Goal: Task Accomplishment & Management: Complete application form

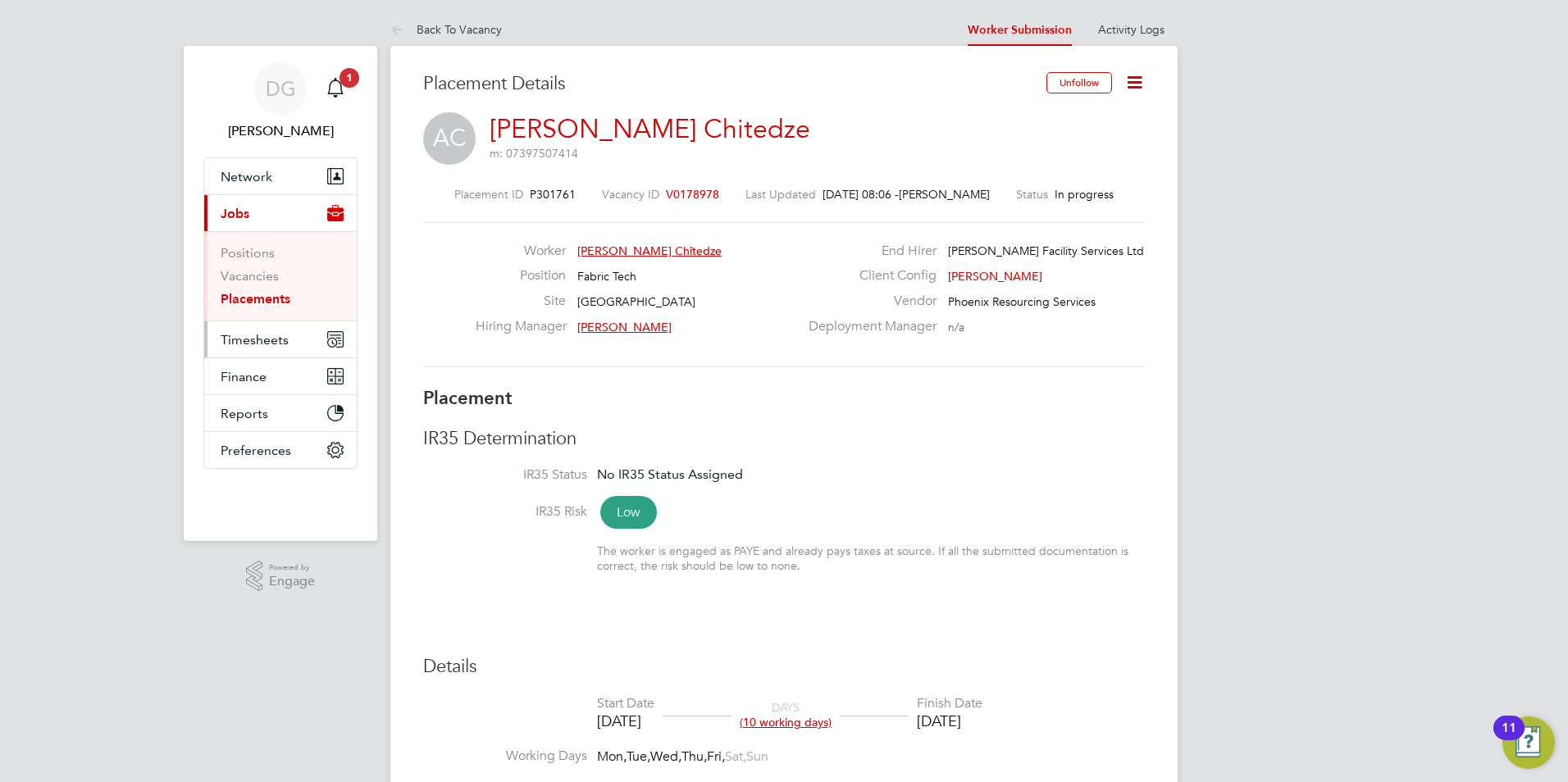
click at [248, 335] on span "Timesheets" at bounding box center [255, 340] width 68 height 16
click at [256, 341] on span "Timesheets" at bounding box center [255, 340] width 68 height 16
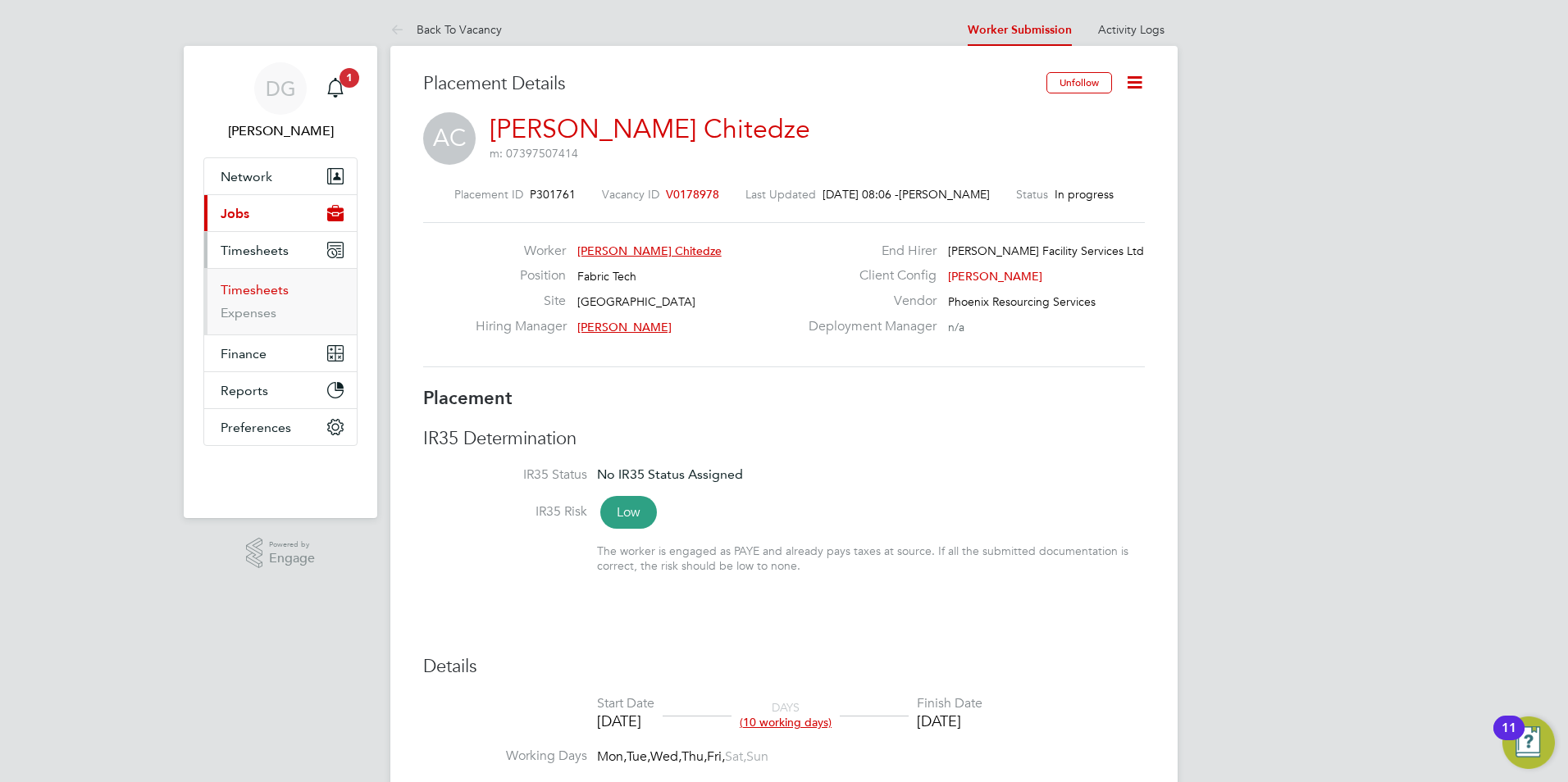
click at [263, 285] on link "Timesheets" at bounding box center [255, 290] width 68 height 16
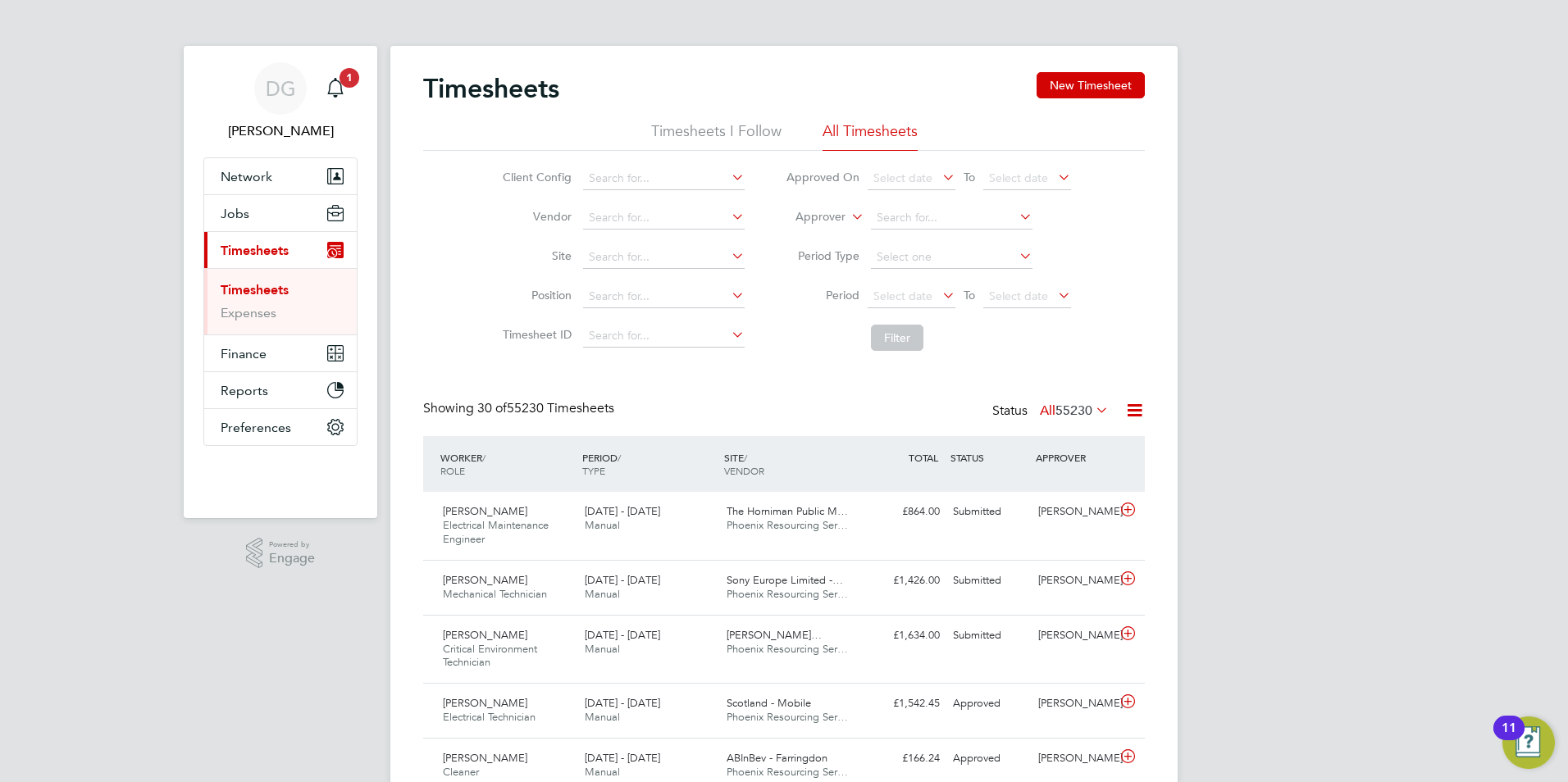
click at [848, 214] on icon at bounding box center [848, 212] width 0 height 15
click at [803, 229] on li "Worker" at bounding box center [805, 236] width 81 height 21
click at [890, 219] on input at bounding box center [952, 218] width 162 height 23
click at [917, 255] on b "Andrew" at bounding box center [924, 262] width 95 height 14
type input "[PERSON_NAME] Chitedze"
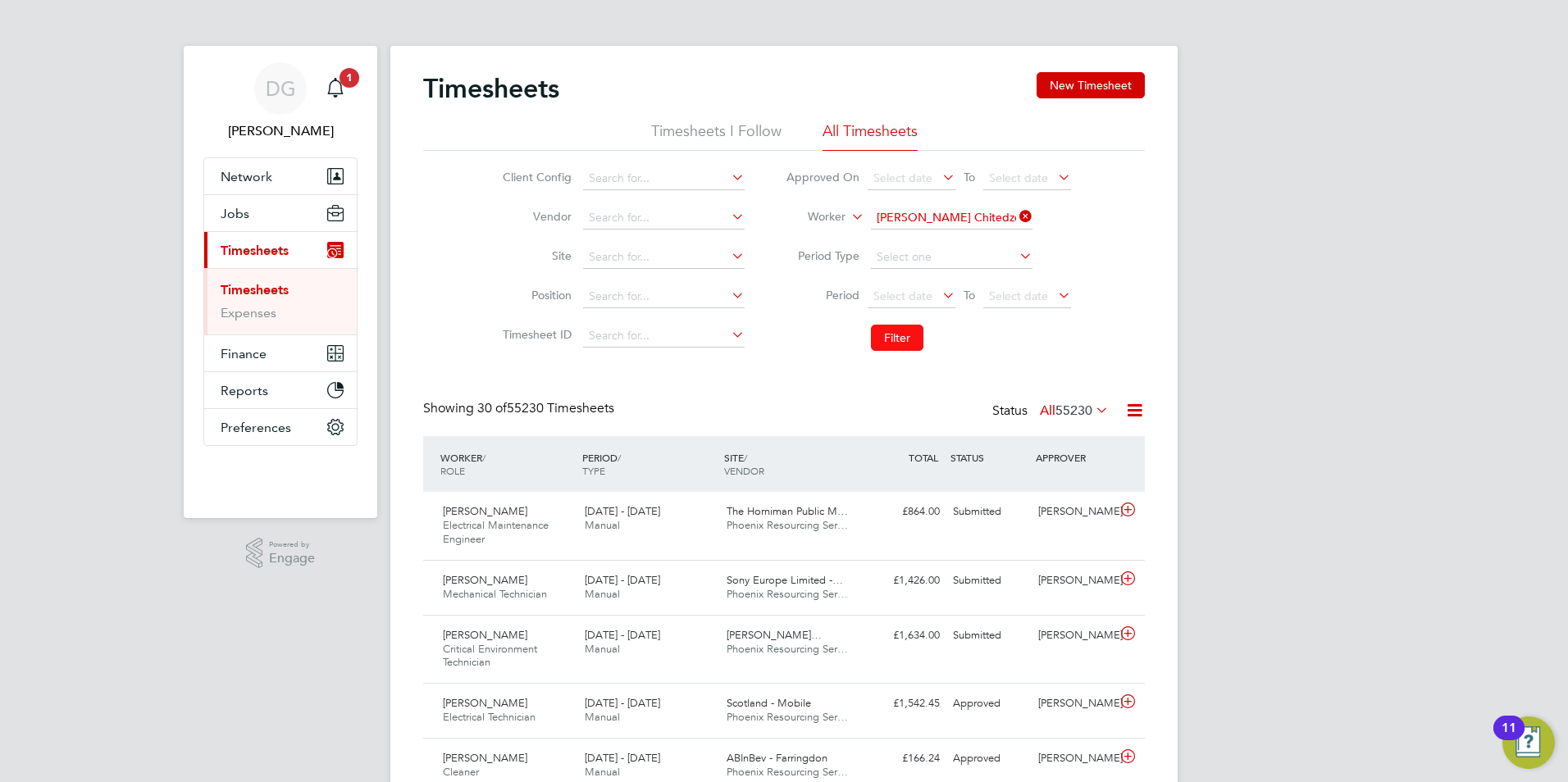
click at [903, 341] on button "Filter" at bounding box center [897, 338] width 53 height 26
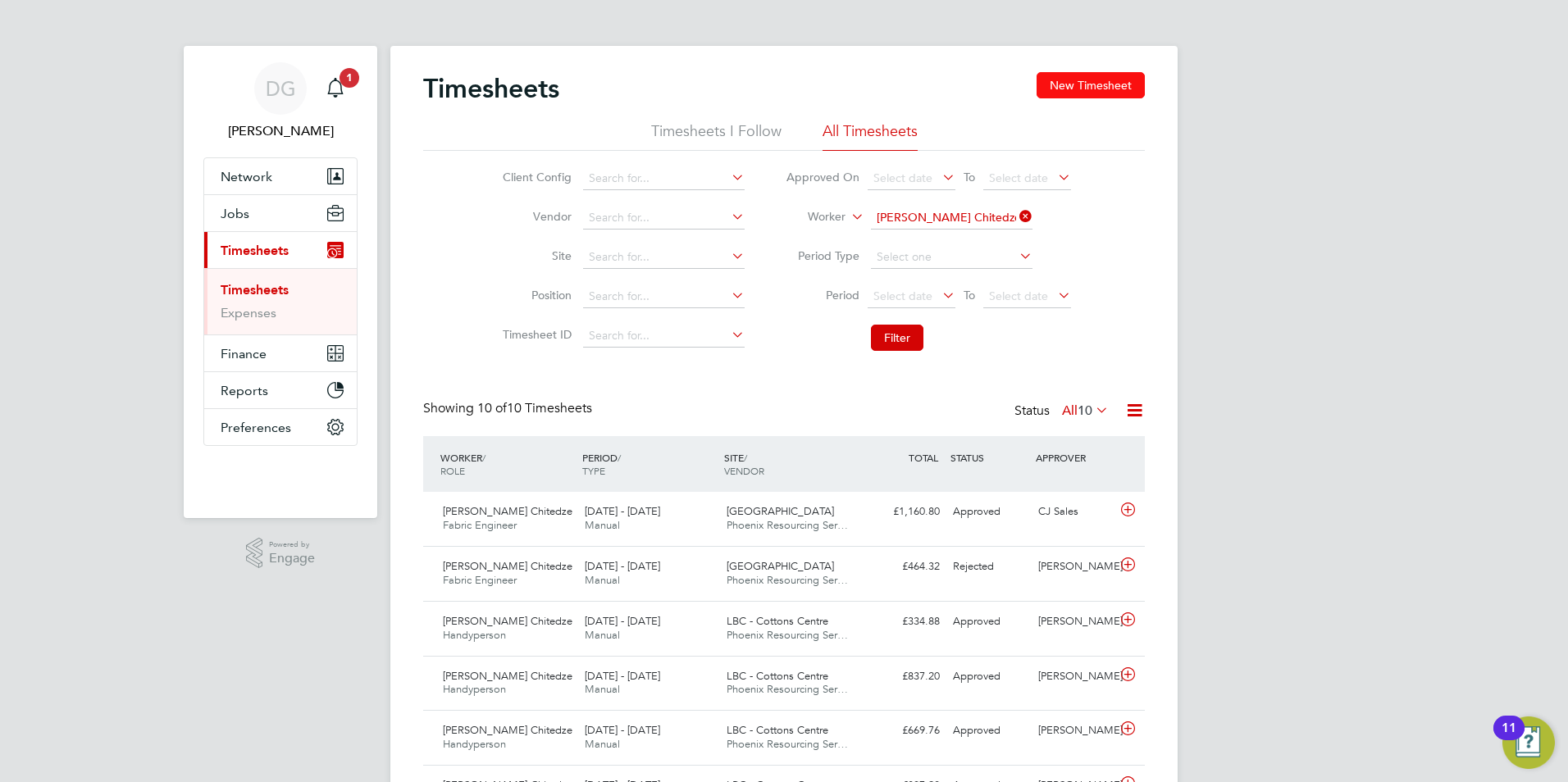
click at [1096, 76] on button "New Timesheet" at bounding box center [1090, 85] width 108 height 26
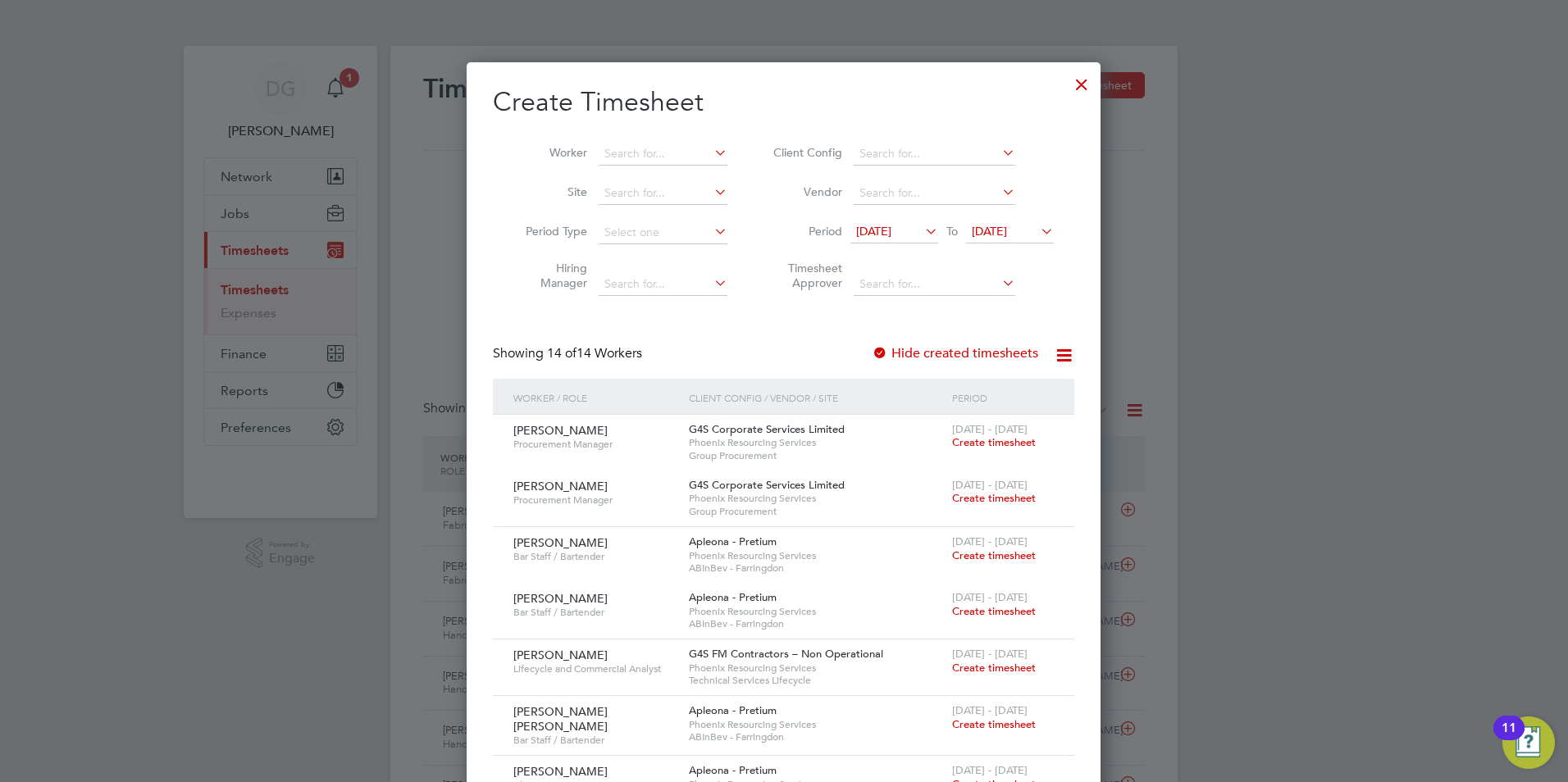
click at [922, 228] on icon at bounding box center [922, 231] width 0 height 23
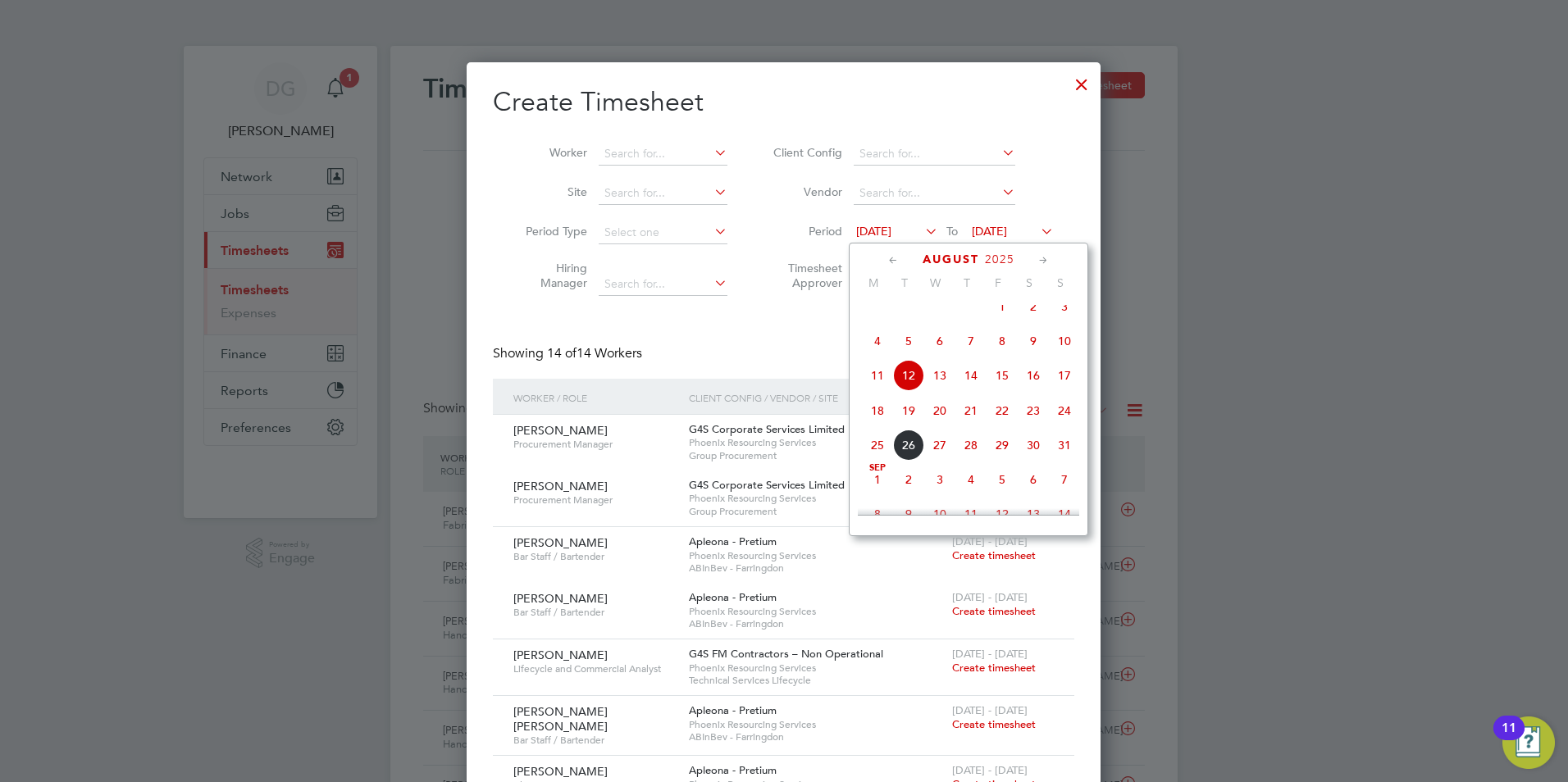
click at [877, 427] on span "18" at bounding box center [877, 410] width 31 height 31
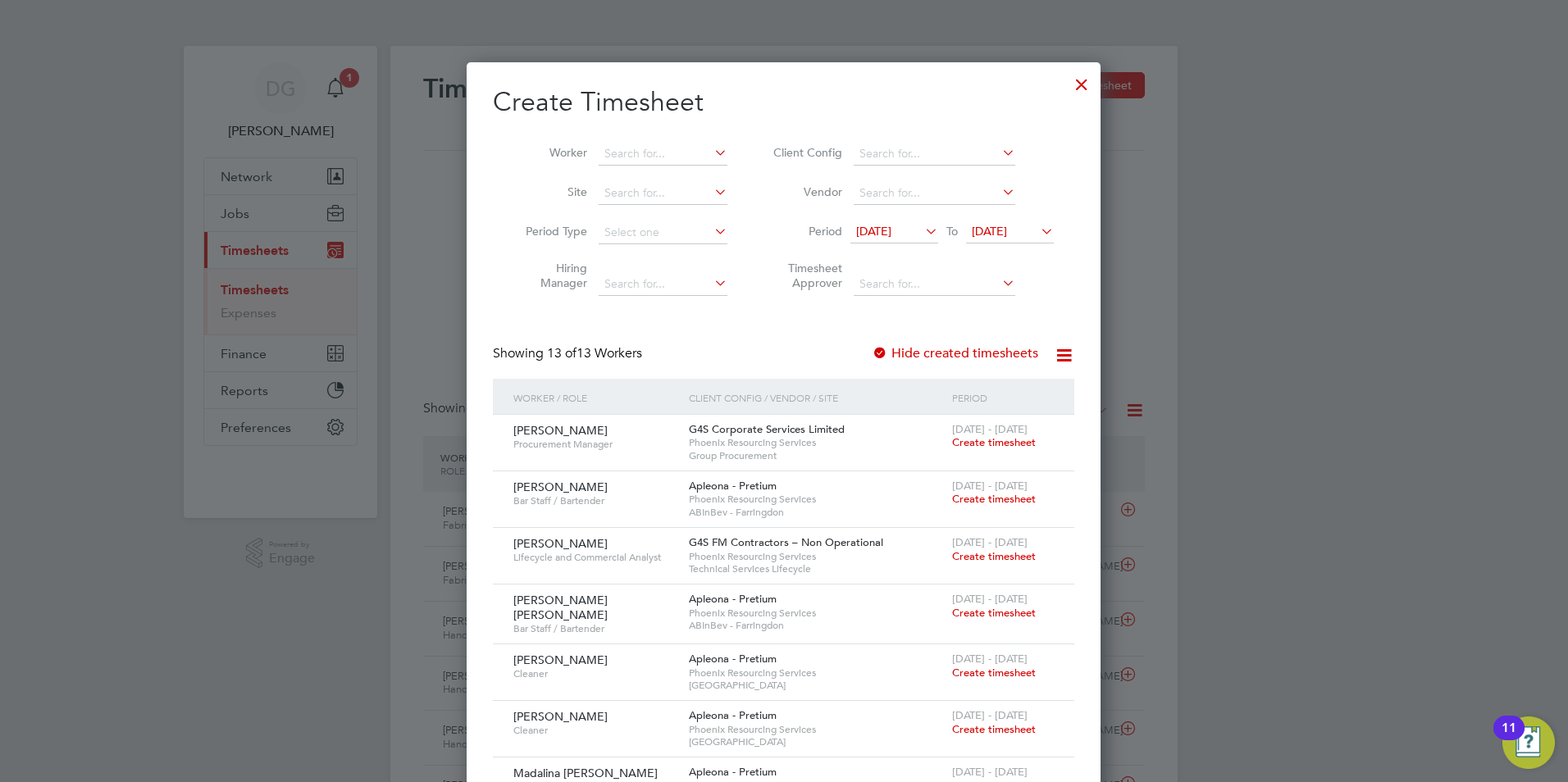
click at [1038, 236] on icon at bounding box center [1038, 231] width 0 height 23
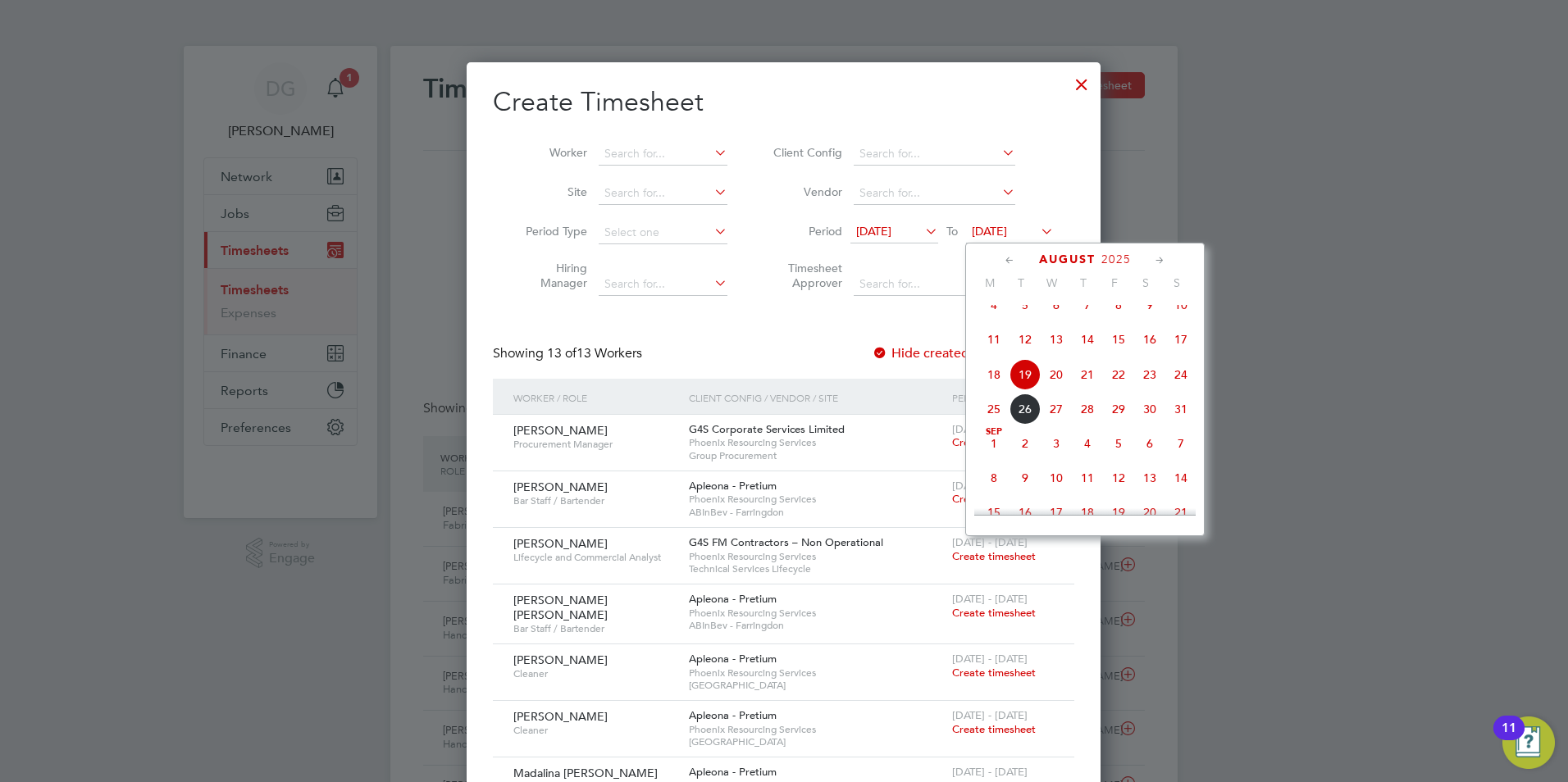
click at [1176, 388] on span "24" at bounding box center [1180, 374] width 31 height 31
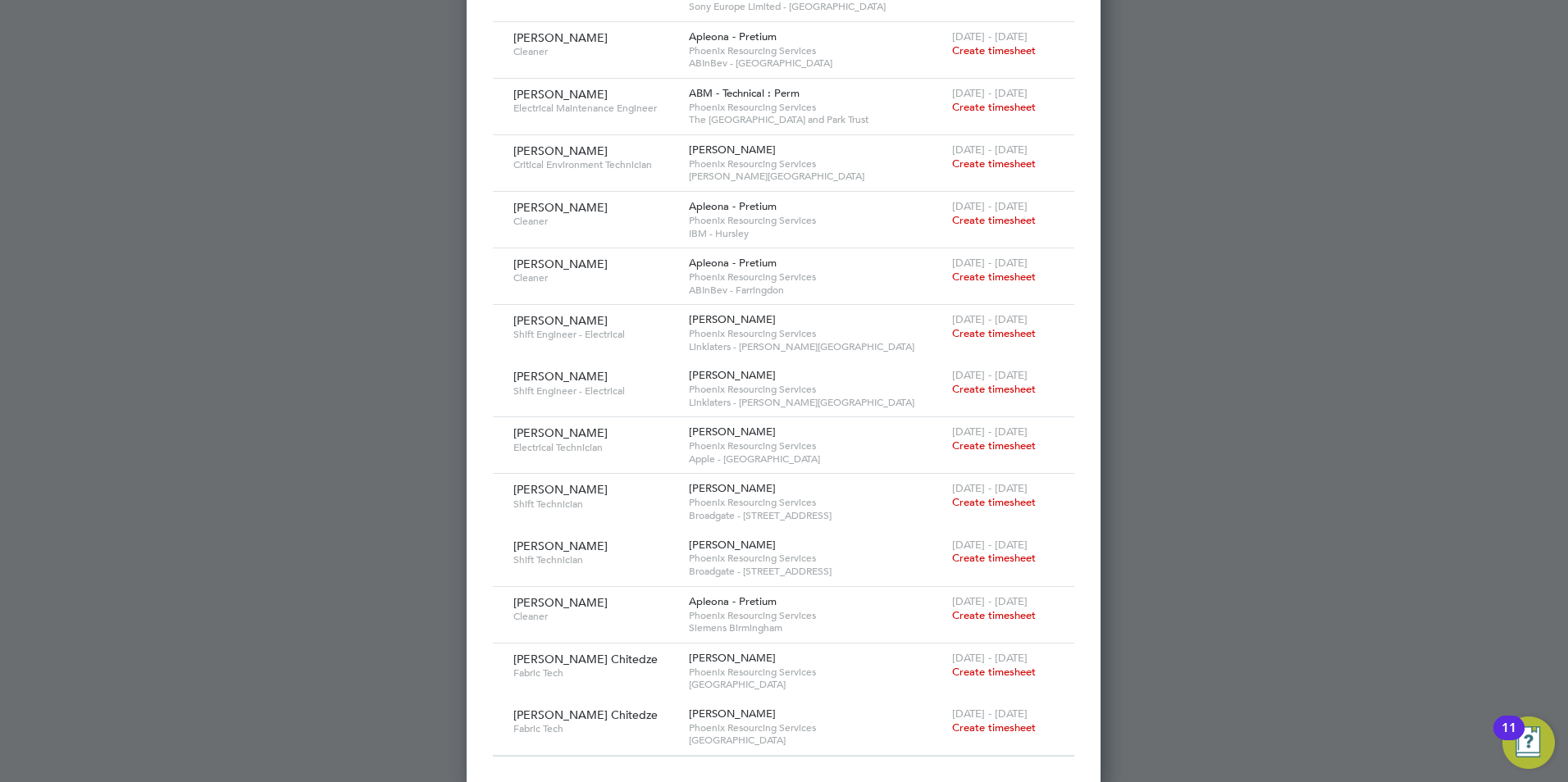
click at [971, 665] on span "Create timesheet" at bounding box center [994, 672] width 83 height 14
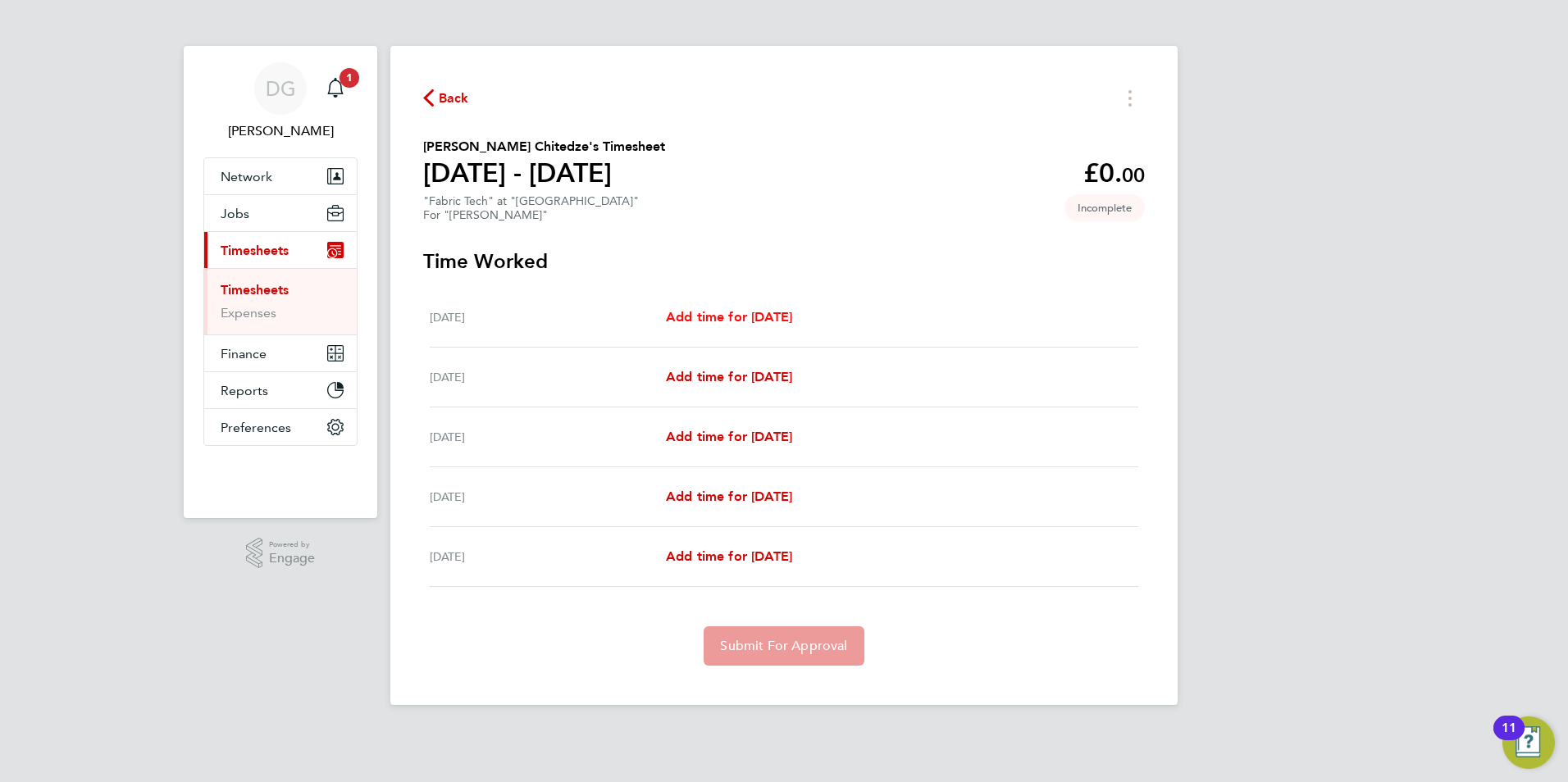
click at [790, 321] on span "Add time for [DATE]" at bounding box center [730, 317] width 126 height 16
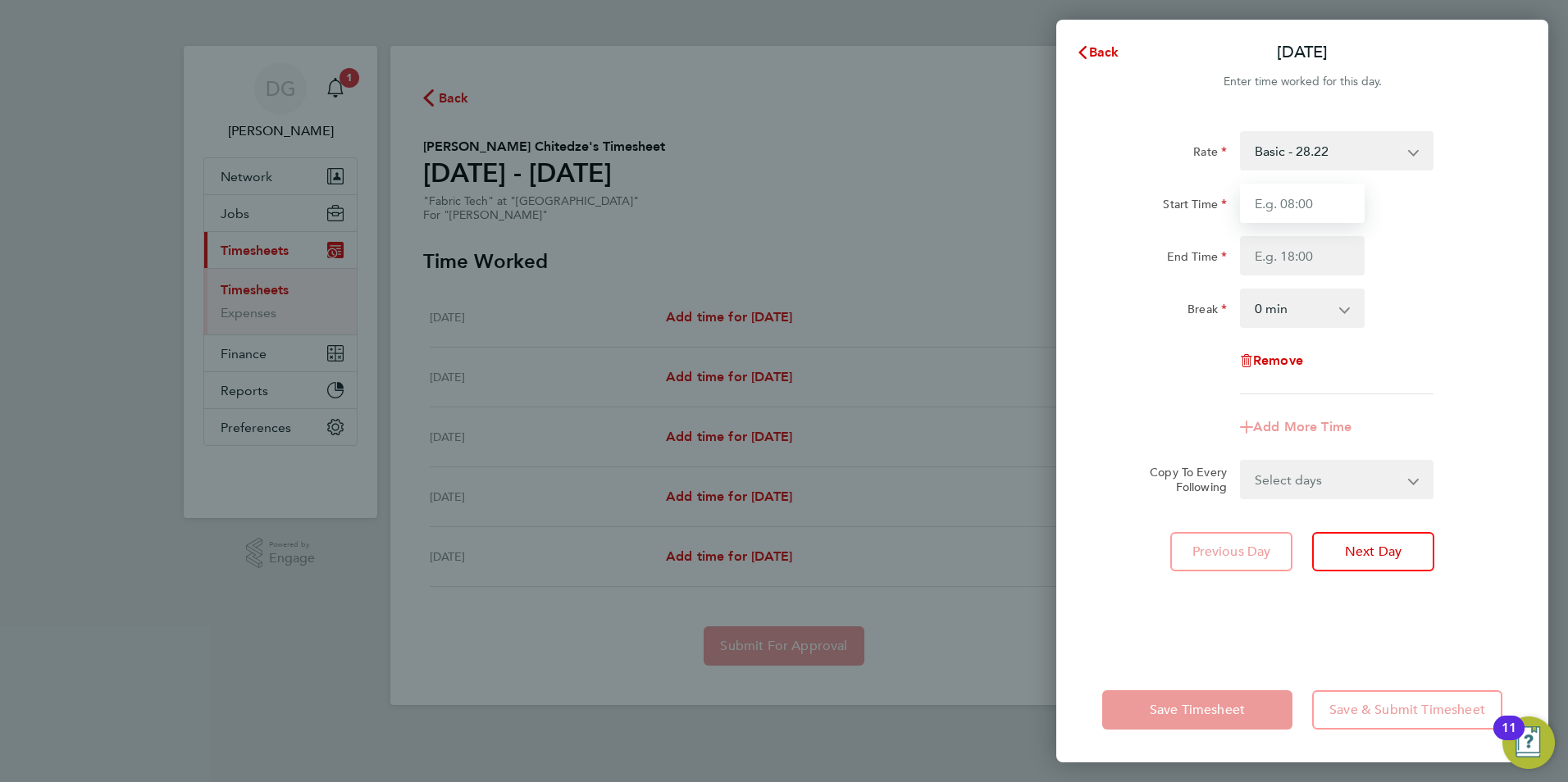
click at [1313, 206] on input "Start Time" at bounding box center [1302, 203] width 125 height 39
type input "08:00"
click at [1312, 259] on input "End Time" at bounding box center [1302, 255] width 125 height 39
type input "5"
type input "17:00"
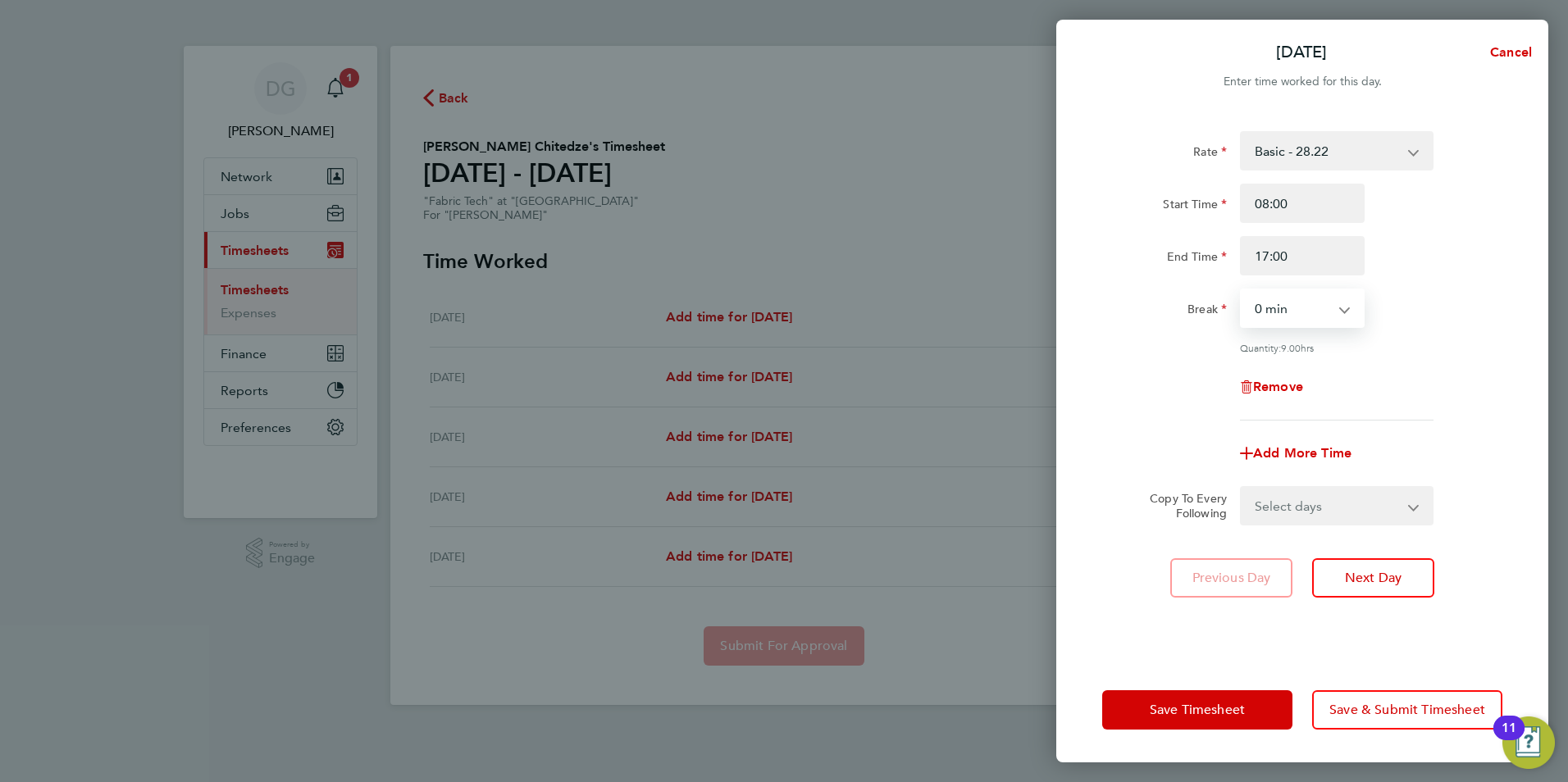
click at [1320, 305] on select "0 min 15 min 30 min 45 min 60 min 75 min 90 min" at bounding box center [1292, 308] width 102 height 36
select select "60"
click at [1241, 291] on select "0 min 15 min 30 min 45 min 60 min 75 min 90 min" at bounding box center [1292, 308] width 102 height 36
click at [1352, 563] on button "Next Day" at bounding box center [1373, 578] width 122 height 39
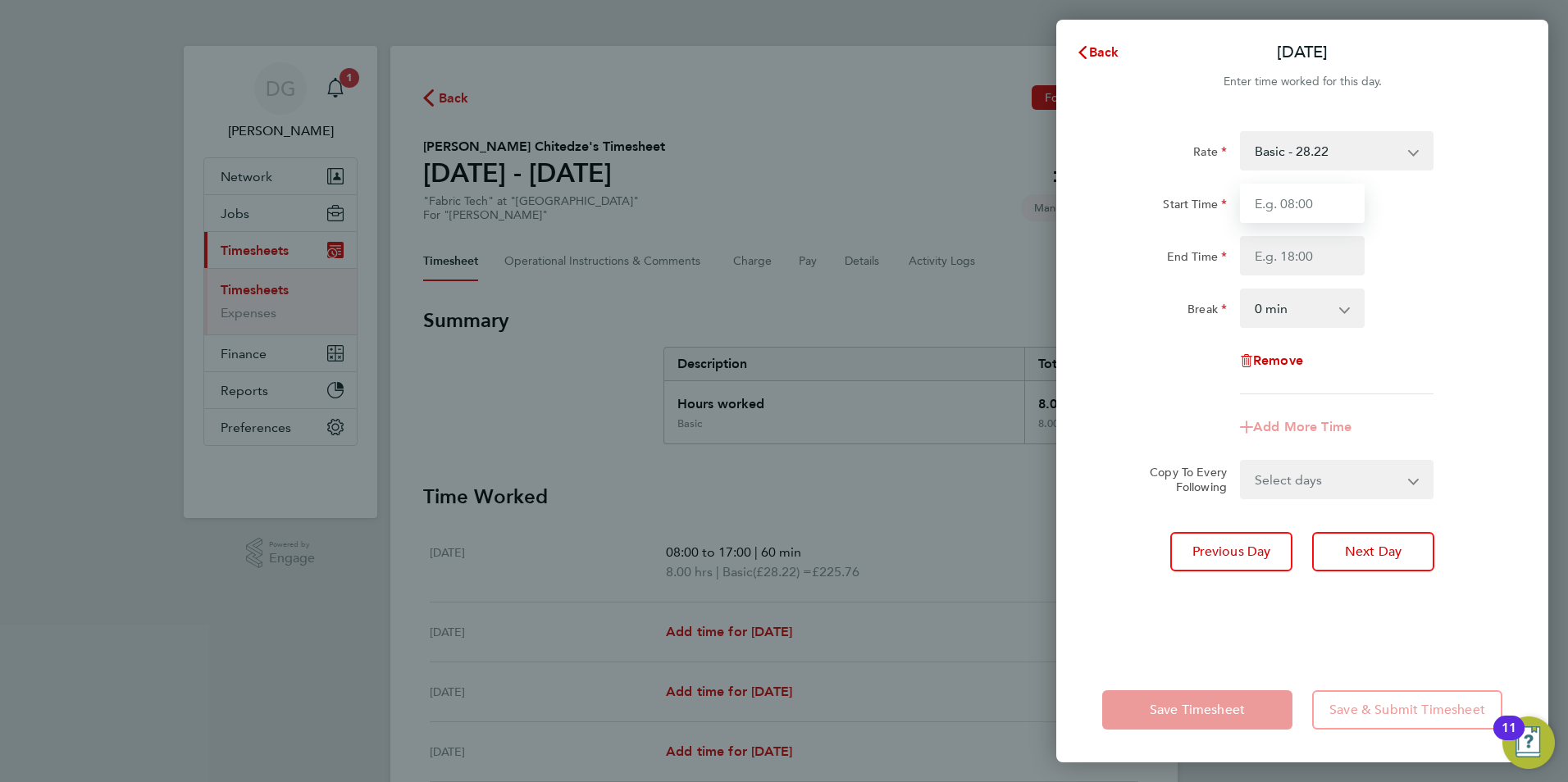
click at [1291, 217] on input "Start Time" at bounding box center [1302, 203] width 125 height 39
type input "08:00"
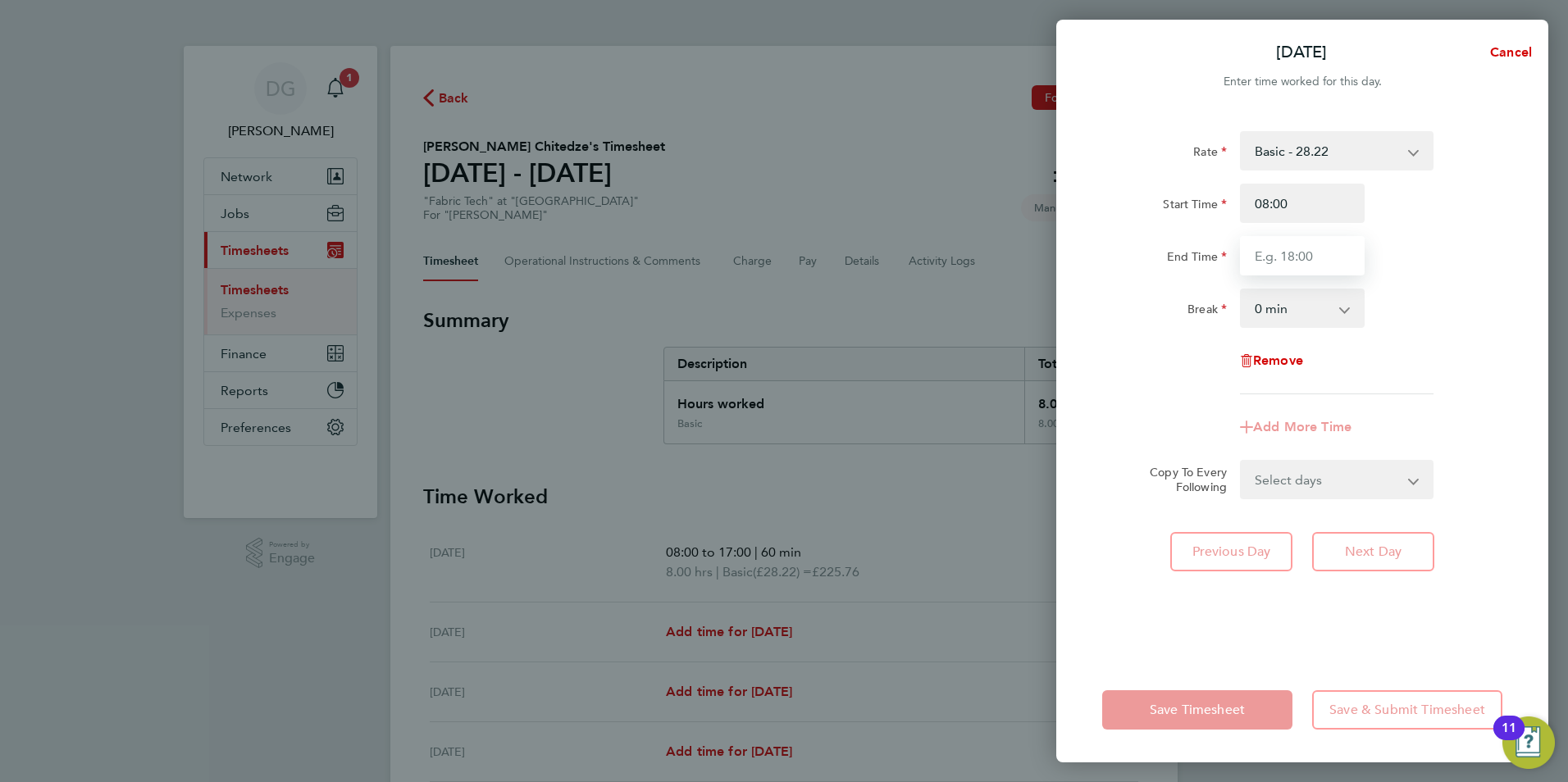
click at [1298, 250] on input "End Time" at bounding box center [1302, 255] width 125 height 39
type input "17:00"
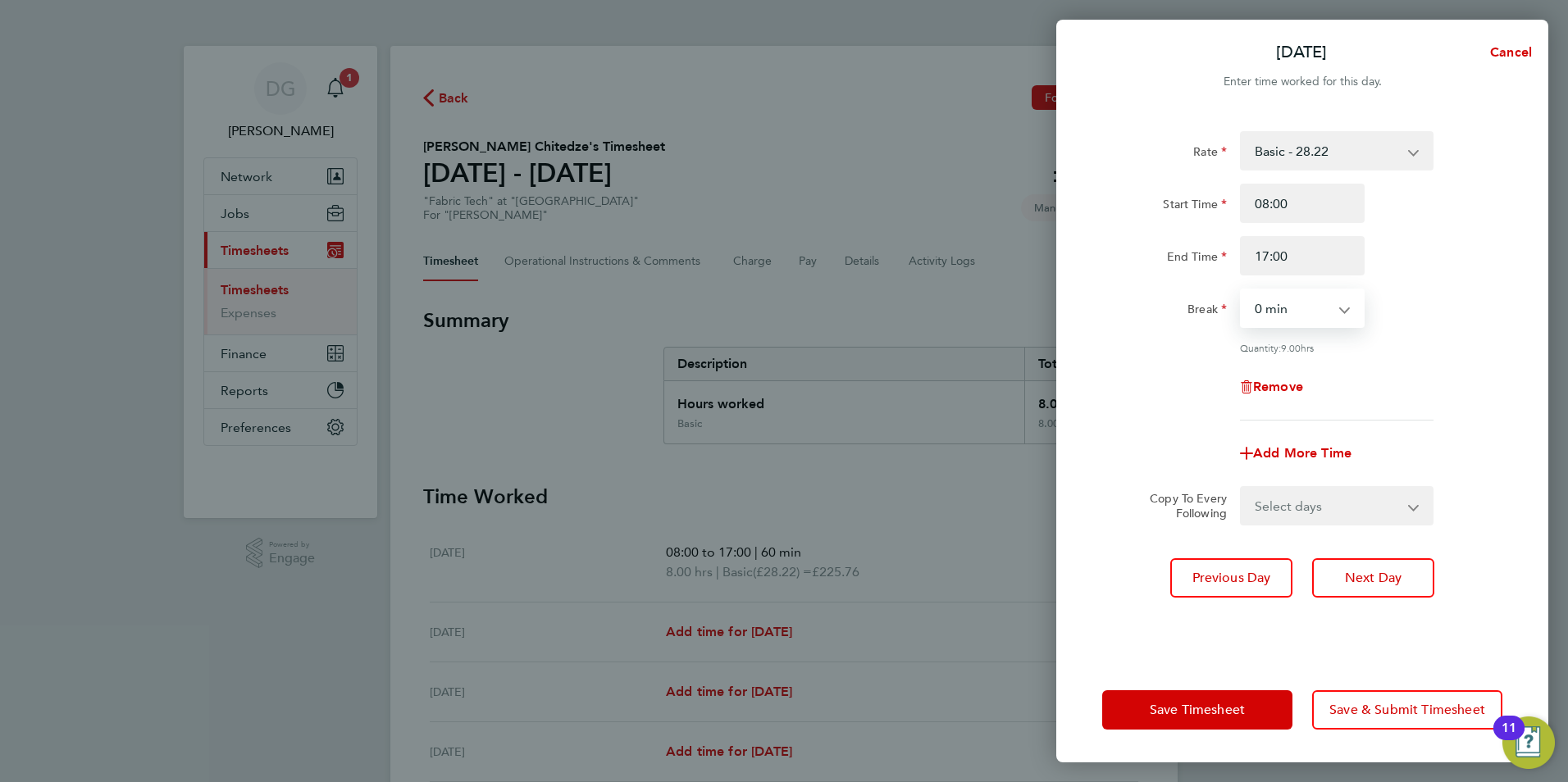
click at [1303, 303] on select "0 min 15 min 30 min 45 min 60 min 75 min 90 min" at bounding box center [1292, 308] width 102 height 36
select select "60"
click at [1241, 291] on select "0 min 15 min 30 min 45 min 60 min 75 min 90 min" at bounding box center [1292, 308] width 102 height 36
click at [1379, 558] on button "Next Day" at bounding box center [1373, 578] width 122 height 39
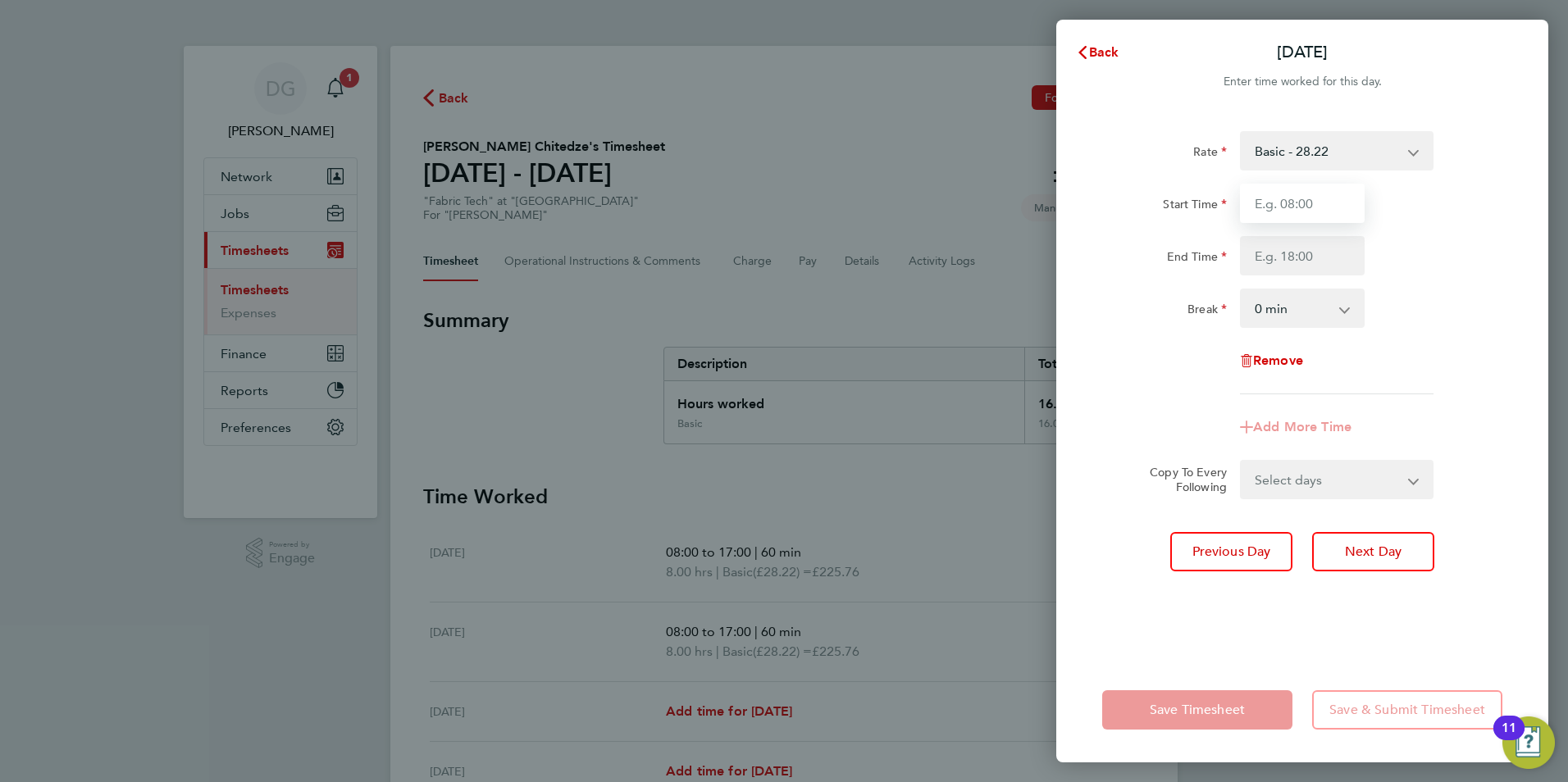
click at [1327, 189] on input "Start Time" at bounding box center [1302, 203] width 125 height 39
type input "08:00"
click at [1334, 248] on input "End Time" at bounding box center [1302, 255] width 125 height 39
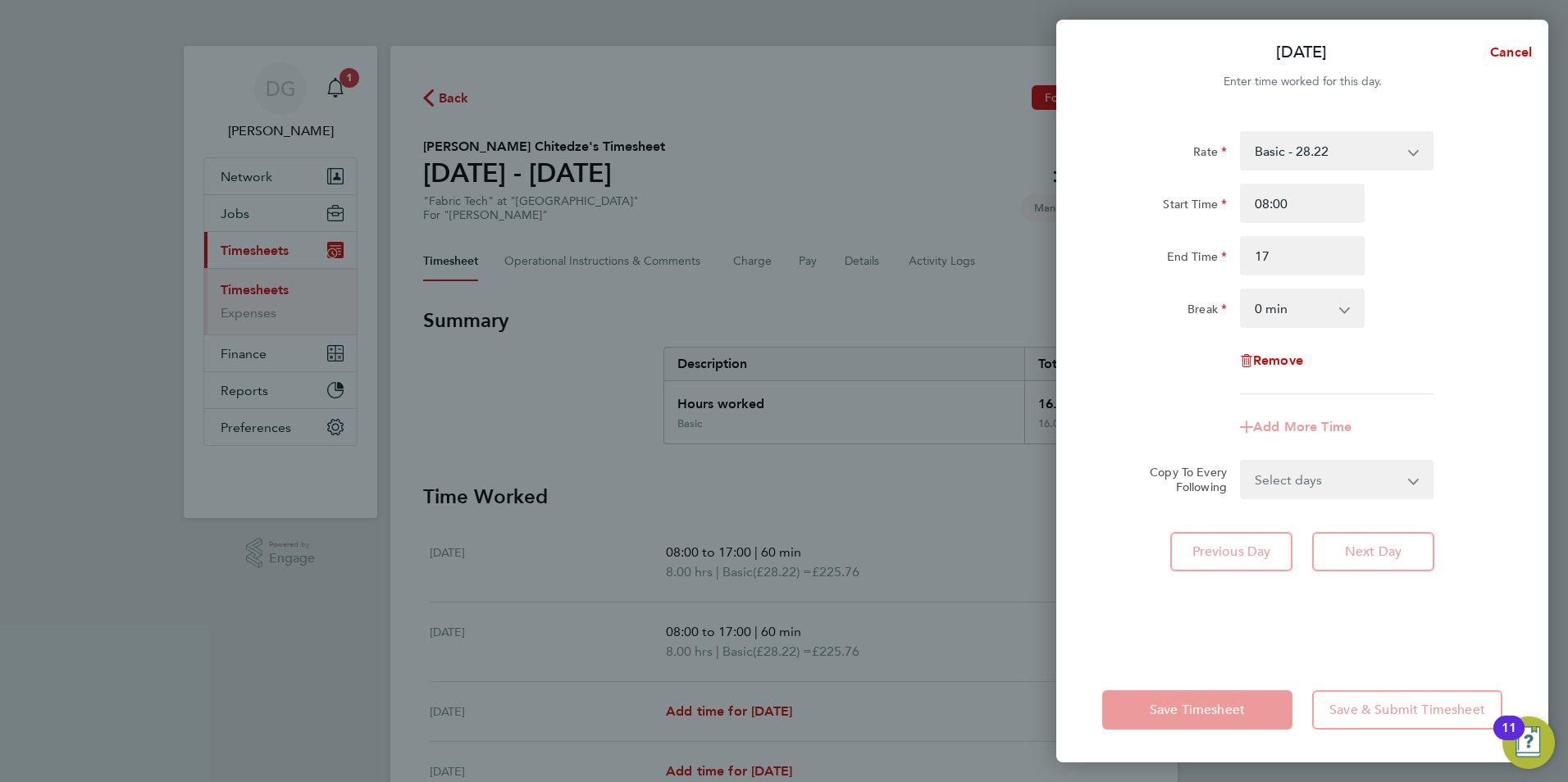
type input "17:00"
click at [1301, 305] on select "0 min 15 min 30 min 45 min 60 min 75 min 90 min" at bounding box center [1292, 308] width 102 height 36
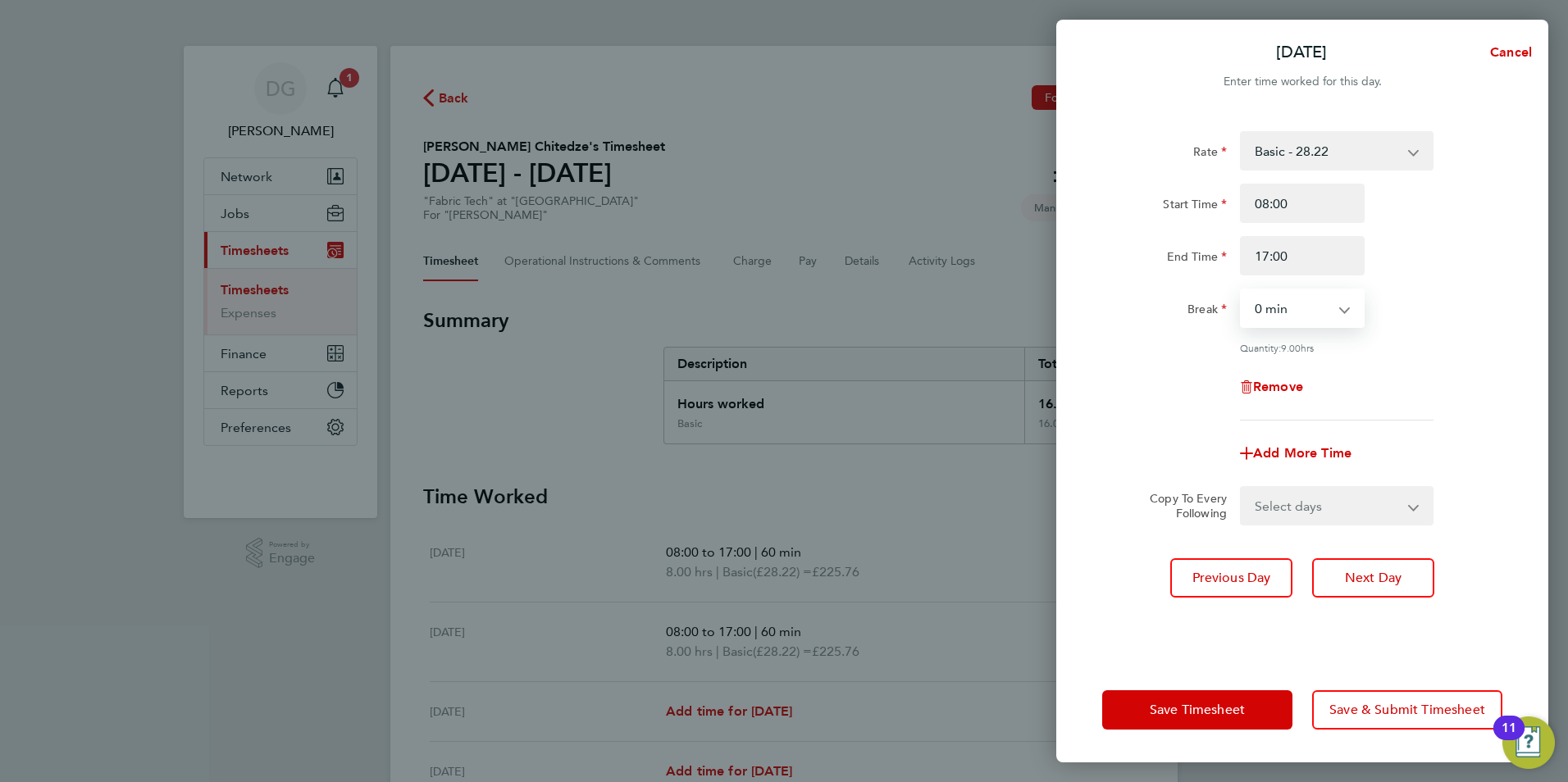
select select "60"
click at [1241, 291] on select "0 min 15 min 30 min 45 min 60 min 75 min 90 min" at bounding box center [1292, 308] width 102 height 36
click at [1376, 570] on span "Next Day" at bounding box center [1373, 578] width 56 height 17
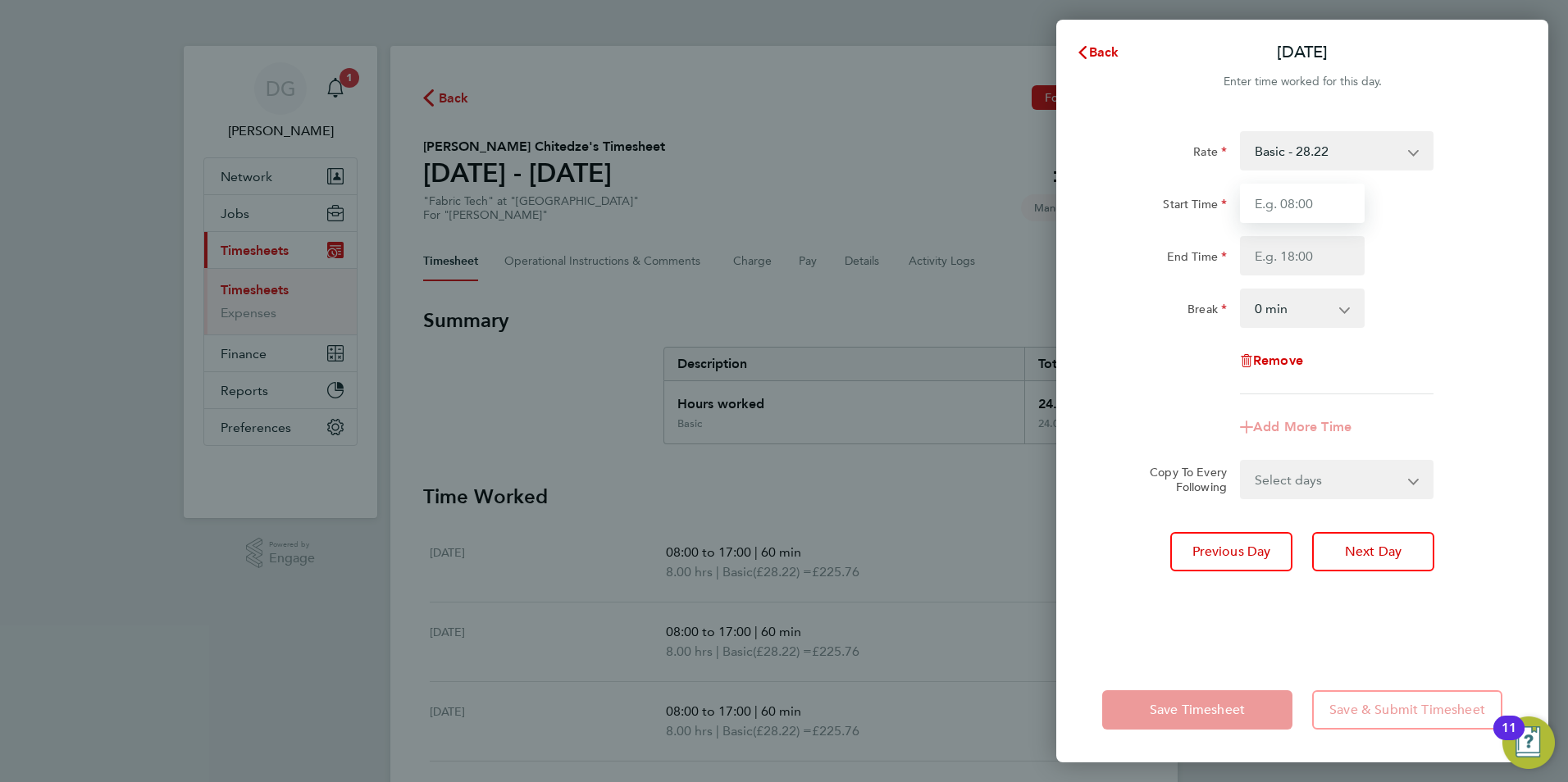
click at [1331, 194] on input "Start Time" at bounding box center [1302, 203] width 125 height 39
type input "08:00"
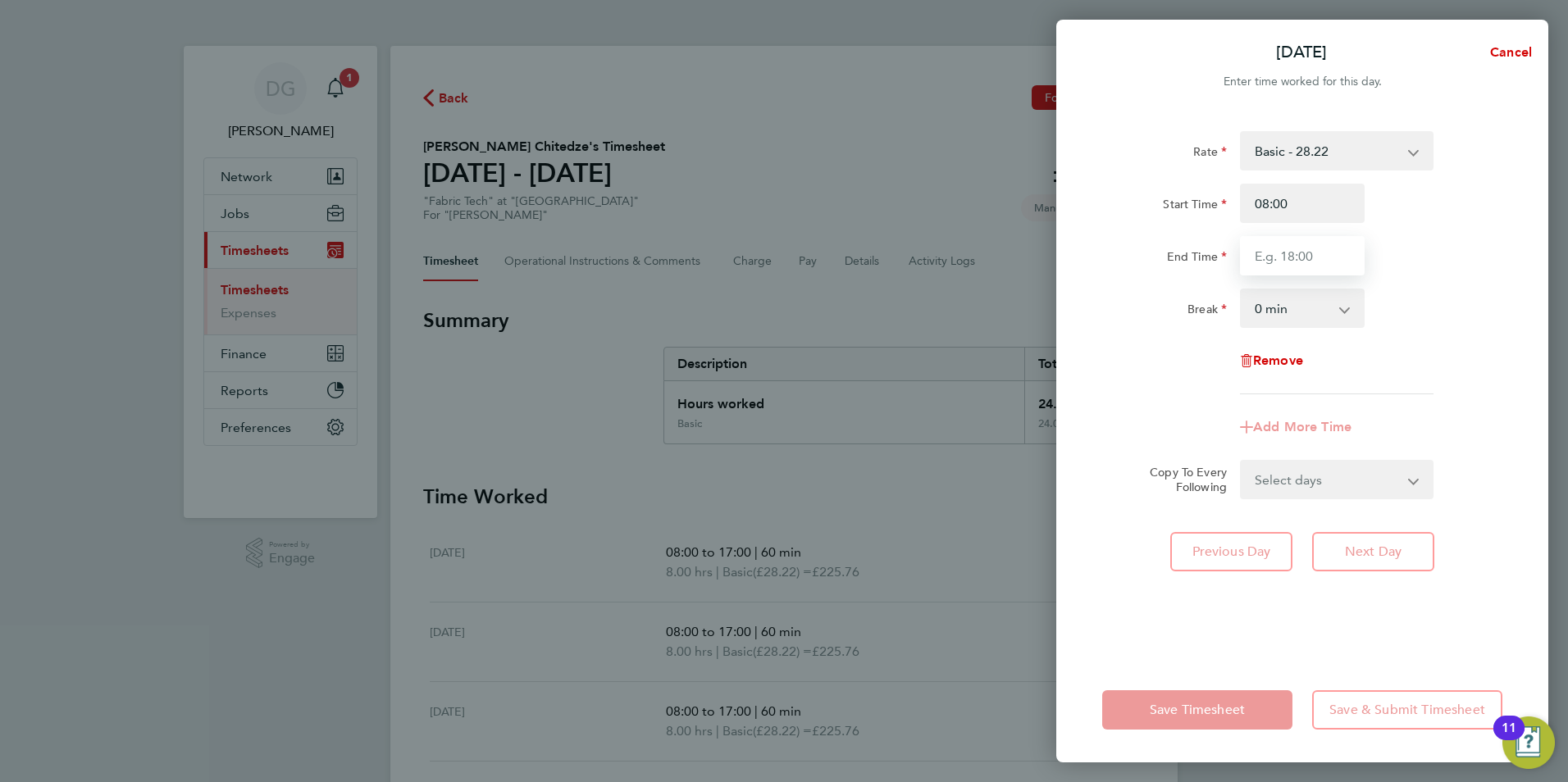
click at [1342, 248] on input "End Time" at bounding box center [1302, 255] width 125 height 39
type input "17:00"
click at [1316, 319] on select "0 min 15 min 30 min 45 min 60 min 75 min 90 min" at bounding box center [1292, 308] width 102 height 36
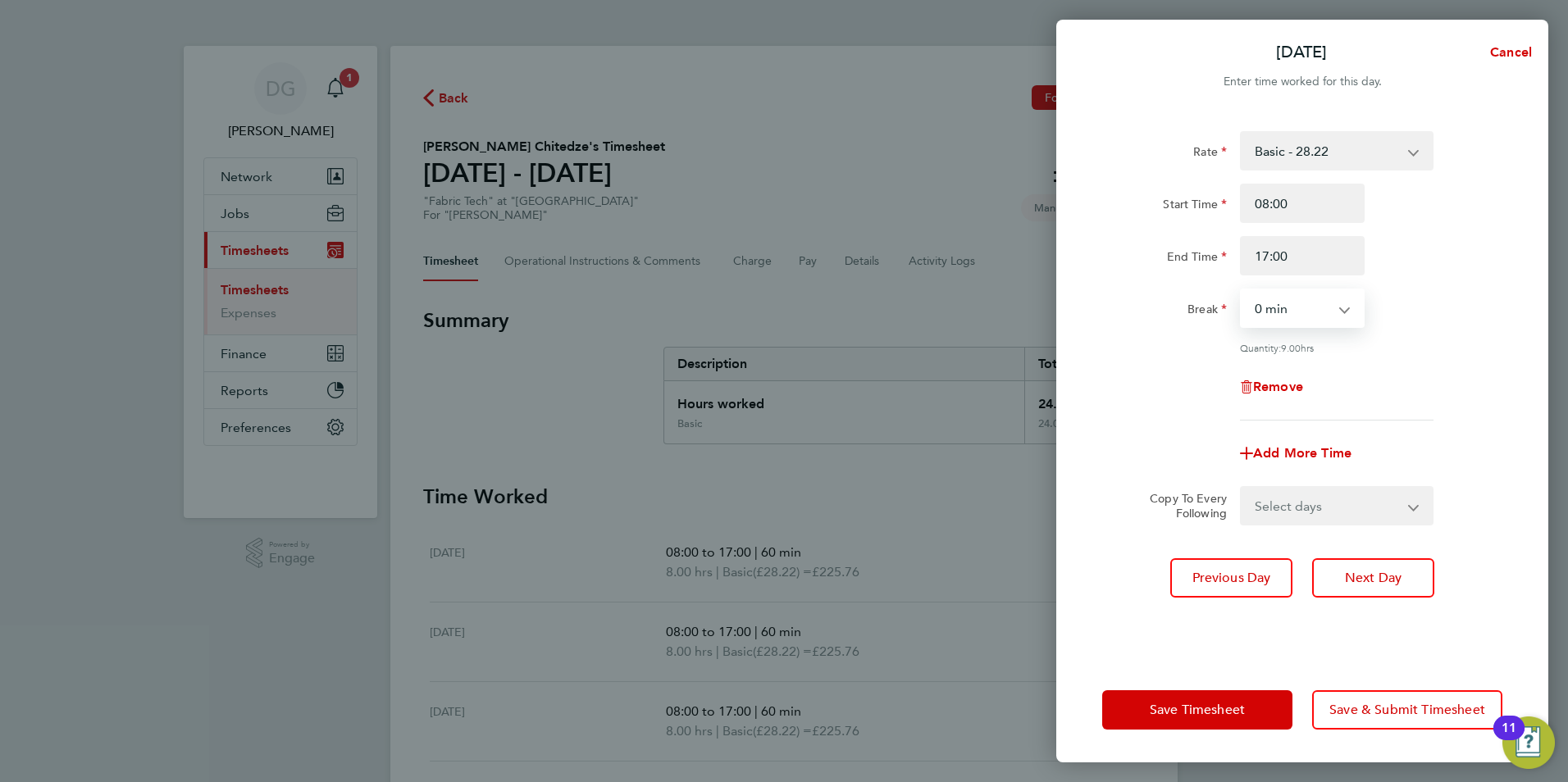
select select "60"
click at [1241, 291] on select "0 min 15 min 30 min 45 min 60 min 75 min 90 min" at bounding box center [1292, 308] width 102 height 36
click at [1375, 570] on span "Next Day" at bounding box center [1373, 578] width 56 height 17
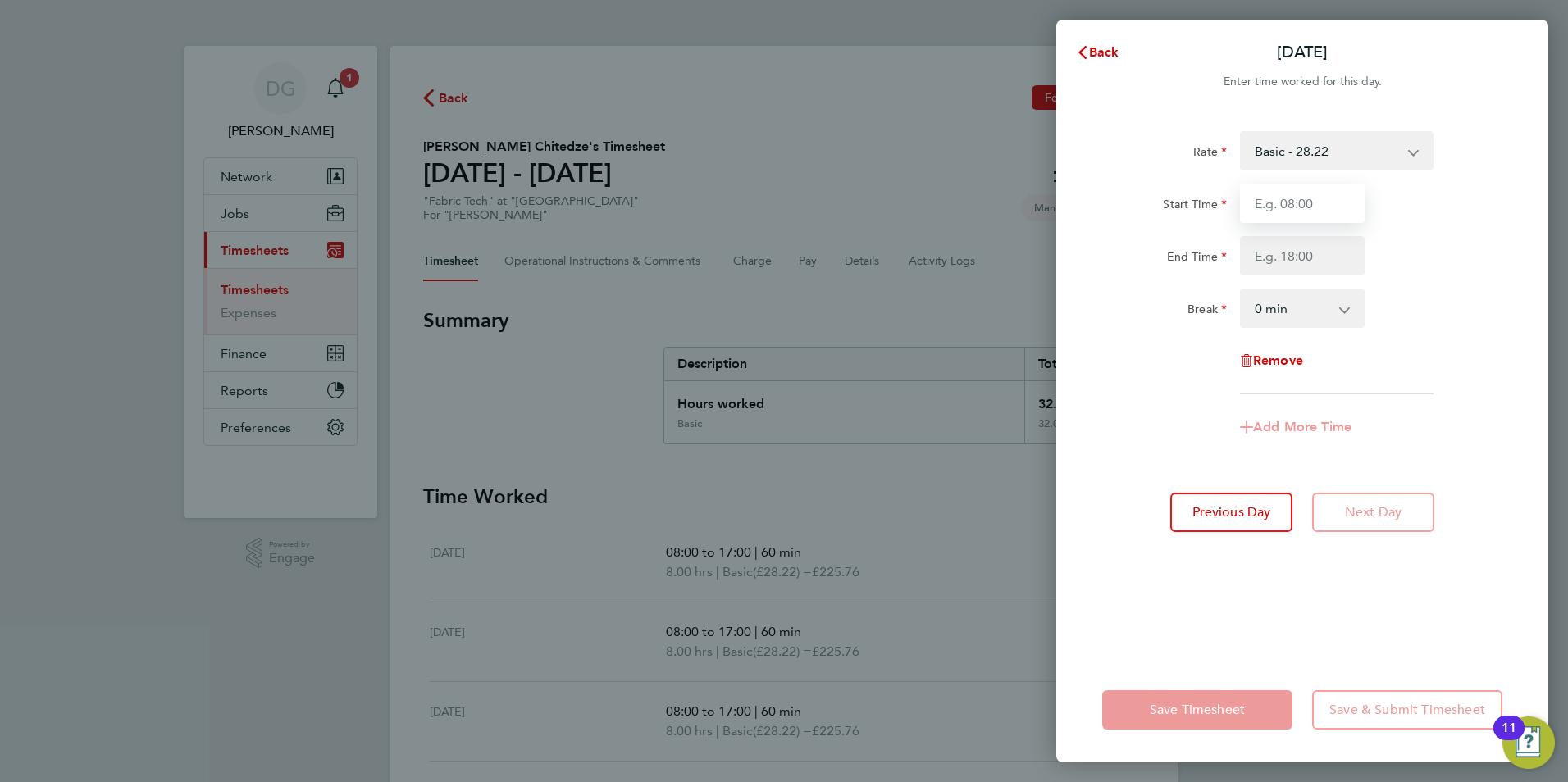
click at [1318, 213] on input "Start Time" at bounding box center [1302, 203] width 125 height 39
type input "08:00"
click at [1313, 255] on input "End Time" at bounding box center [1302, 255] width 125 height 39
type input "17:00"
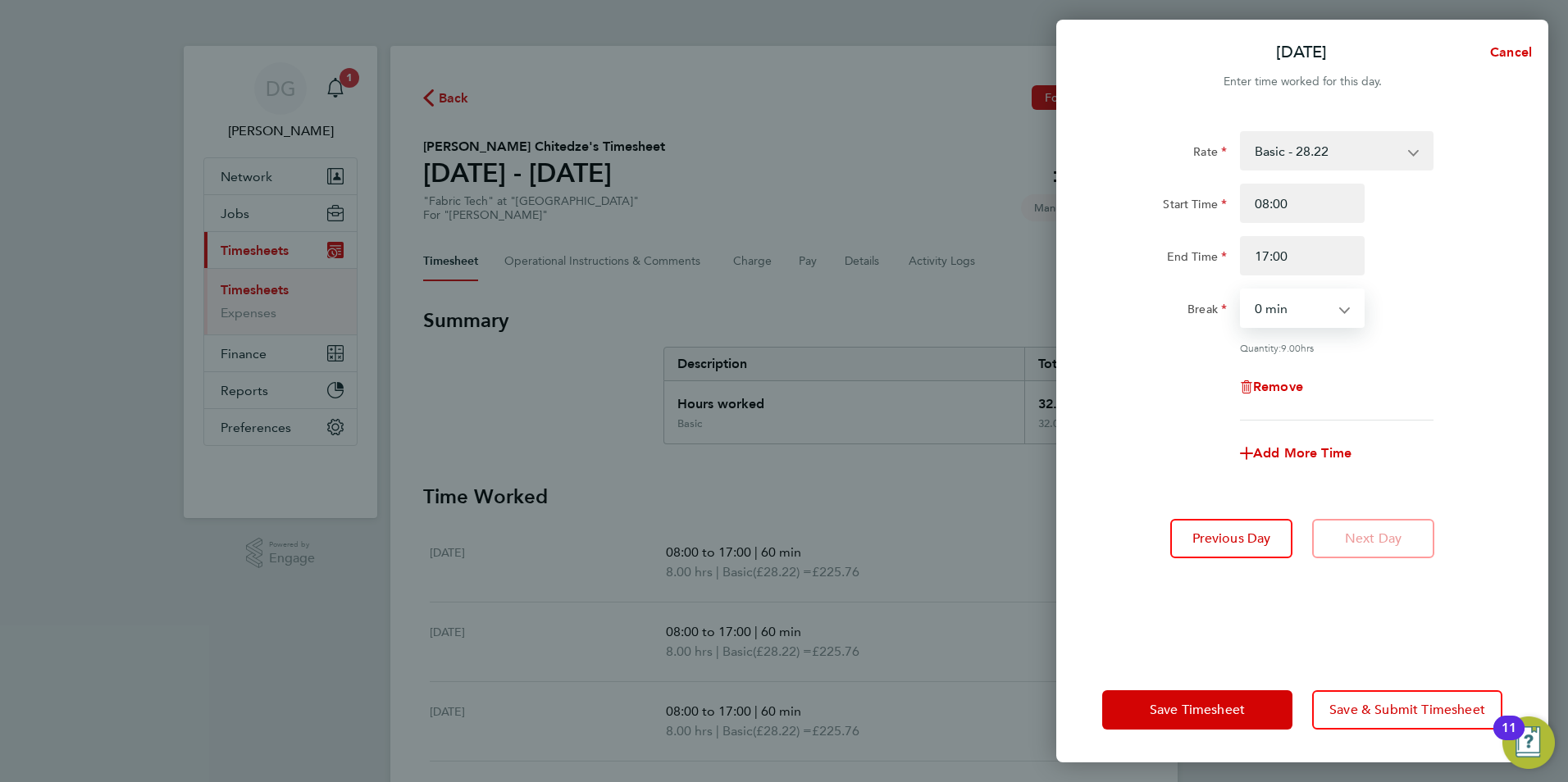
click at [1325, 305] on select "0 min 15 min 30 min 45 min 60 min 75 min 90 min" at bounding box center [1292, 308] width 102 height 36
select select "60"
click at [1241, 291] on select "0 min 15 min 30 min 45 min 60 min 75 min 90 min" at bounding box center [1292, 308] width 102 height 36
click at [1000, 567] on div "Fri 22 Aug Cancel Enter time worked for this day. Rate Basic - 28.22 Fab Tech -…" at bounding box center [784, 391] width 1568 height 782
click at [1023, 410] on div "Fri 22 Aug Cancel Enter time worked for this day. Rate Basic - 28.22 Fab Tech -…" at bounding box center [784, 391] width 1568 height 782
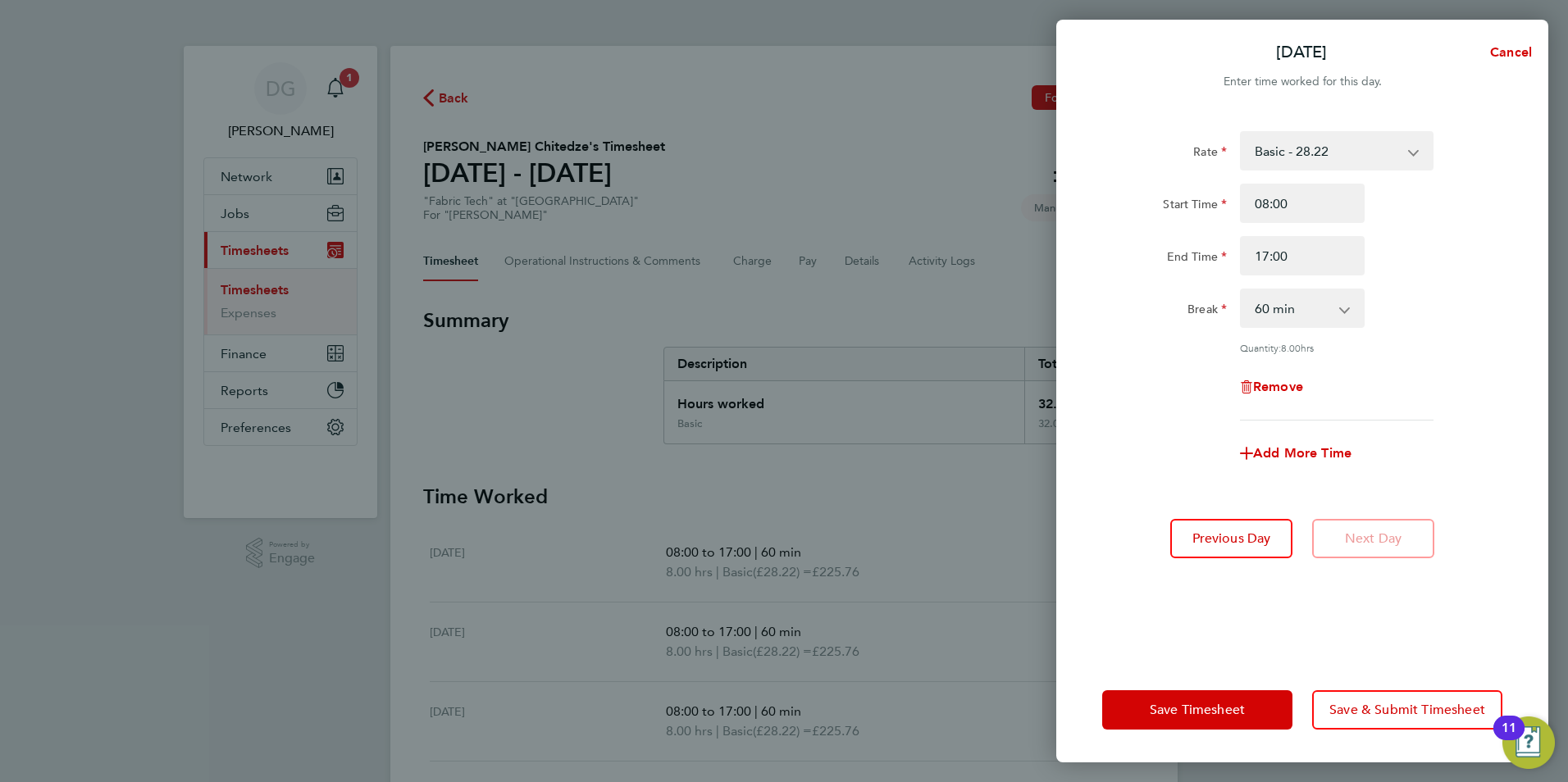
click at [998, 527] on div "Fri 22 Aug Cancel Enter time worked for this day. Rate Basic - 28.22 Fab Tech -…" at bounding box center [784, 391] width 1568 height 782
click at [1400, 706] on span "Save & Submit Timesheet" at bounding box center [1406, 710] width 155 height 17
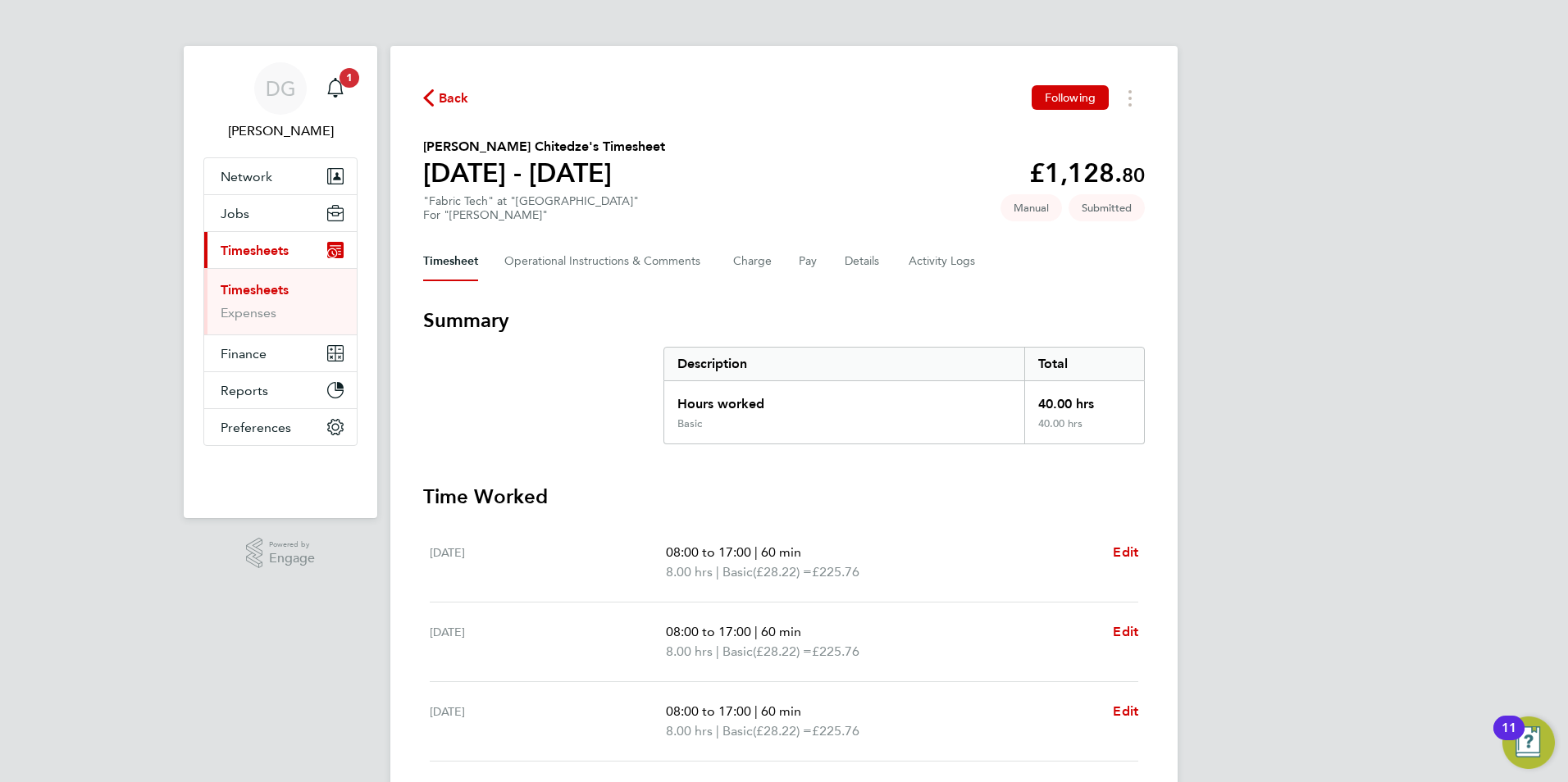
click at [253, 286] on link "Timesheets" at bounding box center [255, 290] width 68 height 16
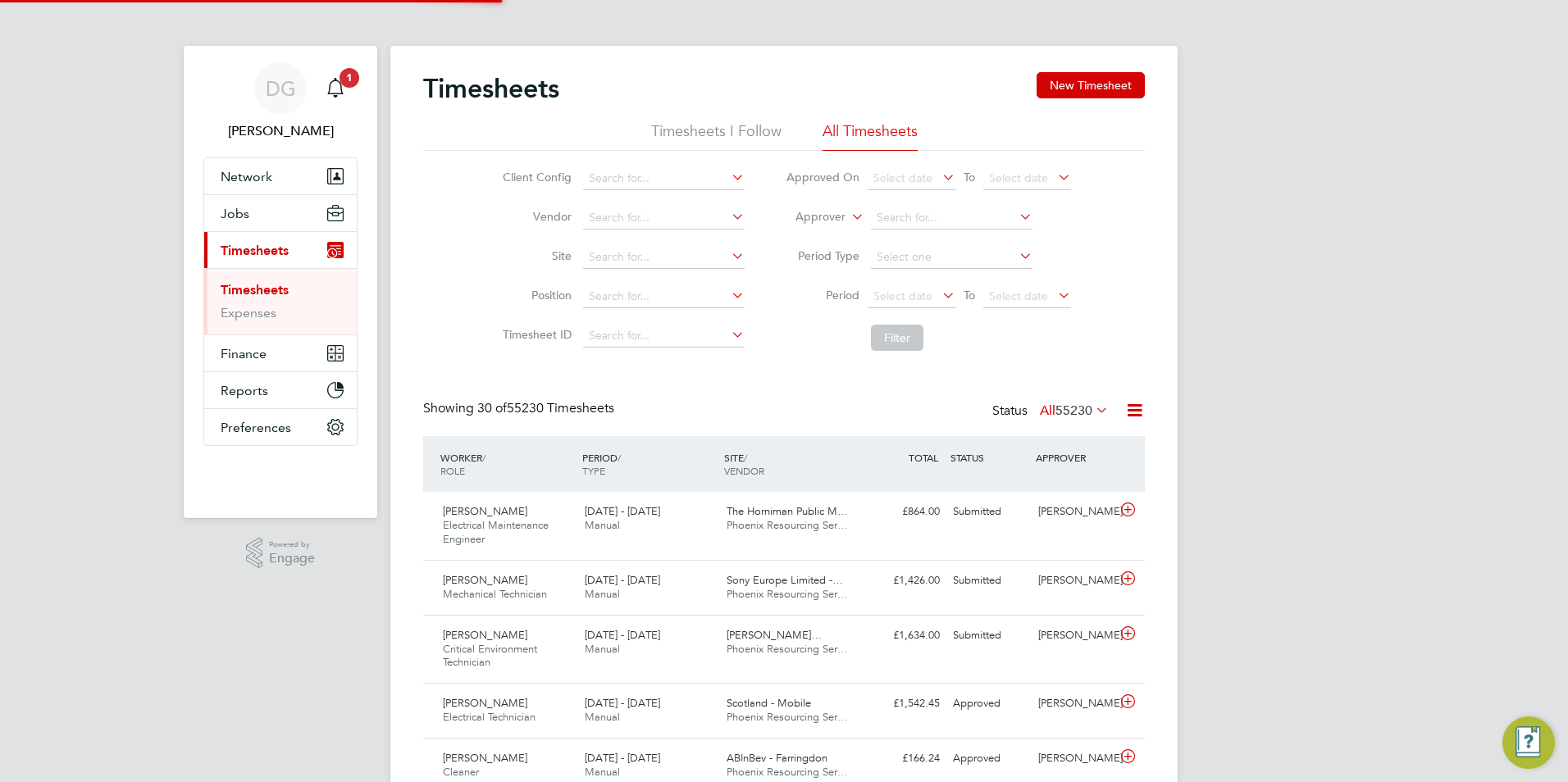
scroll to position [55, 143]
click at [682, 126] on li "Timesheets I Follow" at bounding box center [716, 136] width 131 height 30
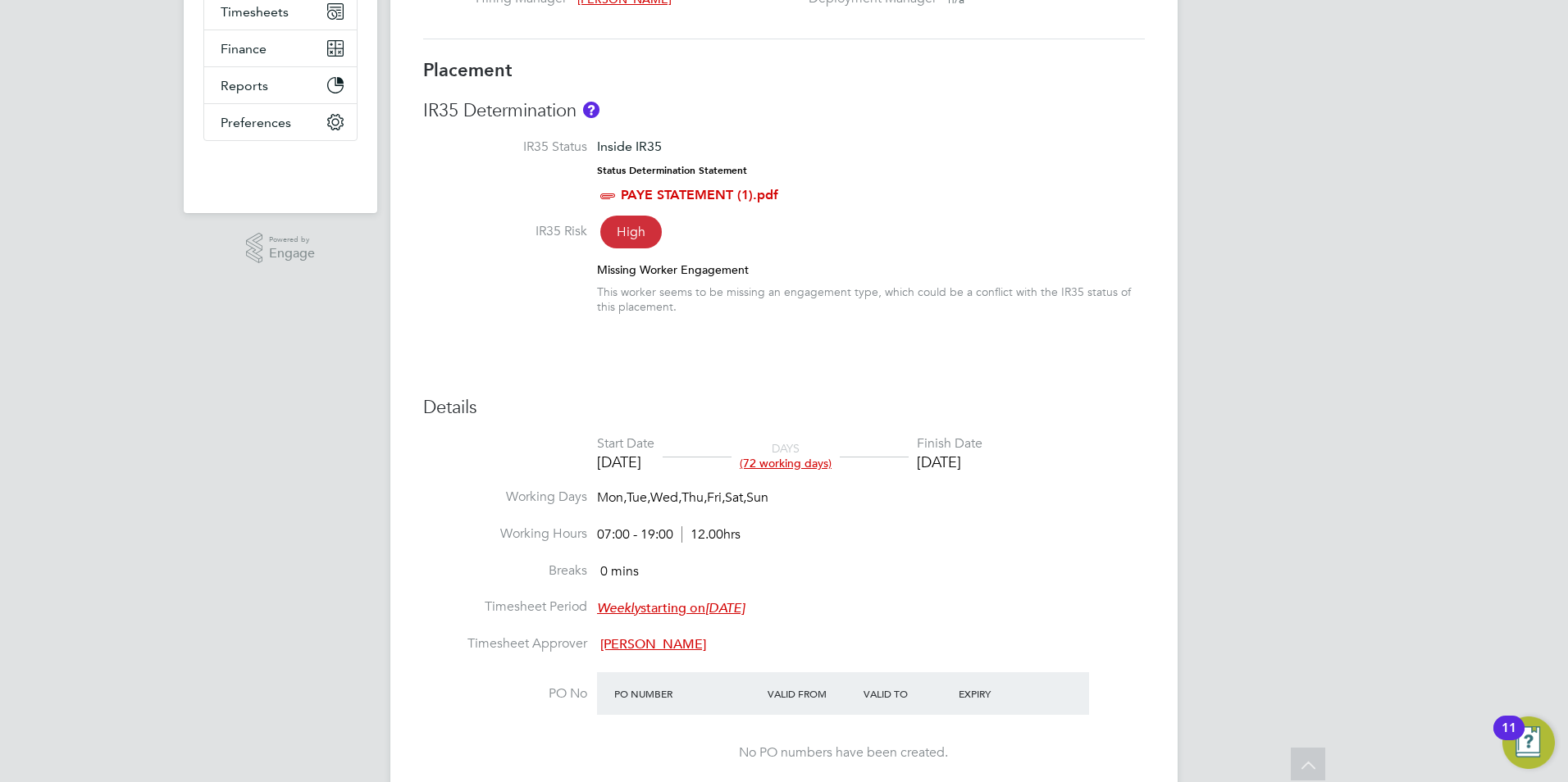
scroll to position [88, 0]
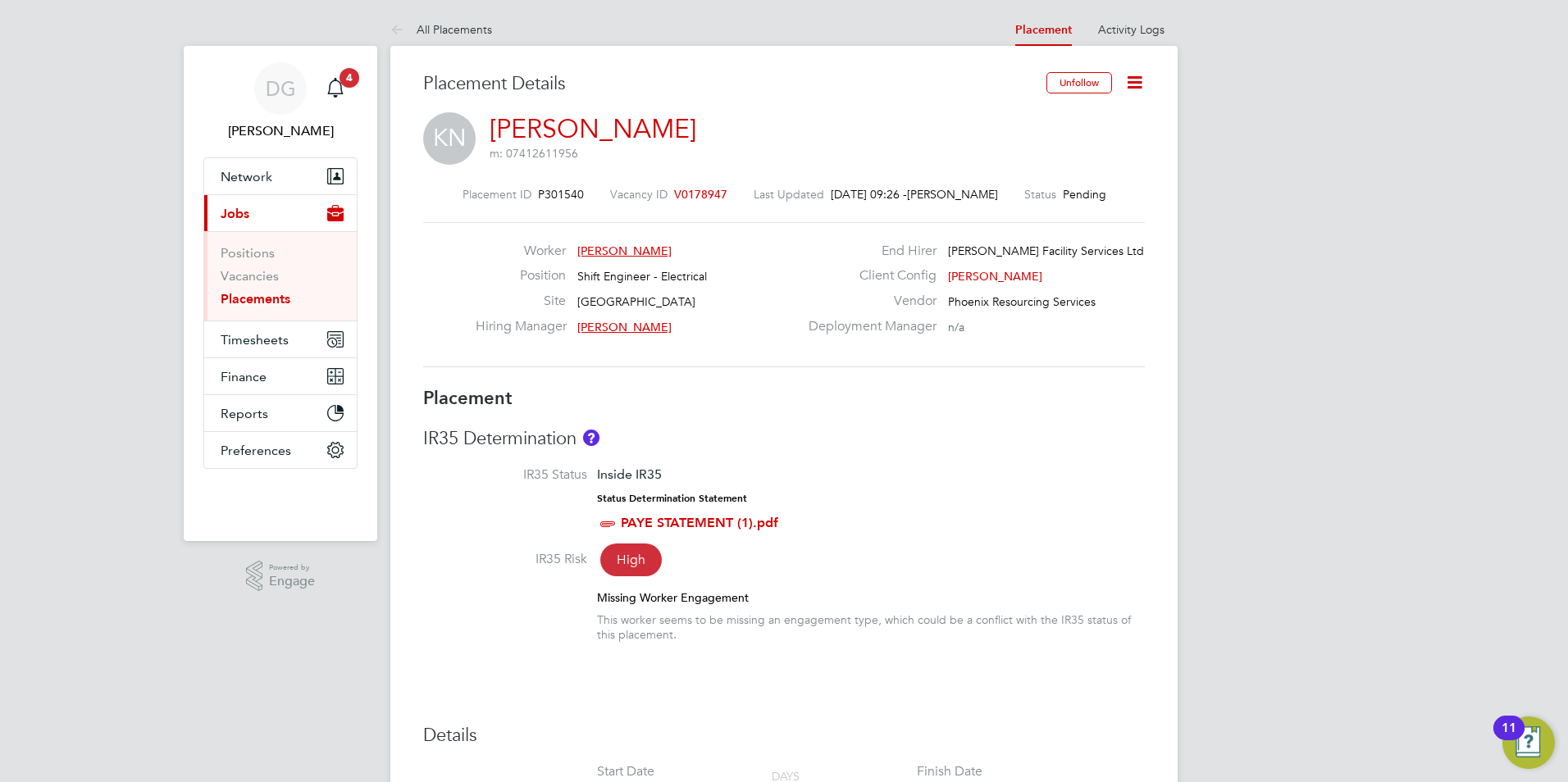
click at [1128, 79] on icon at bounding box center [1134, 82] width 20 height 20
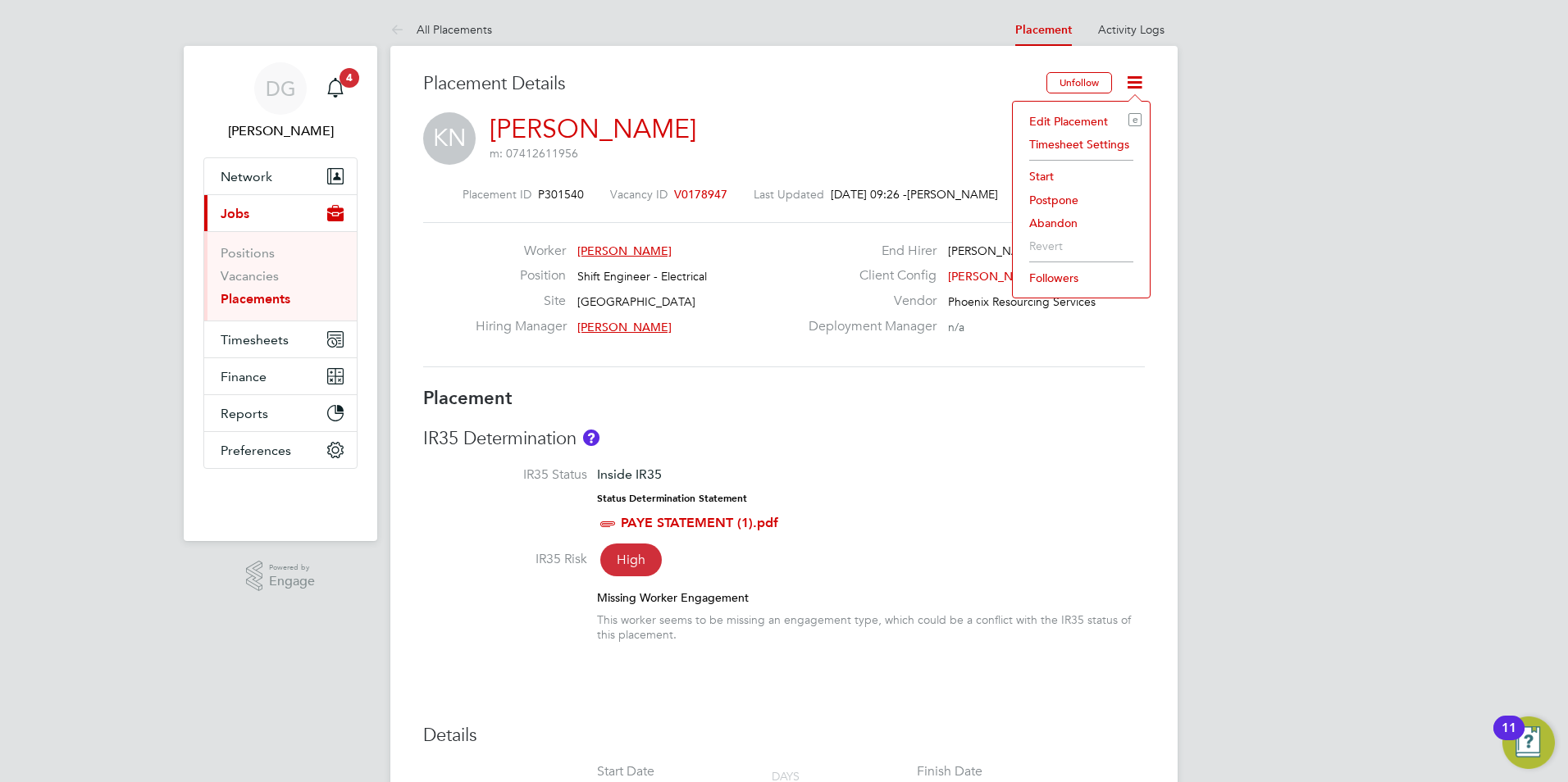
click at [1046, 167] on li "Start" at bounding box center [1081, 176] width 120 height 23
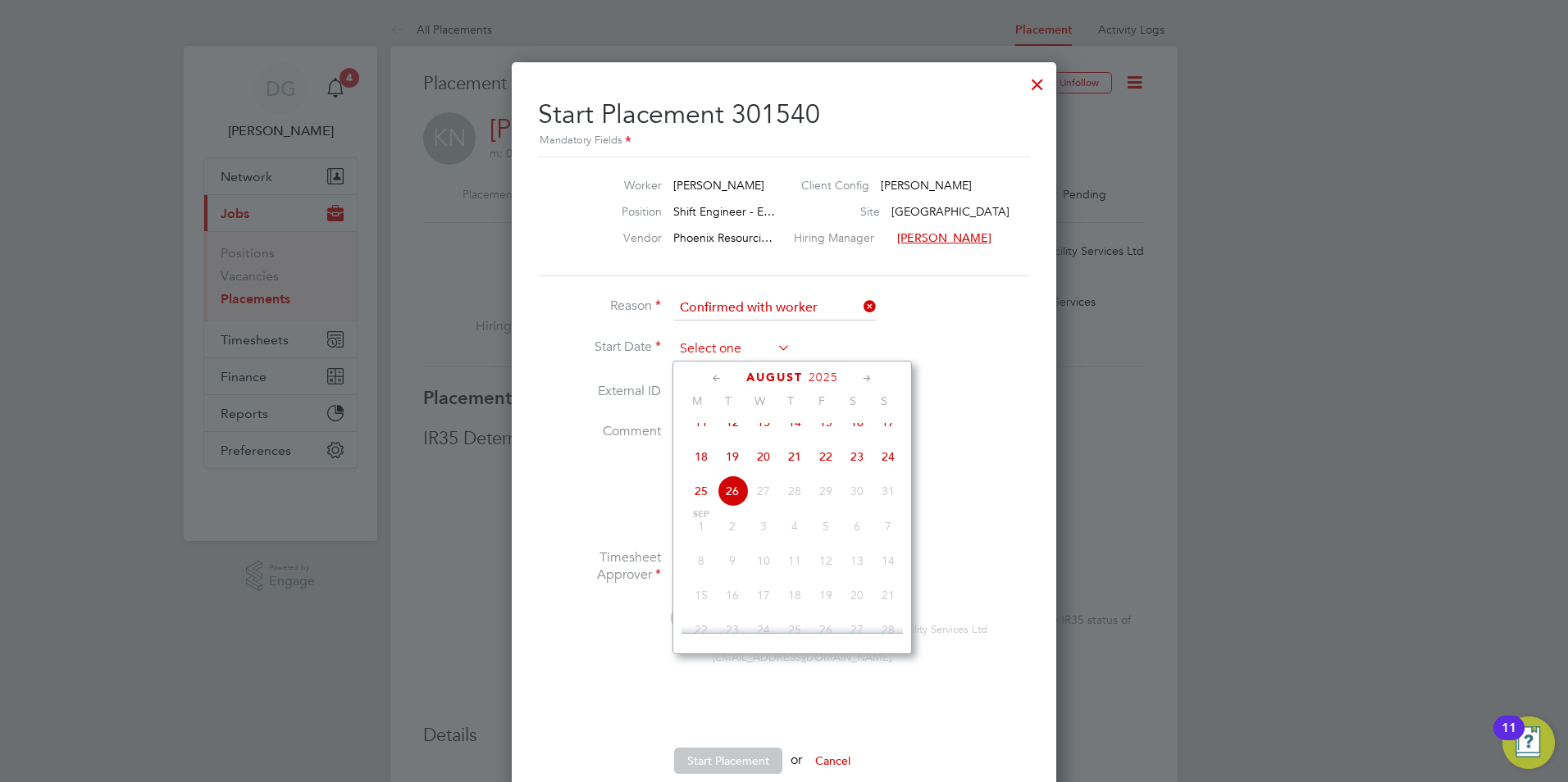
click at [733, 350] on input at bounding box center [732, 349] width 117 height 25
click at [827, 465] on span "22" at bounding box center [825, 456] width 31 height 31
type input "22 Aug 2025"
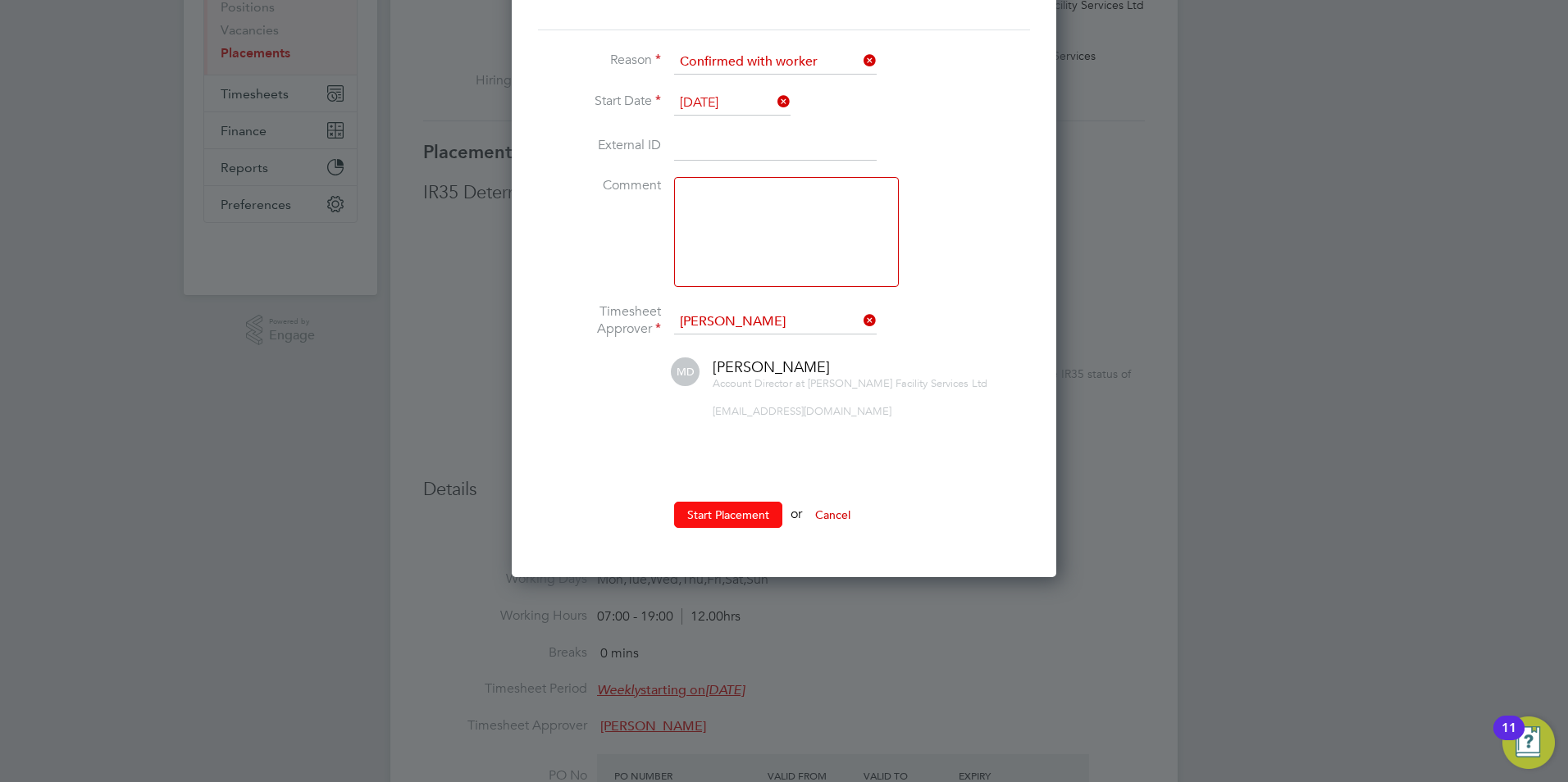
click at [738, 508] on button "Start Placement" at bounding box center [728, 515] width 108 height 26
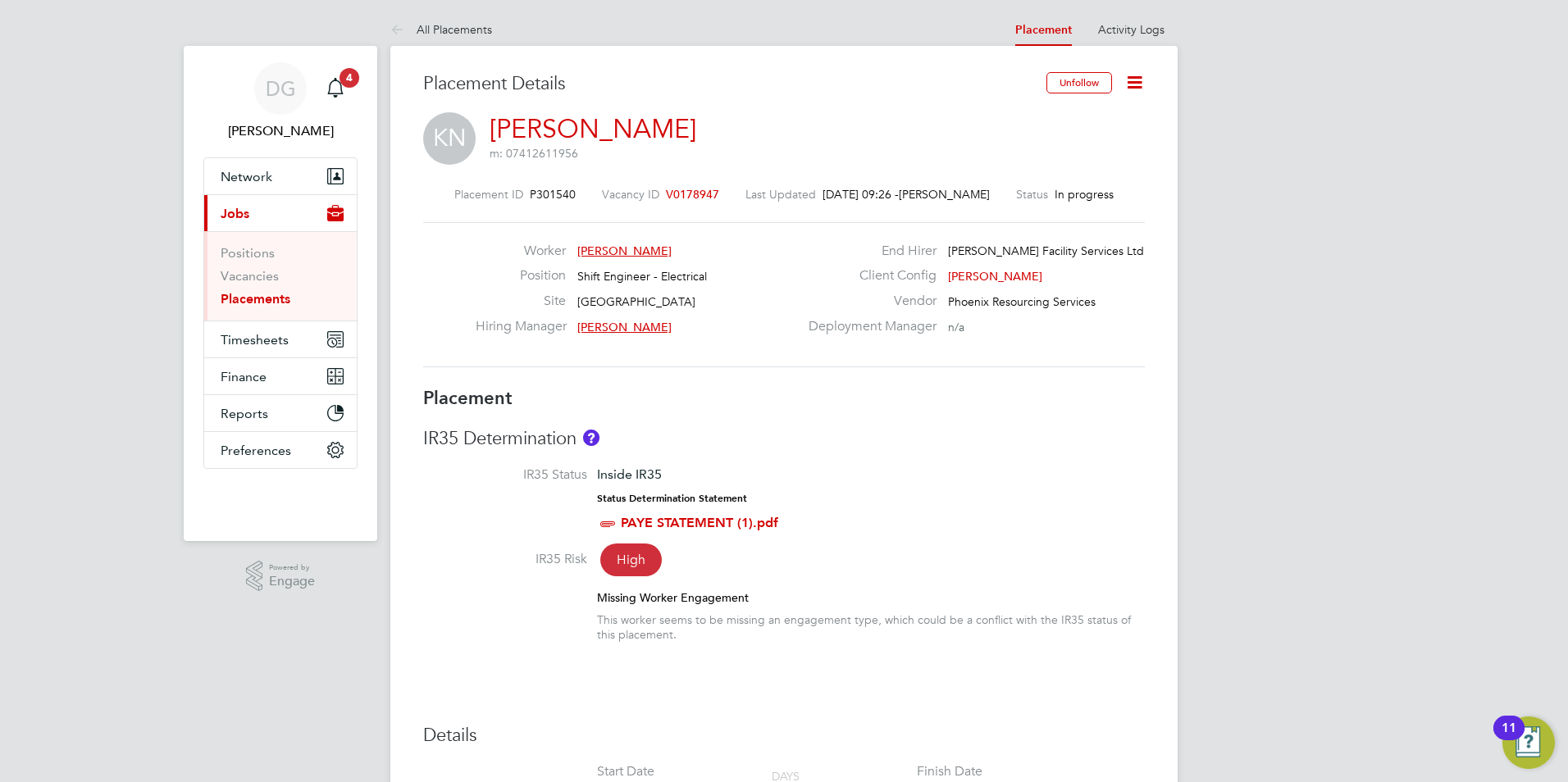
click at [543, 126] on link "[PERSON_NAME]" at bounding box center [593, 129] width 206 height 32
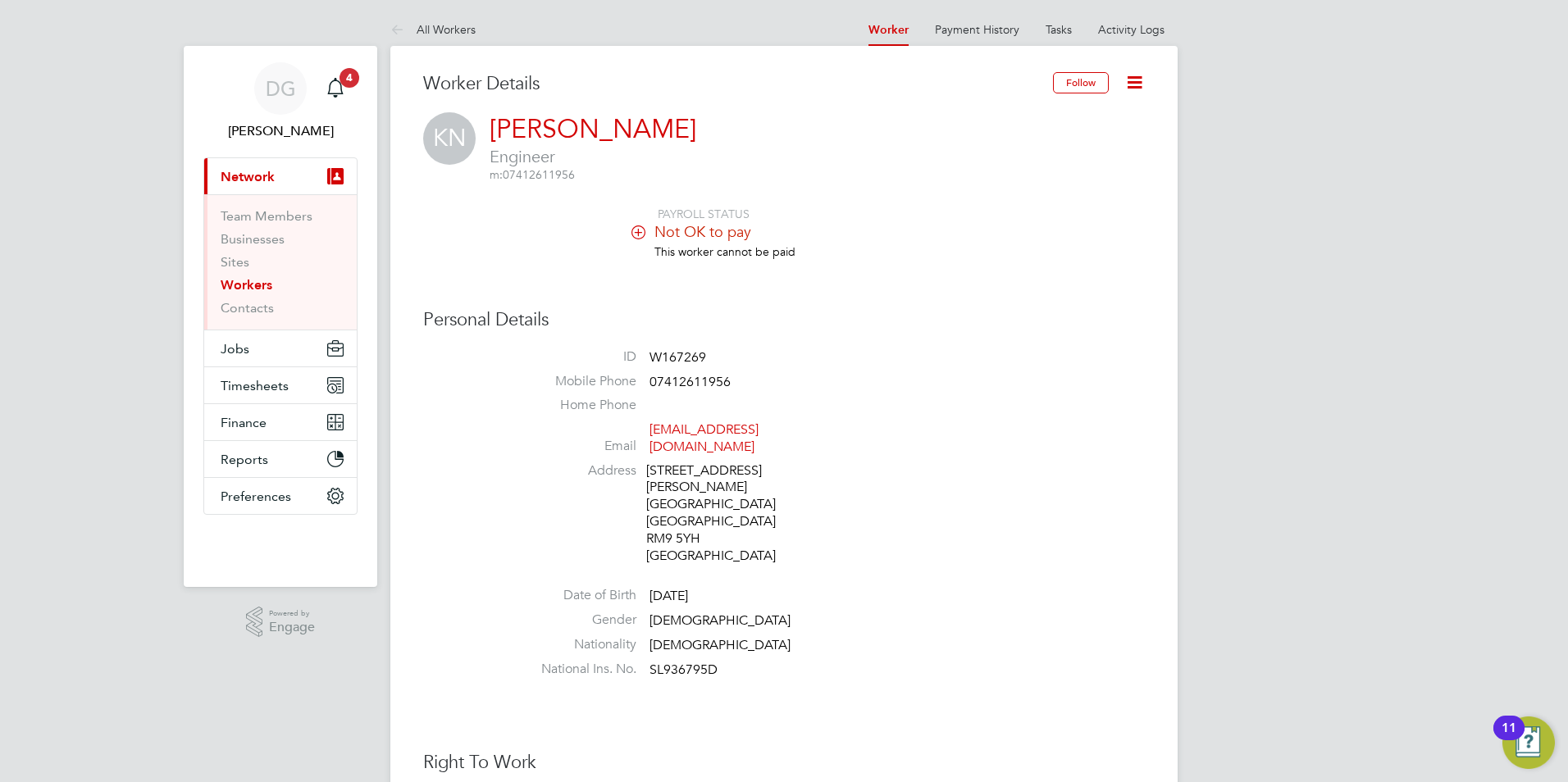
click at [1137, 83] on icon at bounding box center [1134, 82] width 20 height 20
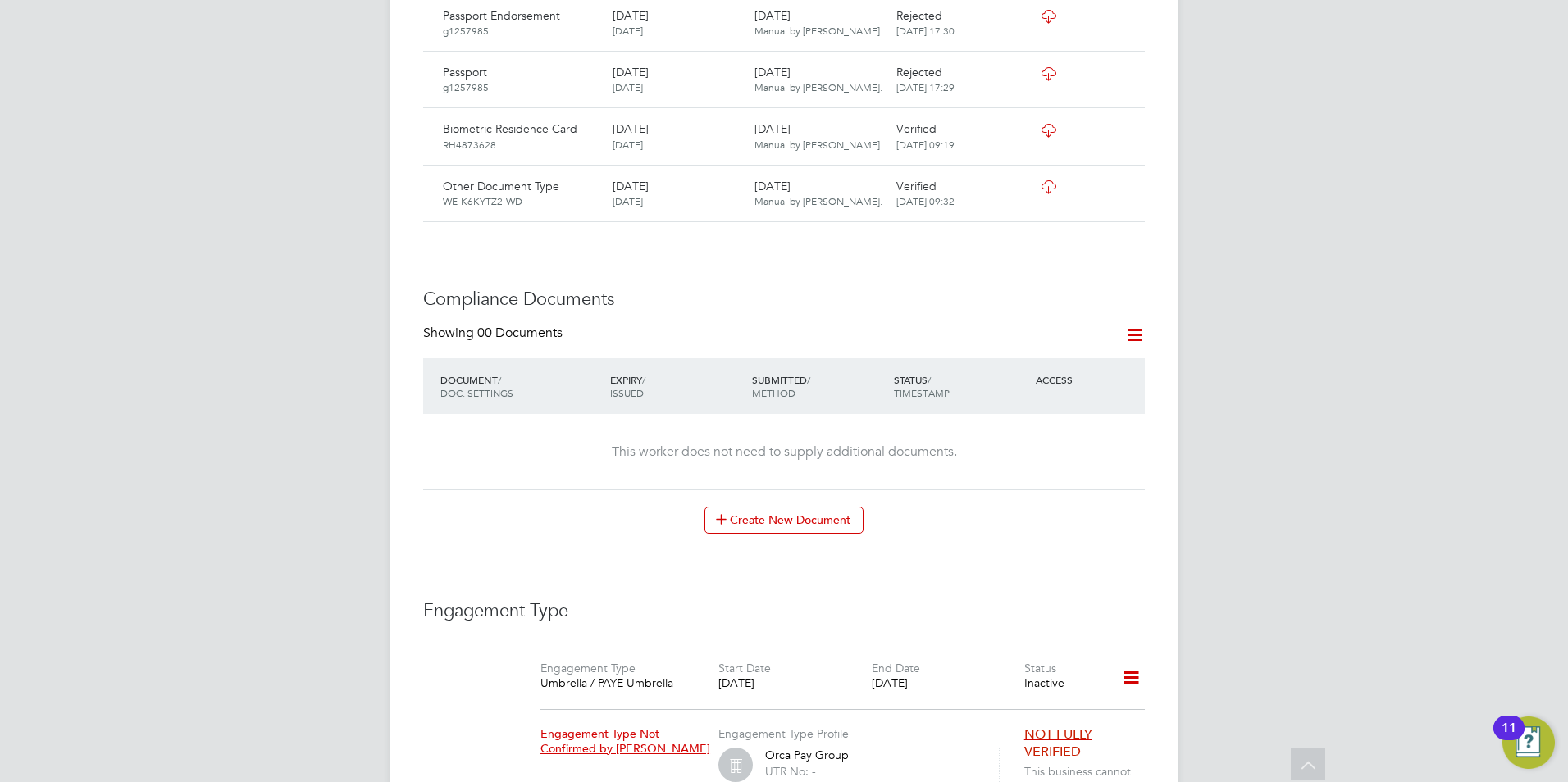
scroll to position [1148, 0]
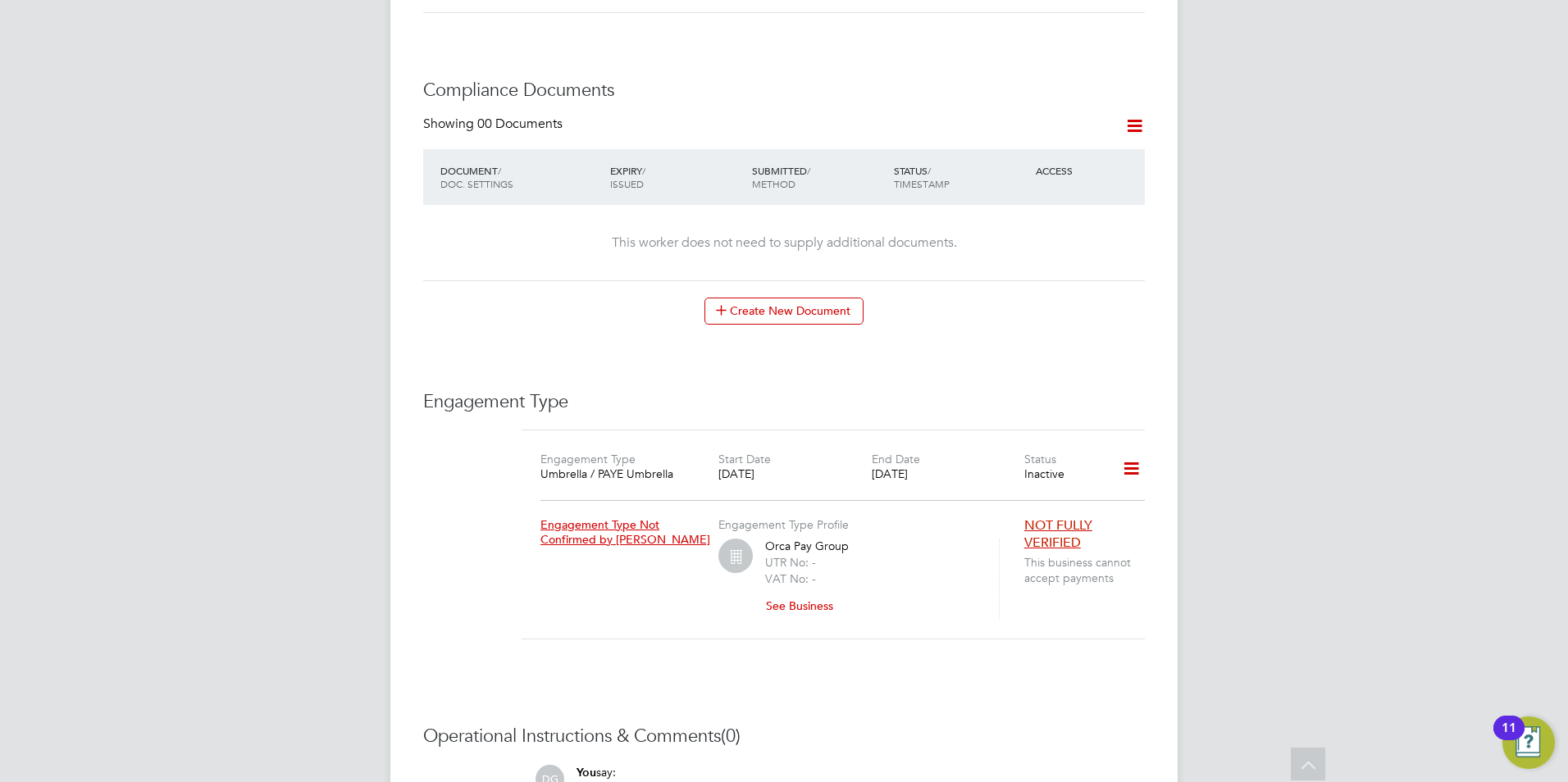
click at [1123, 450] on icon at bounding box center [1131, 469] width 29 height 38
click at [1133, 450] on icon at bounding box center [1131, 469] width 29 height 38
click at [1025, 477] on li "Edit Engagement Type" at bounding box center [1046, 483] width 188 height 23
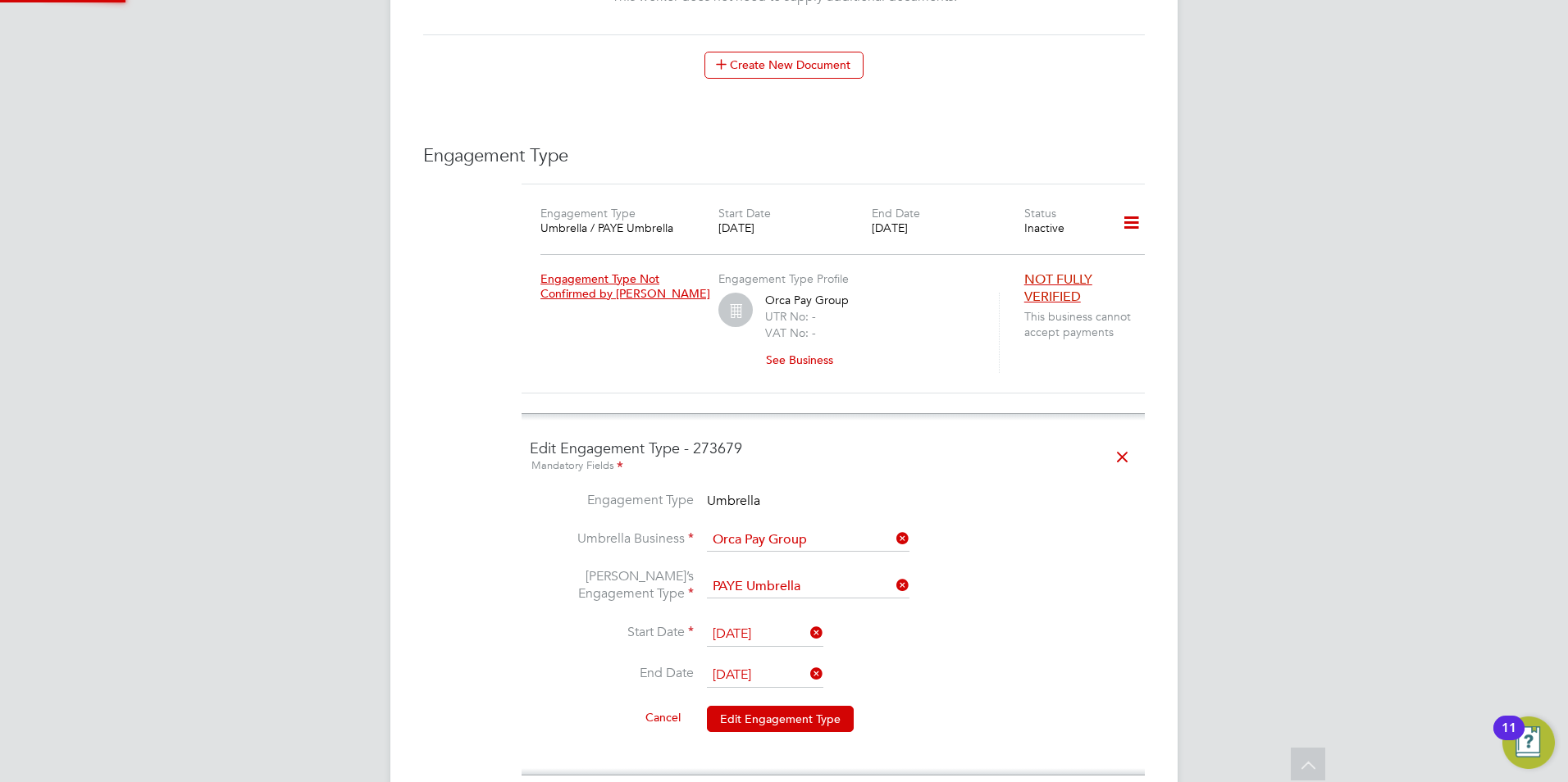
scroll to position [1558, 0]
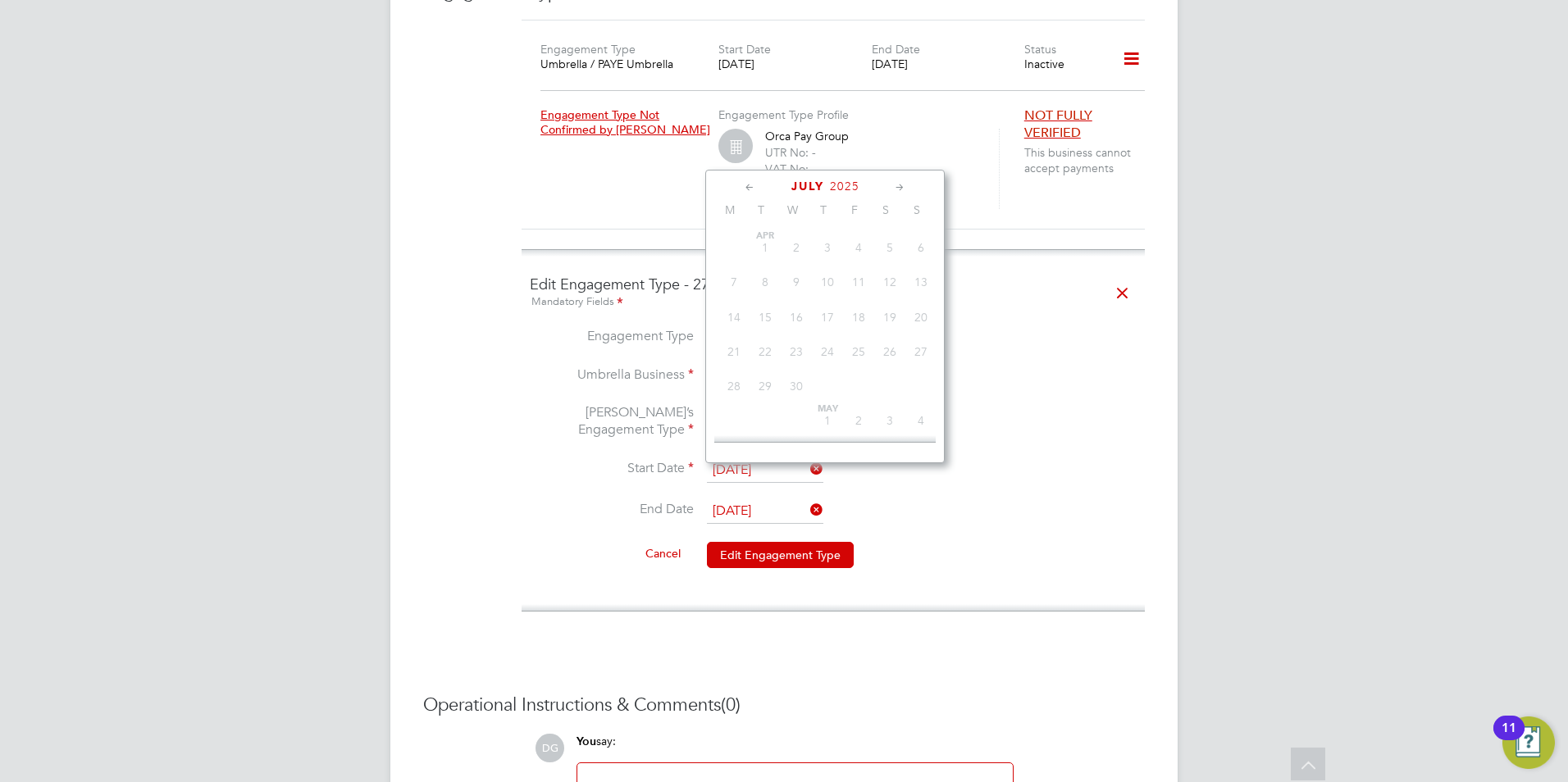
click at [776, 499] on input "22 Jul 2025" at bounding box center [765, 512] width 117 height 25
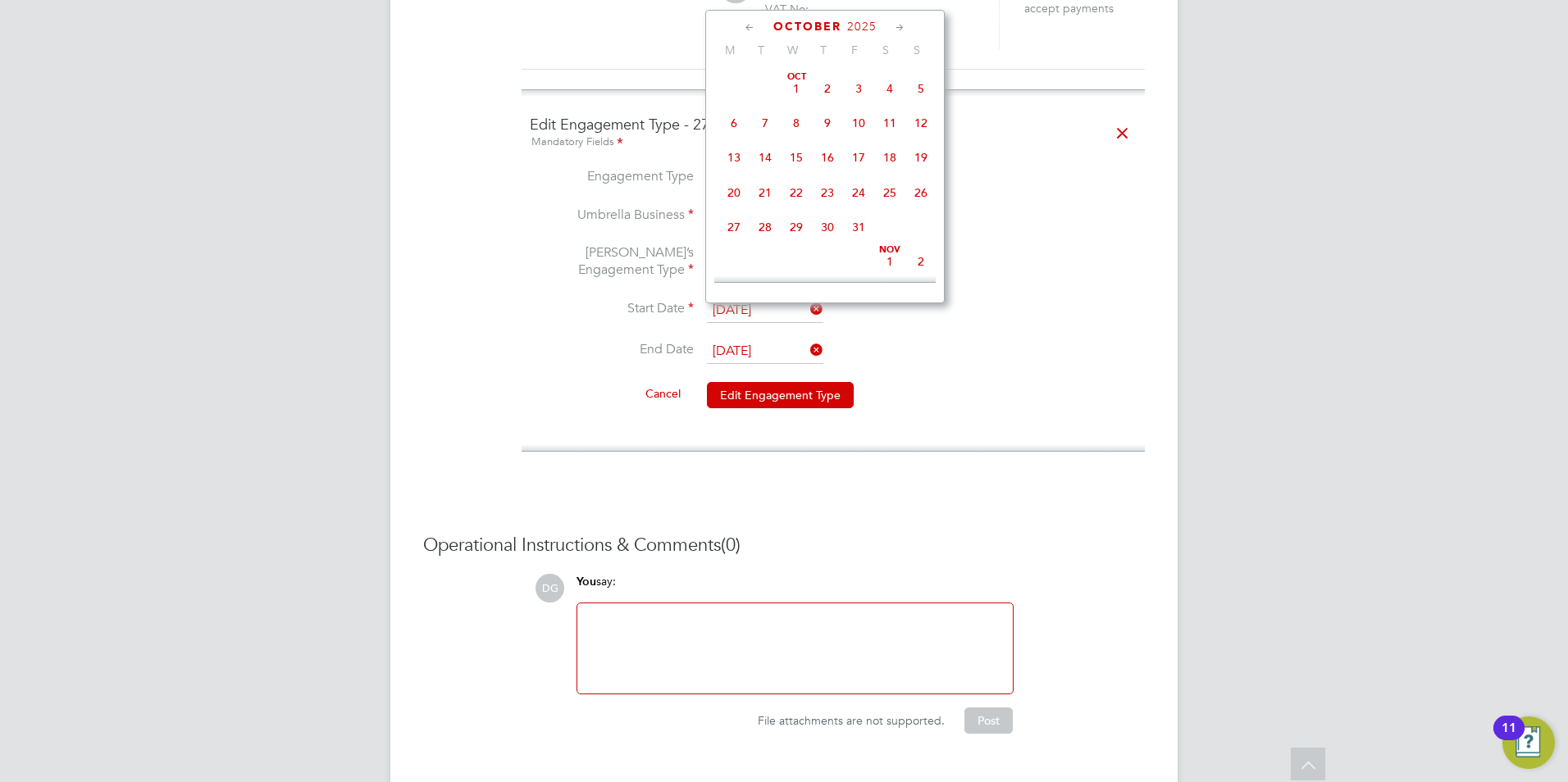
scroll to position [1095, 0]
click at [860, 219] on span "31" at bounding box center [858, 203] width 31 height 31
type input "31 Oct 2025"
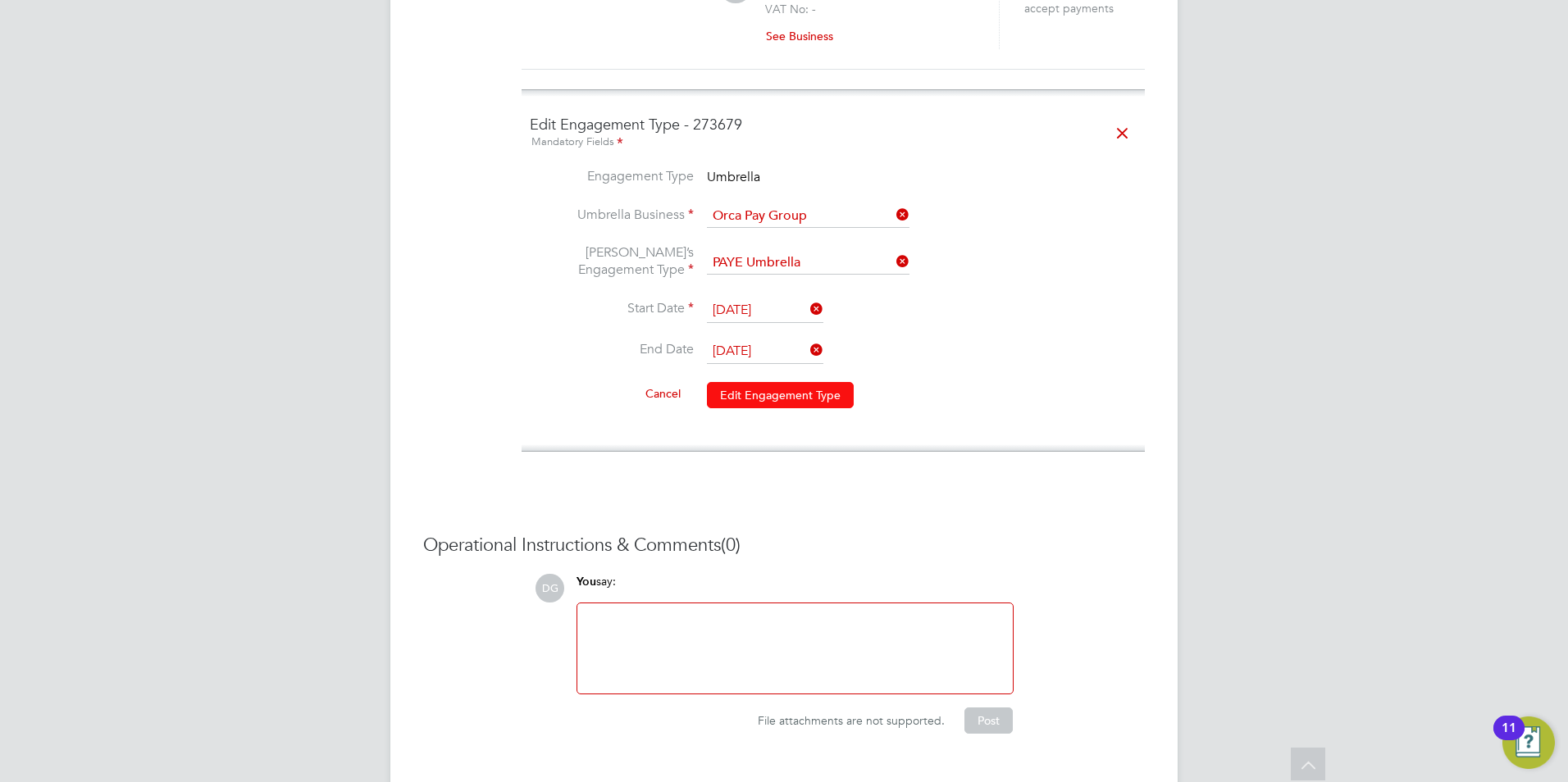
click at [752, 382] on button "Edit Engagement Type" at bounding box center [780, 395] width 147 height 26
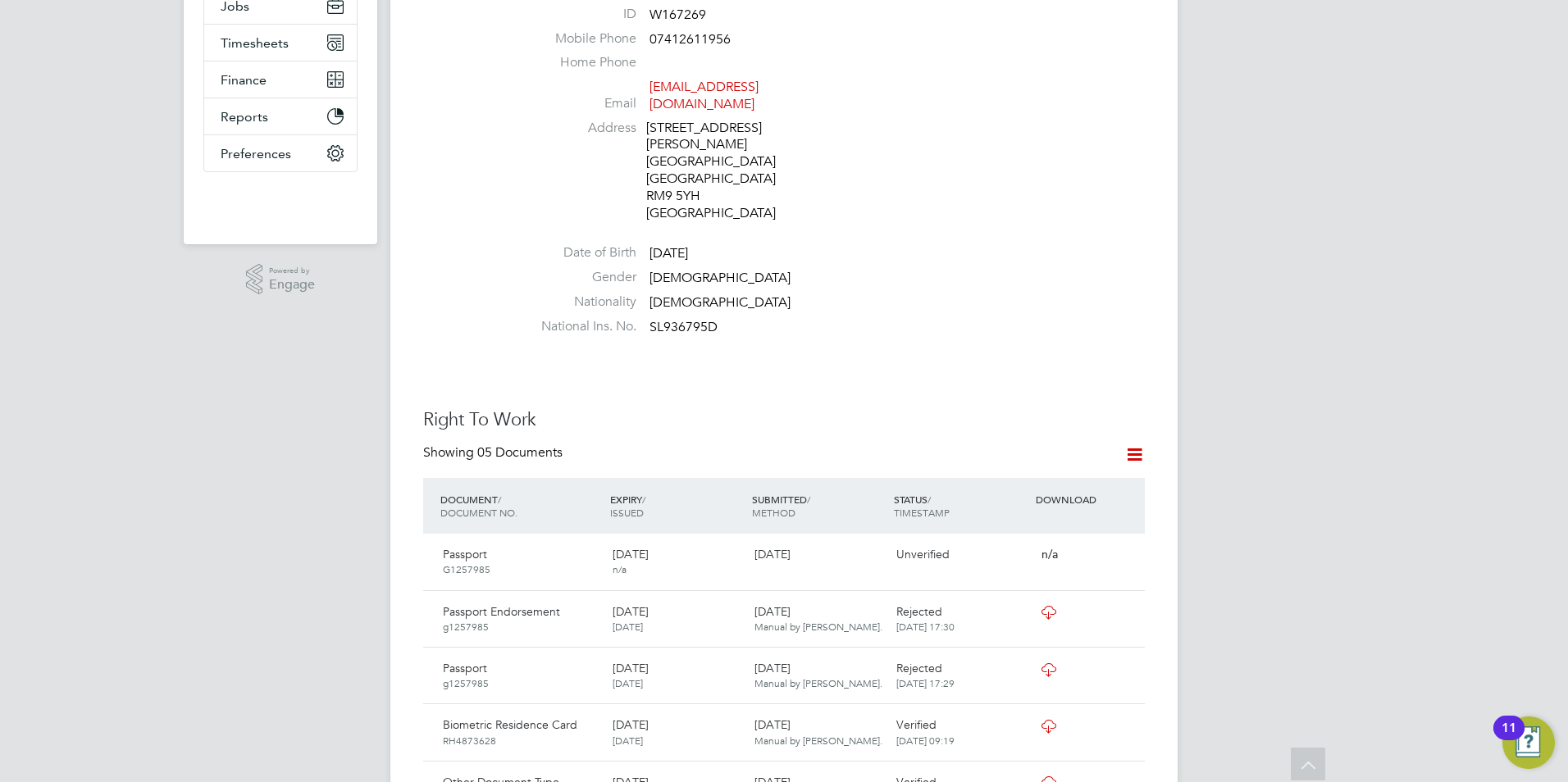
scroll to position [109, 0]
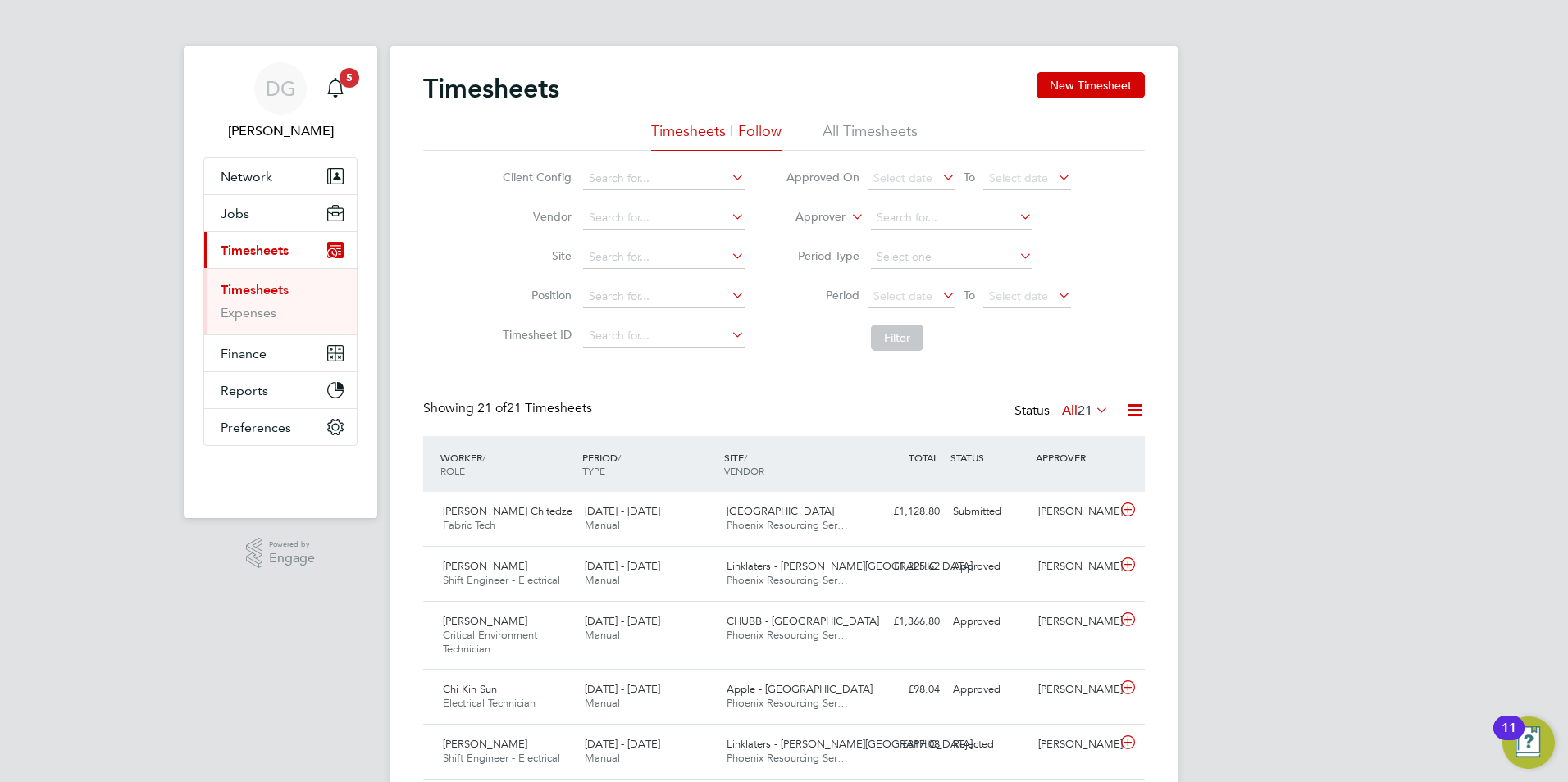
click at [848, 212] on icon at bounding box center [848, 212] width 0 height 15
click at [842, 233] on li "Worker" at bounding box center [805, 236] width 81 height 21
click at [852, 132] on li "All Timesheets" at bounding box center [870, 136] width 95 height 30
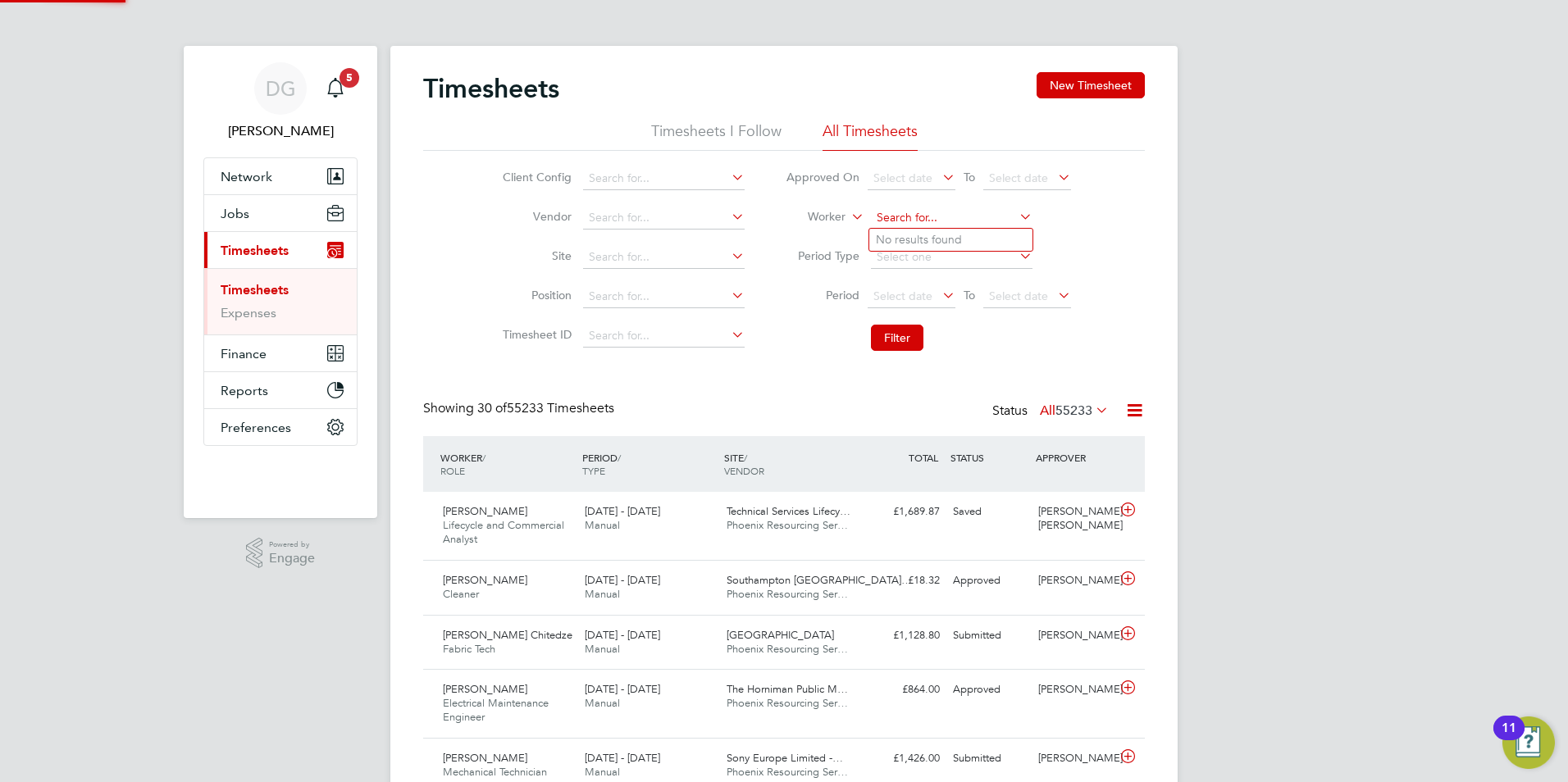
click at [887, 219] on input at bounding box center [952, 218] width 162 height 23
click at [938, 282] on li "Kojo Nkansah" at bounding box center [951, 283] width 163 height 22
type input "[PERSON_NAME]"
click at [902, 325] on button "Filter" at bounding box center [897, 338] width 53 height 26
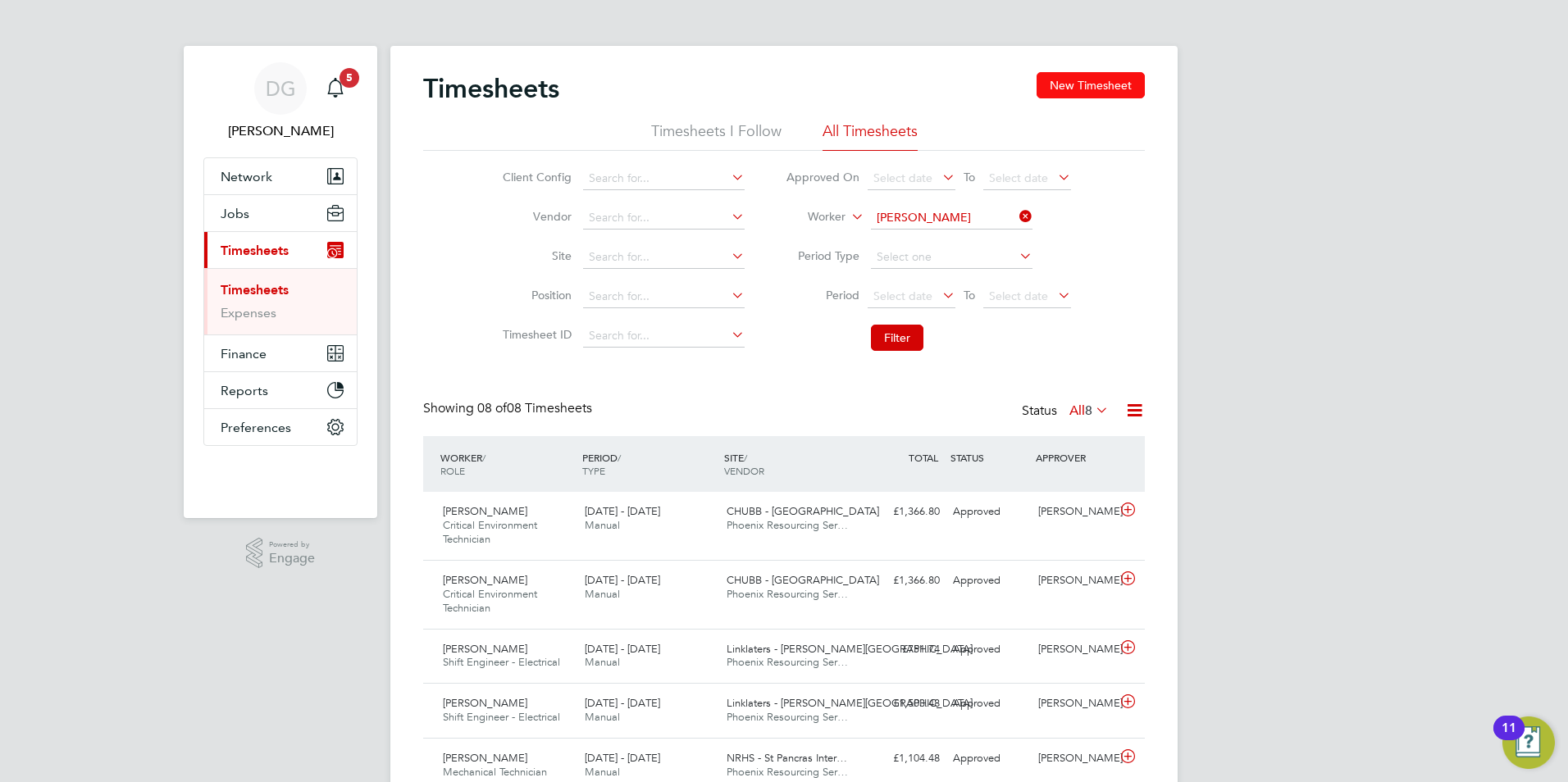
click at [1095, 92] on button "New Timesheet" at bounding box center [1090, 85] width 108 height 26
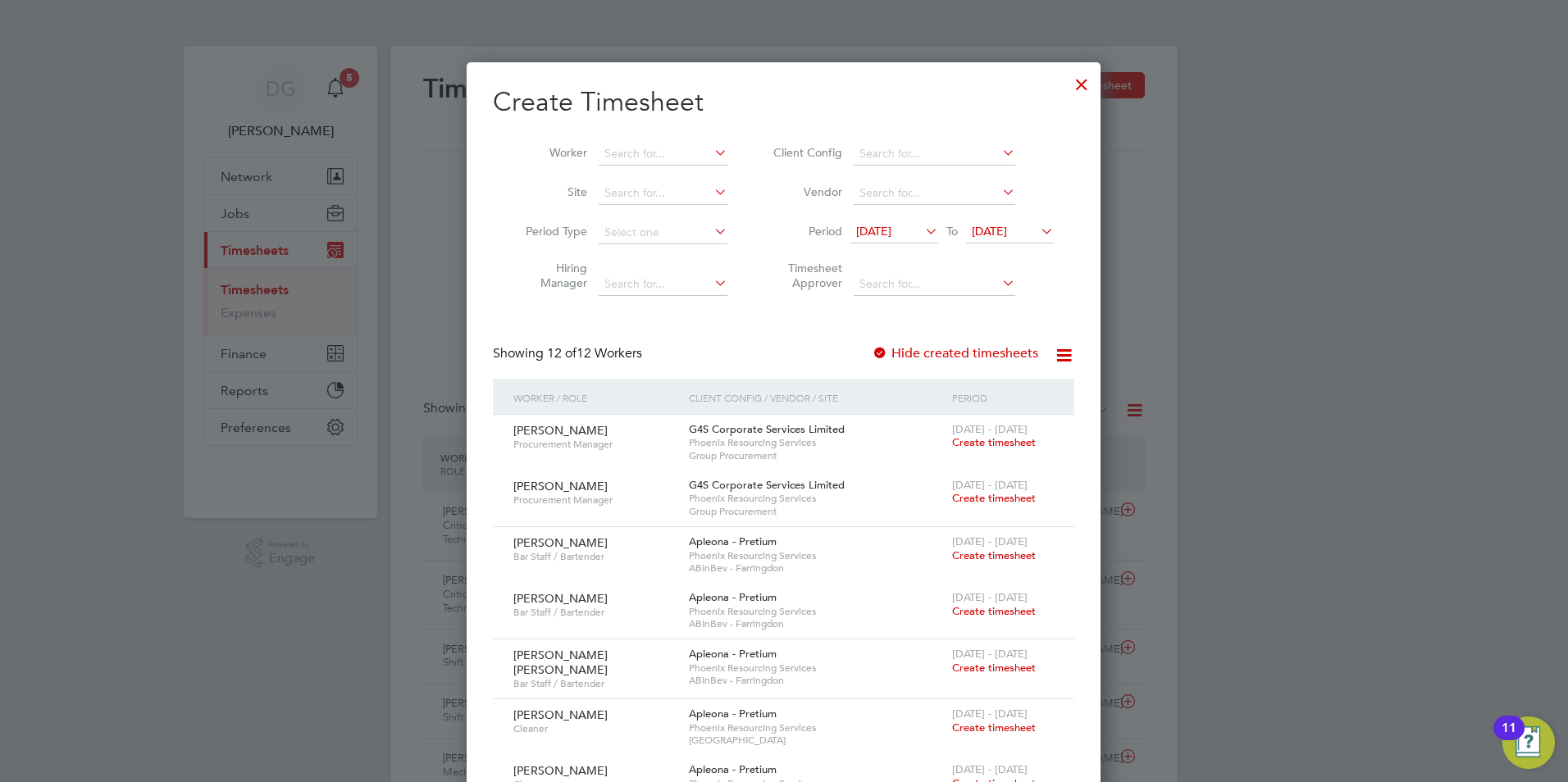
click at [922, 232] on icon at bounding box center [922, 231] width 0 height 23
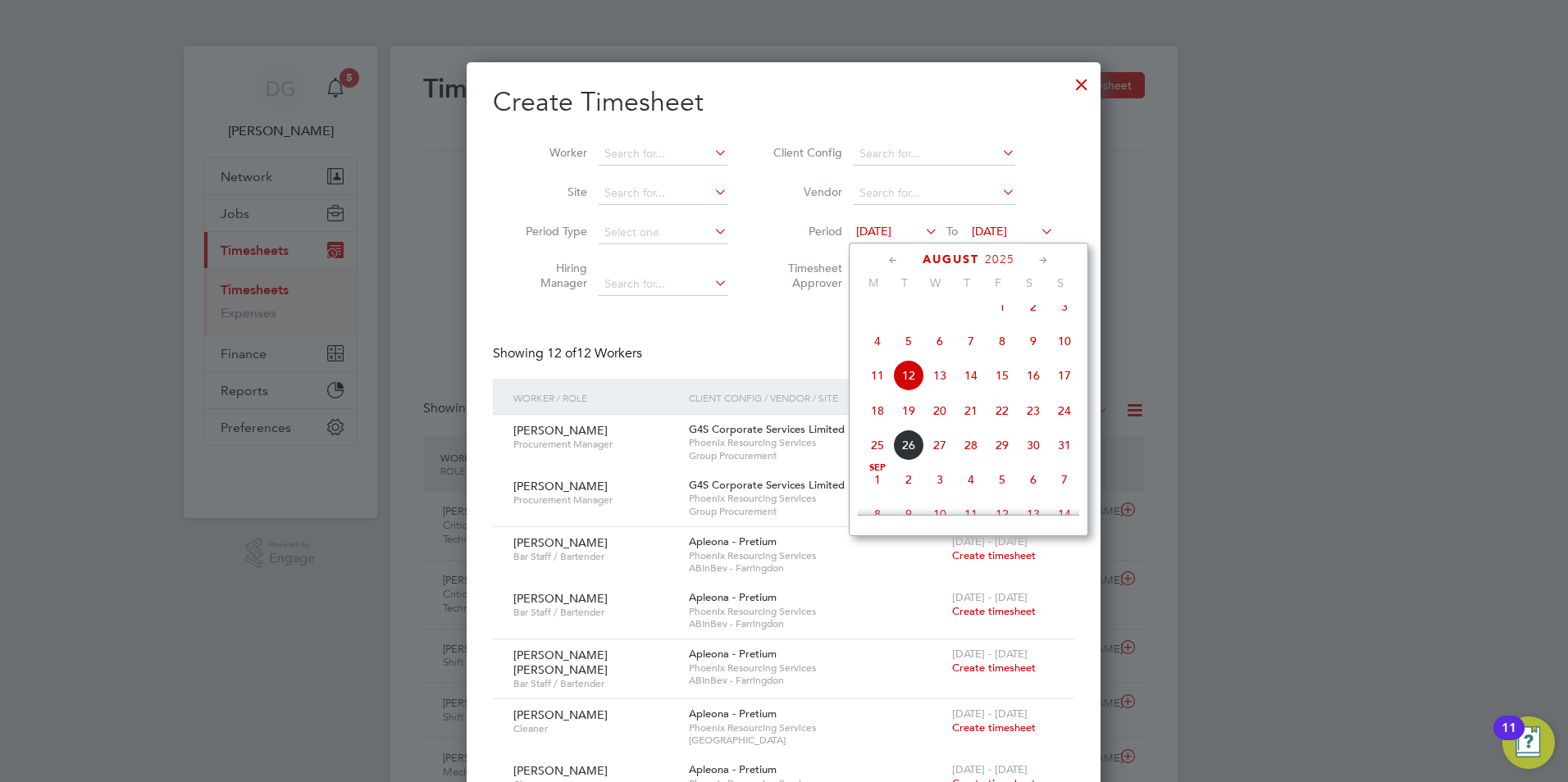
click at [878, 423] on span "18" at bounding box center [877, 410] width 31 height 31
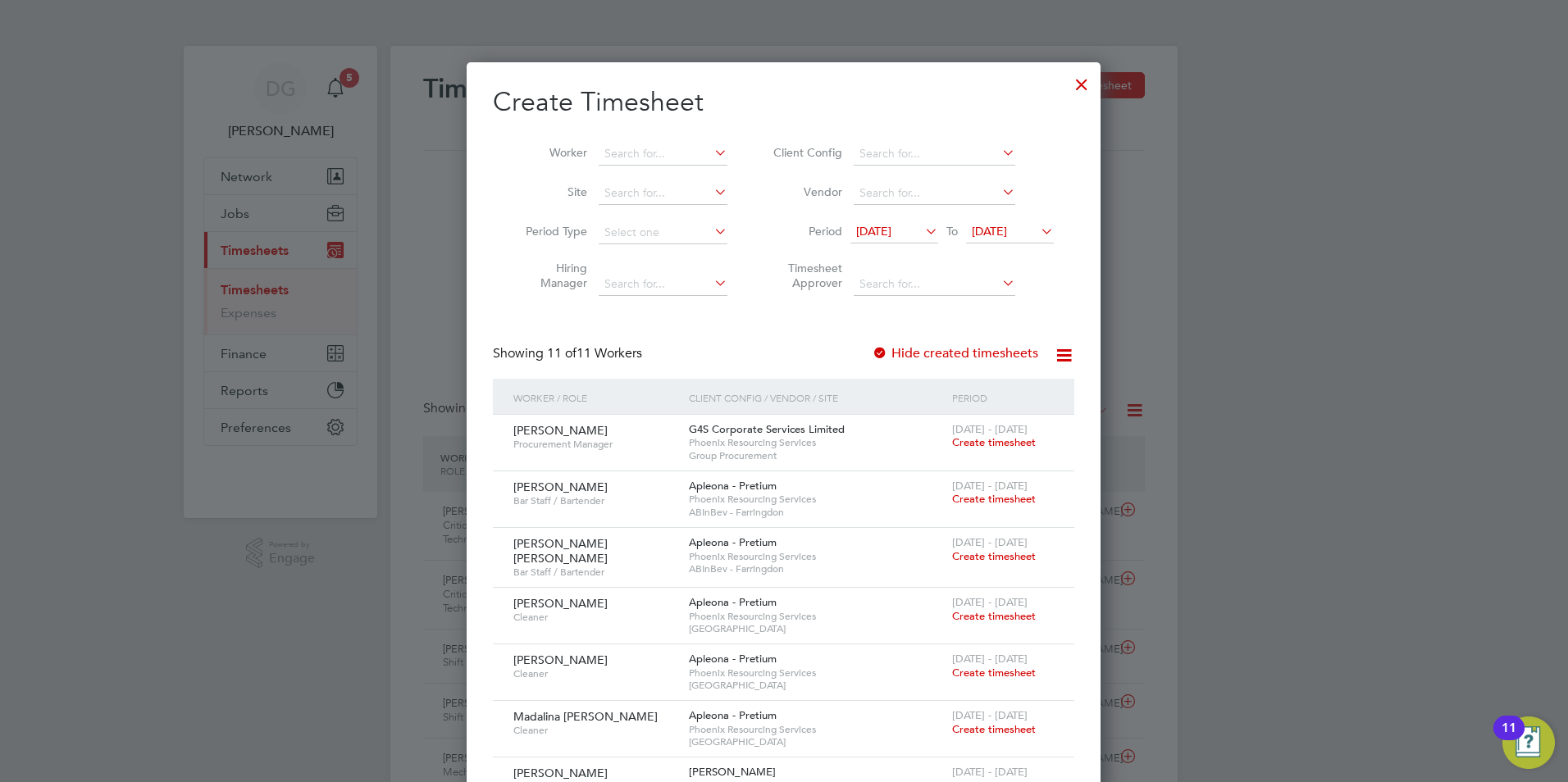
drag, startPoint x: 1047, startPoint y: 230, endPoint x: 1047, endPoint y: 240, distance: 10.0
click at [1038, 230] on icon at bounding box center [1038, 231] width 0 height 23
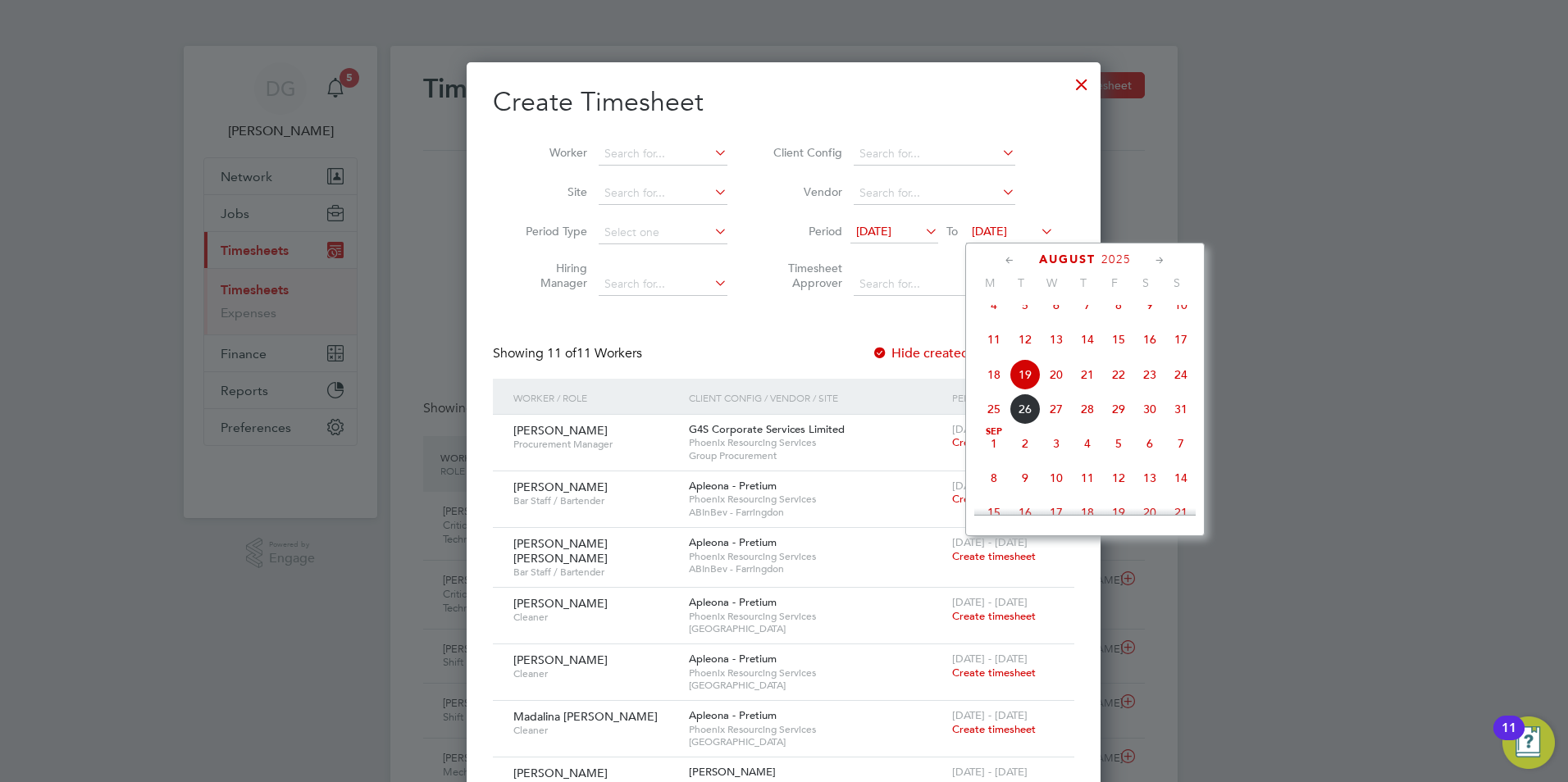
click at [1185, 387] on span "24" at bounding box center [1180, 374] width 31 height 31
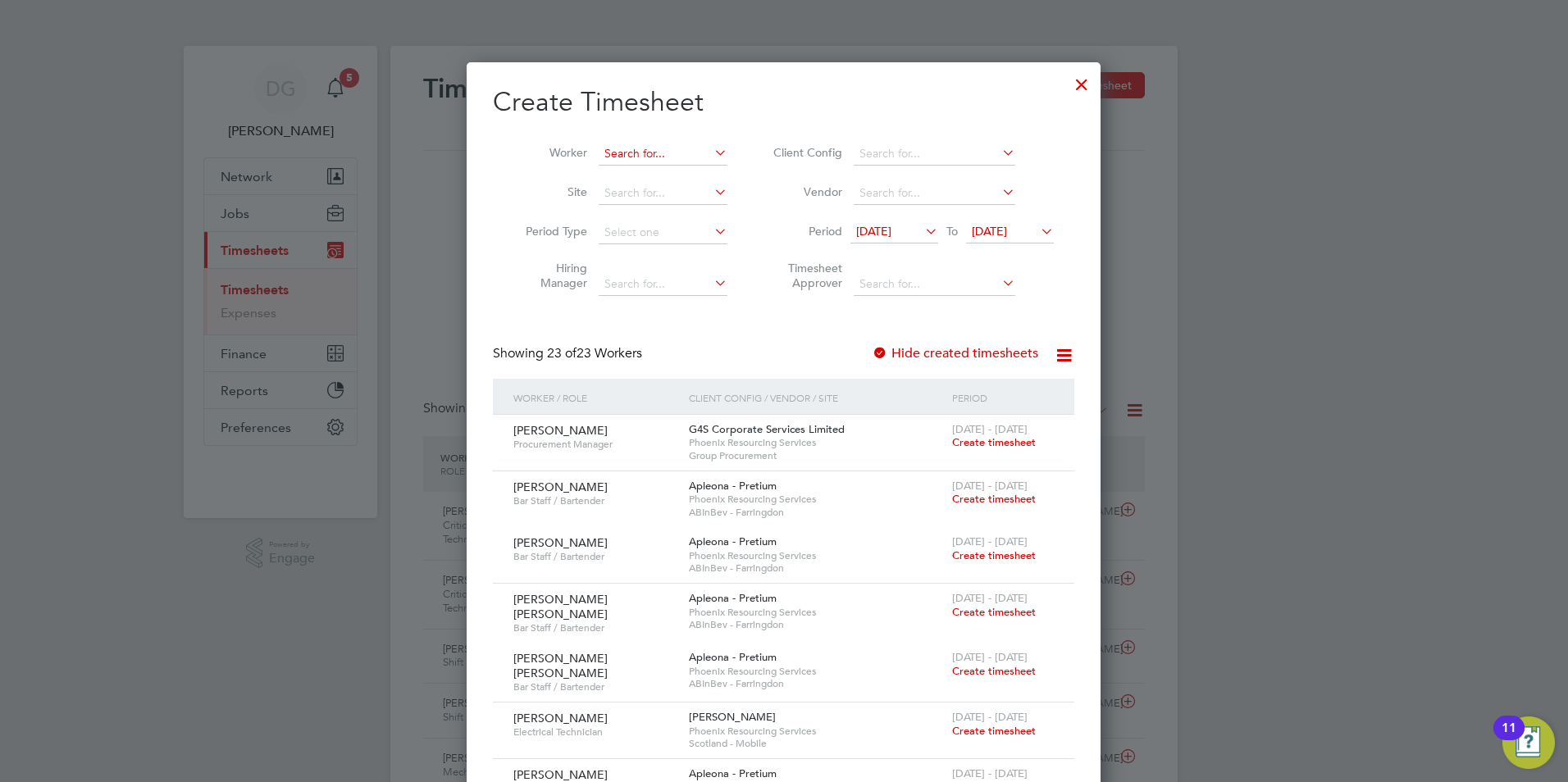
click at [624, 149] on input at bounding box center [663, 154] width 129 height 23
click at [659, 219] on li "[PERSON_NAME]" at bounding box center [665, 219] width 133 height 22
type input "[PERSON_NAME]"
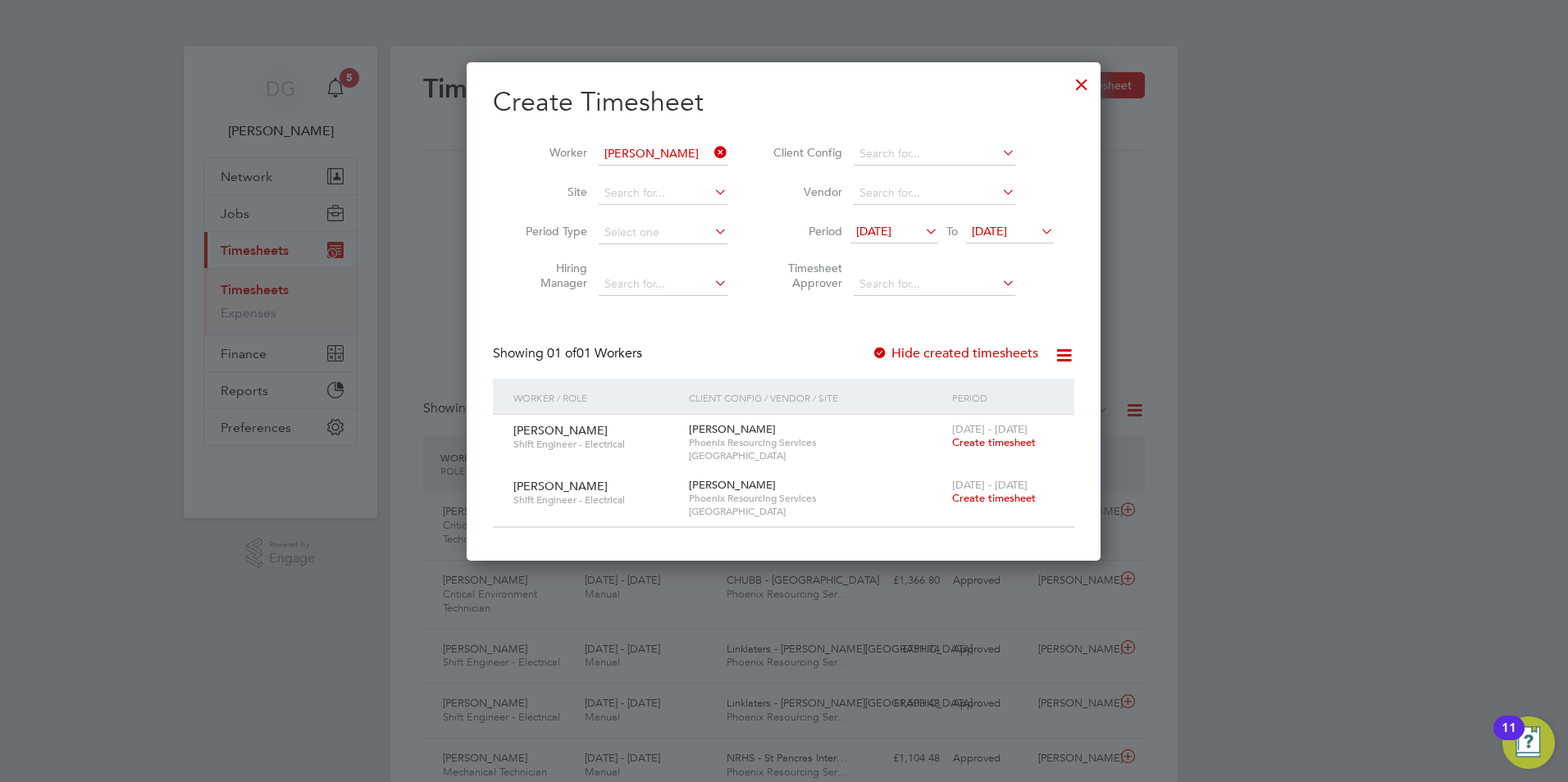
click at [982, 442] on span "Create timesheet" at bounding box center [994, 442] width 83 height 14
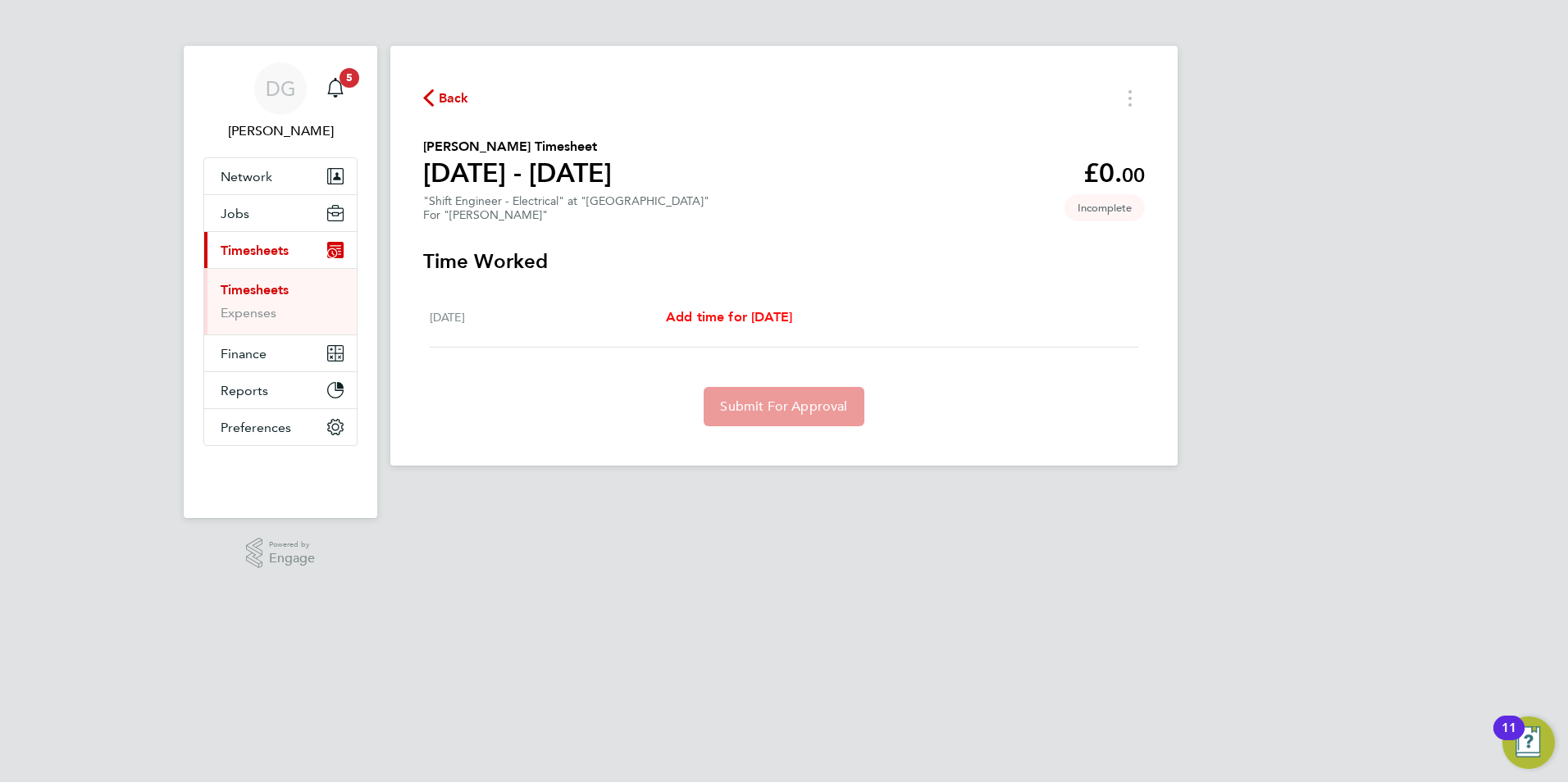
click at [773, 319] on span "Add time for [DATE]" at bounding box center [730, 317] width 126 height 16
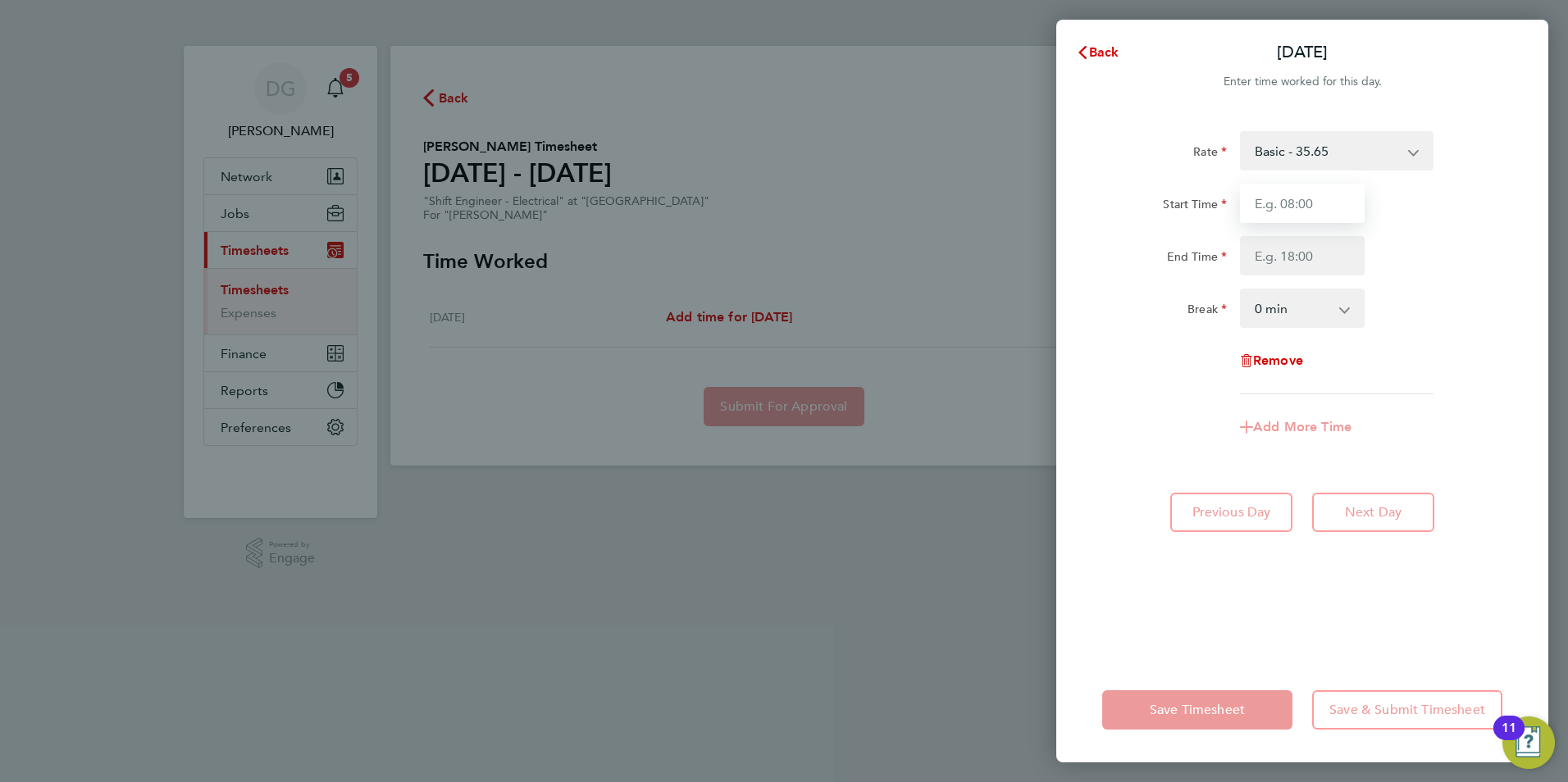
click at [1275, 201] on input "Start Time" at bounding box center [1302, 203] width 125 height 39
type input "07:00"
click at [1529, 49] on span "Cancel" at bounding box center [1508, 52] width 47 height 16
click at [1100, 54] on span "Back" at bounding box center [1104, 52] width 31 height 16
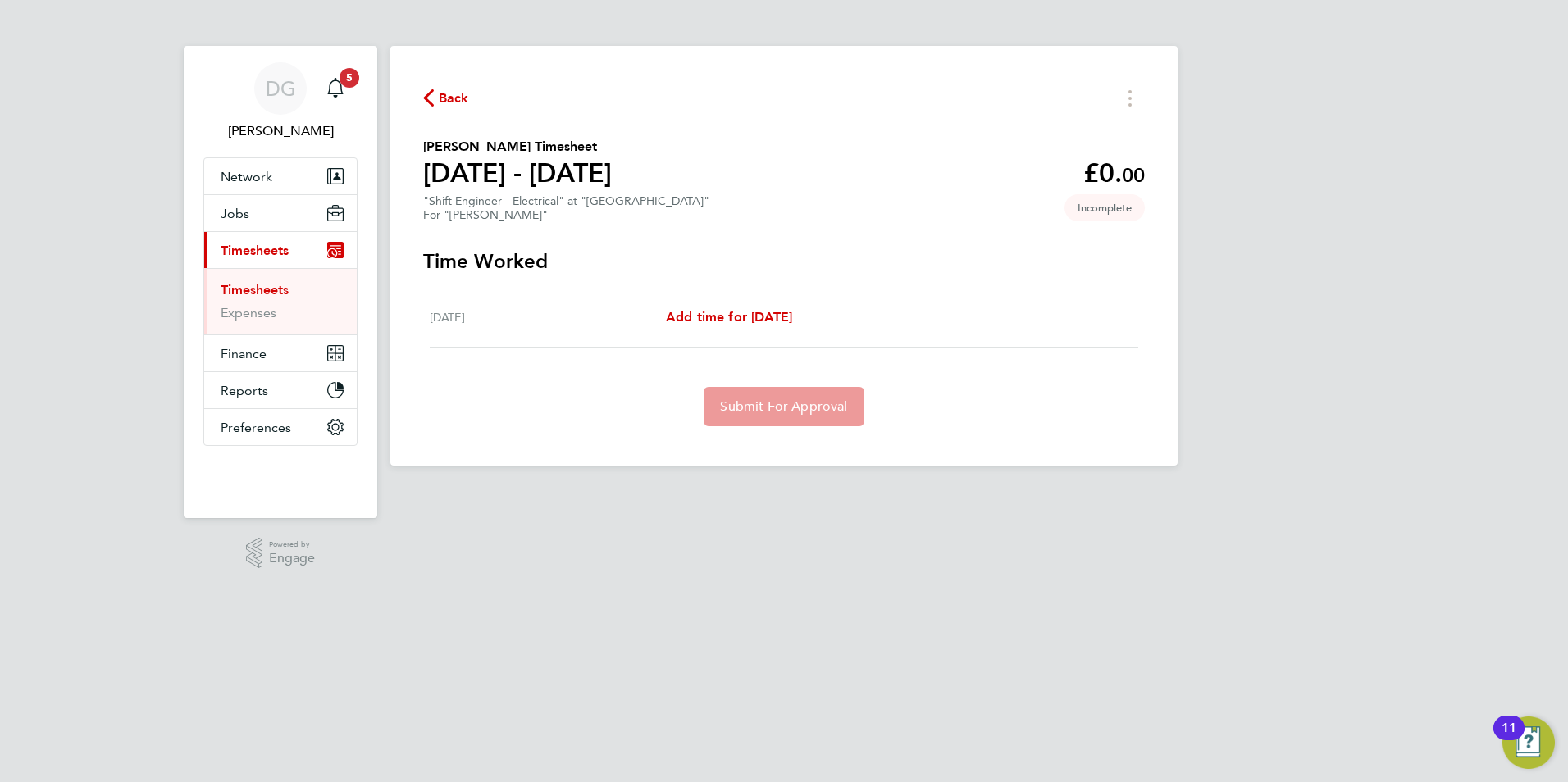
click at [435, 91] on span "Back" at bounding box center [446, 97] width 46 height 16
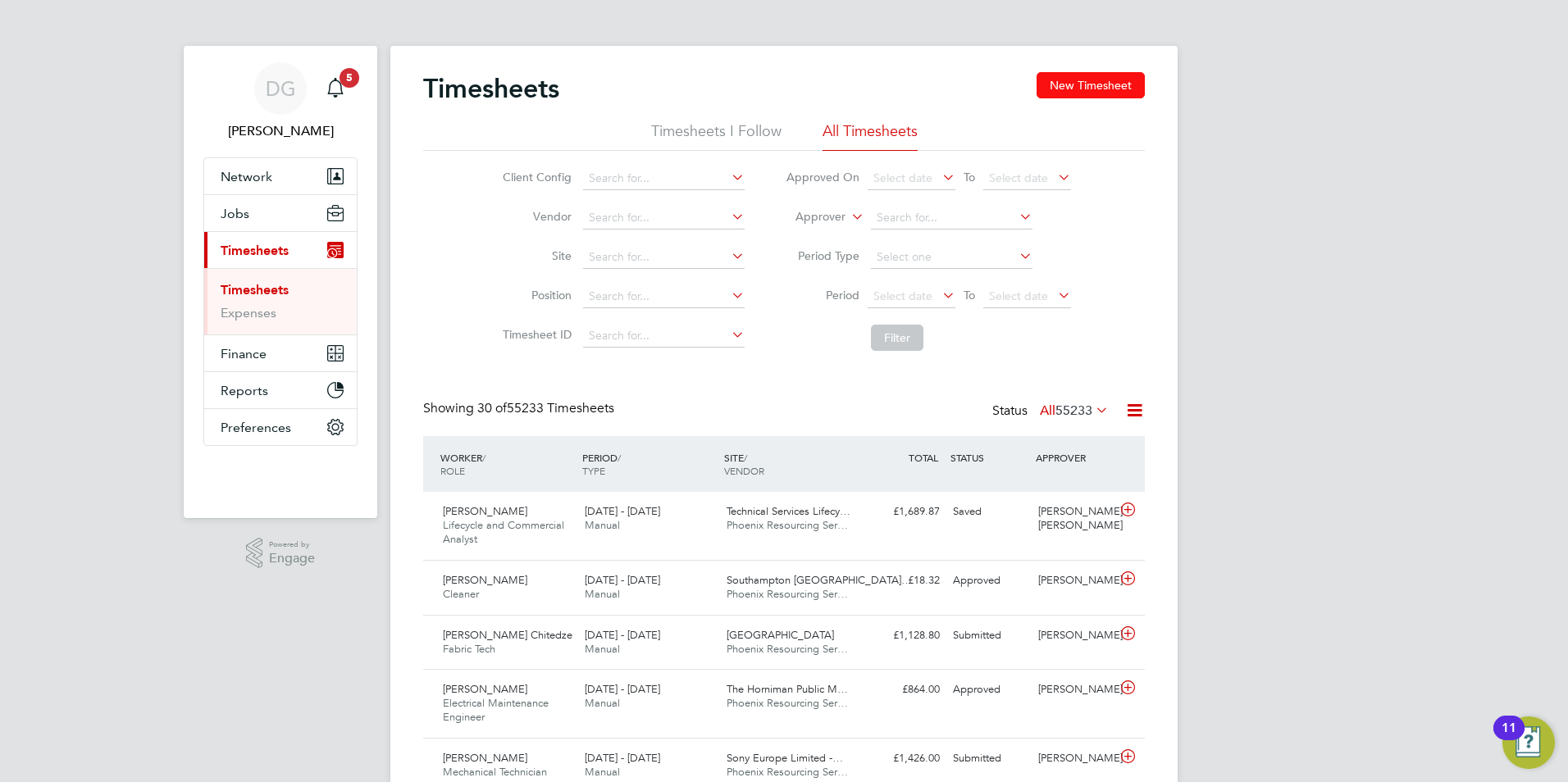
click at [1082, 81] on button "New Timesheet" at bounding box center [1090, 85] width 108 height 26
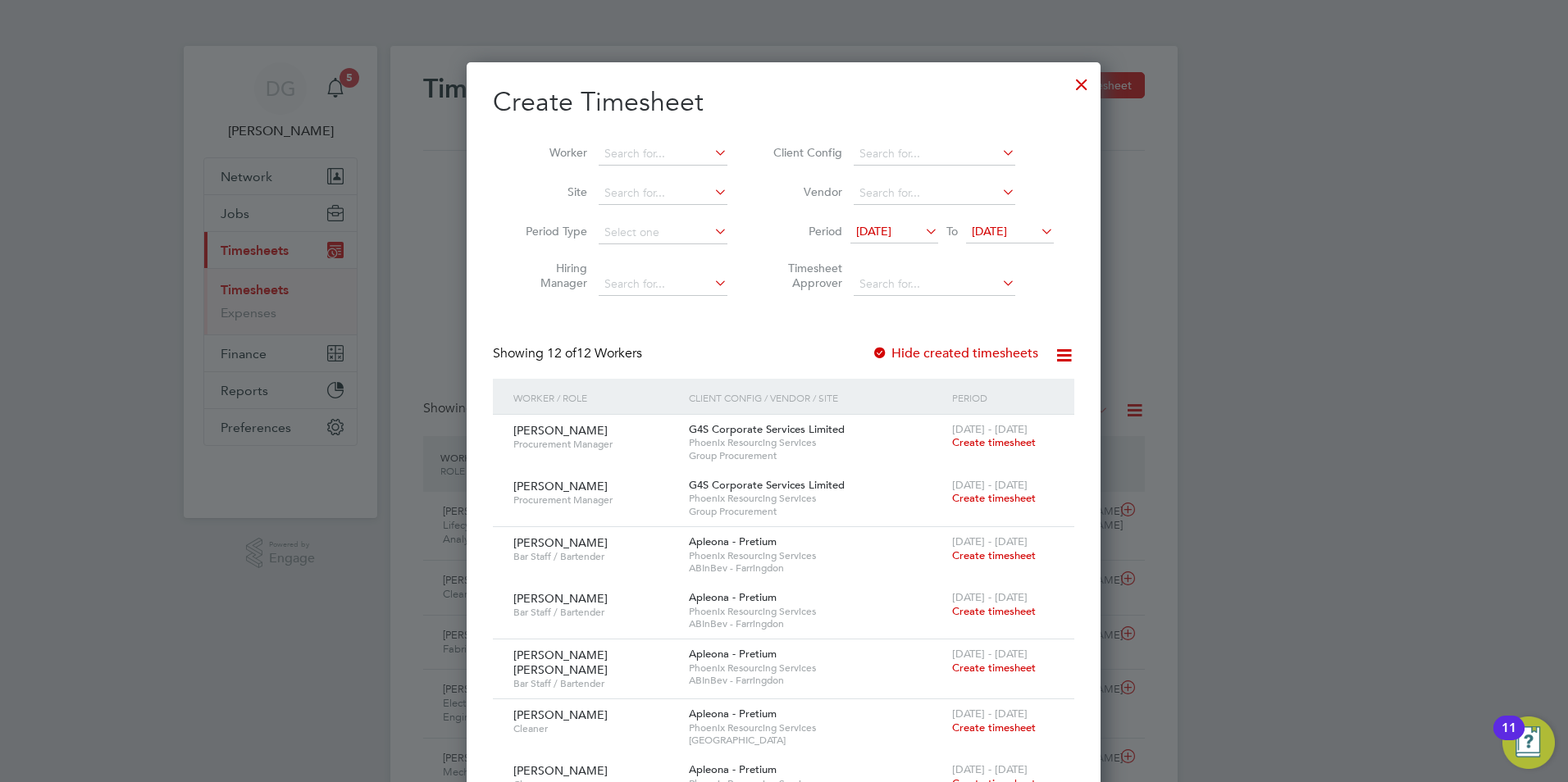
click at [874, 233] on span "[DATE]" at bounding box center [874, 231] width 35 height 15
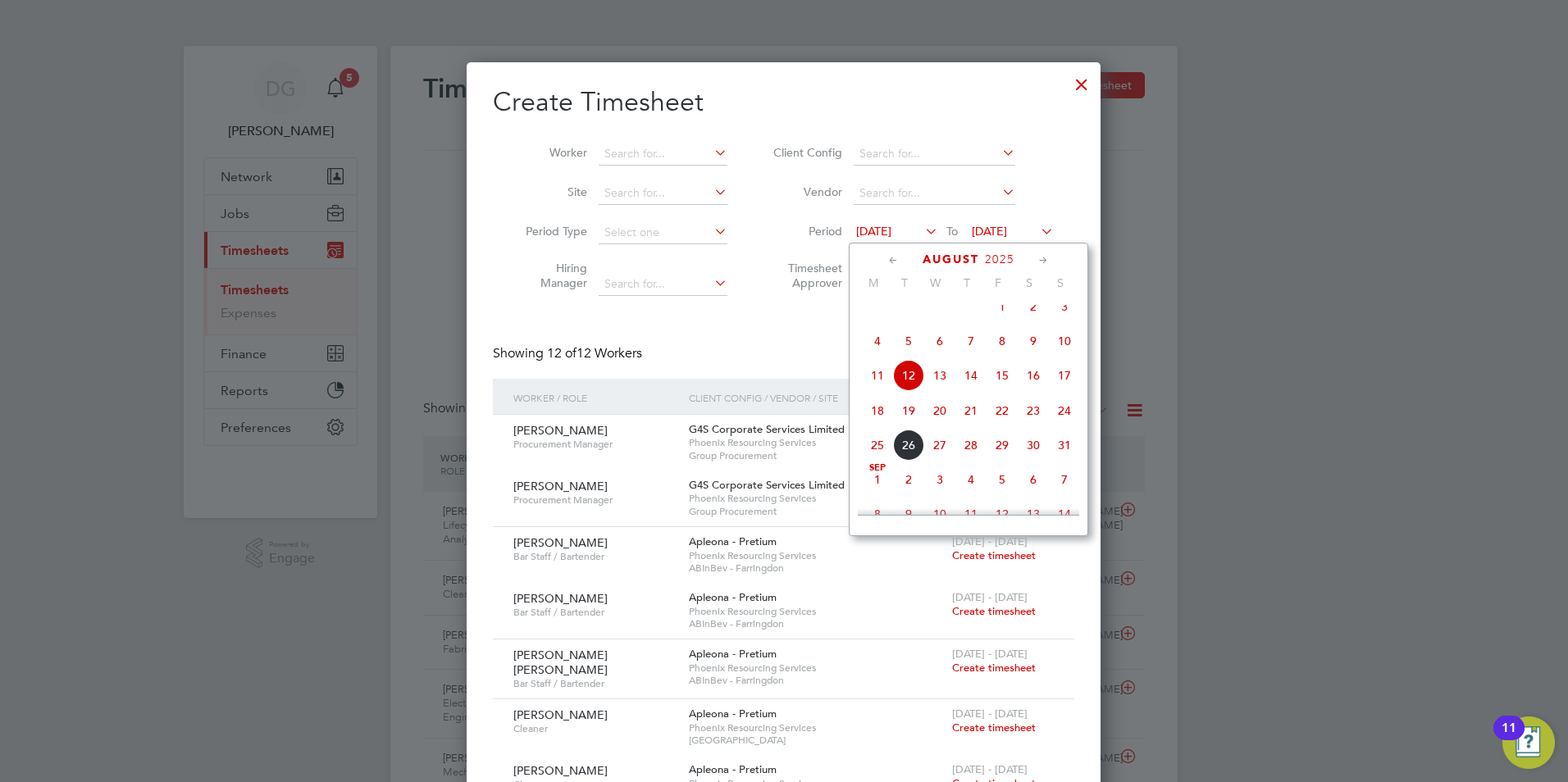
click at [875, 419] on span "18" at bounding box center [877, 410] width 31 height 31
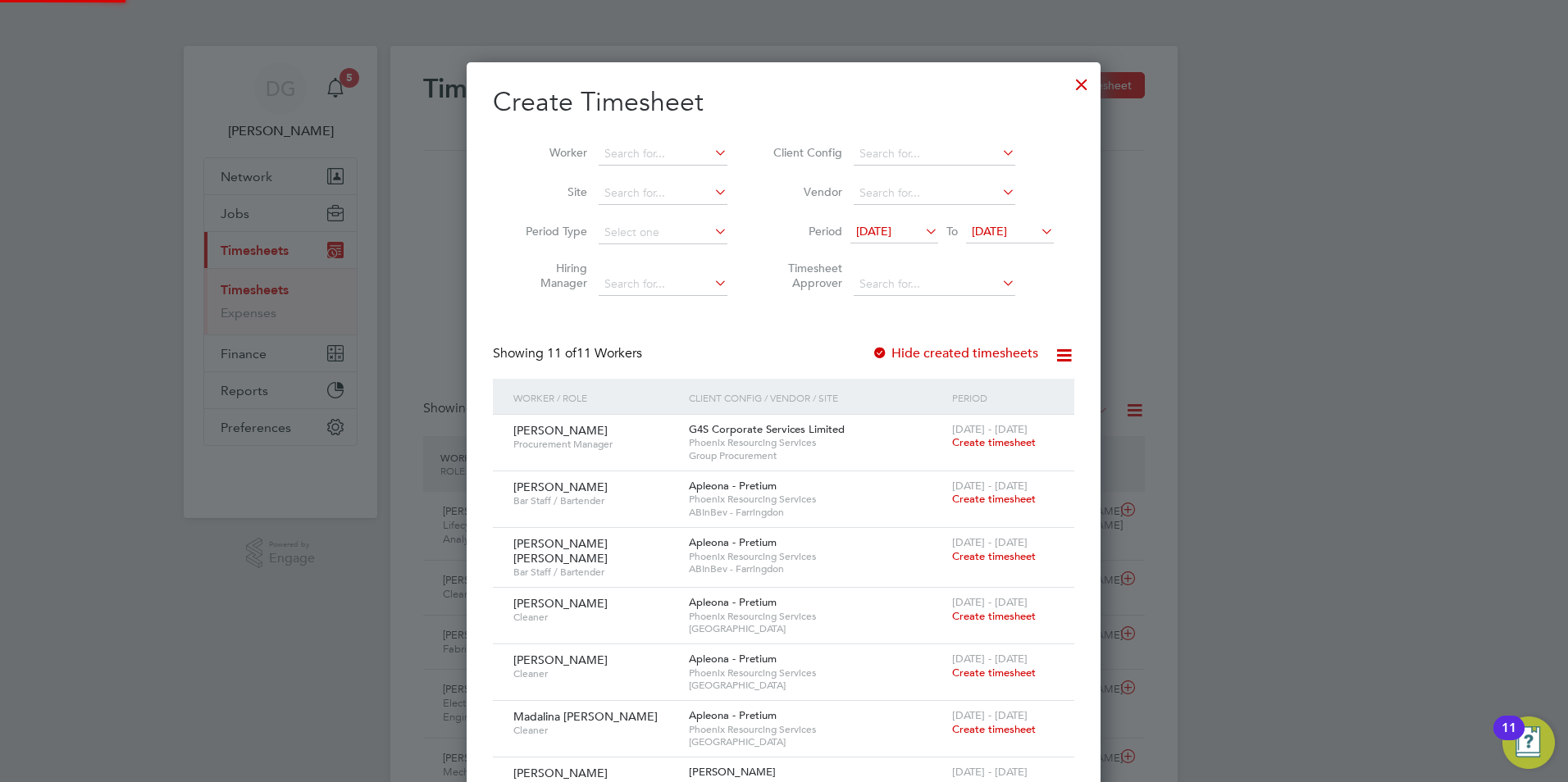
scroll to position [1009, 635]
click at [1038, 230] on icon at bounding box center [1038, 231] width 0 height 23
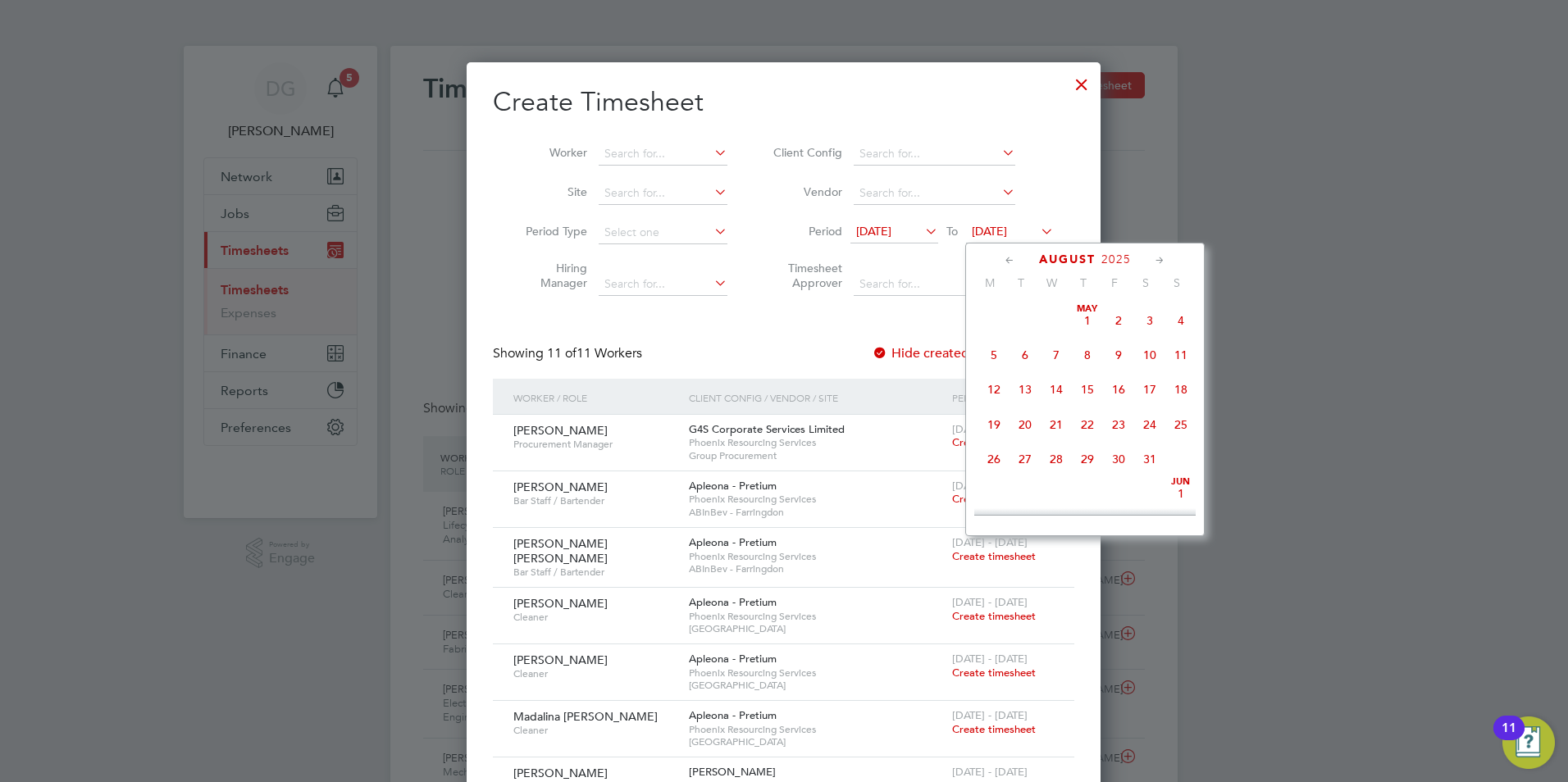
scroll to position [604, 0]
click at [1173, 418] on span "31" at bounding box center [1180, 408] width 31 height 31
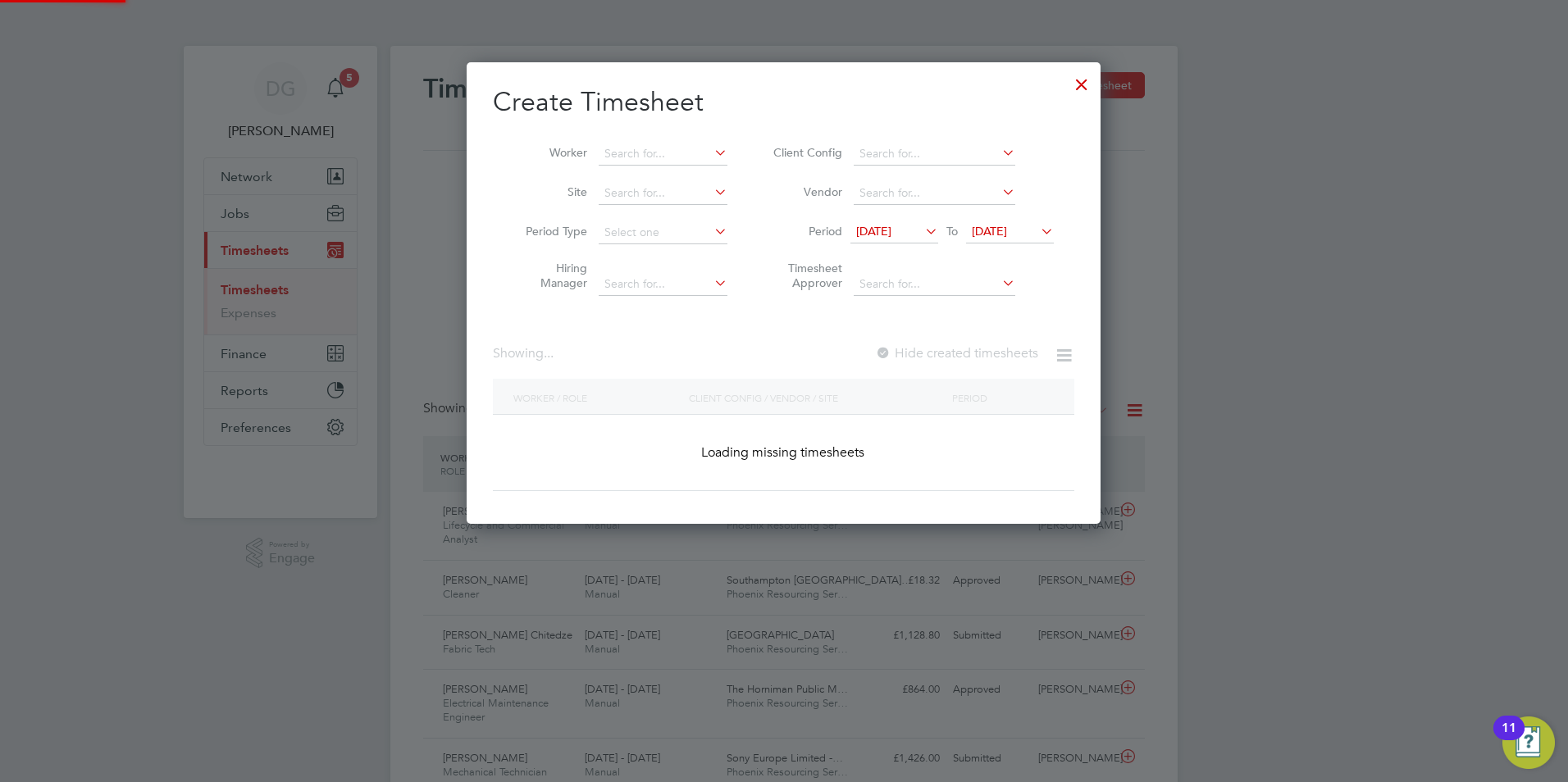
scroll to position [3255, 635]
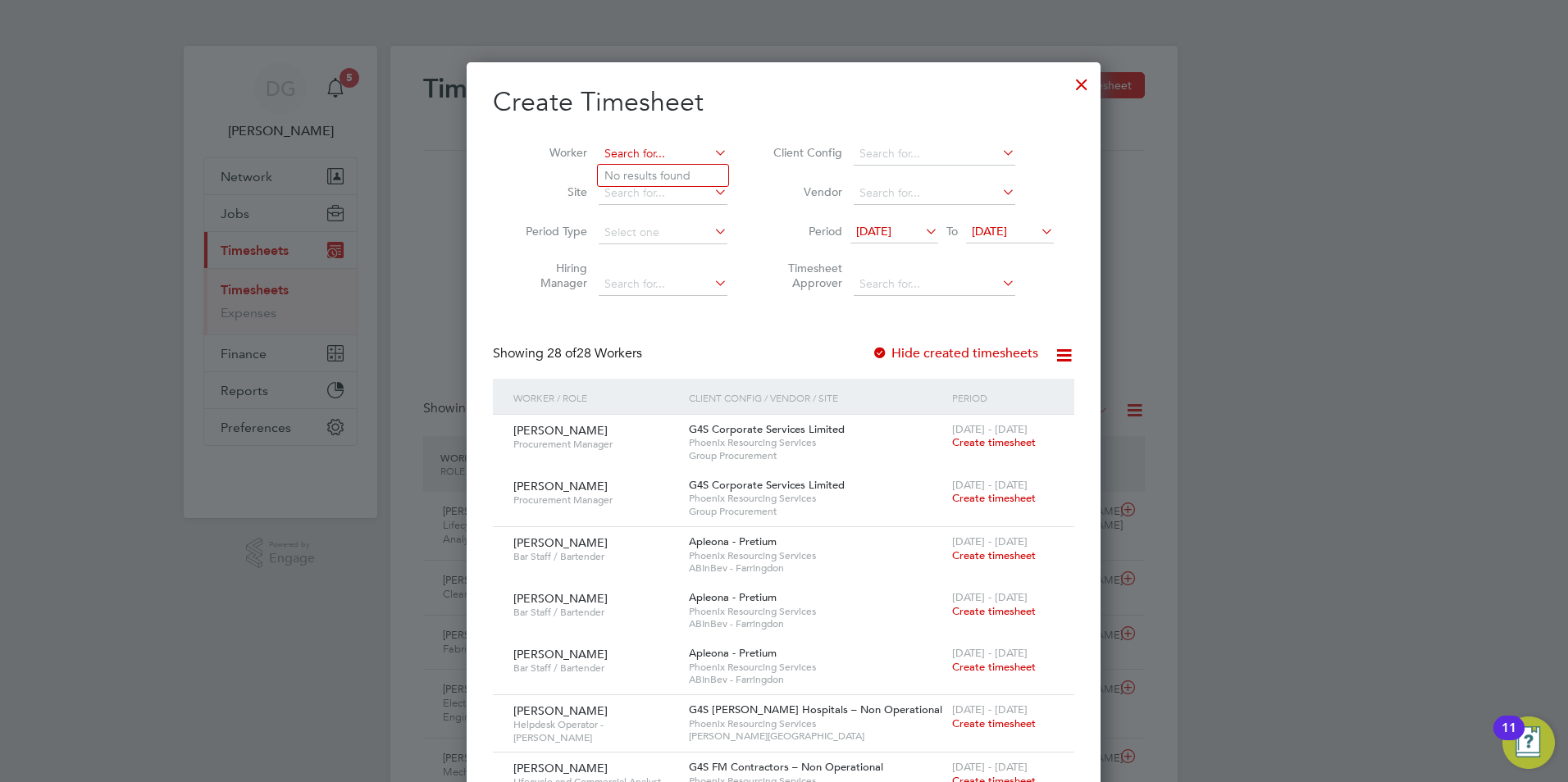
click at [619, 149] on input at bounding box center [663, 154] width 129 height 23
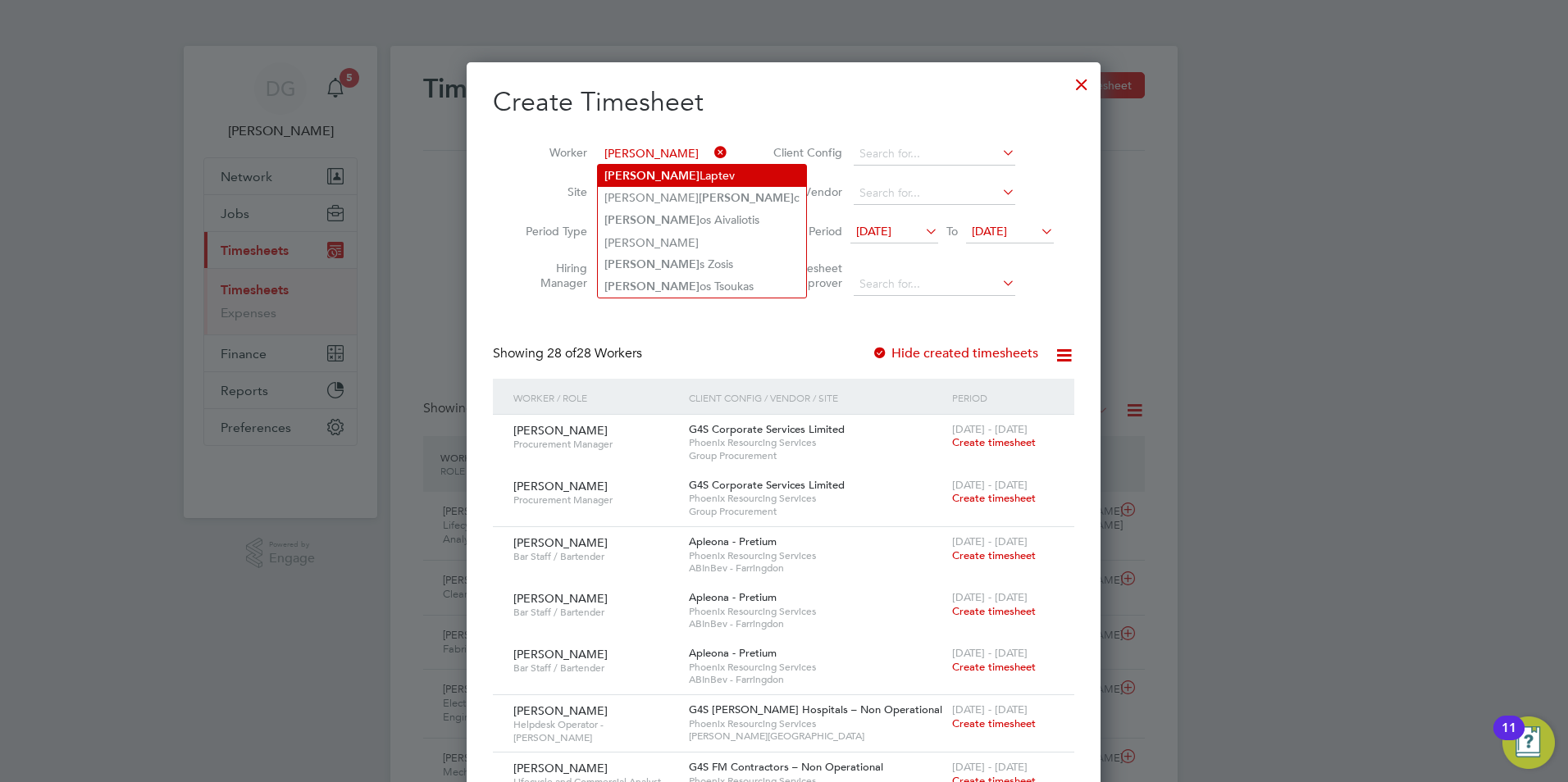
click at [681, 181] on li "Dimitri Laptev" at bounding box center [701, 176] width 208 height 22
type input "[PERSON_NAME]"
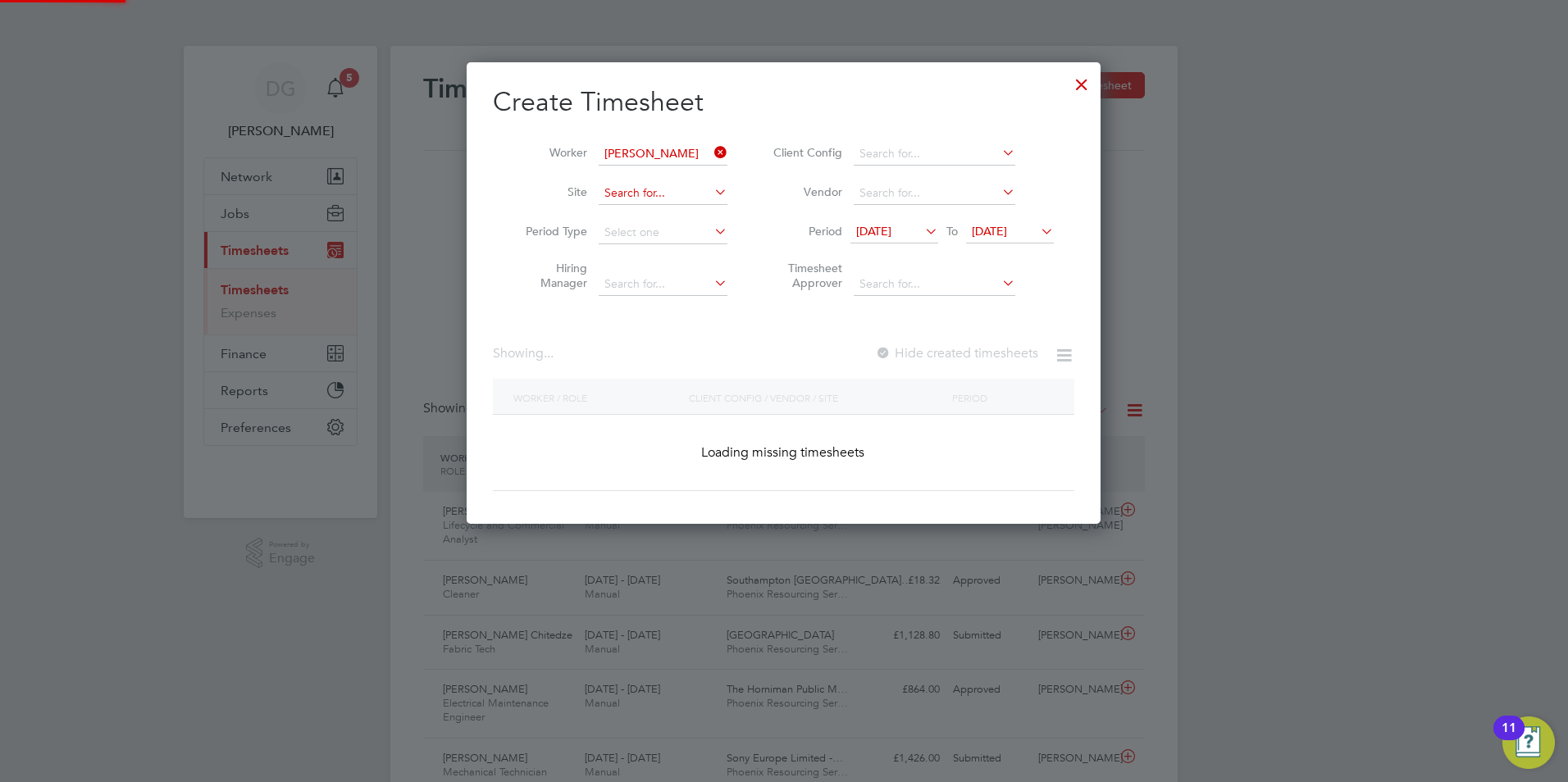
scroll to position [554, 635]
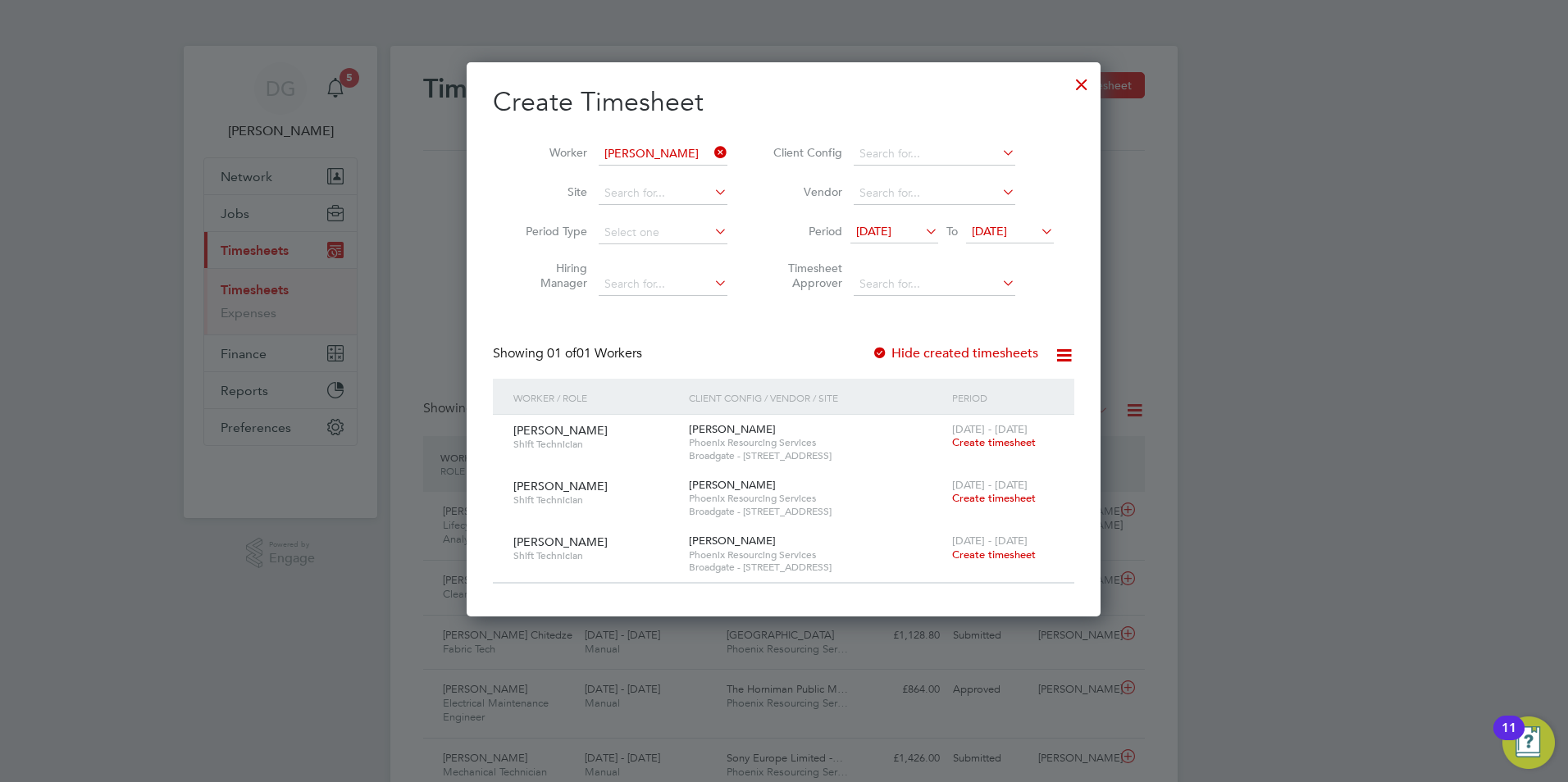
click at [970, 442] on span "Create timesheet" at bounding box center [994, 442] width 83 height 14
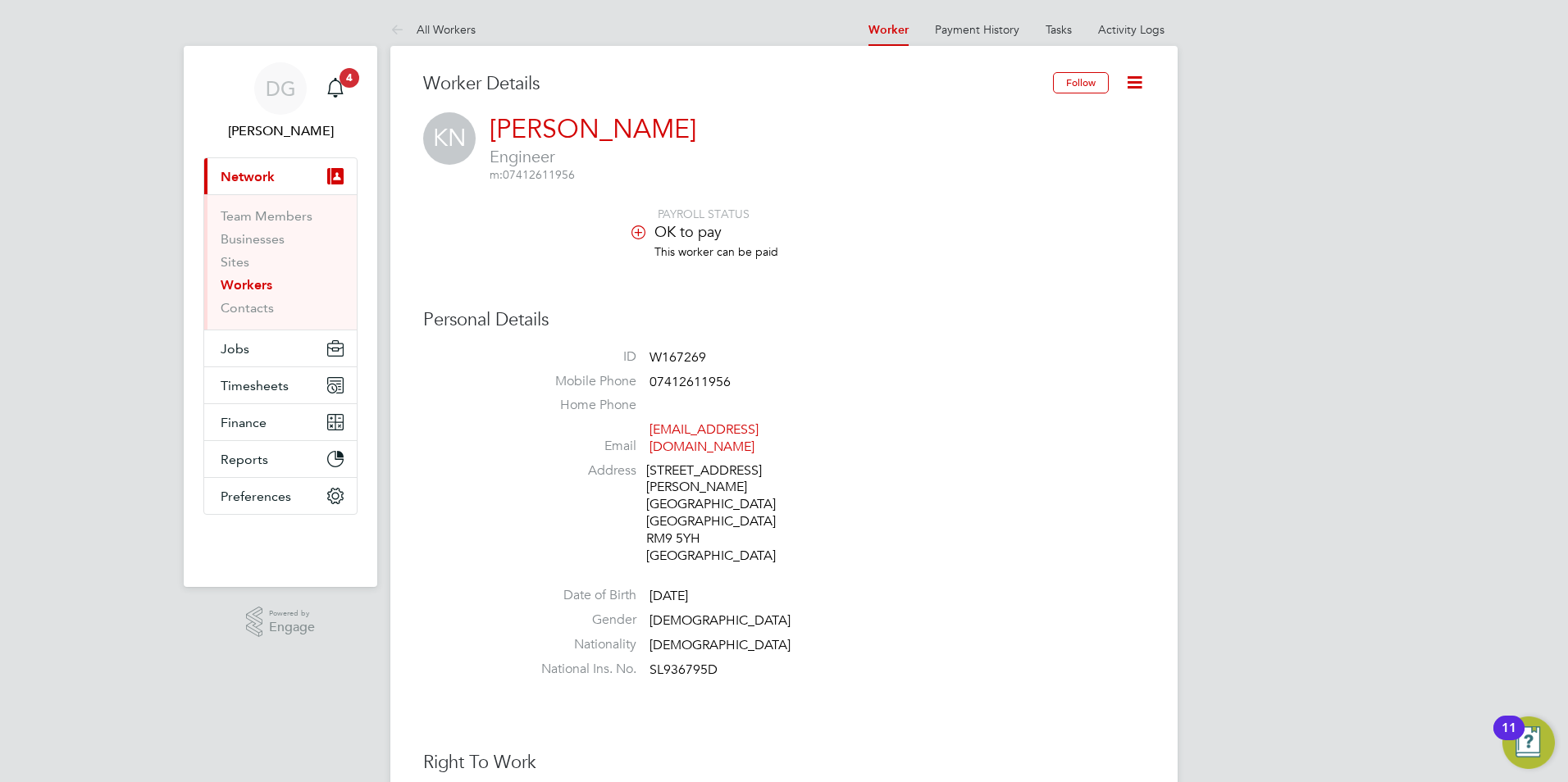
click at [261, 282] on link "Workers" at bounding box center [246, 285] width 52 height 16
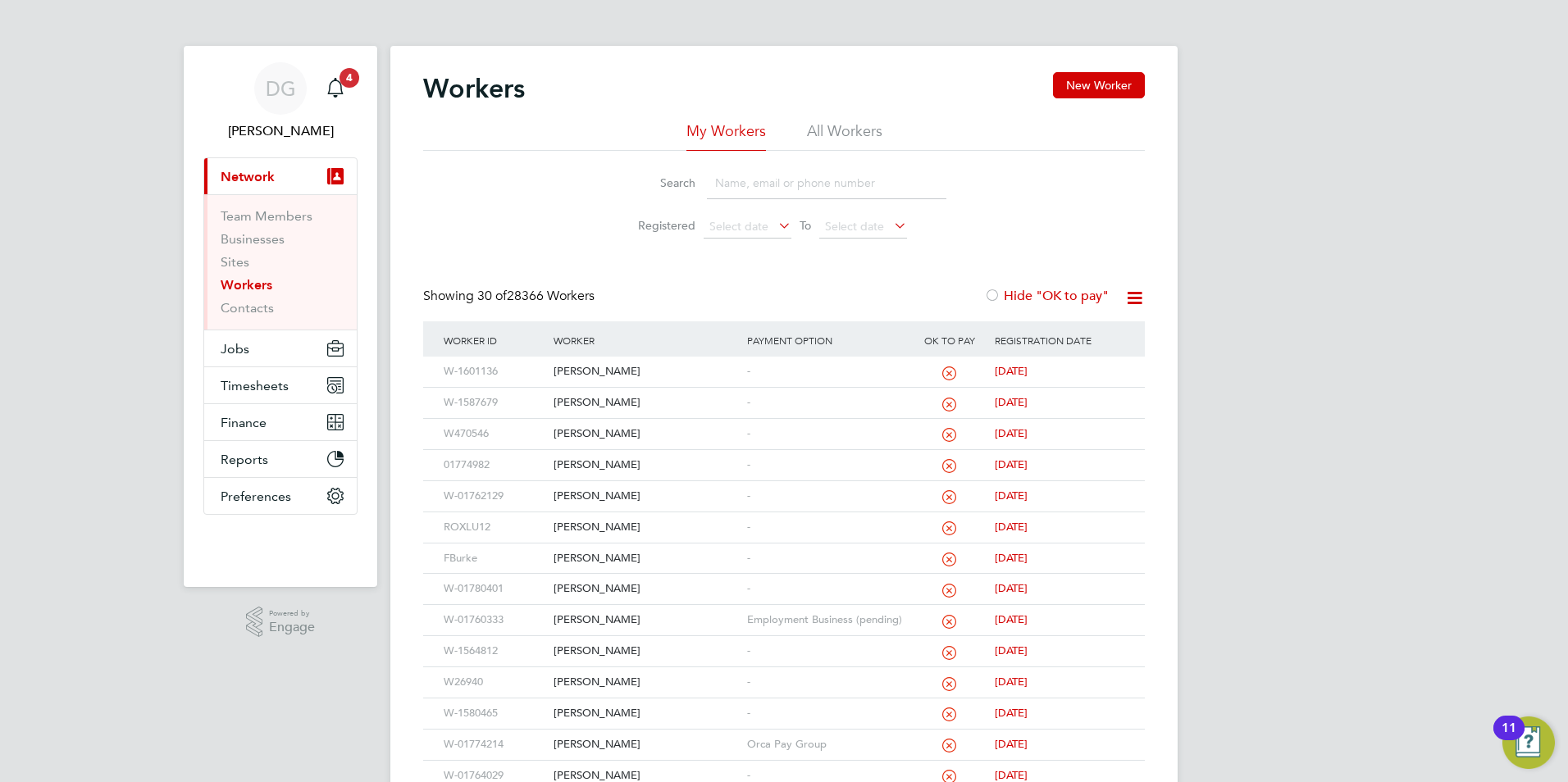
click at [729, 183] on input at bounding box center [826, 183] width 240 height 32
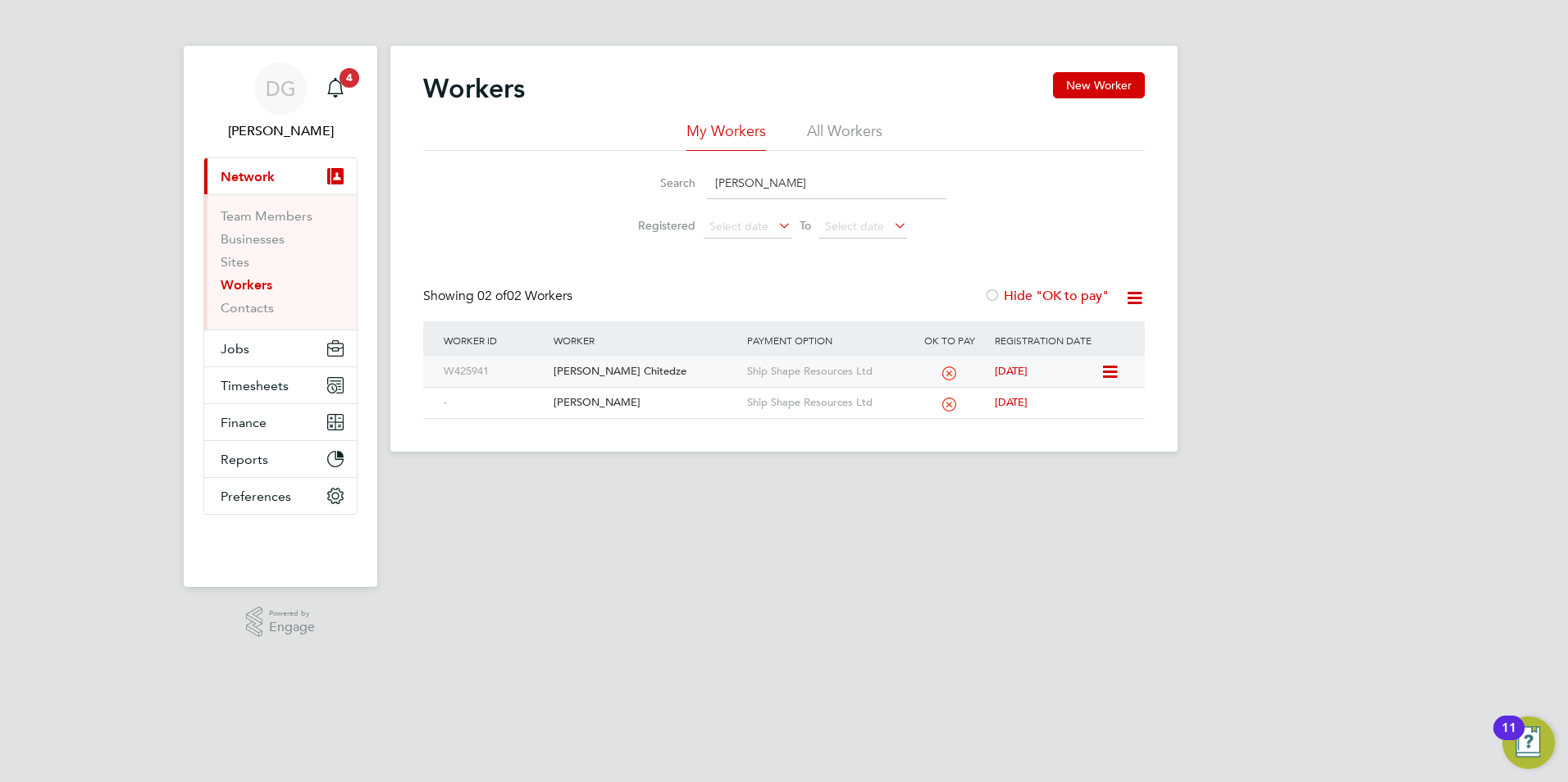
type input "[PERSON_NAME]"
click at [644, 370] on div "[PERSON_NAME] Chitedze" at bounding box center [646, 371] width 193 height 31
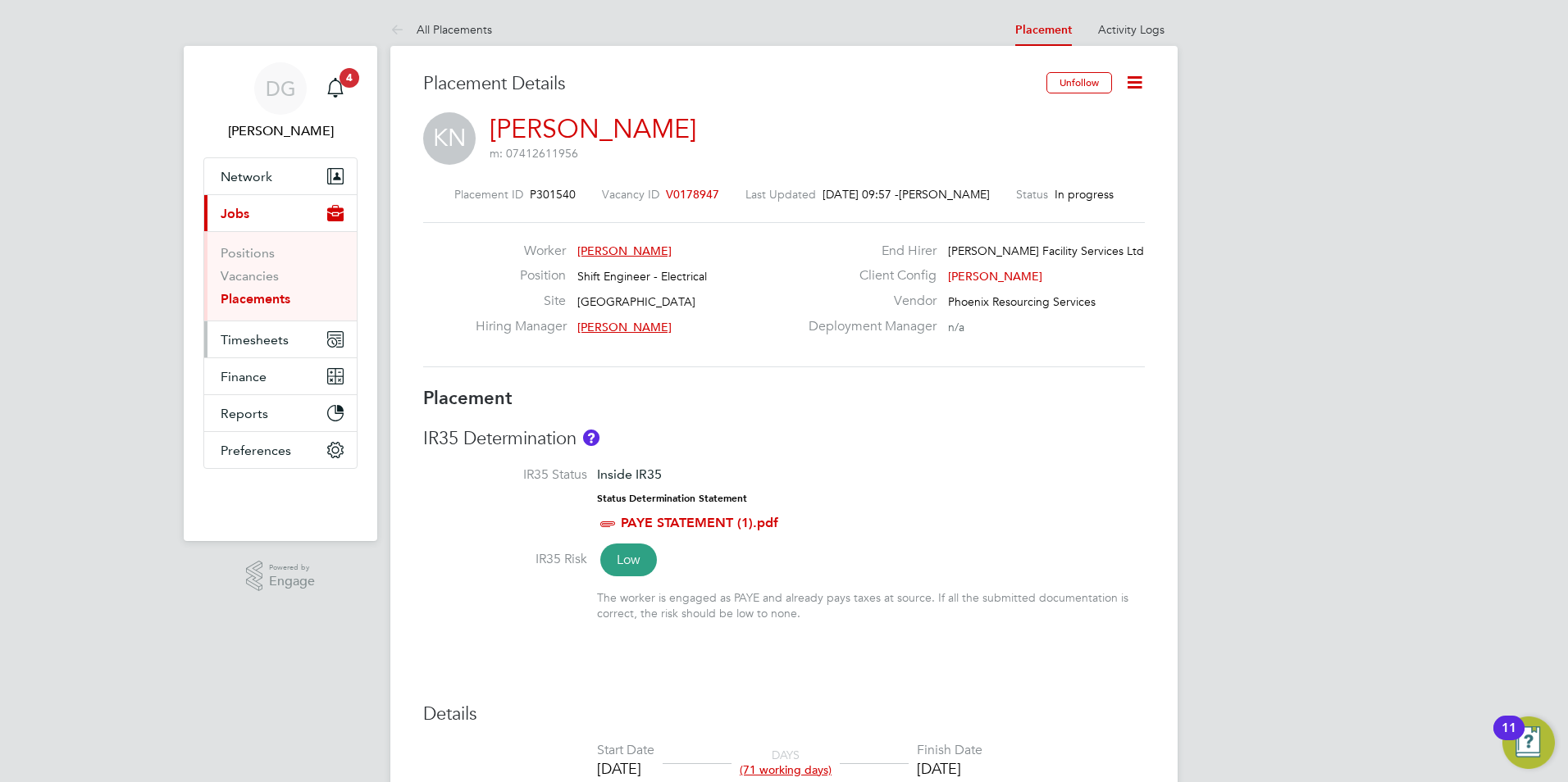
click at [253, 342] on span "Timesheets" at bounding box center [255, 340] width 68 height 16
click at [275, 341] on span "Timesheets" at bounding box center [255, 340] width 68 height 16
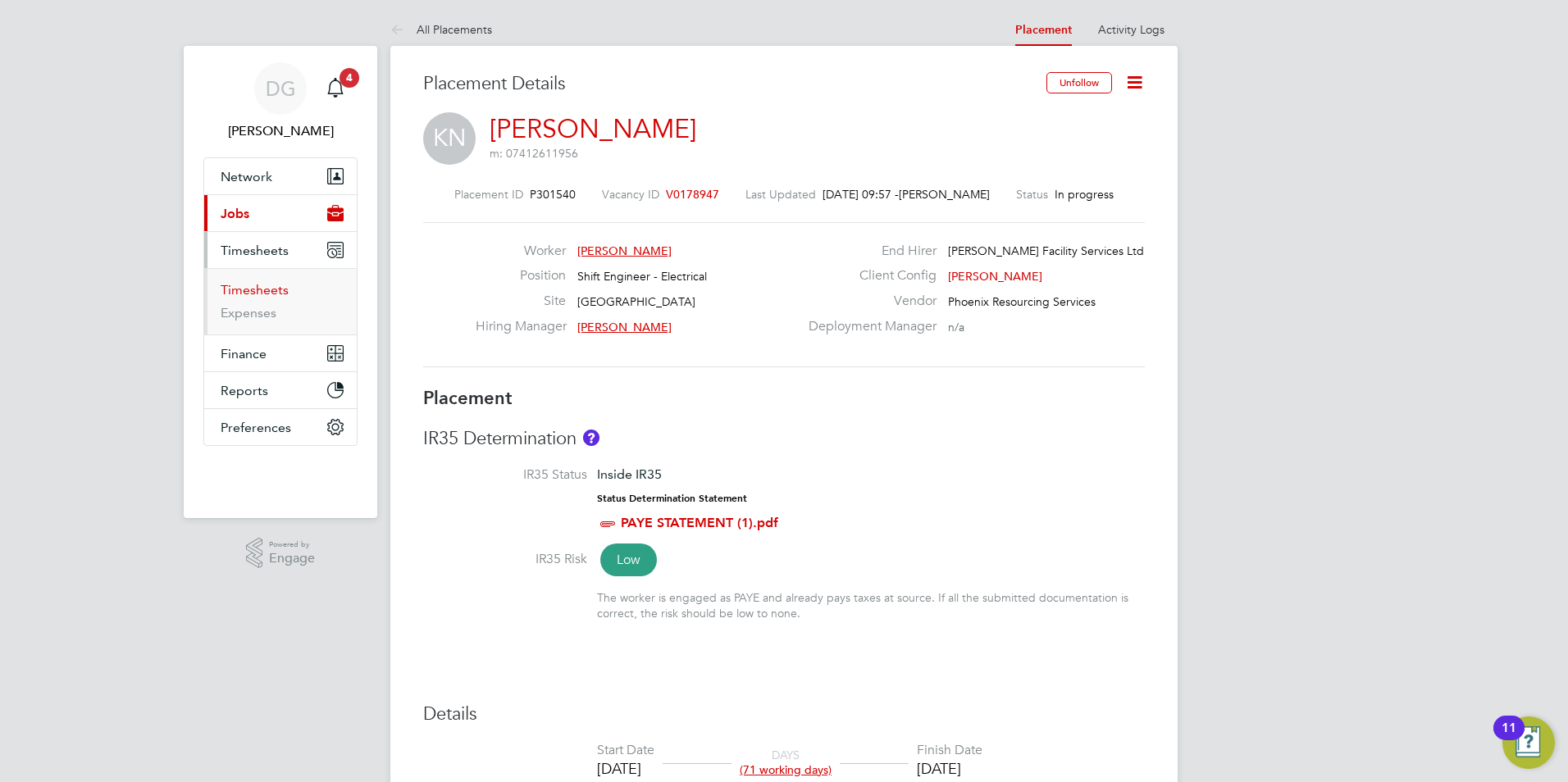
click at [254, 292] on link "Timesheets" at bounding box center [255, 290] width 68 height 16
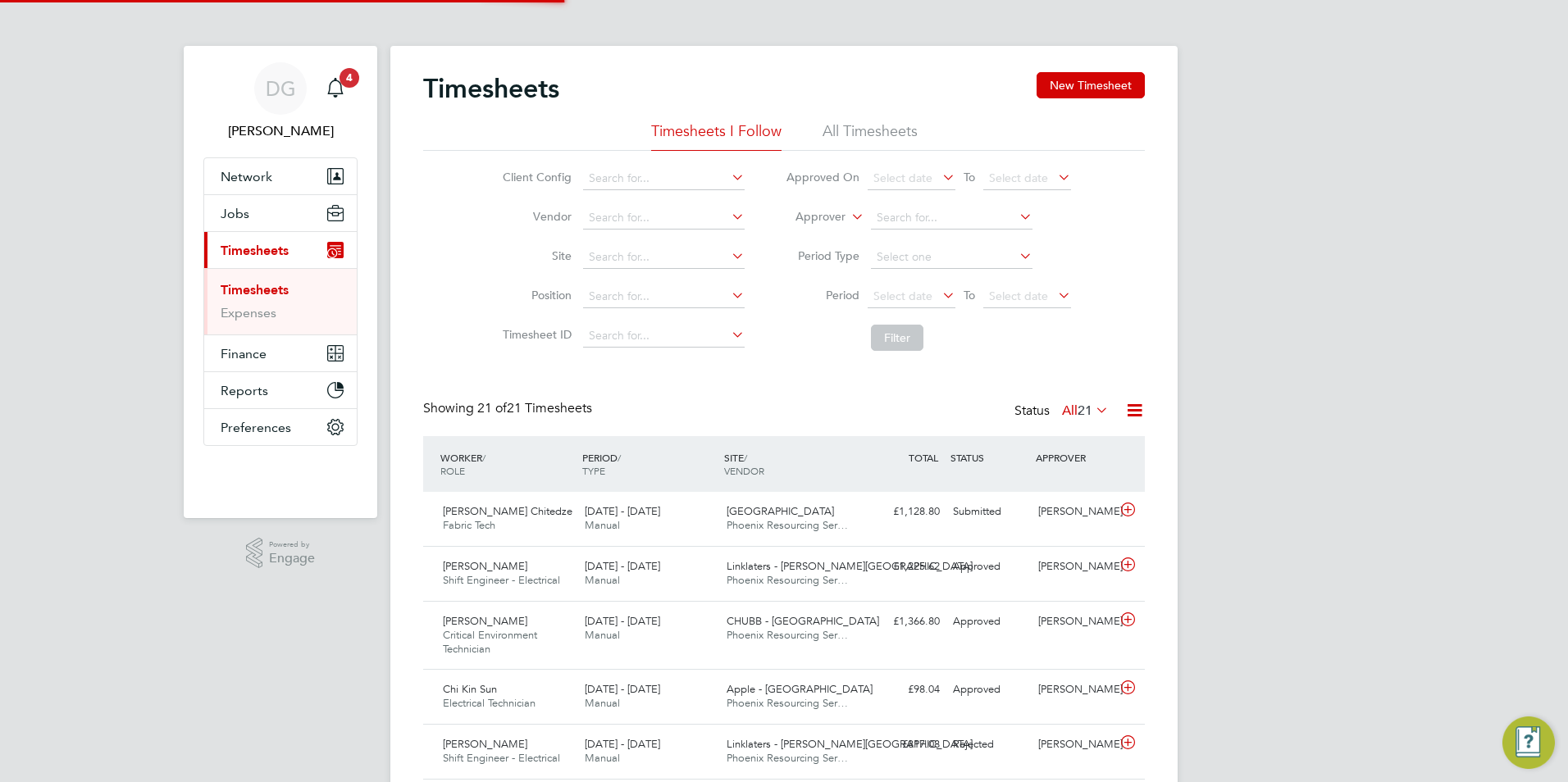
scroll to position [8, 8]
click at [848, 217] on icon at bounding box center [848, 212] width 0 height 15
click at [825, 234] on li "Worker" at bounding box center [805, 236] width 81 height 21
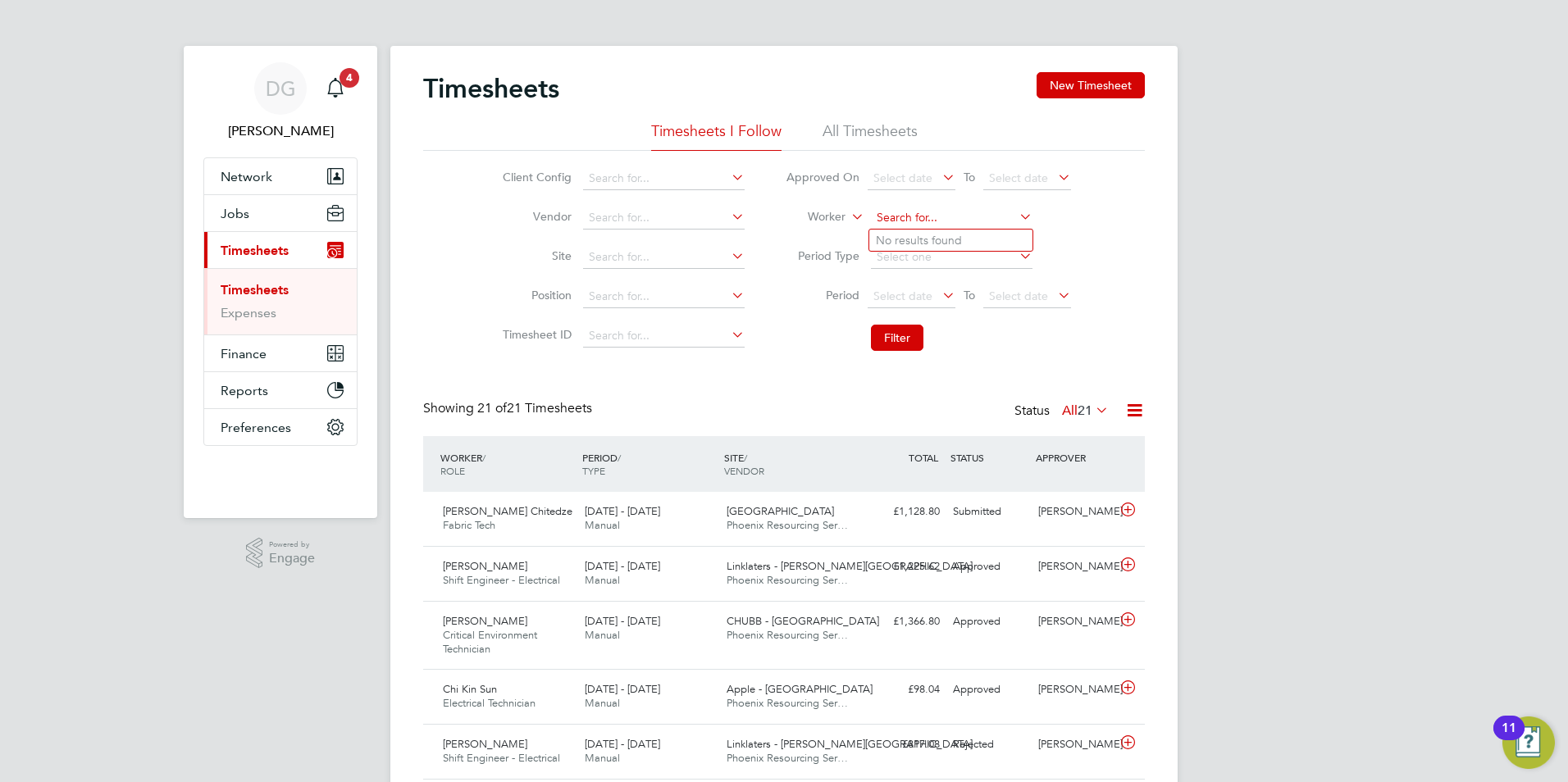
click at [883, 210] on input at bounding box center [952, 218] width 162 height 23
click at [935, 284] on li "[PERSON_NAME]" at bounding box center [951, 283] width 163 height 22
type input "[PERSON_NAME]"
click at [898, 333] on button "Filter" at bounding box center [897, 338] width 53 height 26
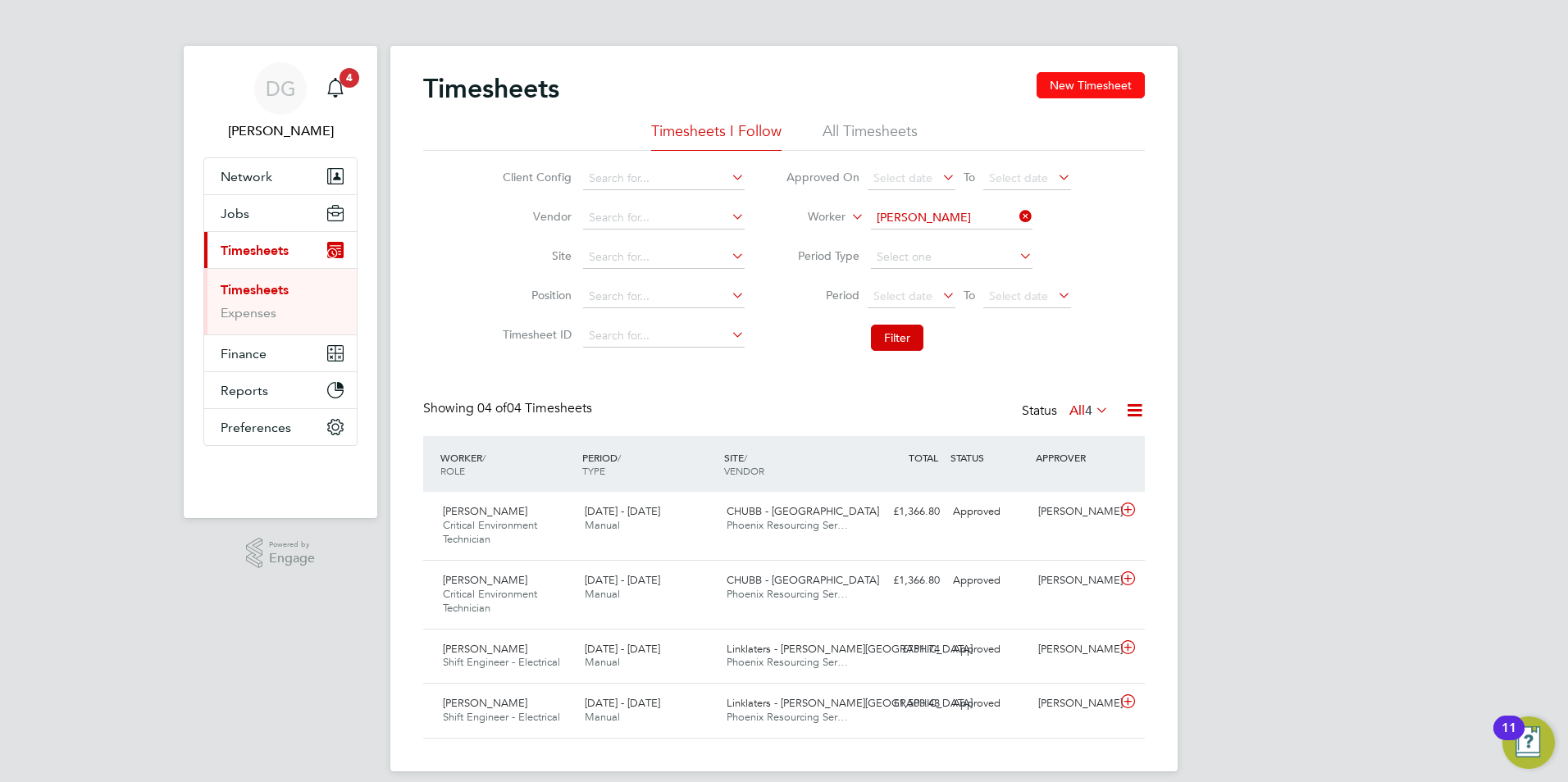
click at [1090, 88] on button "New Timesheet" at bounding box center [1090, 85] width 108 height 26
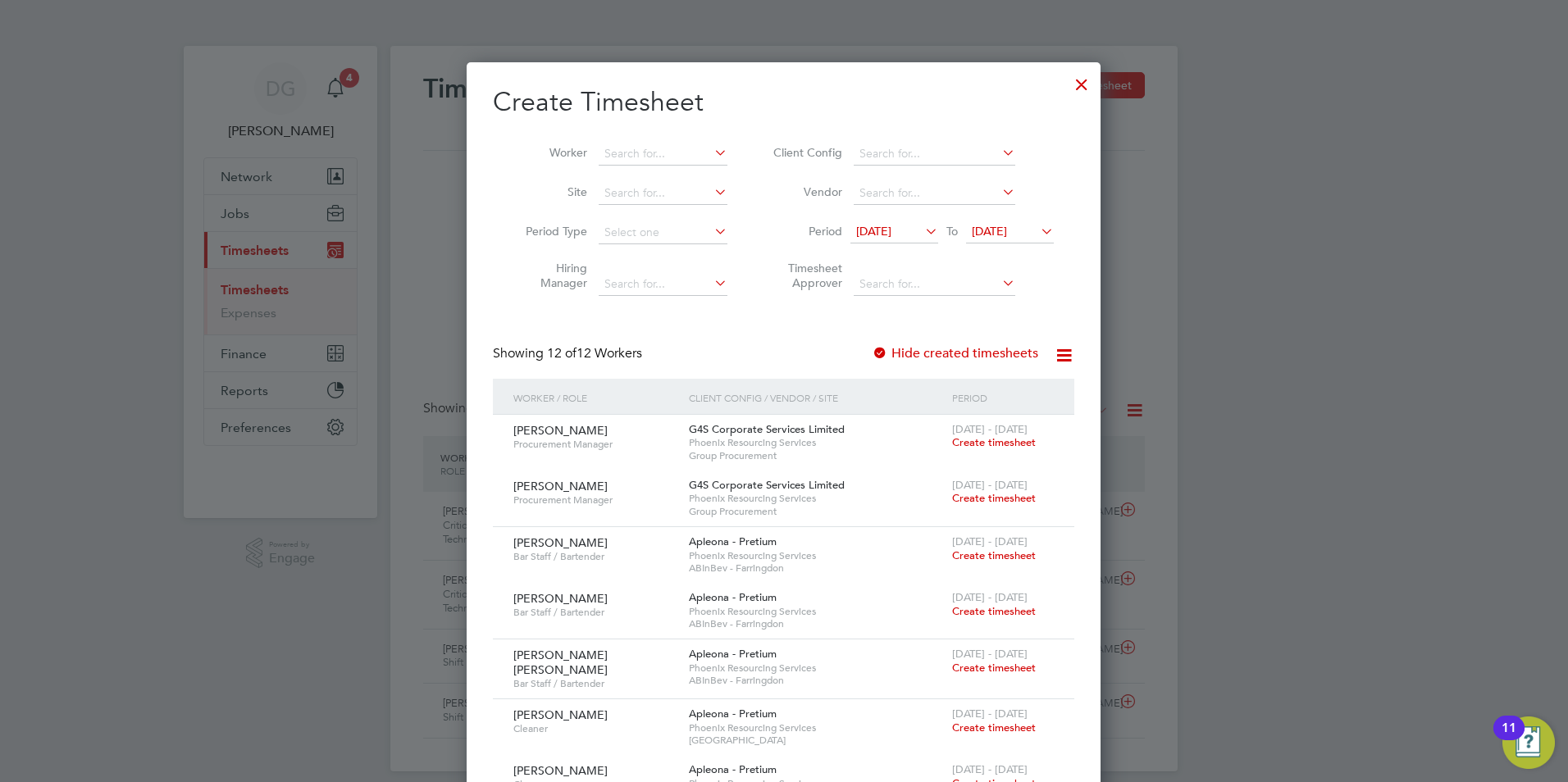
click at [922, 226] on icon at bounding box center [922, 231] width 0 height 23
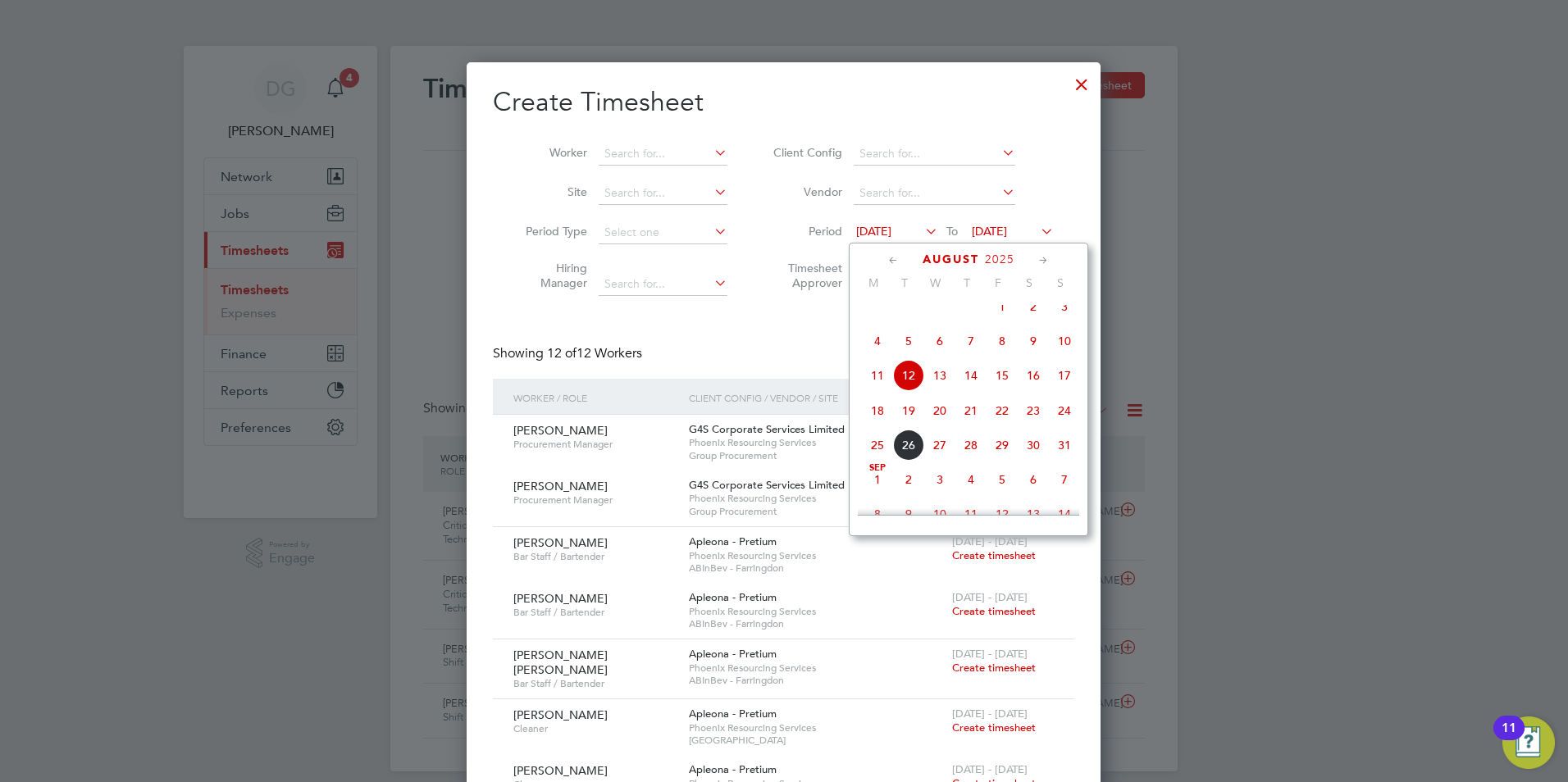
click at [881, 427] on span "18" at bounding box center [877, 410] width 31 height 31
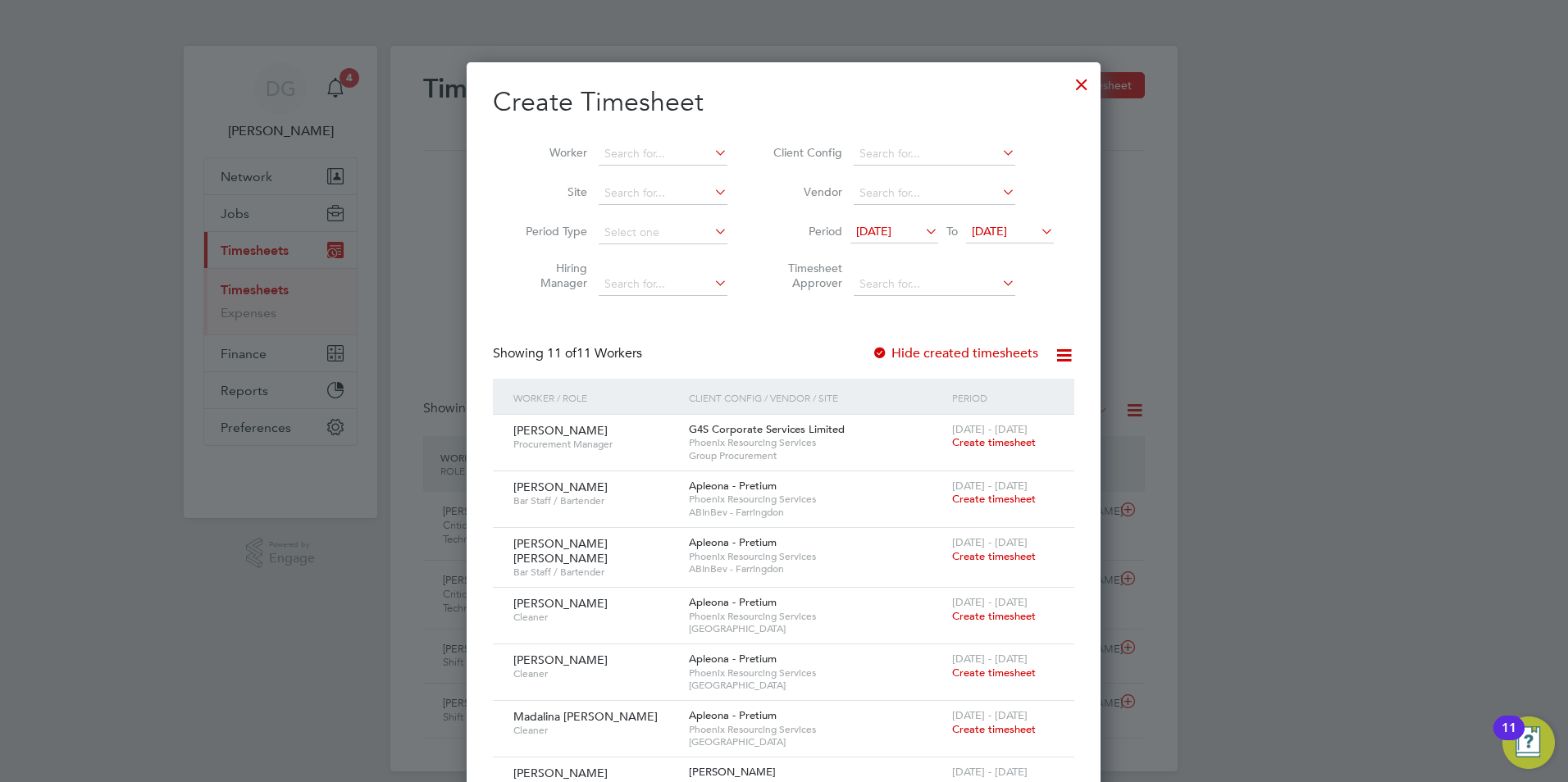
click at [1038, 229] on icon at bounding box center [1038, 231] width 0 height 23
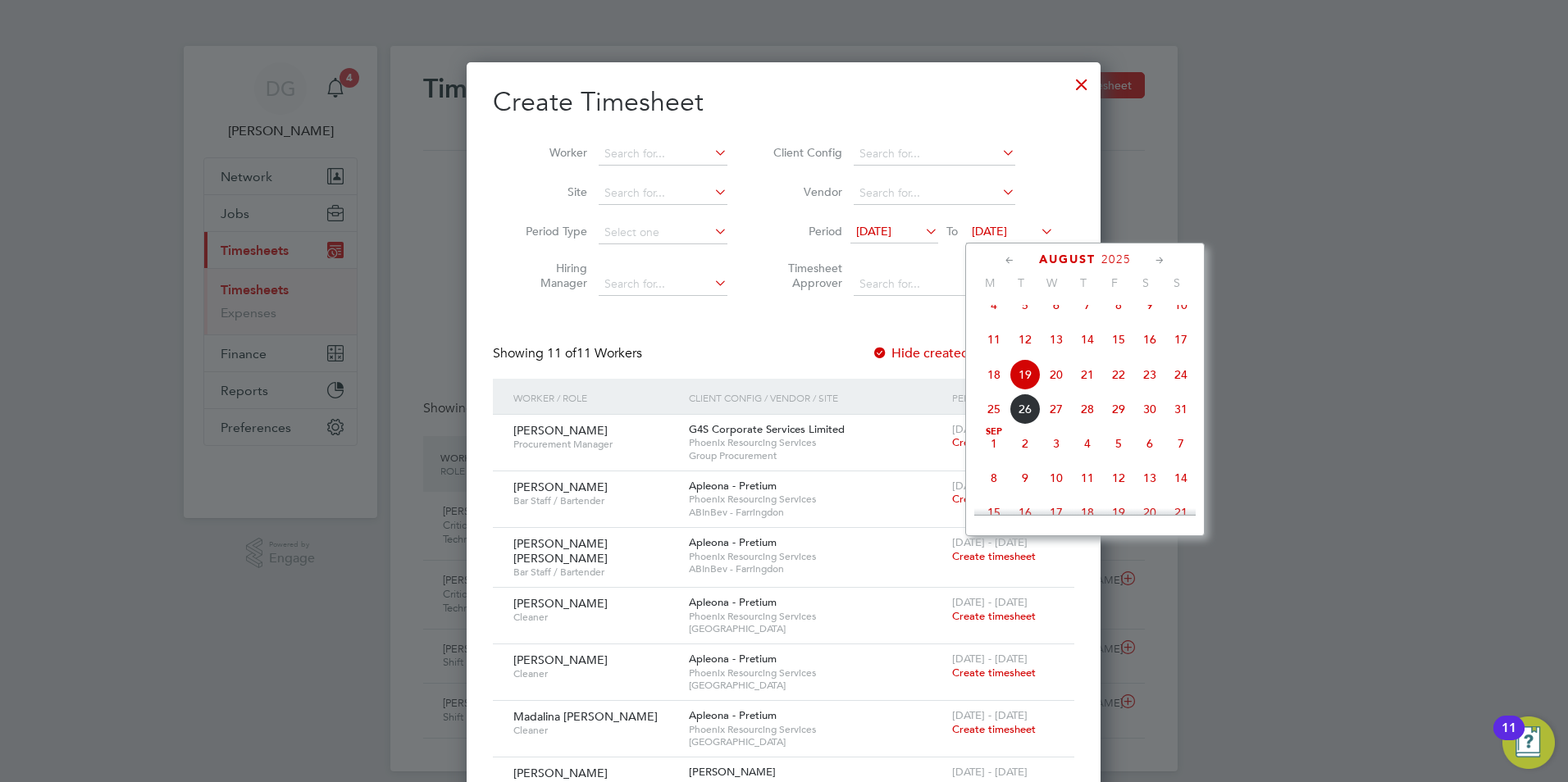
click at [1175, 388] on span "24" at bounding box center [1180, 374] width 31 height 31
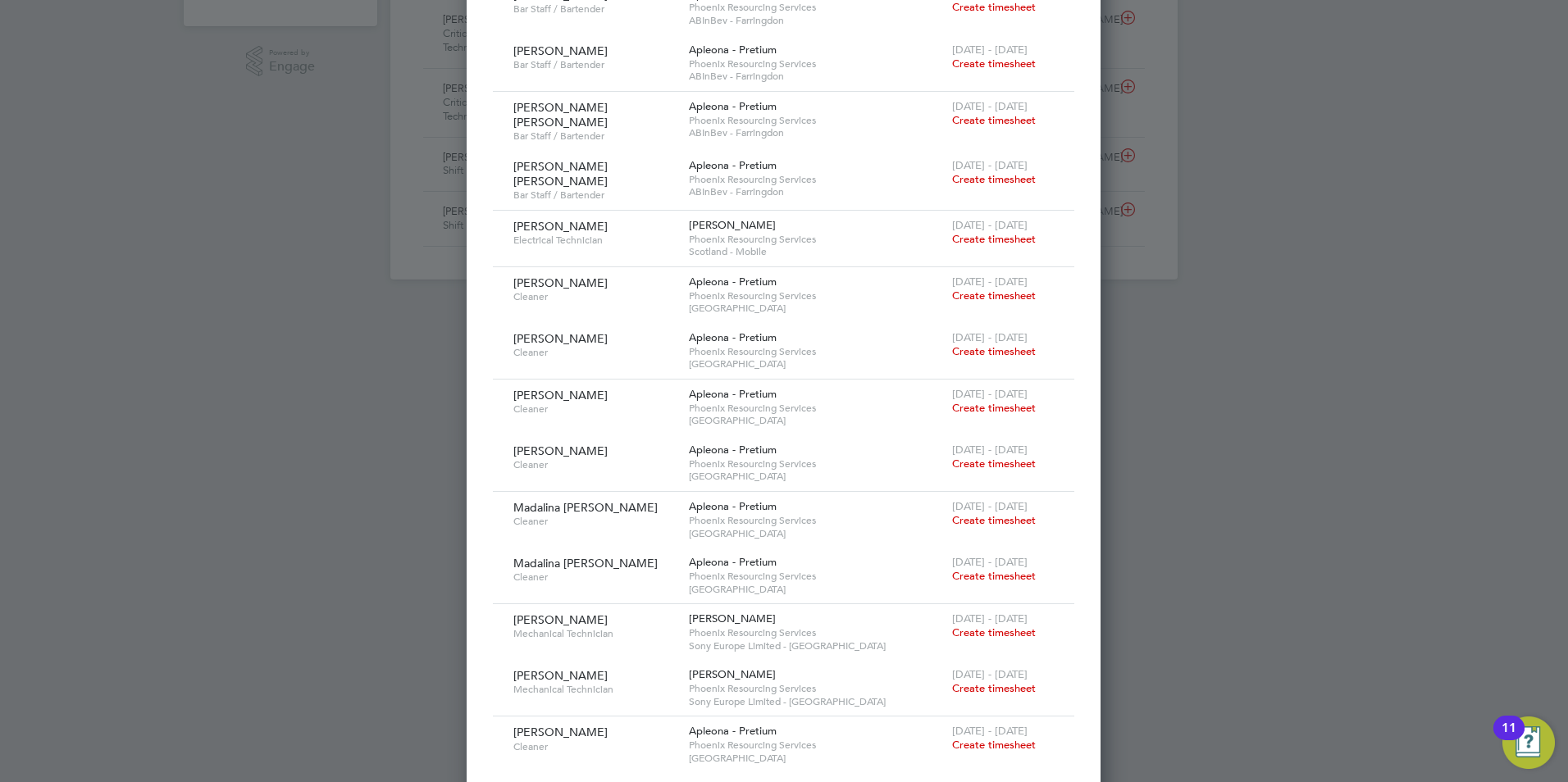
scroll to position [0, 0]
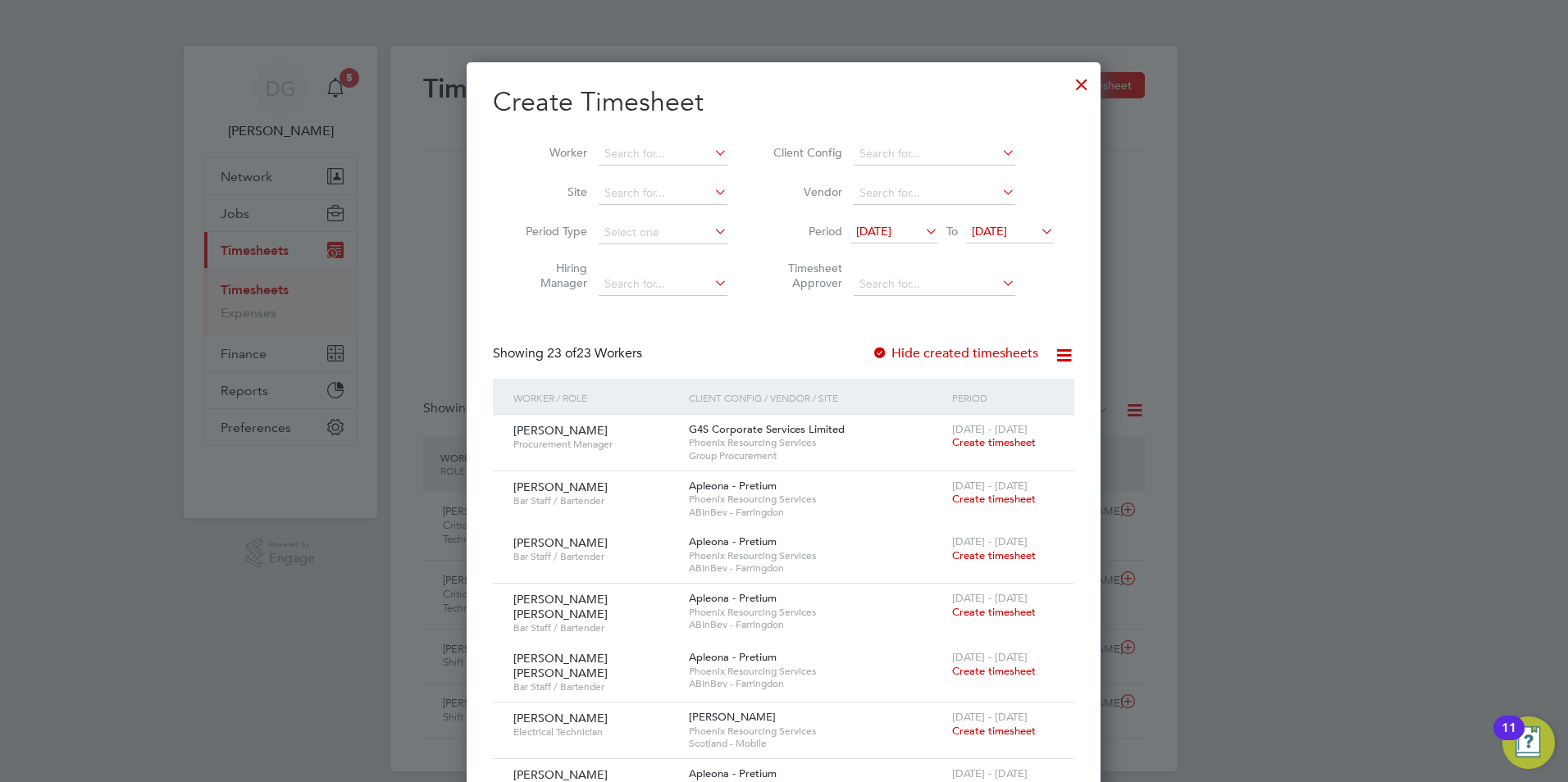
click at [922, 237] on icon at bounding box center [922, 231] width 0 height 23
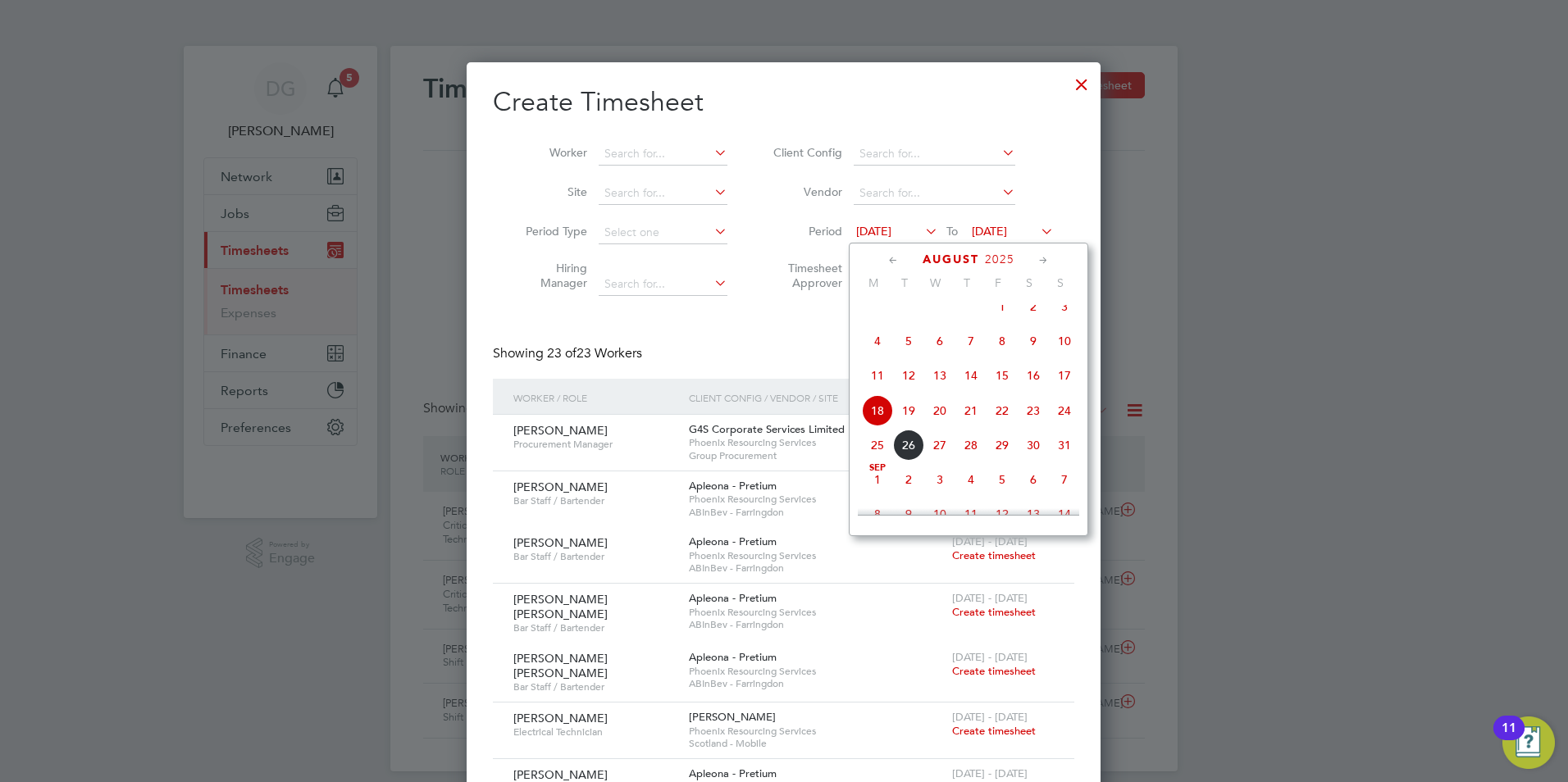
scroll to position [604, 0]
click at [975, 391] on span "21" at bounding box center [970, 374] width 31 height 31
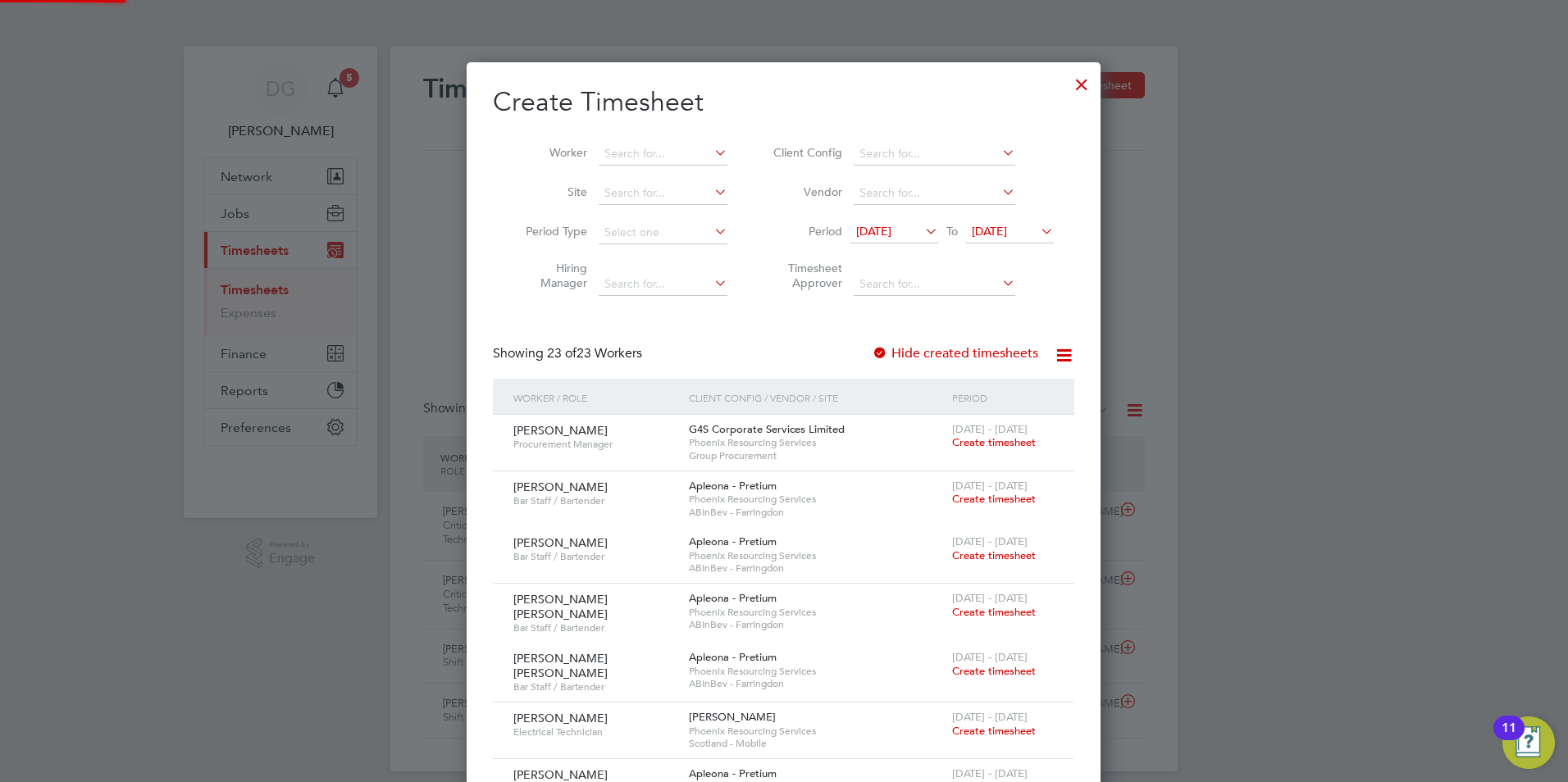
scroll to position [2302, 635]
click at [1038, 228] on icon at bounding box center [1038, 231] width 0 height 23
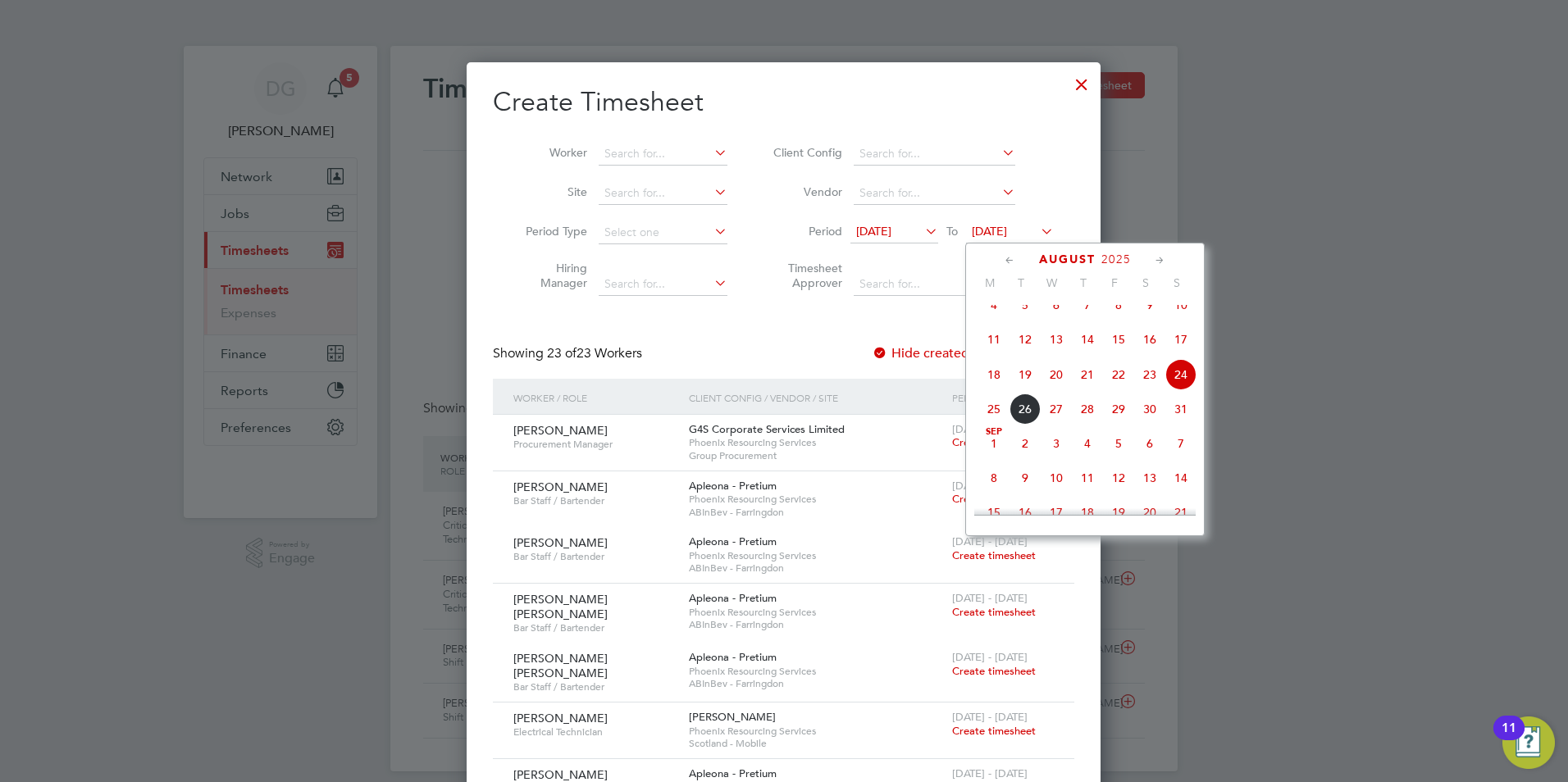
click at [1313, 213] on div at bounding box center [784, 391] width 1568 height 782
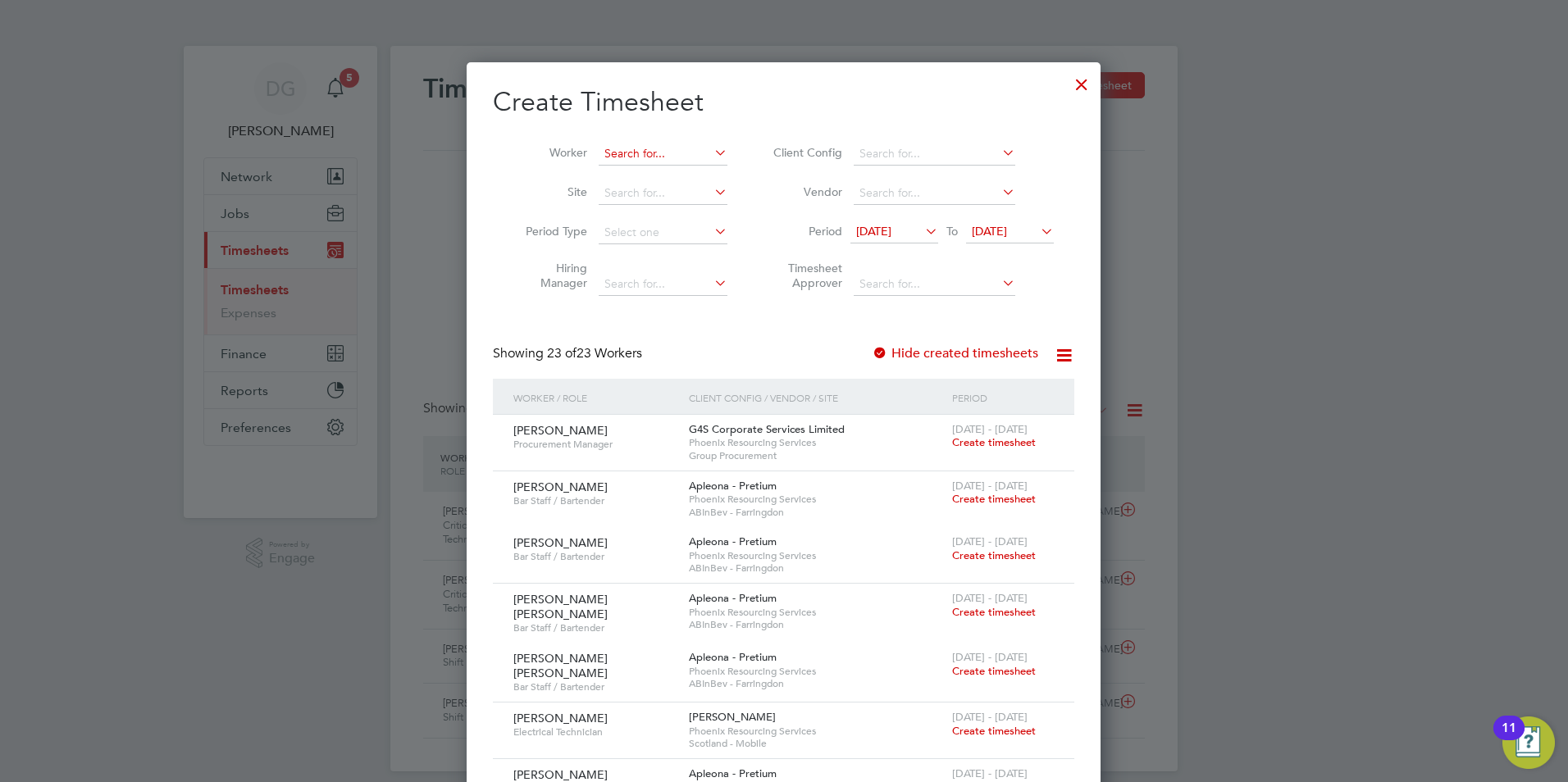
click at [640, 156] on input at bounding box center [663, 154] width 129 height 23
click at [645, 218] on li "Kojo Nkansah" at bounding box center [665, 219] width 133 height 22
type input "Kojo Nkansah"
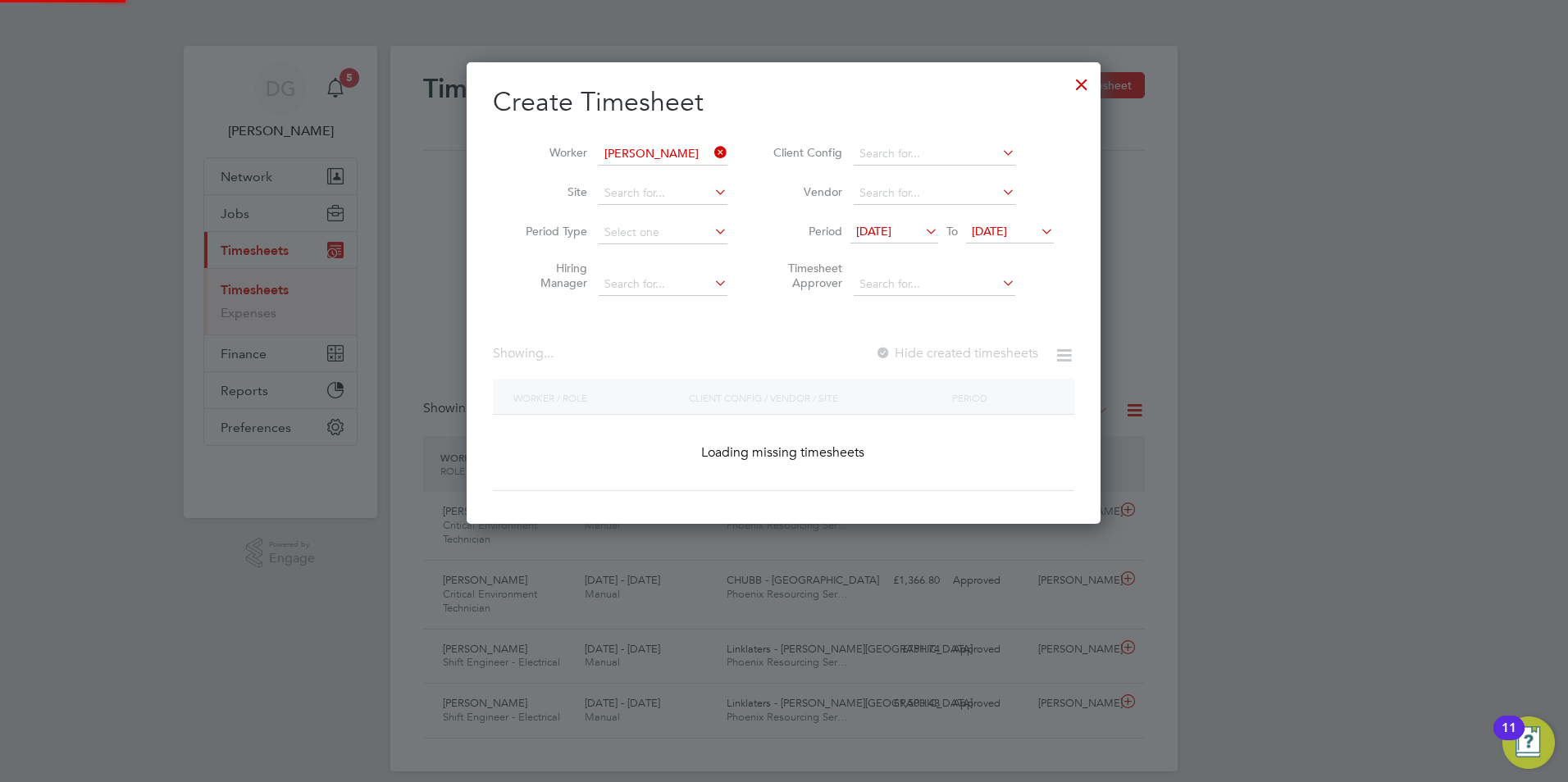
scroll to position [498, 635]
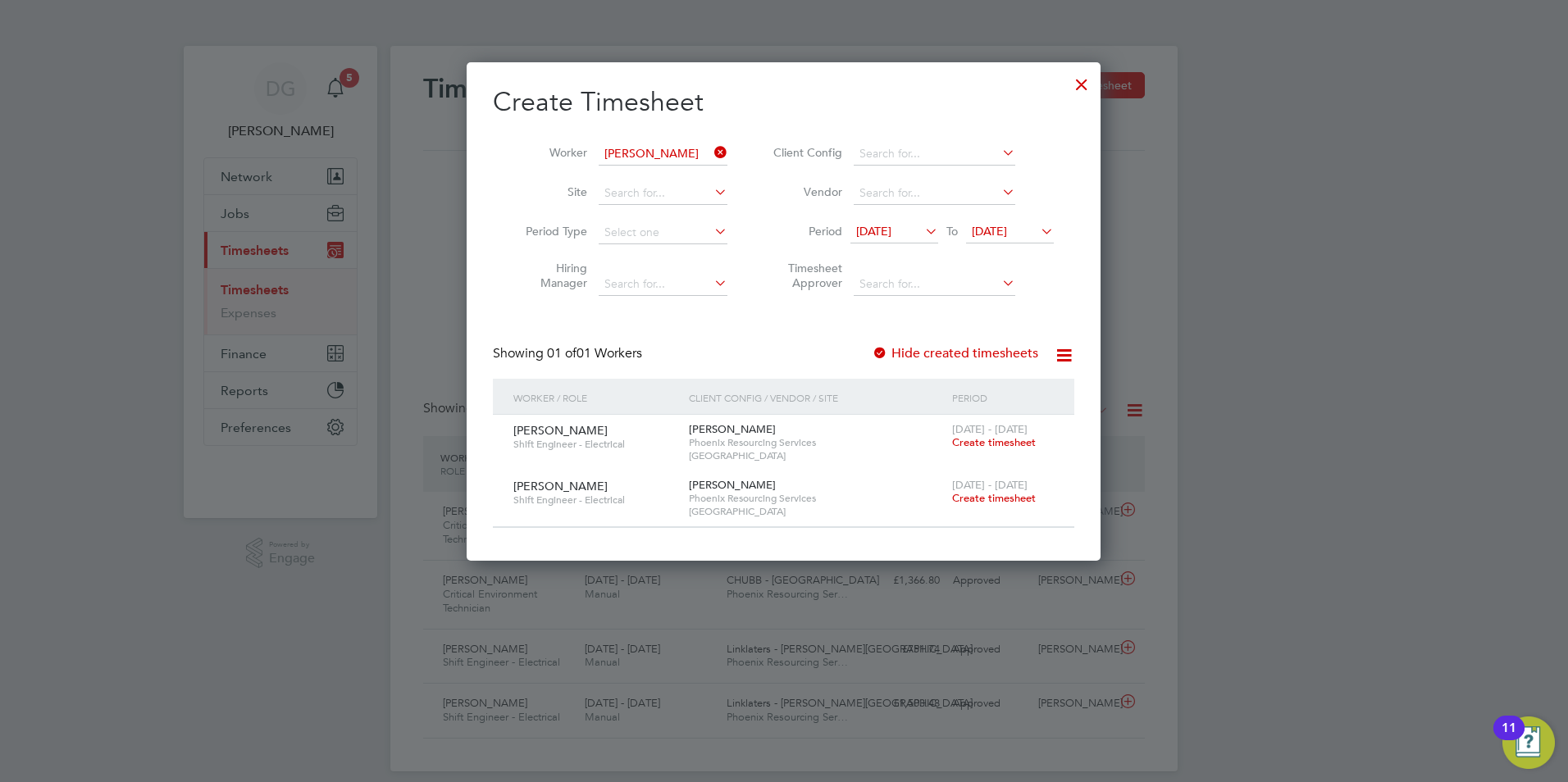
click at [1003, 436] on span "Create timesheet" at bounding box center [994, 442] width 83 height 14
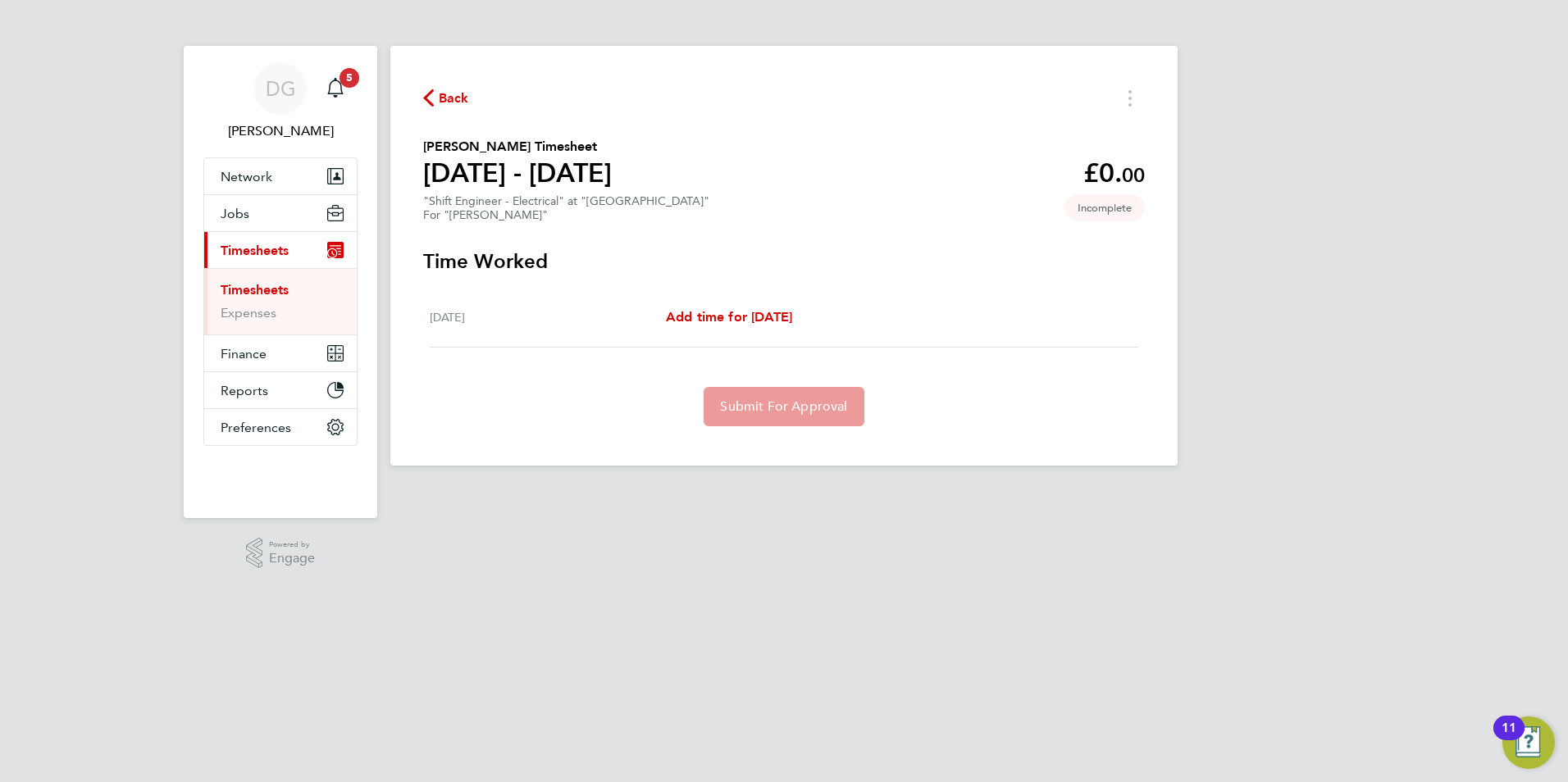
click at [450, 90] on span "Back" at bounding box center [454, 98] width 31 height 19
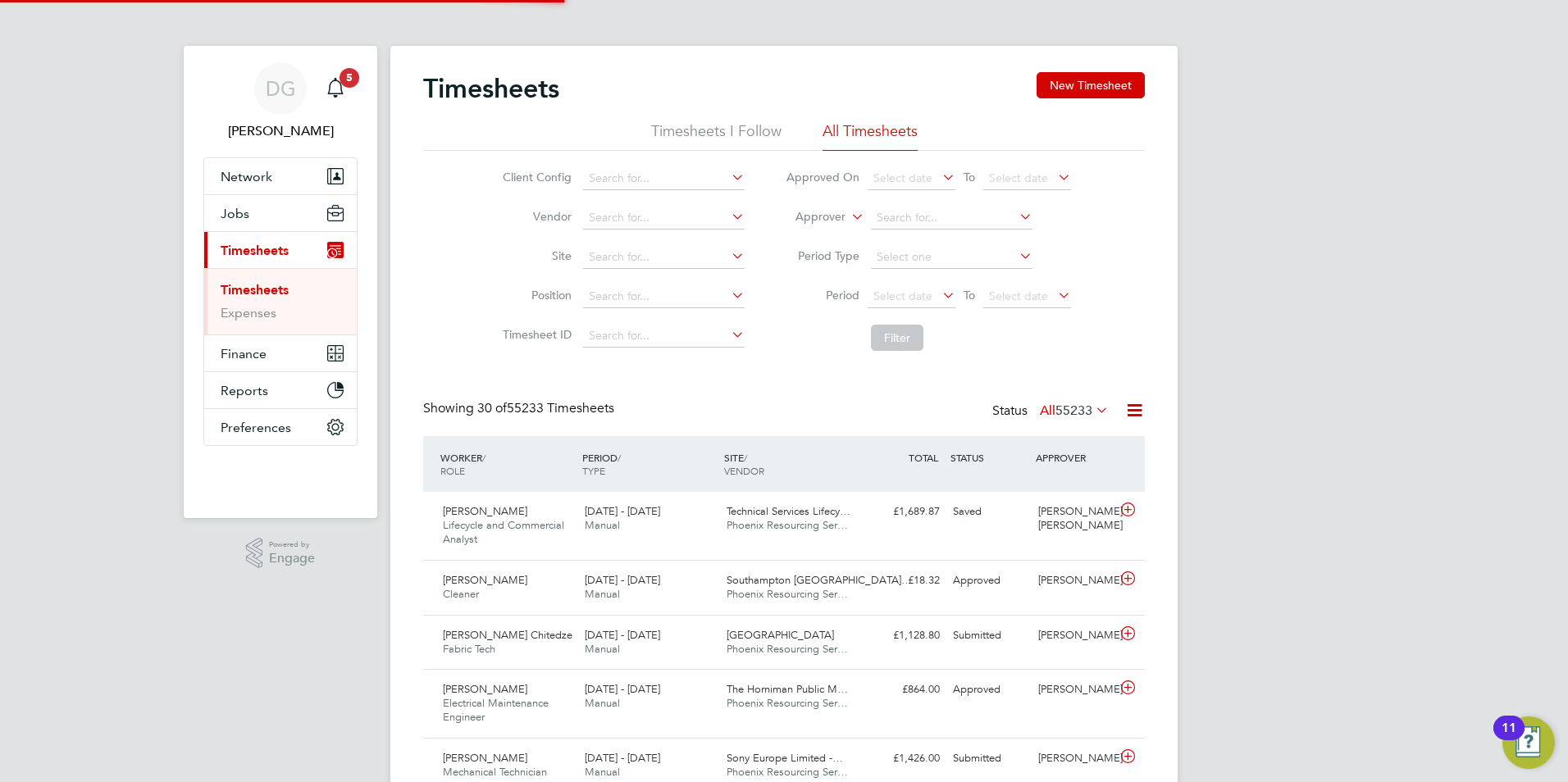
scroll to position [42, 143]
click at [1098, 87] on button "New Timesheet" at bounding box center [1090, 85] width 108 height 26
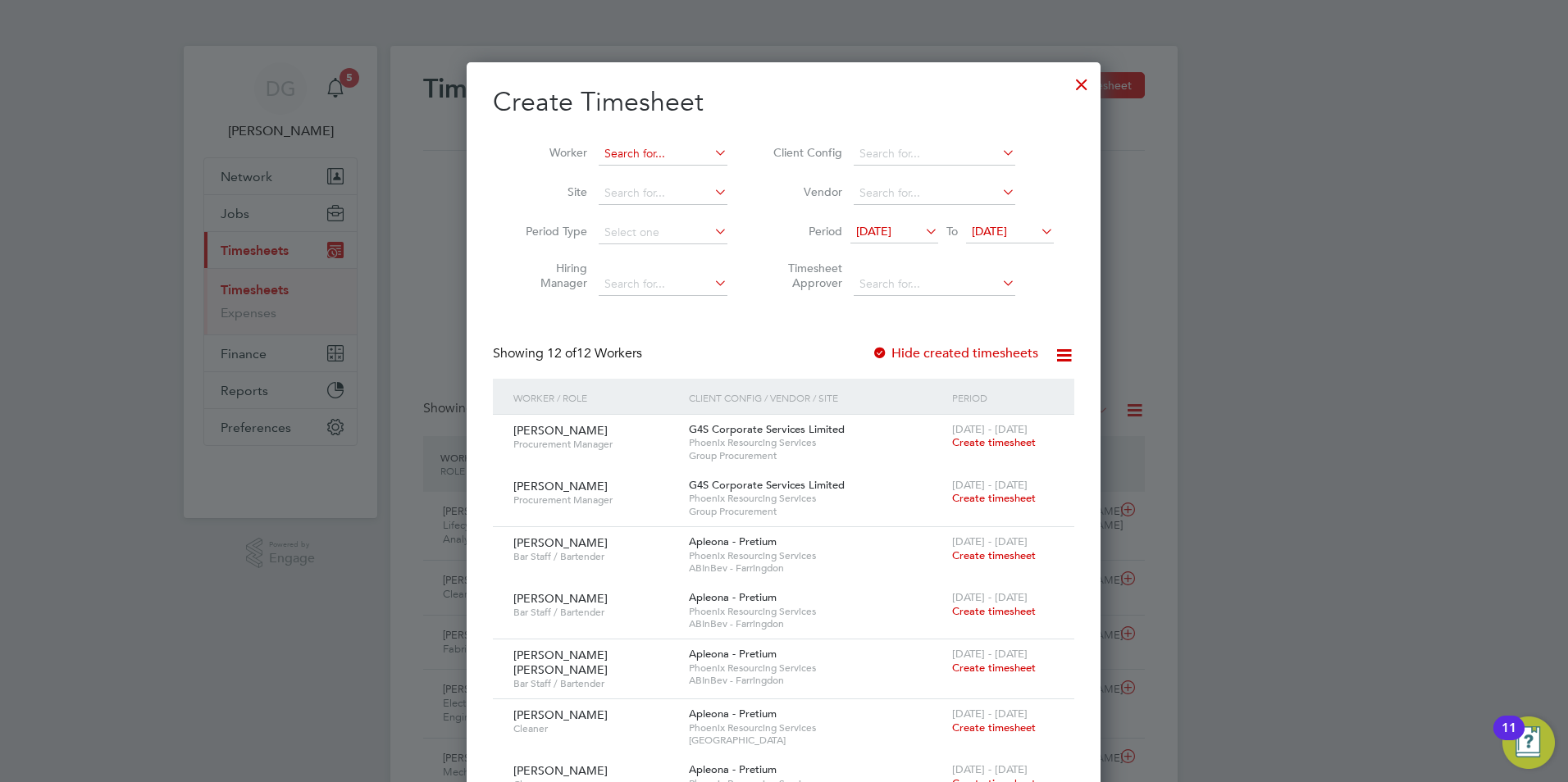
click at [624, 159] on input at bounding box center [663, 154] width 129 height 23
click at [649, 209] on li "Kojo Nkansah" at bounding box center [665, 219] width 133 height 22
type input "Kojo Nkansah"
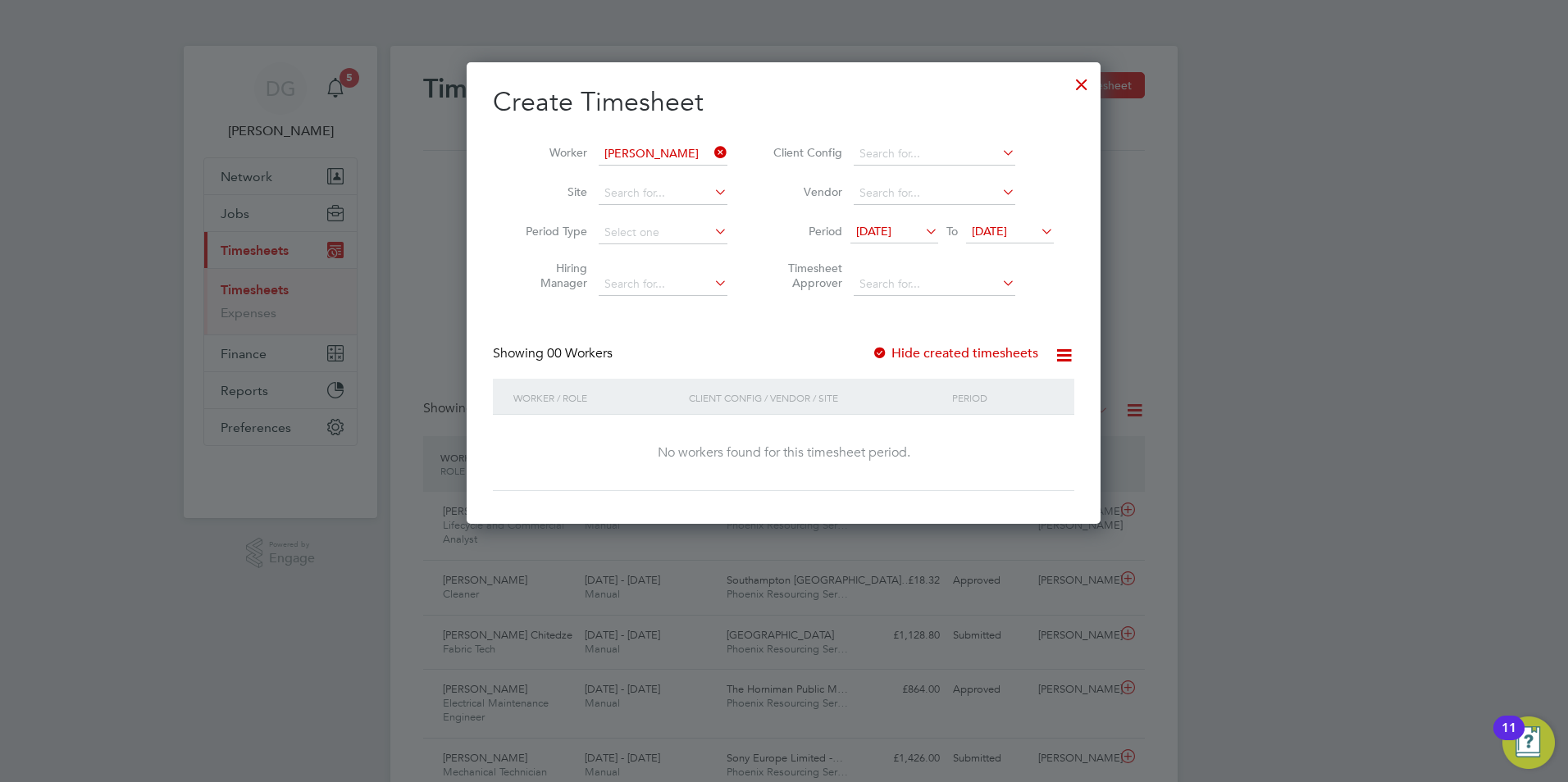
click at [922, 224] on icon at bounding box center [922, 231] width 0 height 23
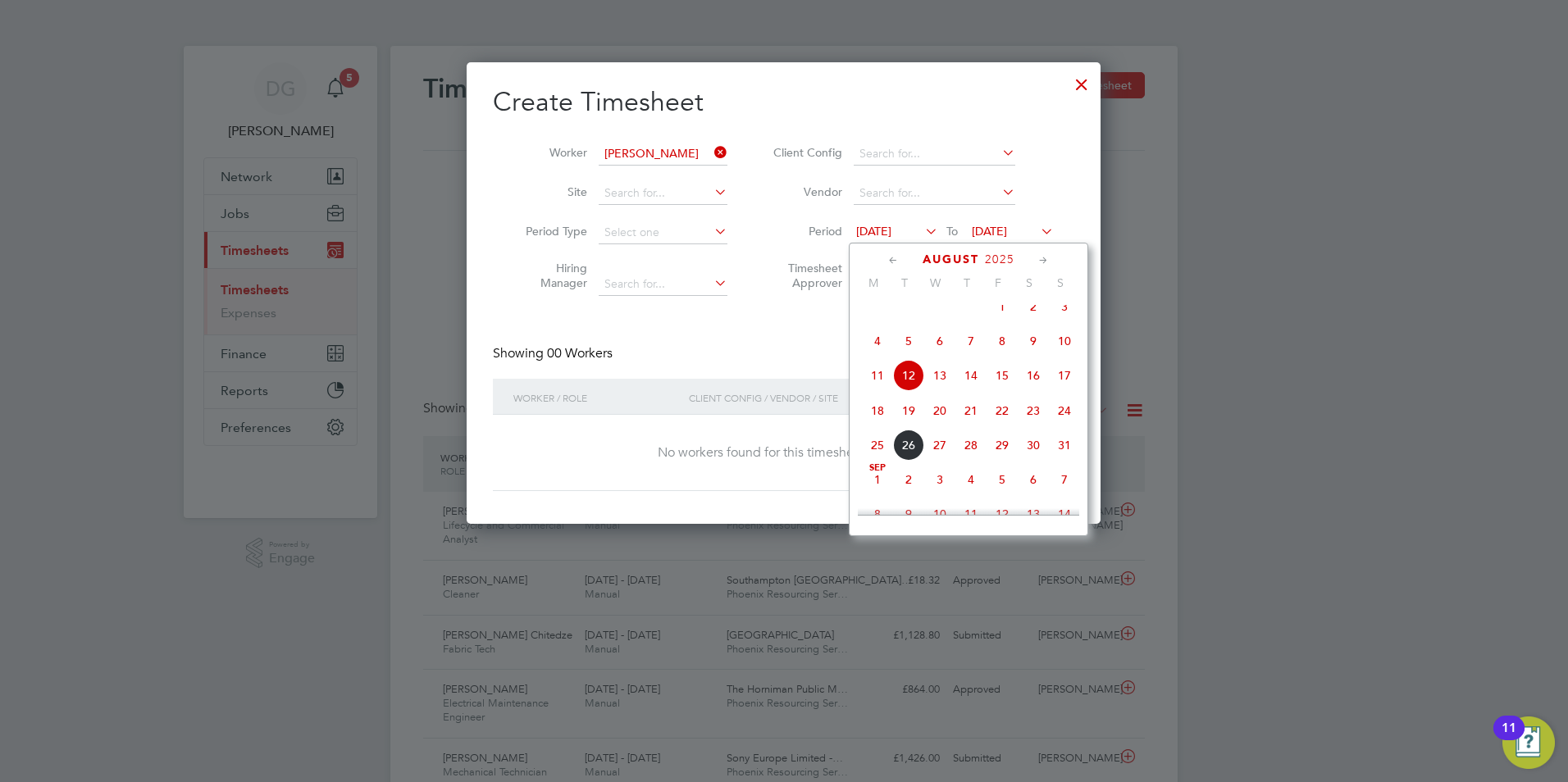
click at [964, 420] on span "21" at bounding box center [970, 410] width 31 height 31
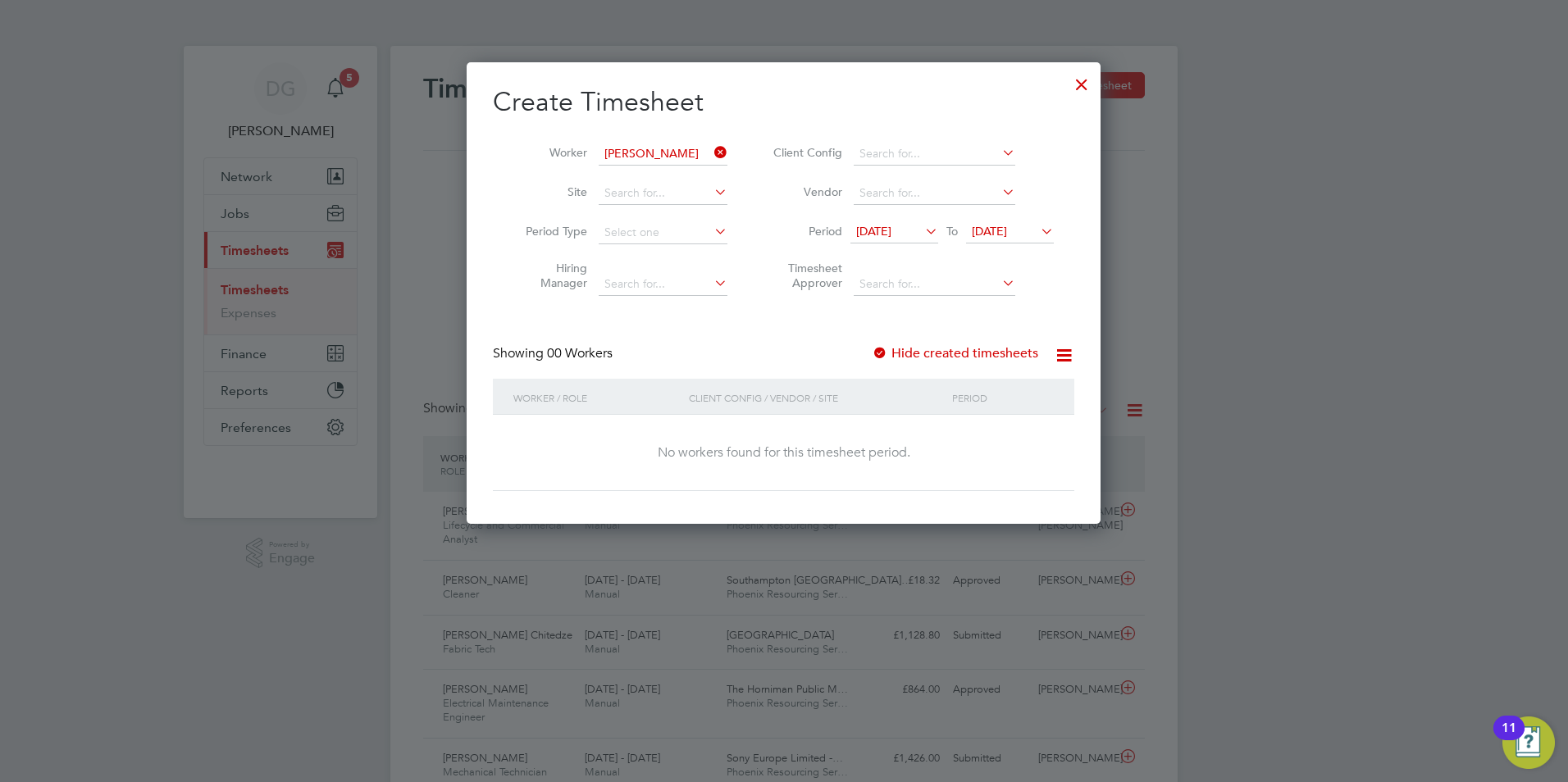
click at [1007, 229] on span "21 Aug 2025" at bounding box center [989, 231] width 35 height 15
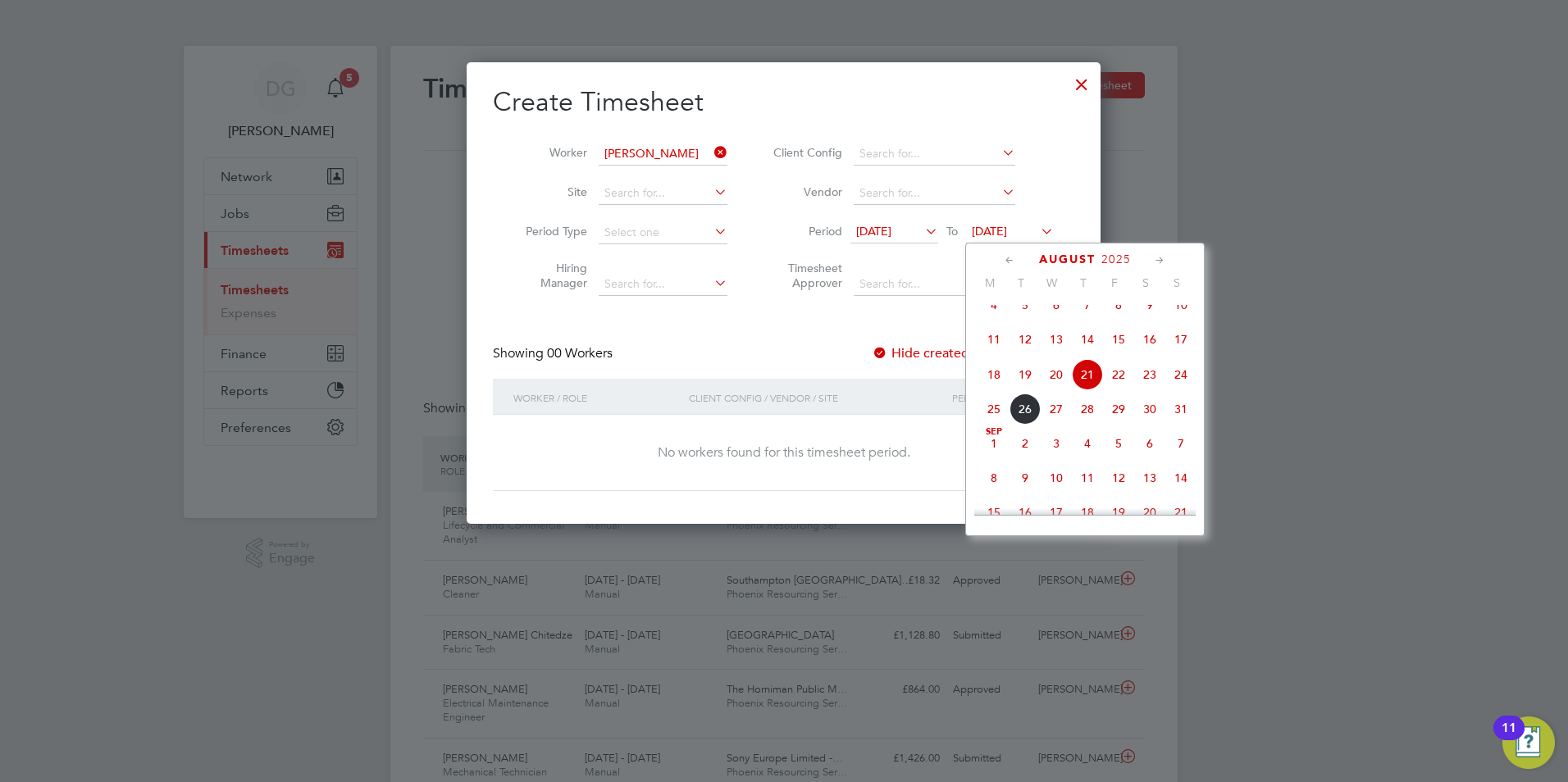
click at [1177, 420] on span "31" at bounding box center [1180, 408] width 31 height 31
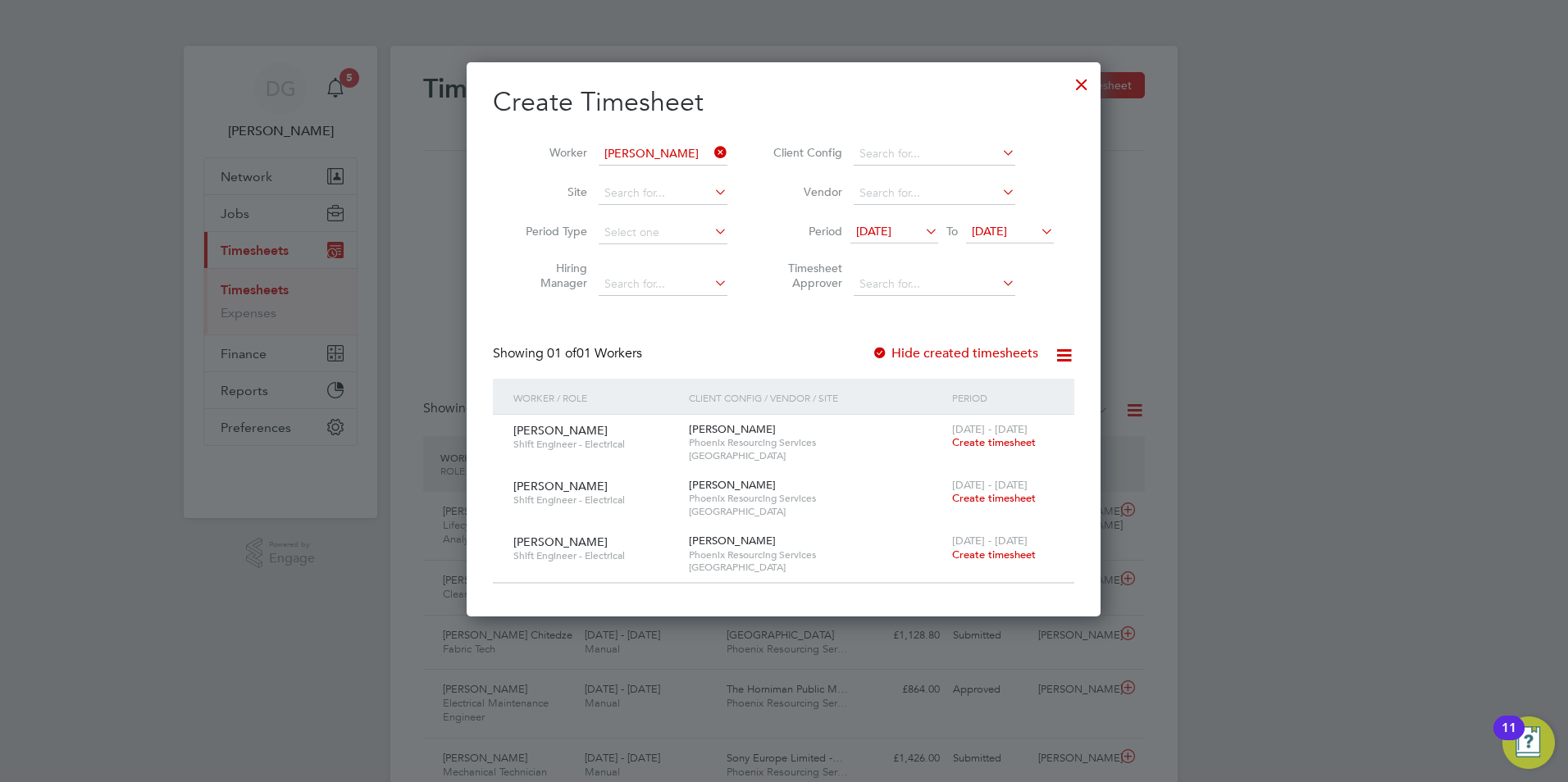
click at [978, 497] on span "Create timesheet" at bounding box center [994, 499] width 83 height 14
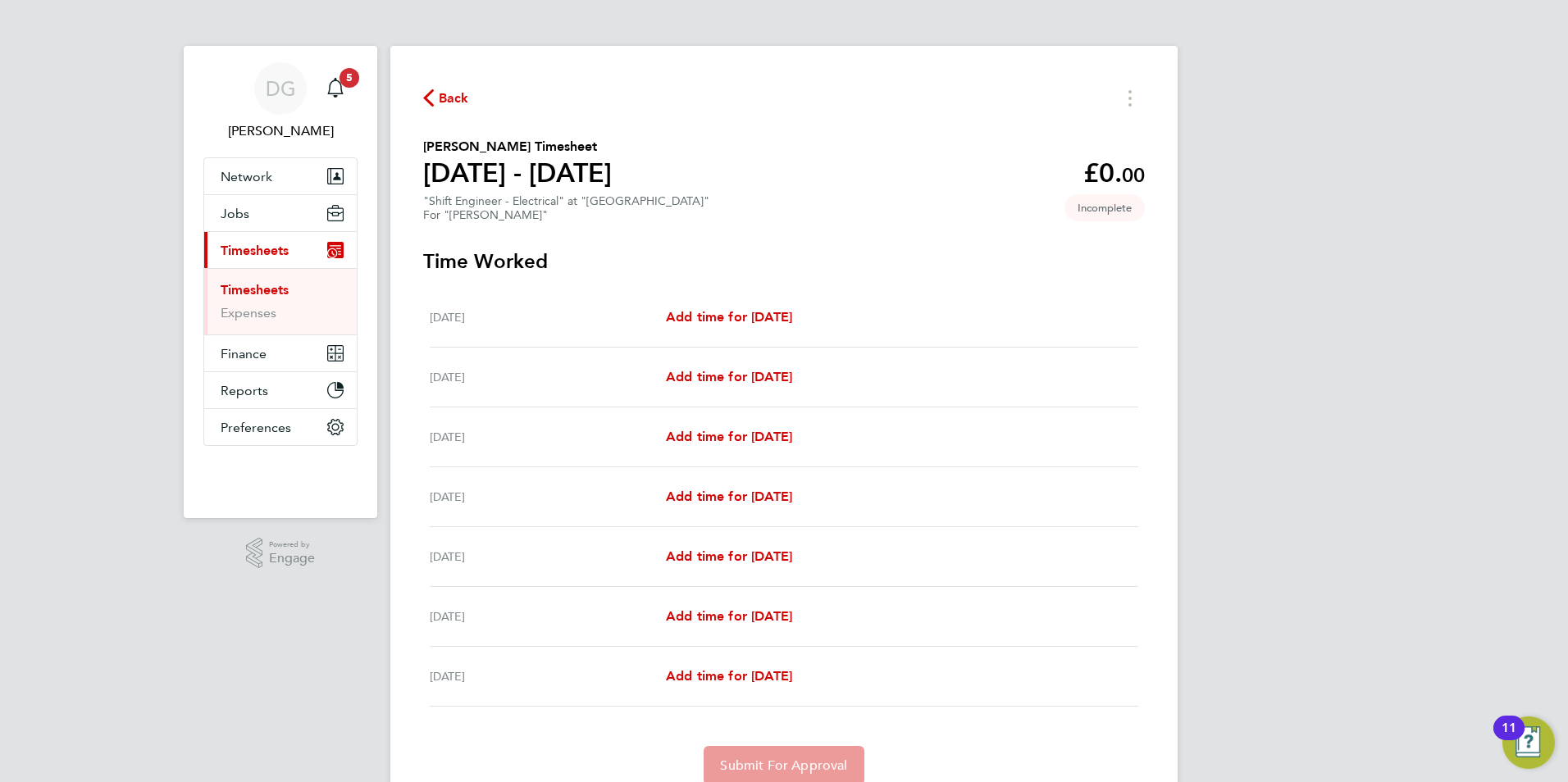
click at [435, 94] on span "Back" at bounding box center [446, 97] width 46 height 16
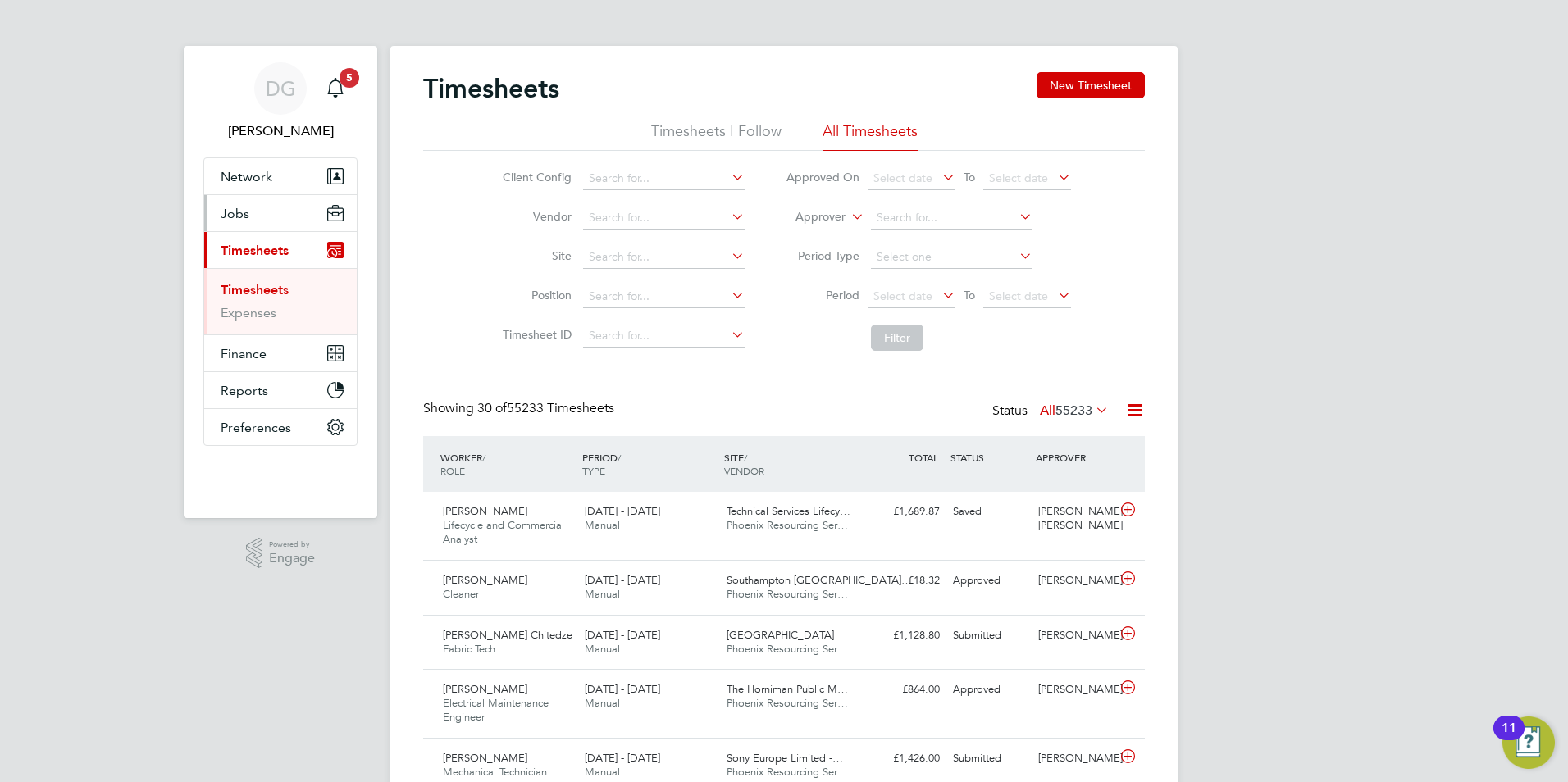
click at [233, 211] on span "Jobs" at bounding box center [234, 213] width 29 height 16
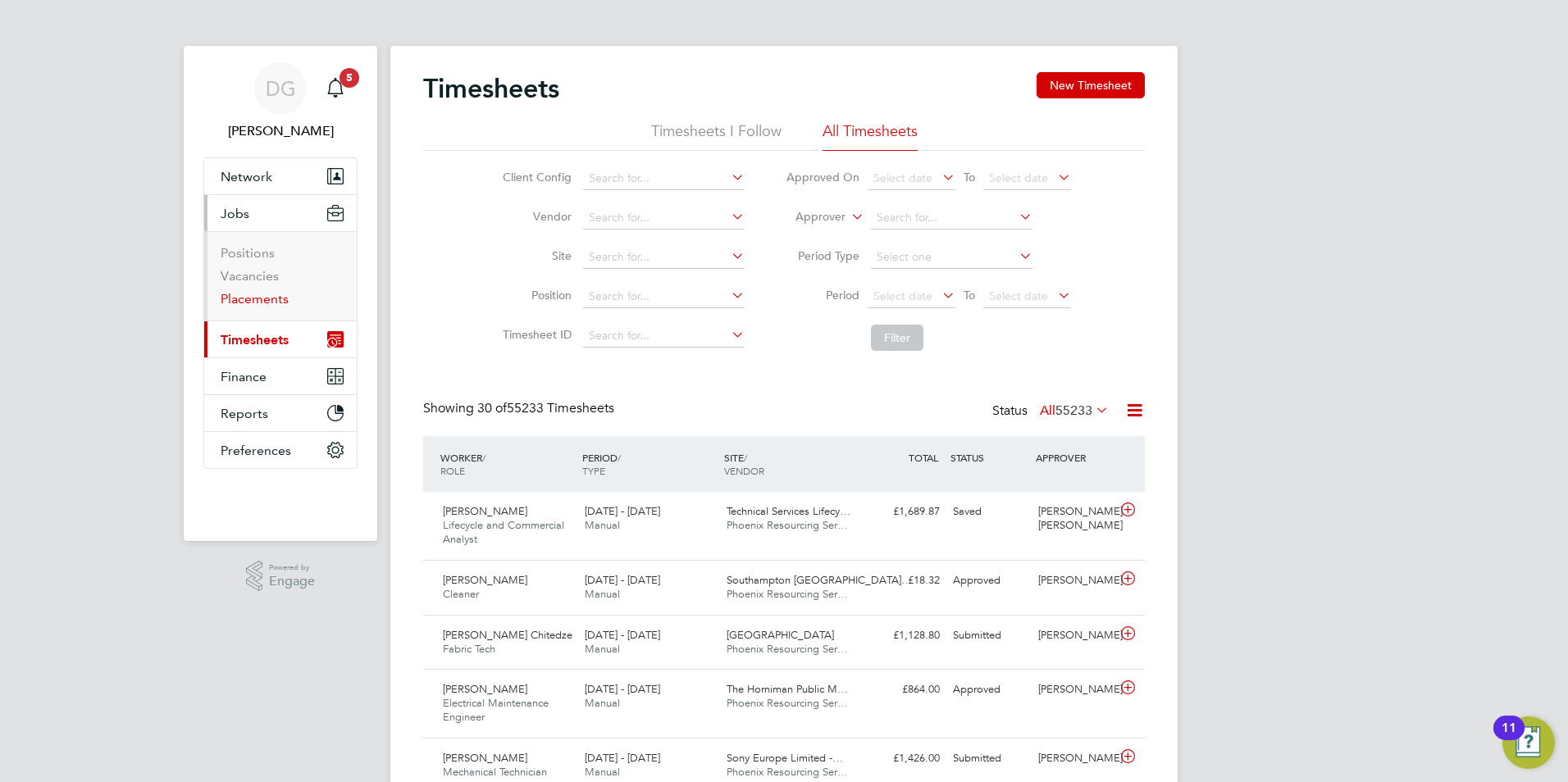
click at [234, 298] on link "Placements" at bounding box center [255, 299] width 68 height 16
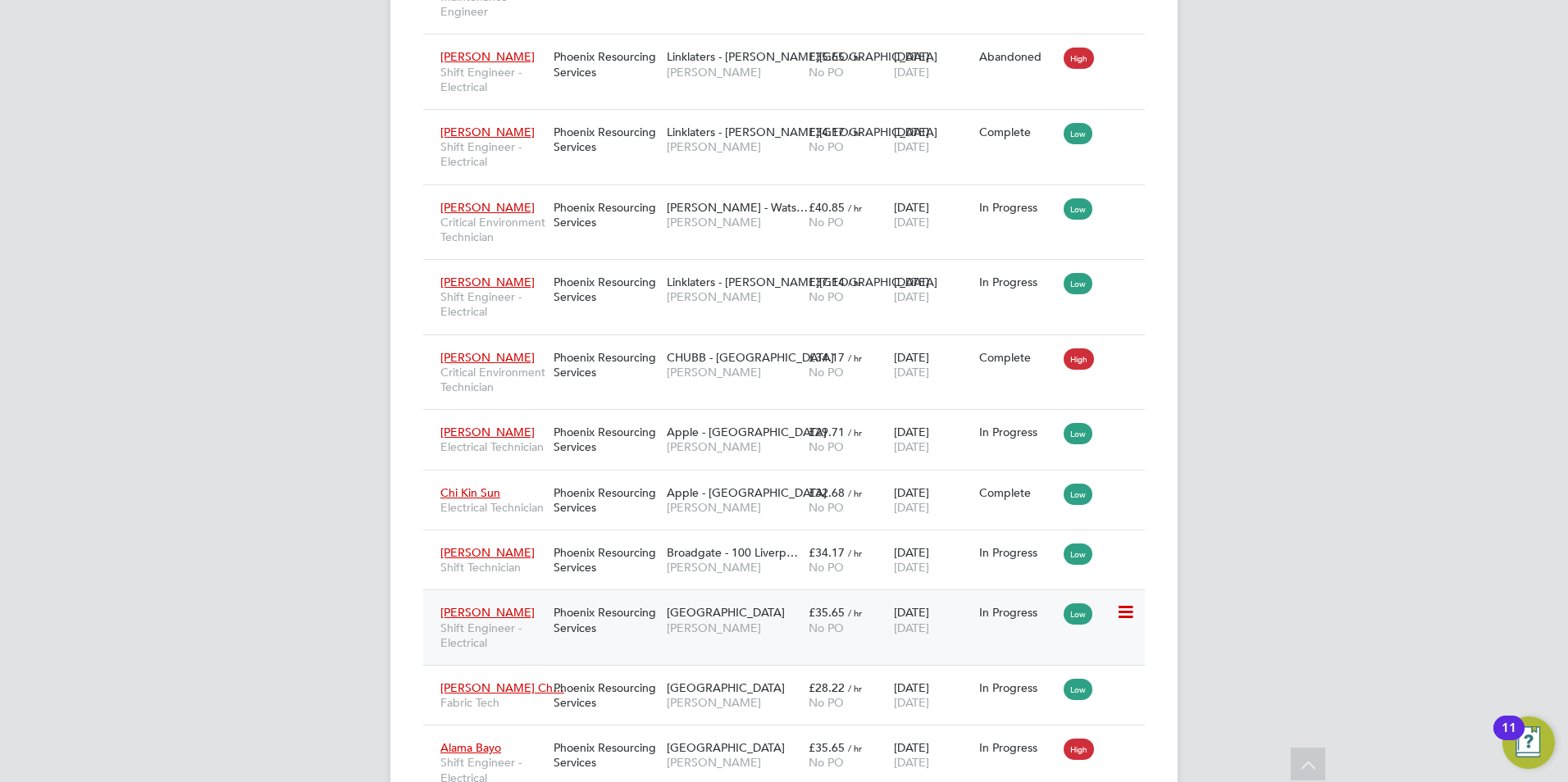
click at [647, 642] on div "Phoenix Resourcing Services" at bounding box center [606, 620] width 113 height 46
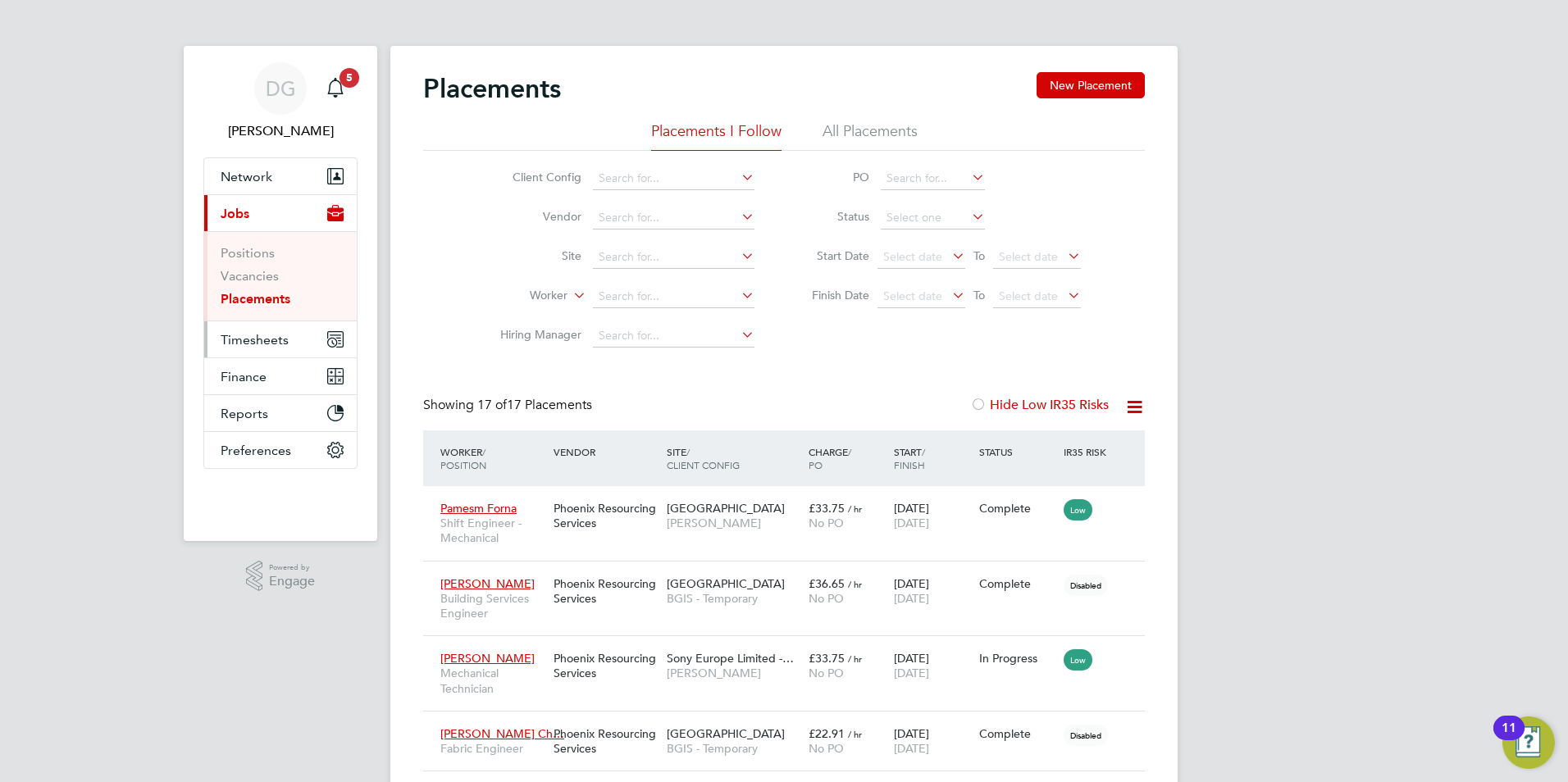
click at [248, 340] on span "Timesheets" at bounding box center [255, 340] width 68 height 16
click at [259, 335] on span "Timesheets" at bounding box center [255, 340] width 68 height 16
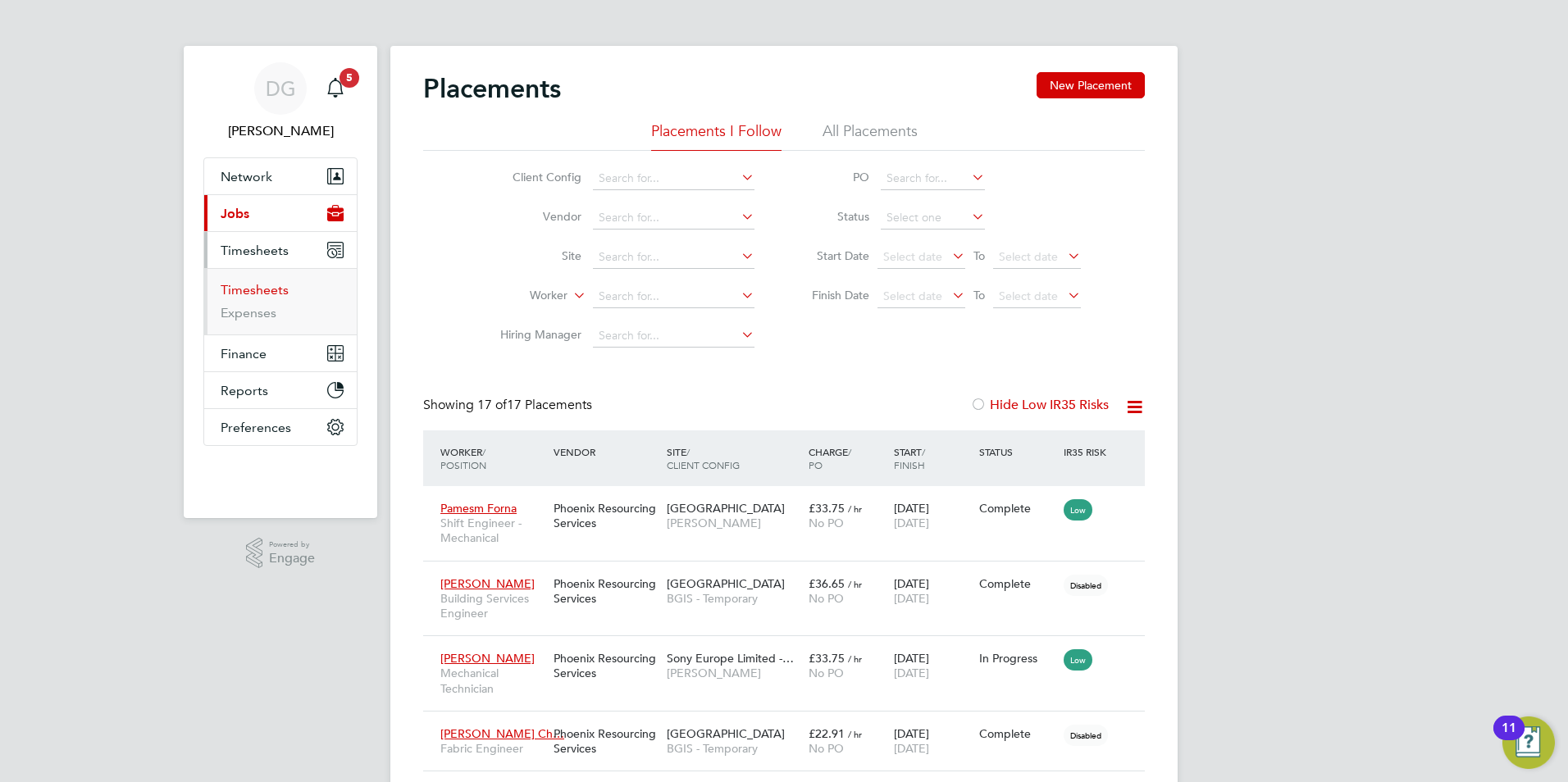
click at [258, 294] on link "Timesheets" at bounding box center [255, 290] width 68 height 16
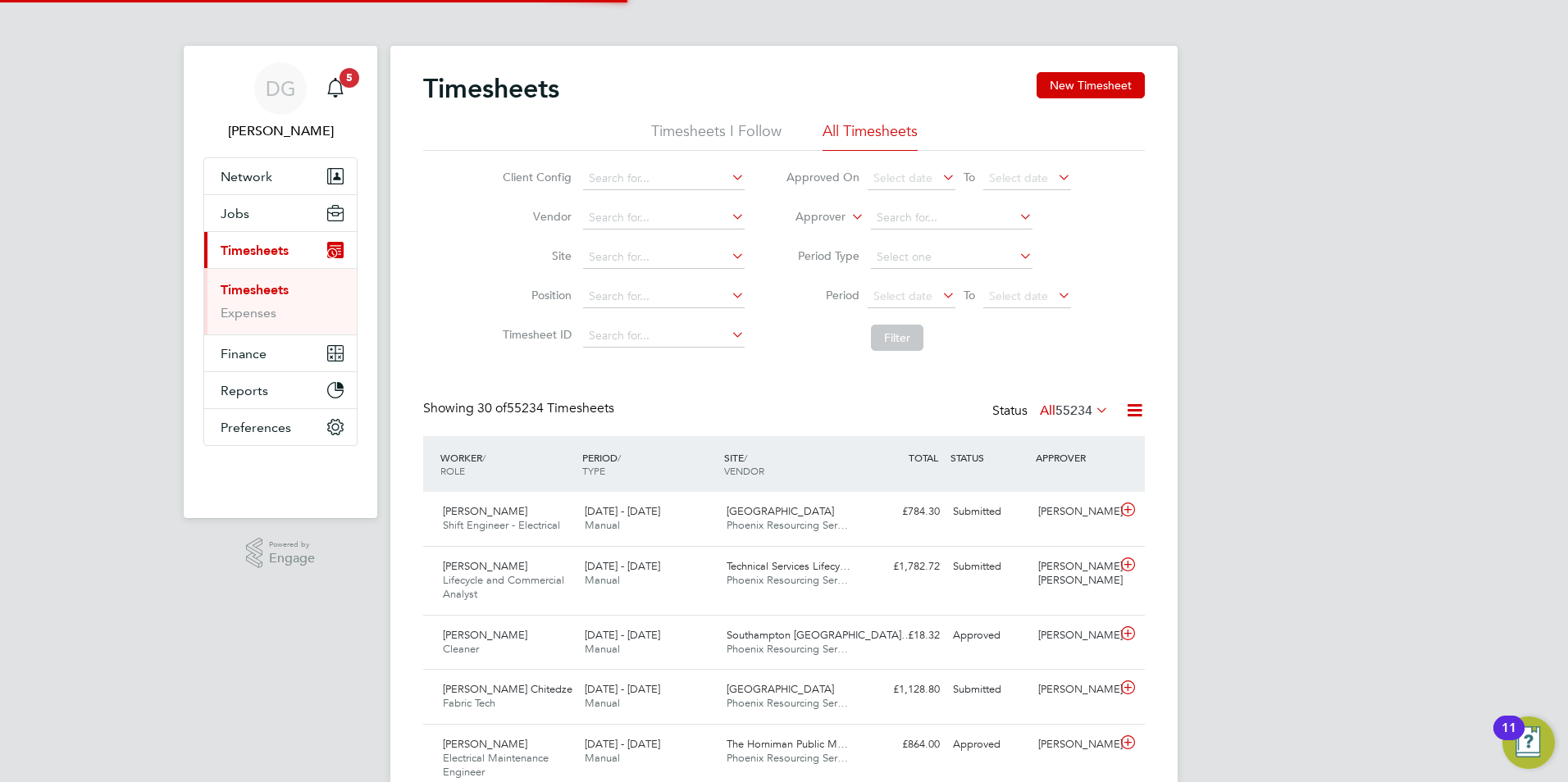
scroll to position [42, 143]
click at [848, 219] on icon at bounding box center [848, 212] width 0 height 15
click at [822, 237] on li "Worker" at bounding box center [805, 236] width 81 height 21
click at [924, 218] on input at bounding box center [952, 218] width 162 height 23
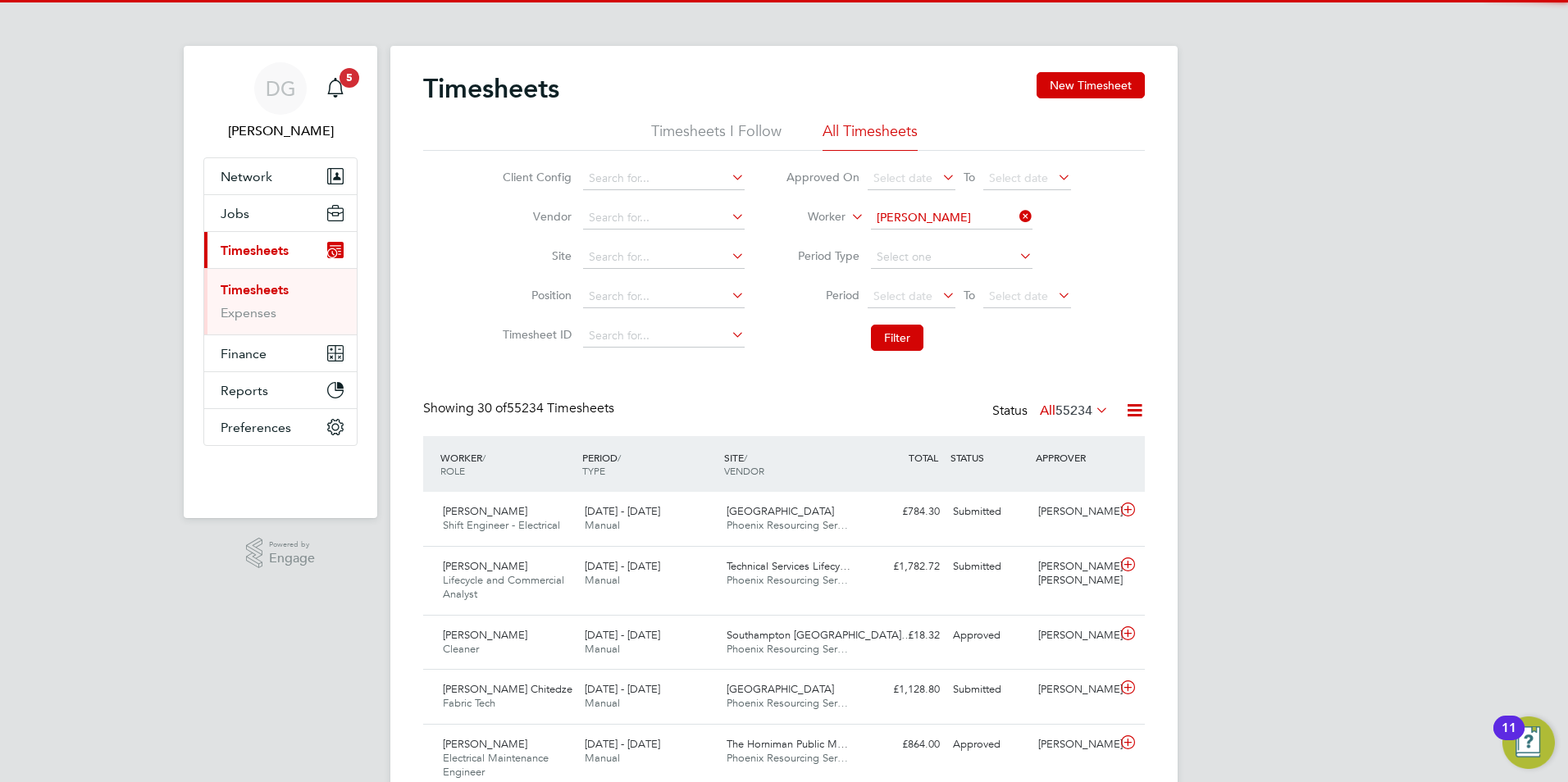
click at [924, 229] on li "Abdu Chew ay" at bounding box center [951, 240] width 163 height 22
type input "Abdu Cheway"
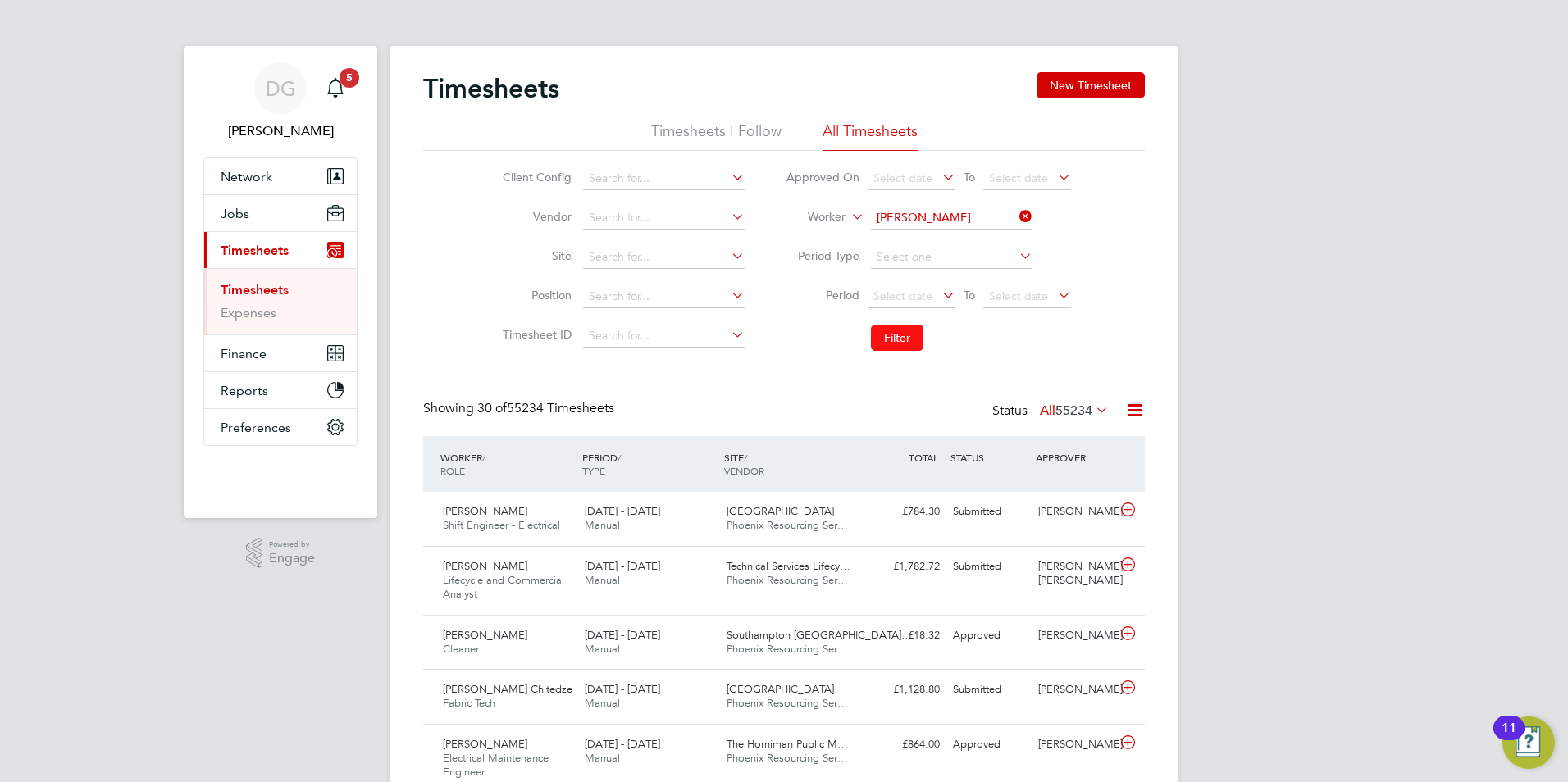
click at [896, 334] on button "Filter" at bounding box center [897, 338] width 53 height 26
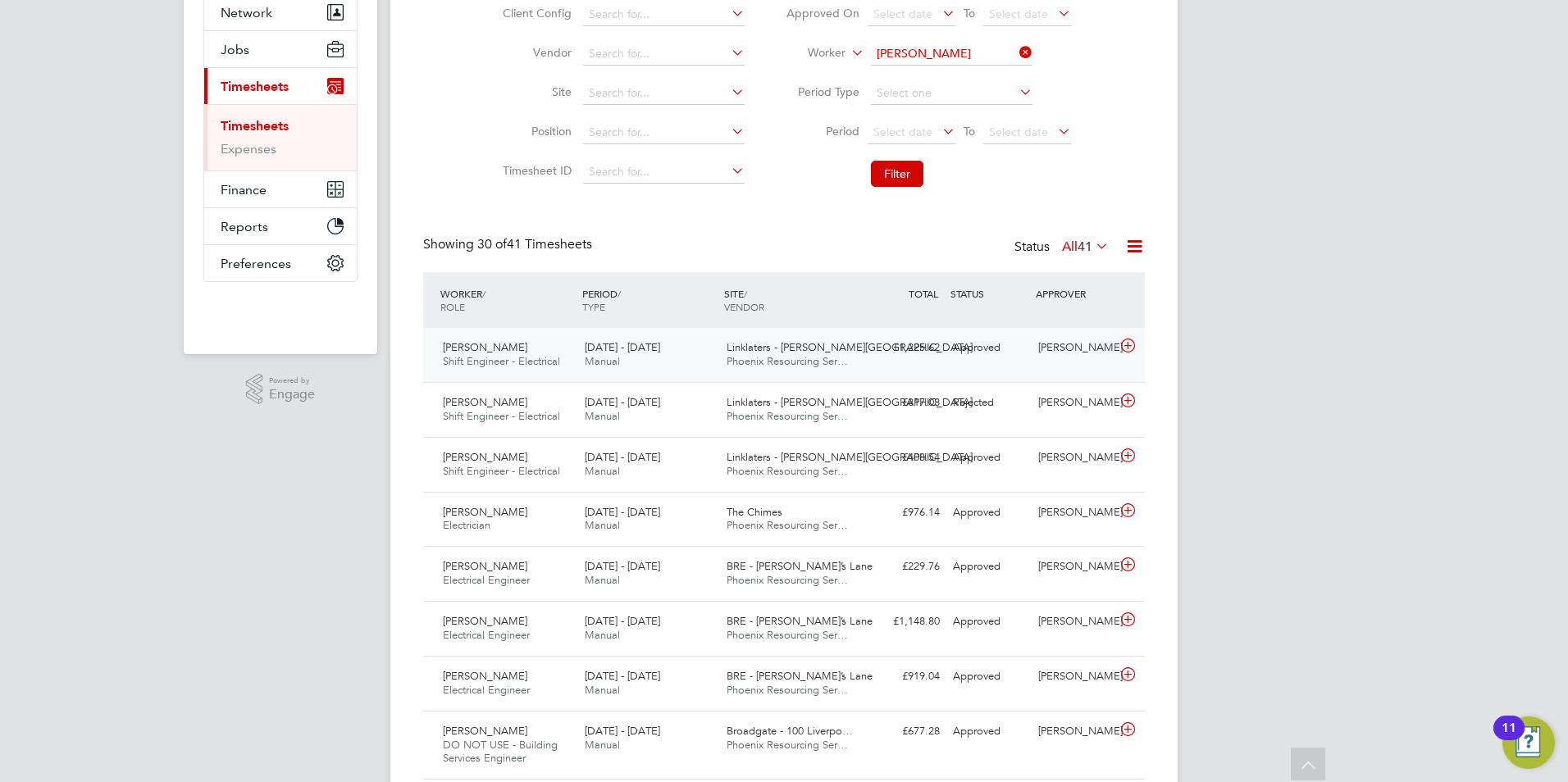
click at [680, 356] on div "9 - 15 Aug 2025 Manual" at bounding box center [650, 355] width 142 height 41
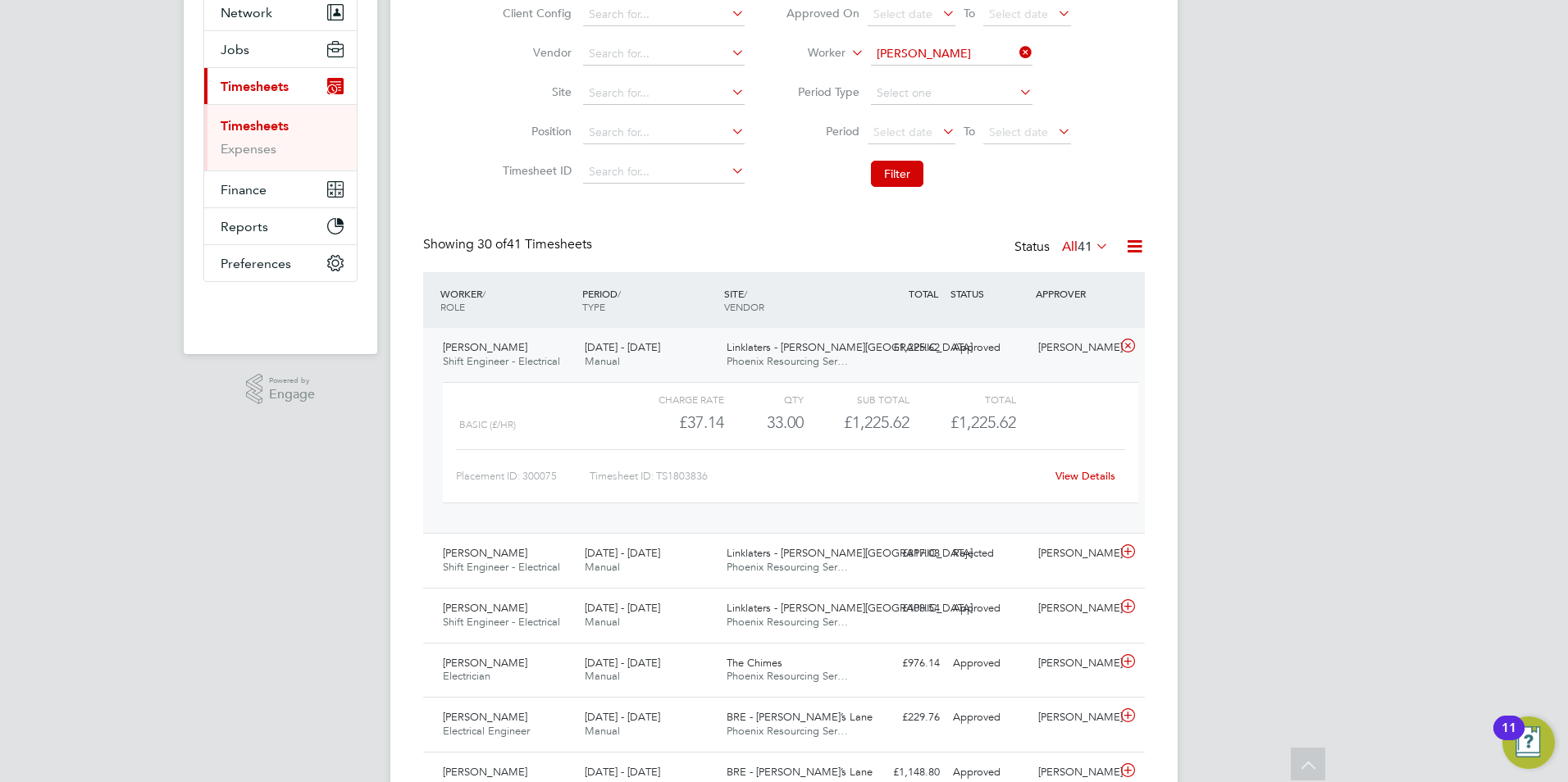
click at [1088, 468] on div "View Details" at bounding box center [1085, 477] width 81 height 26
click at [1088, 477] on link "View Details" at bounding box center [1085, 476] width 60 height 14
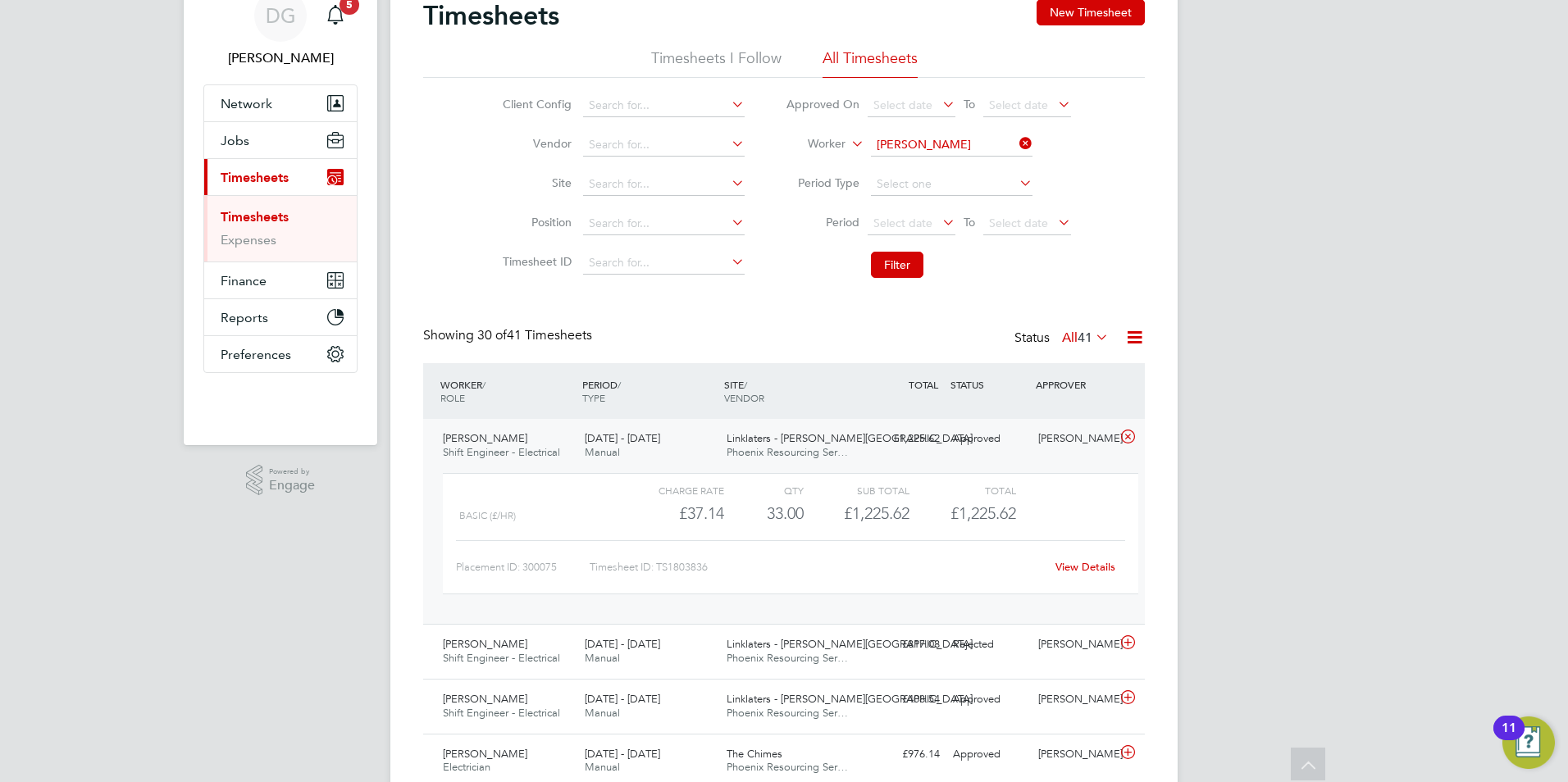
scroll to position [0, 0]
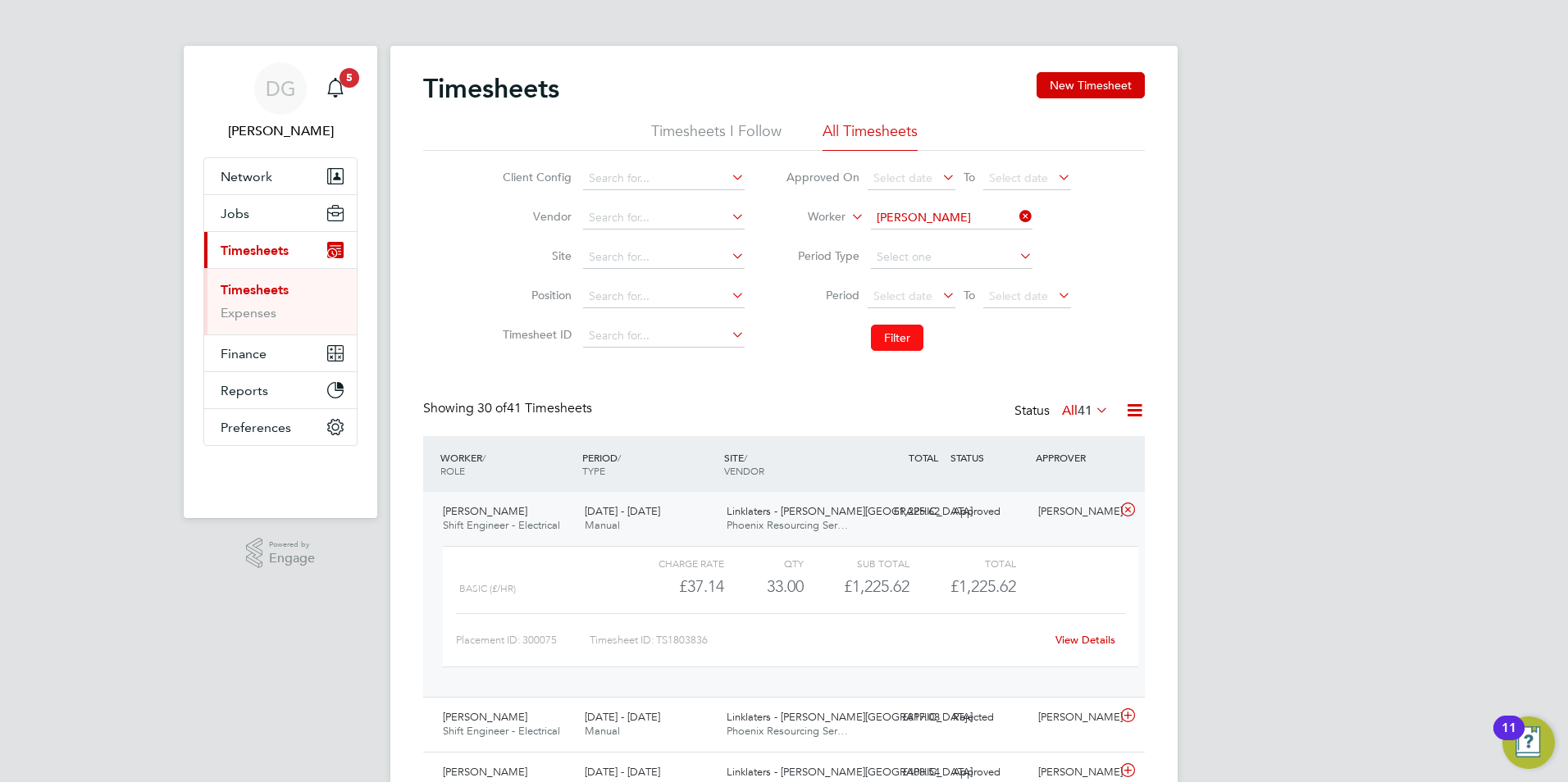
click at [899, 334] on button "Filter" at bounding box center [897, 338] width 53 height 26
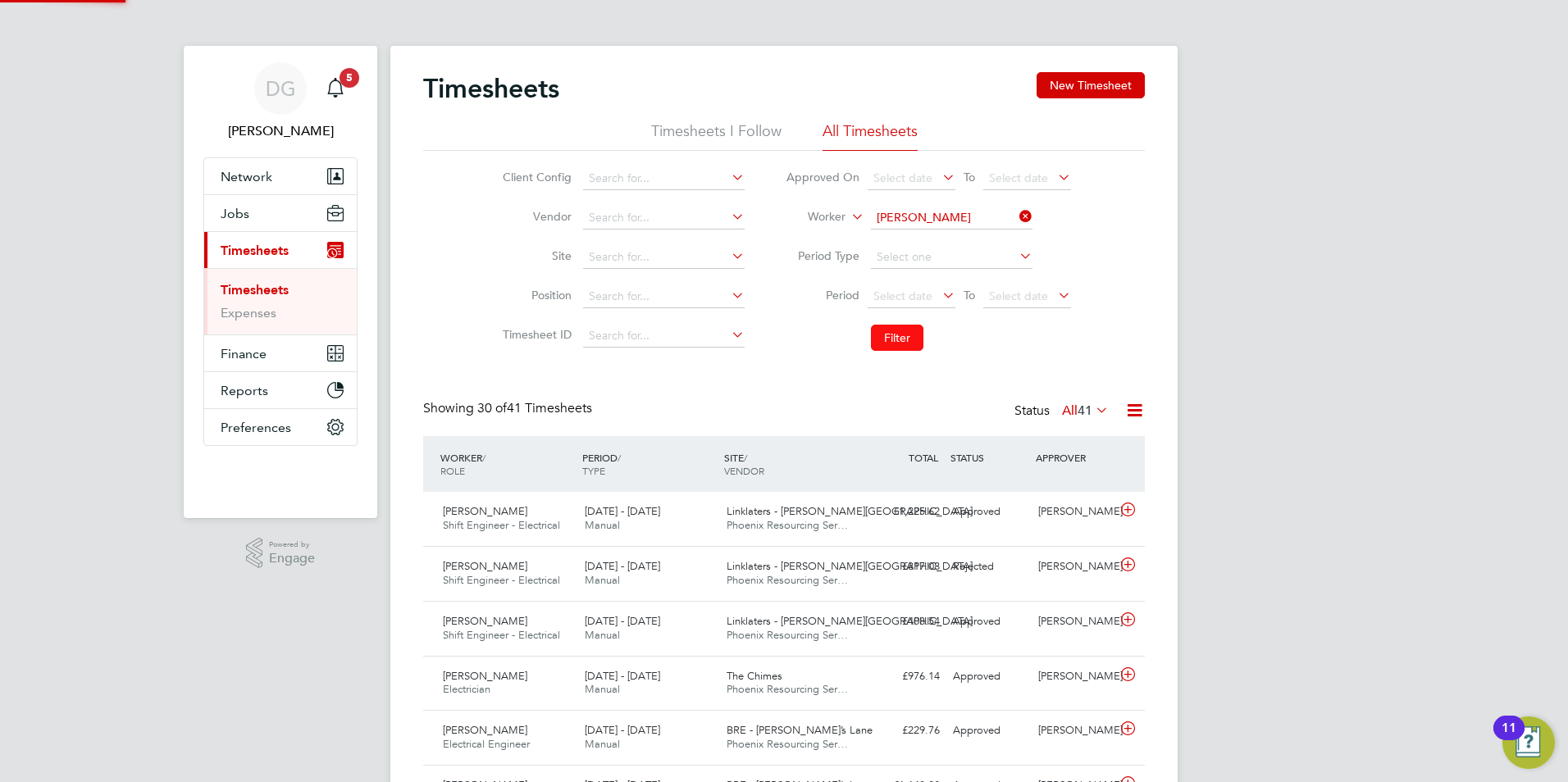
scroll to position [42, 143]
click at [1090, 85] on button "New Timesheet" at bounding box center [1090, 85] width 108 height 26
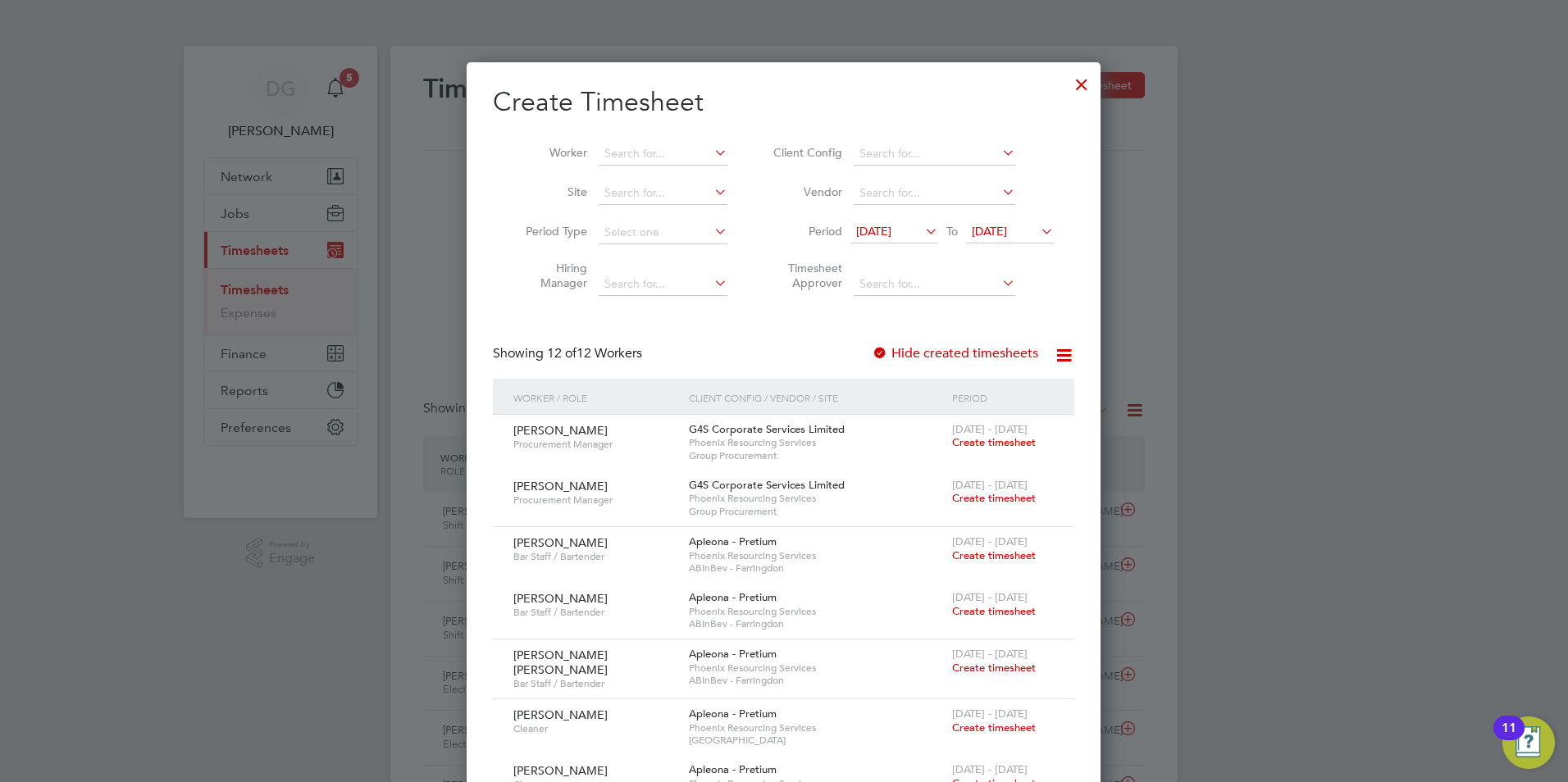
click at [922, 230] on icon at bounding box center [922, 231] width 0 height 23
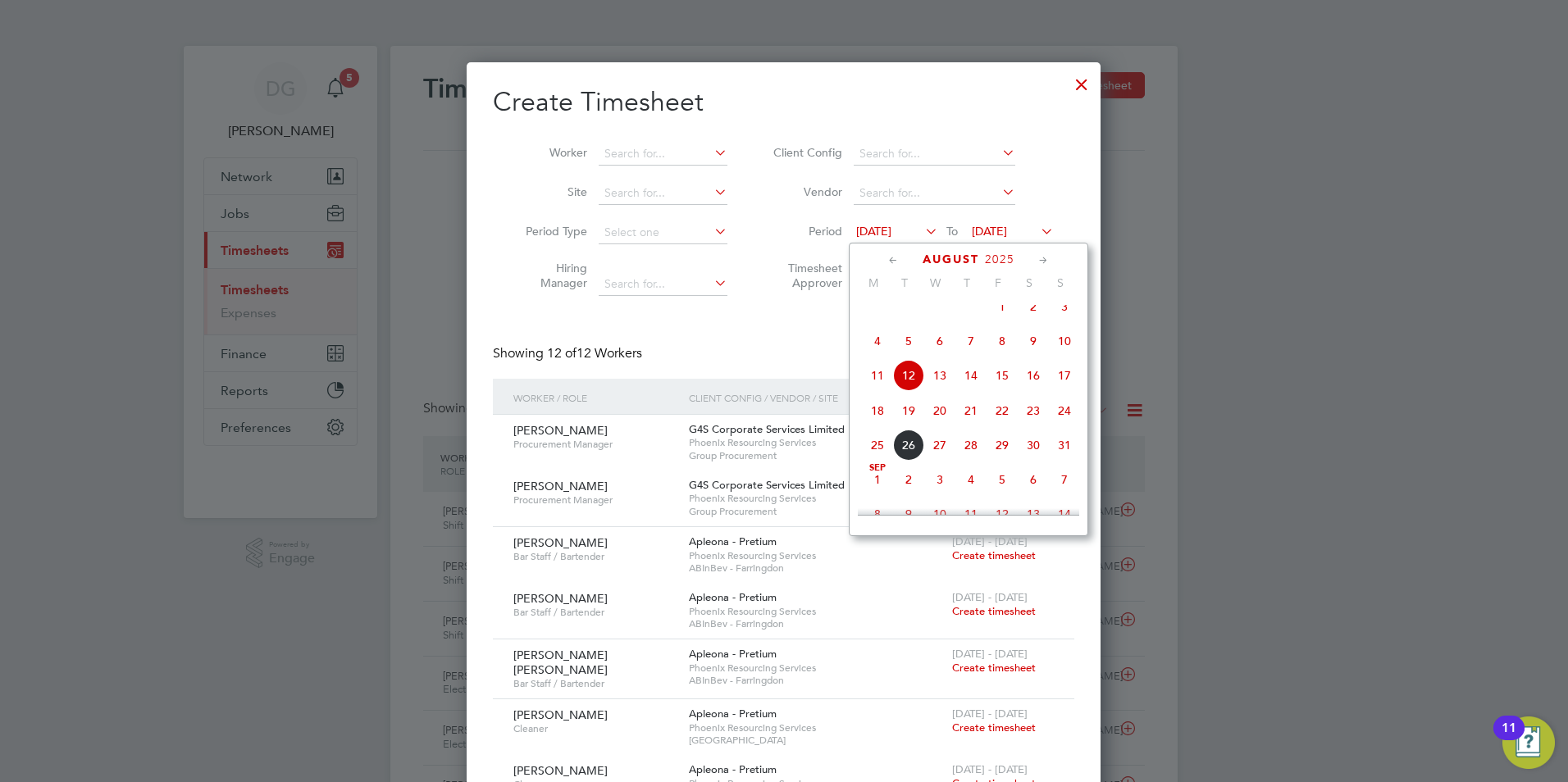
click at [1032, 385] on span "16" at bounding box center [1032, 375] width 31 height 31
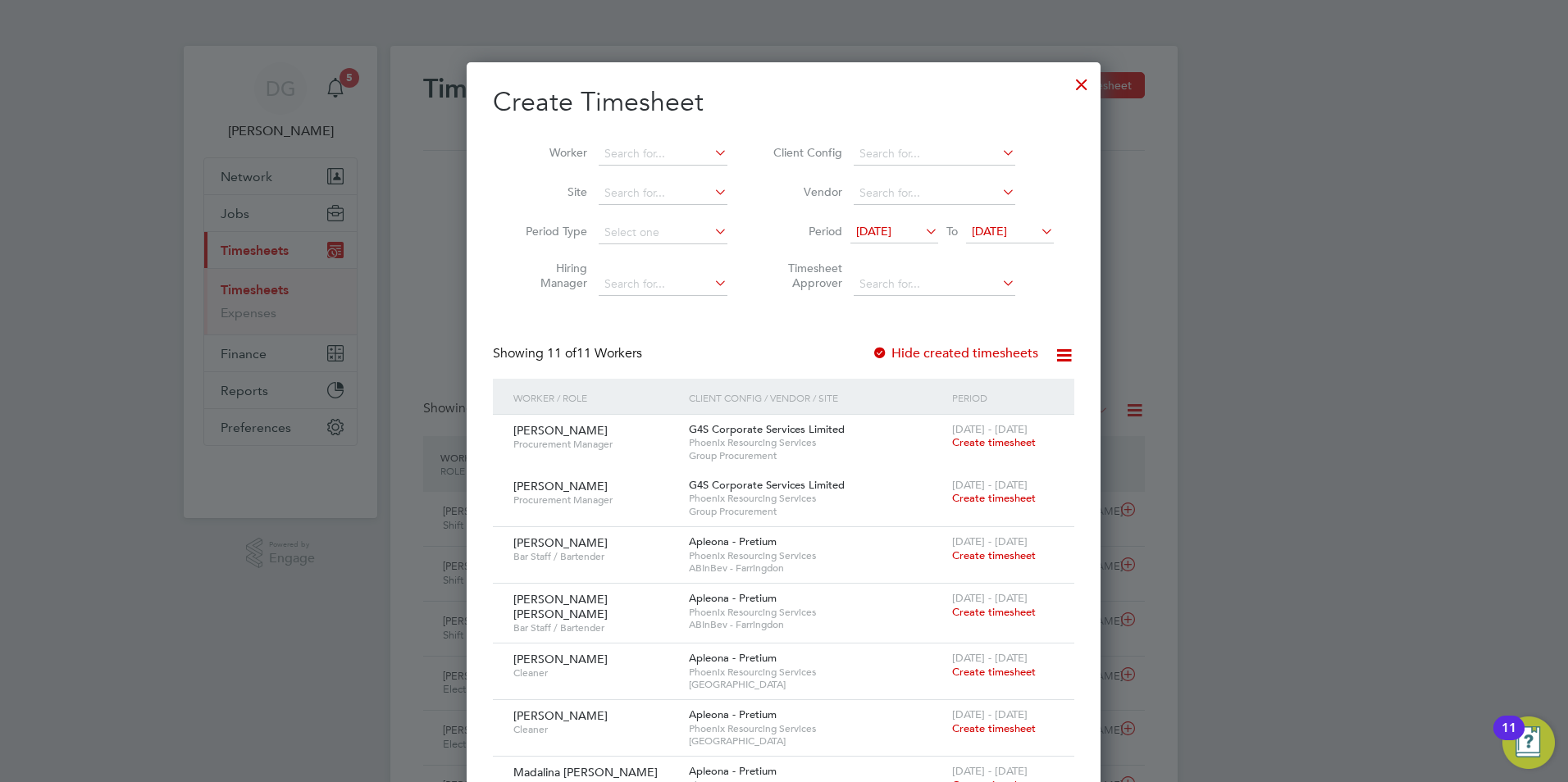
click at [1038, 229] on icon at bounding box center [1038, 231] width 0 height 23
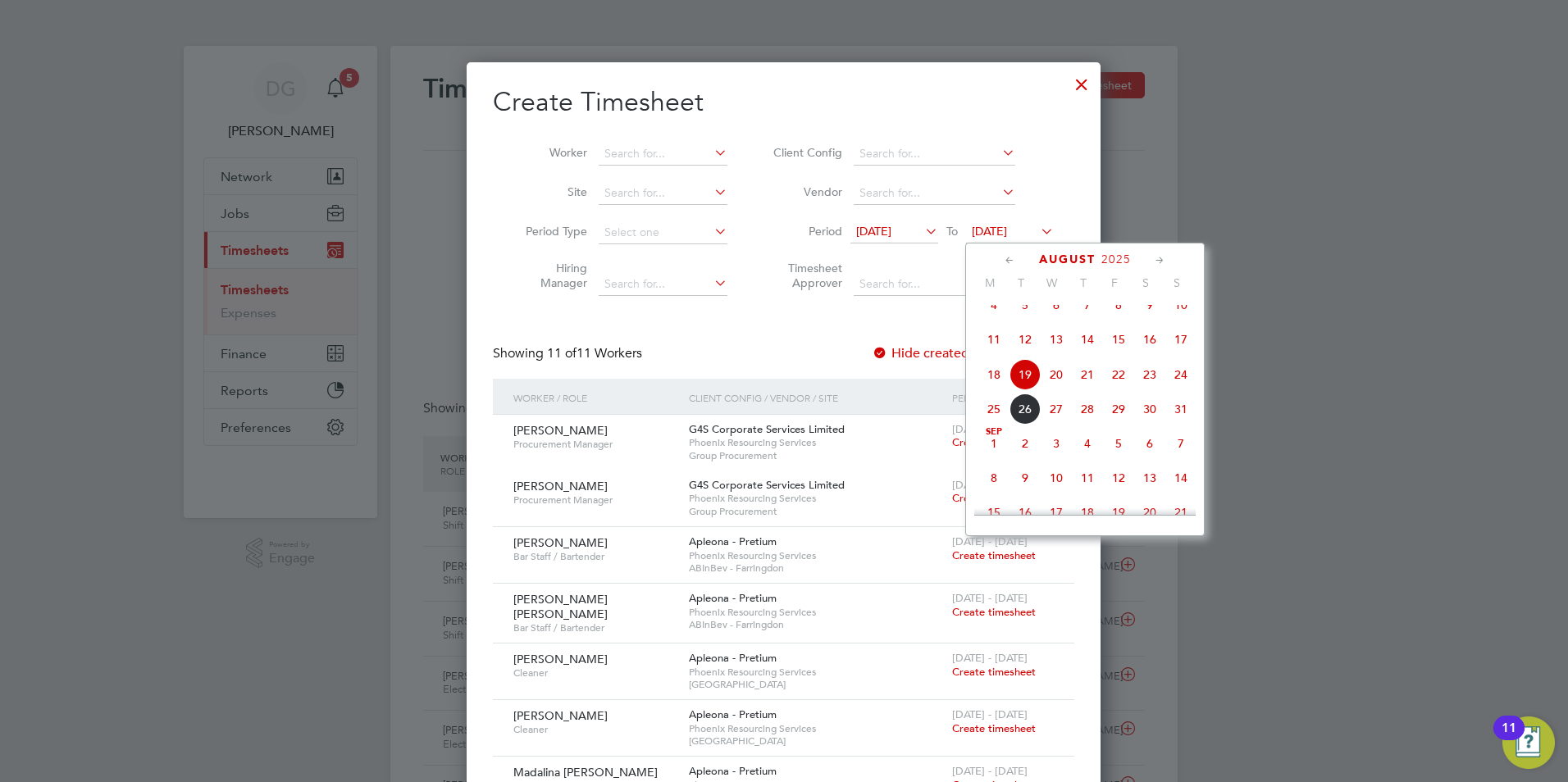
click at [1125, 384] on span "22" at bounding box center [1118, 374] width 31 height 31
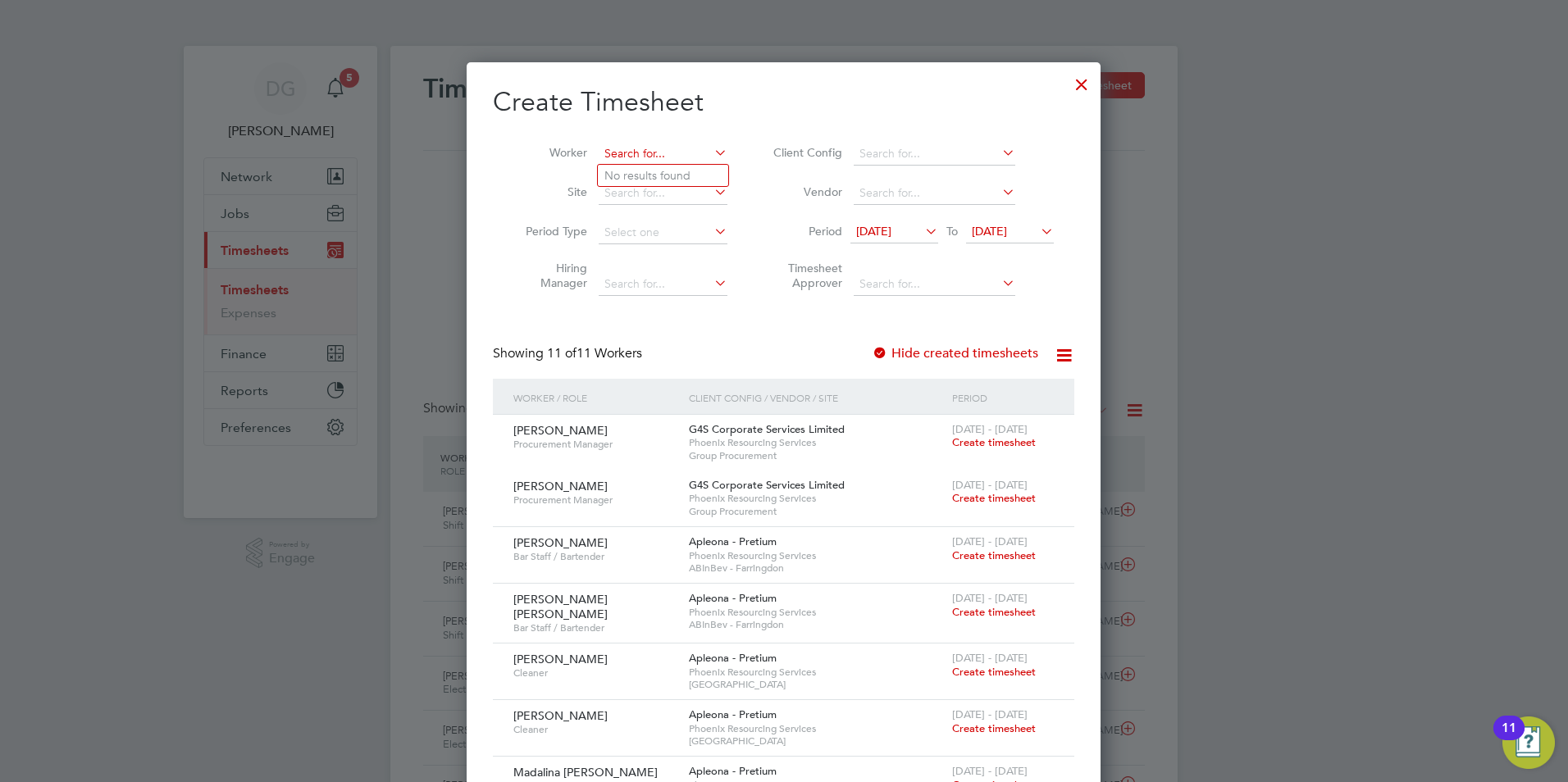
click at [666, 143] on input at bounding box center [663, 154] width 129 height 23
click at [642, 172] on b "Cheway" at bounding box center [658, 176] width 43 height 14
type input "Abdu Cheway"
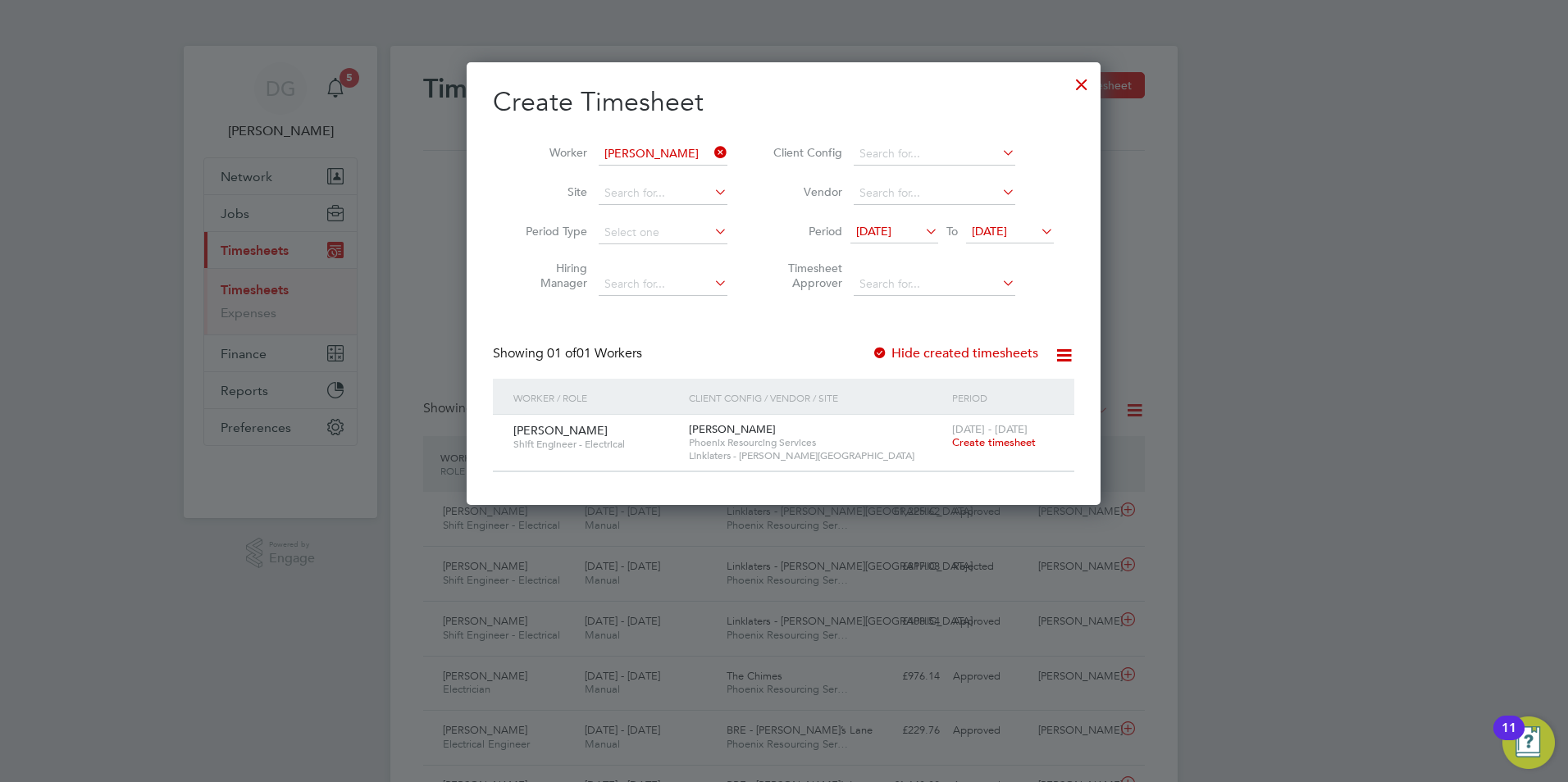
click at [1011, 442] on span "Create timesheet" at bounding box center [994, 442] width 83 height 14
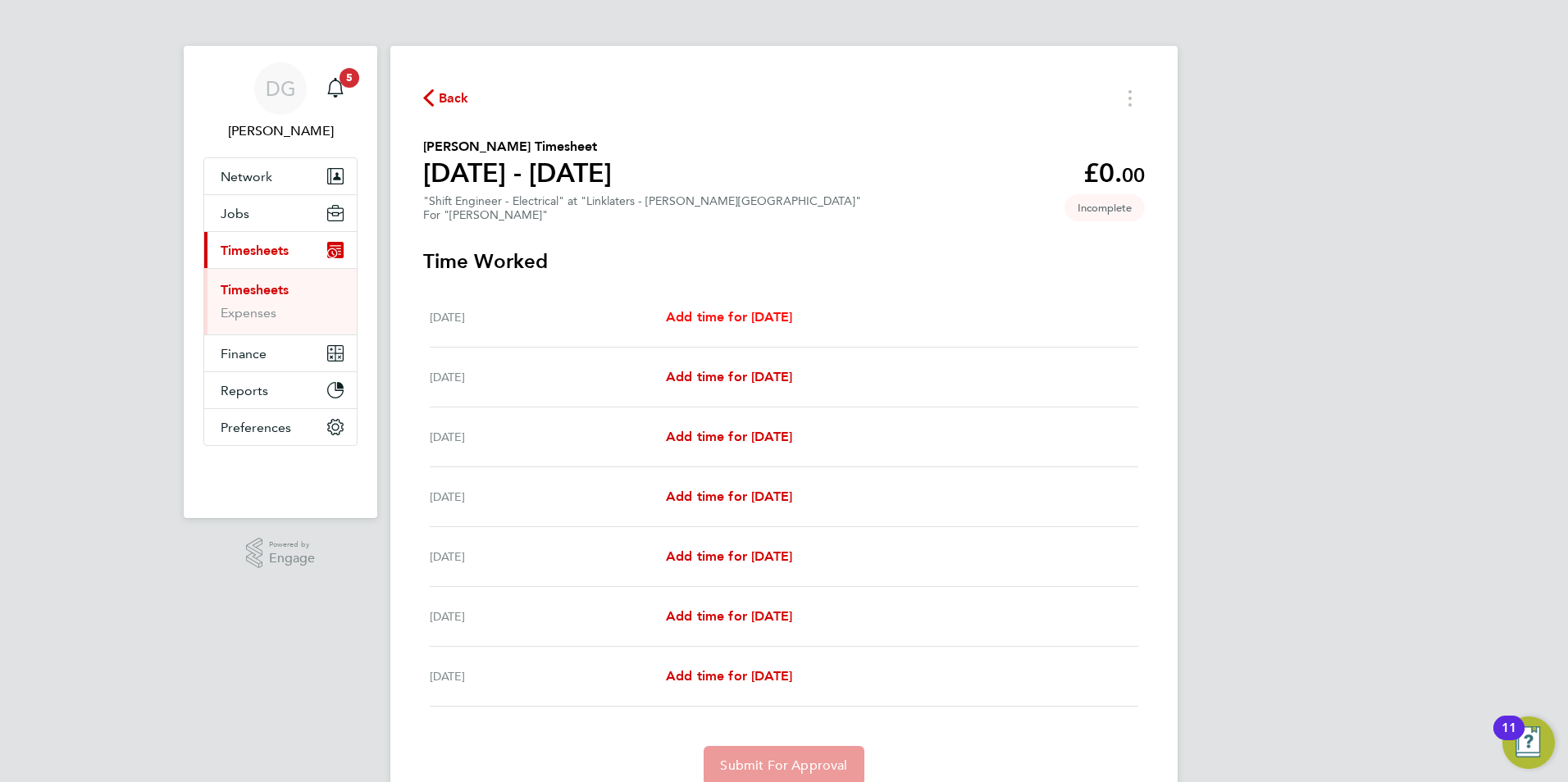
click at [776, 318] on span "Add time for Sat 16 Aug" at bounding box center [730, 317] width 126 height 16
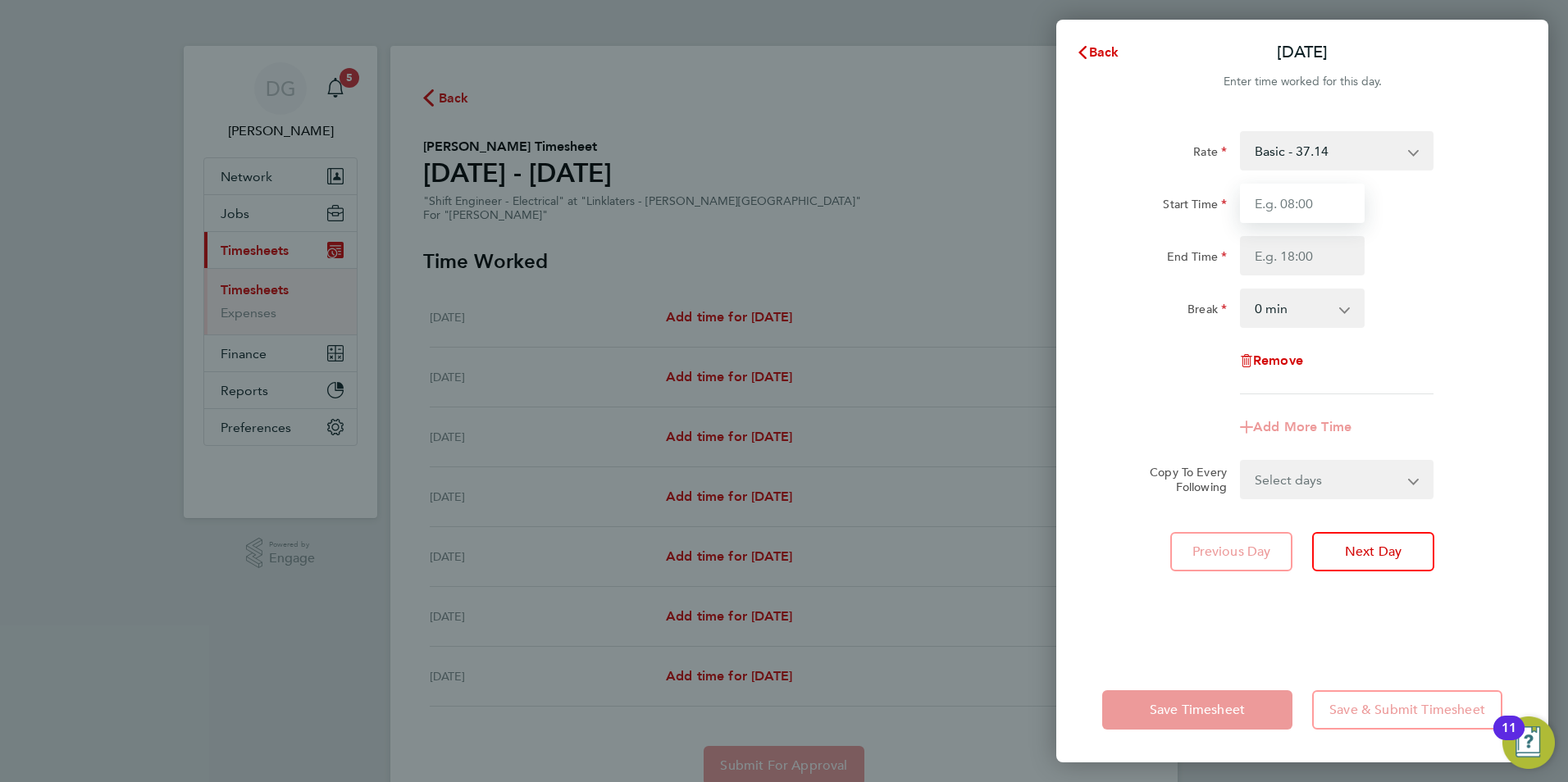
click at [1327, 203] on input "Start Time" at bounding box center [1302, 203] width 125 height 39
type input "07:00"
click at [1316, 258] on input "End Time" at bounding box center [1302, 255] width 125 height 39
type input "19:00"
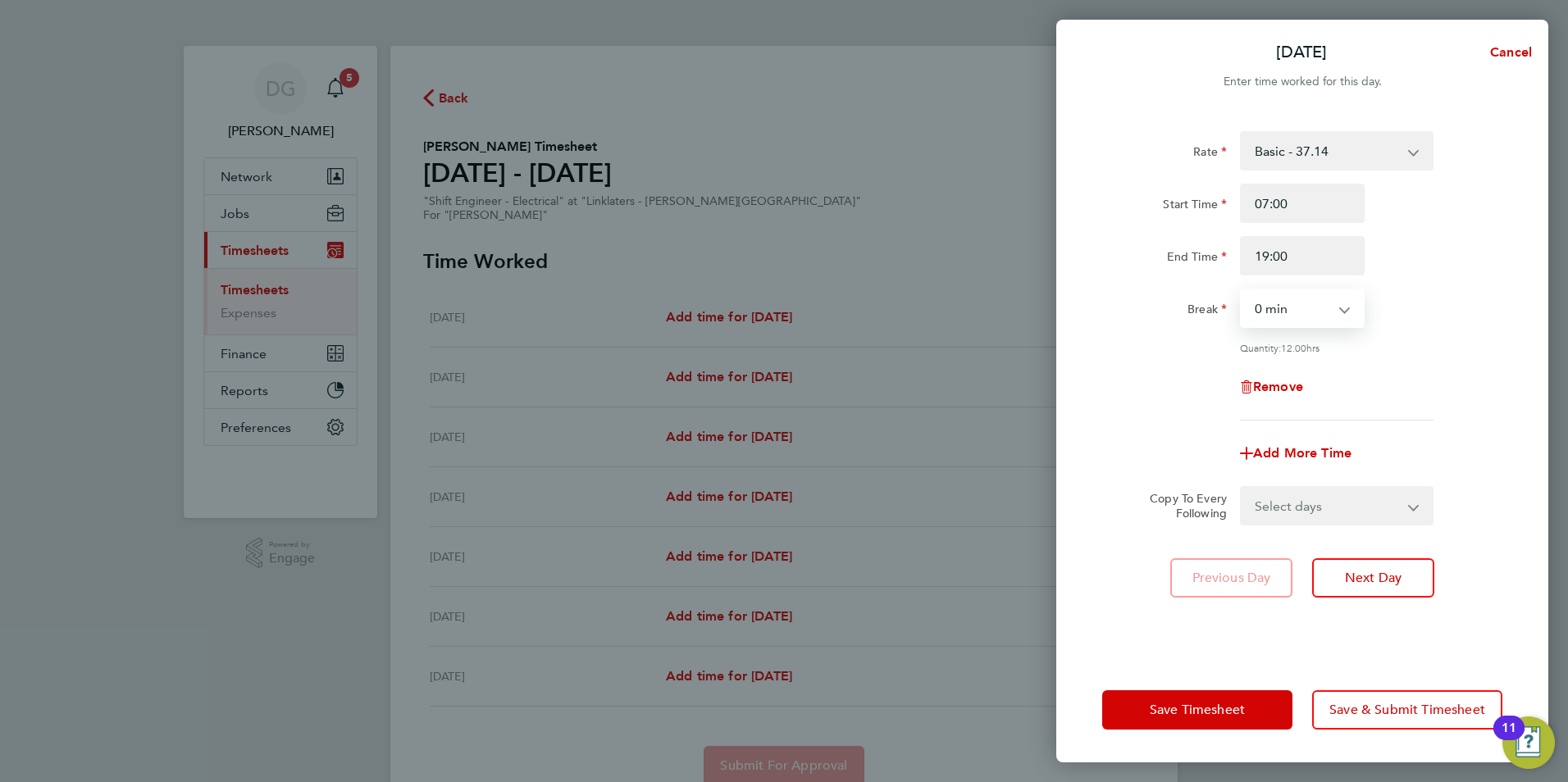
click at [1298, 292] on select "0 min 15 min 30 min 45 min 60 min 75 min 90 min" at bounding box center [1292, 308] width 102 height 36
select select "60"
click at [1241, 291] on select "0 min 15 min 30 min 45 min 60 min 75 min 90 min" at bounding box center [1292, 308] width 102 height 36
click at [1371, 573] on span "Next Day" at bounding box center [1373, 578] width 56 height 17
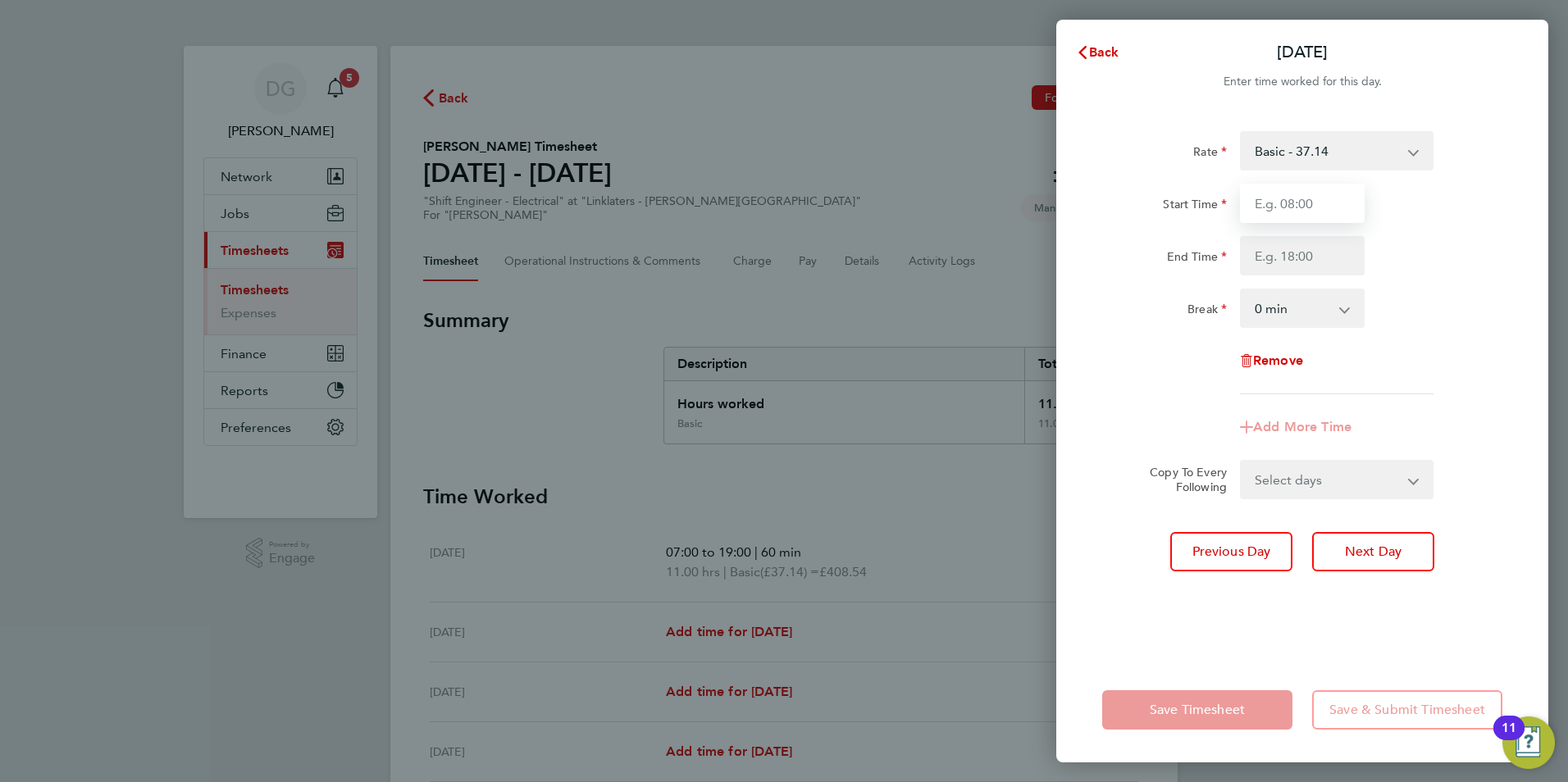
click at [1276, 205] on input "Start Time" at bounding box center [1302, 203] width 125 height 39
type input "07:00"
click at [1278, 256] on input "End Time" at bounding box center [1302, 255] width 125 height 39
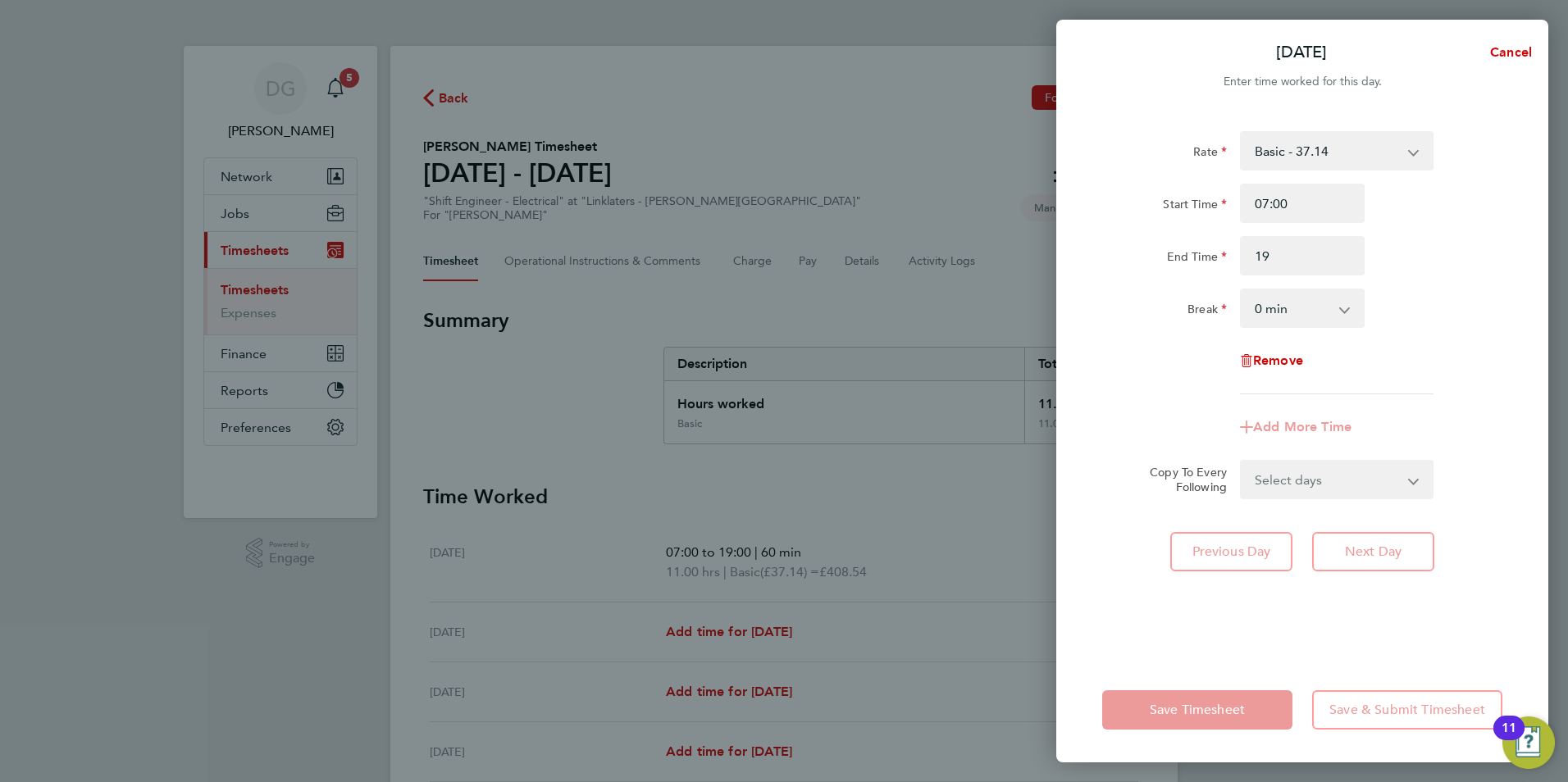
type input "19:00"
click at [1287, 309] on select "0 min 15 min 30 min 45 min 60 min 75 min 90 min" at bounding box center [1292, 308] width 102 height 36
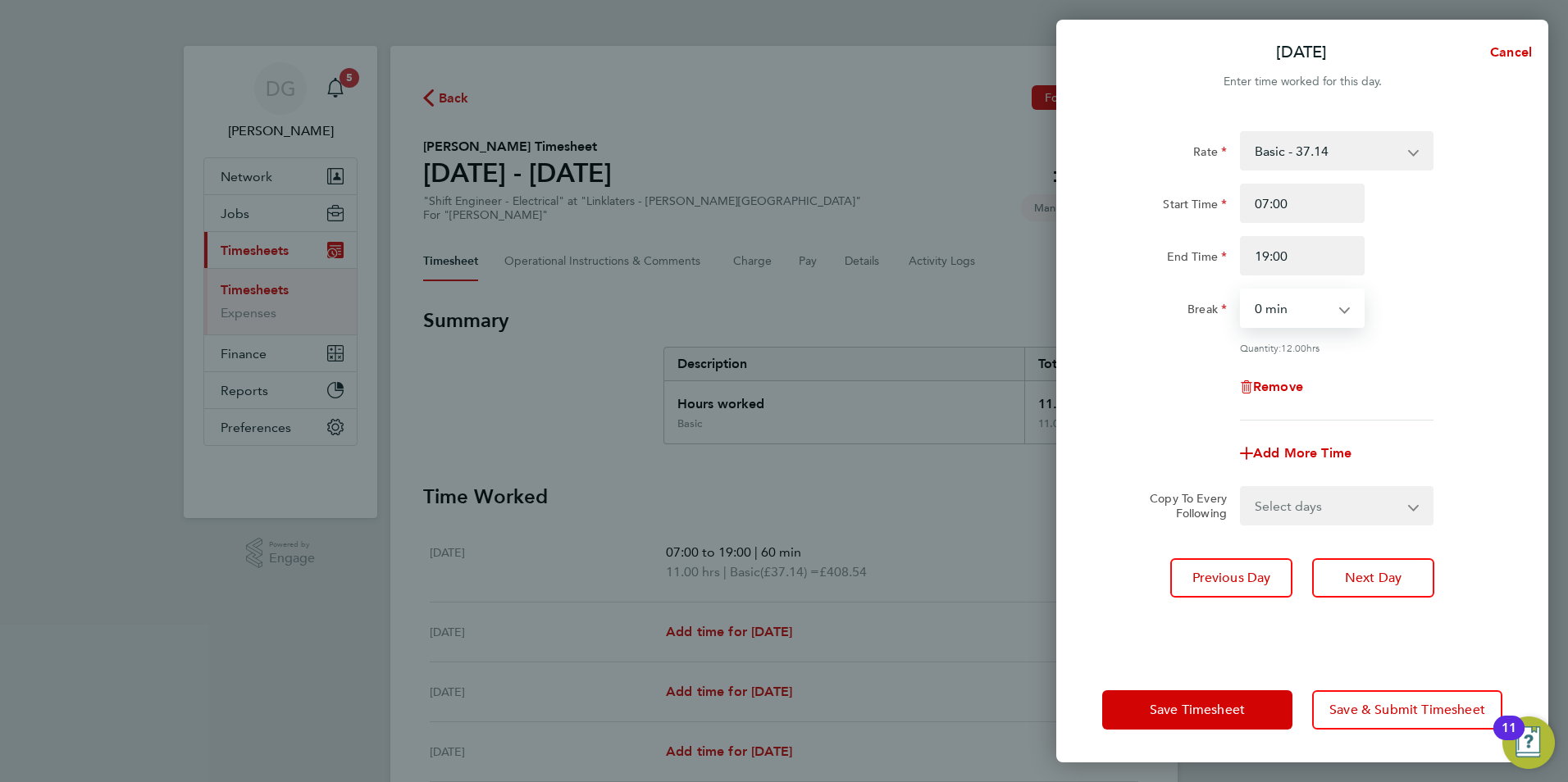
select select "60"
click at [1241, 291] on select "0 min 15 min 30 min 45 min 60 min 75 min 90 min" at bounding box center [1292, 308] width 102 height 36
click at [1365, 575] on span "Next Day" at bounding box center [1373, 578] width 56 height 17
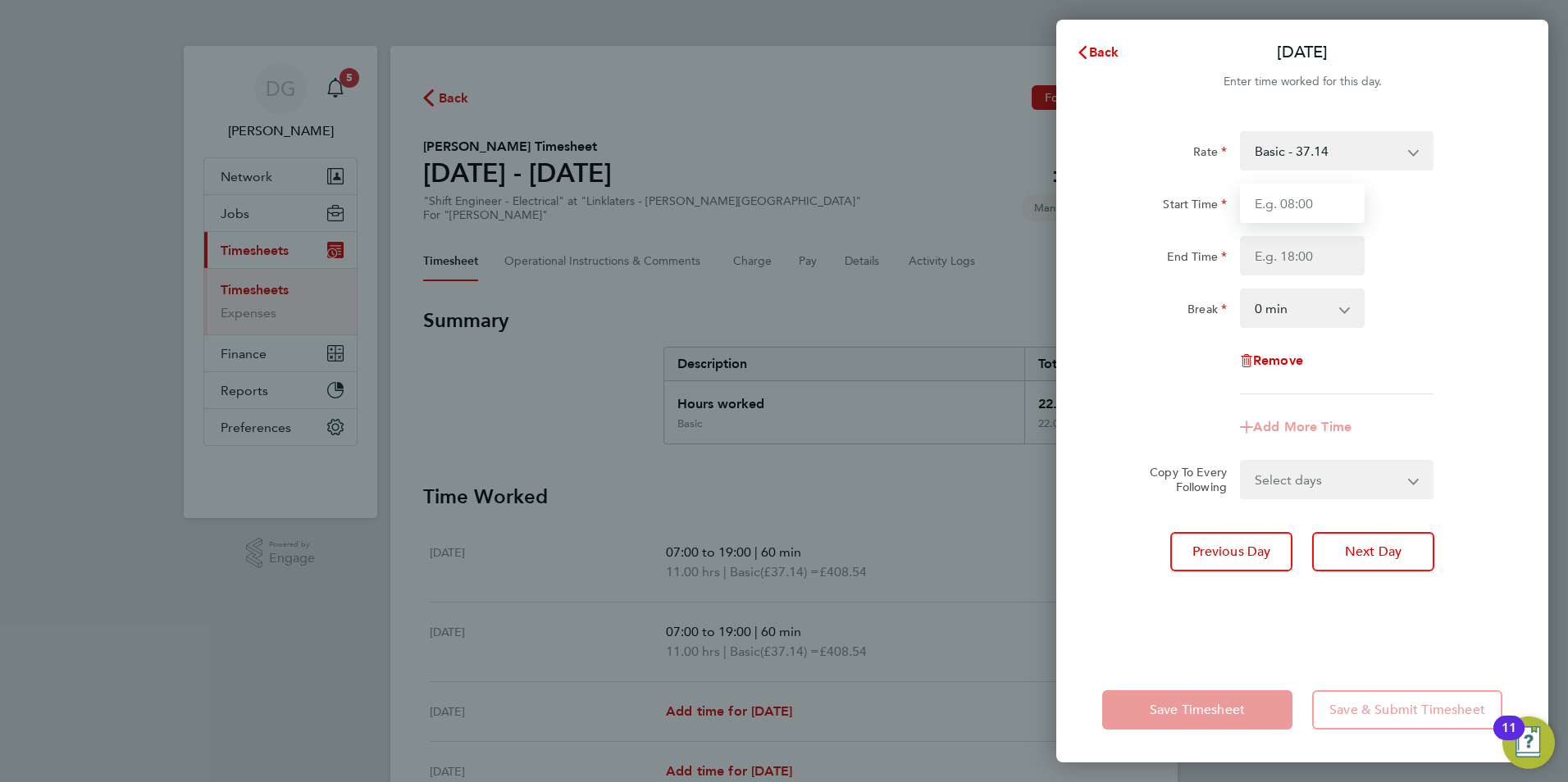
click at [1302, 202] on input "Start Time" at bounding box center [1302, 203] width 125 height 39
type input "07:00"
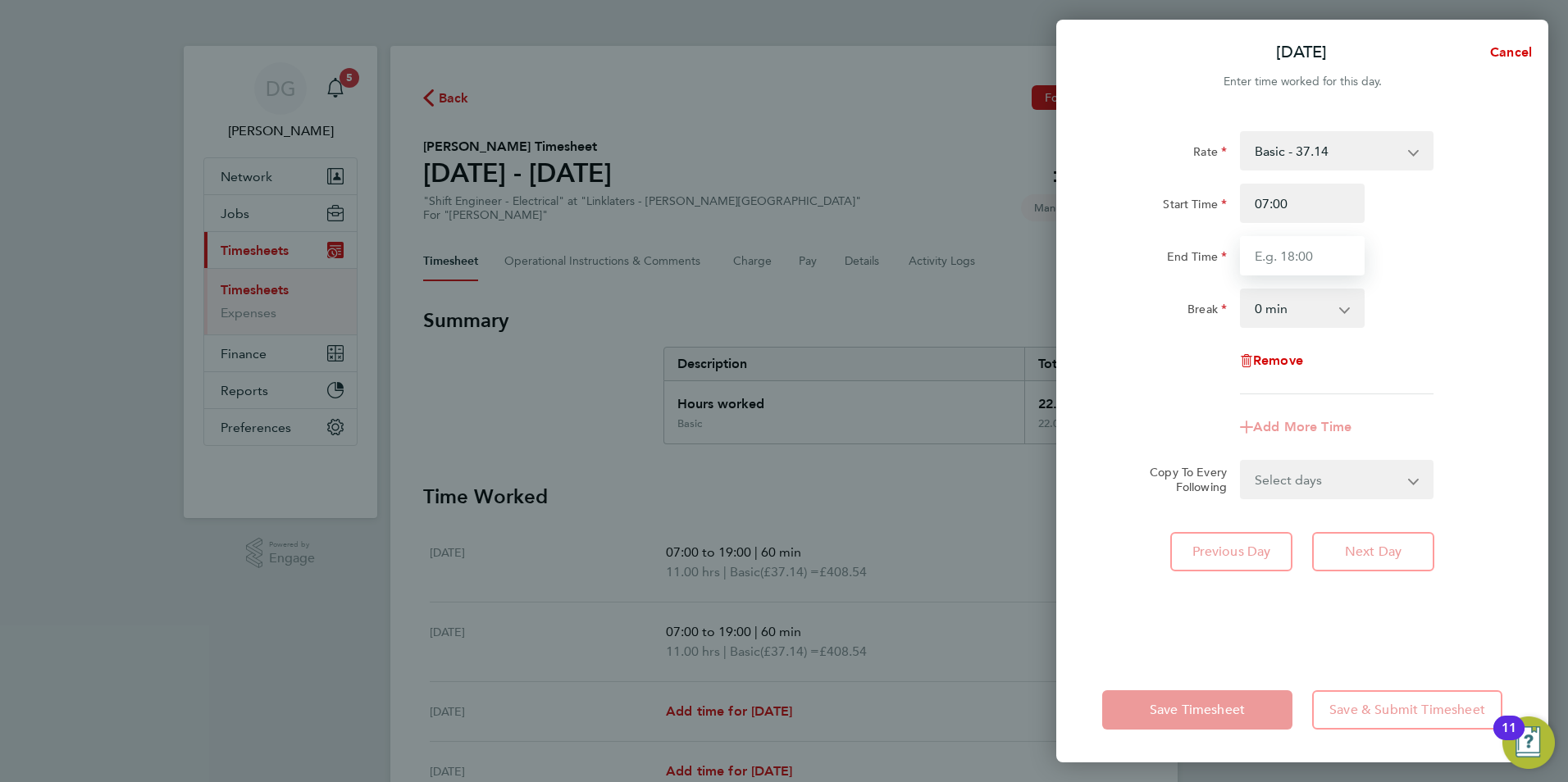
click at [1309, 252] on input "End Time" at bounding box center [1302, 255] width 125 height 39
type input "19:00"
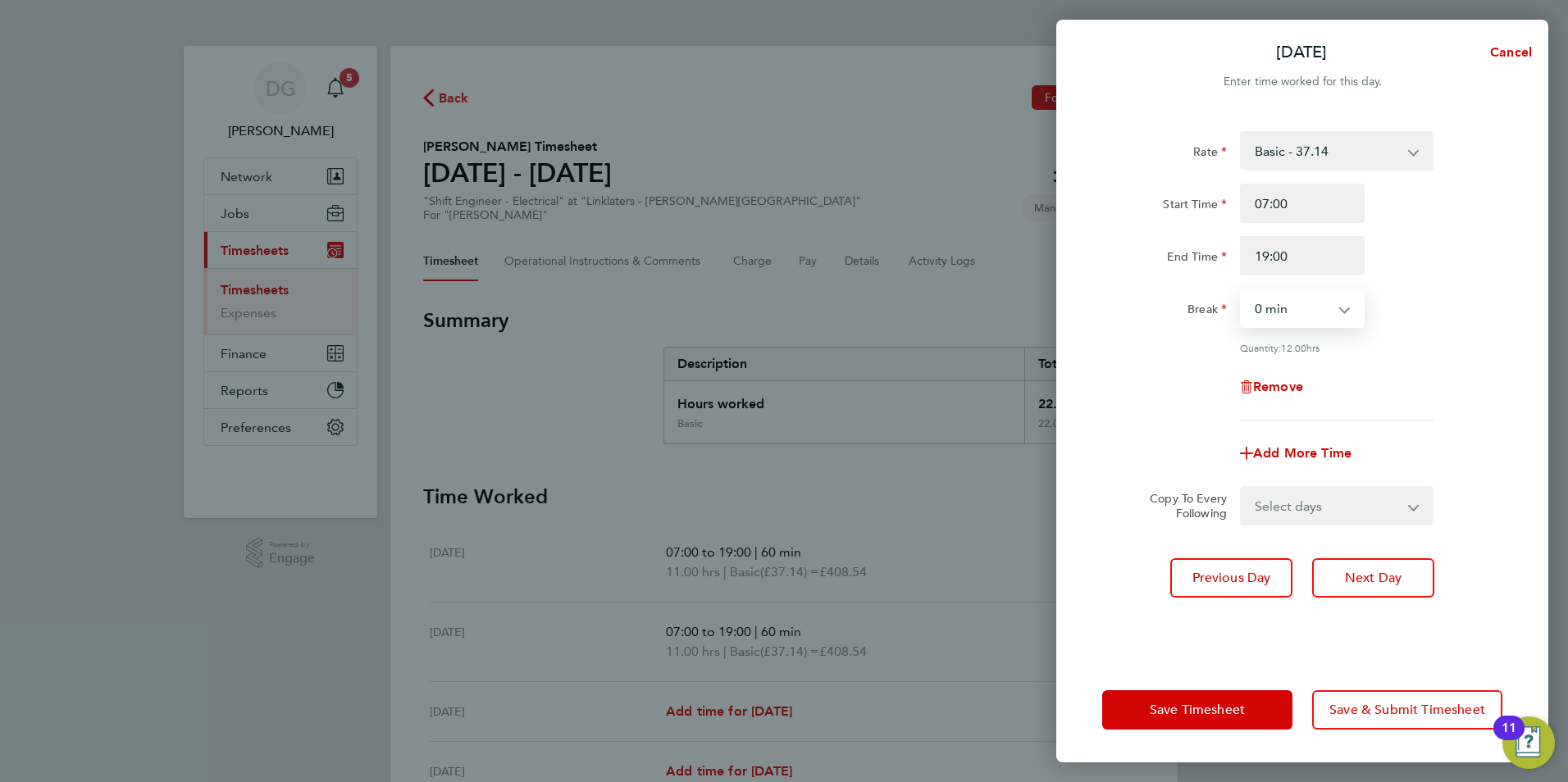
click at [1312, 308] on select "0 min 15 min 30 min 45 min 60 min 75 min 90 min" at bounding box center [1292, 308] width 102 height 36
select select "60"
click at [1241, 291] on select "0 min 15 min 30 min 45 min 60 min 75 min 90 min" at bounding box center [1292, 308] width 102 height 36
click at [1374, 713] on span "Save & Submit Timesheet" at bounding box center [1406, 710] width 155 height 17
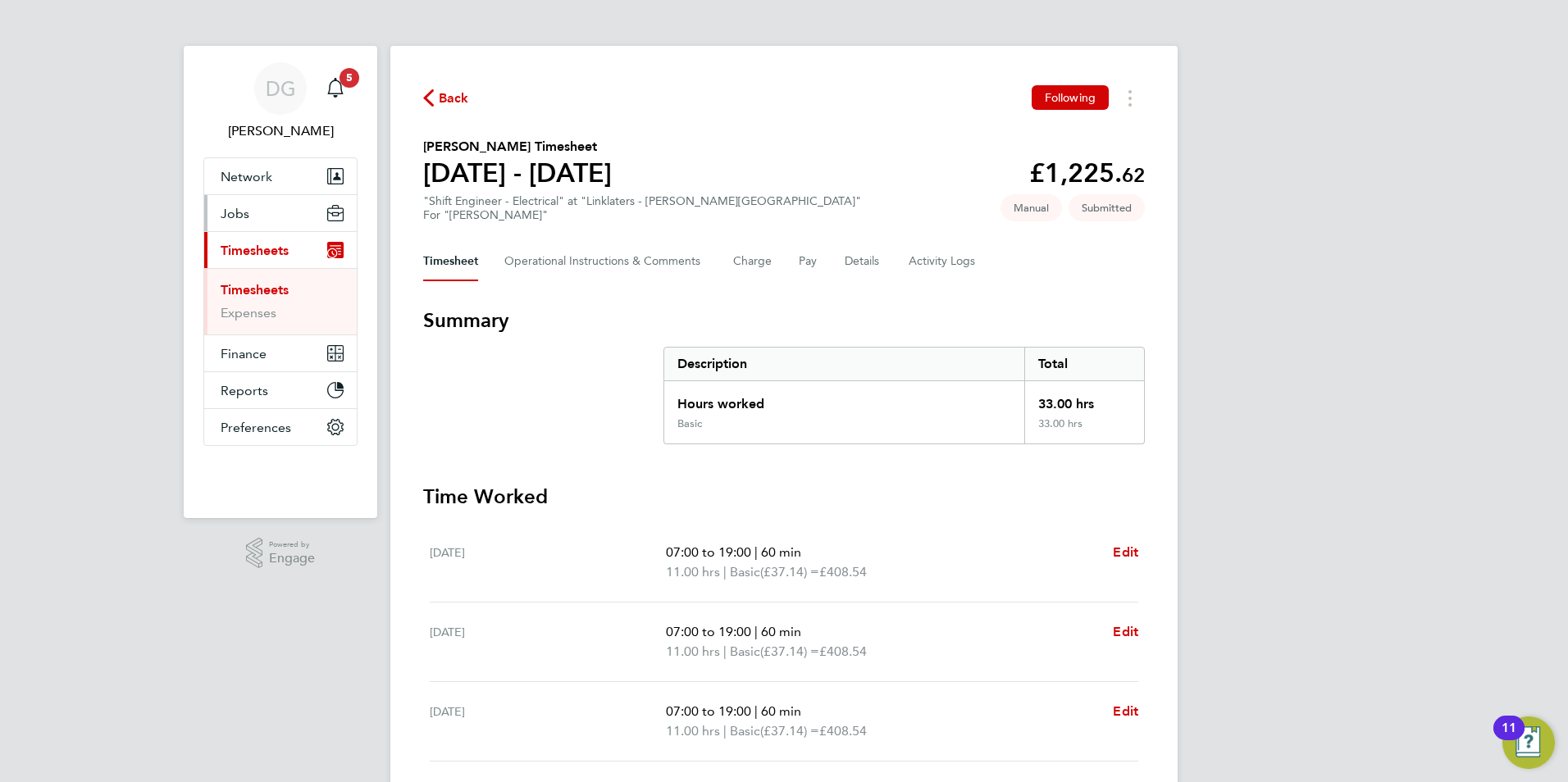
click at [245, 209] on span "Jobs" at bounding box center [234, 213] width 29 height 16
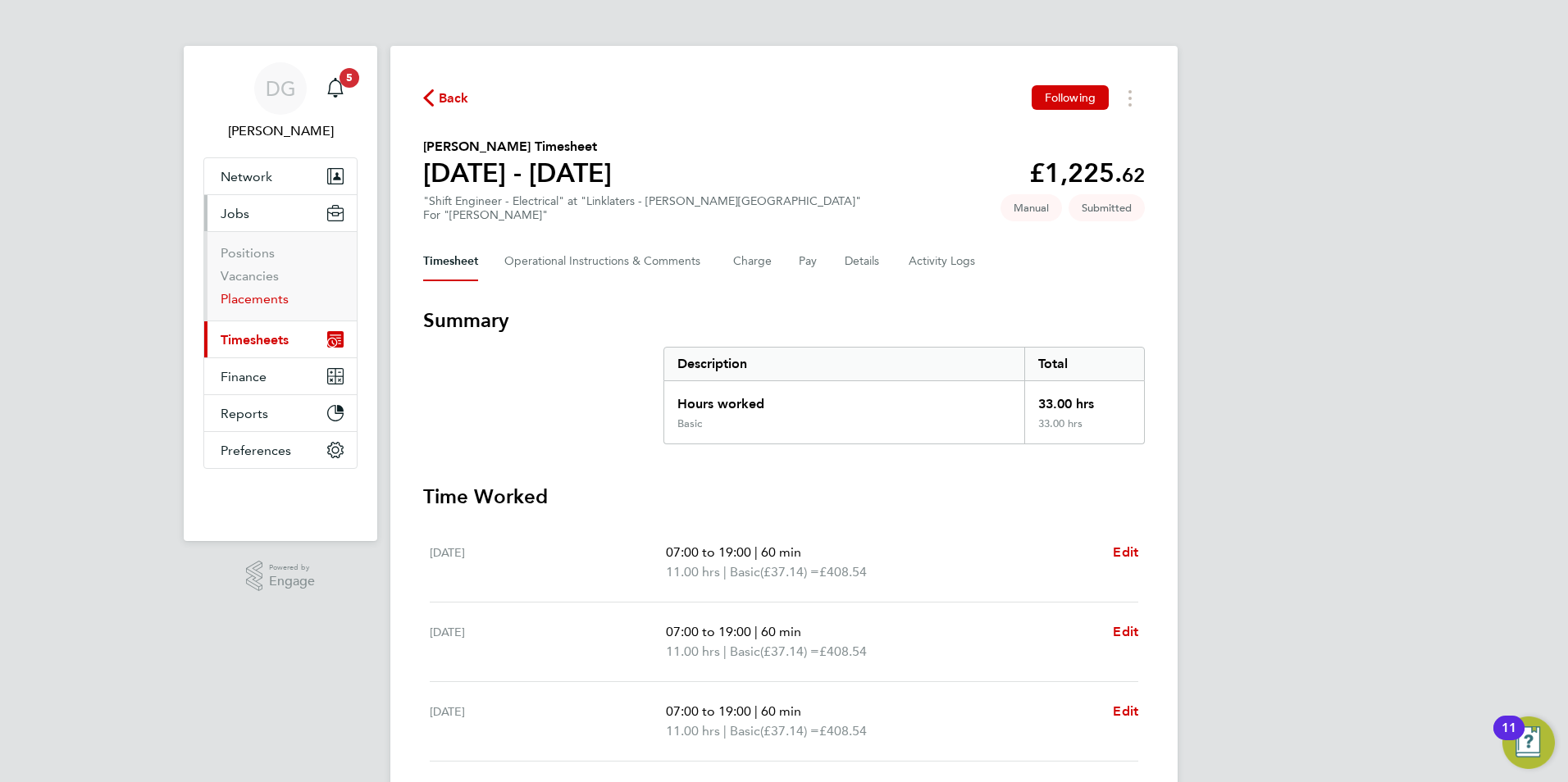
click at [265, 303] on link "Placements" at bounding box center [255, 299] width 68 height 16
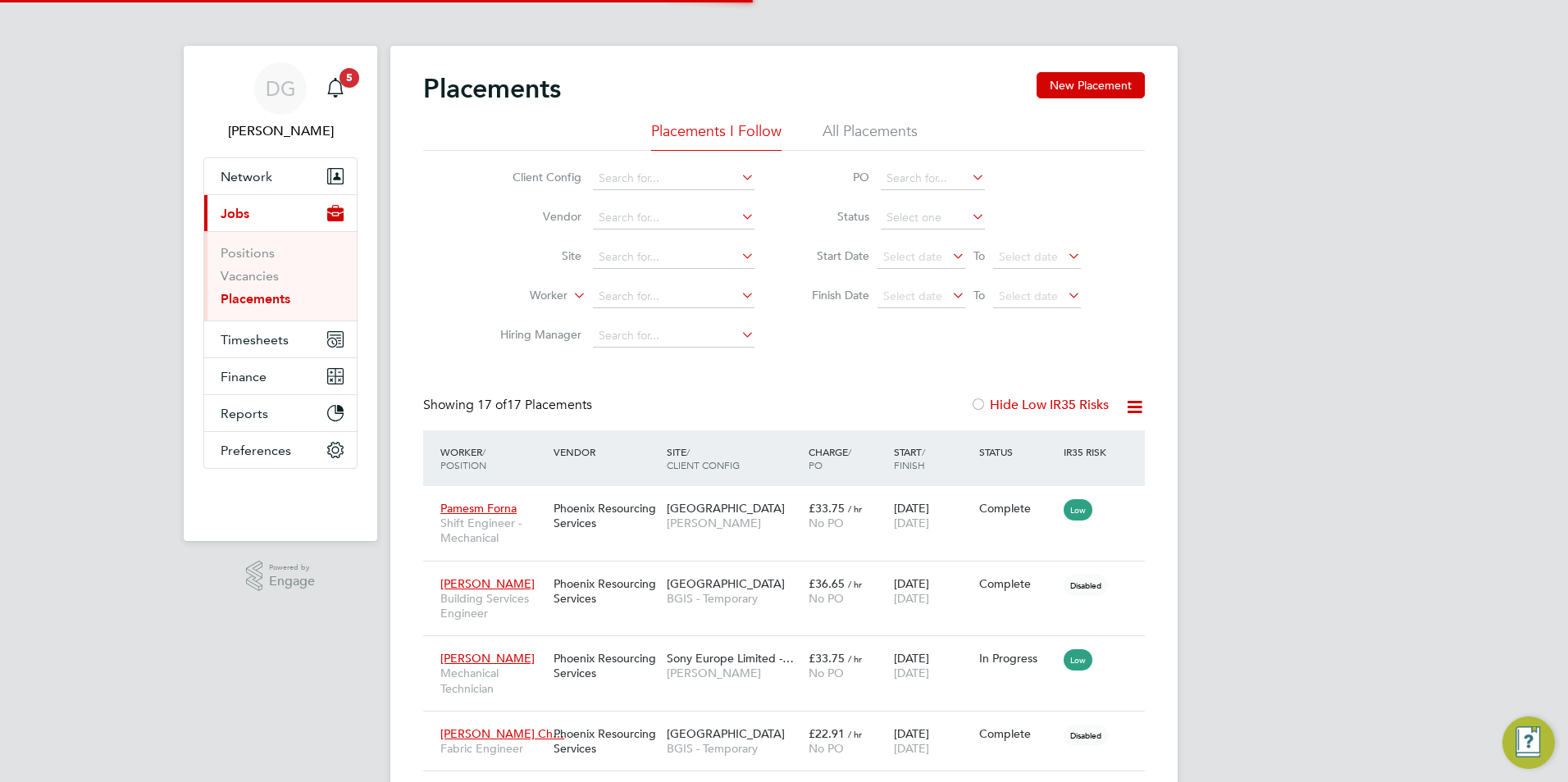
scroll to position [61, 114]
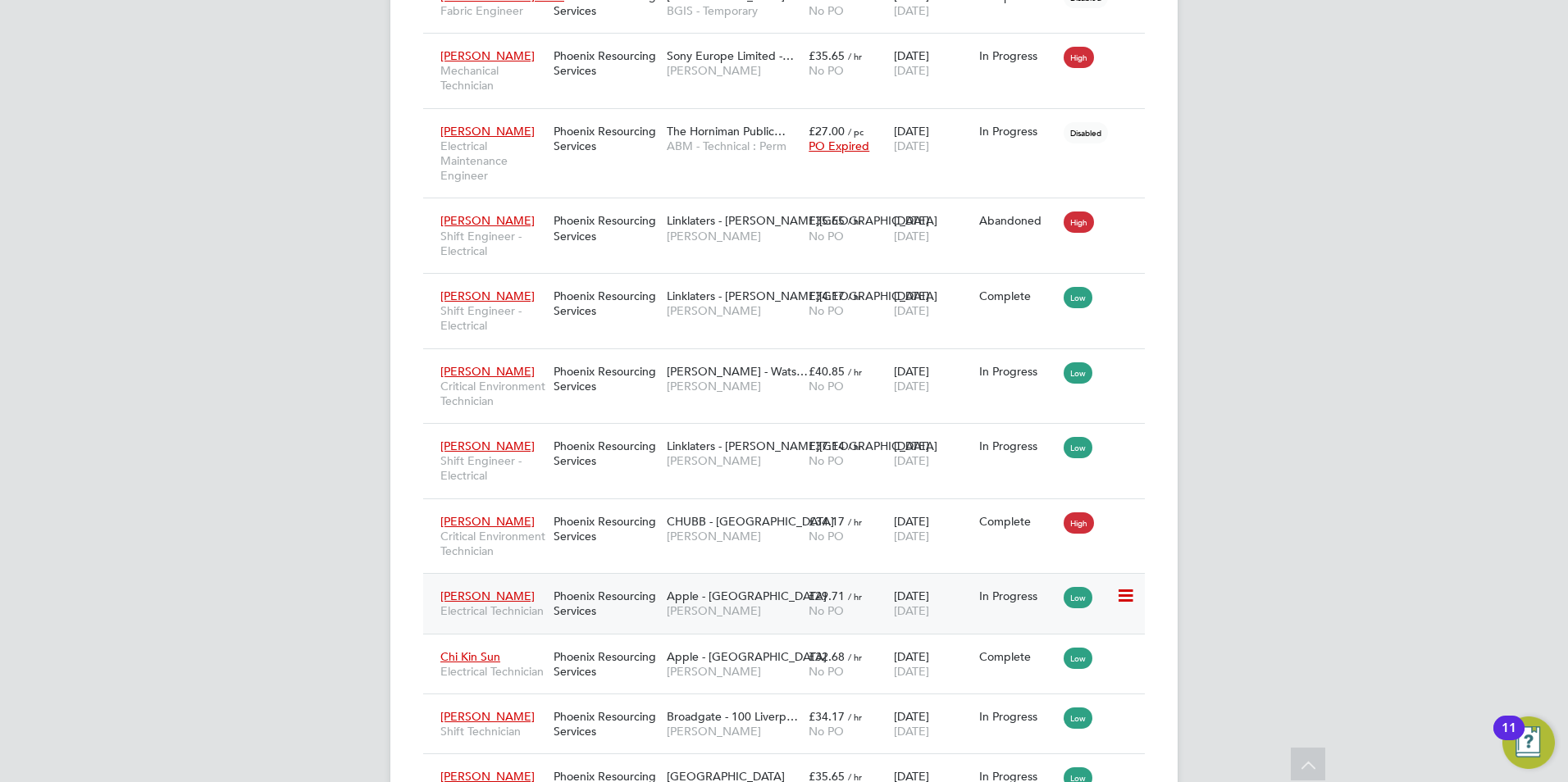
click at [665, 627] on div "Apple - London NG Bailey" at bounding box center [734, 603] width 142 height 46
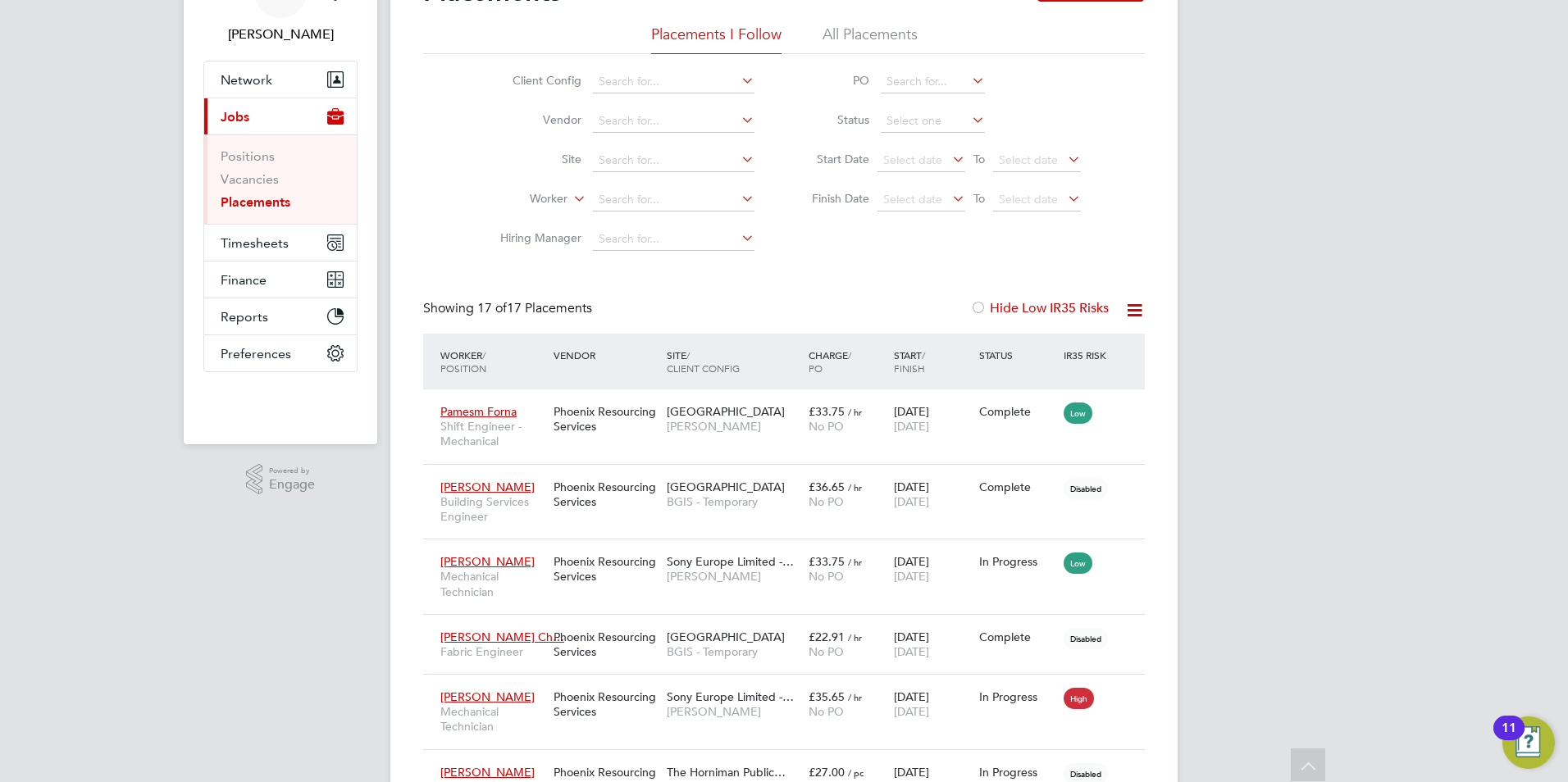
scroll to position [0, 0]
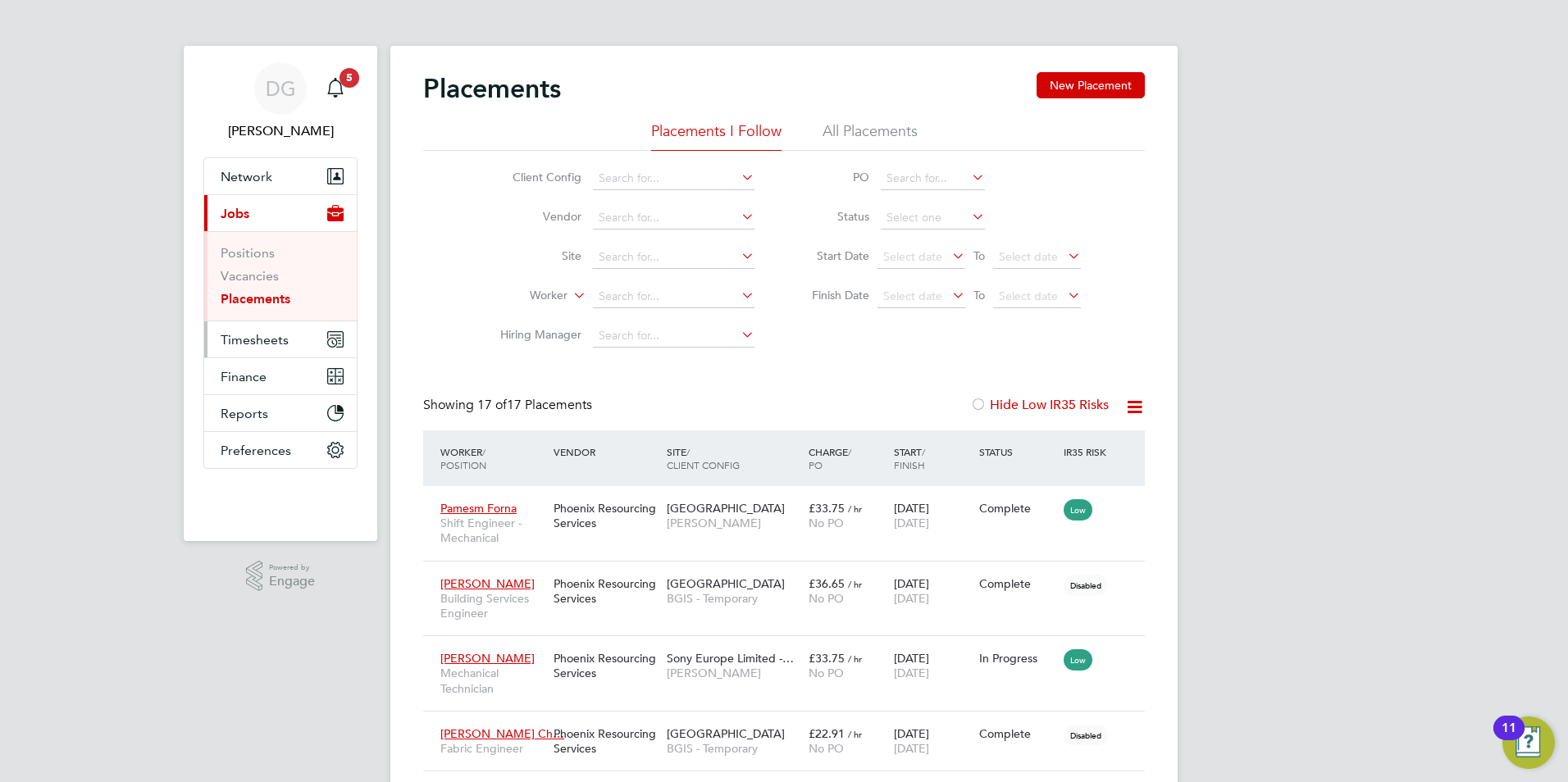
click at [242, 345] on span "Timesheets" at bounding box center [255, 340] width 68 height 16
click at [255, 342] on span "Timesheets" at bounding box center [255, 340] width 68 height 16
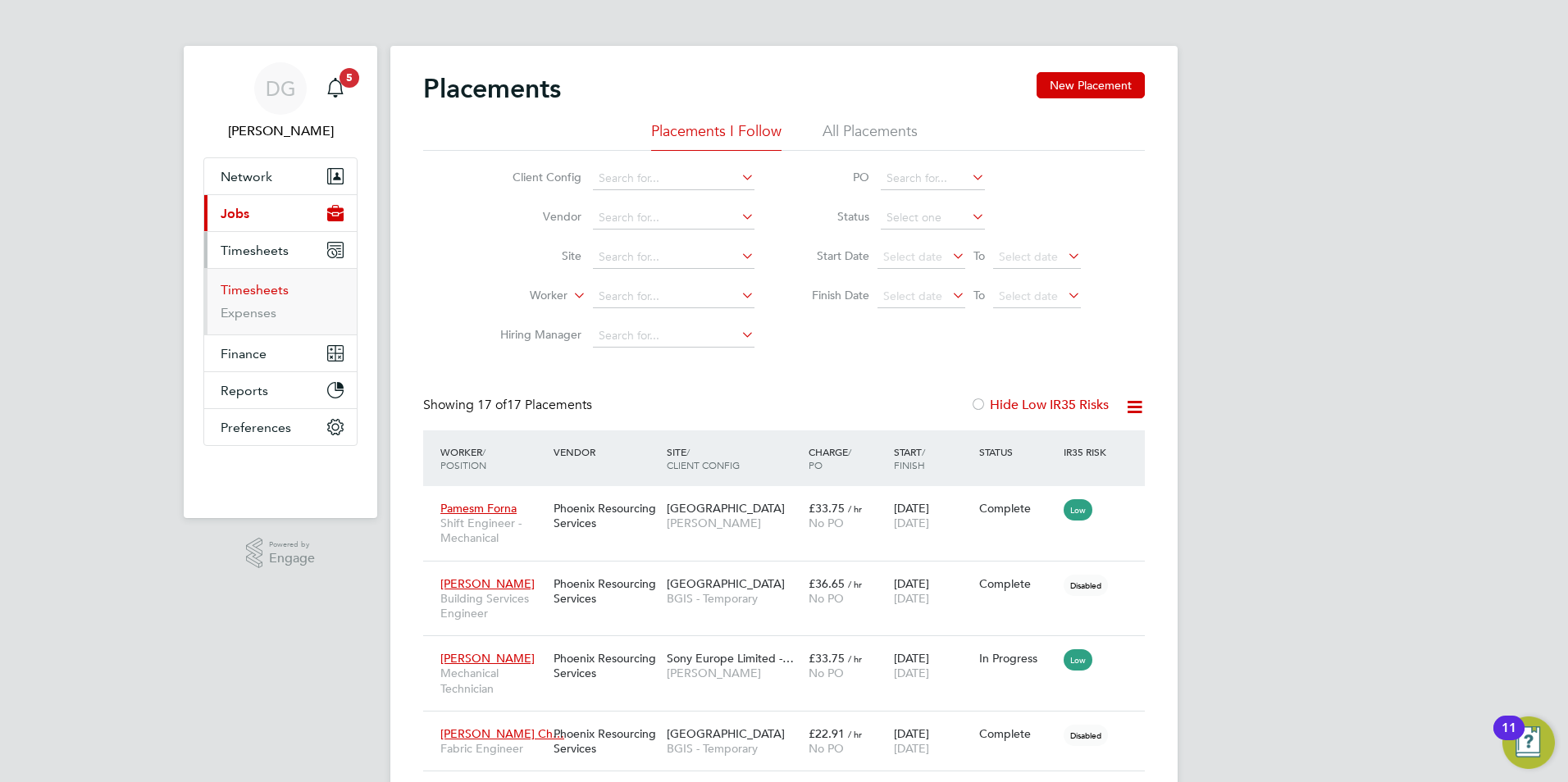
click at [255, 295] on link "Timesheets" at bounding box center [255, 290] width 68 height 16
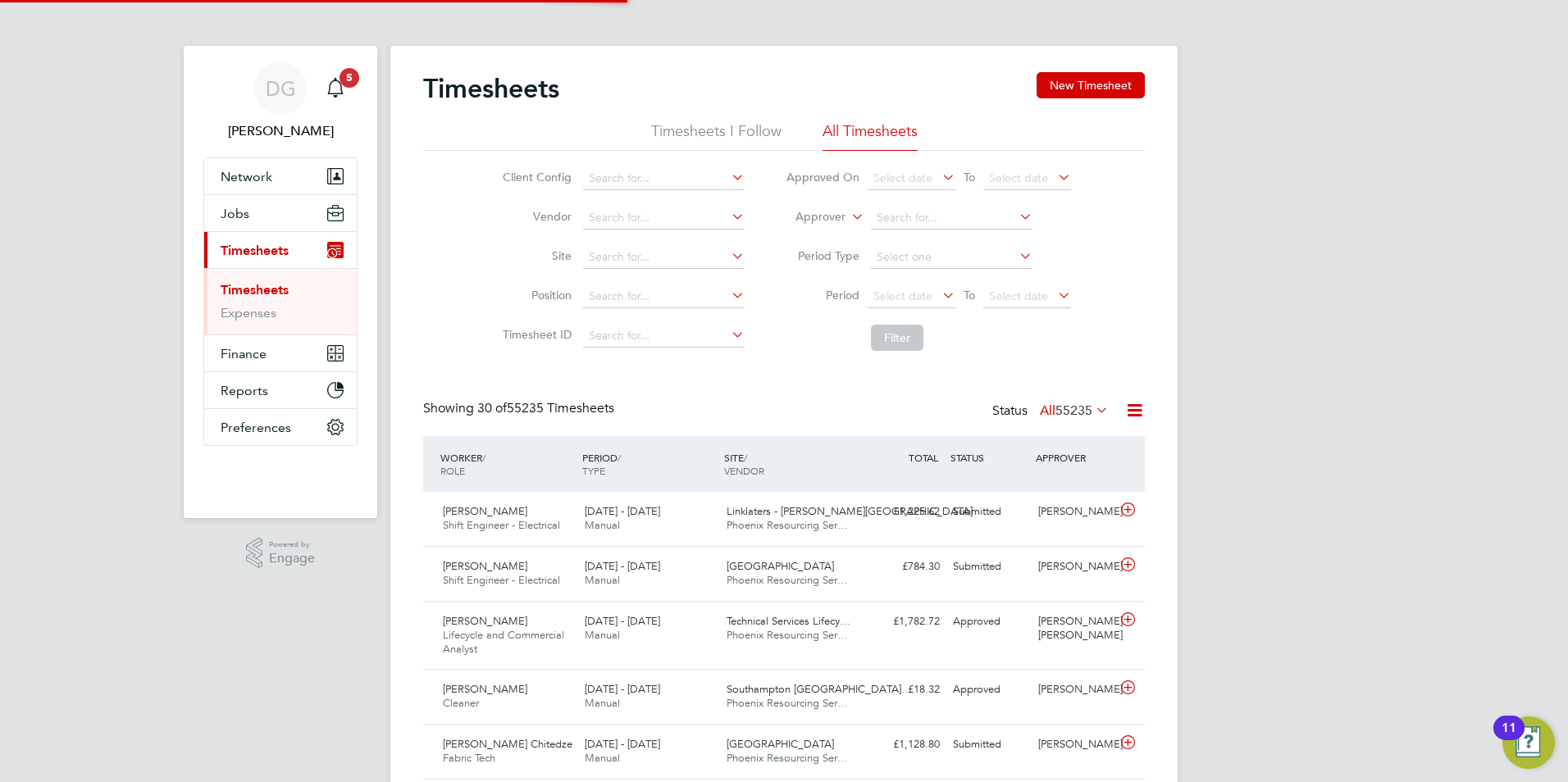
scroll to position [55, 143]
click at [702, 121] on li "Timesheets I Follow" at bounding box center [716, 136] width 131 height 30
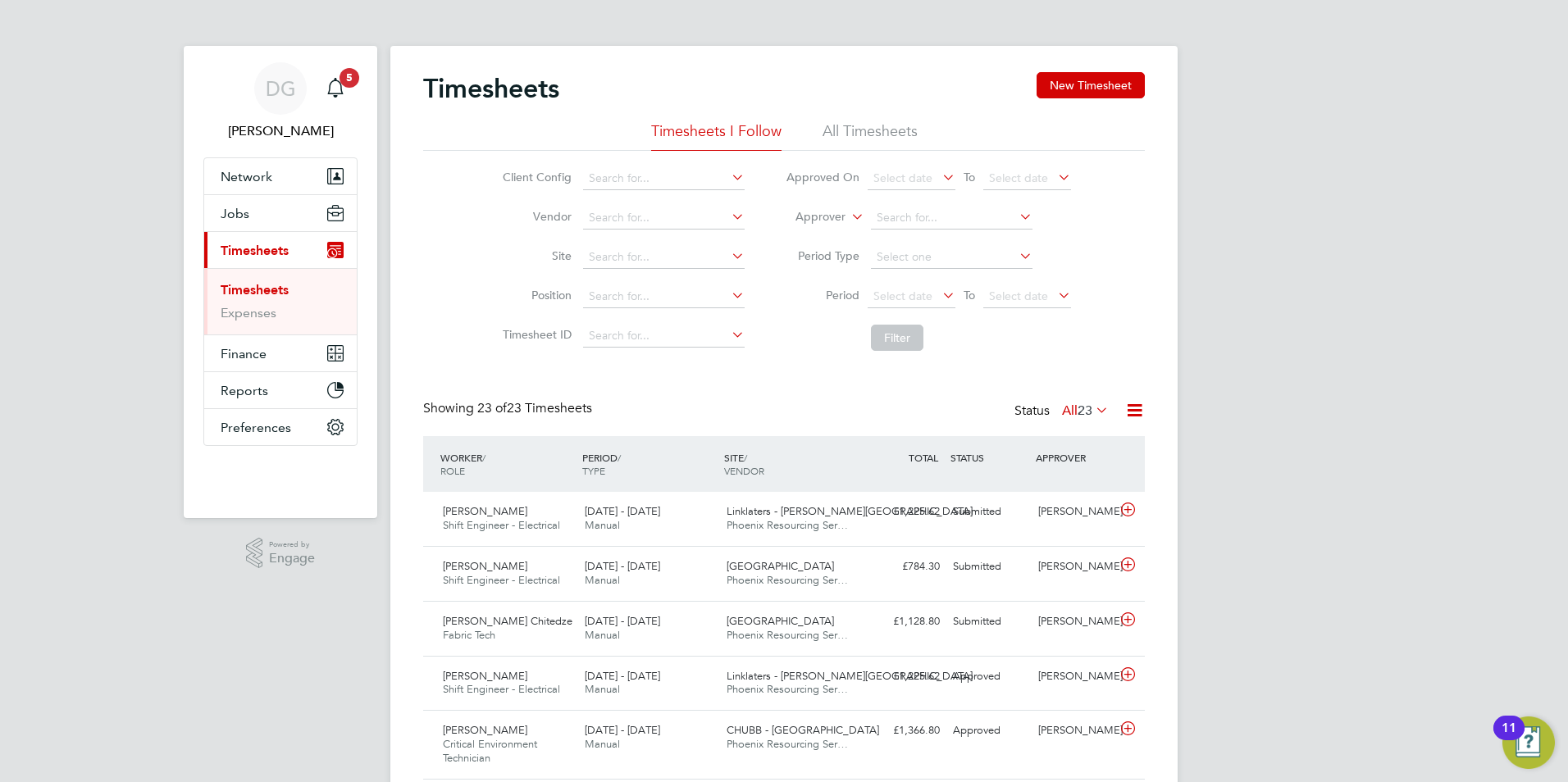
click at [848, 218] on icon at bounding box center [848, 212] width 0 height 15
click at [821, 233] on li "Worker" at bounding box center [805, 236] width 81 height 21
click at [918, 214] on input at bounding box center [952, 218] width 162 height 23
click at [963, 260] on li "Aasim Javed" at bounding box center [951, 262] width 163 height 22
type input "Aasim Javed"
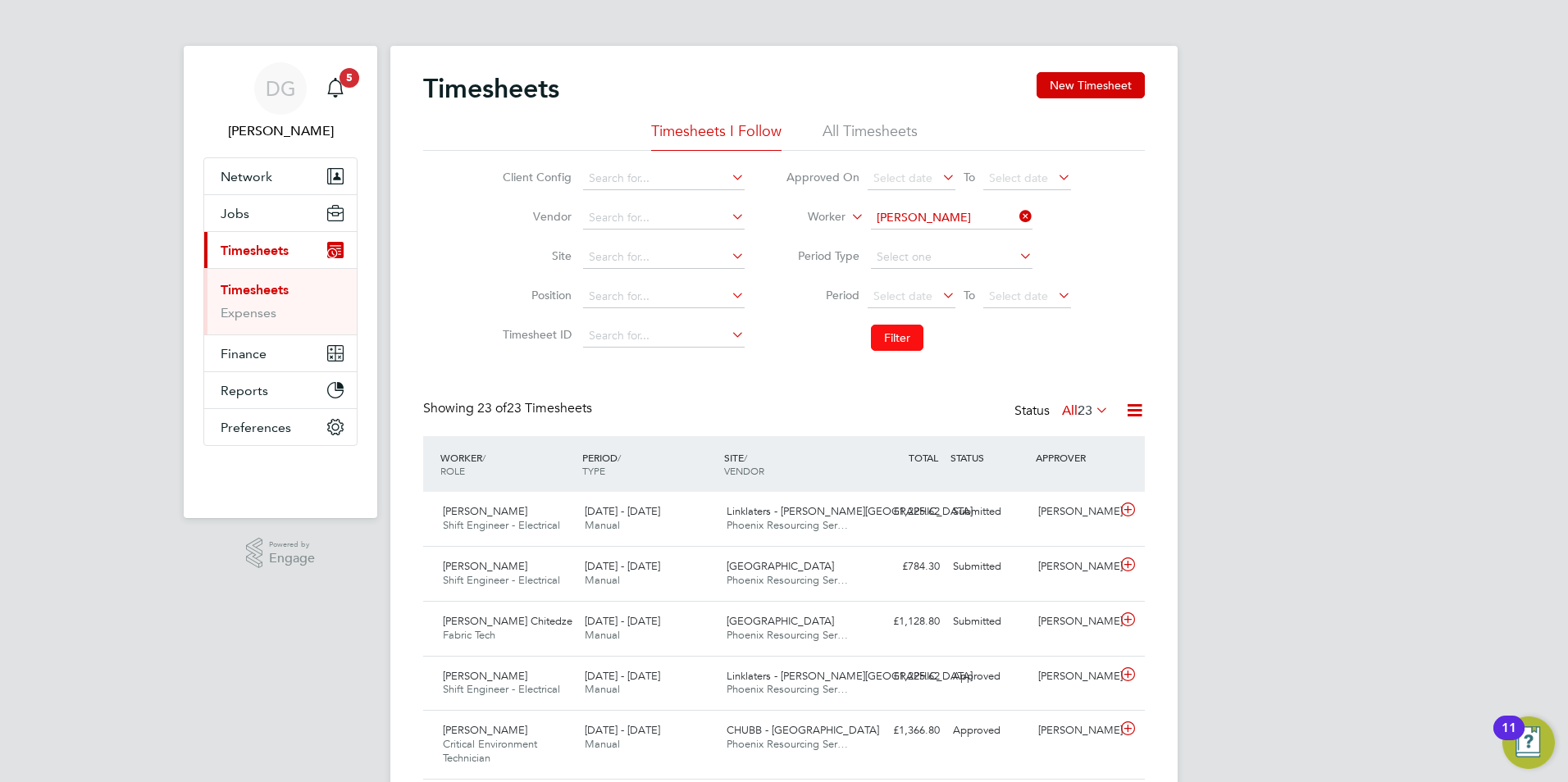
click at [903, 342] on button "Filter" at bounding box center [897, 338] width 53 height 26
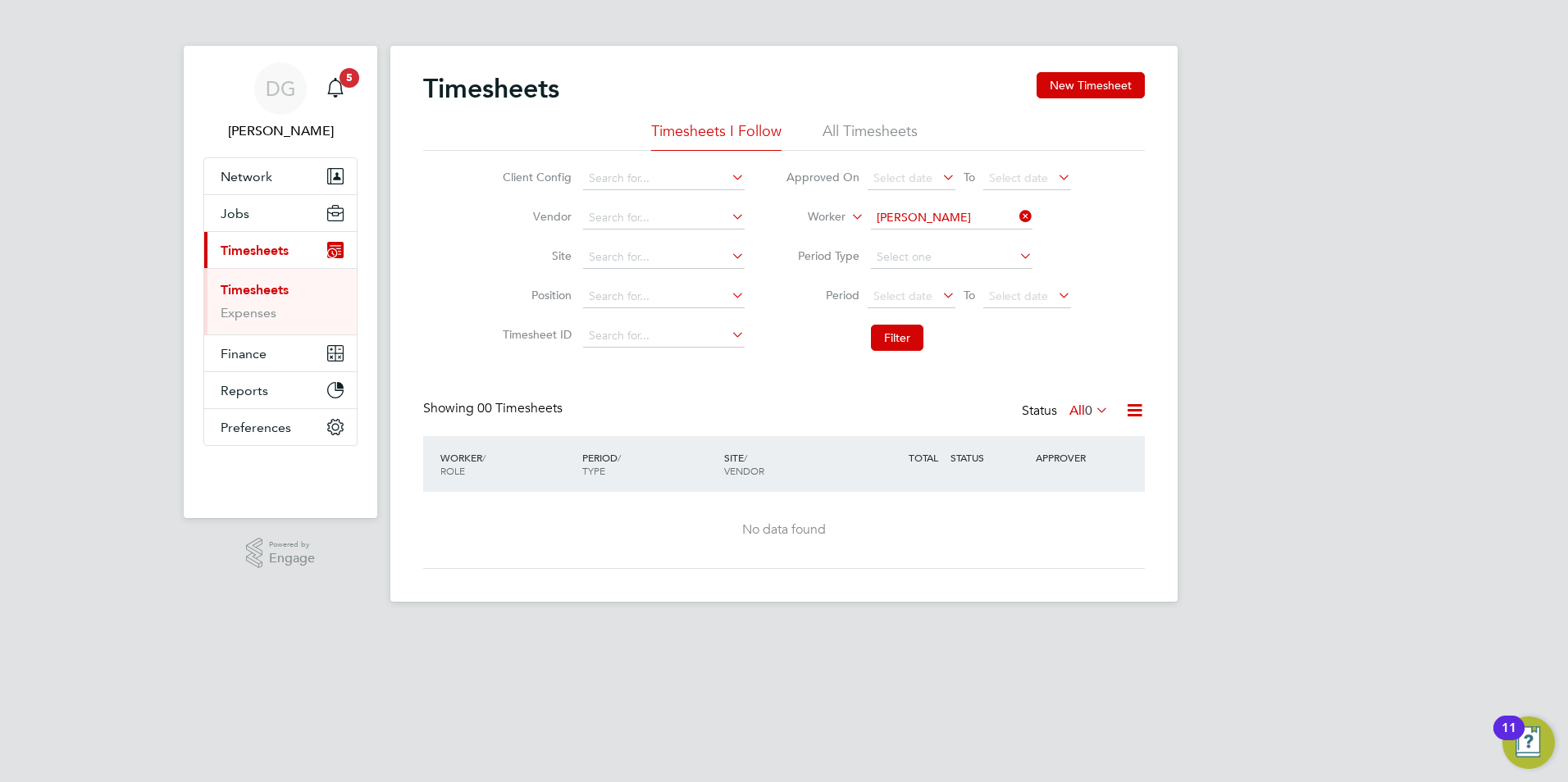
click at [873, 128] on li "All Timesheets" at bounding box center [870, 136] width 95 height 30
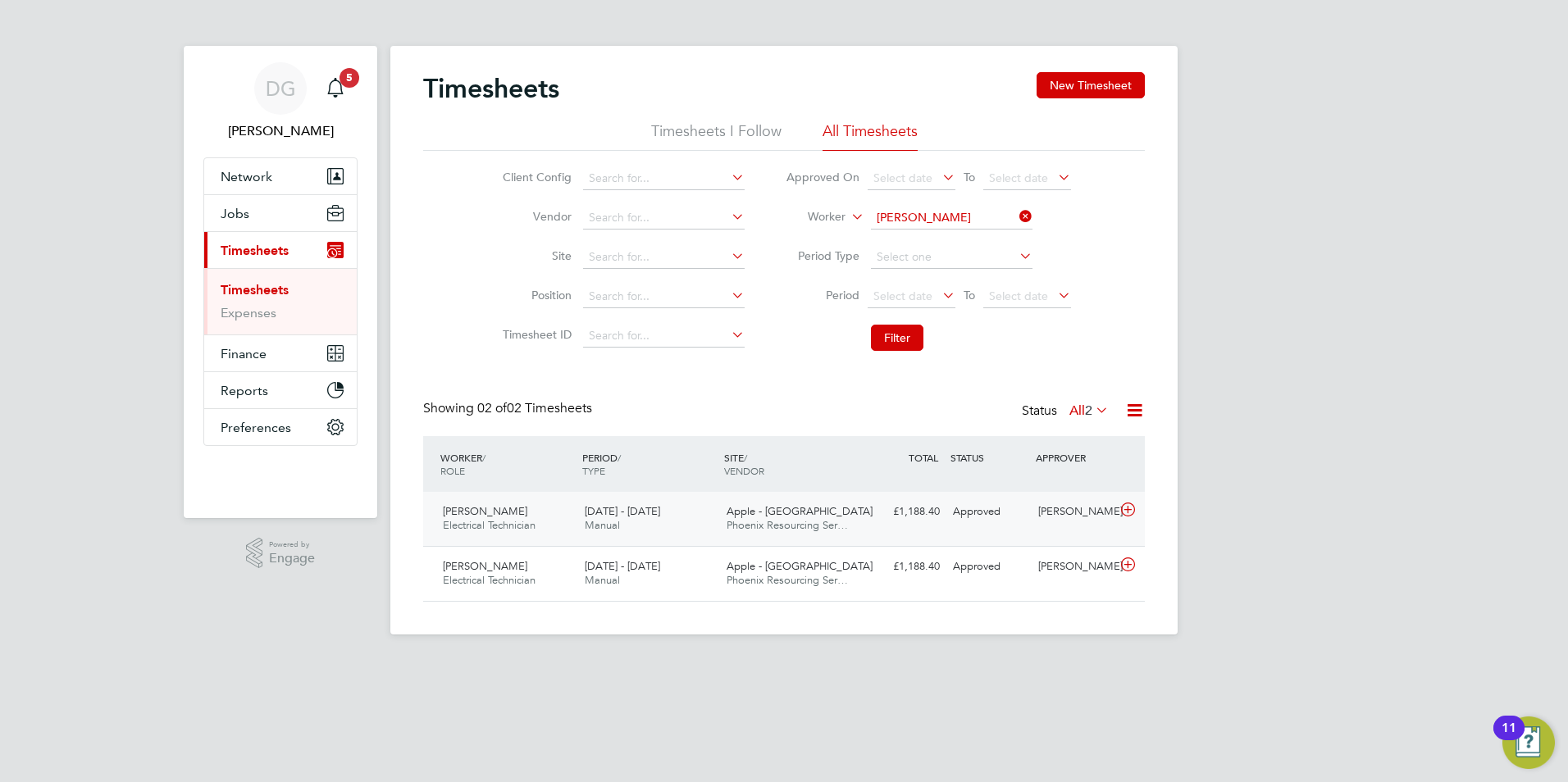
click at [932, 517] on div "£1,188.40 Approved" at bounding box center [903, 512] width 85 height 27
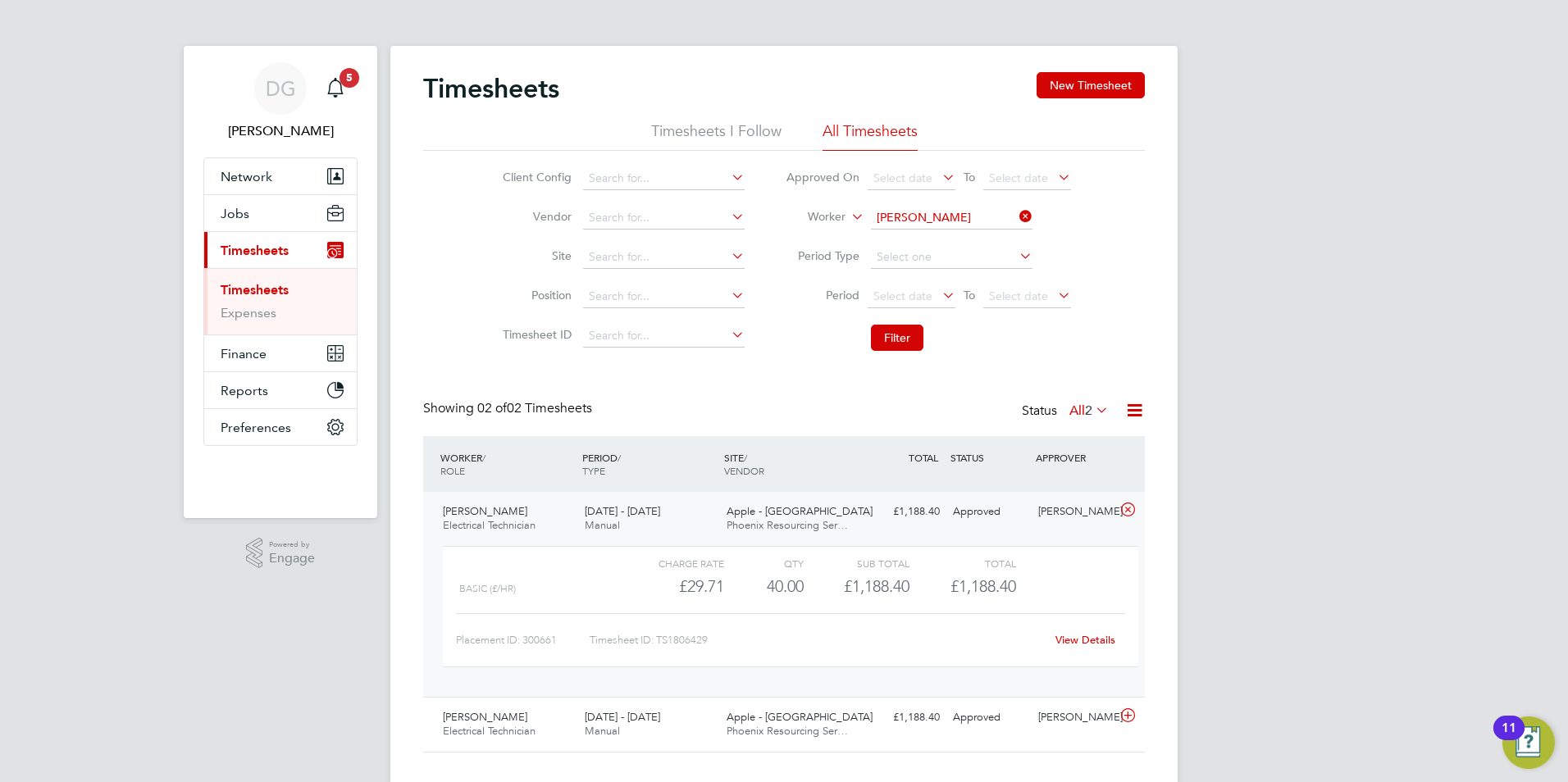
click at [1095, 636] on link "View Details" at bounding box center [1085, 640] width 60 height 14
click at [253, 206] on button "Jobs" at bounding box center [281, 212] width 153 height 36
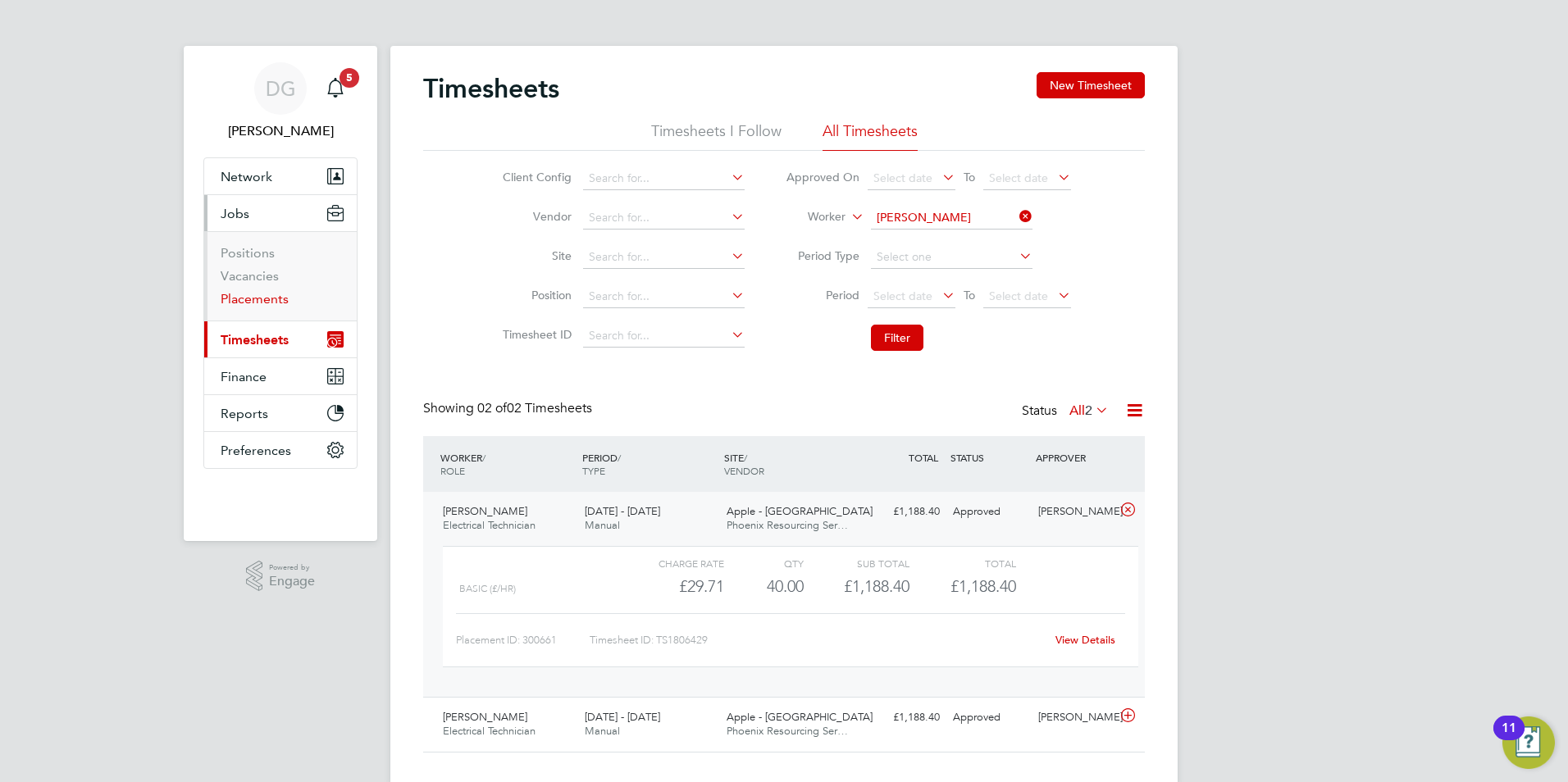
click at [263, 300] on link "Placements" at bounding box center [255, 299] width 68 height 16
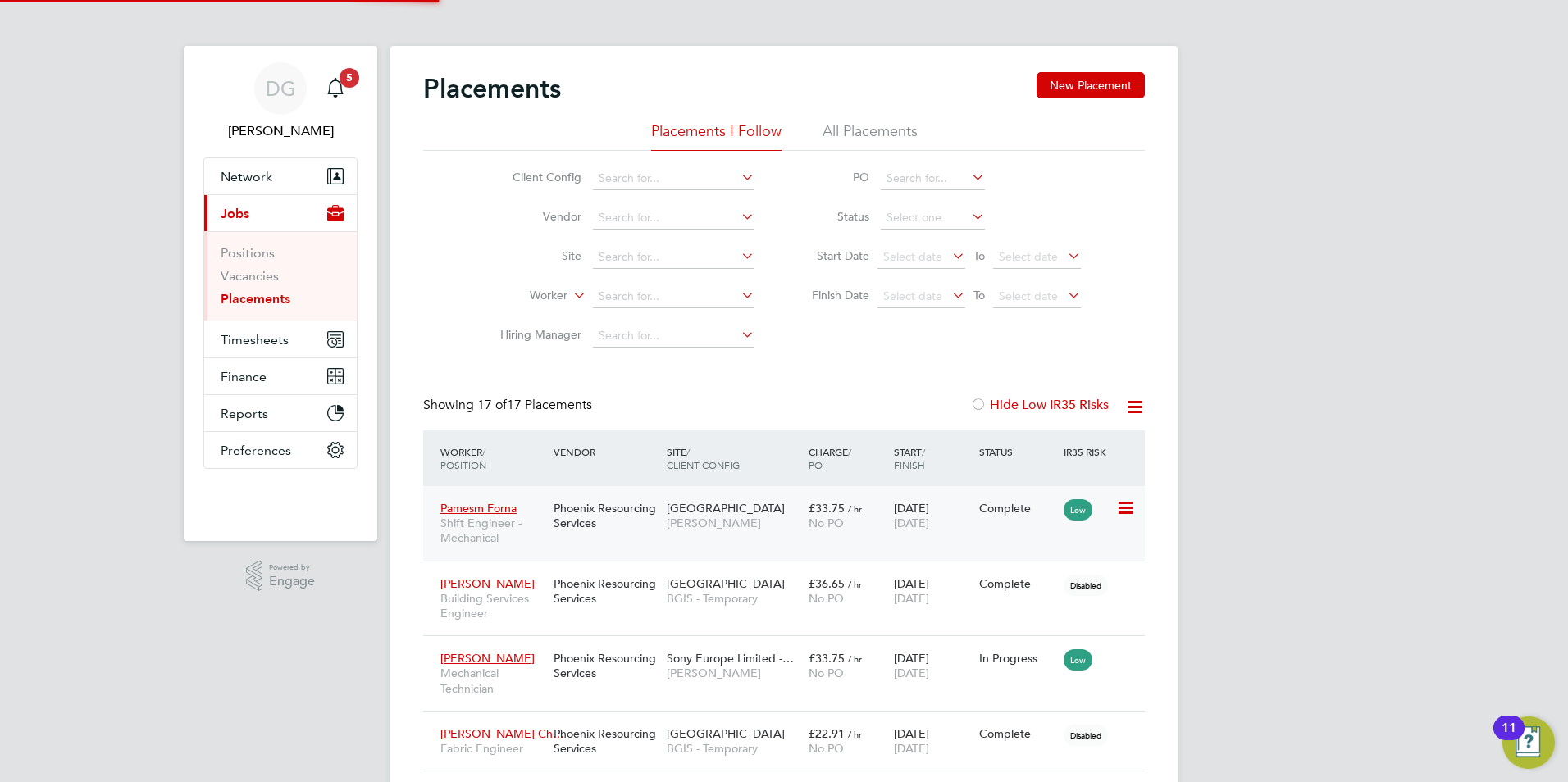
scroll to position [61, 114]
click at [1127, 506] on icon at bounding box center [1124, 508] width 17 height 19
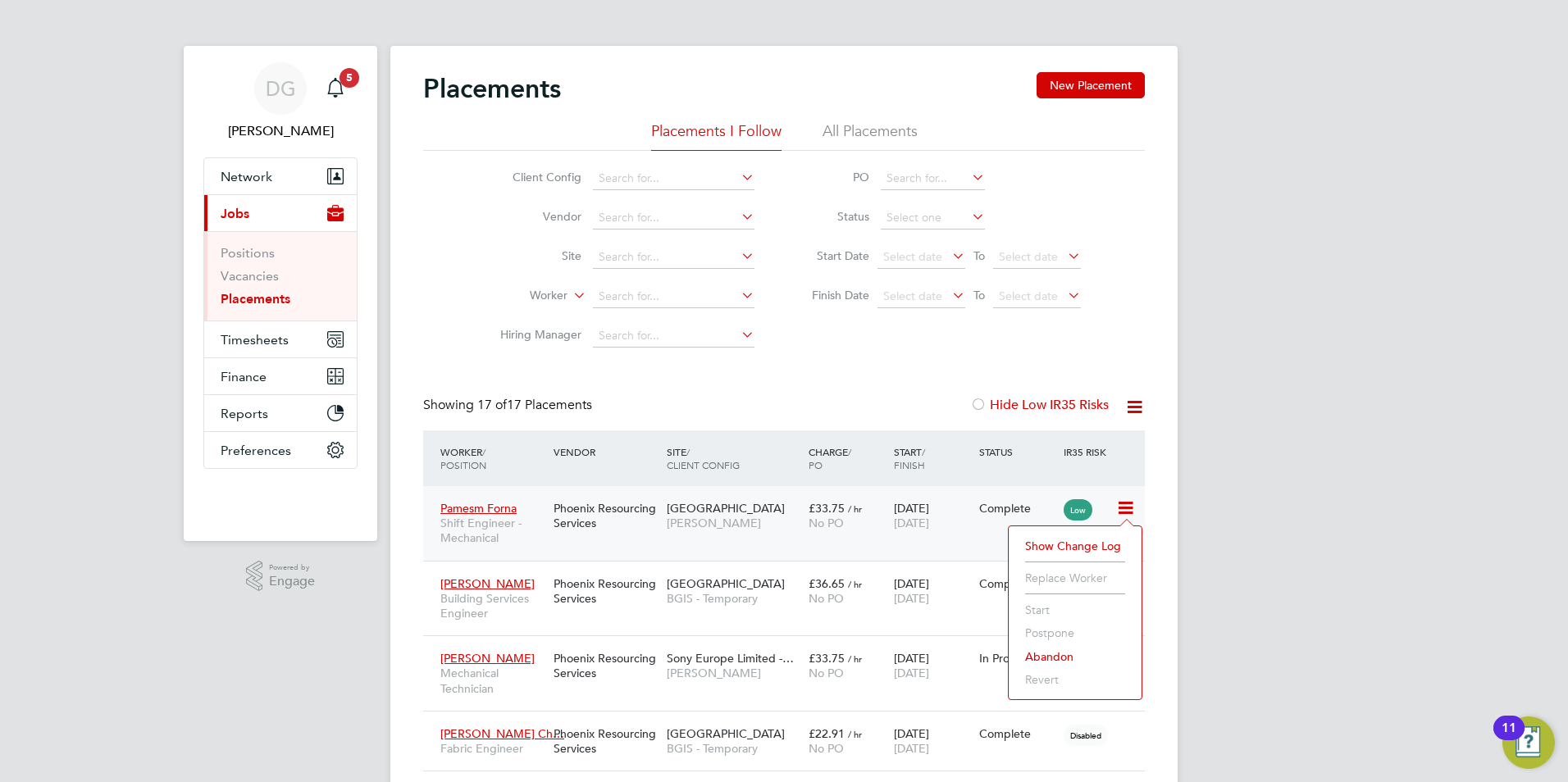
click at [686, 545] on div "Pamesm Forna Shift Engineer - Mechanical Phoenix Resourcing Services Wembley St…" at bounding box center [784, 523] width 722 height 75
click at [488, 504] on span "Pamesm Forna" at bounding box center [478, 508] width 76 height 15
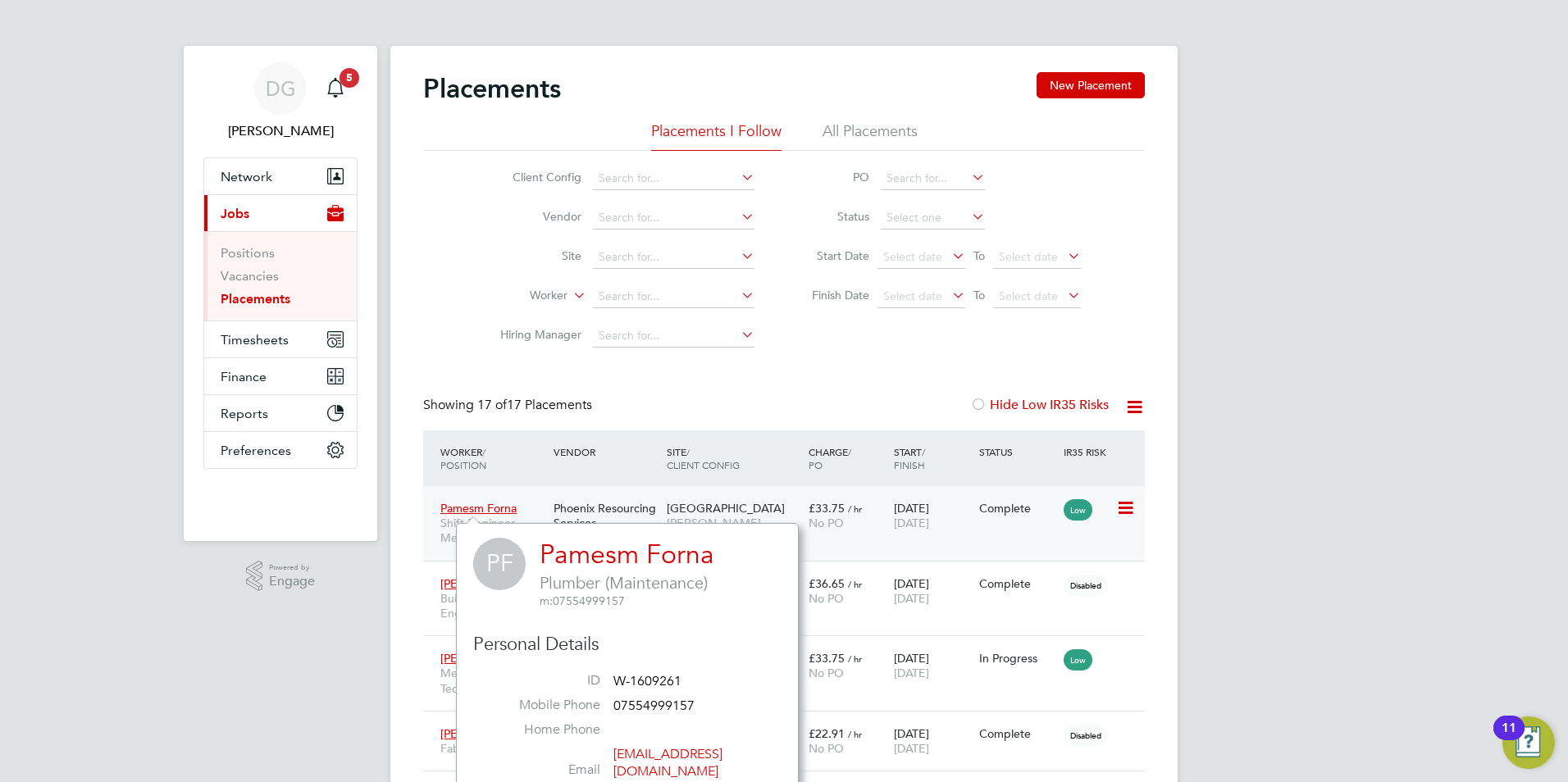
click at [876, 525] on div "No PO" at bounding box center [847, 523] width 77 height 15
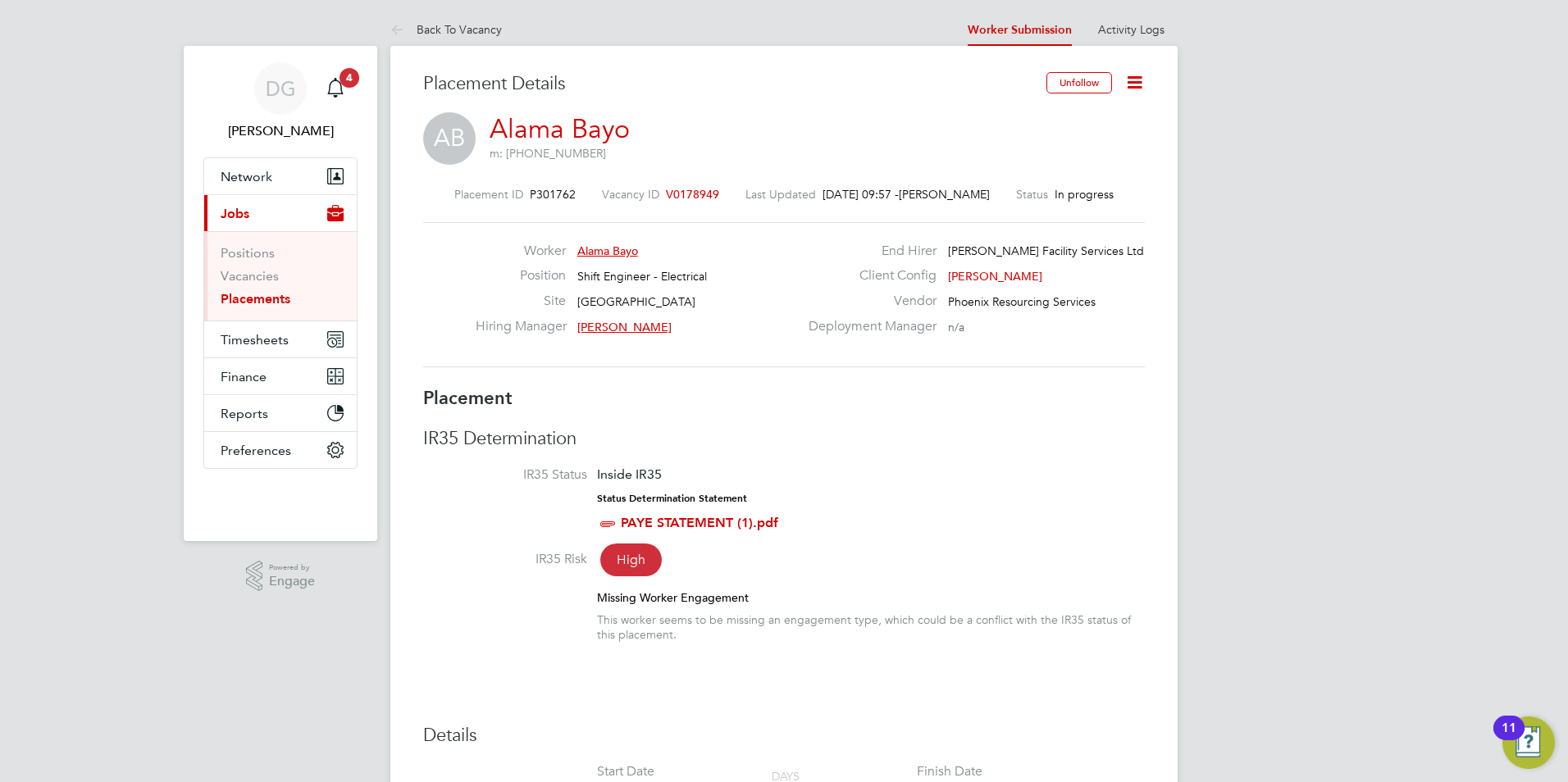
click at [1137, 87] on icon at bounding box center [1134, 82] width 20 height 20
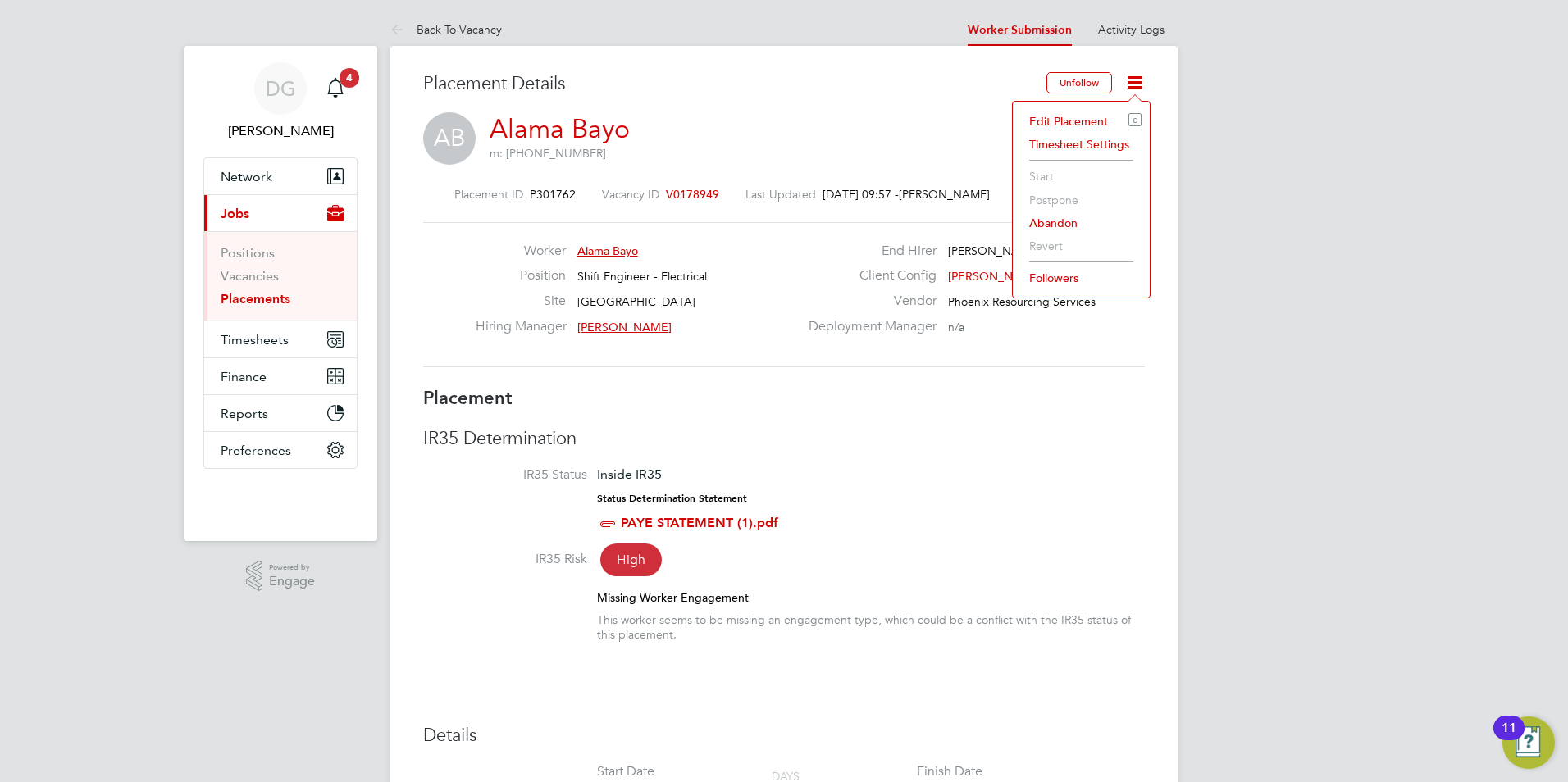
click at [602, 243] on span "Alama Bayo" at bounding box center [608, 250] width 61 height 15
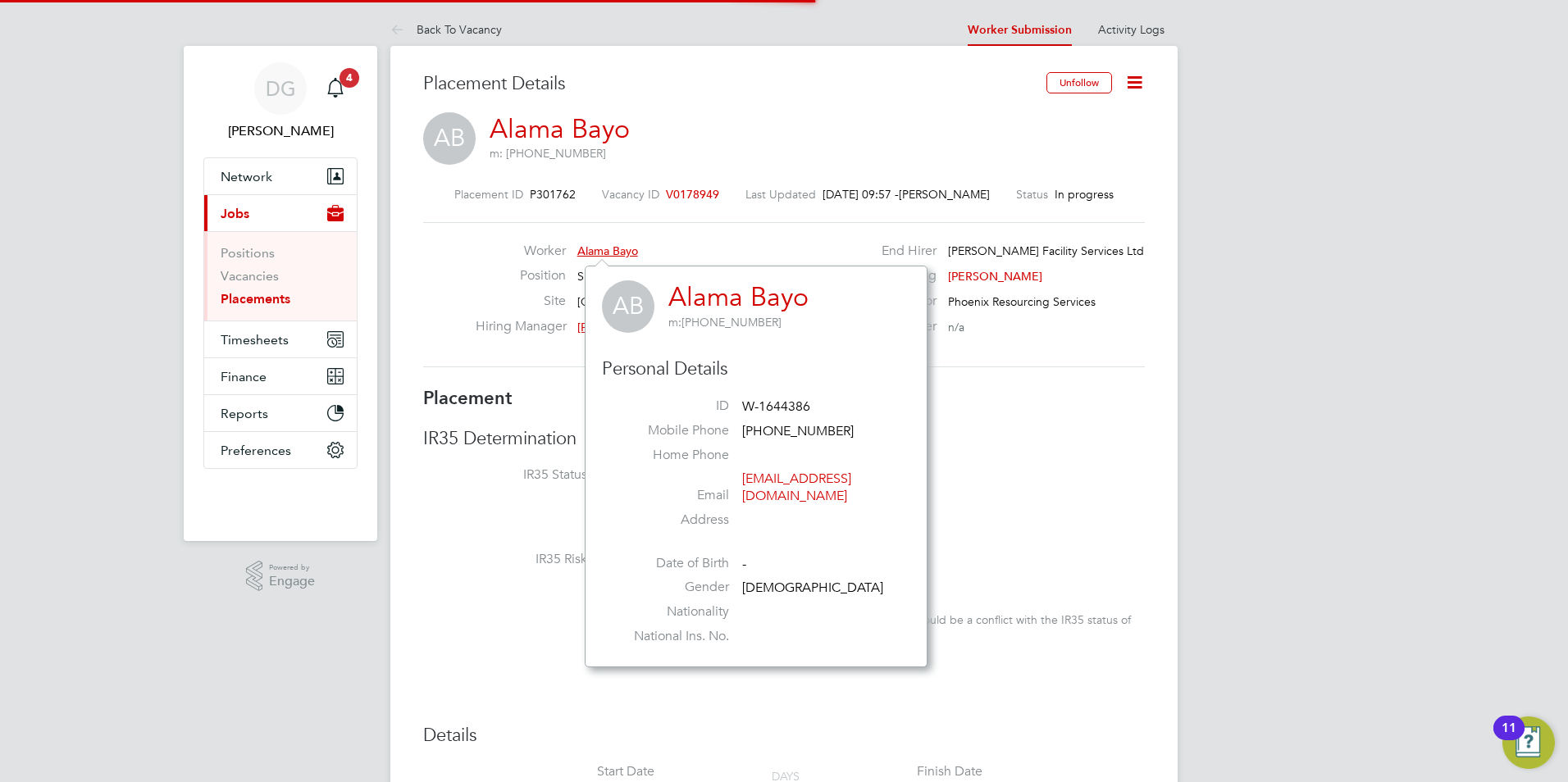
scroll to position [384, 342]
click at [520, 127] on link "Alama Bayo" at bounding box center [560, 129] width 140 height 32
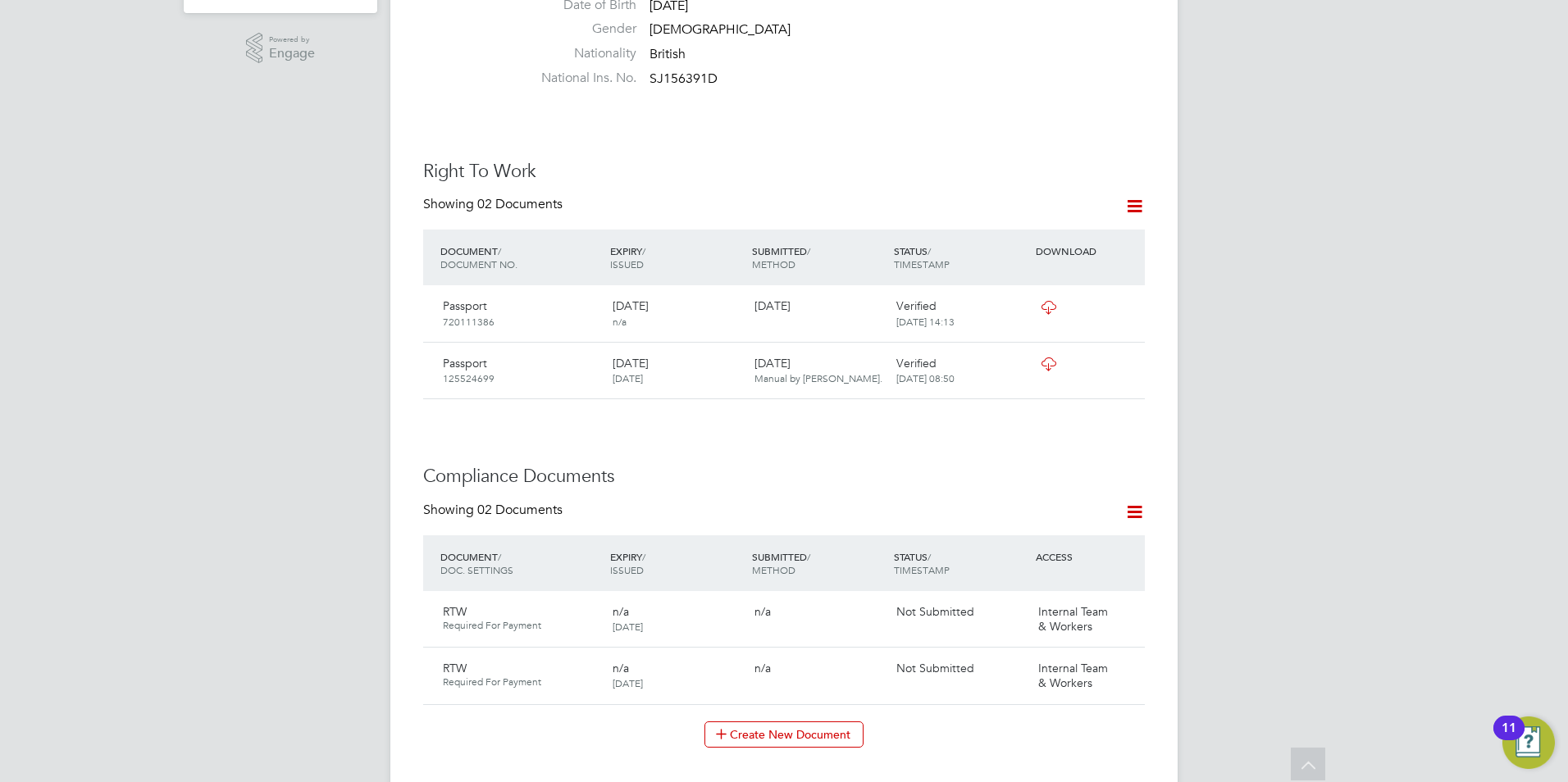
scroll to position [656, 0]
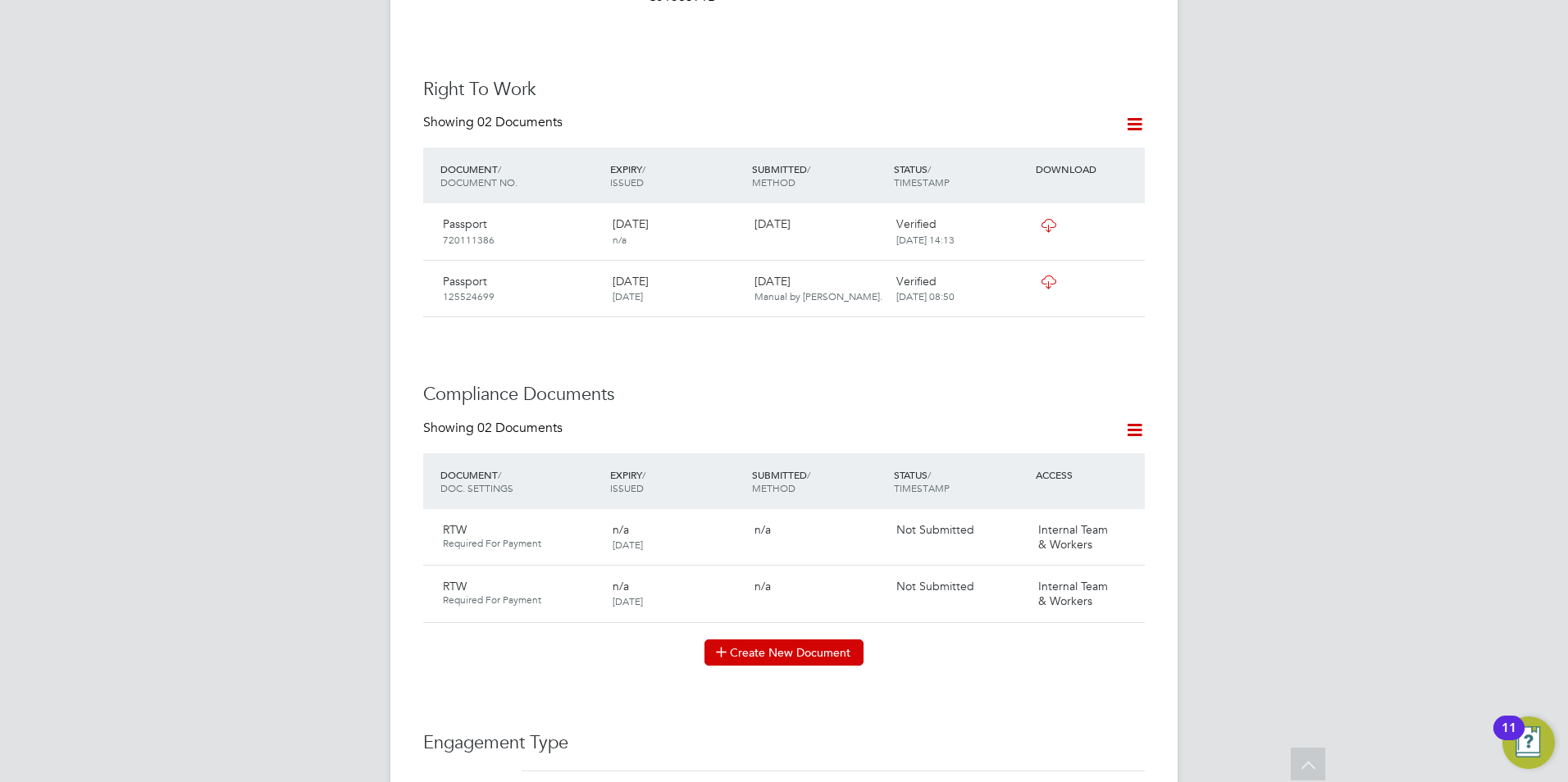
click at [763, 640] on button "Create New Document" at bounding box center [783, 653] width 159 height 26
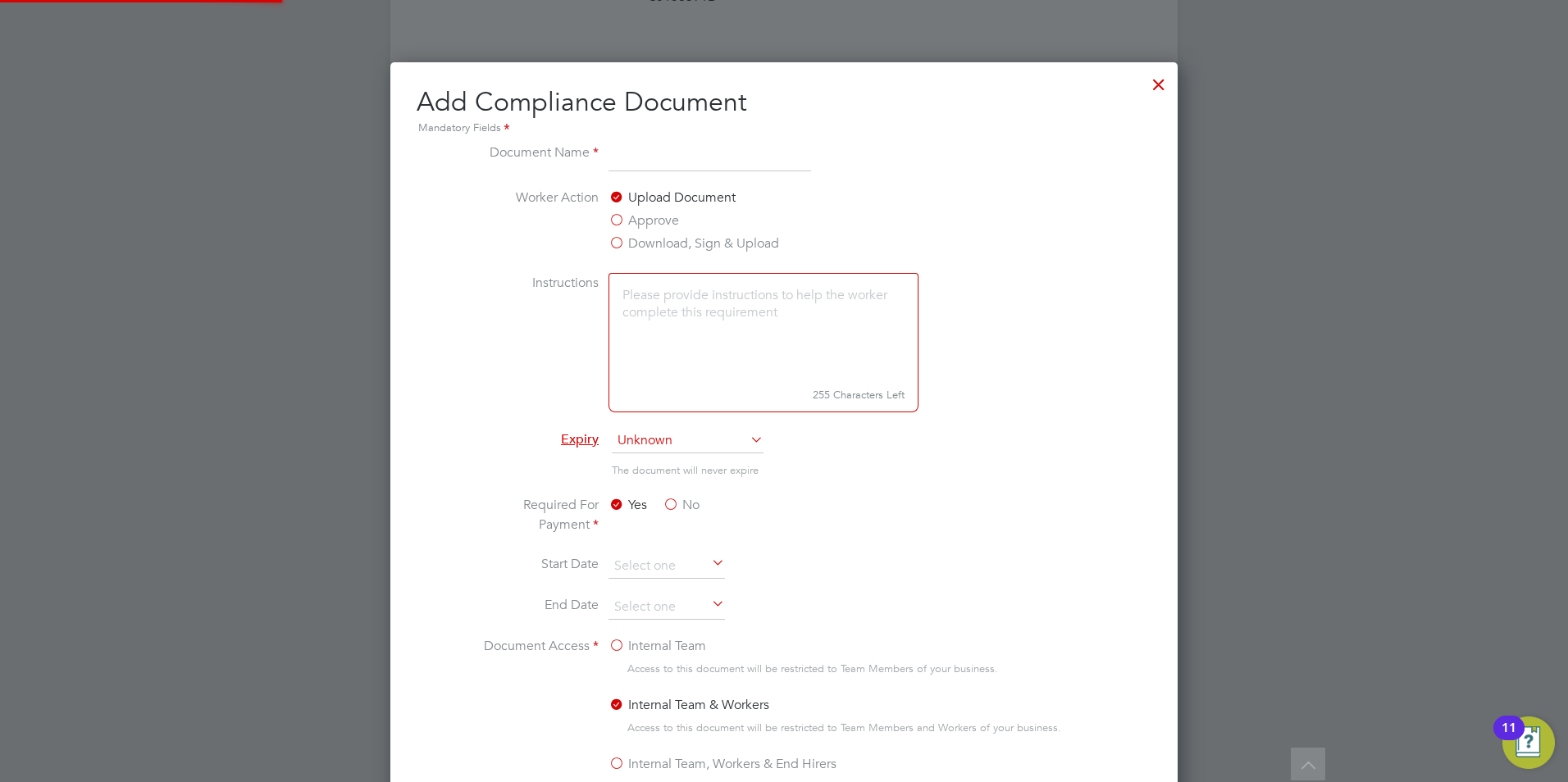
scroll to position [861, 788]
click at [687, 169] on input at bounding box center [709, 158] width 203 height 30
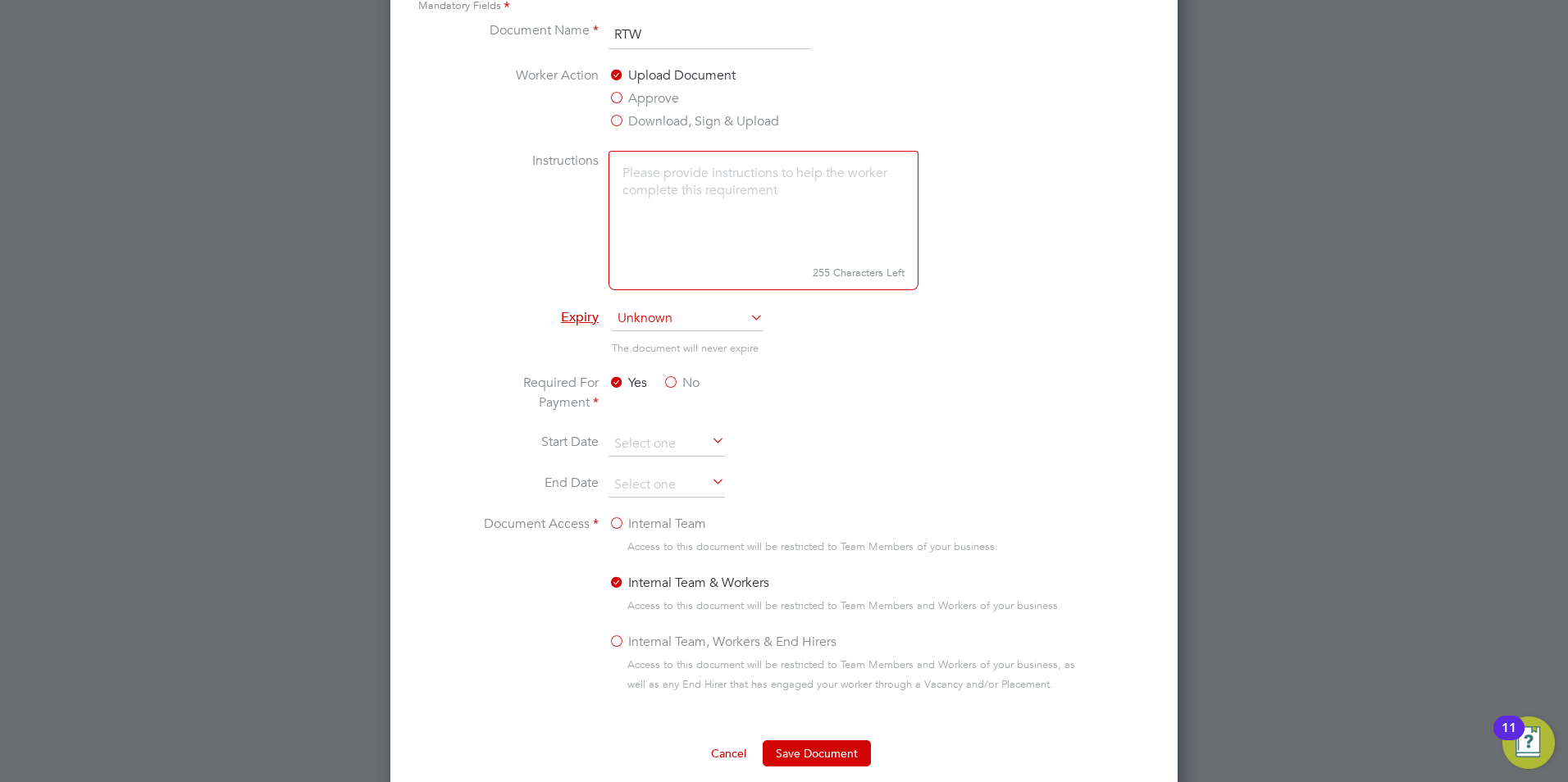
scroll to position [574, 0]
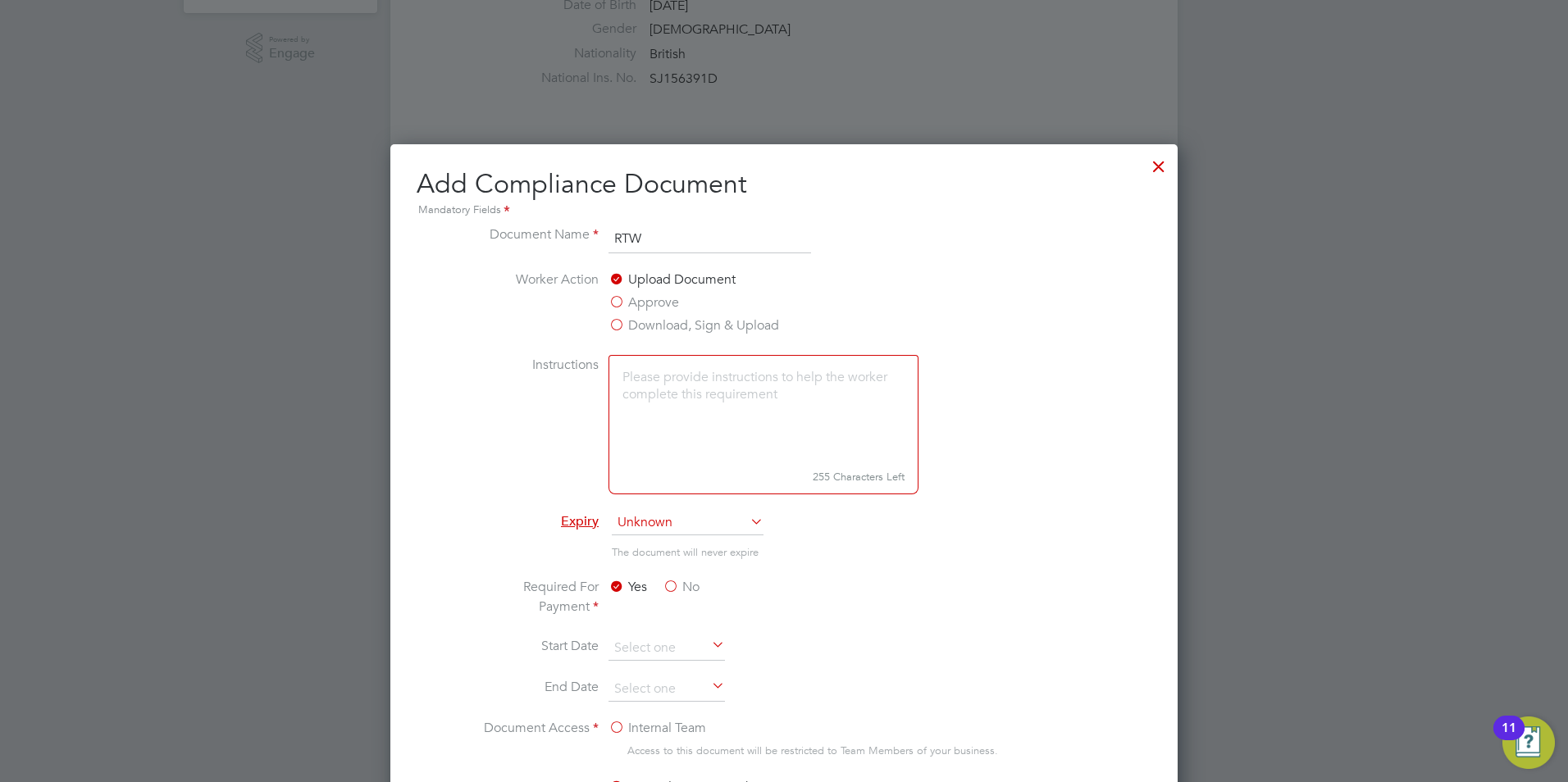
type input "RTW"
click at [688, 398] on textarea at bounding box center [763, 409] width 310 height 109
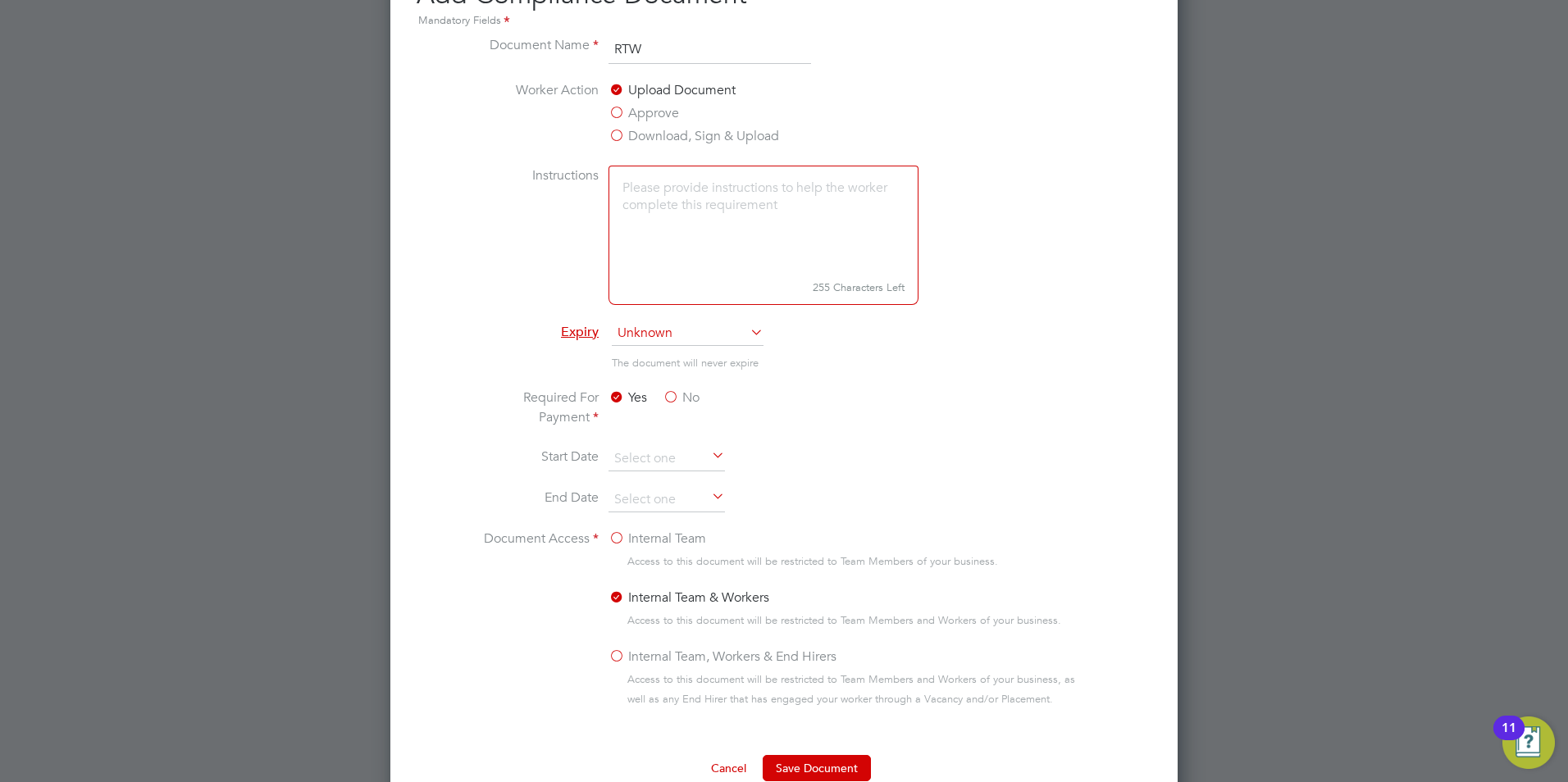
scroll to position [656, 0]
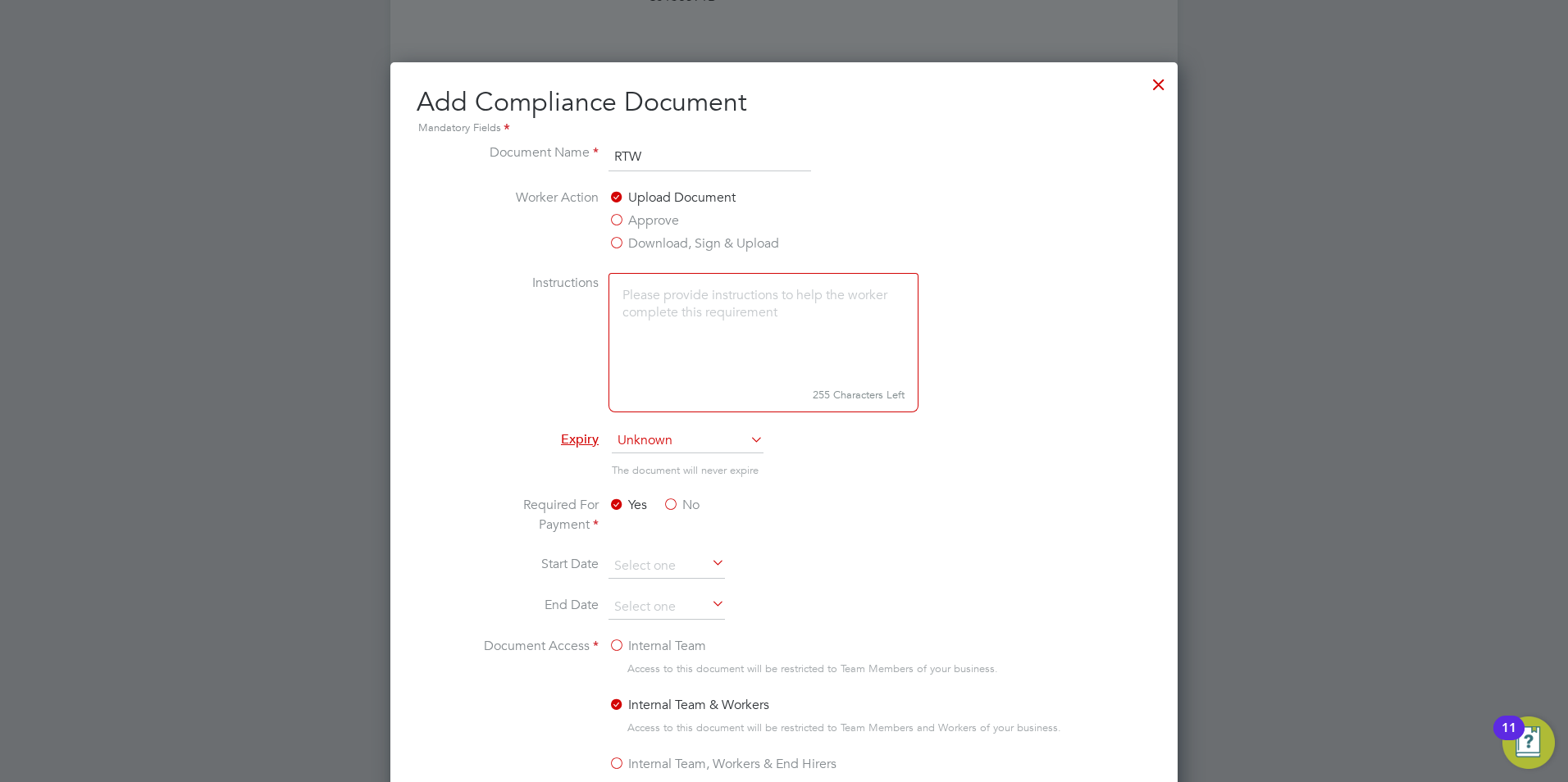
click at [643, 240] on label "Download, Sign & Upload" at bounding box center [694, 243] width 170 height 19
click at [0, 0] on input "Download, Sign & Upload" at bounding box center [0, 0] width 0 height 0
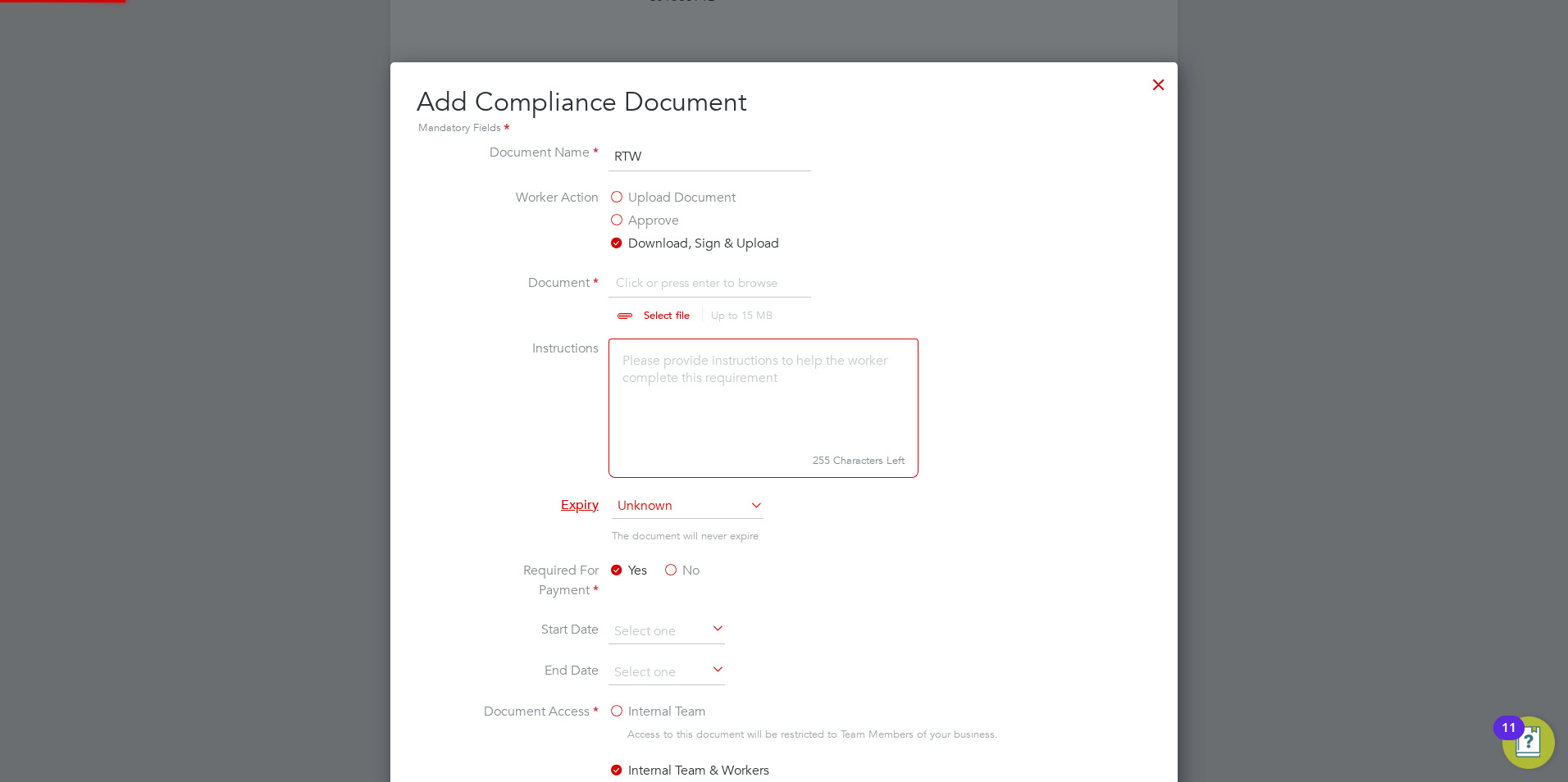
scroll to position [25, 204]
click at [645, 314] on input "file" at bounding box center [682, 298] width 257 height 49
type input "C:\fakepath\AC RTW.jpeg"
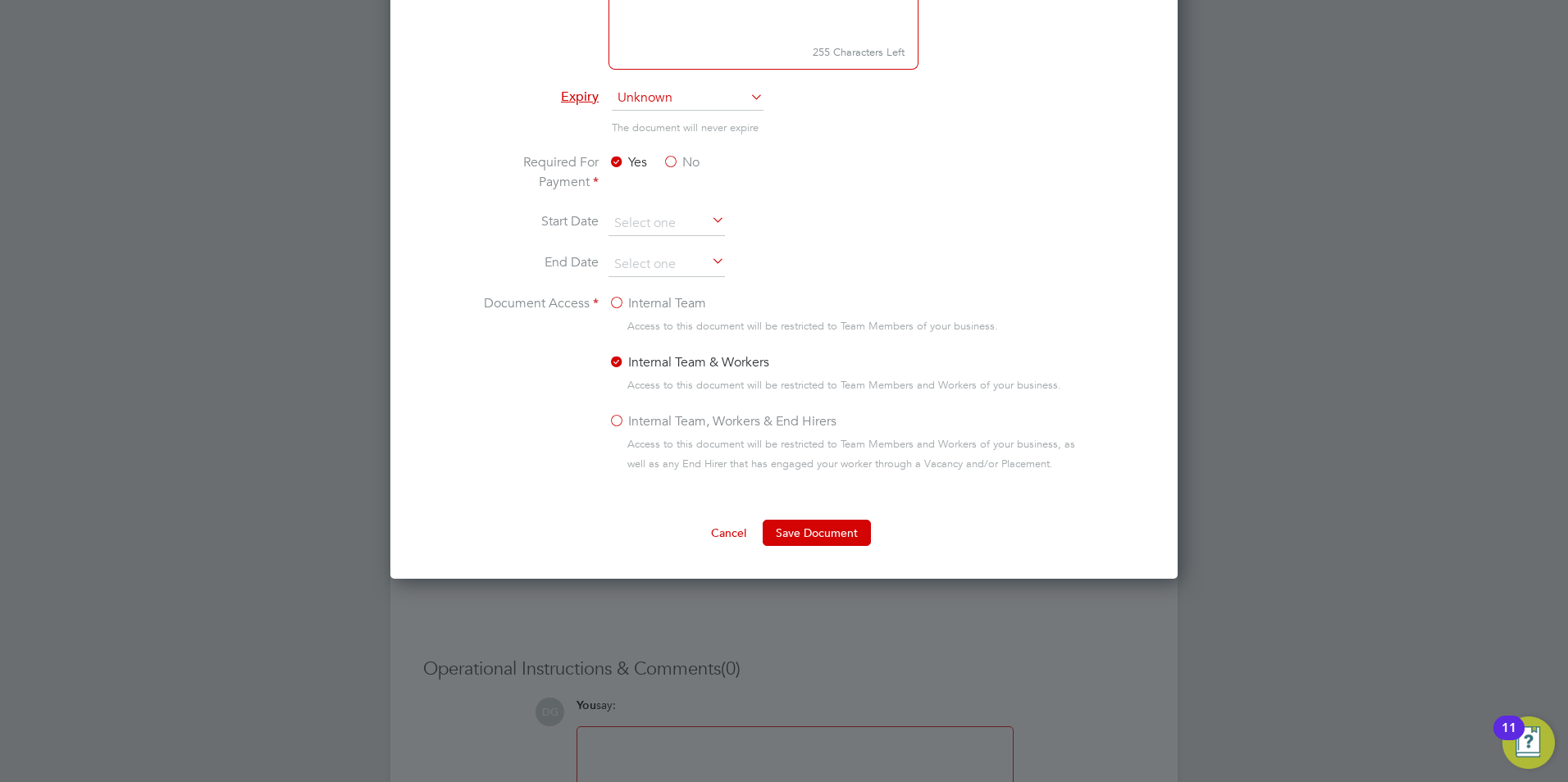
scroll to position [1065, 0]
click at [828, 530] on button "Save Document" at bounding box center [816, 531] width 108 height 26
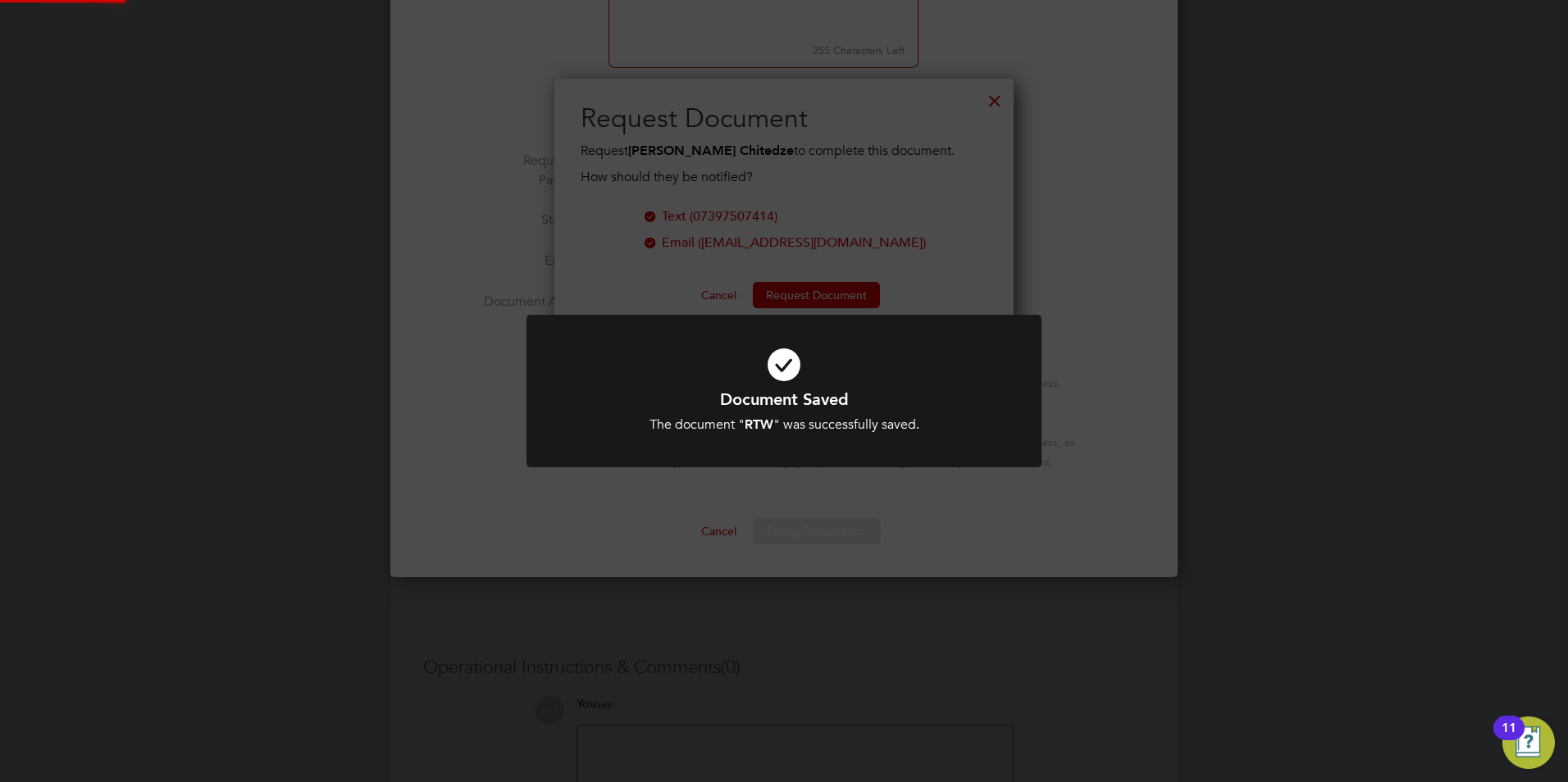
scroll to position [263, 460]
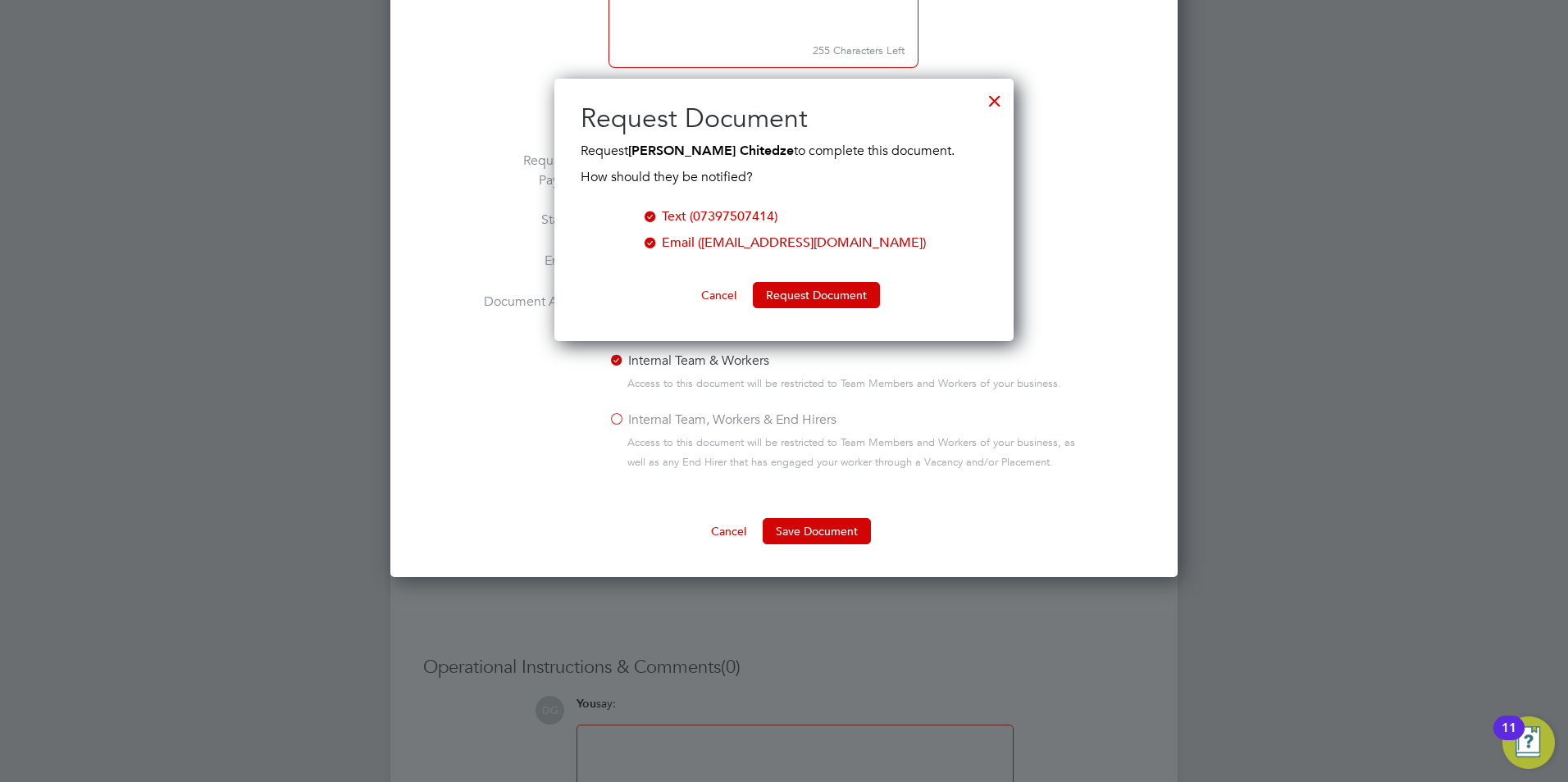
click at [988, 99] on div at bounding box center [995, 97] width 30 height 30
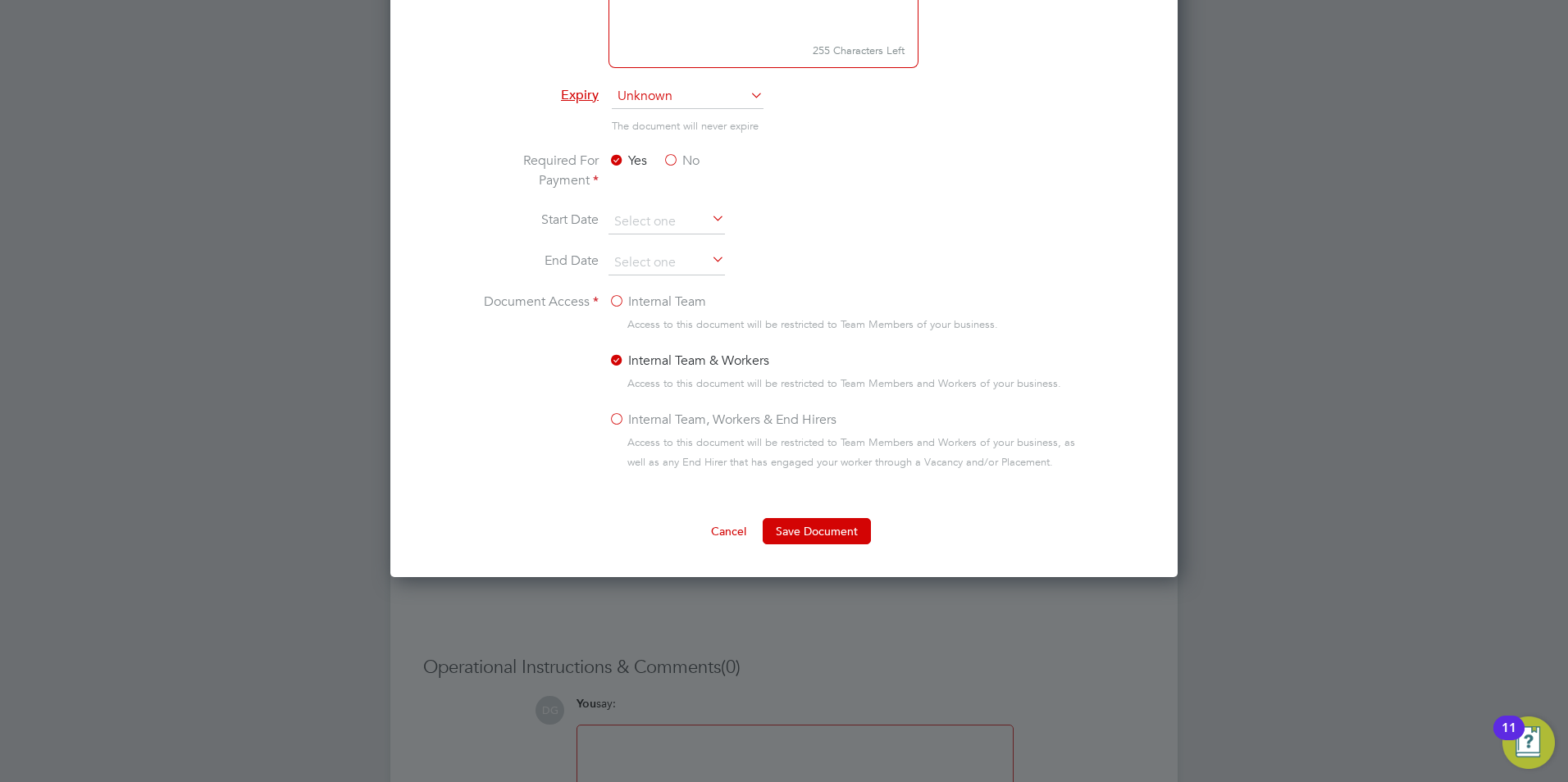
click at [626, 302] on label "Internal Team" at bounding box center [657, 302] width 97 height 19
click at [0, 0] on input "Internal Team" at bounding box center [0, 0] width 0 height 0
click at [617, 365] on label "Internal Team & Workers" at bounding box center [688, 361] width 161 height 19
click at [0, 0] on input "Internal Team & Workers" at bounding box center [0, 0] width 0 height 0
click at [617, 307] on label "Internal Team" at bounding box center [657, 302] width 97 height 19
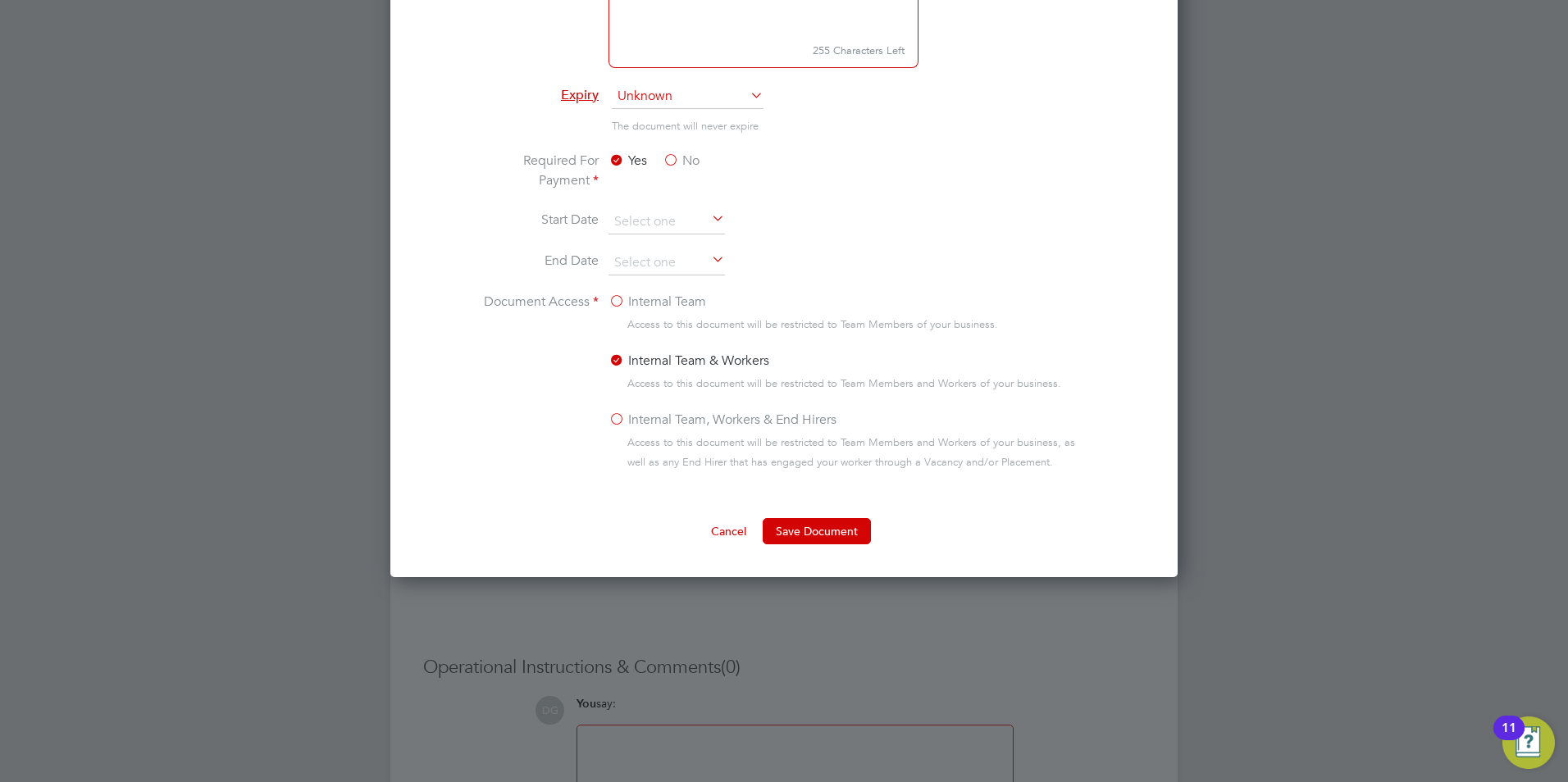
click at [0, 0] on input "Internal Team" at bounding box center [0, 0] width 0 height 0
click at [618, 424] on label "Internal Team, Workers & End Hirers" at bounding box center [723, 420] width 228 height 19
click at [0, 0] on input "Internal Team, Workers & End Hirers" at bounding box center [0, 0] width 0 height 0
click at [843, 540] on button "Save Document" at bounding box center [816, 531] width 108 height 26
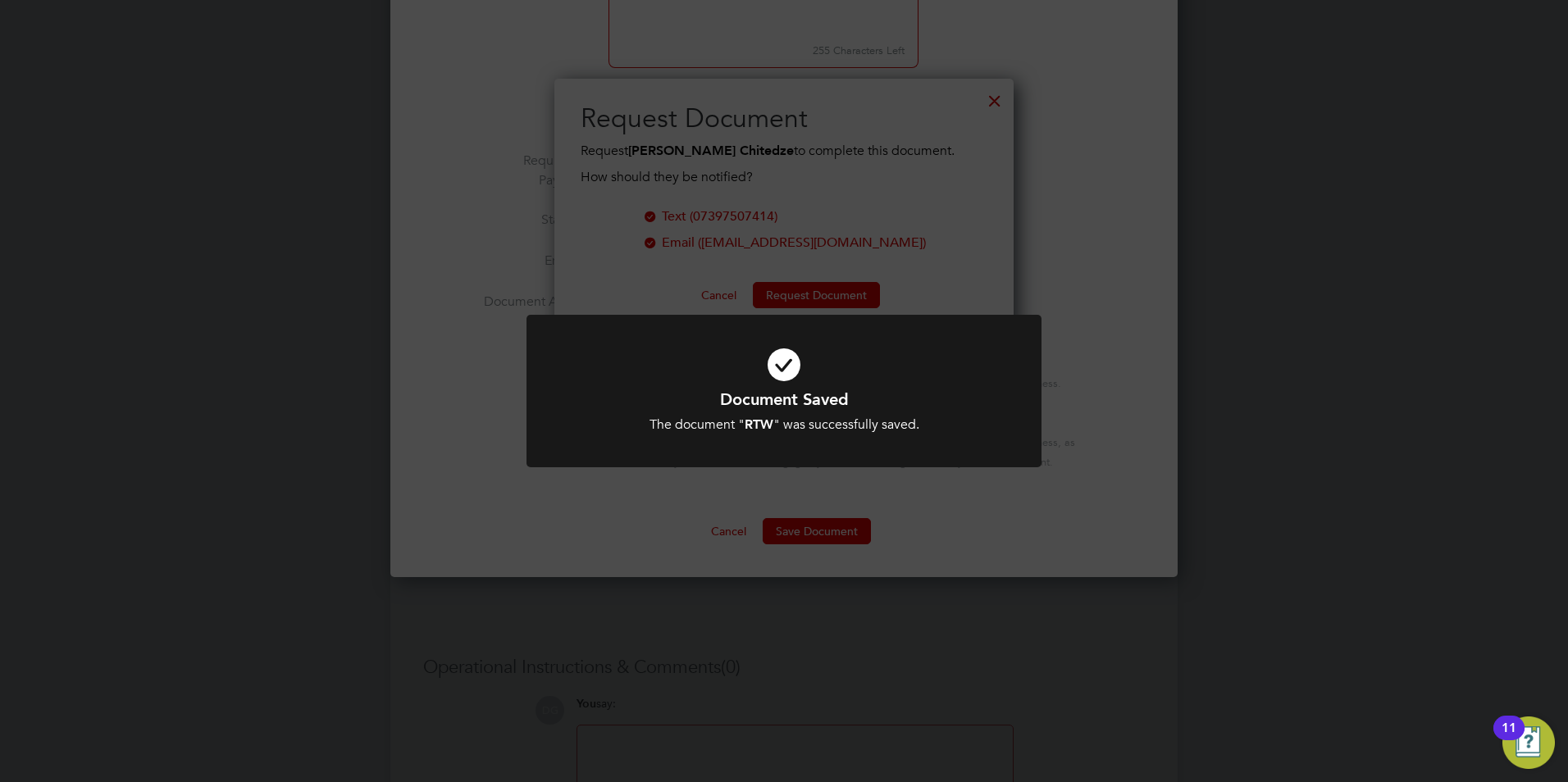
click at [1072, 295] on div "Document Saved The document " RTW " was successfully saved. Cancel Okay" at bounding box center [784, 391] width 1568 height 782
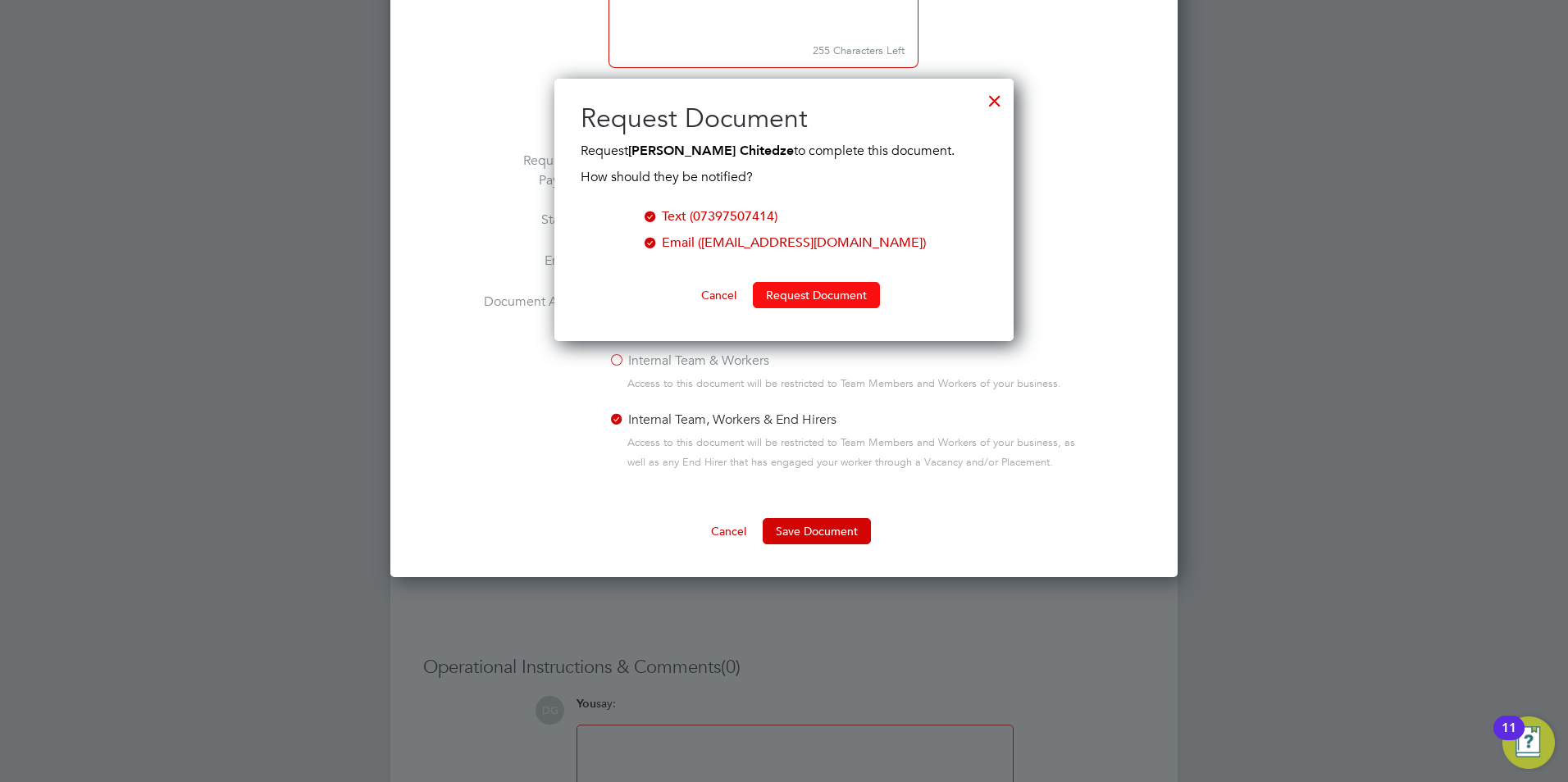
click at [785, 287] on button "Request Document" at bounding box center [816, 295] width 127 height 26
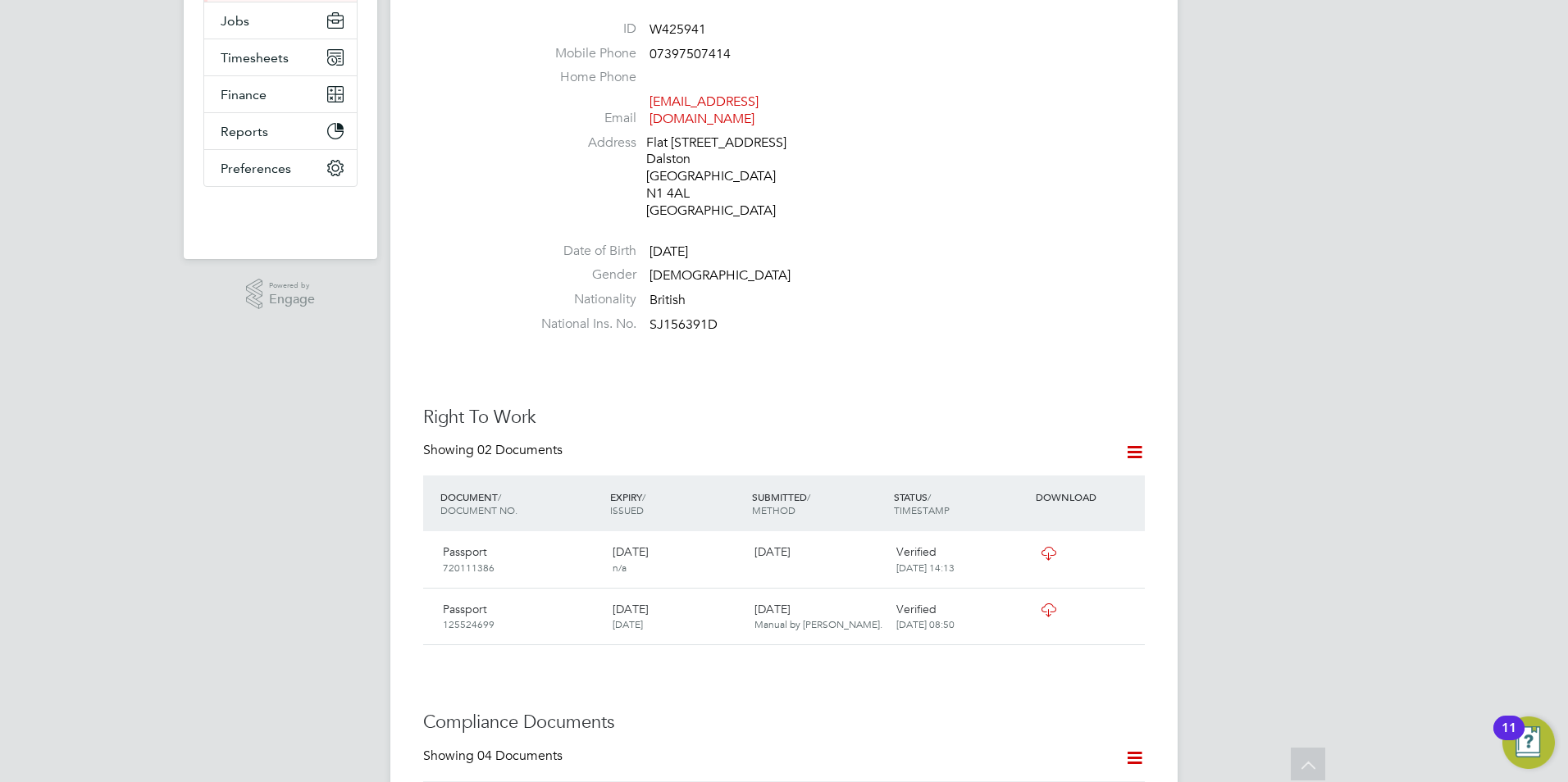
scroll to position [0, 0]
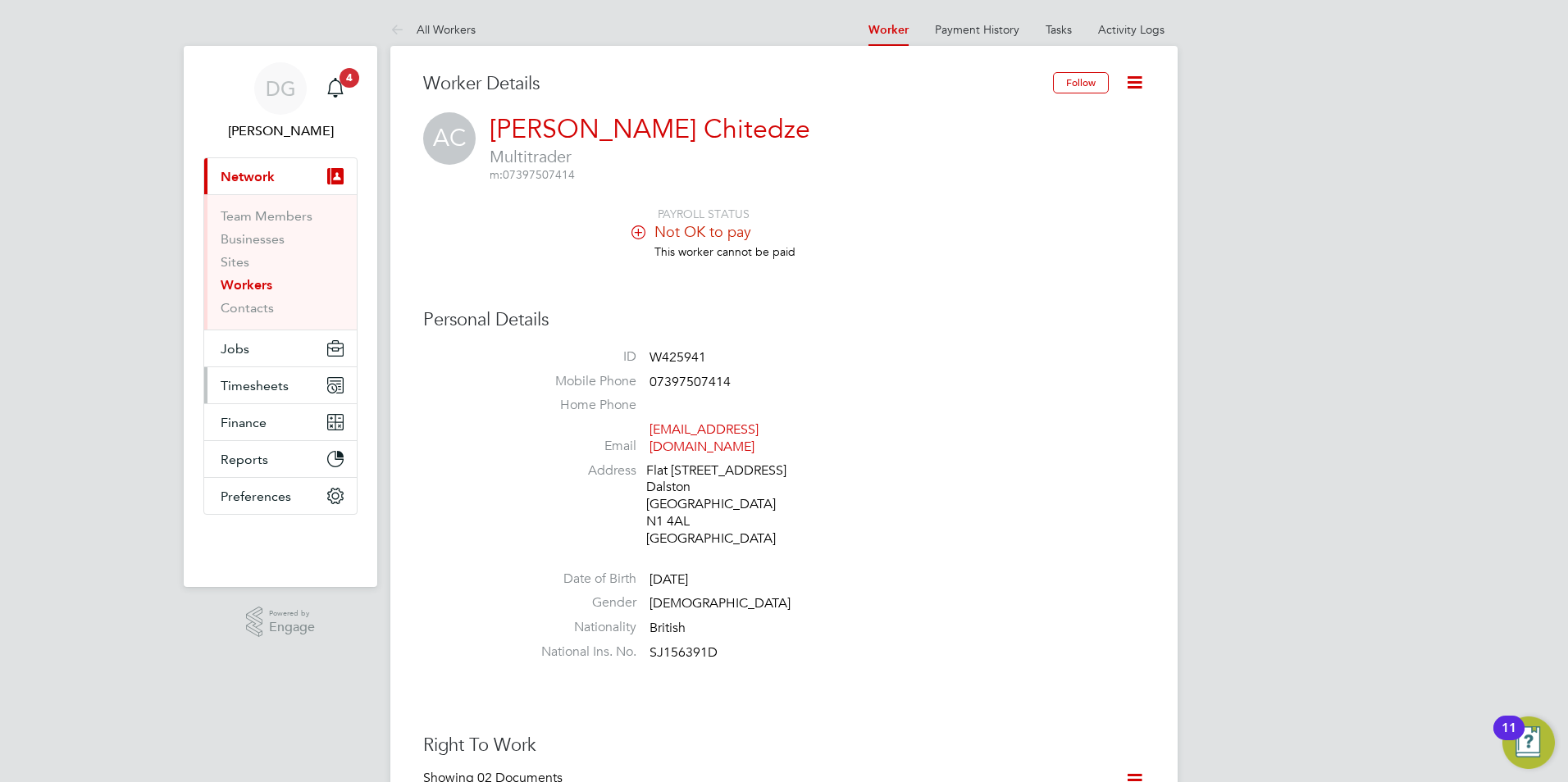
click at [255, 383] on span "Timesheets" at bounding box center [255, 386] width 68 height 16
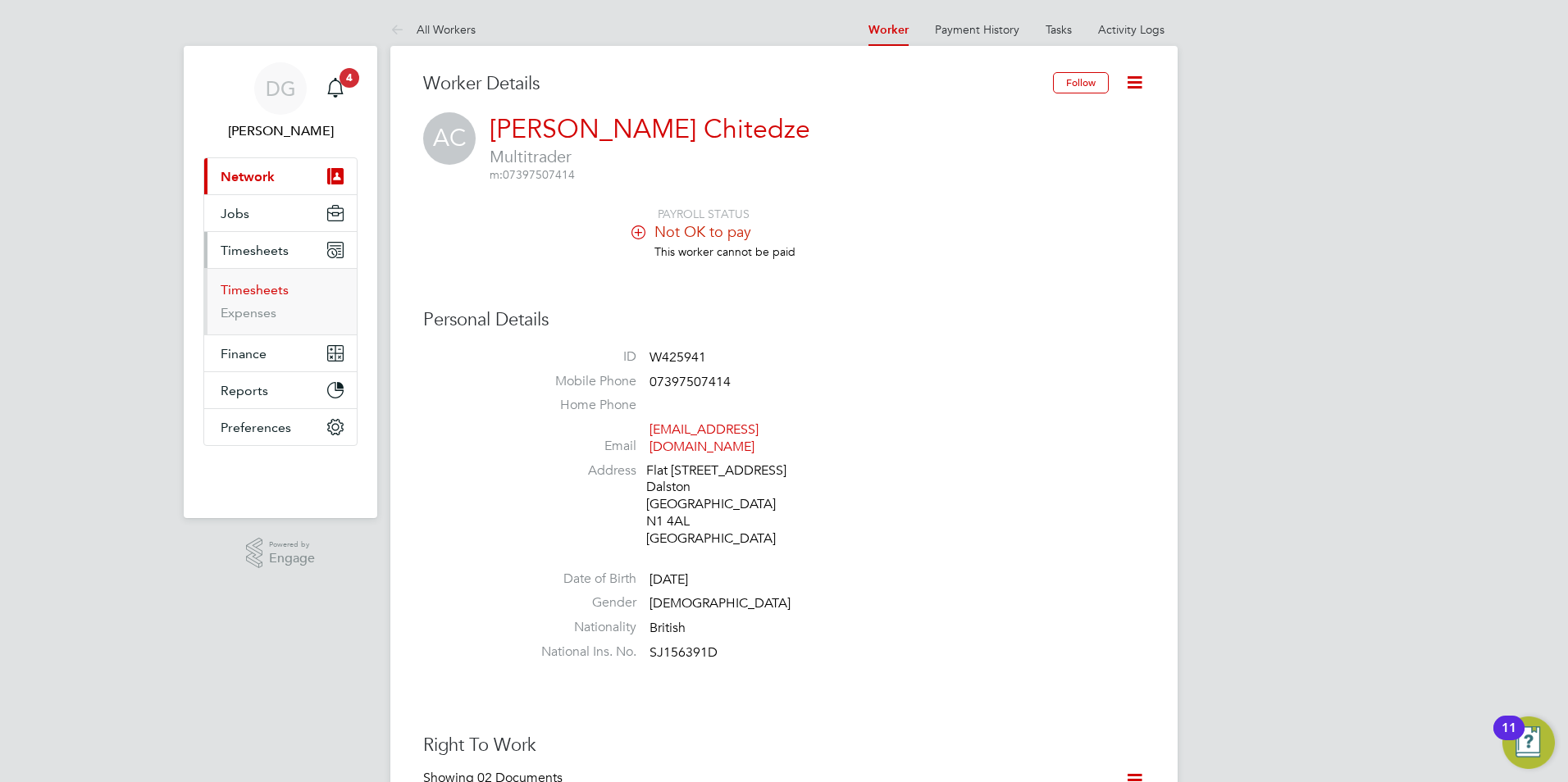
click at [268, 292] on link "Timesheets" at bounding box center [255, 290] width 68 height 16
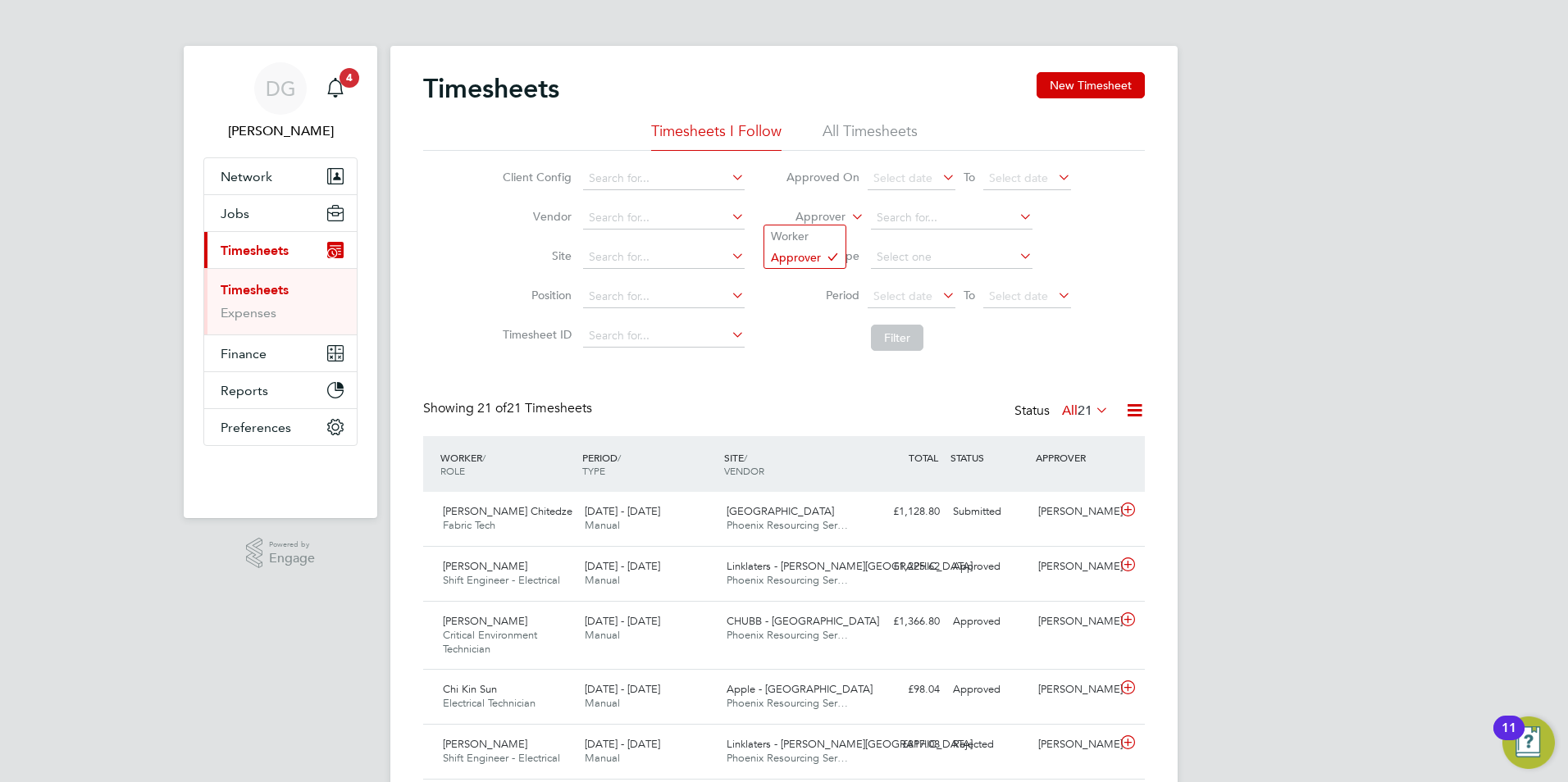
click at [848, 218] on icon at bounding box center [848, 212] width 0 height 15
click at [831, 238] on li "Worker" at bounding box center [805, 236] width 81 height 21
click at [867, 220] on li "Worker" at bounding box center [929, 218] width 327 height 39
click at [893, 219] on input at bounding box center [952, 218] width 162 height 23
type input "abdu cheway"
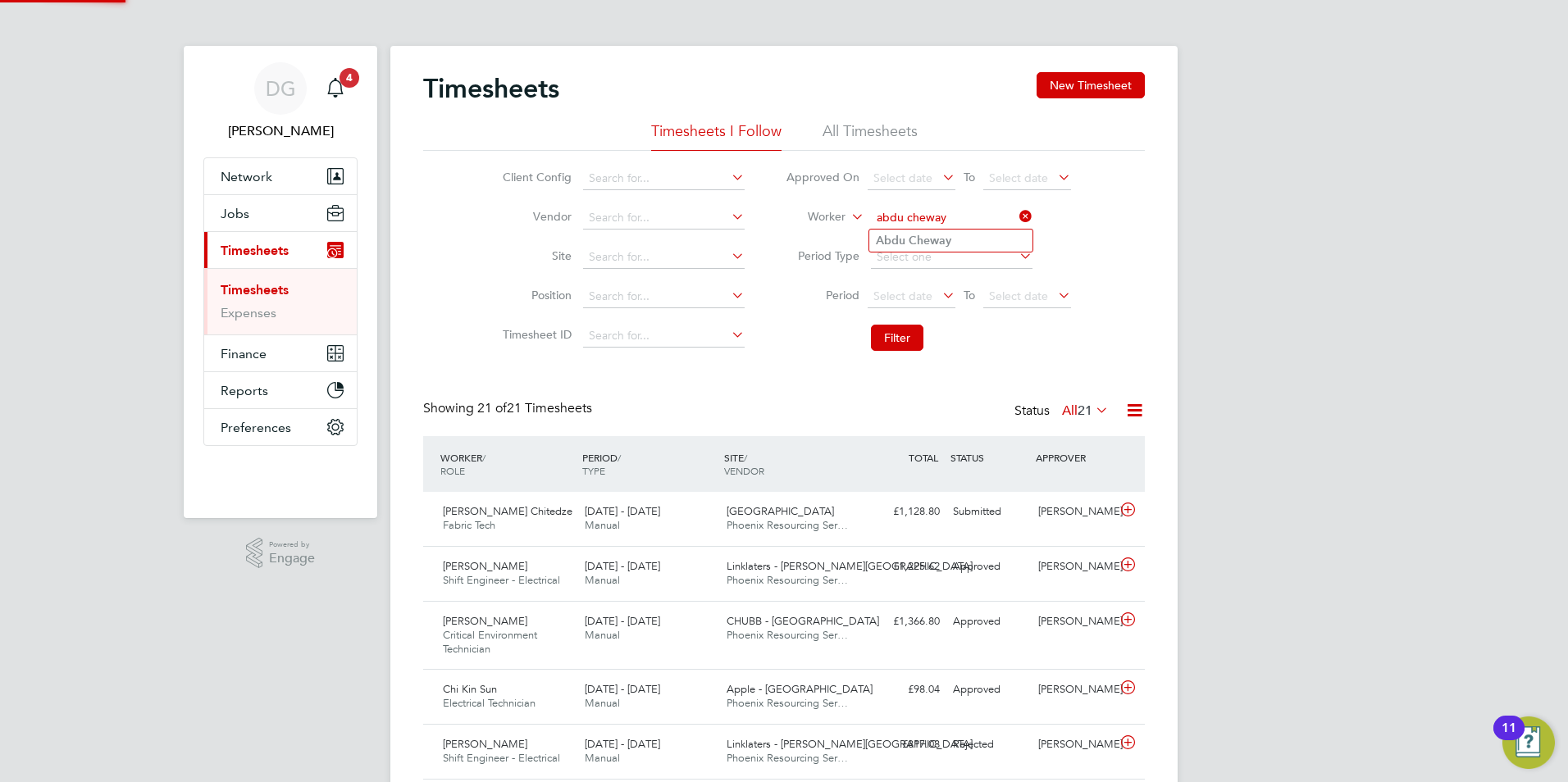
click at [910, 229] on ul "Abdu Cheway" at bounding box center [951, 240] width 165 height 24
click at [910, 333] on button "Filter" at bounding box center [897, 338] width 53 height 26
click at [886, 222] on input at bounding box center [952, 218] width 162 height 23
click at [907, 231] on li "Abdu Cheway" at bounding box center [951, 240] width 163 height 22
type input "Abdu Cheway"
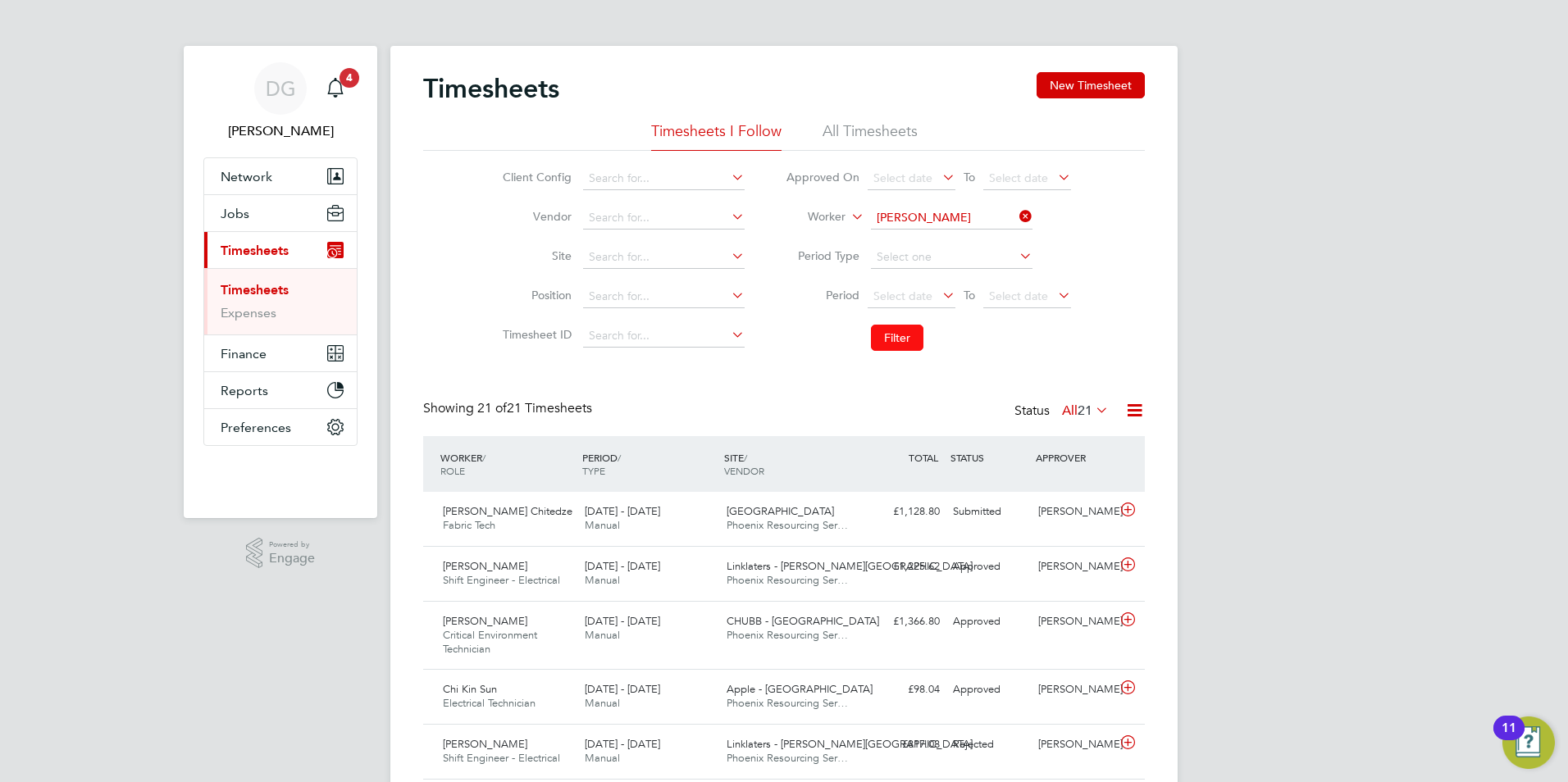
click at [910, 335] on button "Filter" at bounding box center [897, 338] width 53 height 26
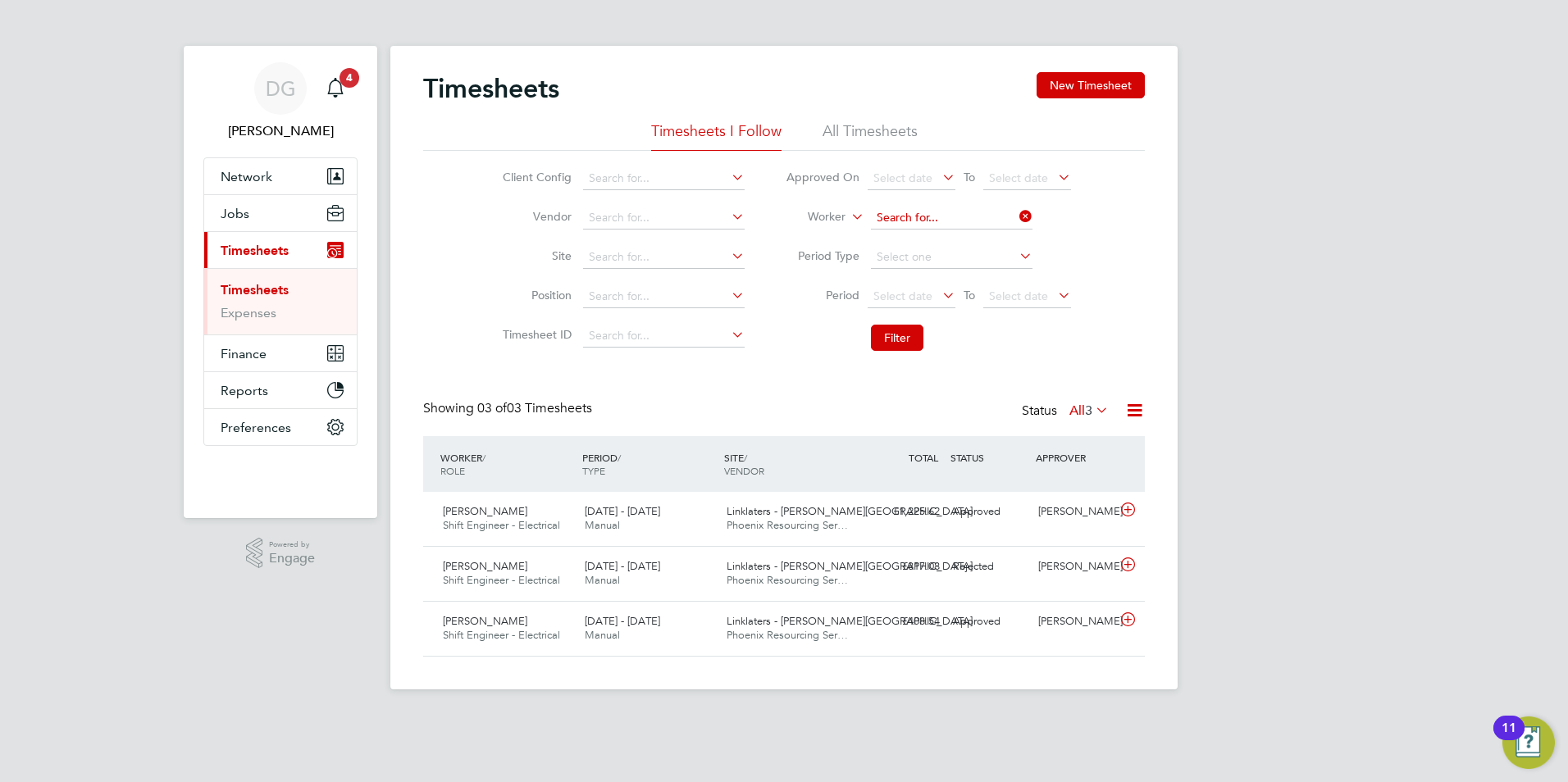
click at [958, 214] on input at bounding box center [952, 218] width 162 height 23
click at [967, 236] on li "Joshua Aregbe" at bounding box center [951, 240] width 163 height 22
type input "Joshua Aregbe"
click at [884, 330] on button "Filter" at bounding box center [897, 338] width 53 height 26
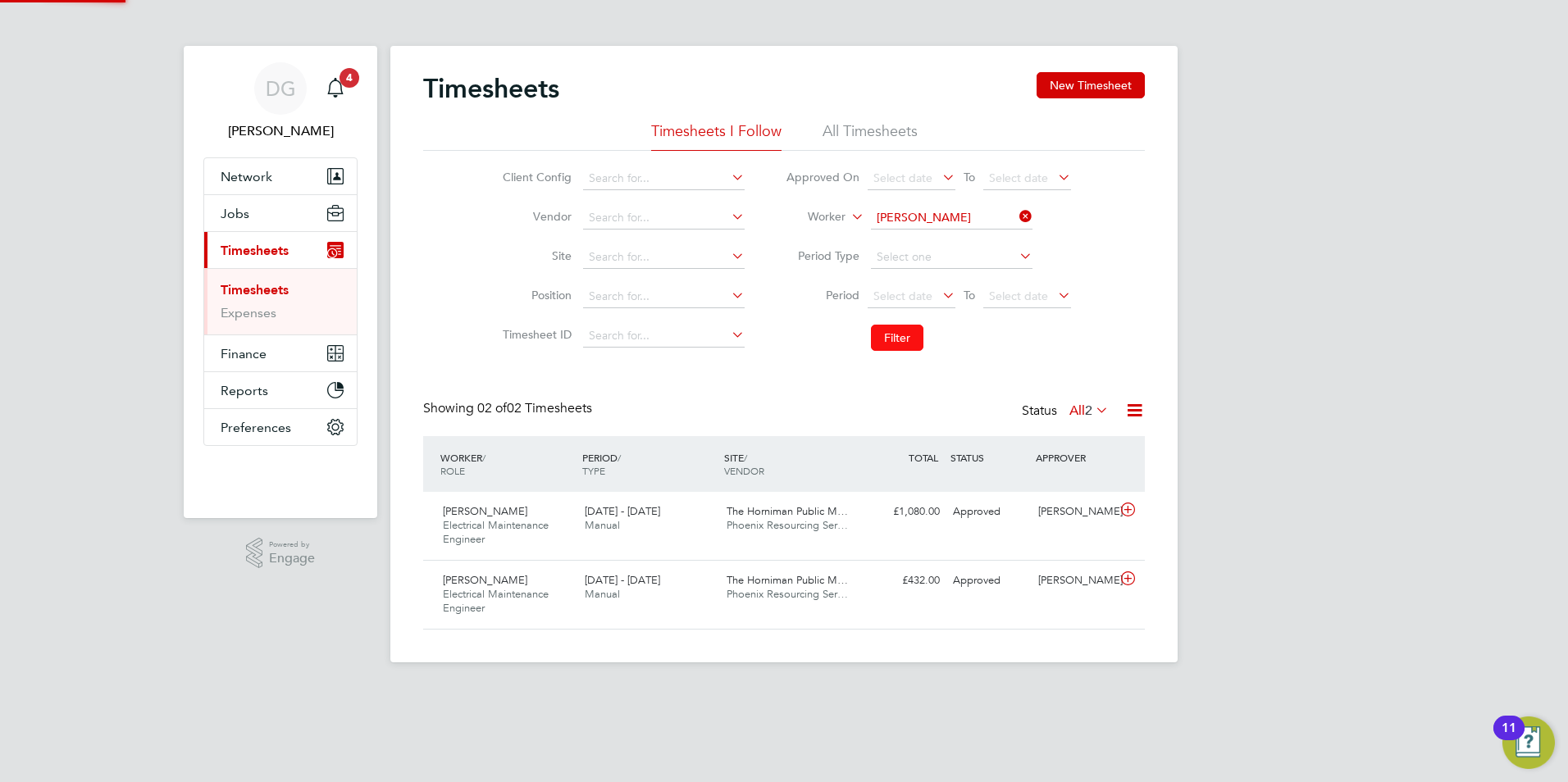
scroll to position [42, 143]
click at [874, 118] on div "Timesheets New Timesheet" at bounding box center [784, 97] width 722 height 49
click at [868, 137] on li "All Timesheets" at bounding box center [870, 136] width 95 height 30
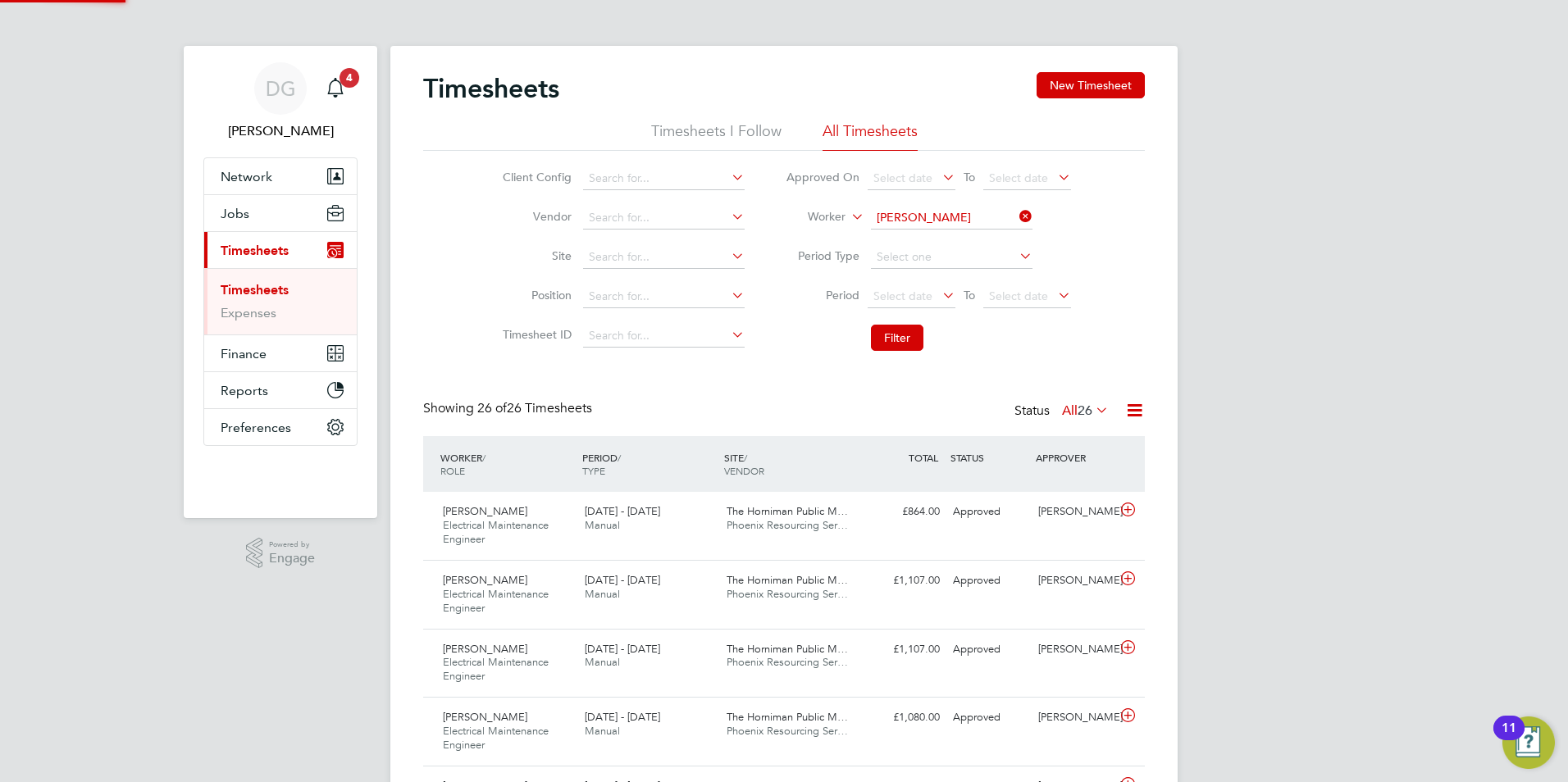
scroll to position [55, 143]
click at [916, 534] on div "Joshua Aregbe Electrical Maintenance Engineer 16 - 22 Aug 2025 16 - 22 Aug 2025…" at bounding box center [784, 526] width 722 height 68
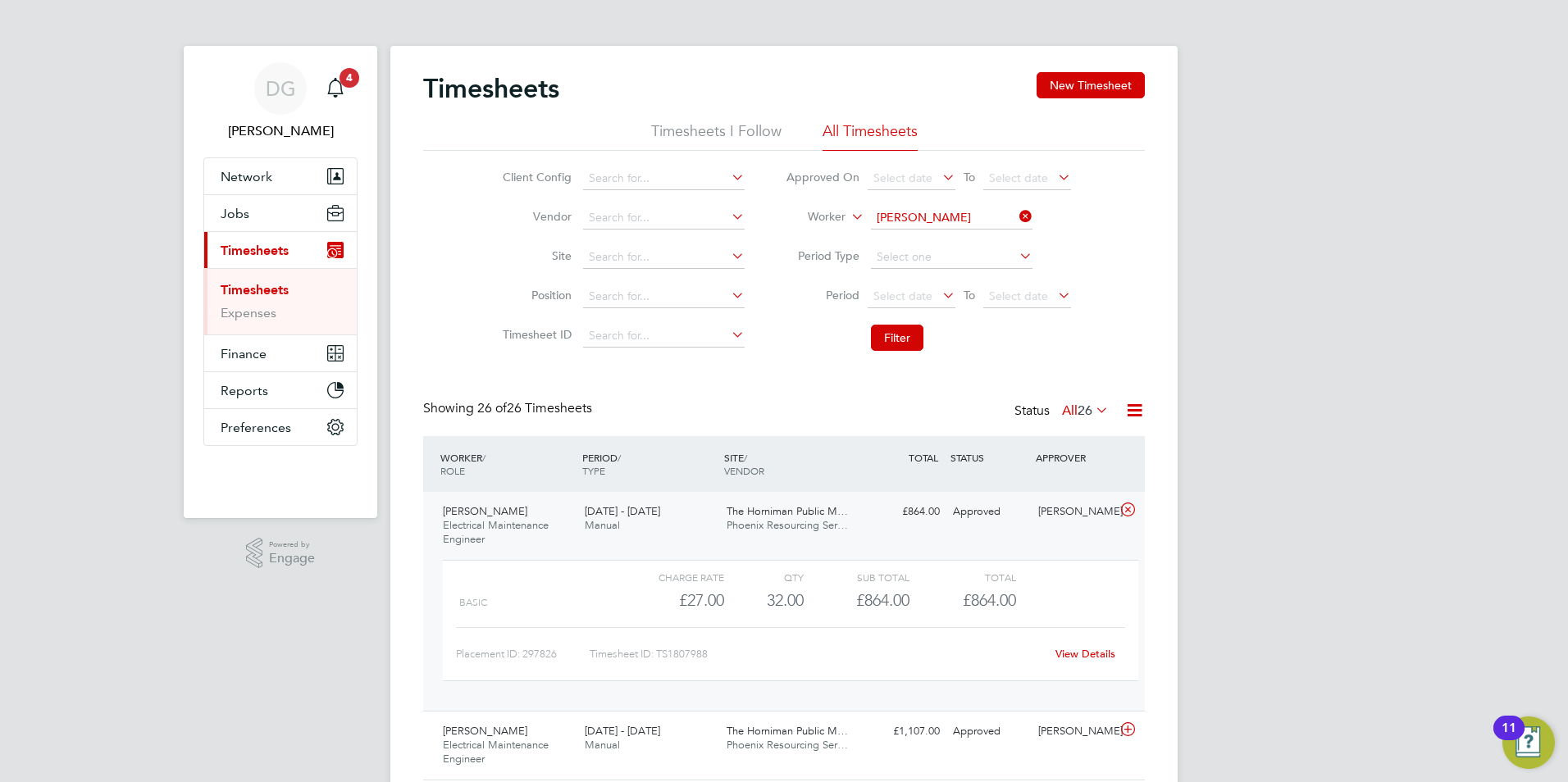
click at [1087, 650] on link "View Details" at bounding box center [1085, 654] width 60 height 14
click at [1016, 221] on icon at bounding box center [1016, 217] width 0 height 23
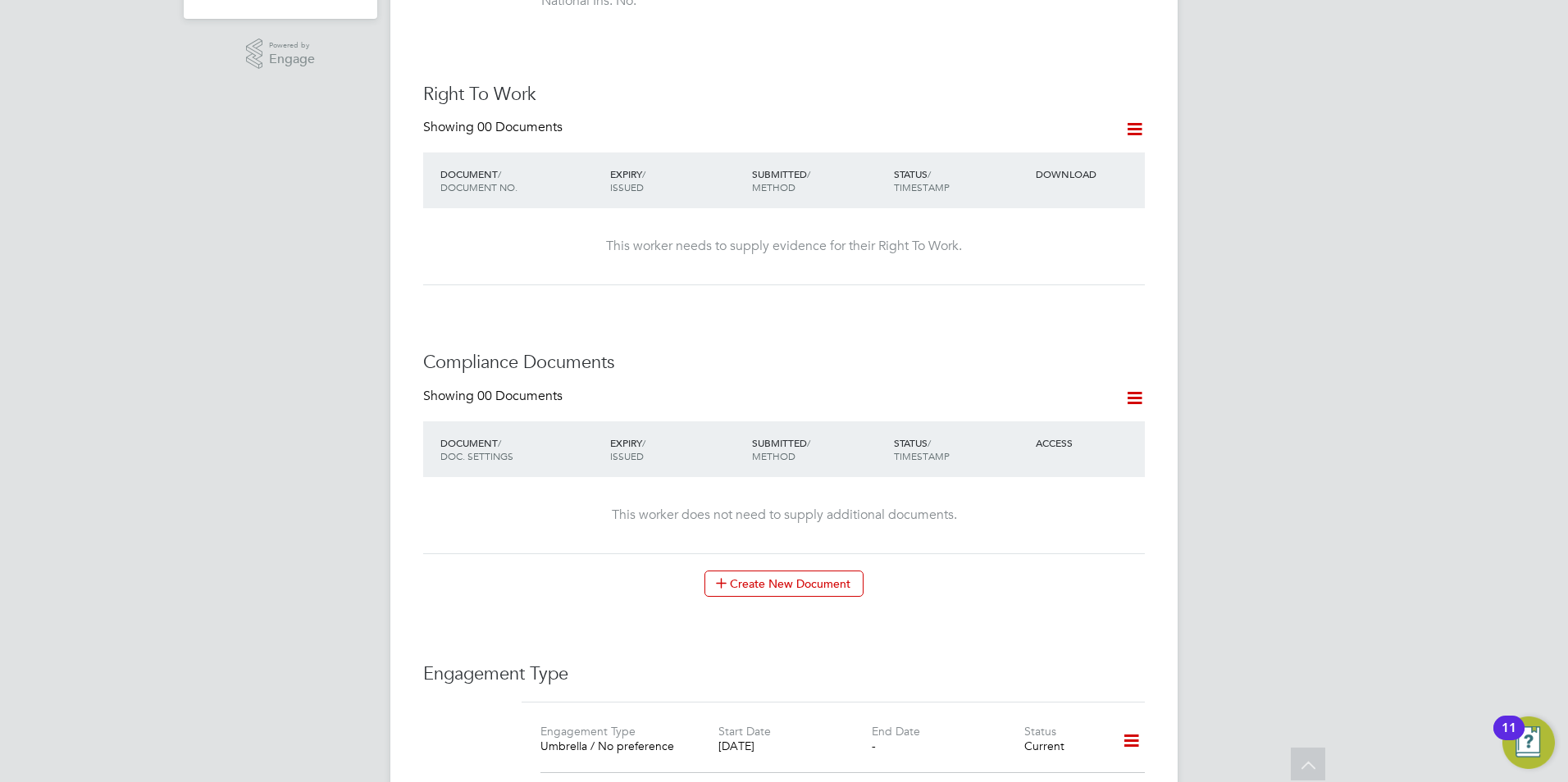
scroll to position [574, 0]
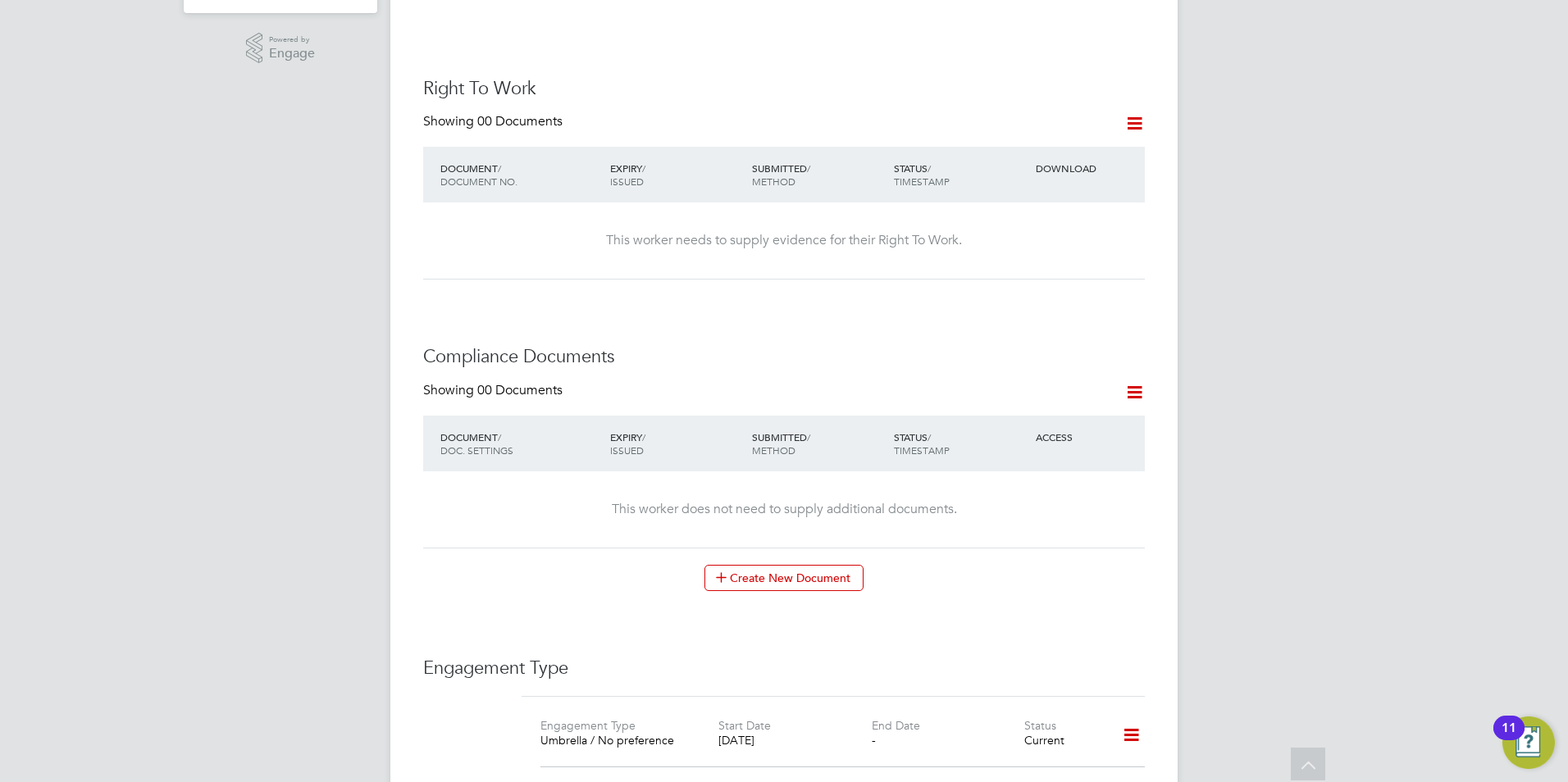
click at [1127, 114] on icon at bounding box center [1134, 123] width 20 height 20
click at [983, 139] on li "Add Right To Work Document" at bounding box center [1043, 147] width 198 height 23
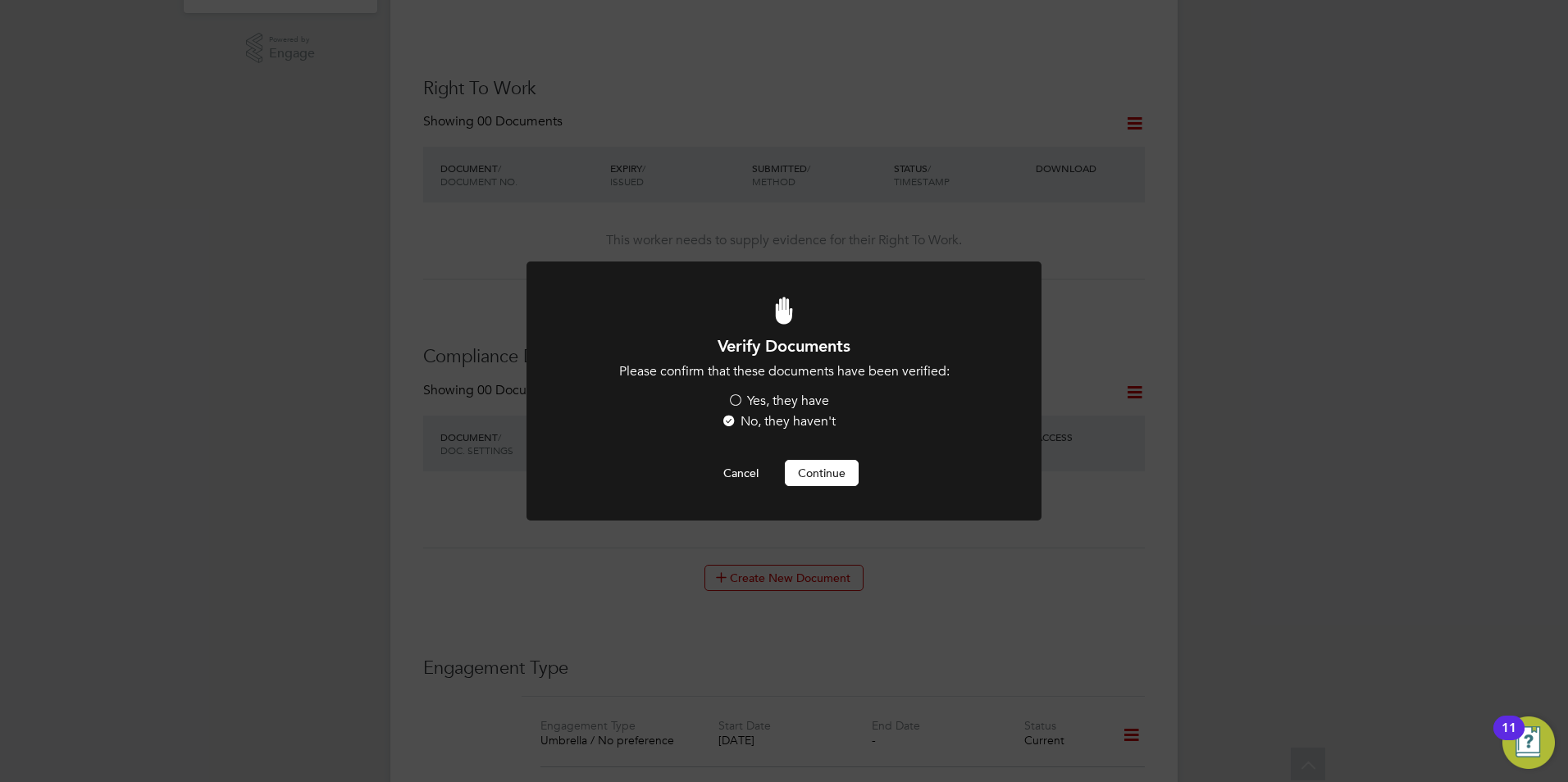
click at [780, 398] on label "Yes, they have" at bounding box center [779, 401] width 102 height 18
click at [0, 0] on input "Yes, they have" at bounding box center [0, 0] width 0 height 0
click at [818, 477] on button "Continue" at bounding box center [822, 473] width 74 height 26
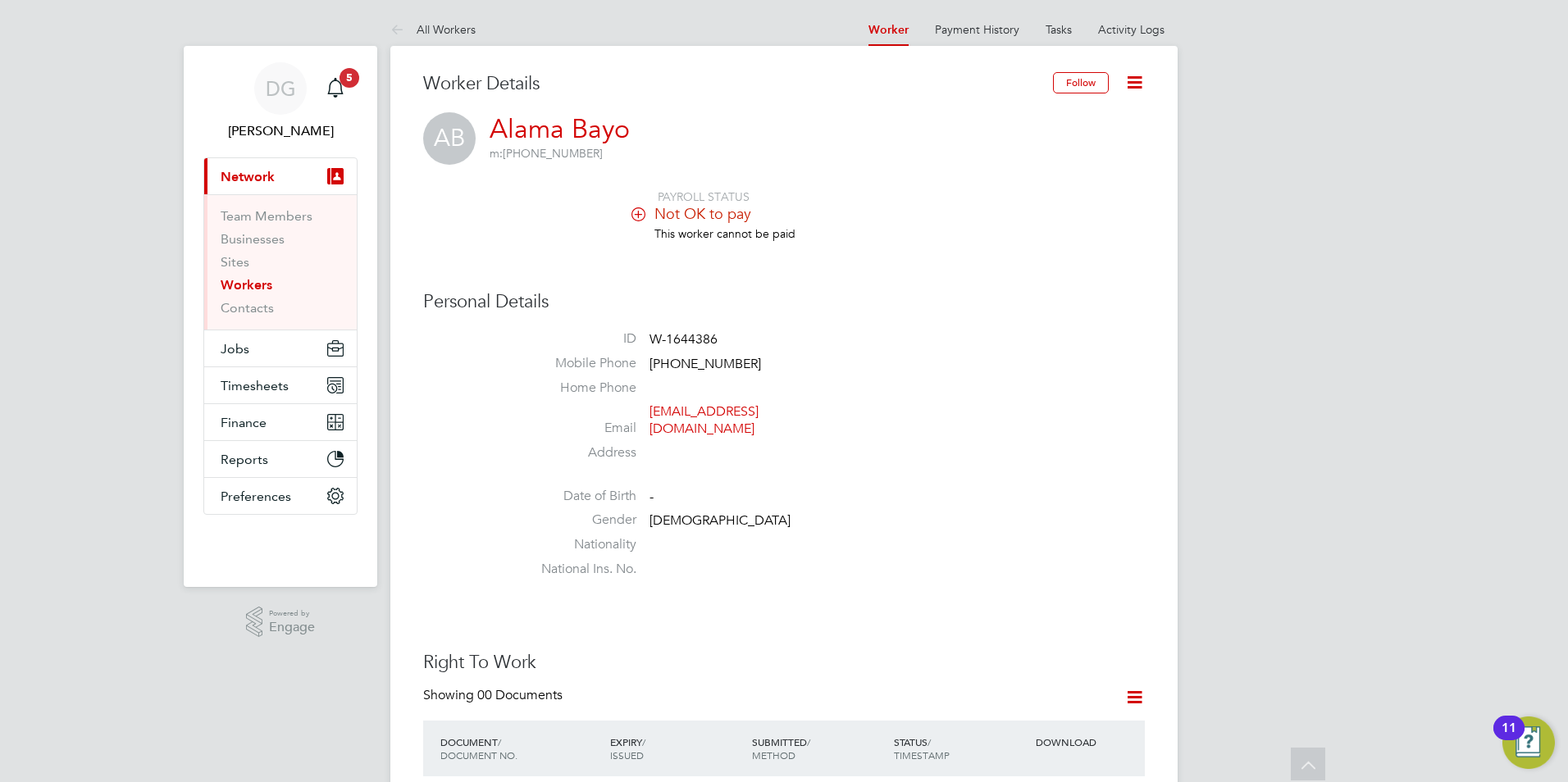
scroll to position [574, 0]
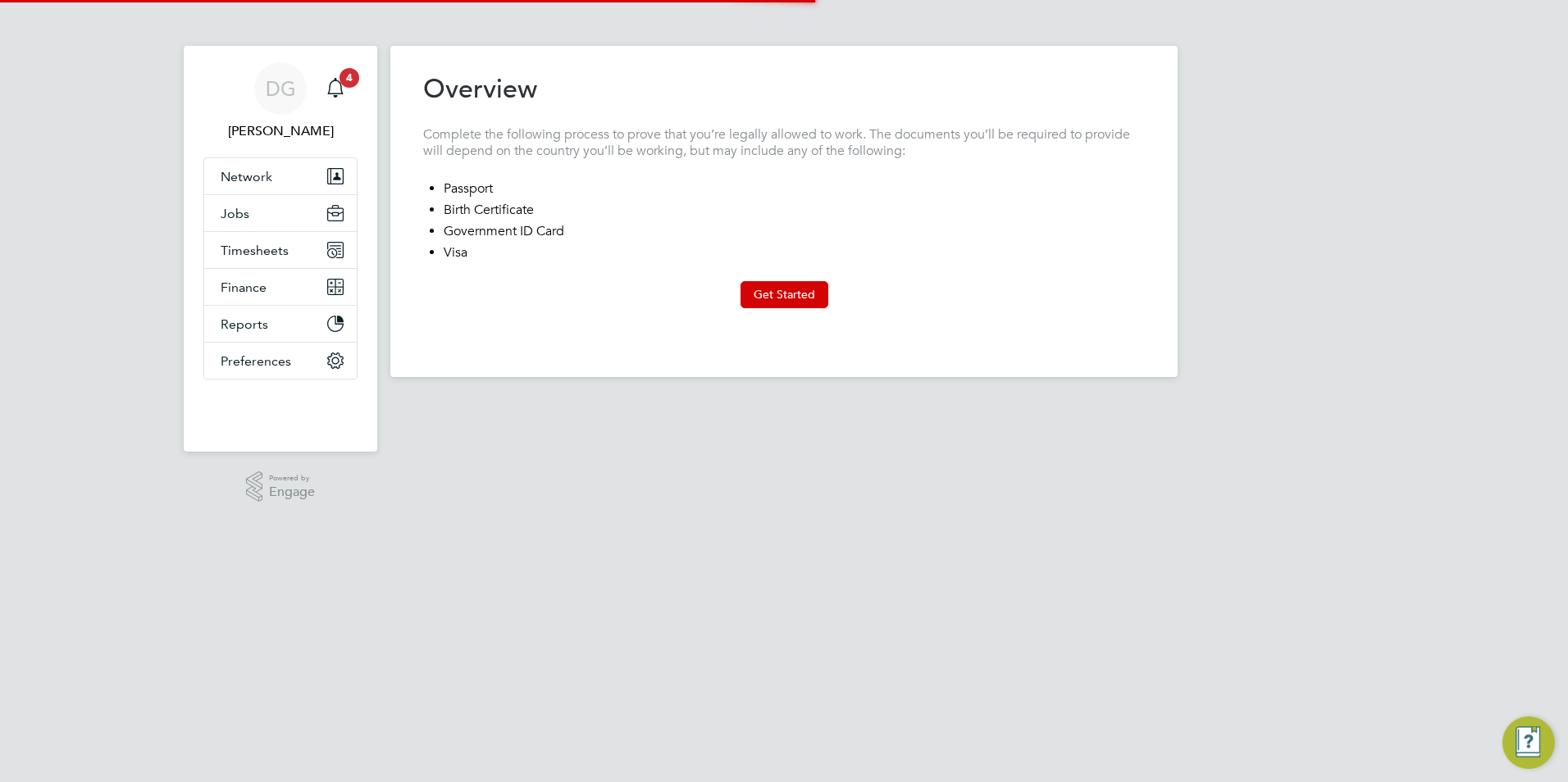
type input "[GEOGRAPHIC_DATA]"
click at [804, 291] on button "Get Started" at bounding box center [785, 294] width 88 height 26
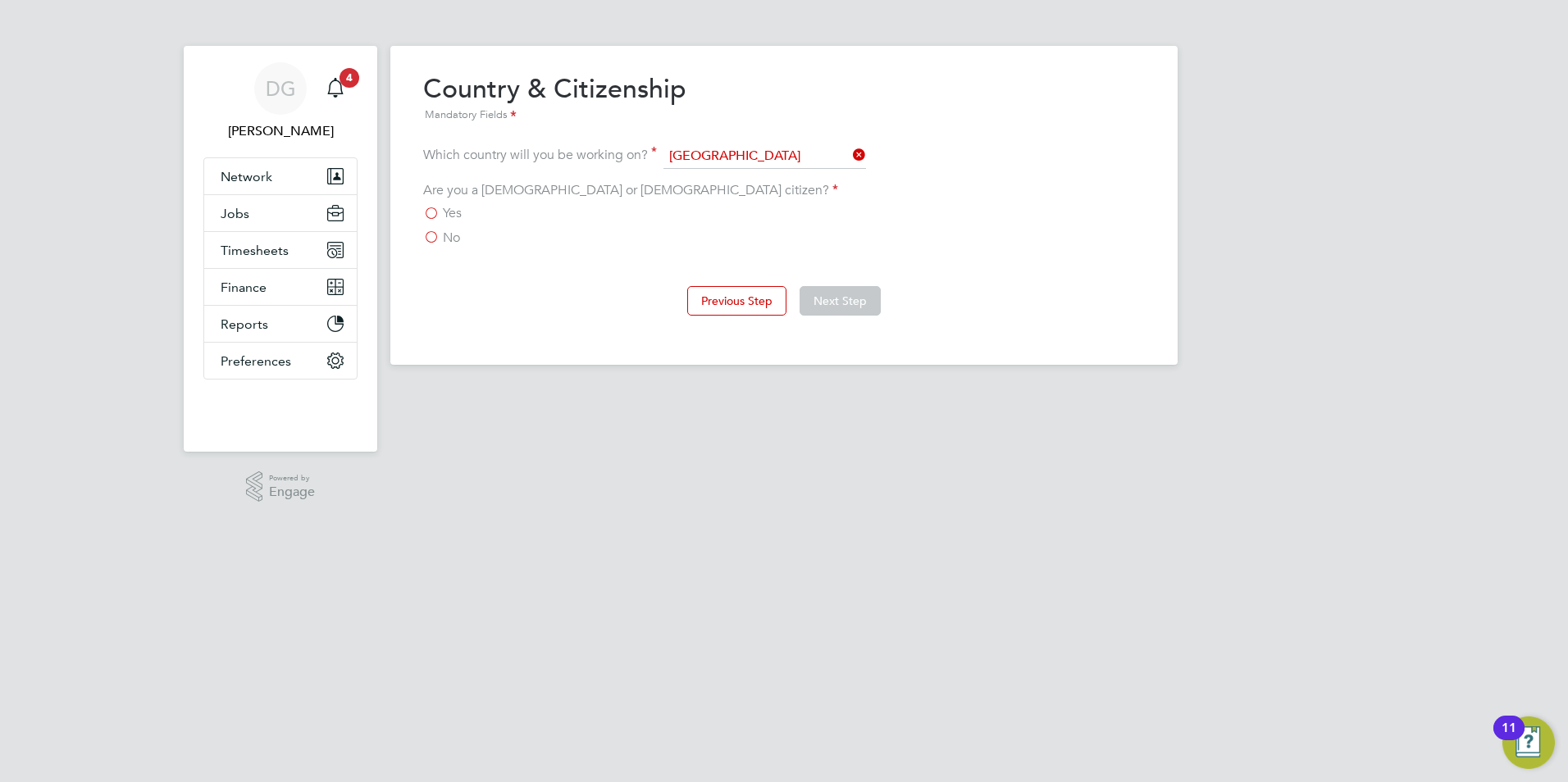
click at [440, 214] on label "Yes" at bounding box center [442, 213] width 39 height 17
click at [0, 0] on input "Yes" at bounding box center [0, 0] width 0 height 0
click at [431, 233] on label "No" at bounding box center [442, 238] width 37 height 17
click at [0, 0] on input "No" at bounding box center [0, 0] width 0 height 0
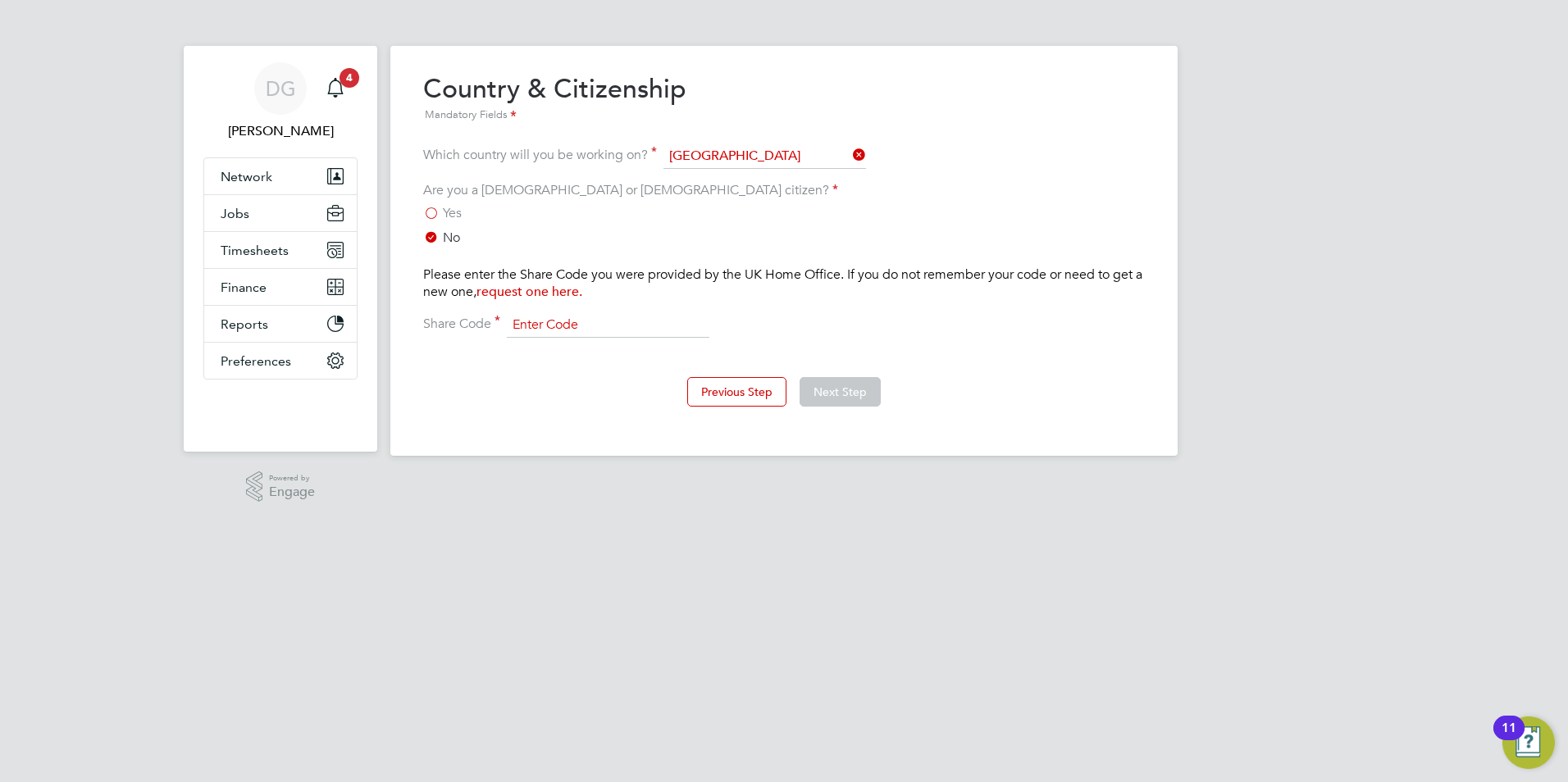
click at [595, 326] on input at bounding box center [608, 326] width 203 height 25
click at [435, 217] on label "Yes" at bounding box center [442, 213] width 39 height 17
click at [0, 0] on input "Yes" at bounding box center [0, 0] width 0 height 0
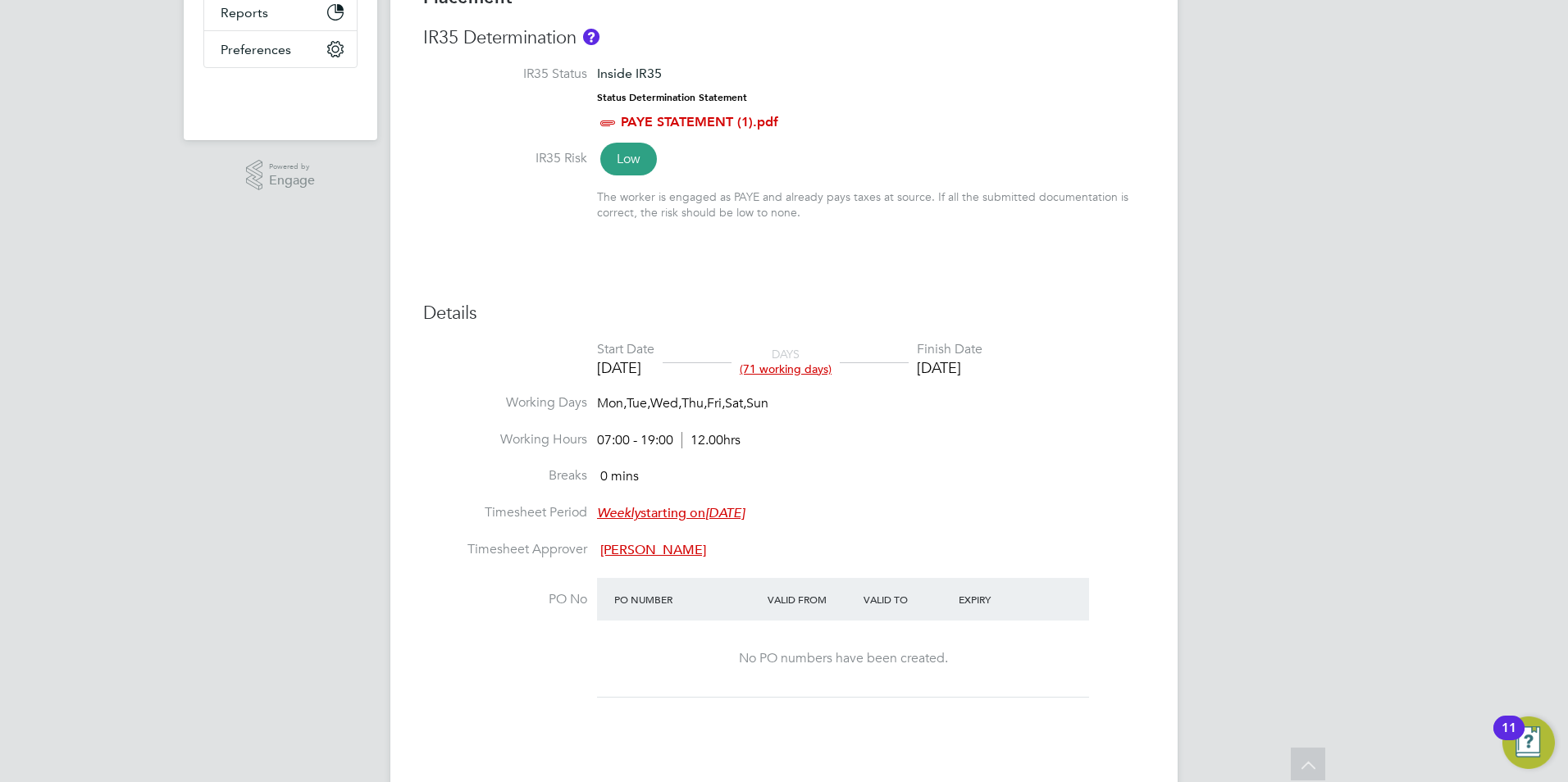
scroll to position [410, 0]
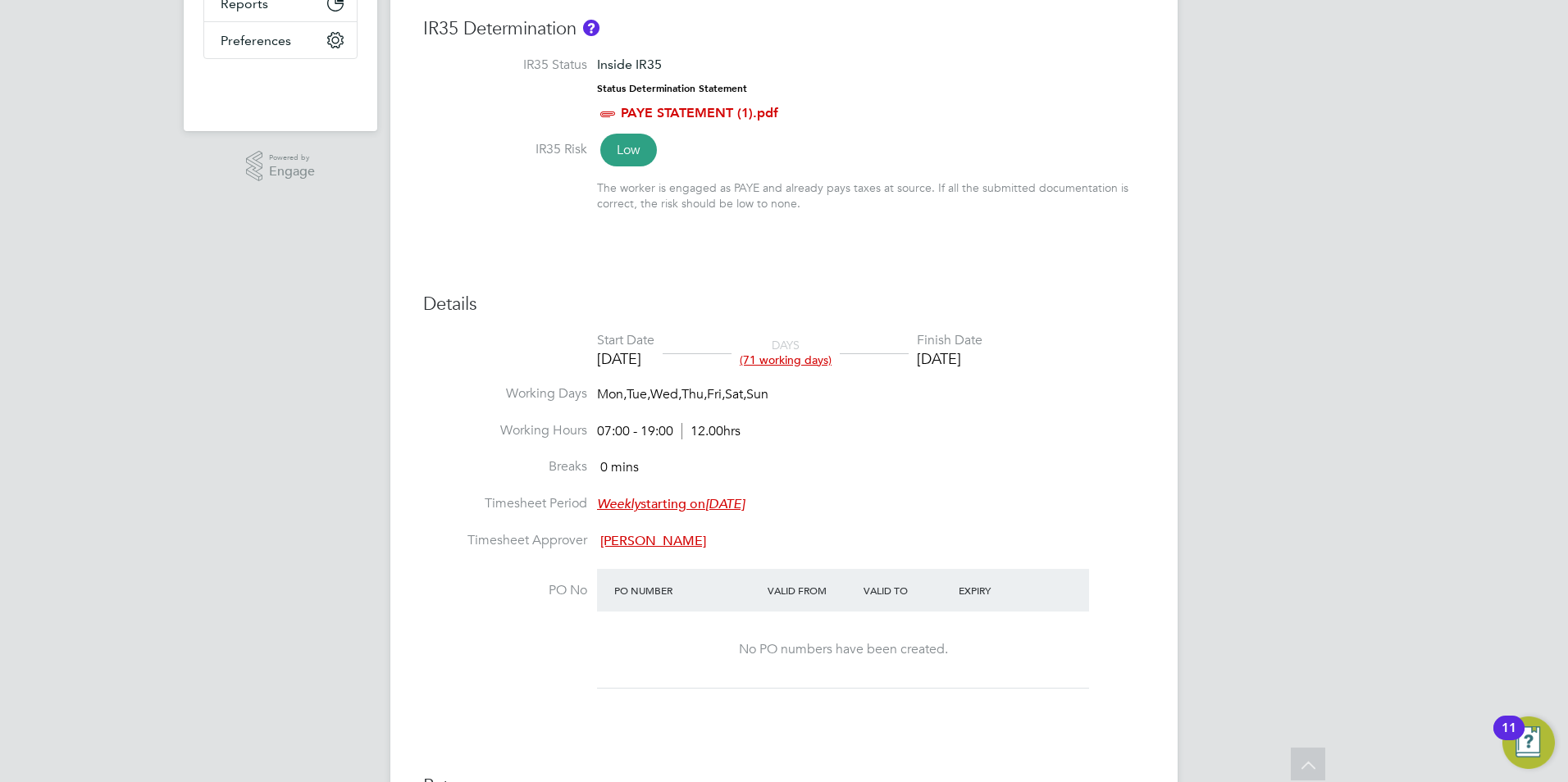
click at [633, 355] on div "[DATE]" at bounding box center [625, 358] width 57 height 18
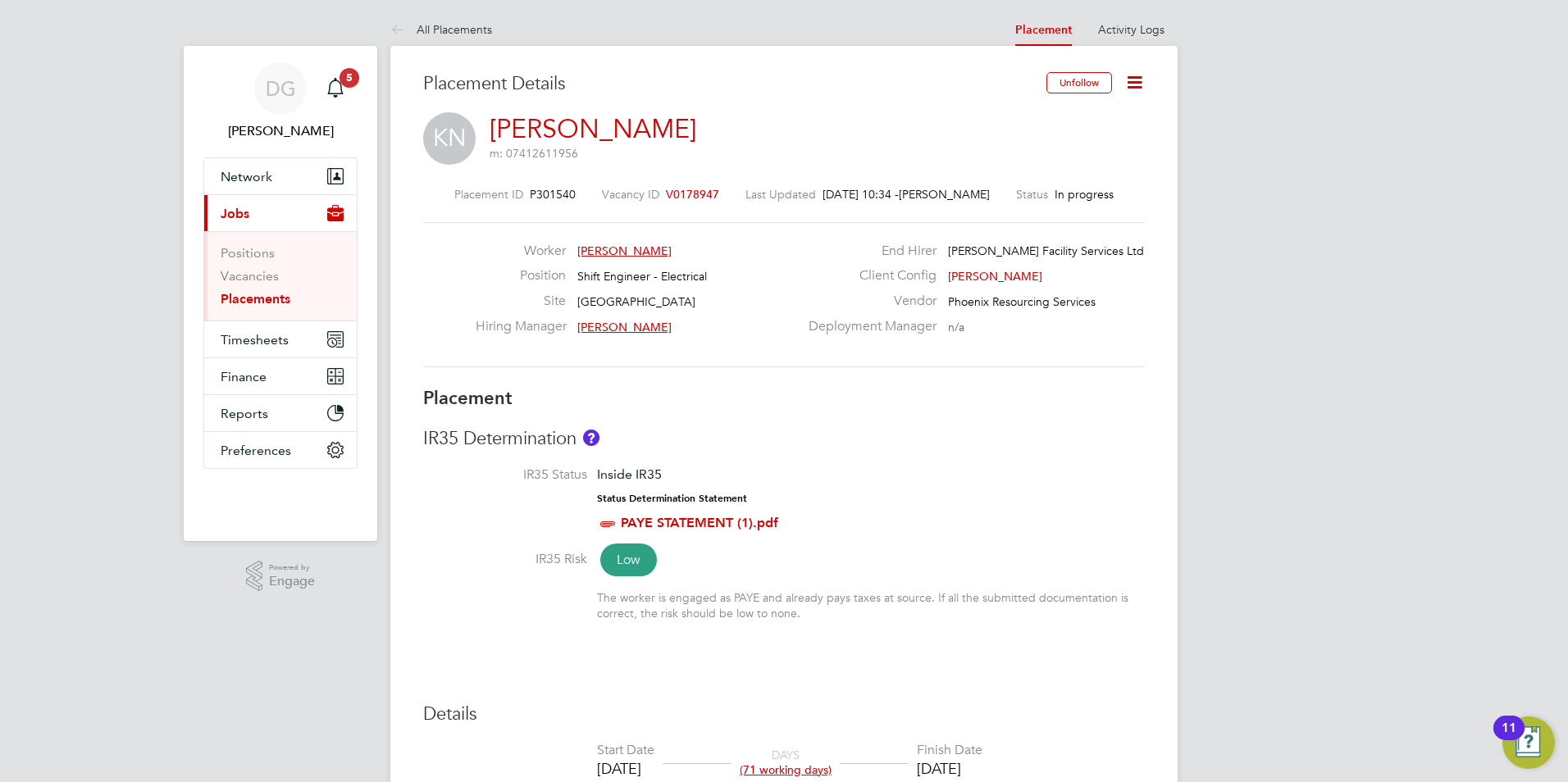
click at [1137, 84] on icon at bounding box center [1134, 82] width 20 height 20
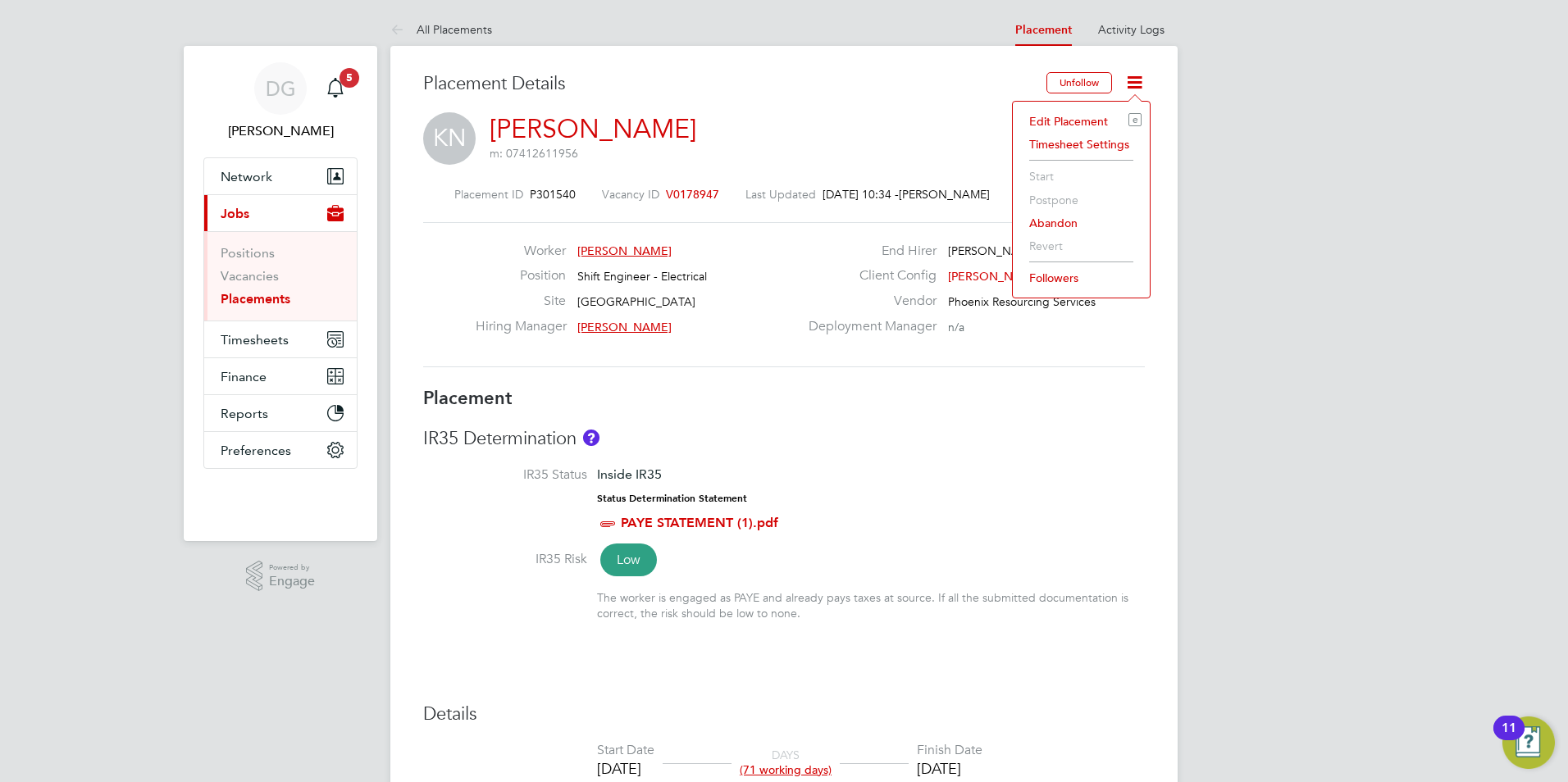
click at [1076, 111] on li "Edit Placement e" at bounding box center [1081, 121] width 120 height 23
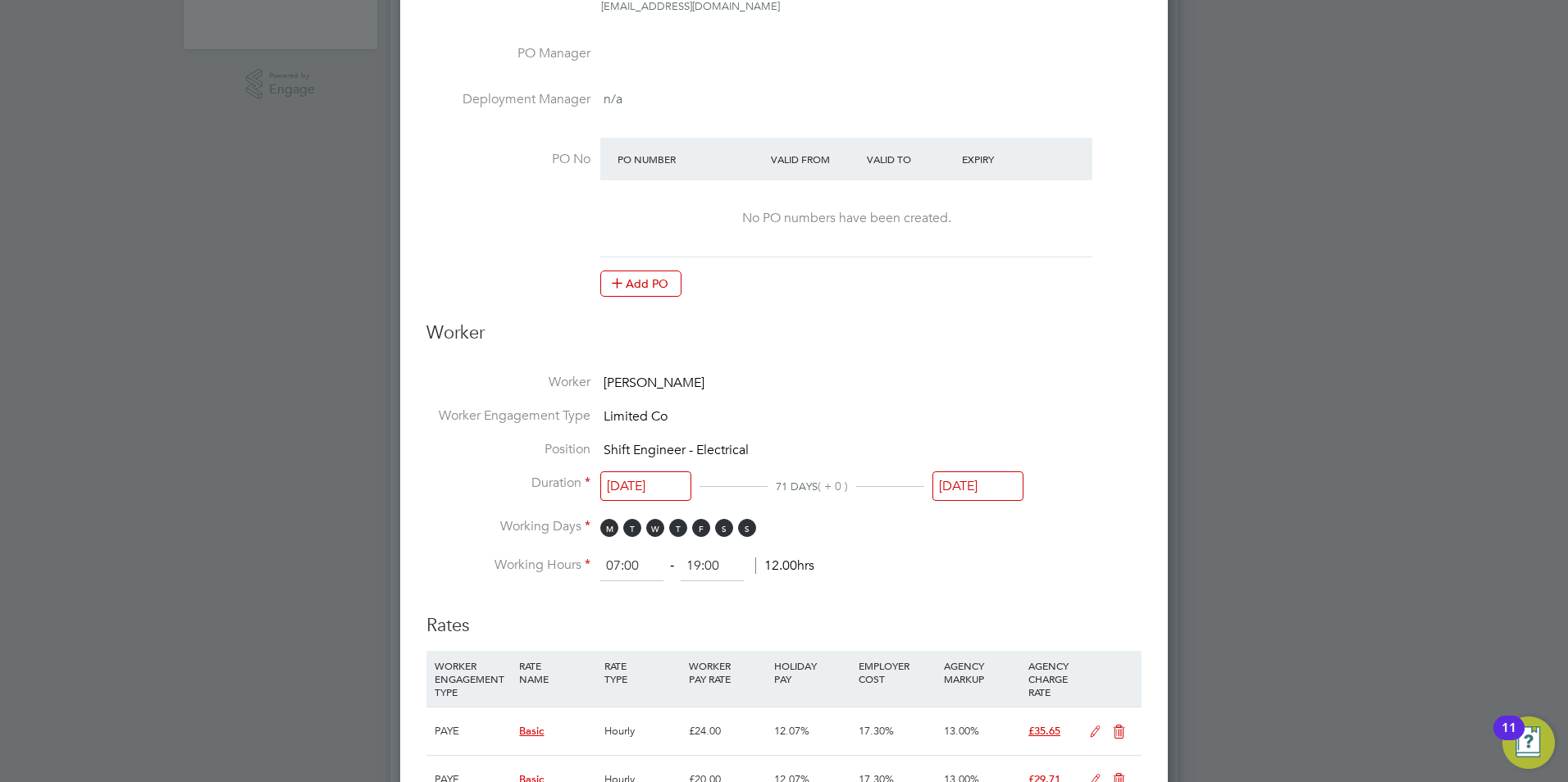
click at [633, 489] on input "22 Aug 2025" at bounding box center [646, 486] width 91 height 31
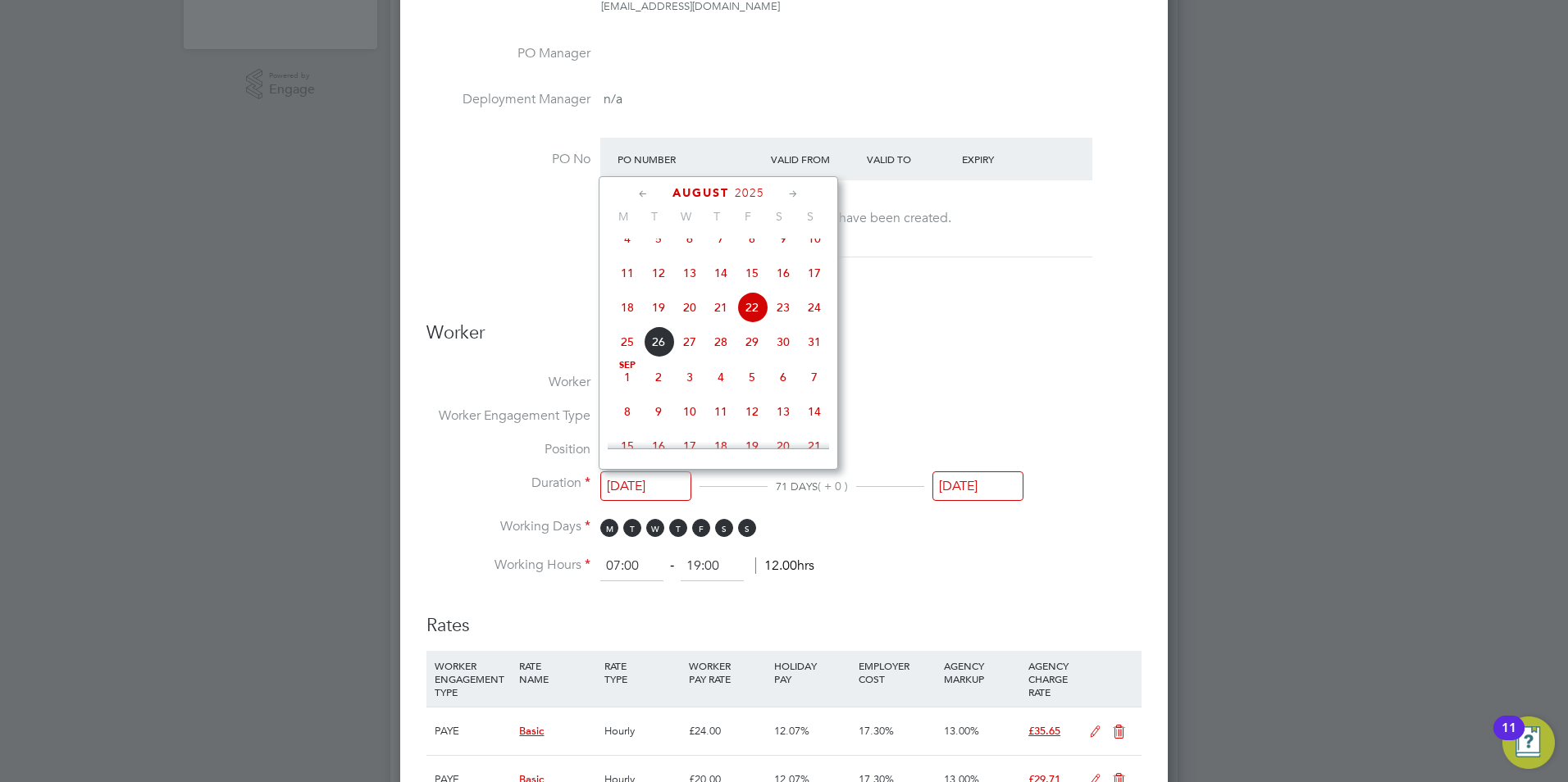
click at [716, 321] on span "21" at bounding box center [720, 307] width 31 height 31
type input "21 Aug 2025"
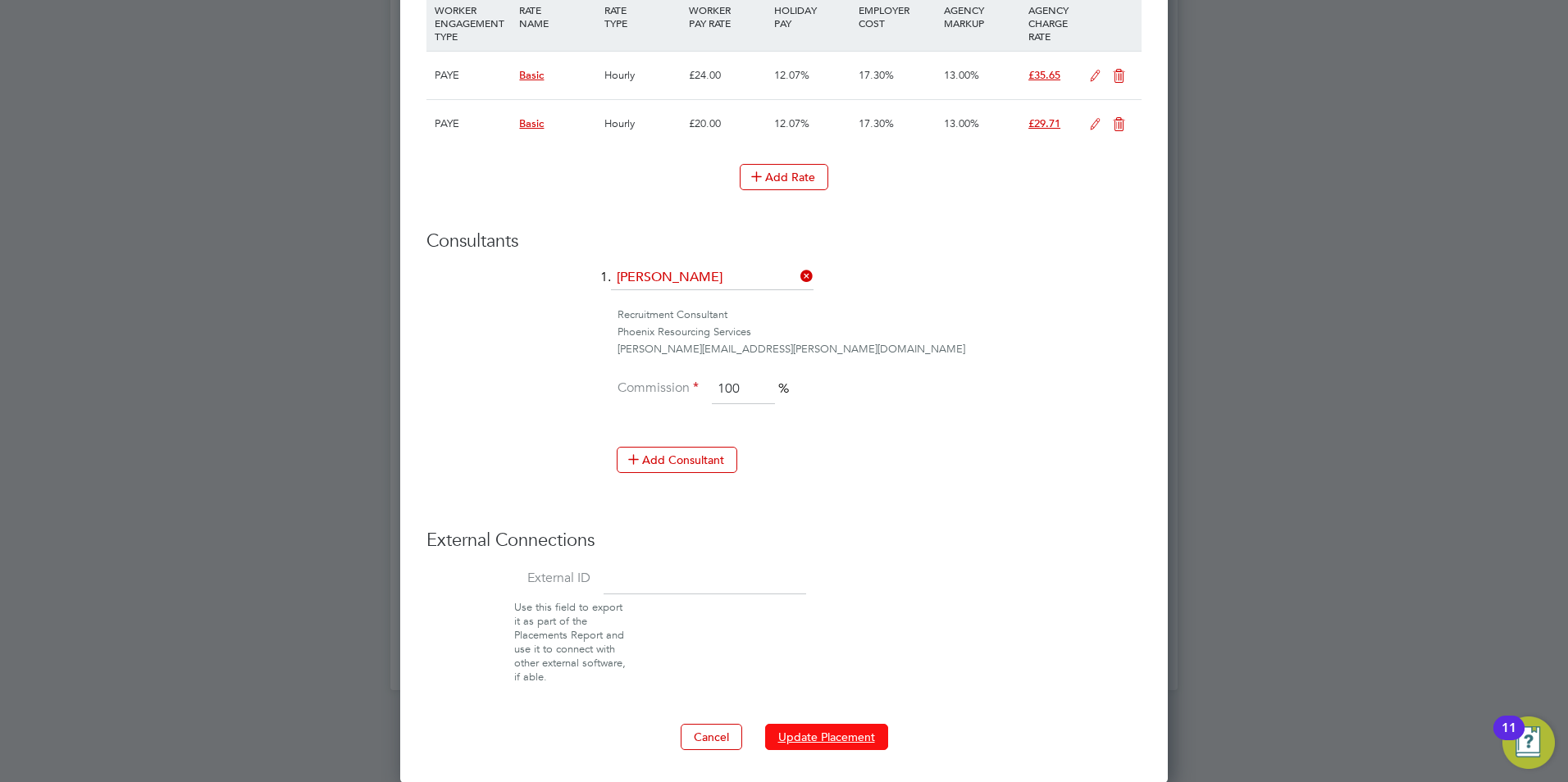
click at [838, 743] on button "Update Placement" at bounding box center [827, 737] width 123 height 26
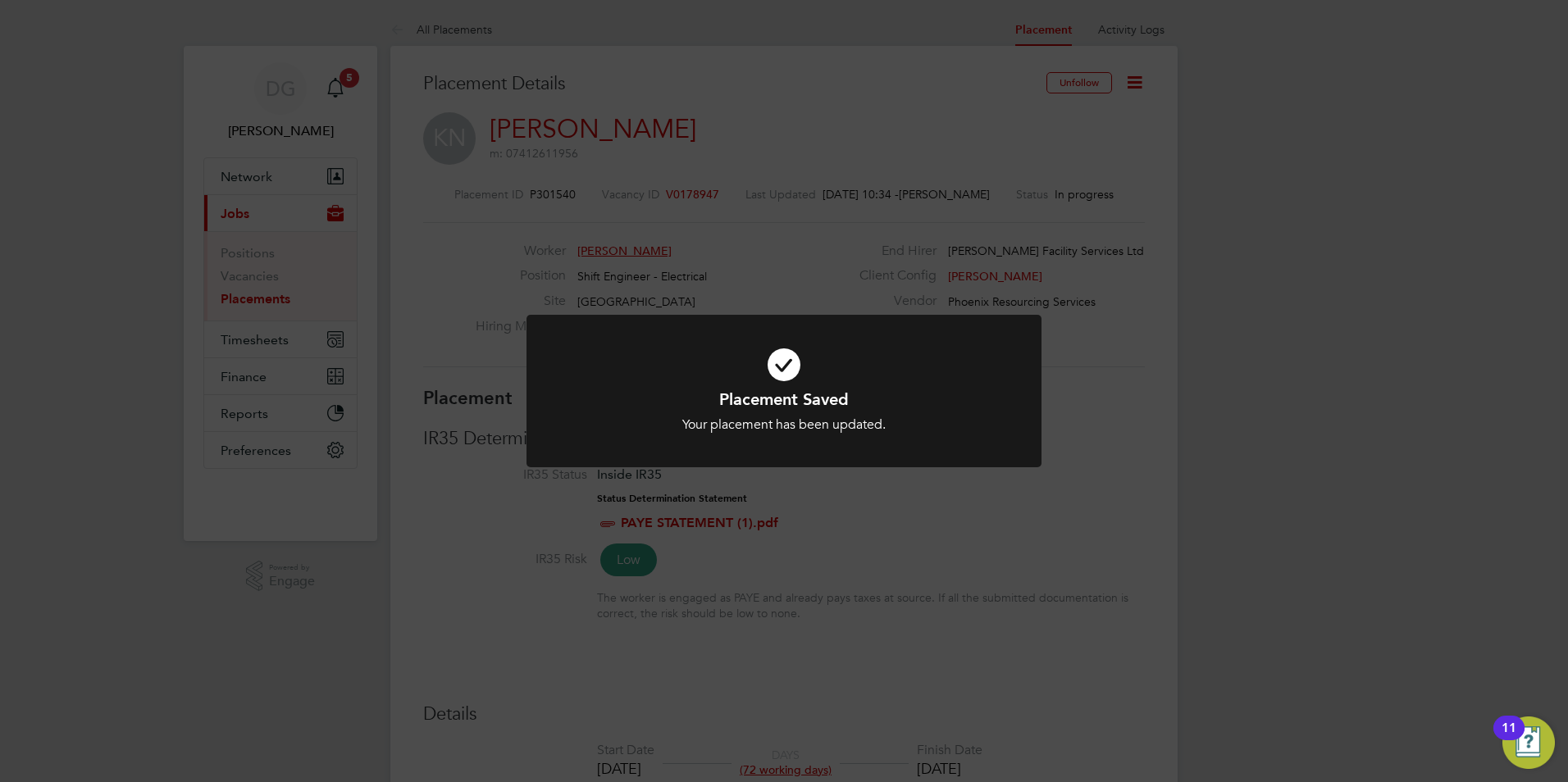
click at [1124, 350] on div "Placement Saved Your placement has been updated. Cancel Okay" at bounding box center [784, 391] width 1568 height 782
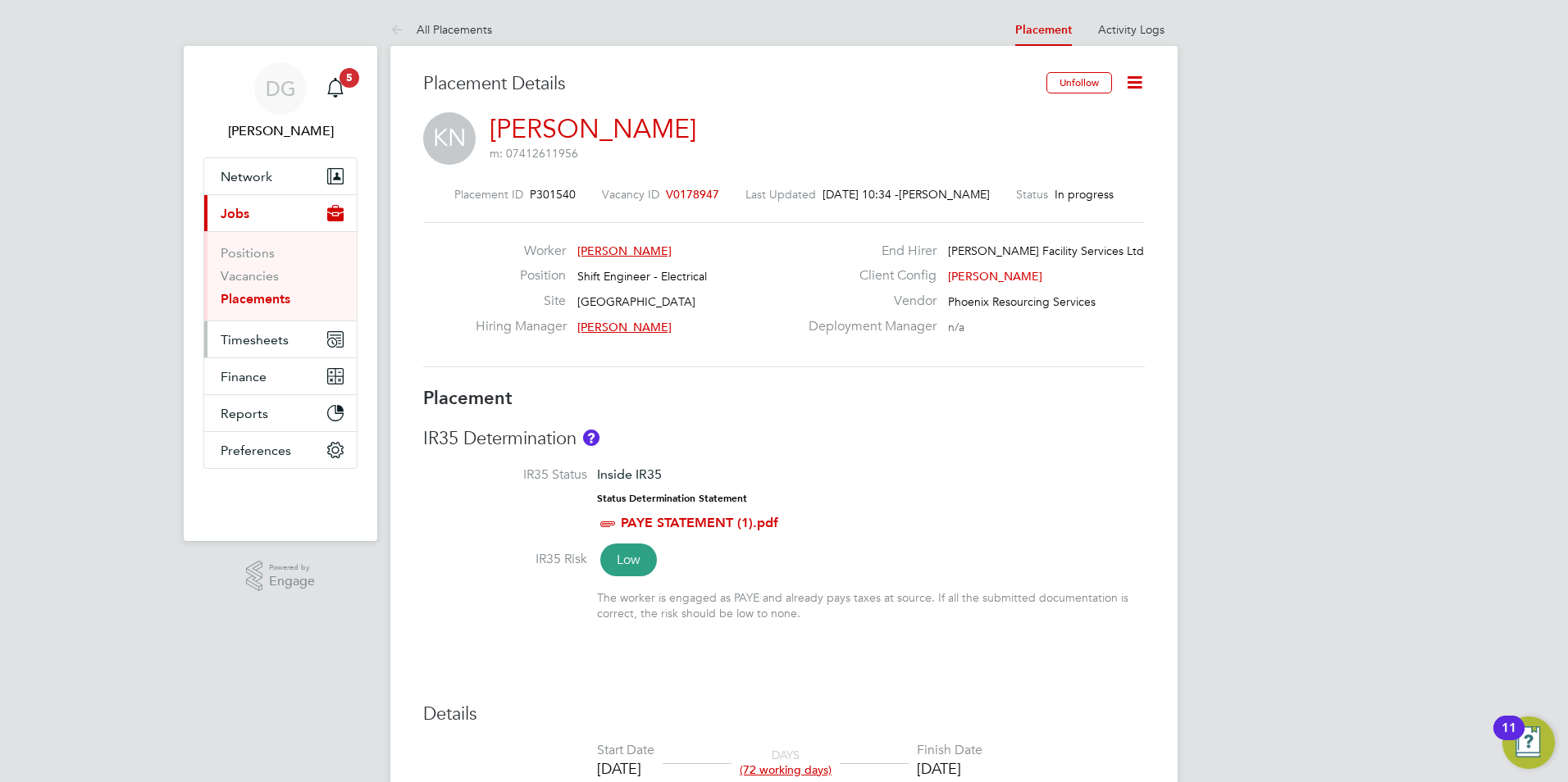
click at [244, 346] on span "Timesheets" at bounding box center [255, 340] width 68 height 16
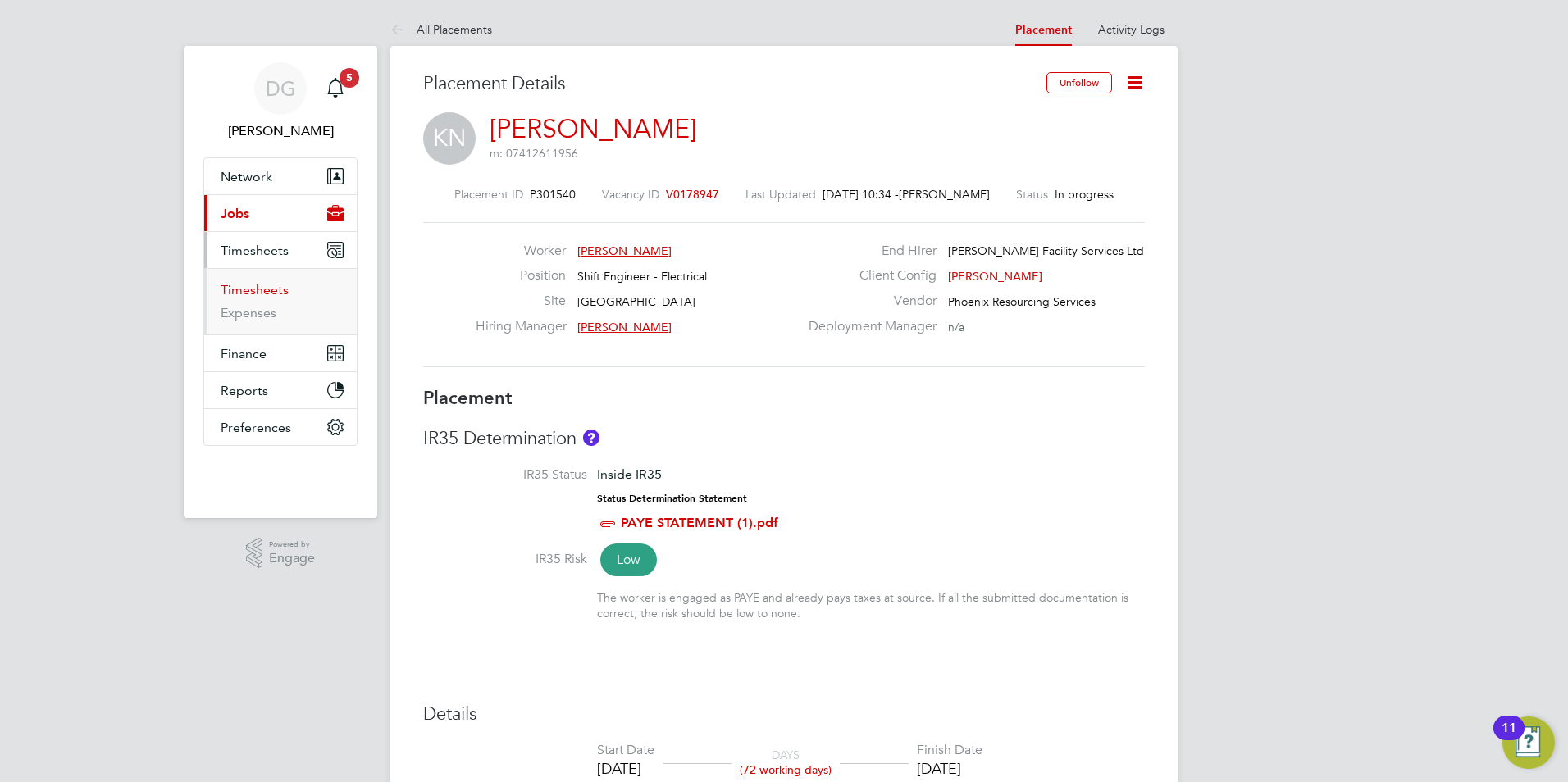
click at [245, 290] on link "Timesheets" at bounding box center [255, 290] width 68 height 16
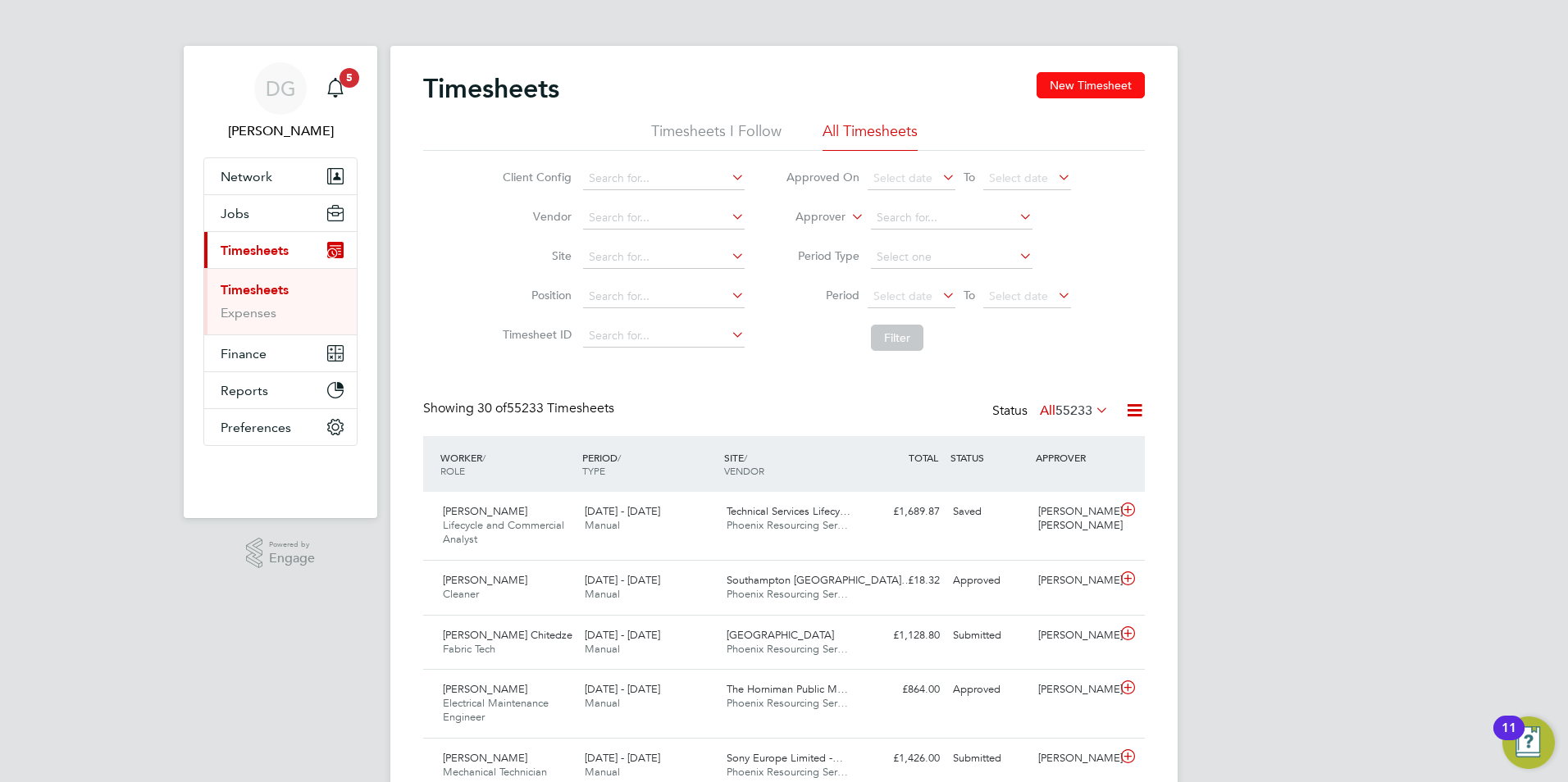
click at [1104, 80] on button "New Timesheet" at bounding box center [1090, 85] width 108 height 26
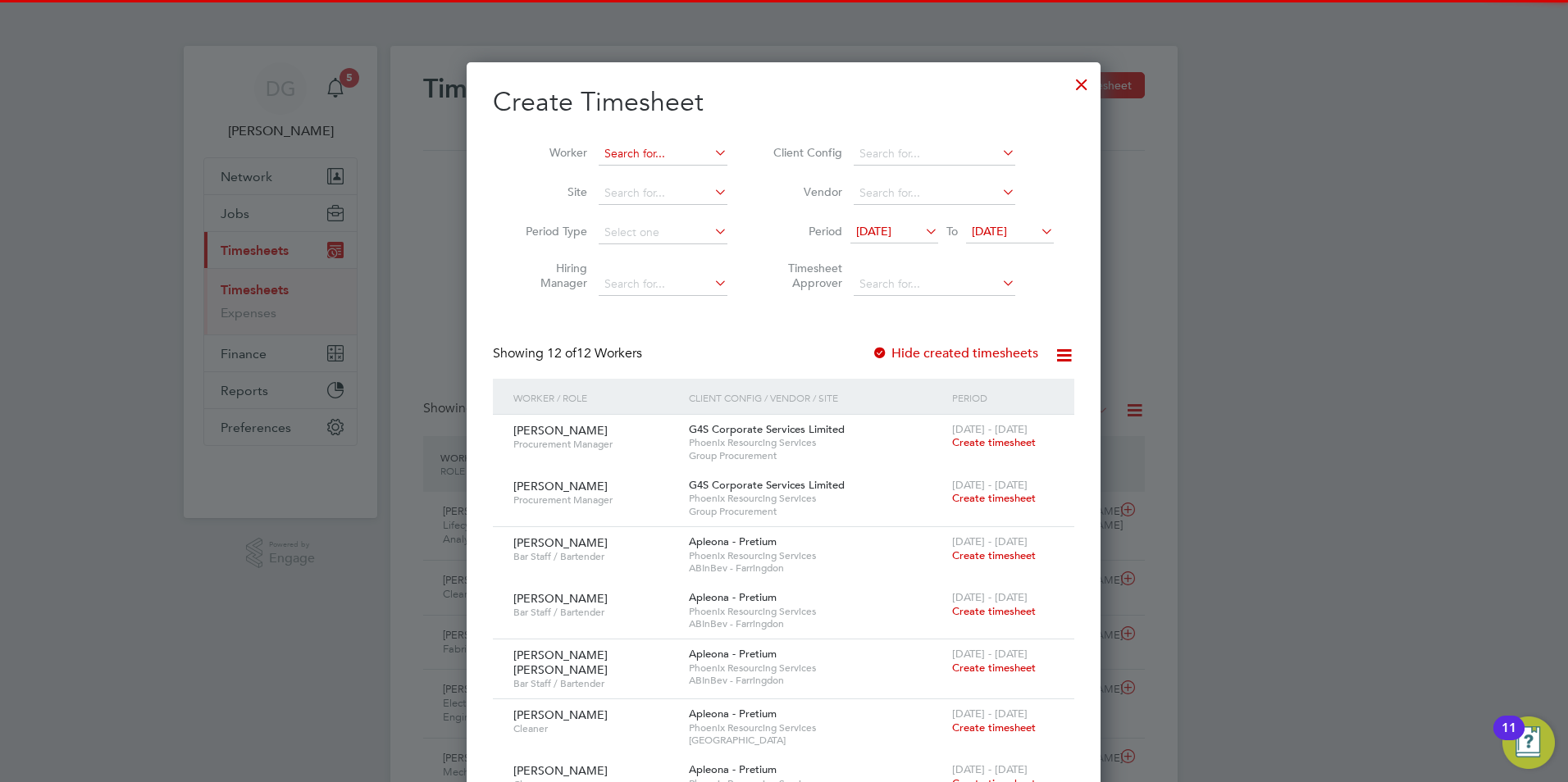
click at [632, 147] on input at bounding box center [663, 154] width 129 height 23
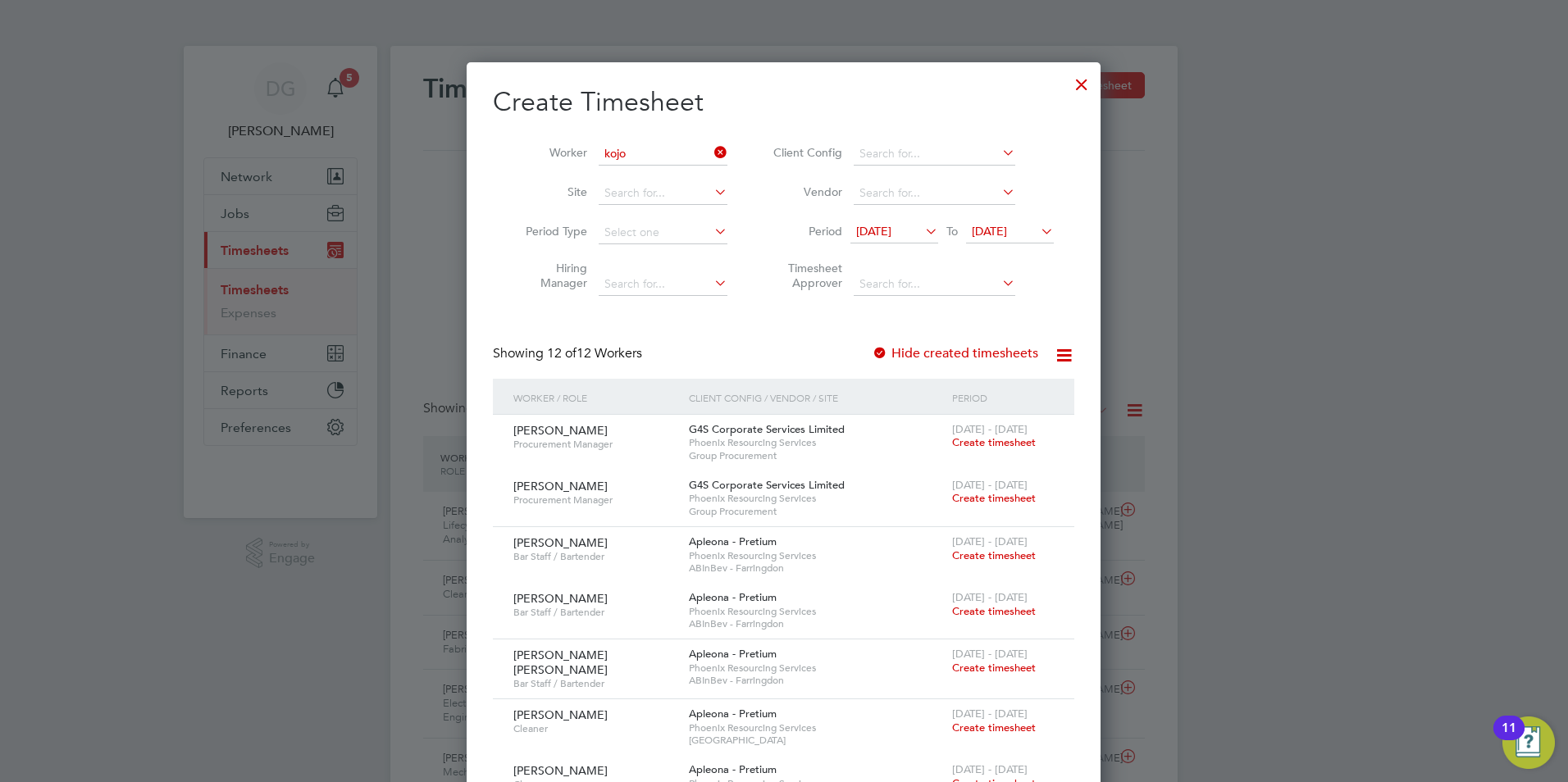
click at [637, 214] on li "Kojo Nkansah" at bounding box center [665, 219] width 133 height 22
type input "Kojo Nkansah"
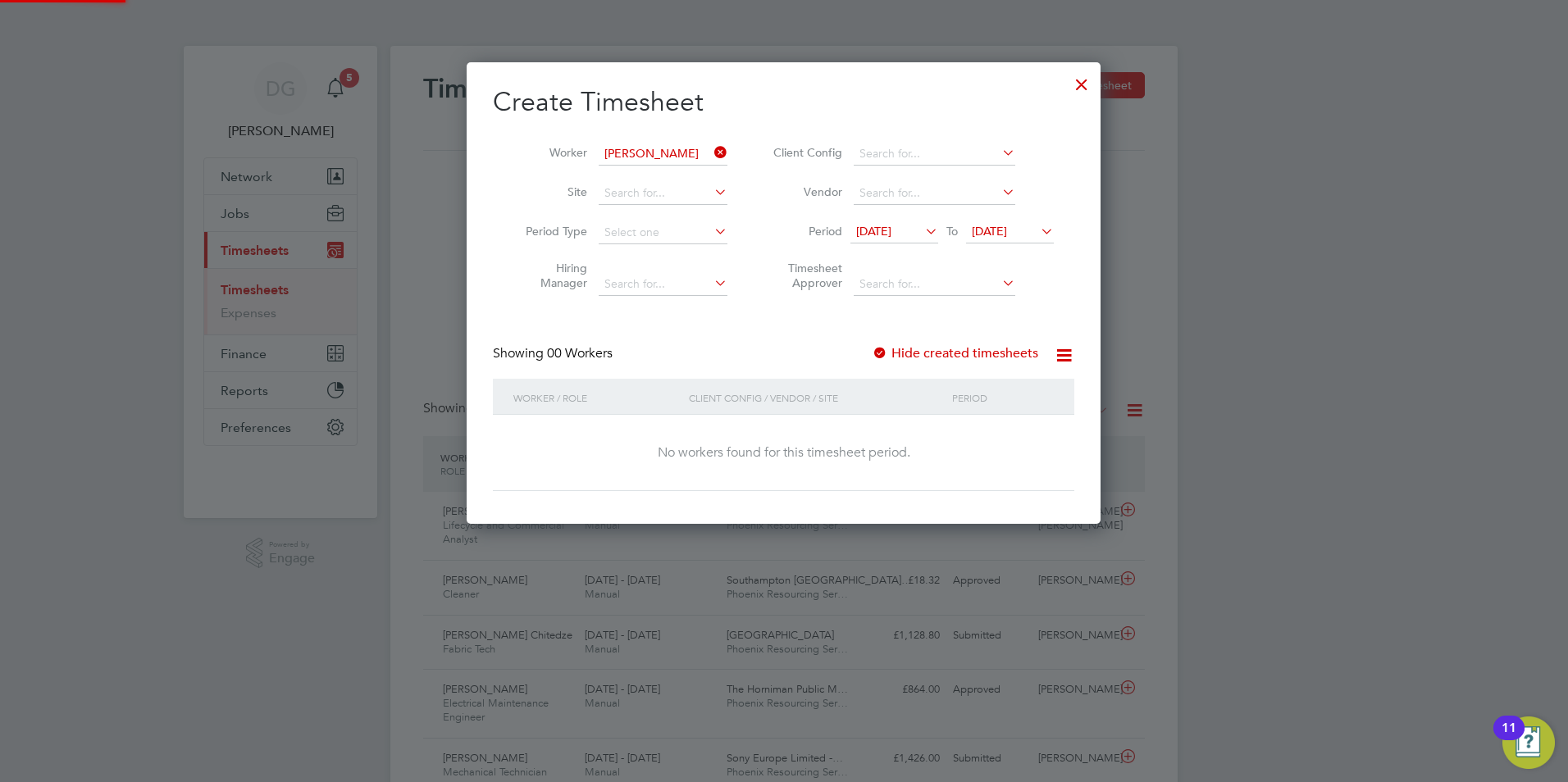
click at [891, 226] on span "12 Aug 2025" at bounding box center [874, 231] width 35 height 15
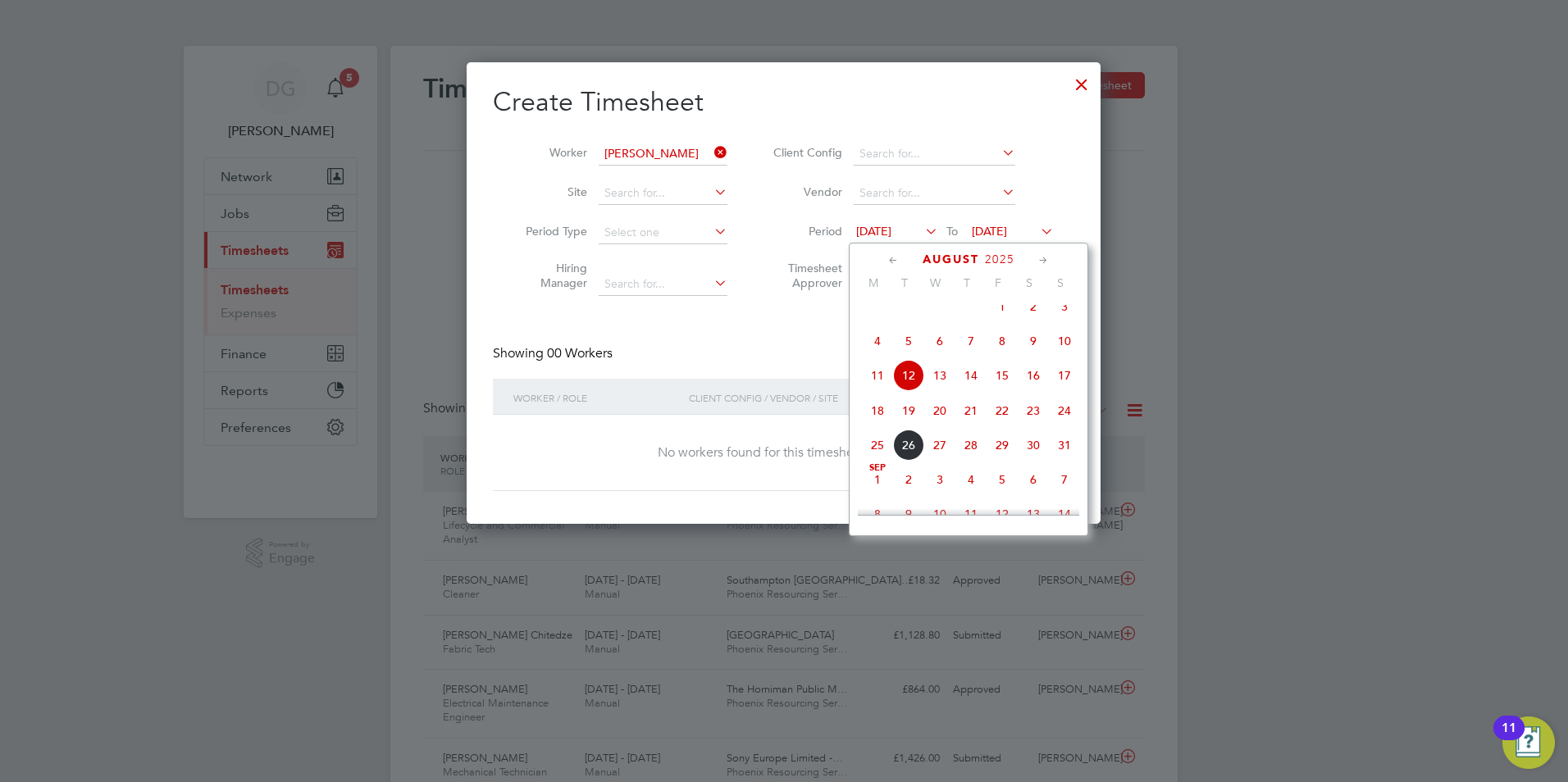
click at [963, 420] on span "21" at bounding box center [970, 410] width 31 height 31
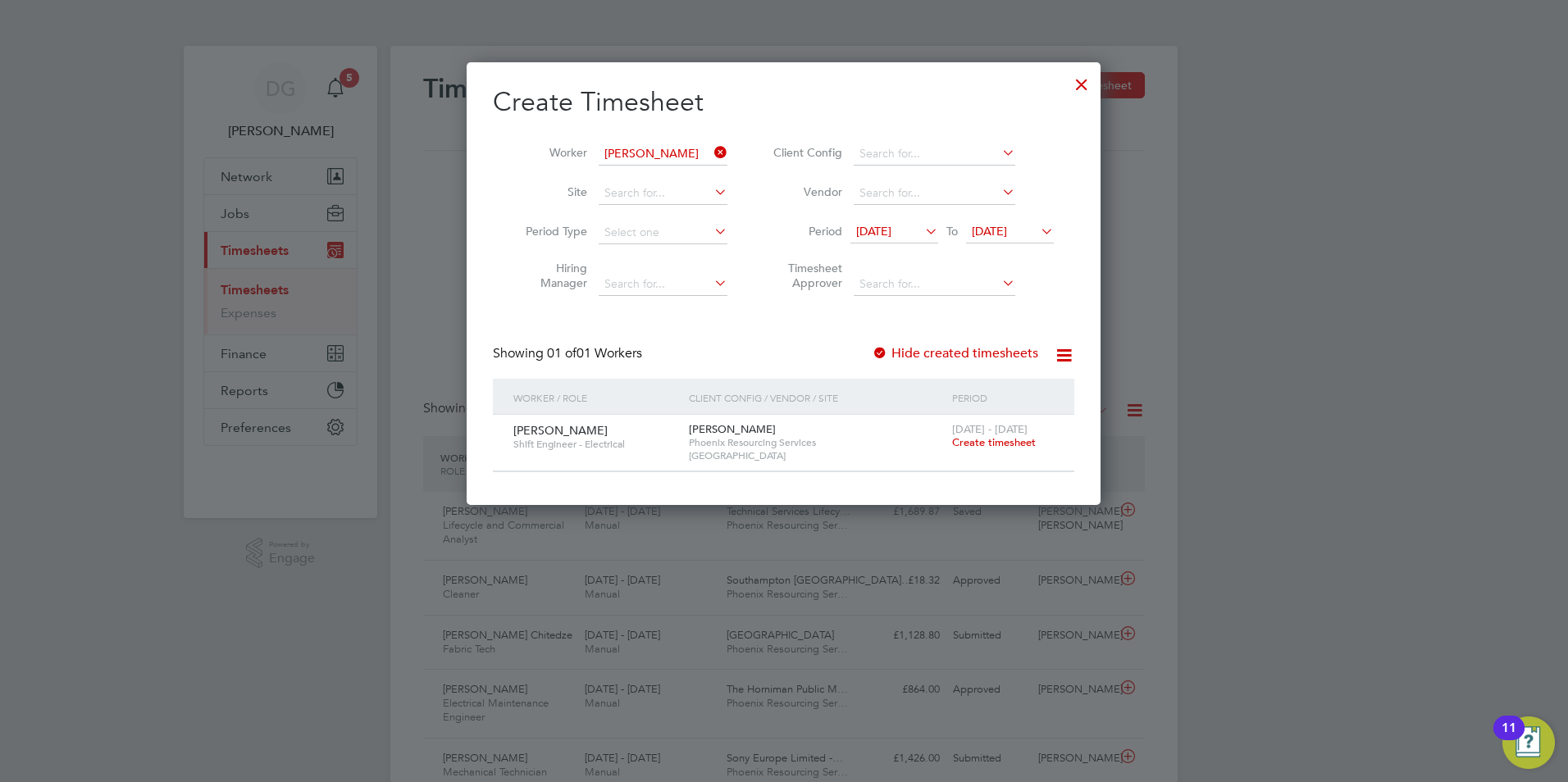
click at [1007, 228] on span "21 Aug 2025" at bounding box center [989, 231] width 35 height 15
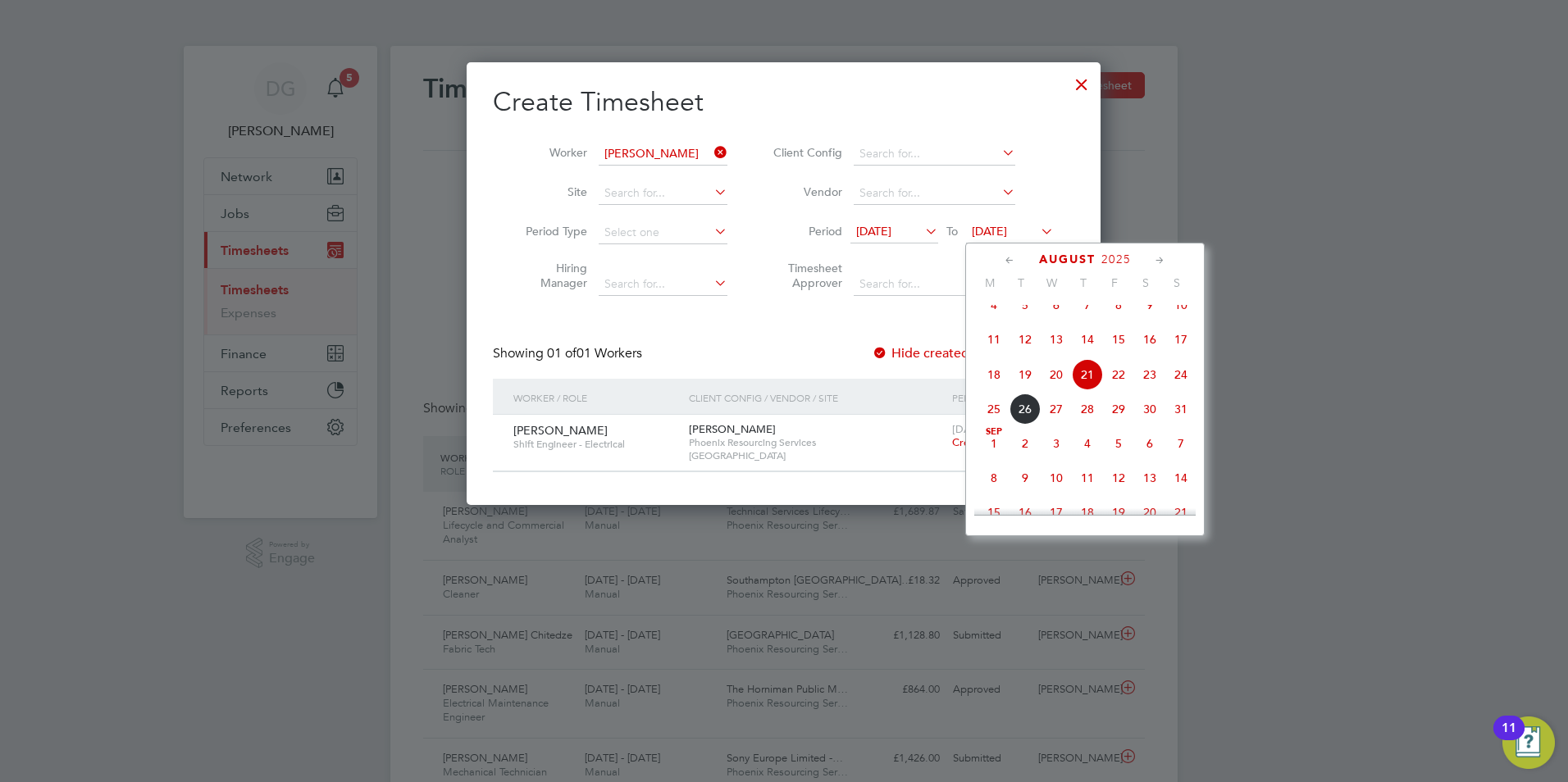
click at [1176, 387] on span "24" at bounding box center [1180, 374] width 31 height 31
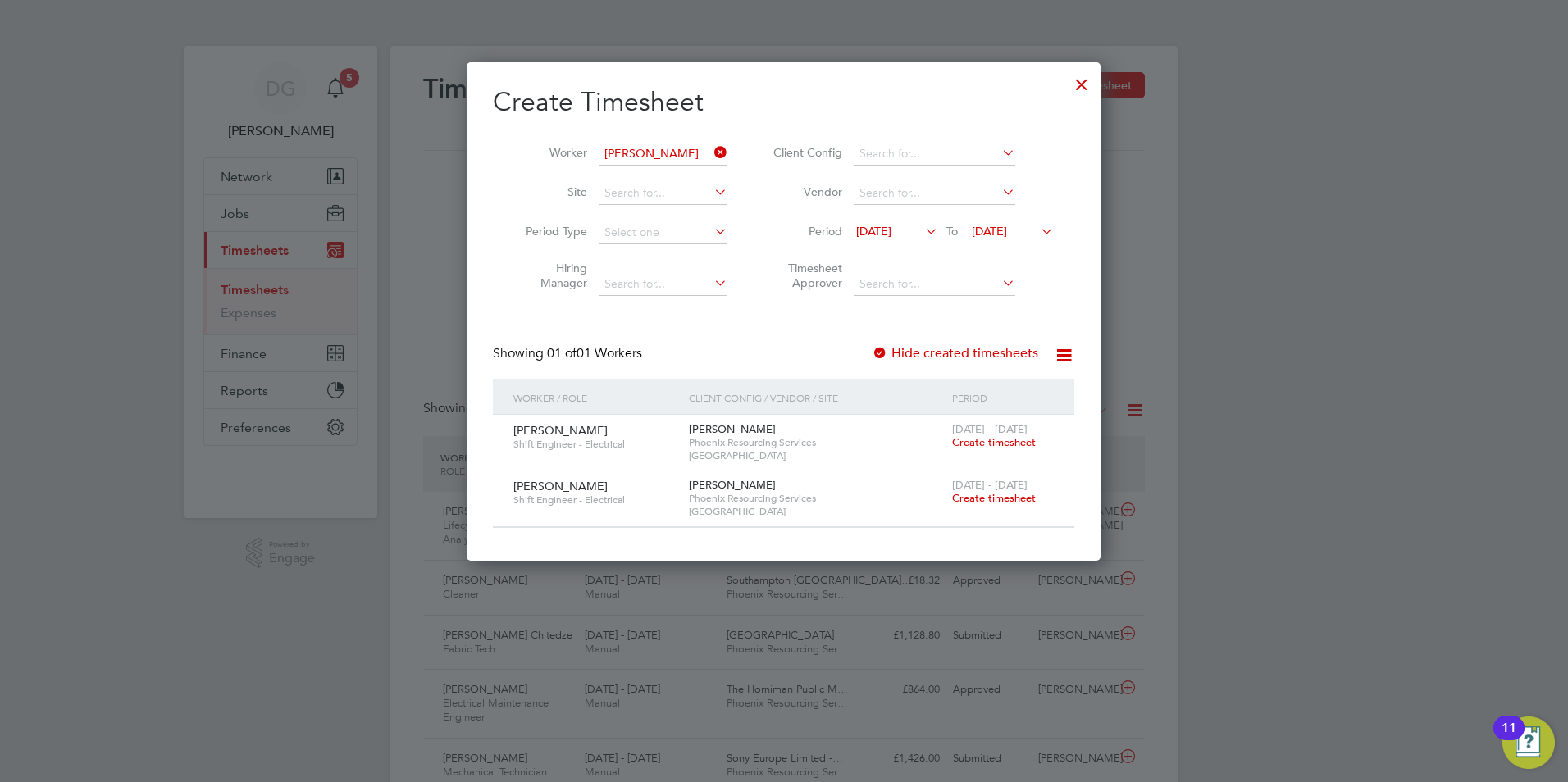
click at [1022, 442] on span "Create timesheet" at bounding box center [994, 442] width 83 height 14
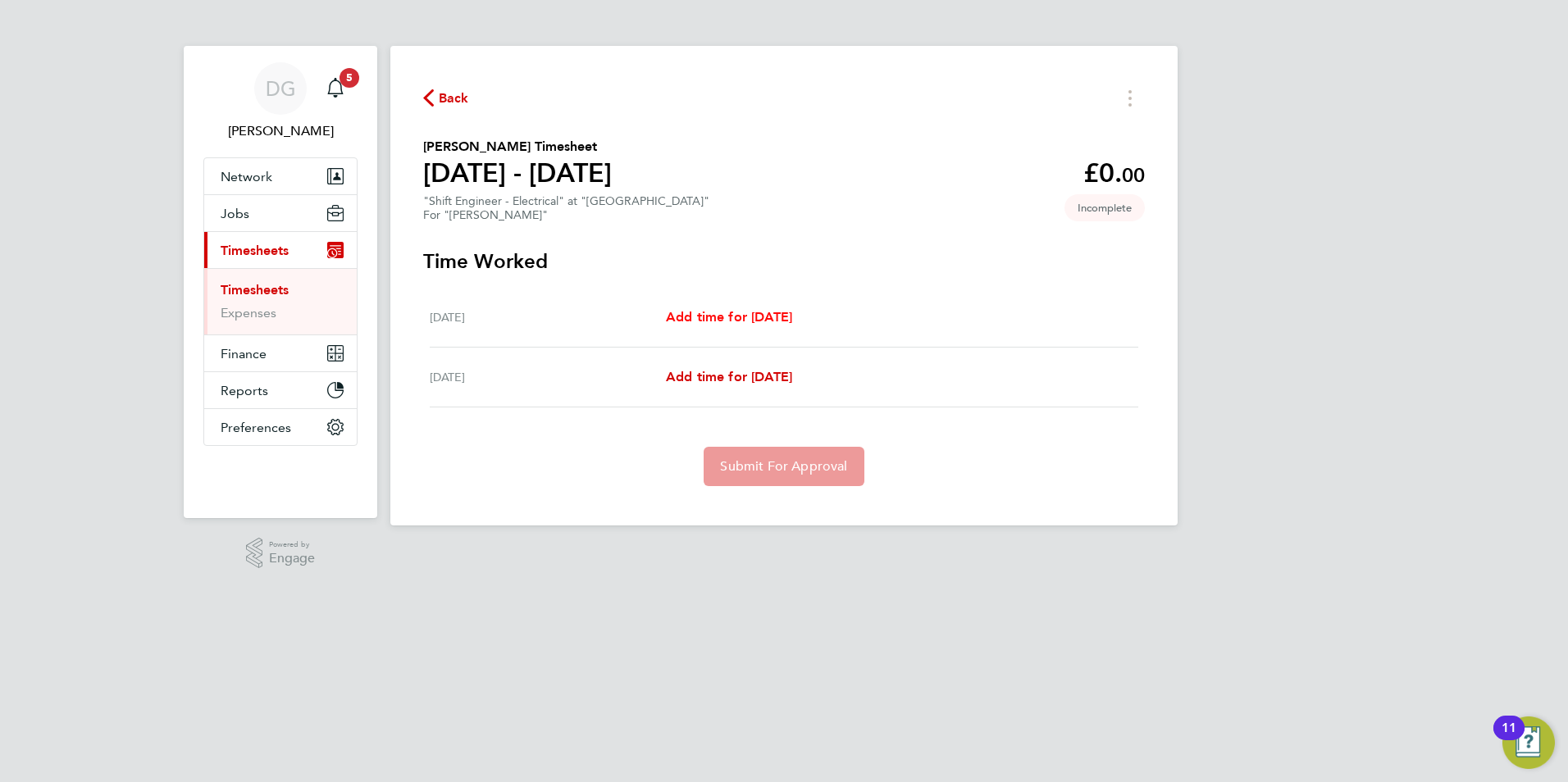
click at [714, 312] on span "Add time for Thu 21 Aug" at bounding box center [730, 317] width 126 height 16
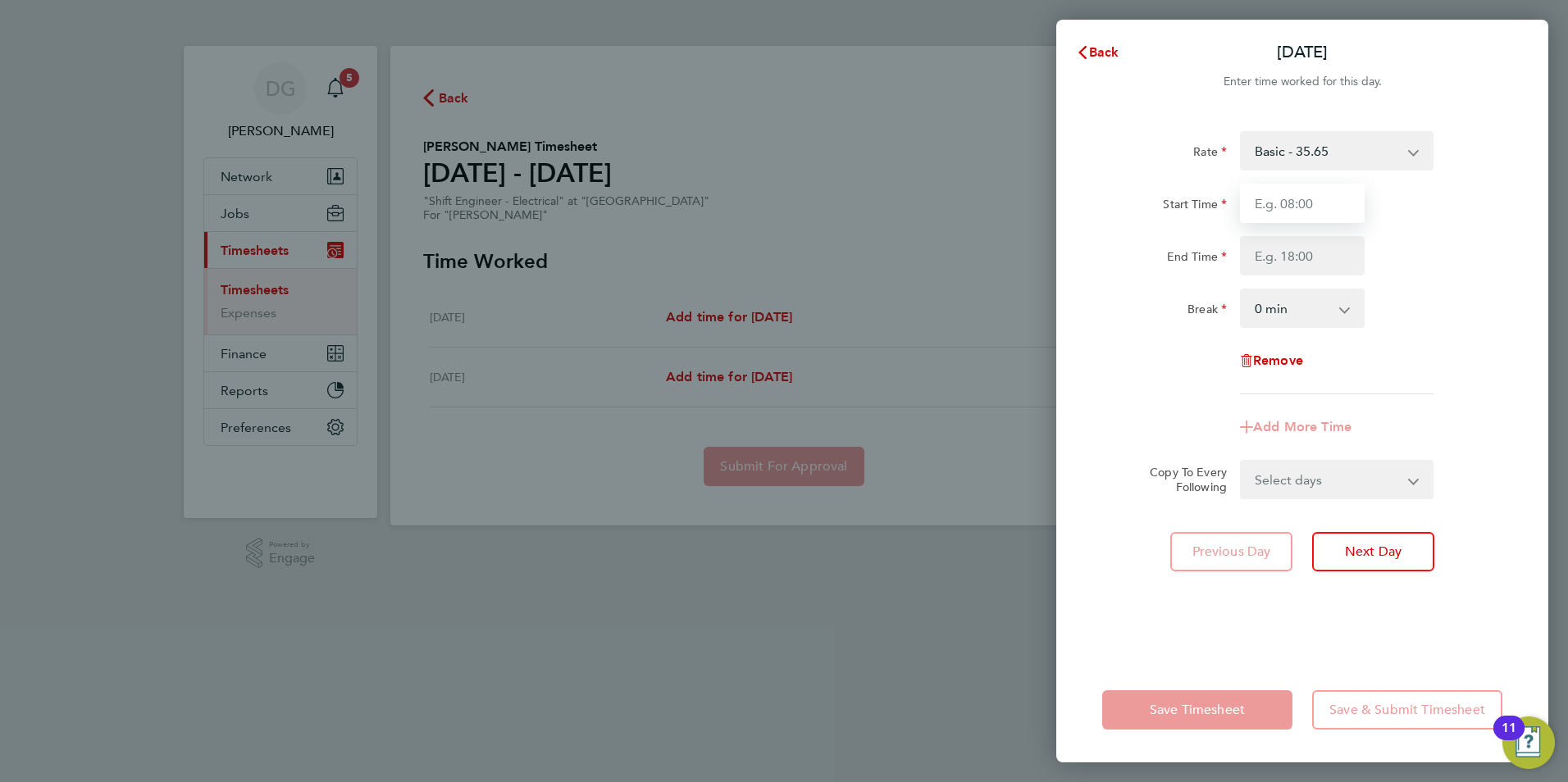
drag, startPoint x: 1327, startPoint y: 201, endPoint x: 1284, endPoint y: 221, distance: 47.4
click at [1327, 203] on input "Start Time" at bounding box center [1302, 203] width 125 height 39
type input "07:00"
click at [1279, 254] on input "End Time" at bounding box center [1302, 255] width 125 height 39
type input "19:00"
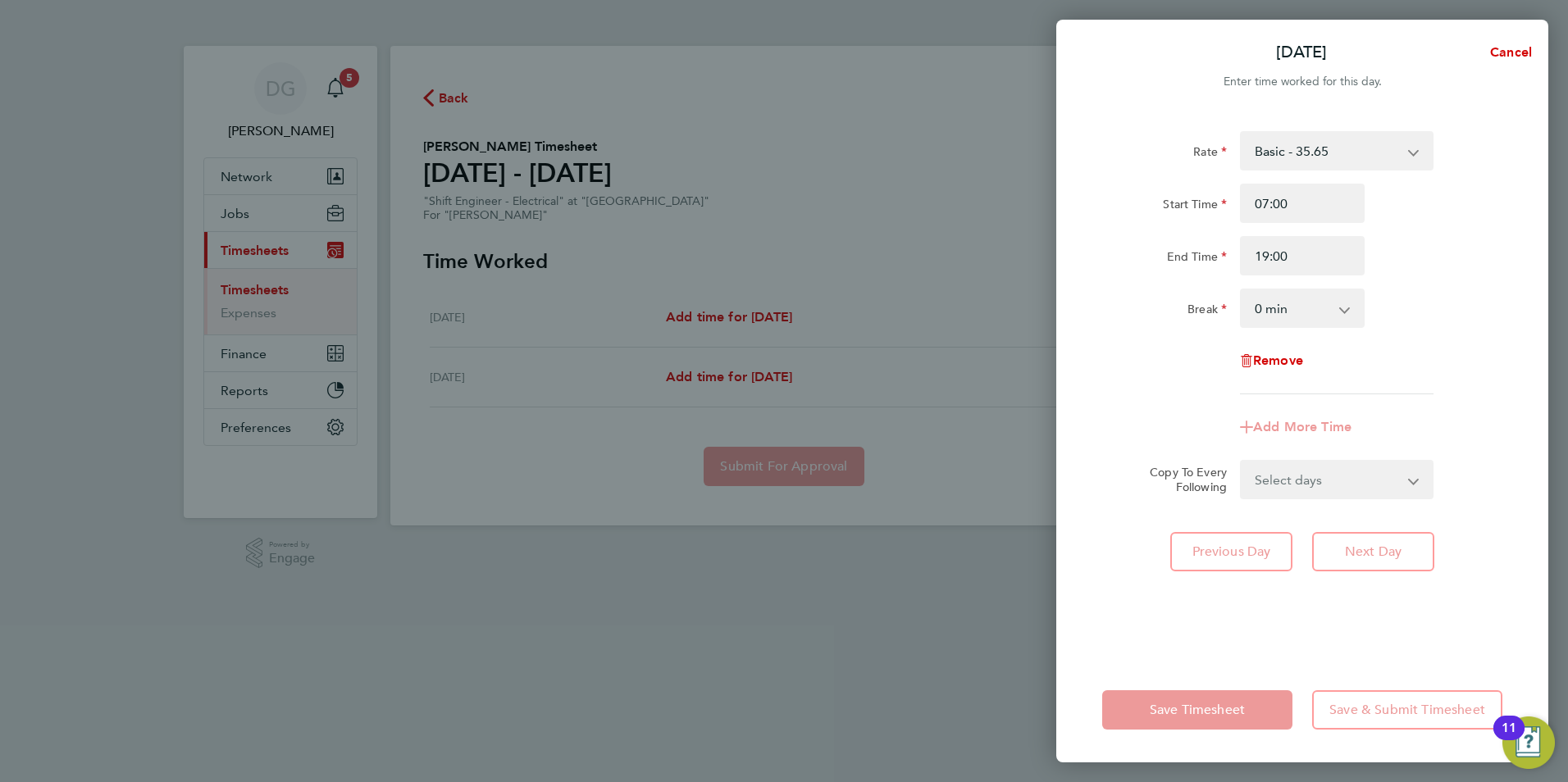
click at [1489, 301] on div "Break 0 min 15 min 30 min 45 min 60 min 75 min 90 min" at bounding box center [1302, 308] width 414 height 39
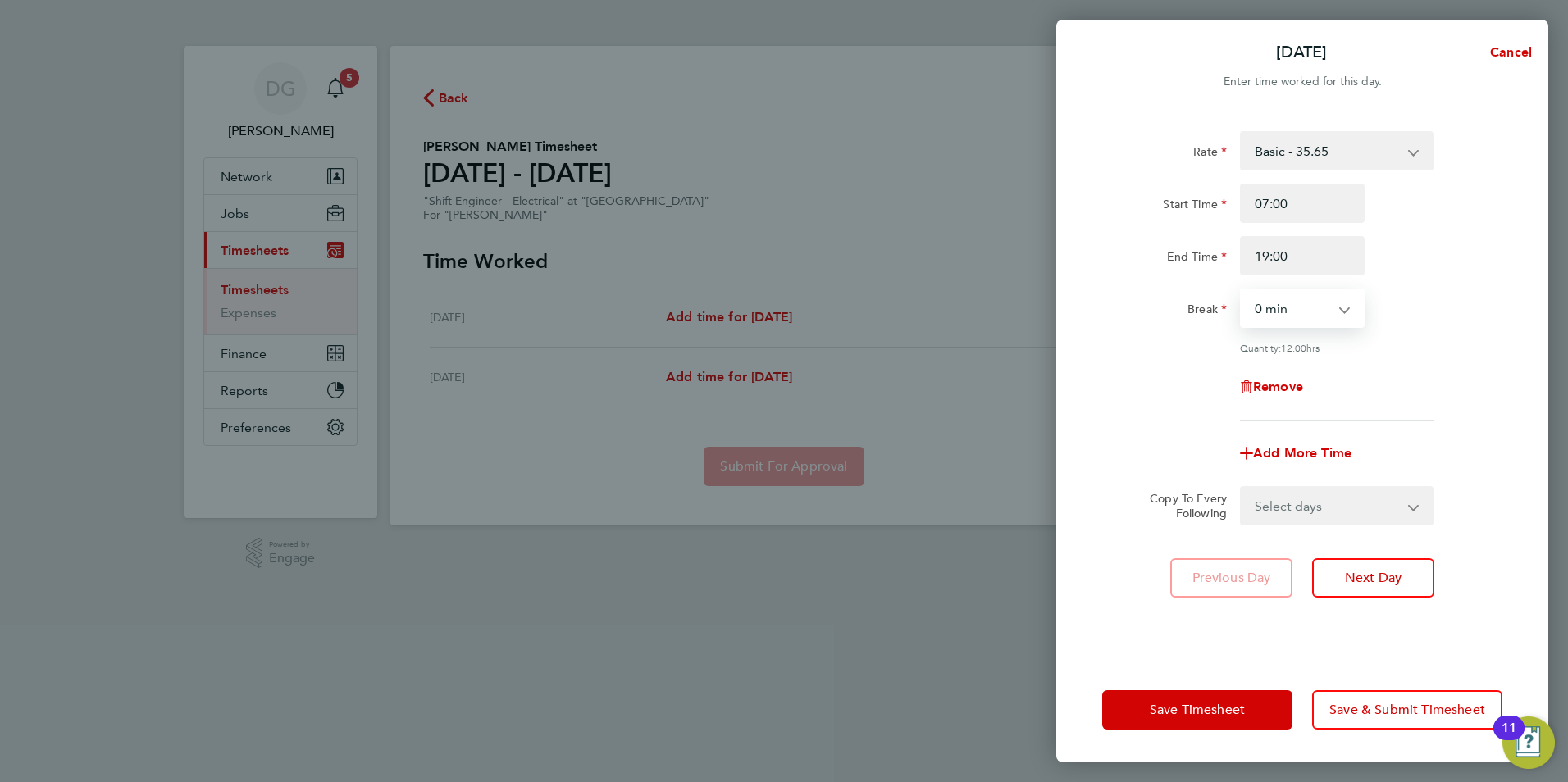
click at [1320, 305] on select "0 min 15 min 30 min 45 min 60 min 75 min 90 min" at bounding box center [1292, 308] width 102 height 36
select select "60"
click at [1241, 291] on select "0 min 15 min 30 min 45 min 60 min 75 min 90 min" at bounding box center [1292, 308] width 102 height 36
click at [1392, 578] on span "Next Day" at bounding box center [1373, 578] width 56 height 17
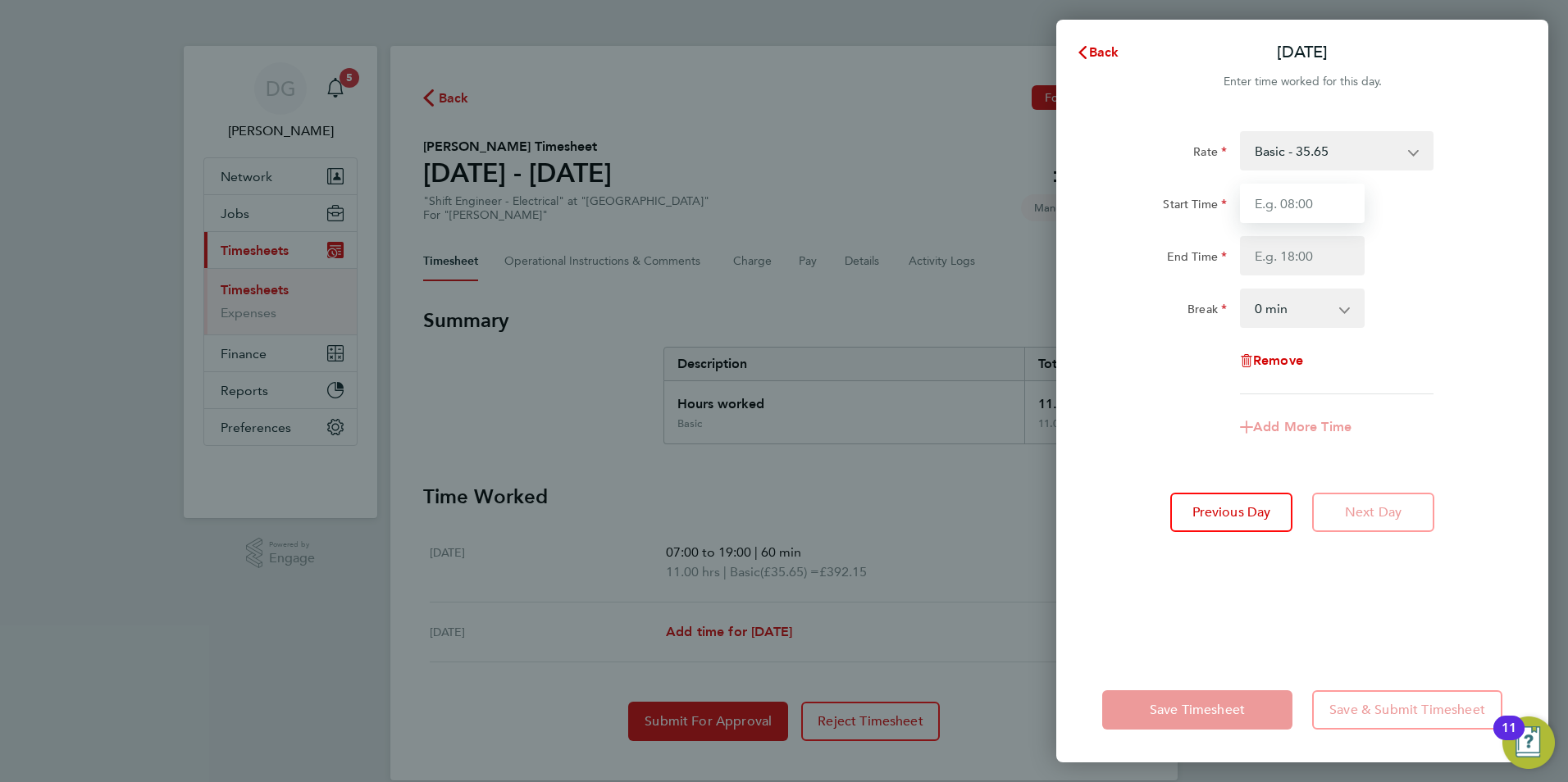
click at [1298, 211] on input "Start Time" at bounding box center [1302, 203] width 125 height 39
type input "07:00"
click at [1293, 258] on input "End Time" at bounding box center [1302, 255] width 125 height 39
type input "19:00"
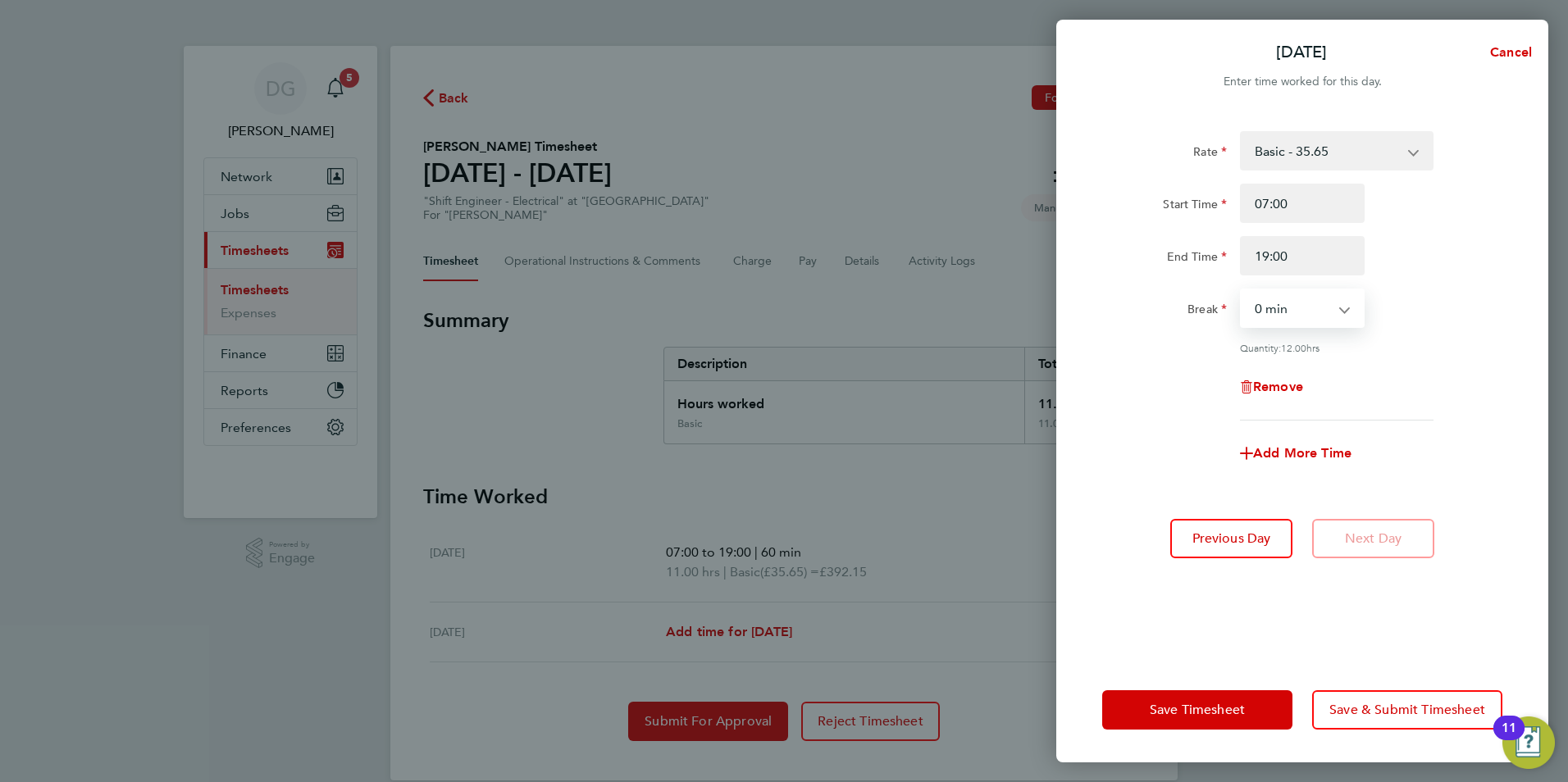
click at [1336, 312] on select "0 min 15 min 30 min 45 min 60 min 75 min 90 min" at bounding box center [1292, 308] width 102 height 36
select select "60"
click at [1241, 291] on select "0 min 15 min 30 min 45 min 60 min 75 min 90 min" at bounding box center [1292, 308] width 102 height 36
click at [1396, 699] on button "Save & Submit Timesheet" at bounding box center [1407, 710] width 191 height 39
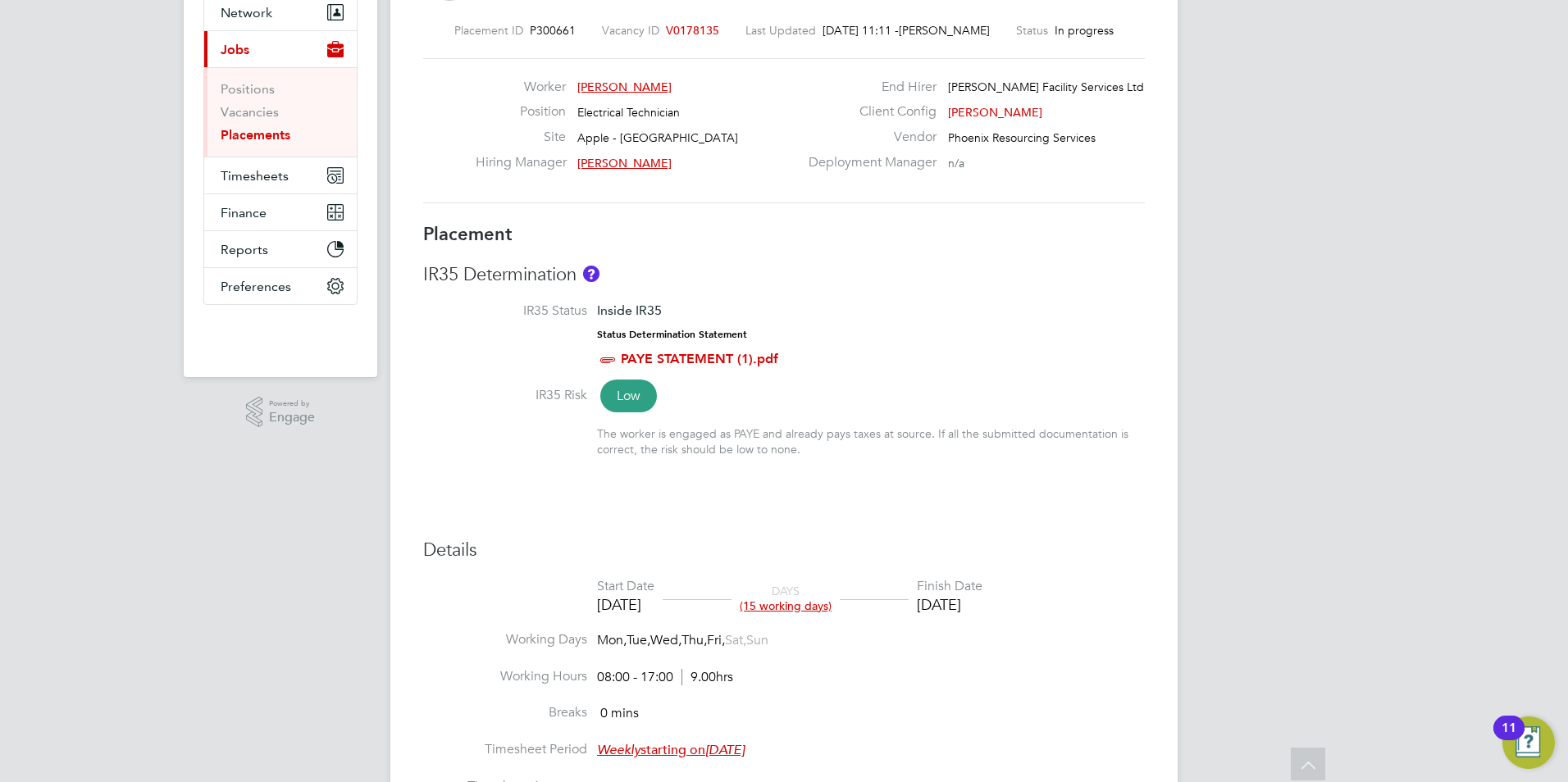
click at [967, 608] on div "[DATE]" at bounding box center [949, 604] width 66 height 18
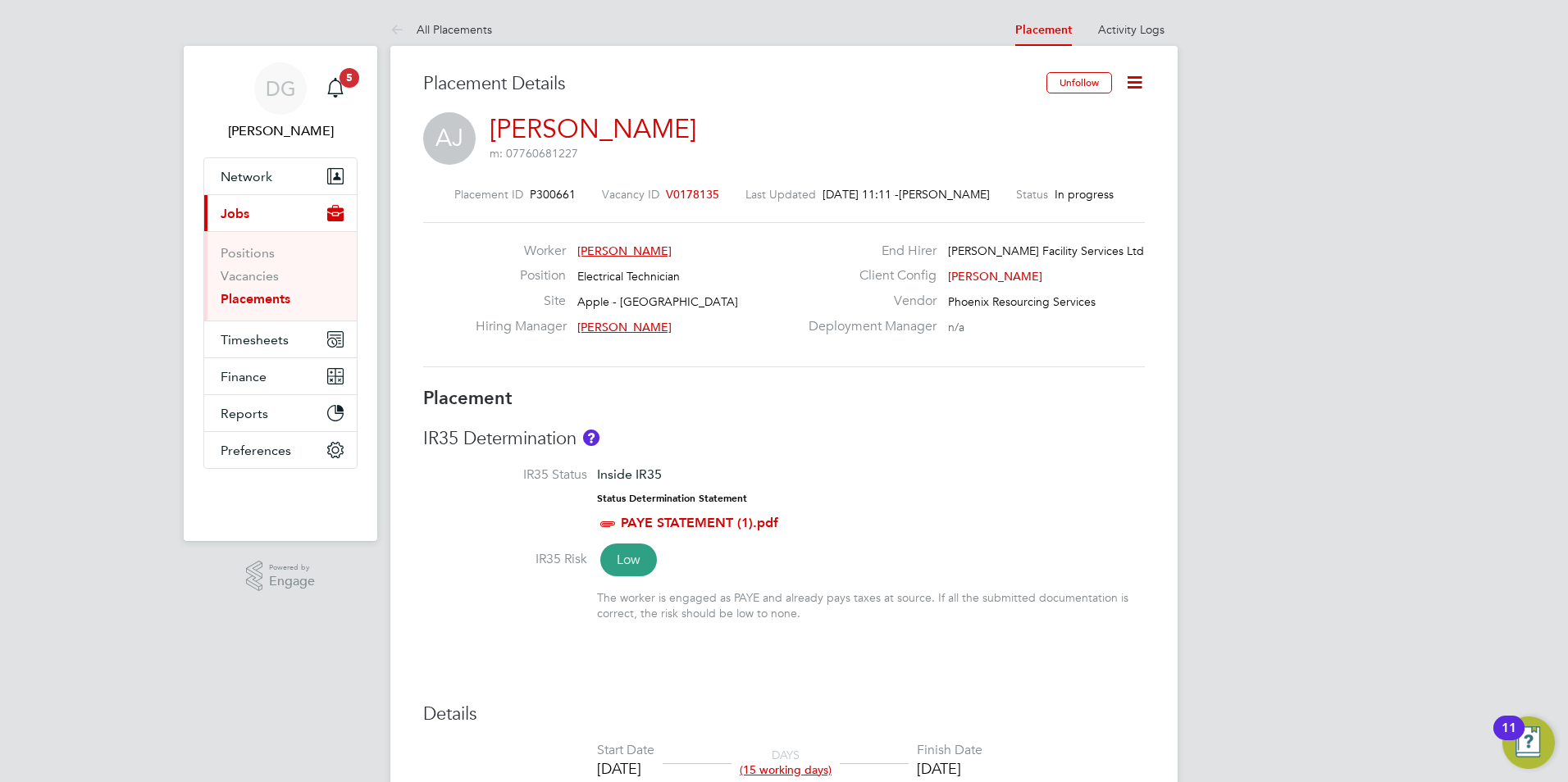
click at [1134, 85] on icon at bounding box center [1134, 82] width 20 height 20
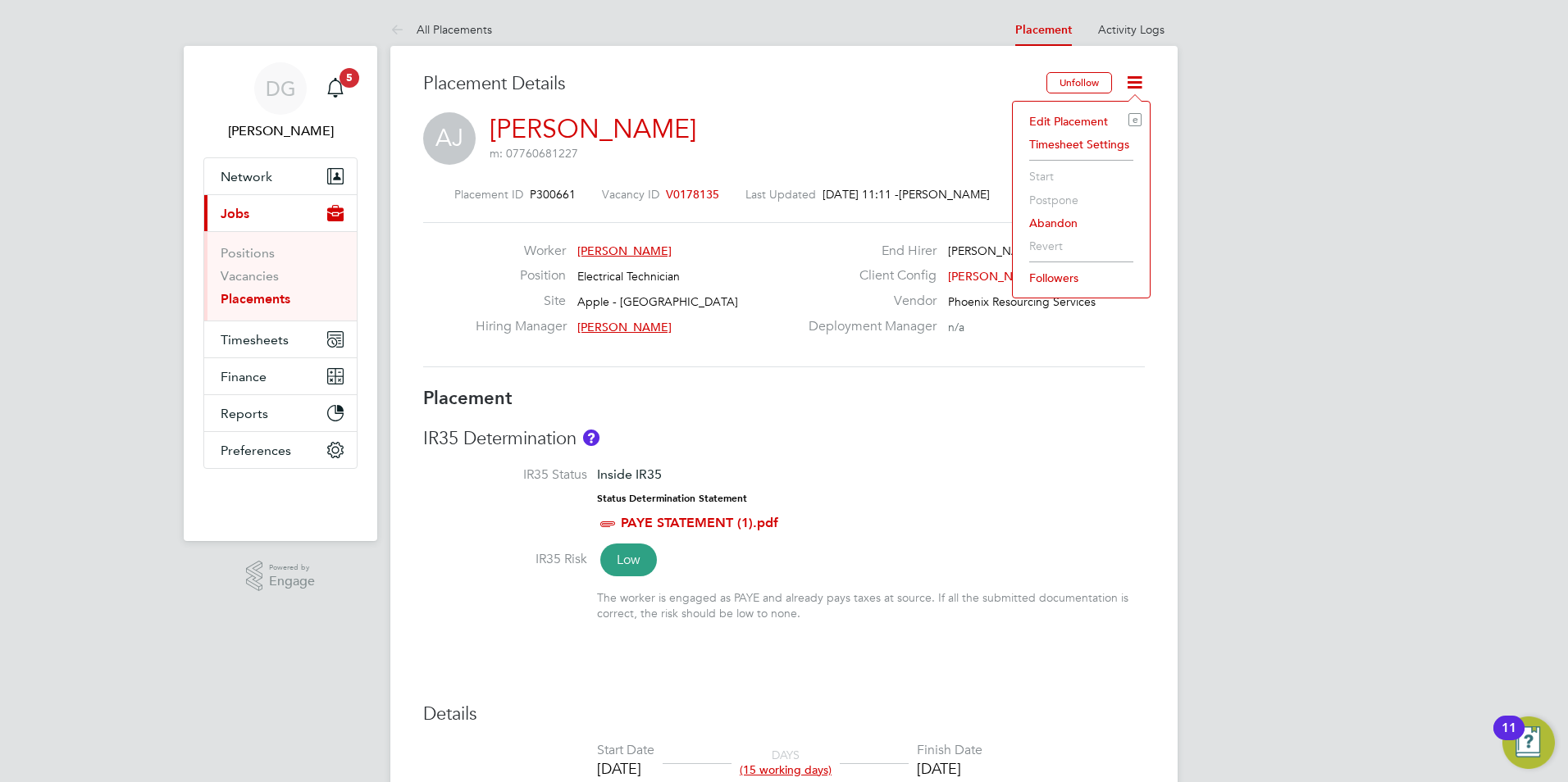
click at [1090, 120] on li "Edit Placement e" at bounding box center [1081, 121] width 120 height 23
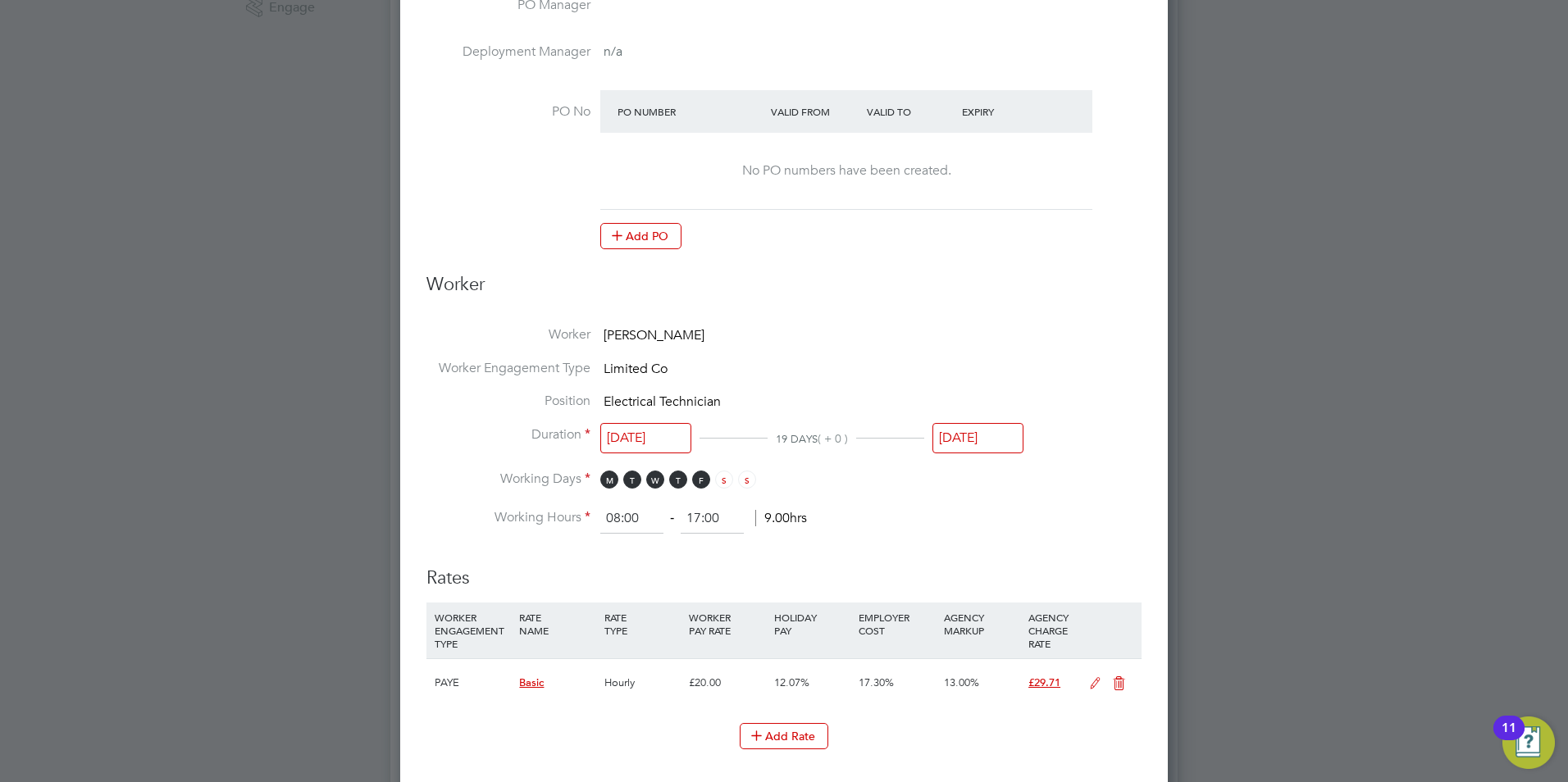
click at [985, 425] on input "[DATE]" at bounding box center [978, 438] width 91 height 31
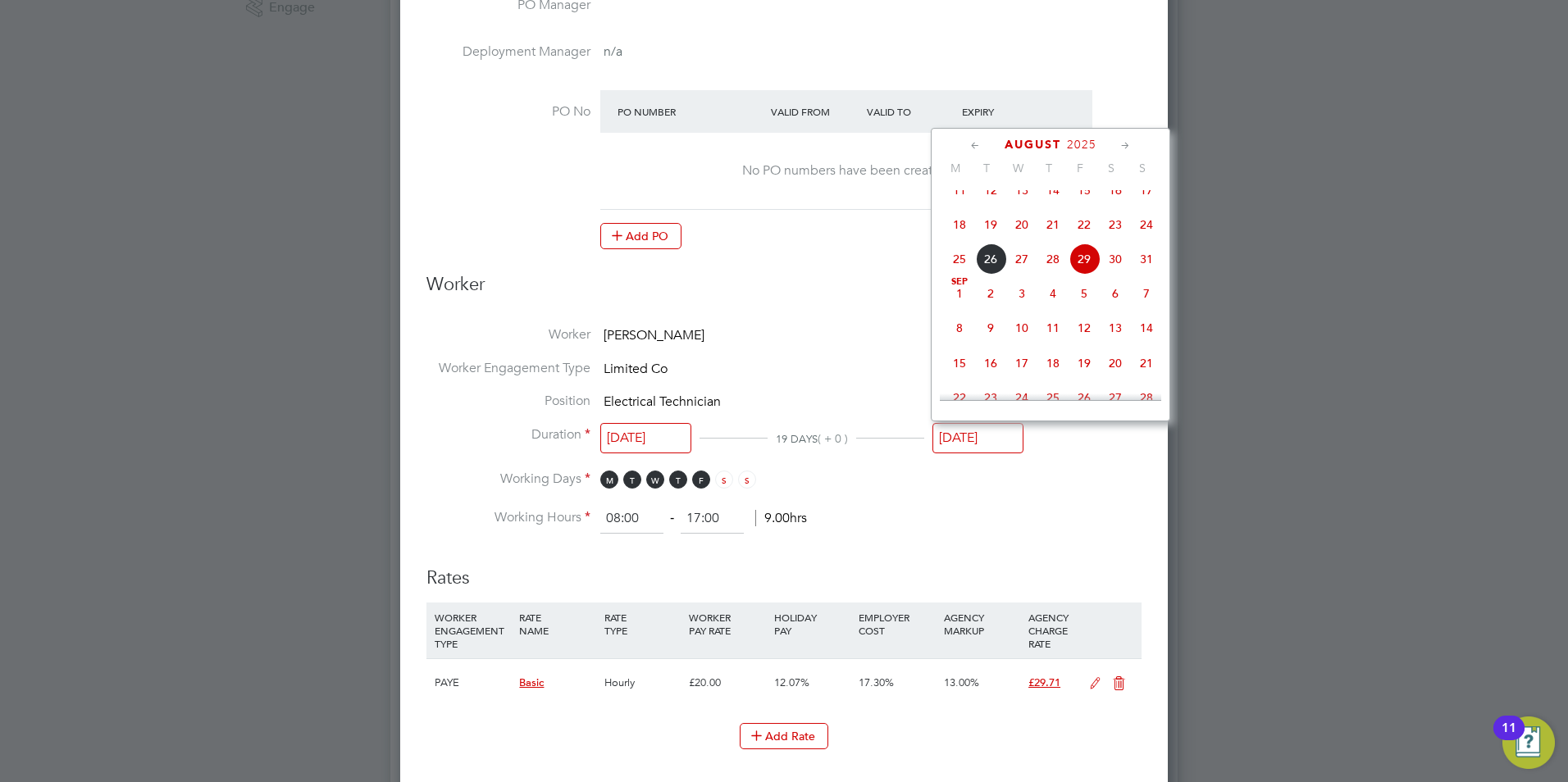
click at [1086, 335] on span "12" at bounding box center [1083, 327] width 31 height 31
type input "[DATE]"
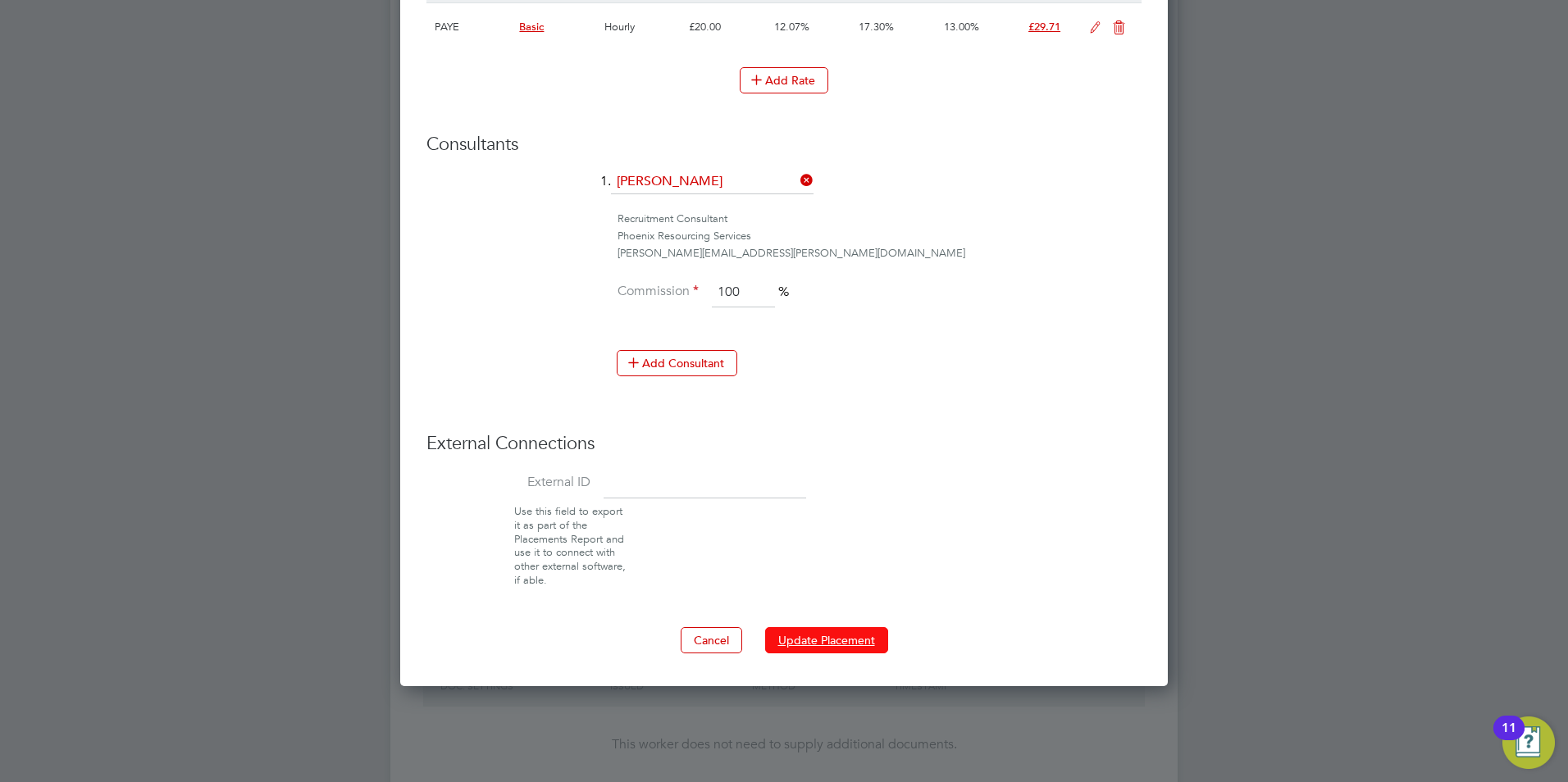
click at [836, 631] on button "Update Placement" at bounding box center [827, 641] width 123 height 26
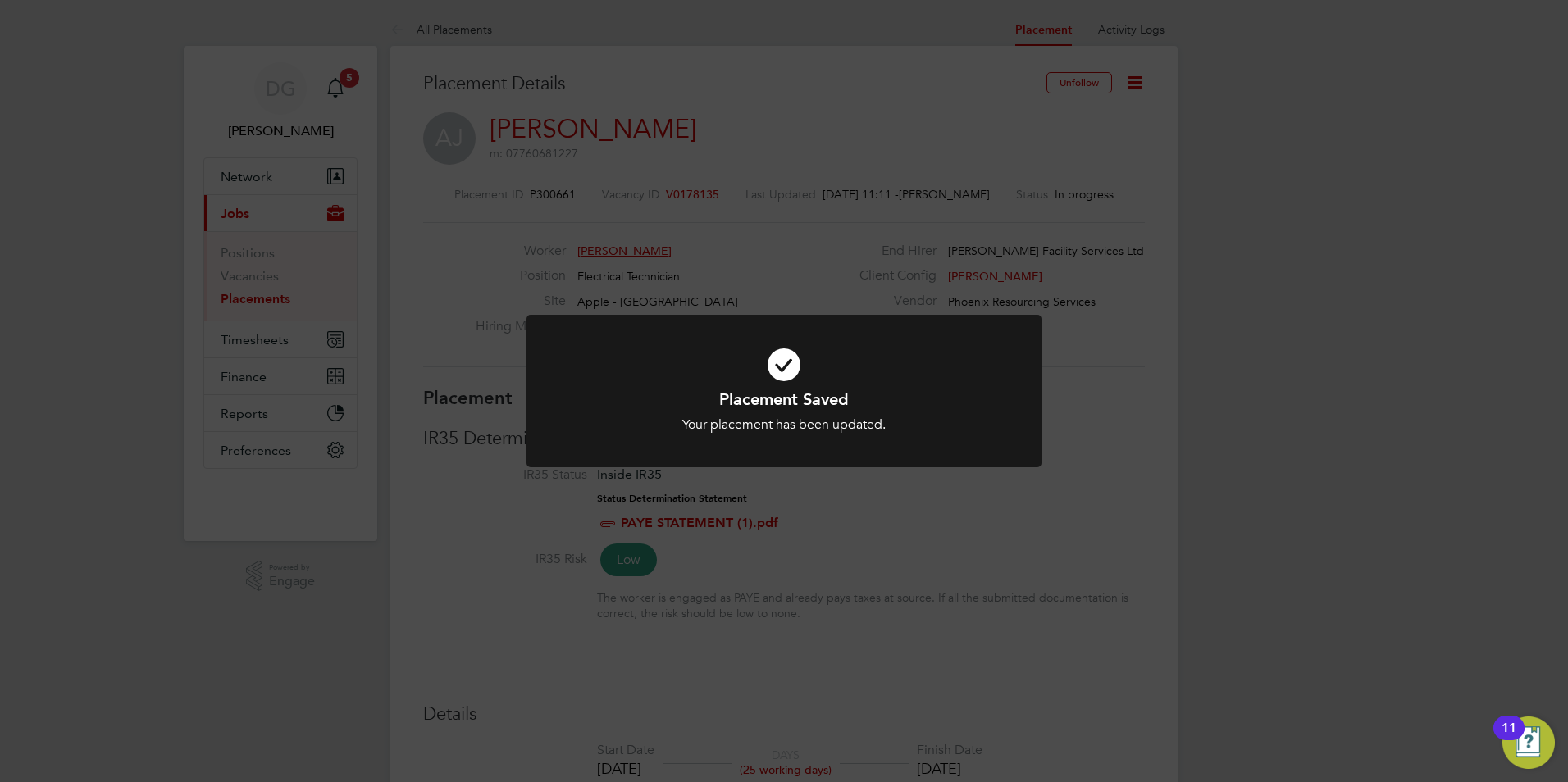
click at [880, 606] on div "Placement Saved Your placement has been updated. Cancel Okay" at bounding box center [784, 391] width 1568 height 782
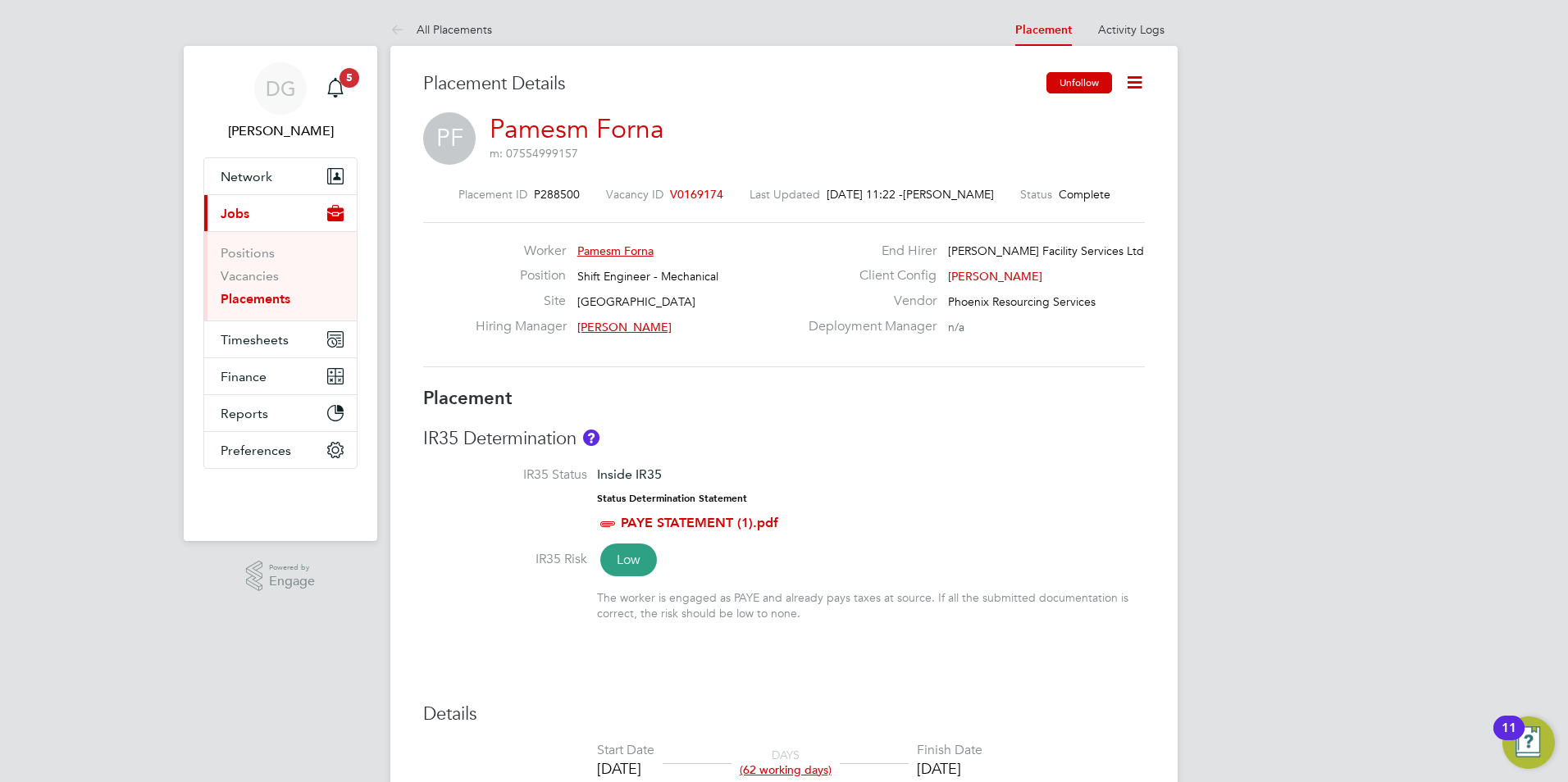
click at [1098, 80] on button "Unfollow" at bounding box center [1079, 83] width 66 height 21
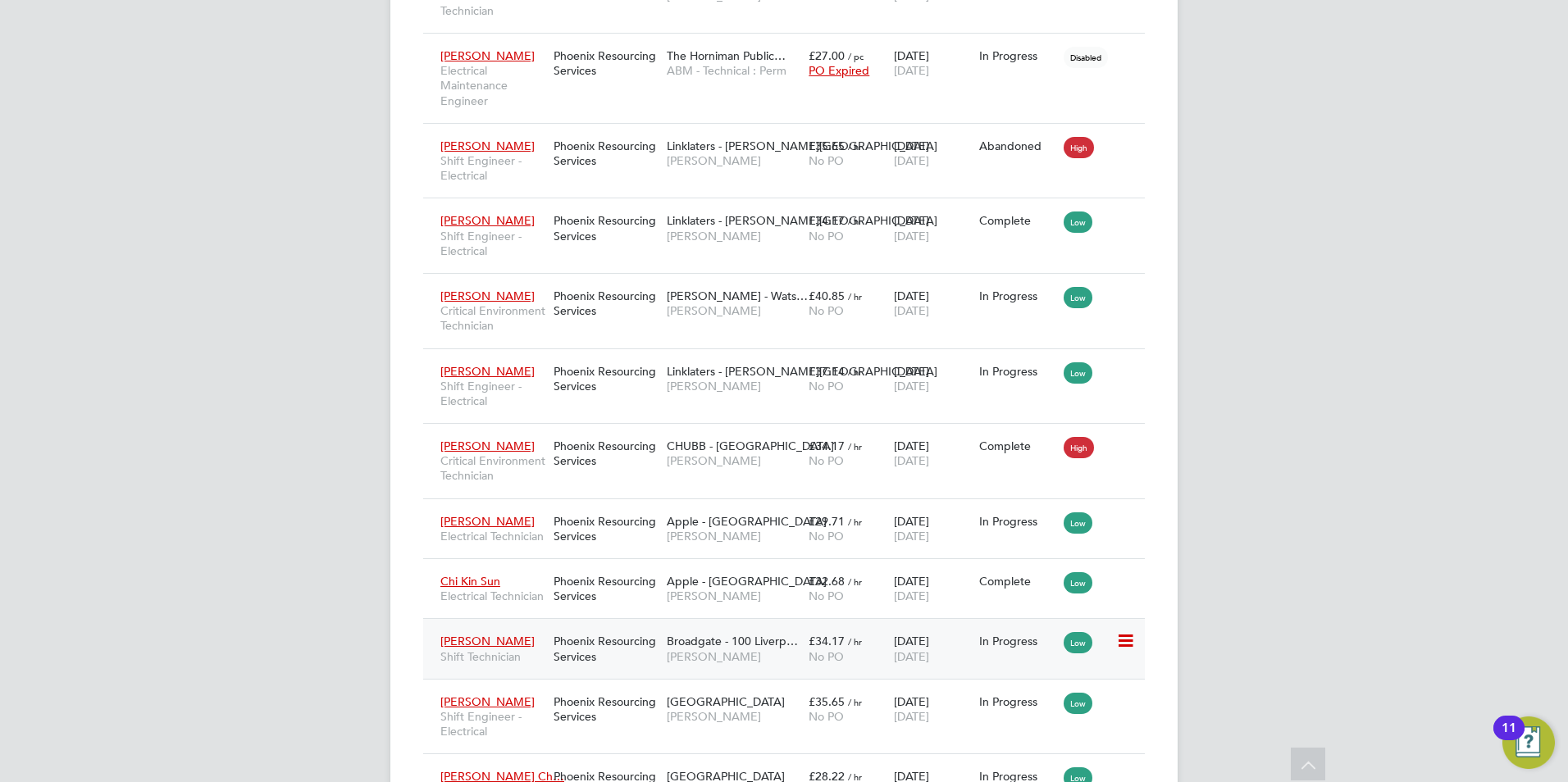
click at [691, 664] on span "[PERSON_NAME]" at bounding box center [733, 656] width 133 height 15
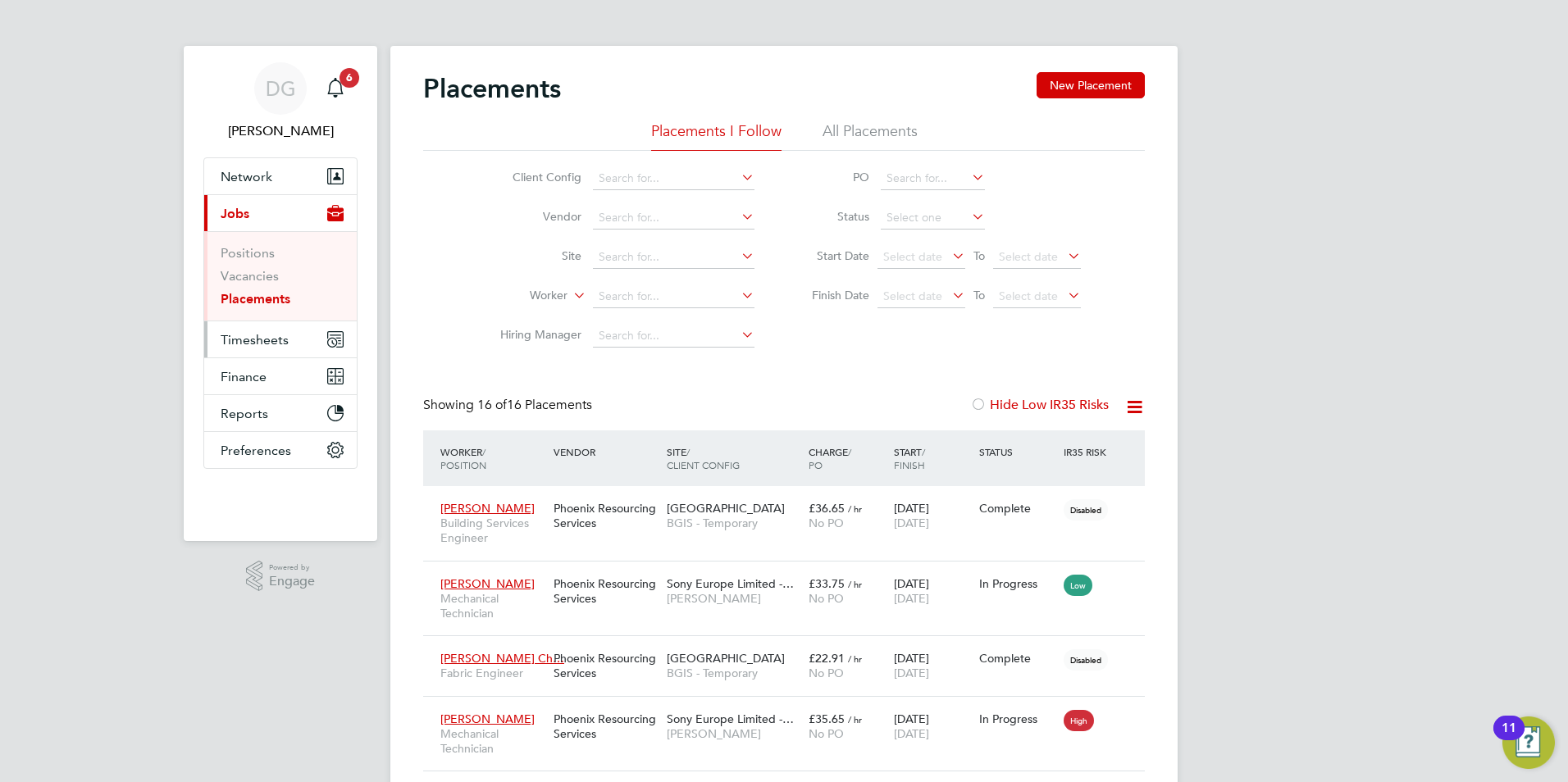
click at [267, 335] on span "Timesheets" at bounding box center [255, 340] width 68 height 16
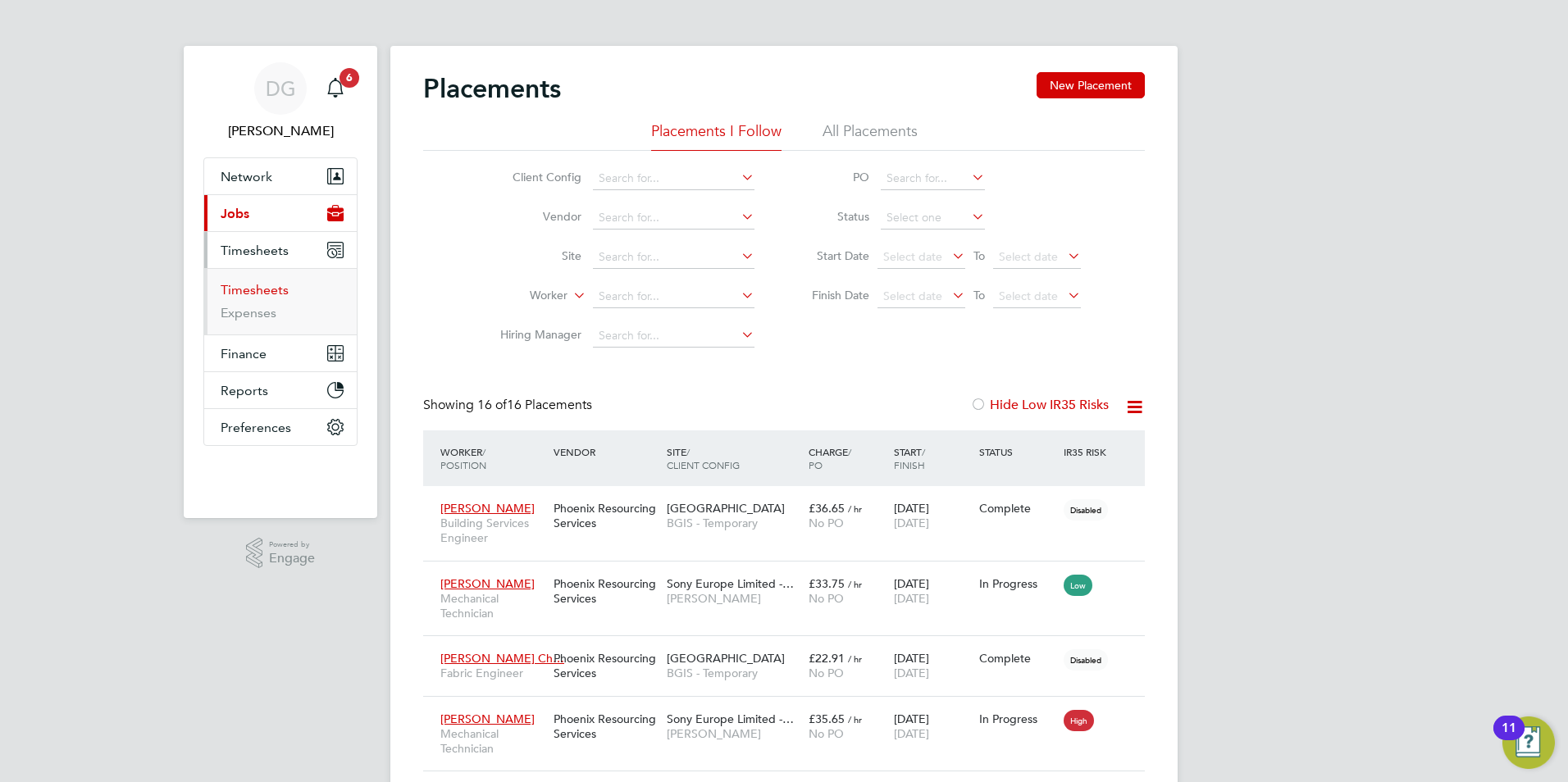
click at [272, 292] on link "Timesheets" at bounding box center [255, 290] width 68 height 16
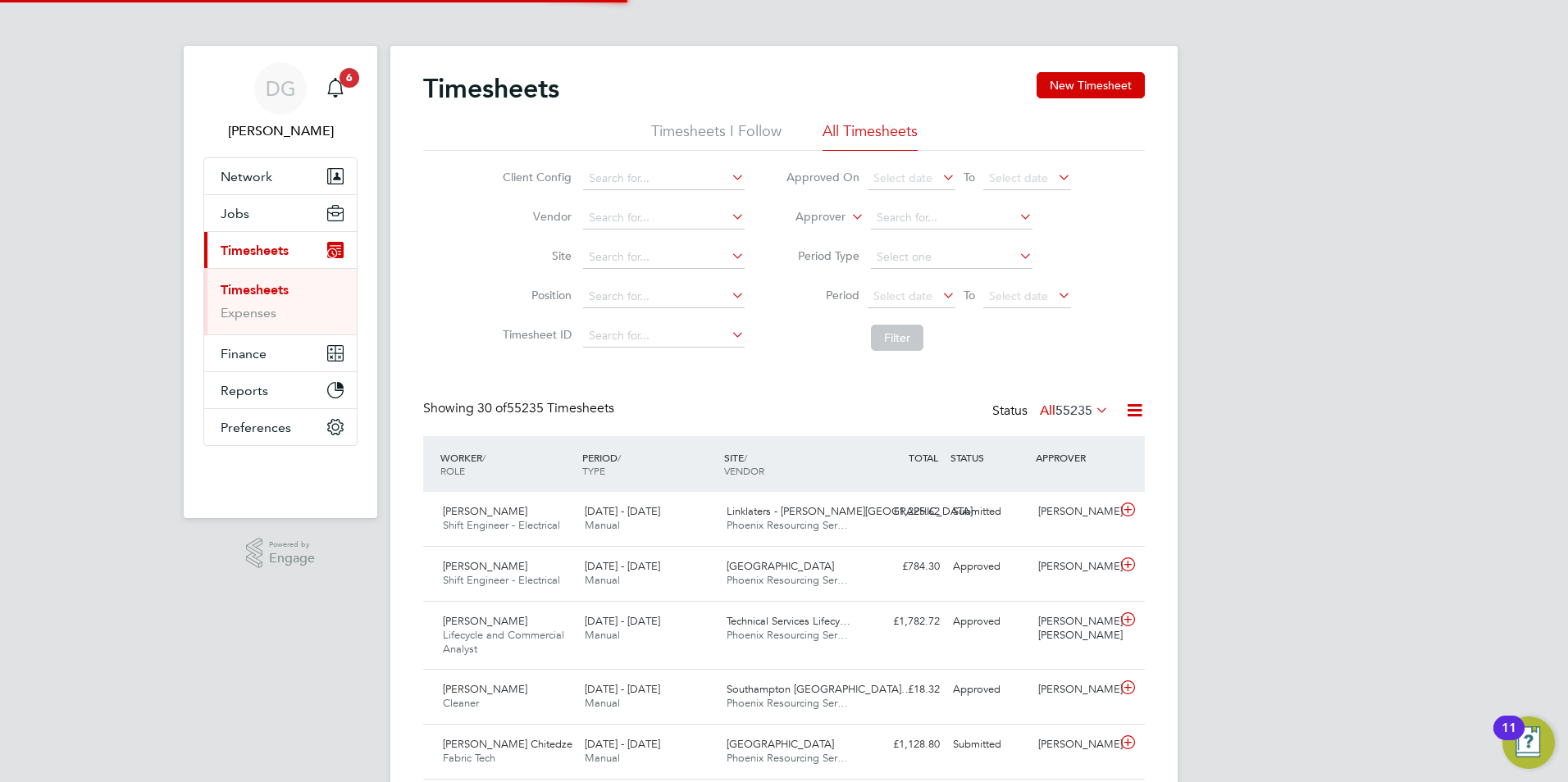
scroll to position [55, 143]
click at [1097, 93] on button "New Timesheet" at bounding box center [1090, 85] width 108 height 26
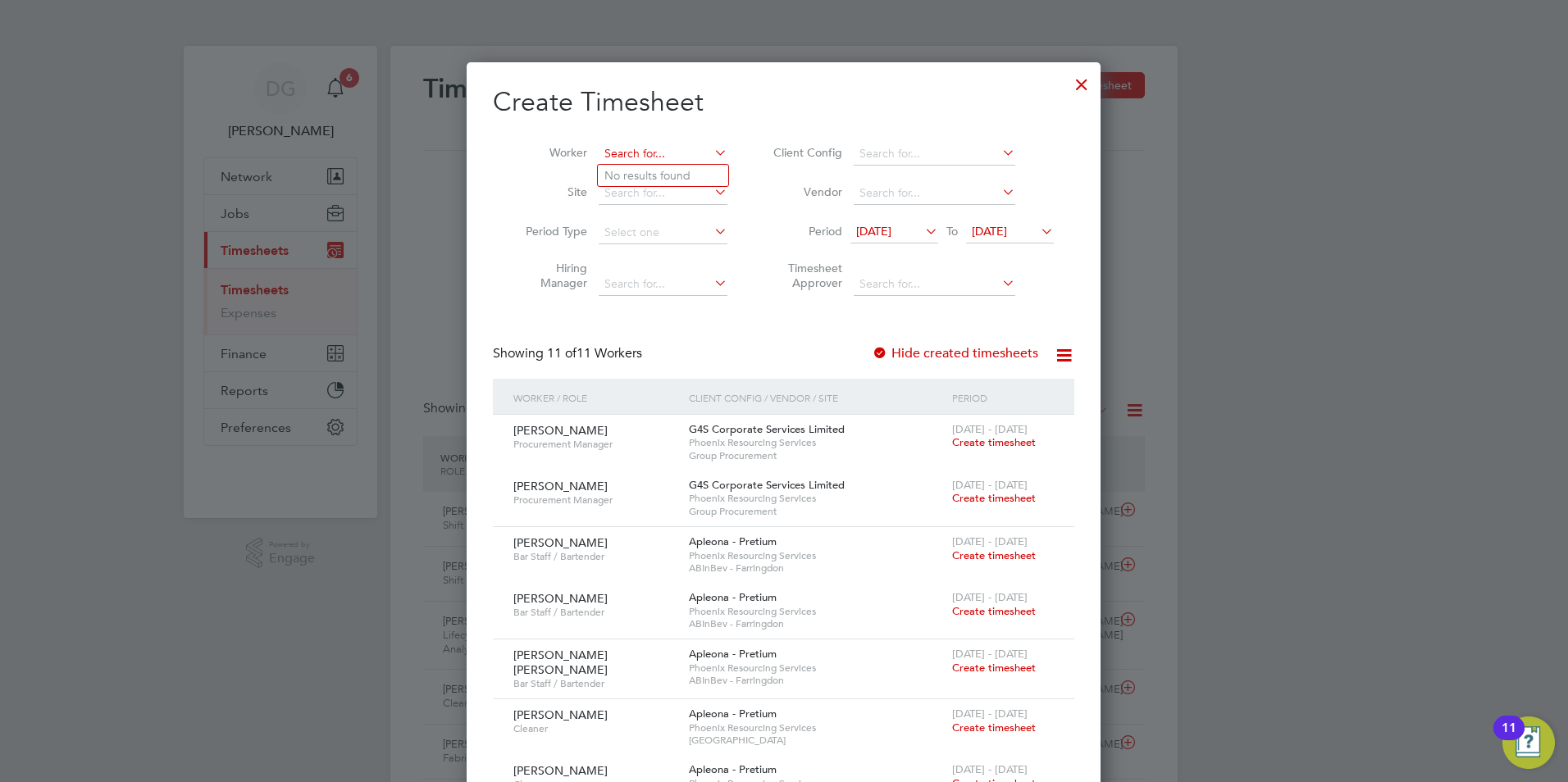
click at [629, 154] on input at bounding box center [663, 154] width 129 height 23
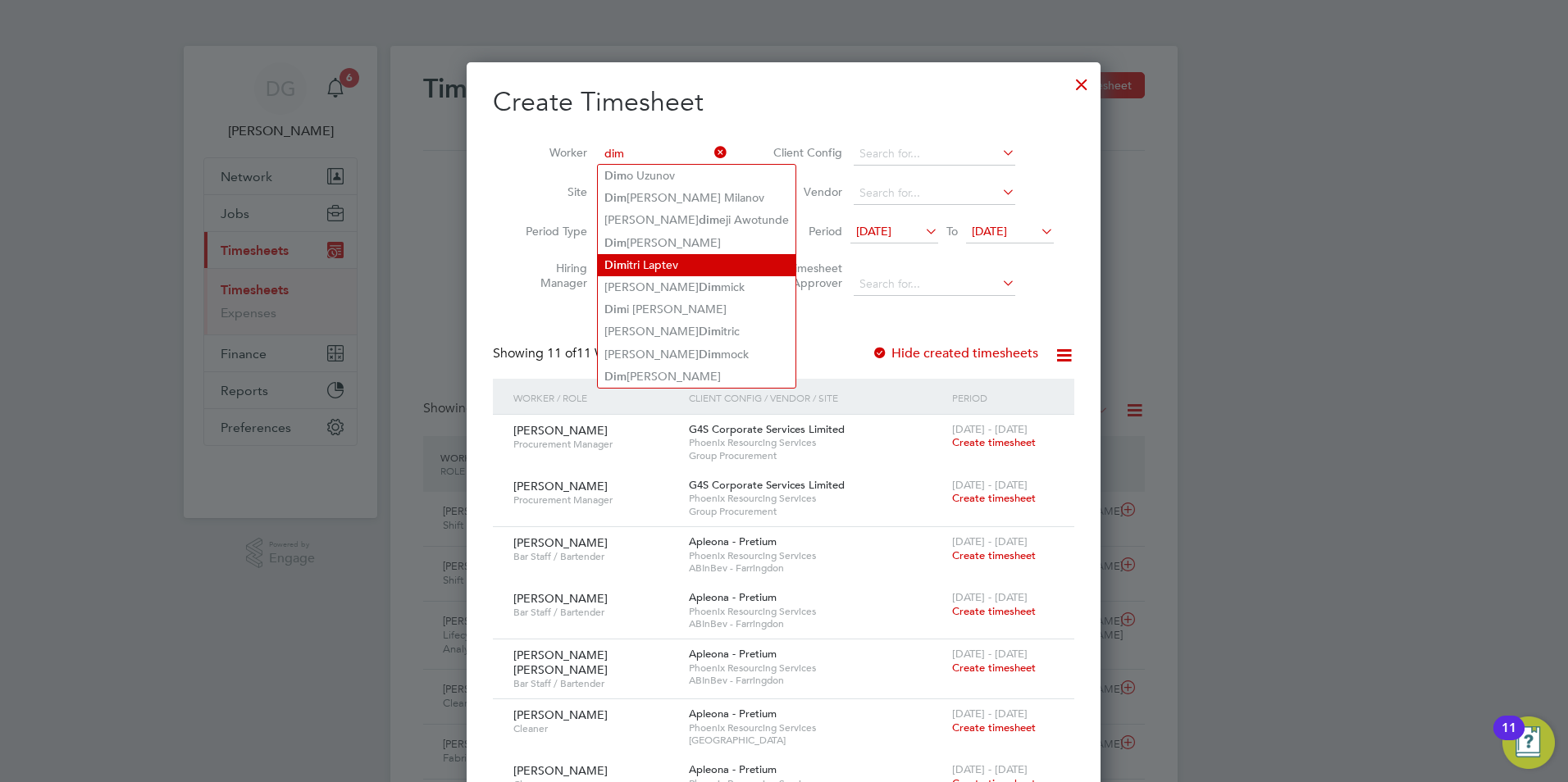
click at [666, 256] on li "Dim itri Laptev" at bounding box center [696, 265] width 198 height 22
type input "[PERSON_NAME]"
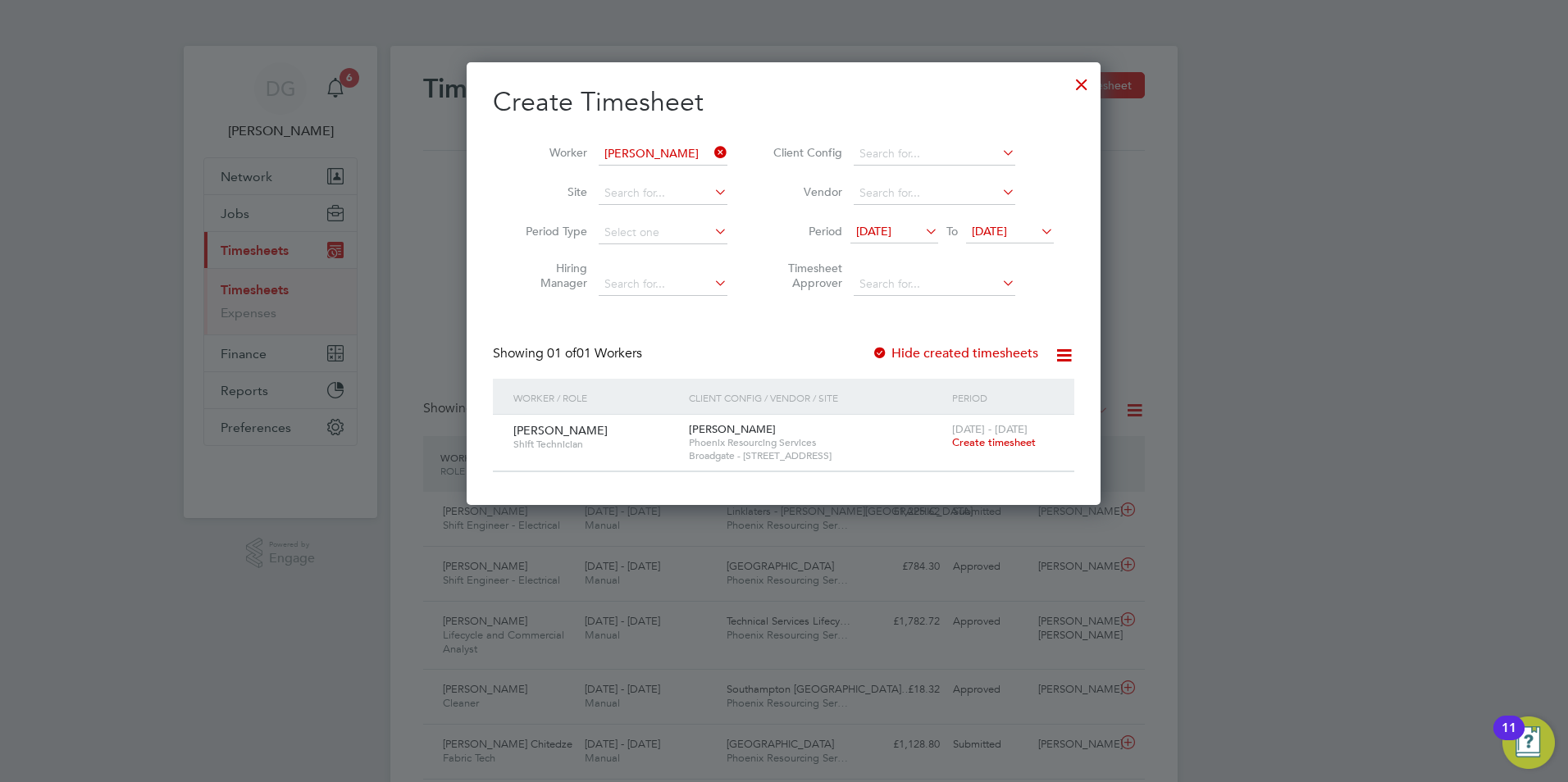
click at [995, 442] on span "Create timesheet" at bounding box center [994, 442] width 83 height 14
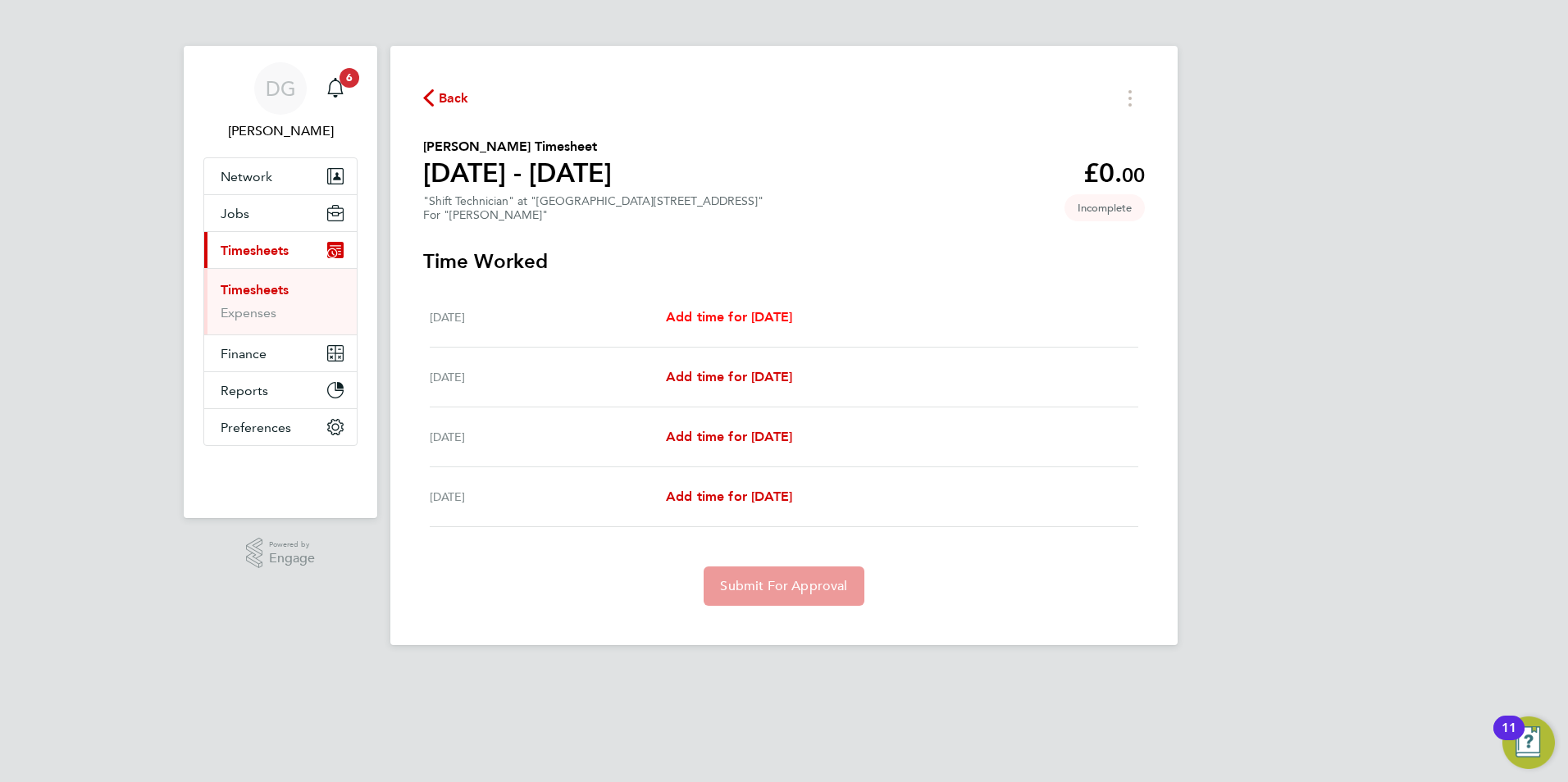
click at [792, 319] on span "Add time for [DATE]" at bounding box center [730, 317] width 126 height 16
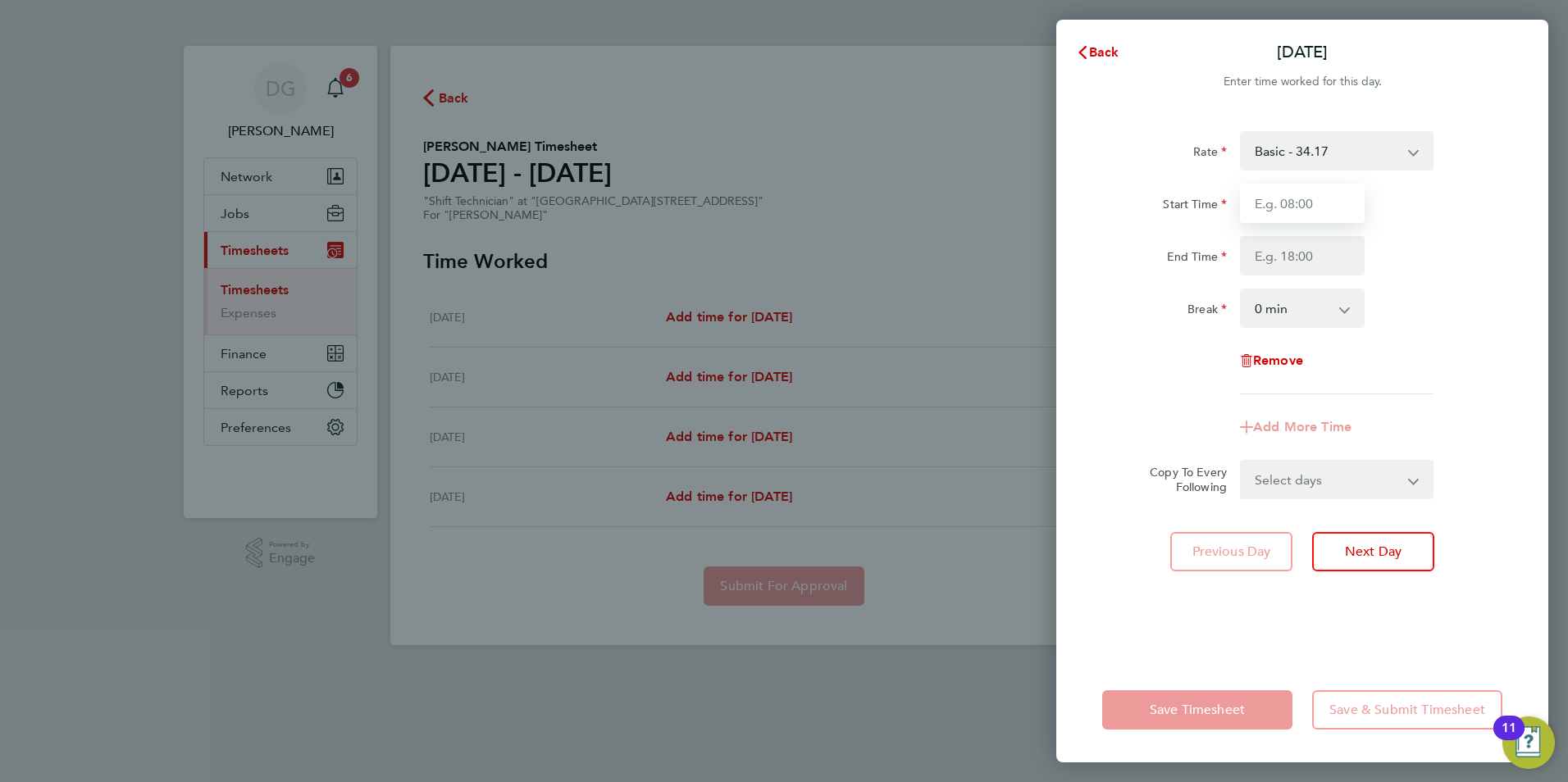
click at [1294, 205] on input "Start Time" at bounding box center [1302, 203] width 125 height 39
type input "7"
type input "19:00"
click at [1297, 248] on input "End Time" at bounding box center [1302, 255] width 125 height 39
type input "07:00"
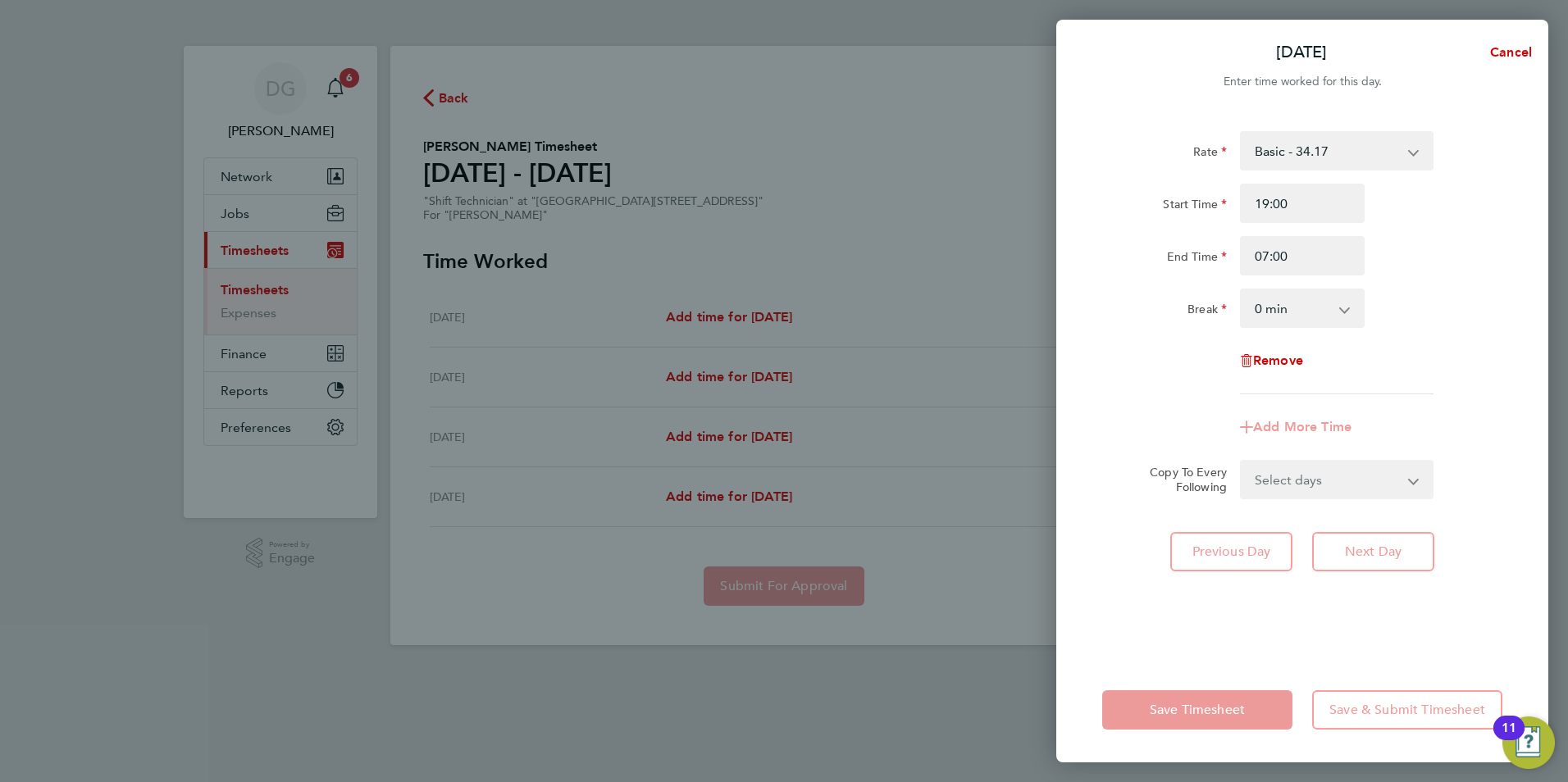
click at [1286, 312] on select "0 min 15 min 30 min 45 min 60 min 75 min 90 min" at bounding box center [1292, 308] width 102 height 36
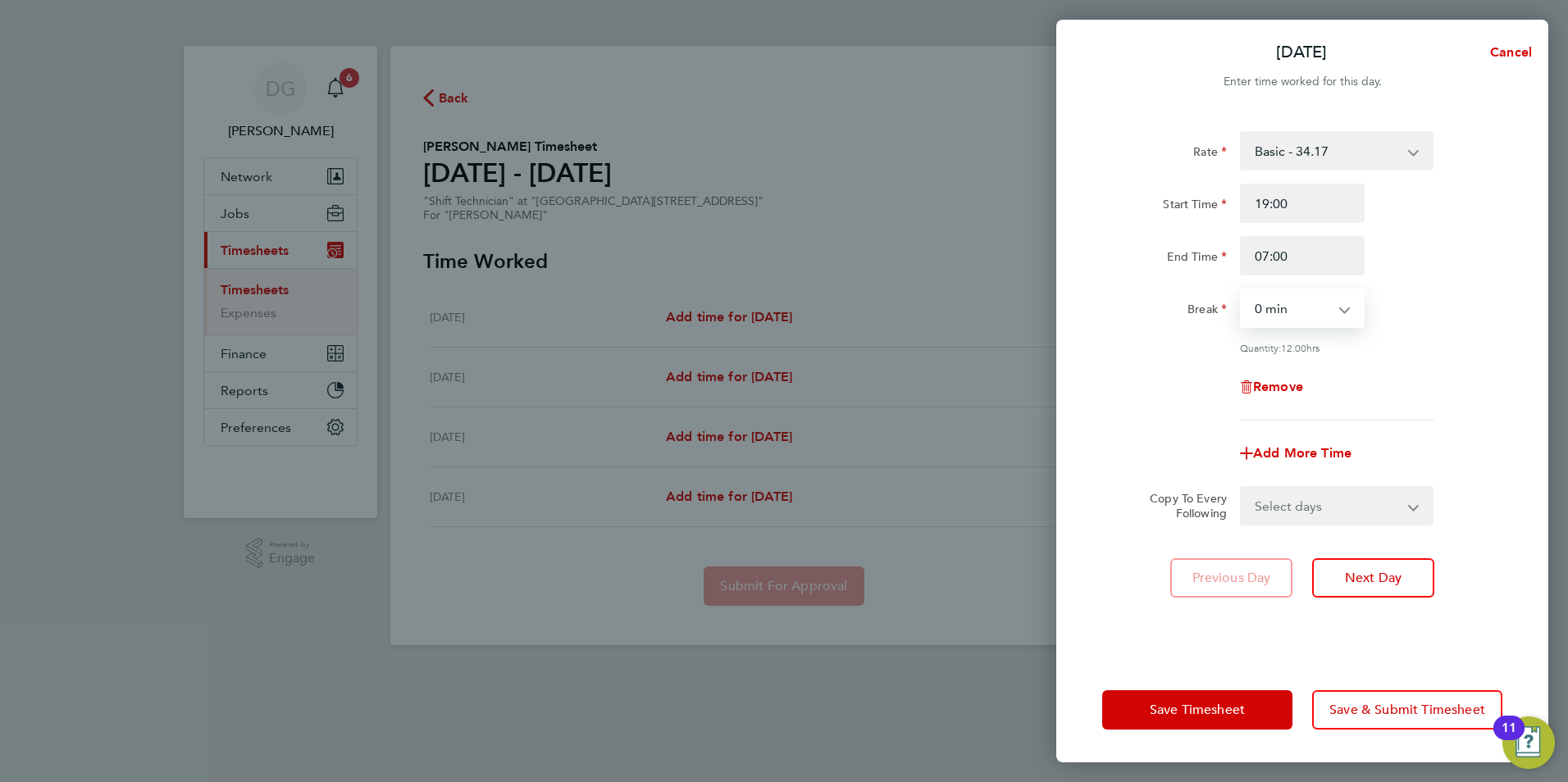
select select "60"
click at [1241, 291] on select "0 min 15 min 30 min 45 min 60 min 75 min 90 min" at bounding box center [1292, 308] width 102 height 36
click at [1387, 577] on span "Next Day" at bounding box center [1373, 578] width 56 height 17
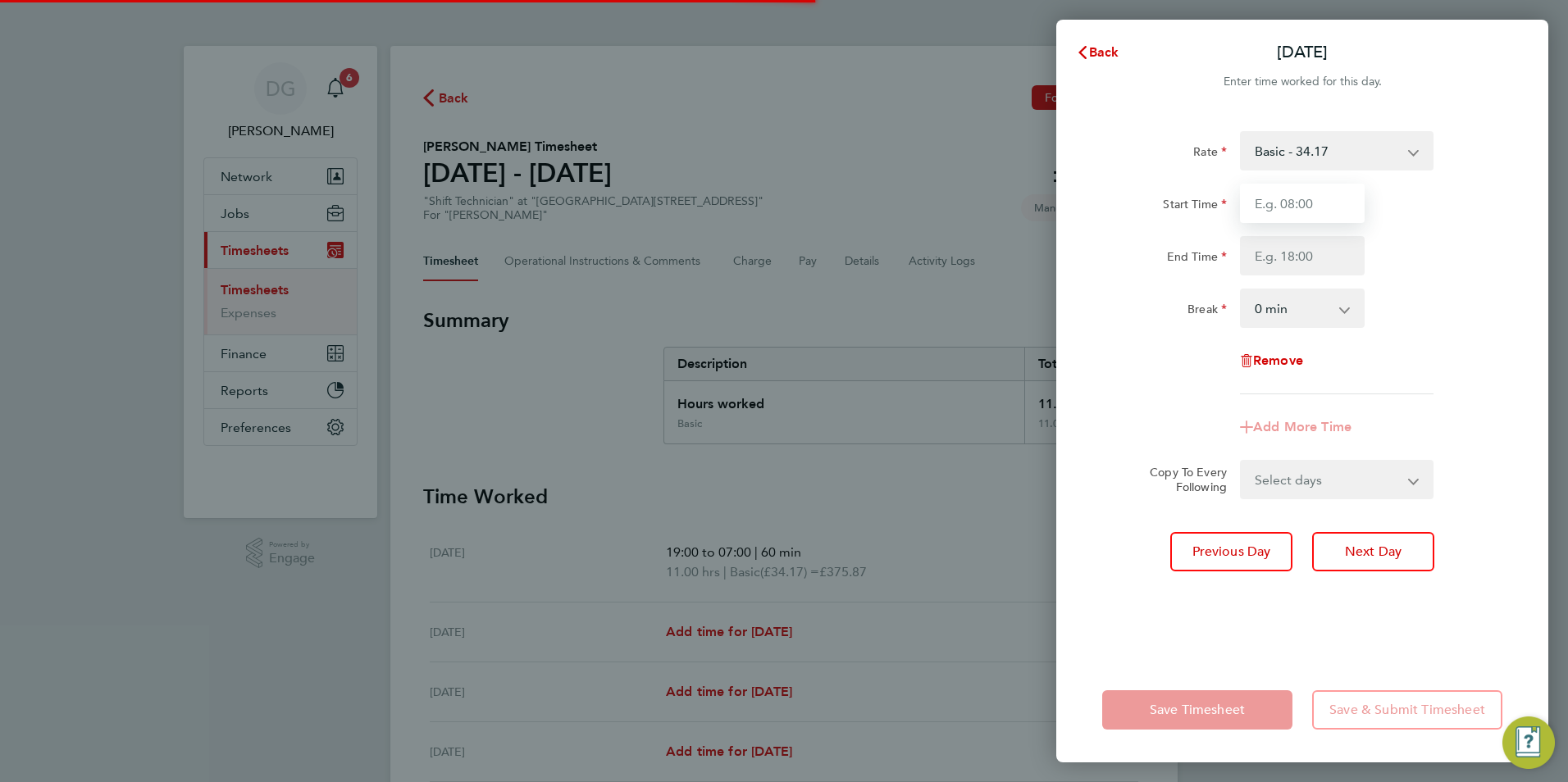
click at [1303, 210] on input "Start Time" at bounding box center [1302, 203] width 125 height 39
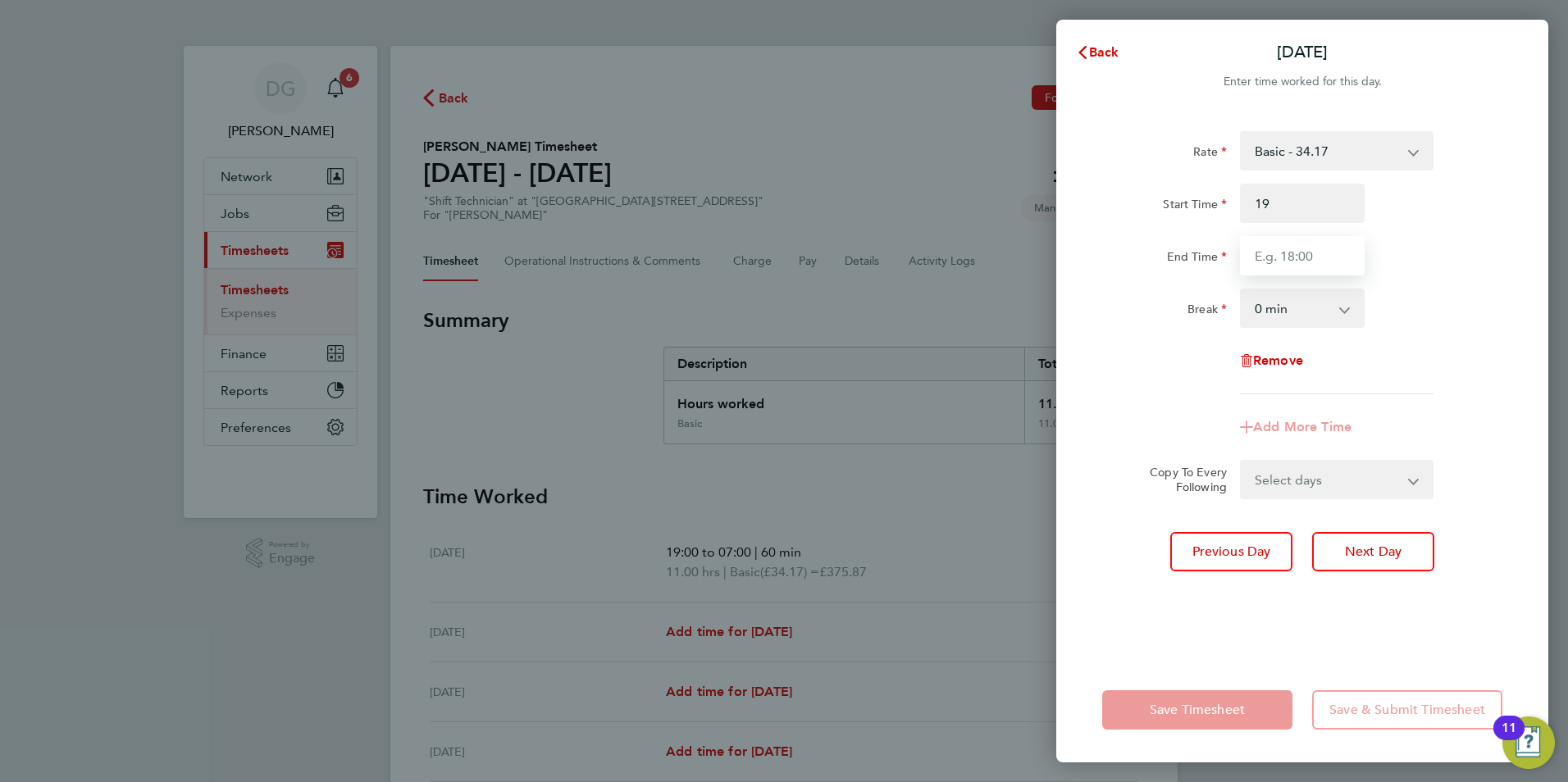
type input "19:00"
type input "07:00"
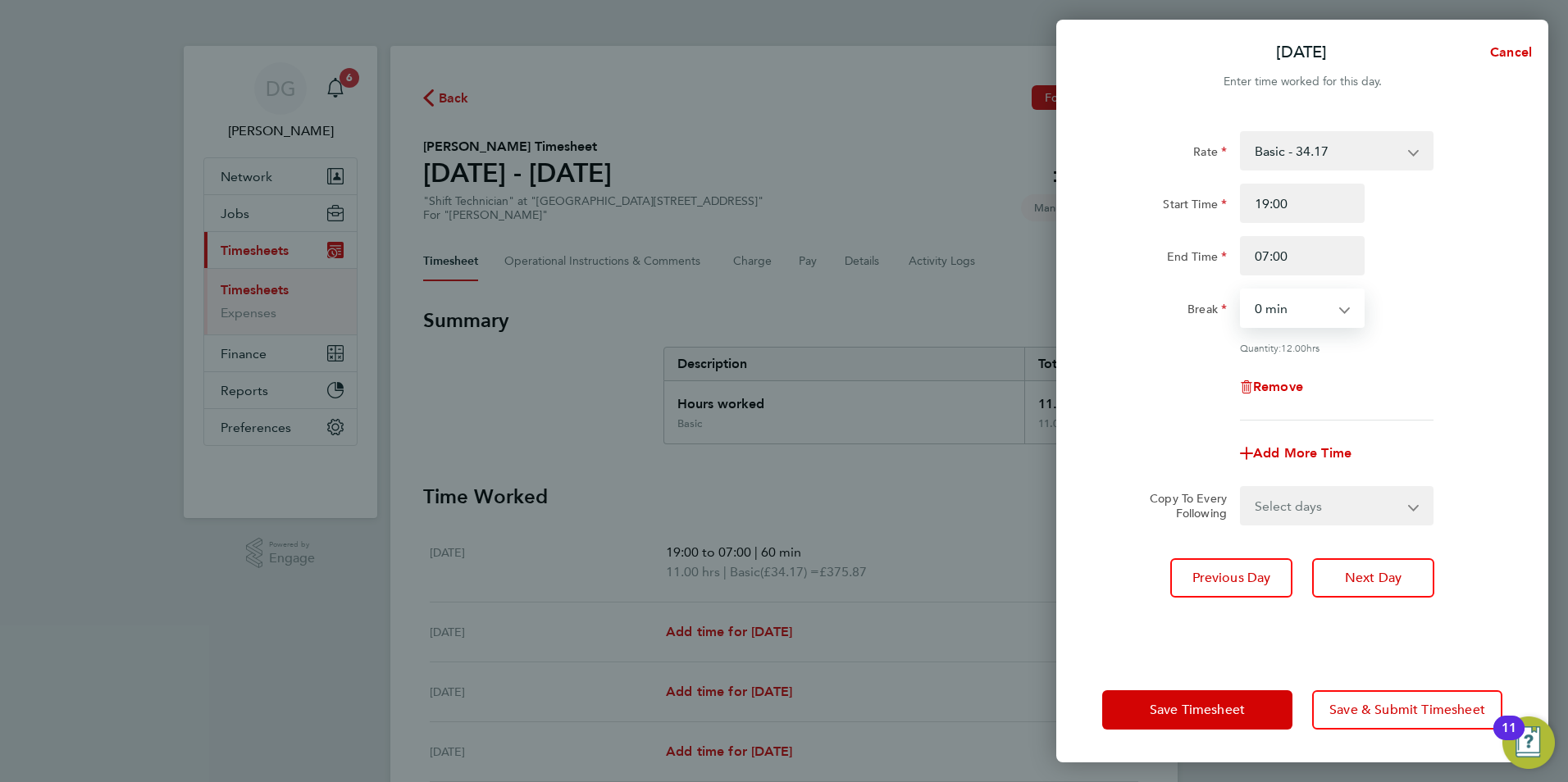
click at [1285, 311] on select "0 min 15 min 30 min 45 min 60 min 75 min 90 min" at bounding box center [1292, 308] width 102 height 36
select select "60"
click at [1241, 291] on select "0 min 15 min 30 min 45 min 60 min 75 min 90 min" at bounding box center [1292, 308] width 102 height 36
click at [1375, 579] on span "Next Day" at bounding box center [1373, 578] width 56 height 17
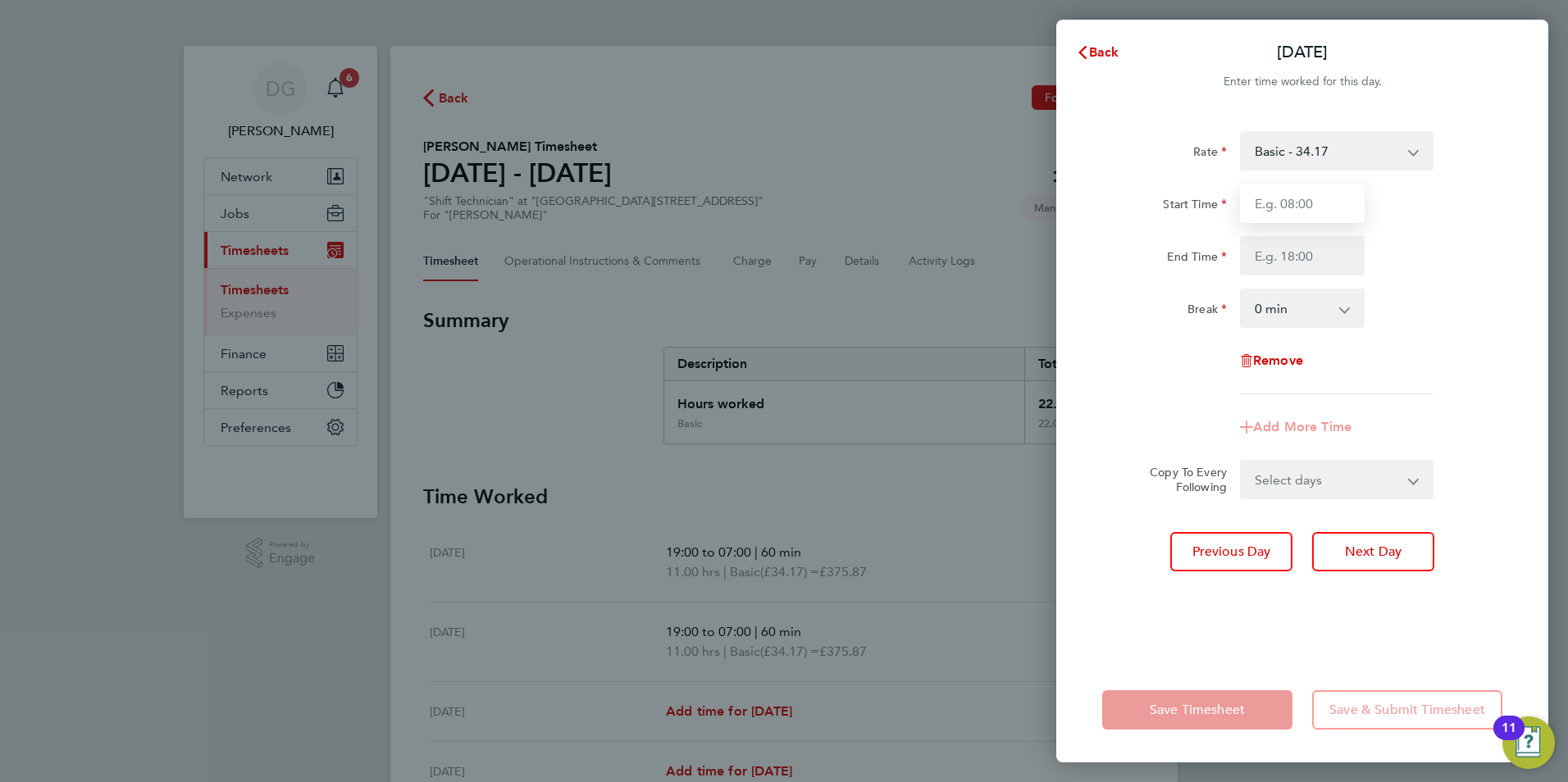
click at [1290, 200] on input "Start Time" at bounding box center [1302, 203] width 125 height 39
type input "19:00"
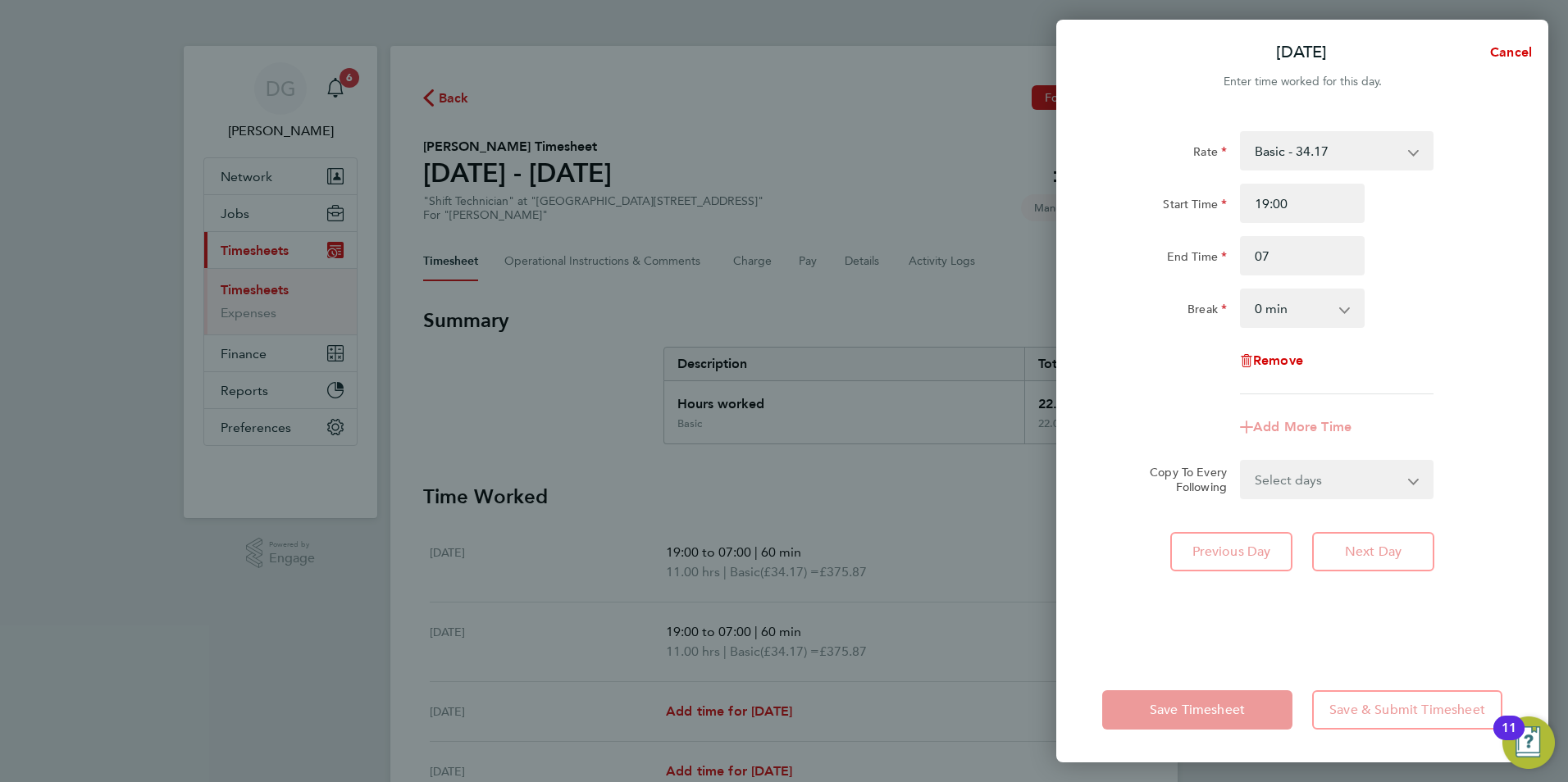
type input "07:00"
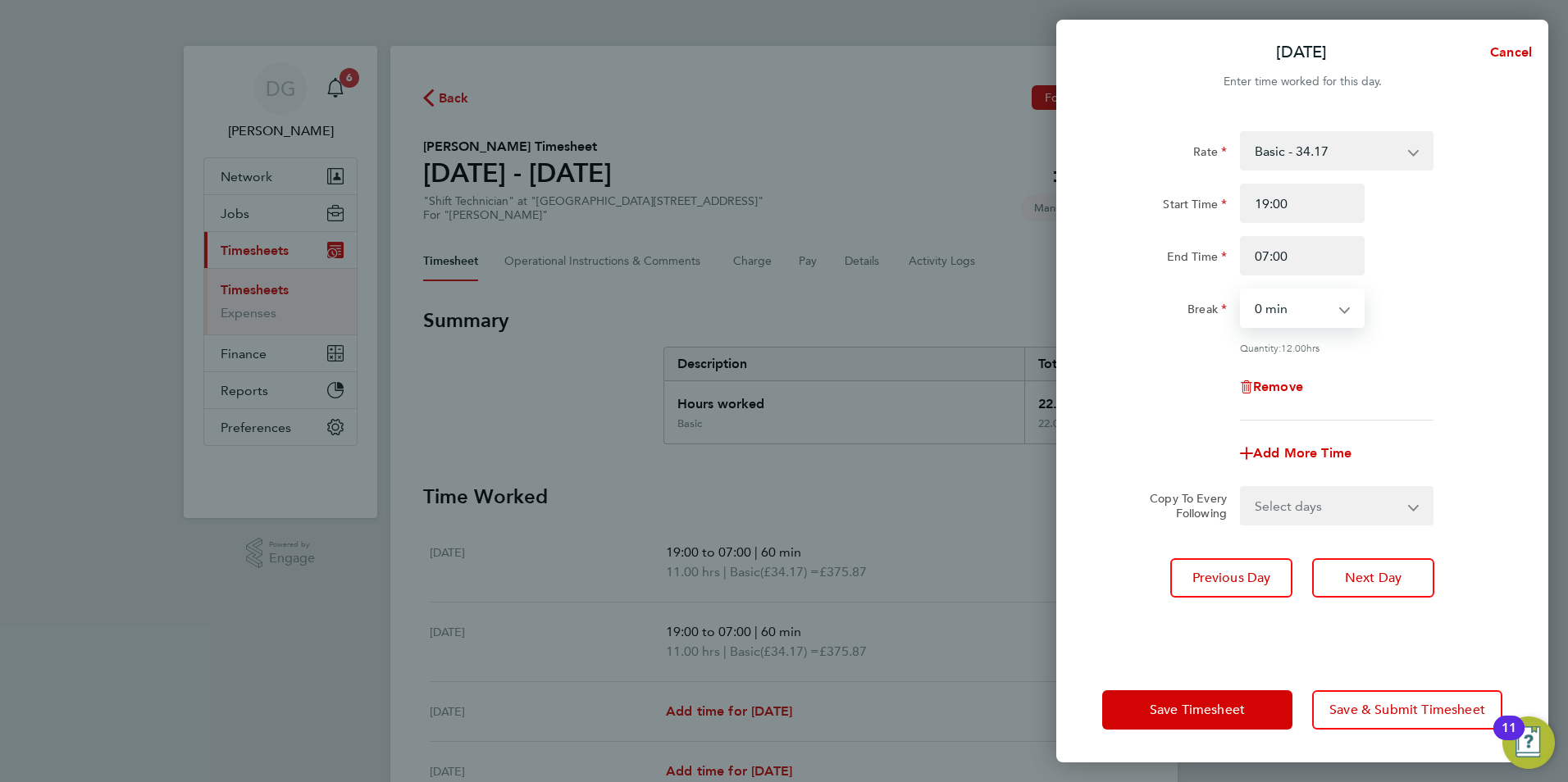
click at [1334, 318] on select "0 min 15 min 30 min 45 min 60 min 75 min 90 min" at bounding box center [1292, 308] width 102 height 36
select select "60"
click at [1241, 291] on select "0 min 15 min 30 min 45 min 60 min 75 min 90 min" at bounding box center [1292, 308] width 102 height 36
click at [1401, 703] on span "Save & Submit Timesheet" at bounding box center [1406, 710] width 155 height 17
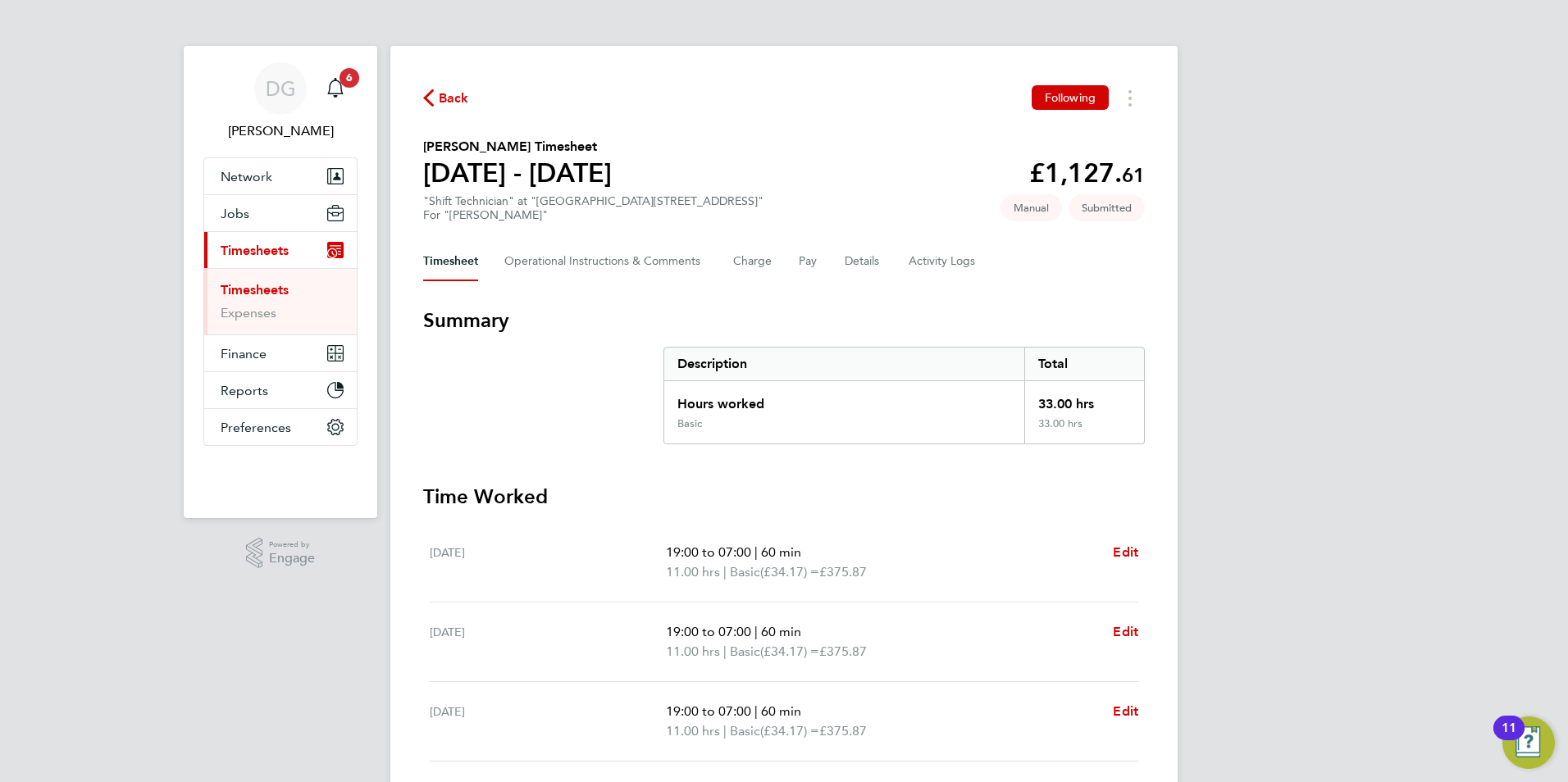
click at [248, 288] on link "Timesheets" at bounding box center [255, 290] width 68 height 16
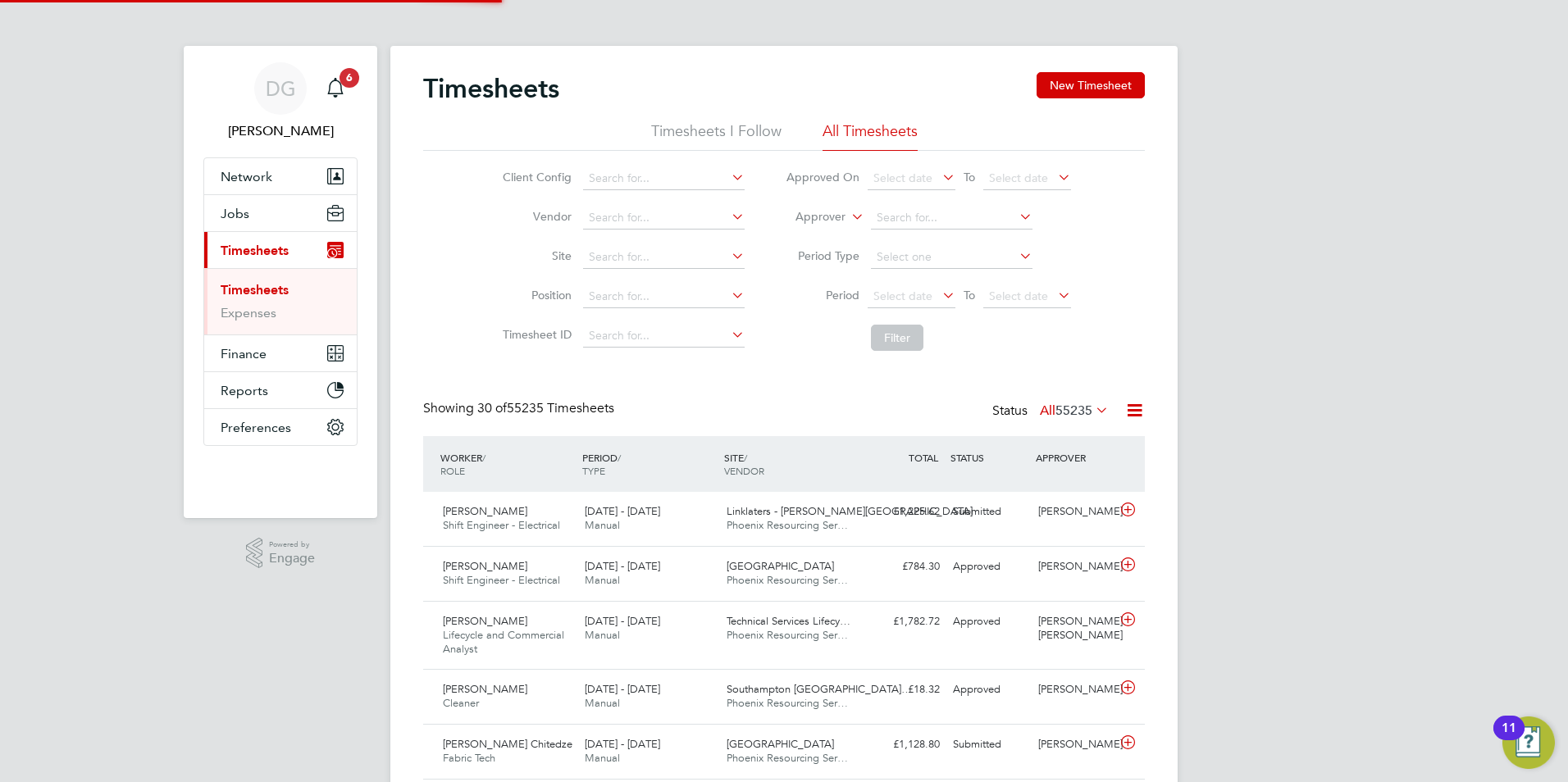
scroll to position [55, 143]
click at [714, 120] on div "Timesheets New Timesheet" at bounding box center [784, 97] width 722 height 49
click at [711, 129] on li "Timesheets I Follow" at bounding box center [716, 136] width 131 height 30
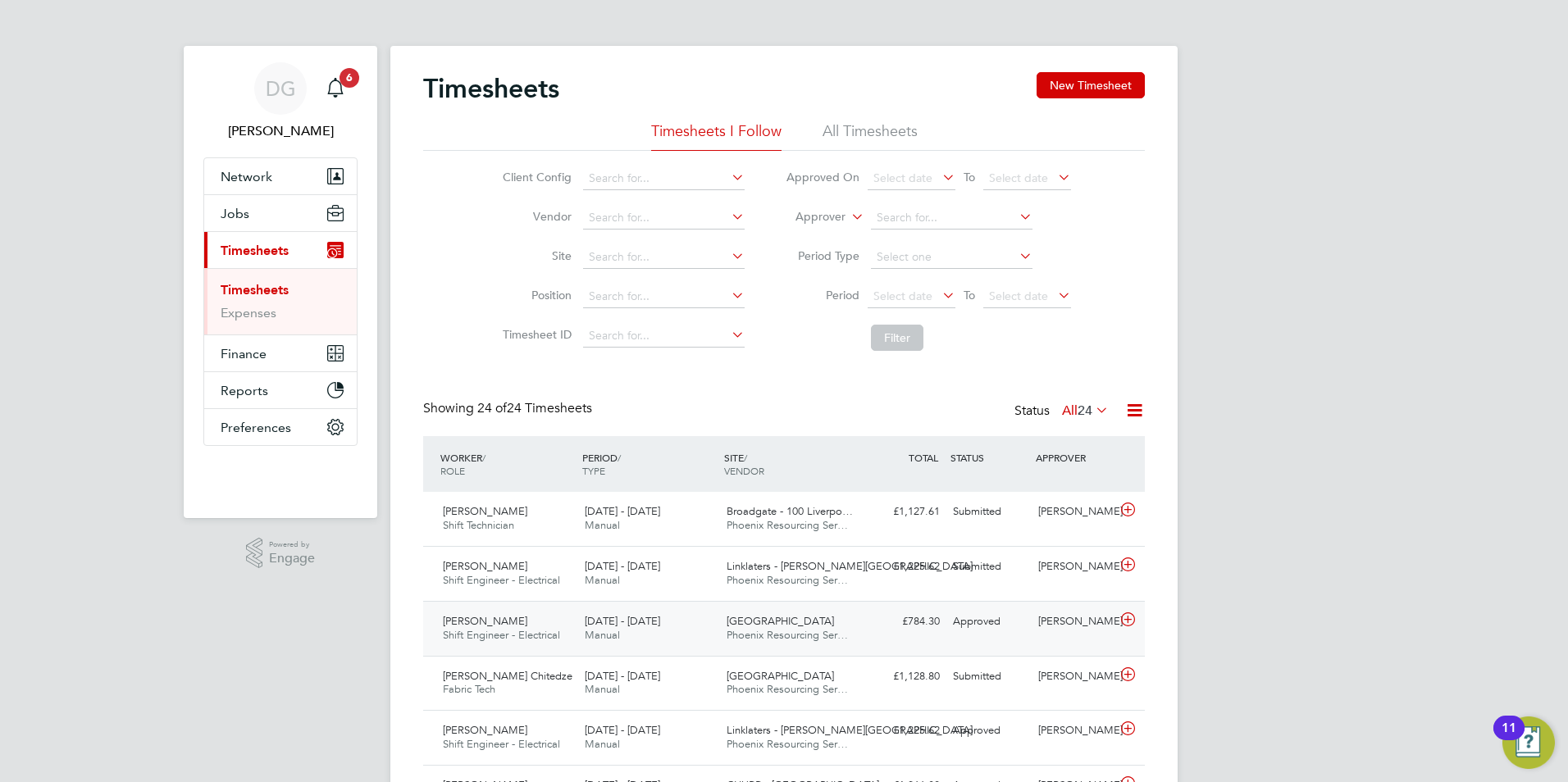
click at [774, 623] on span "[GEOGRAPHIC_DATA]" at bounding box center [780, 621] width 107 height 14
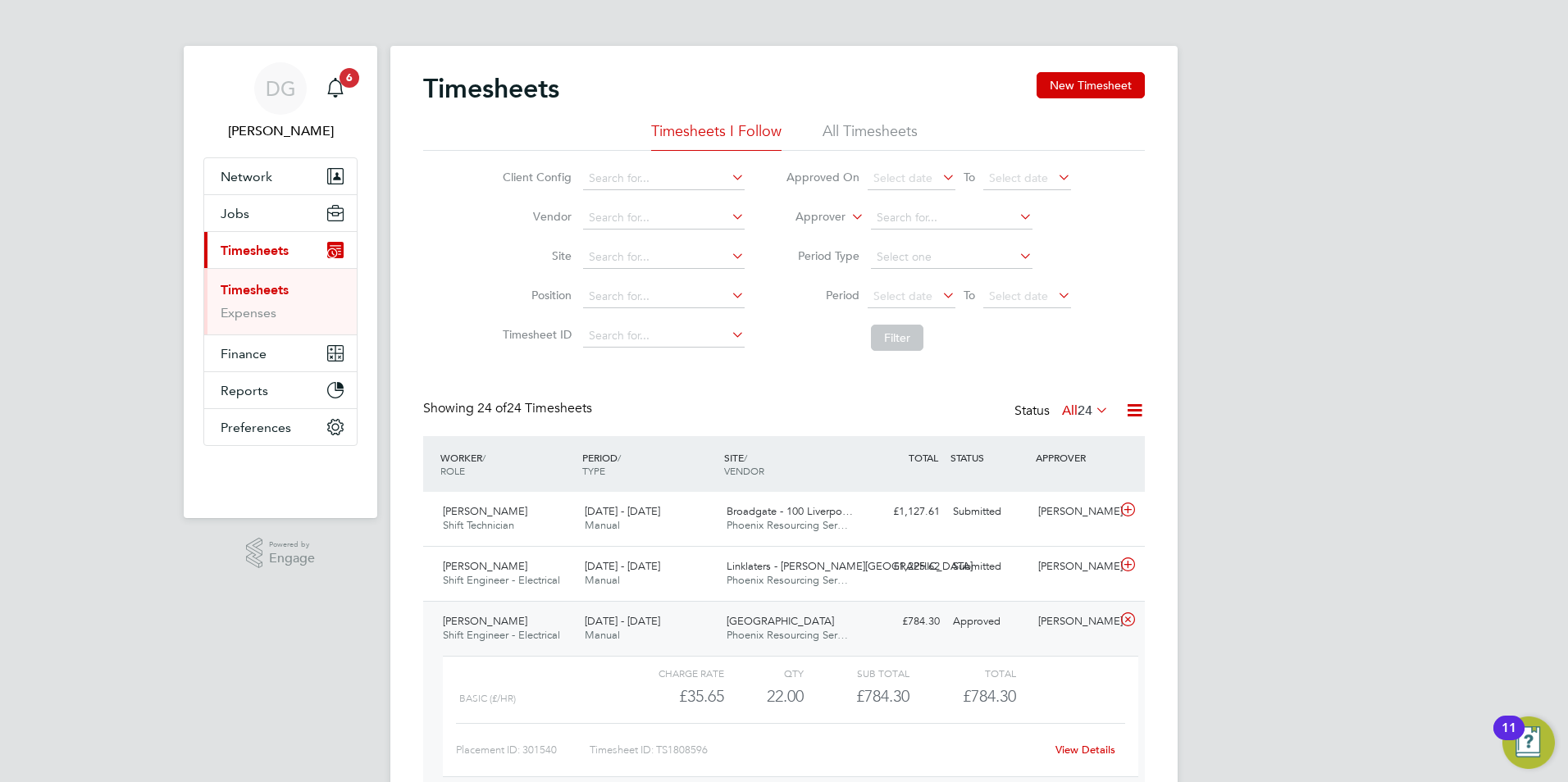
click at [1069, 747] on link "View Details" at bounding box center [1085, 750] width 60 height 14
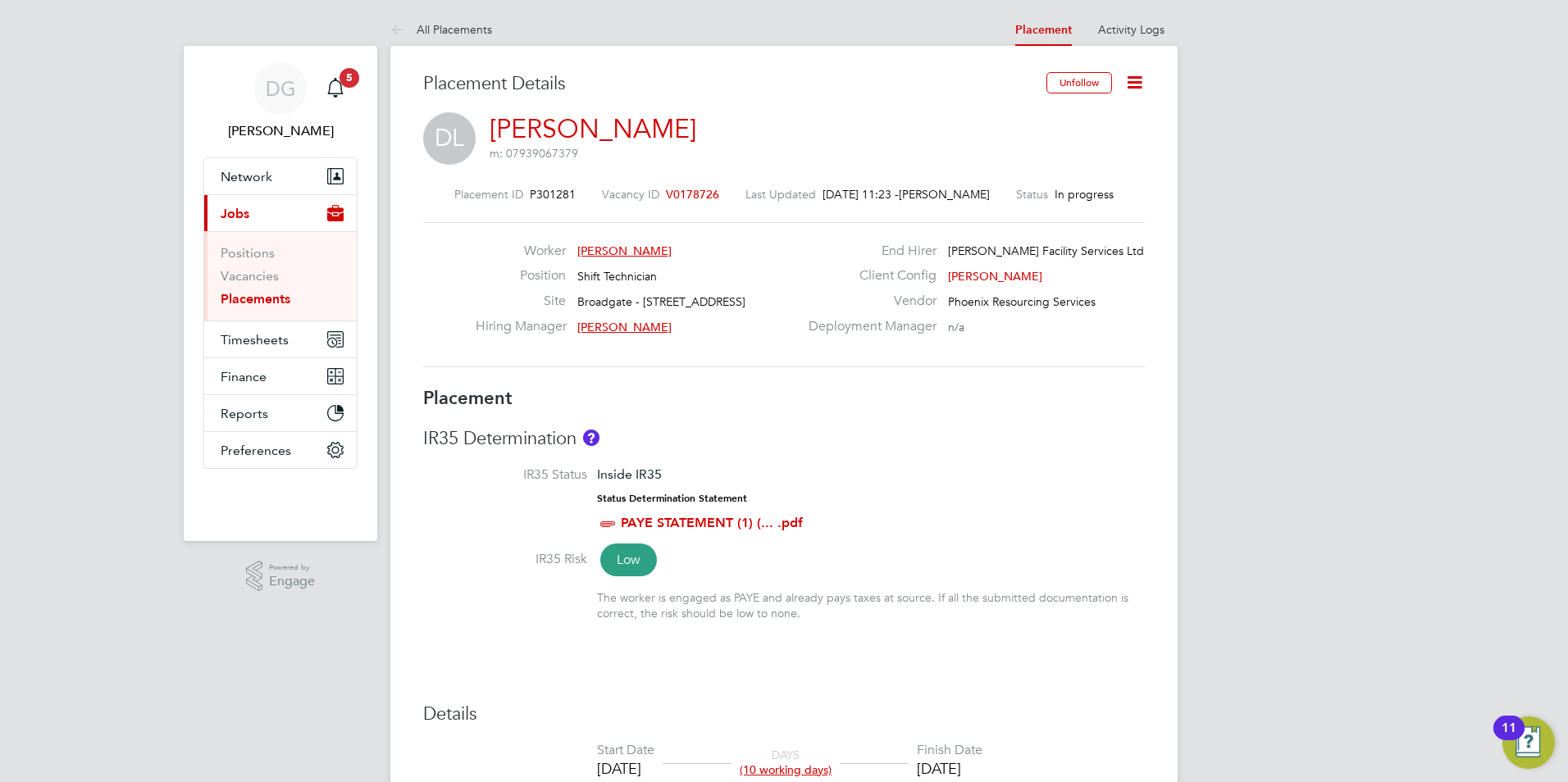
click at [1137, 81] on icon at bounding box center [1134, 82] width 20 height 20
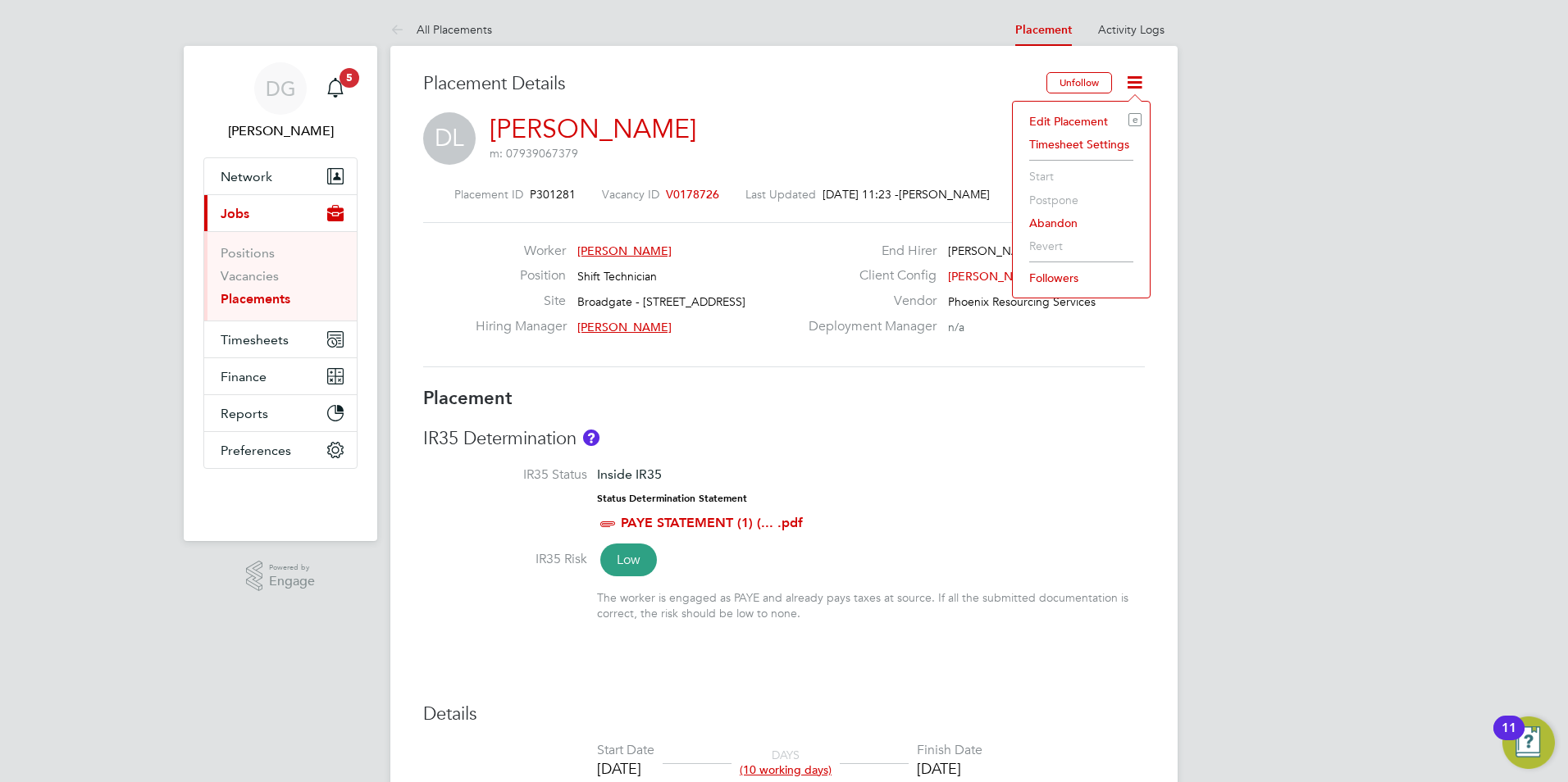
click at [799, 456] on div "IR35 Determination IR35 Status Inside IR35 Status Determination Statement PAYE …" at bounding box center [784, 532] width 722 height 210
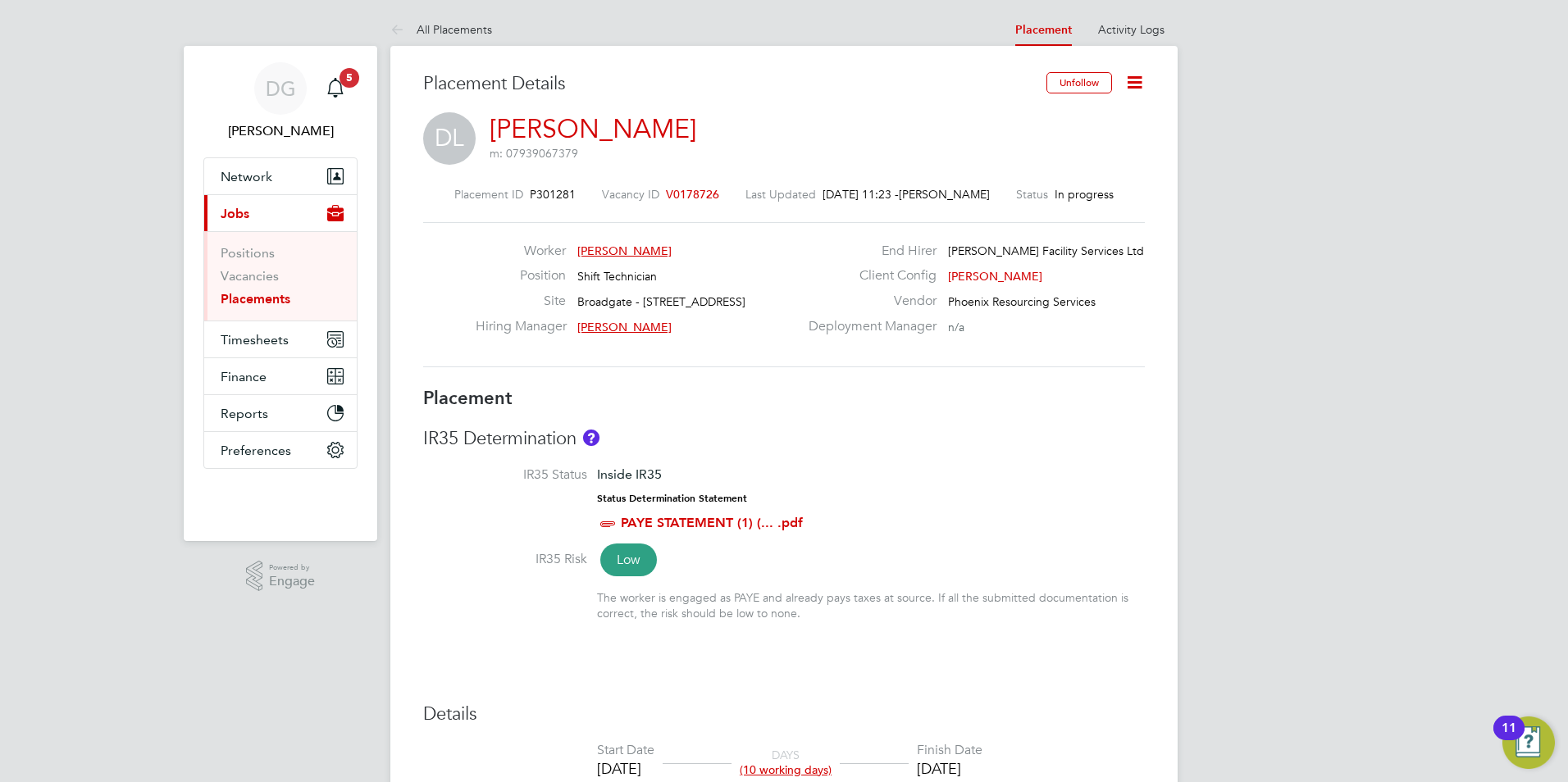
click at [681, 186] on div "Placement ID P301281 Vacancy ID V0178726 Last Updated [DATE] 11:23 - [PERSON_NA…" at bounding box center [784, 277] width 722 height 219
click at [680, 195] on span "V0178726" at bounding box center [693, 194] width 54 height 15
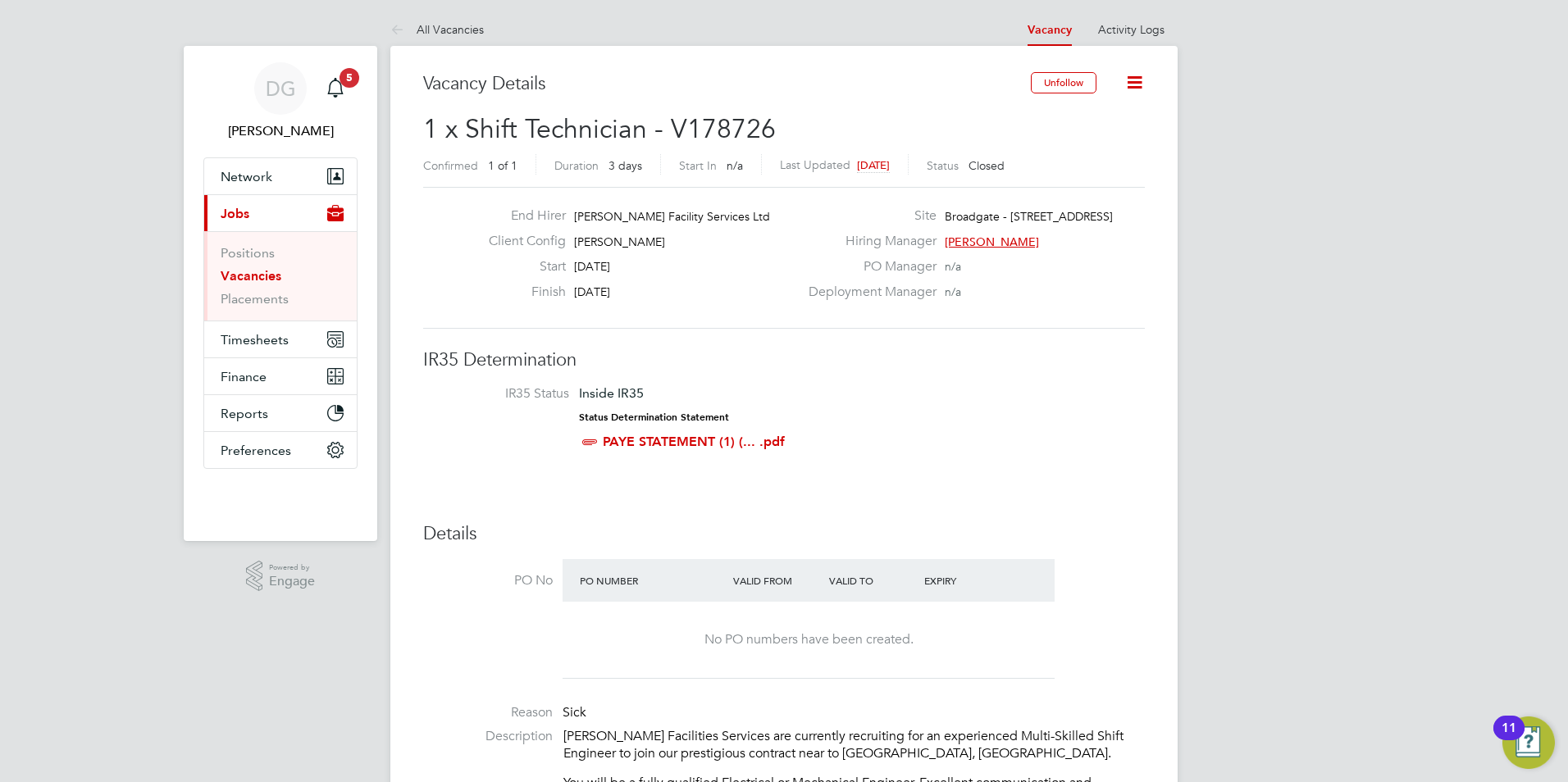
click at [1136, 79] on icon at bounding box center [1134, 82] width 20 height 20
click at [253, 332] on span "Timesheets" at bounding box center [255, 340] width 68 height 16
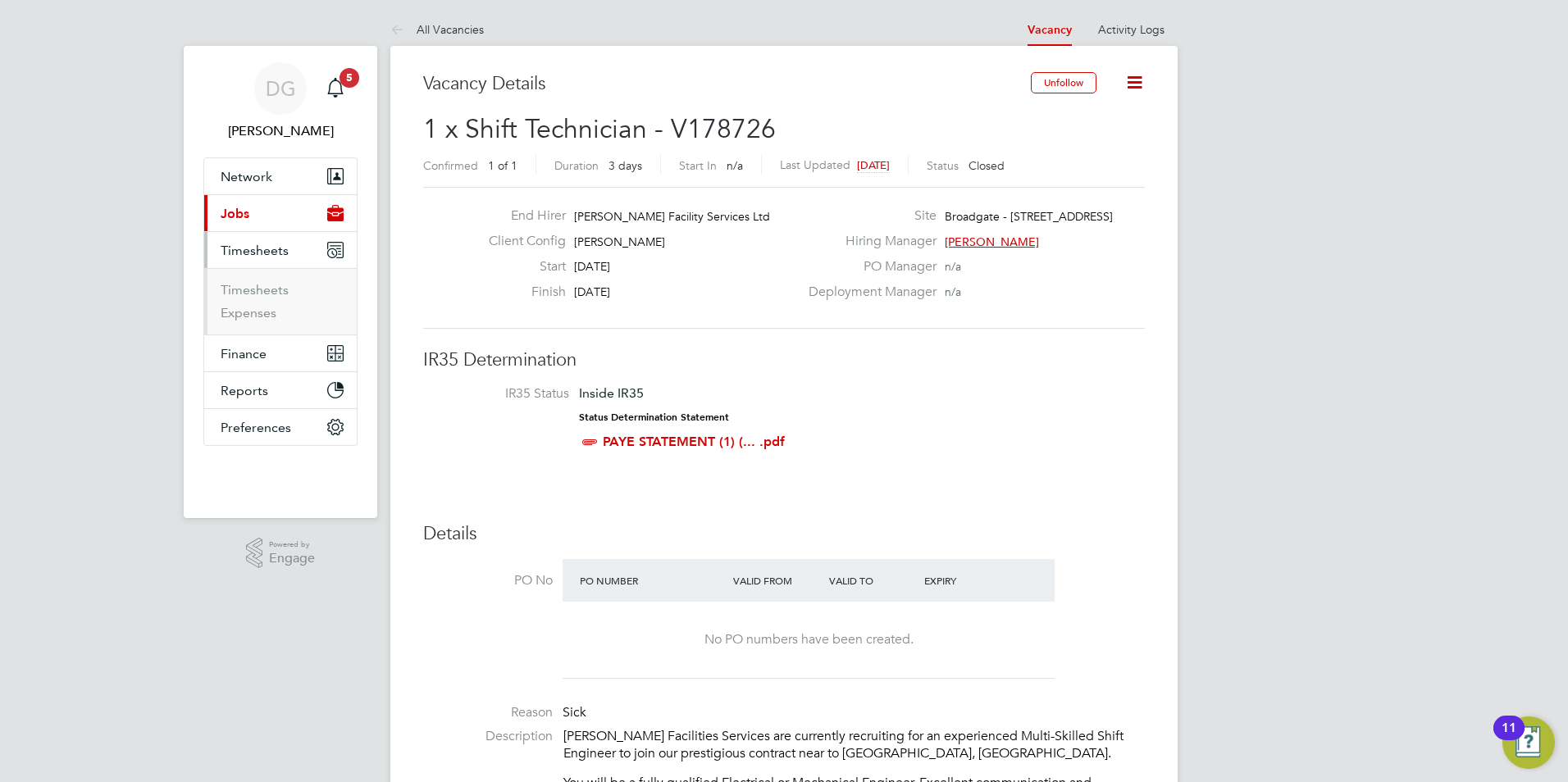
click at [260, 298] on li "Timesheets" at bounding box center [282, 293] width 123 height 23
click at [264, 294] on link "Timesheets" at bounding box center [255, 290] width 68 height 16
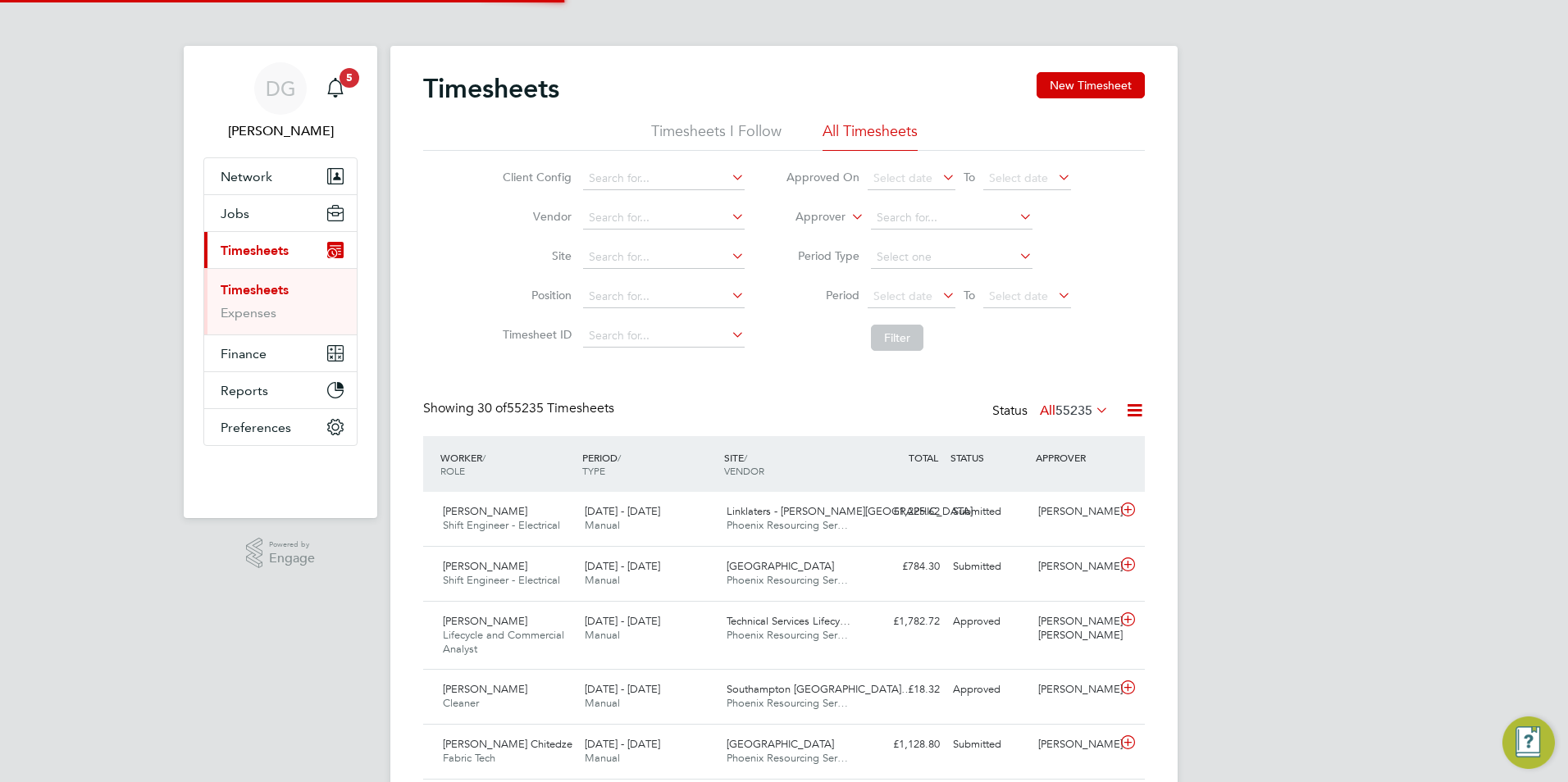
scroll to position [42, 143]
click at [848, 212] on icon at bounding box center [848, 212] width 0 height 15
click at [837, 241] on li "Worker" at bounding box center [805, 236] width 81 height 21
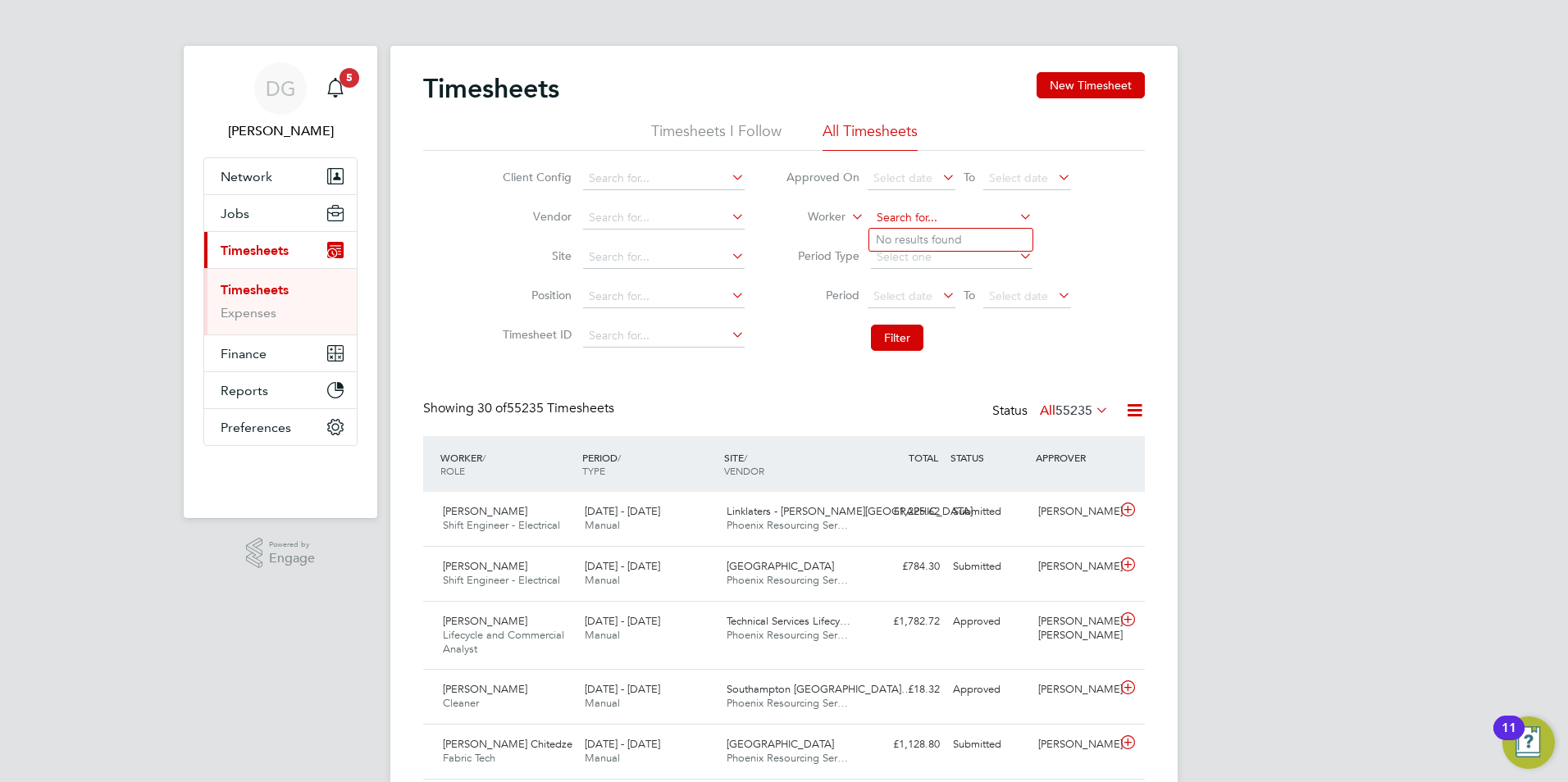
click at [876, 214] on input at bounding box center [952, 218] width 162 height 23
click at [977, 268] on li "Dimi tri Laptev" at bounding box center [972, 262] width 205 height 22
type input "[PERSON_NAME]"
click at [899, 341] on button "Filter" at bounding box center [897, 338] width 53 height 26
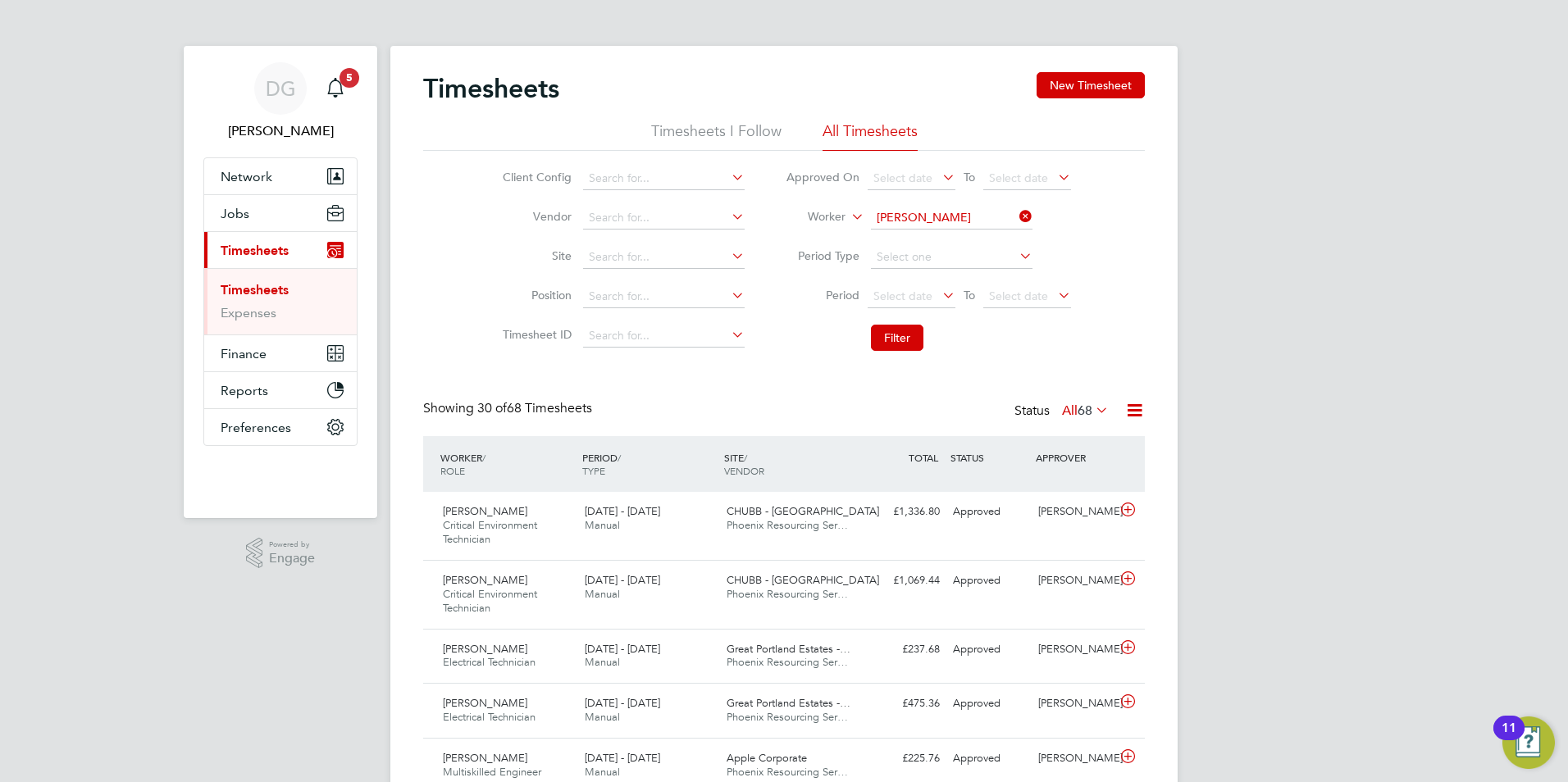
click at [939, 292] on icon at bounding box center [939, 295] width 0 height 23
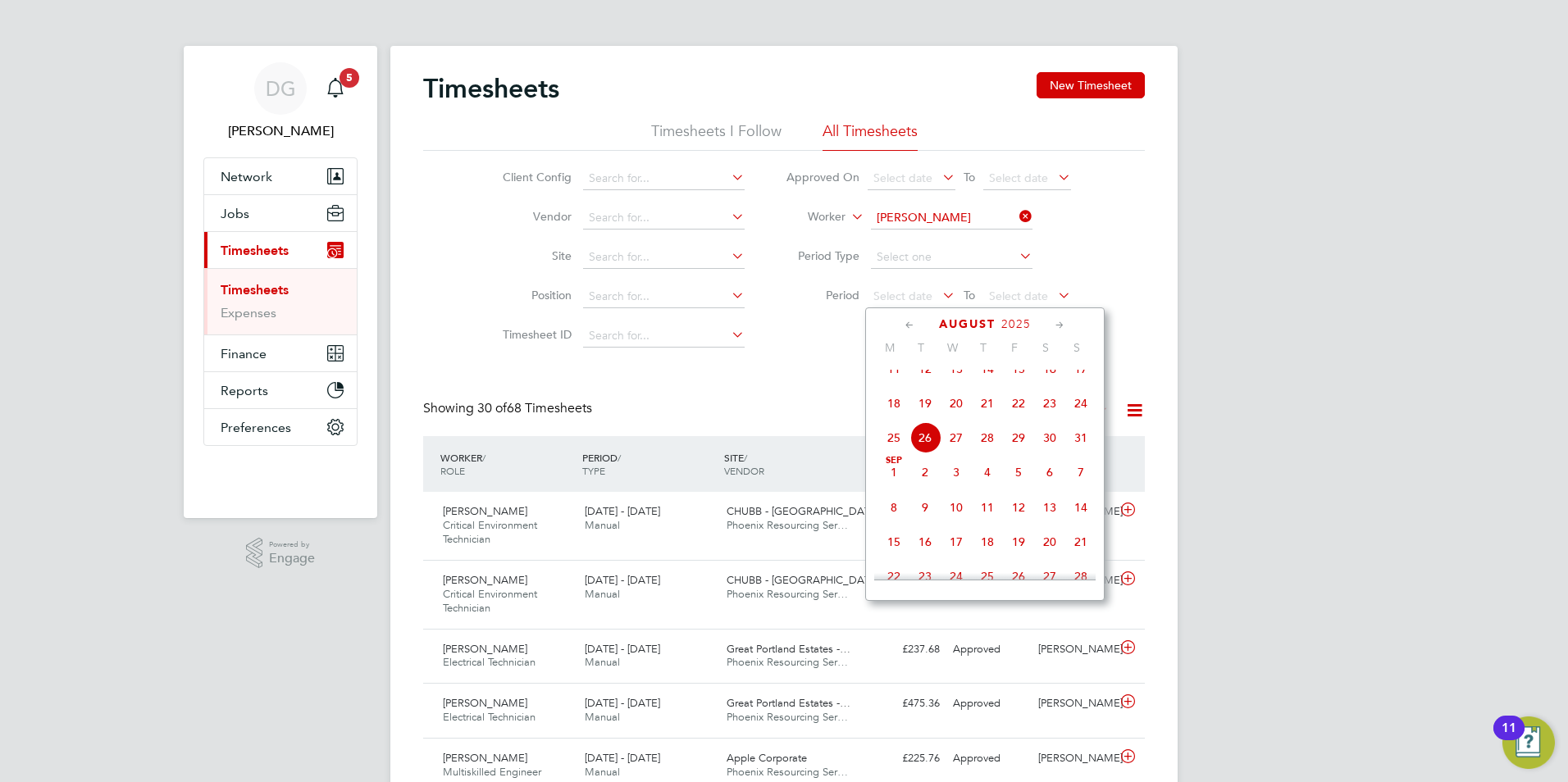
click at [887, 382] on span "11" at bounding box center [893, 369] width 31 height 31
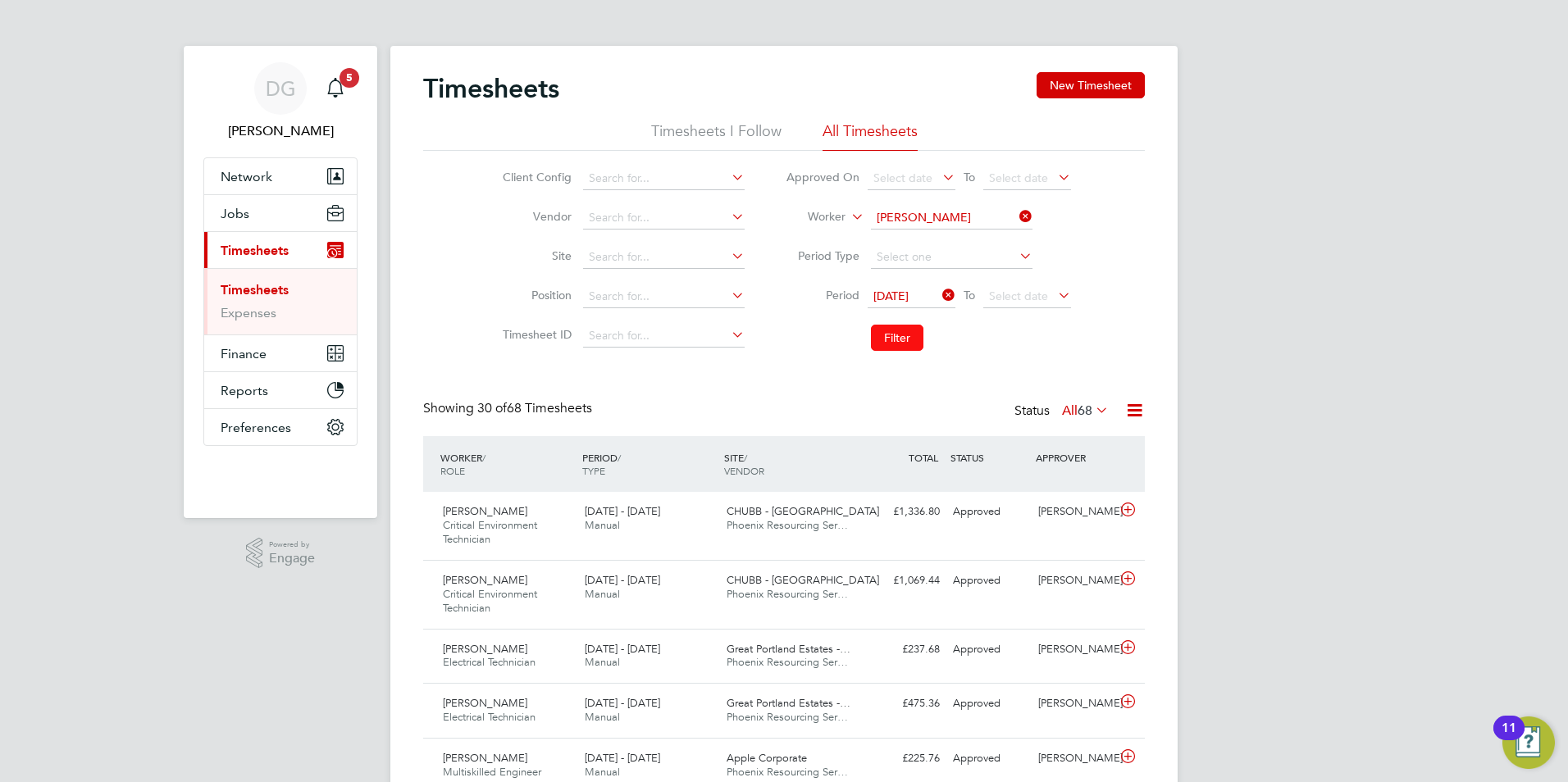
click at [905, 335] on button "Filter" at bounding box center [897, 338] width 53 height 26
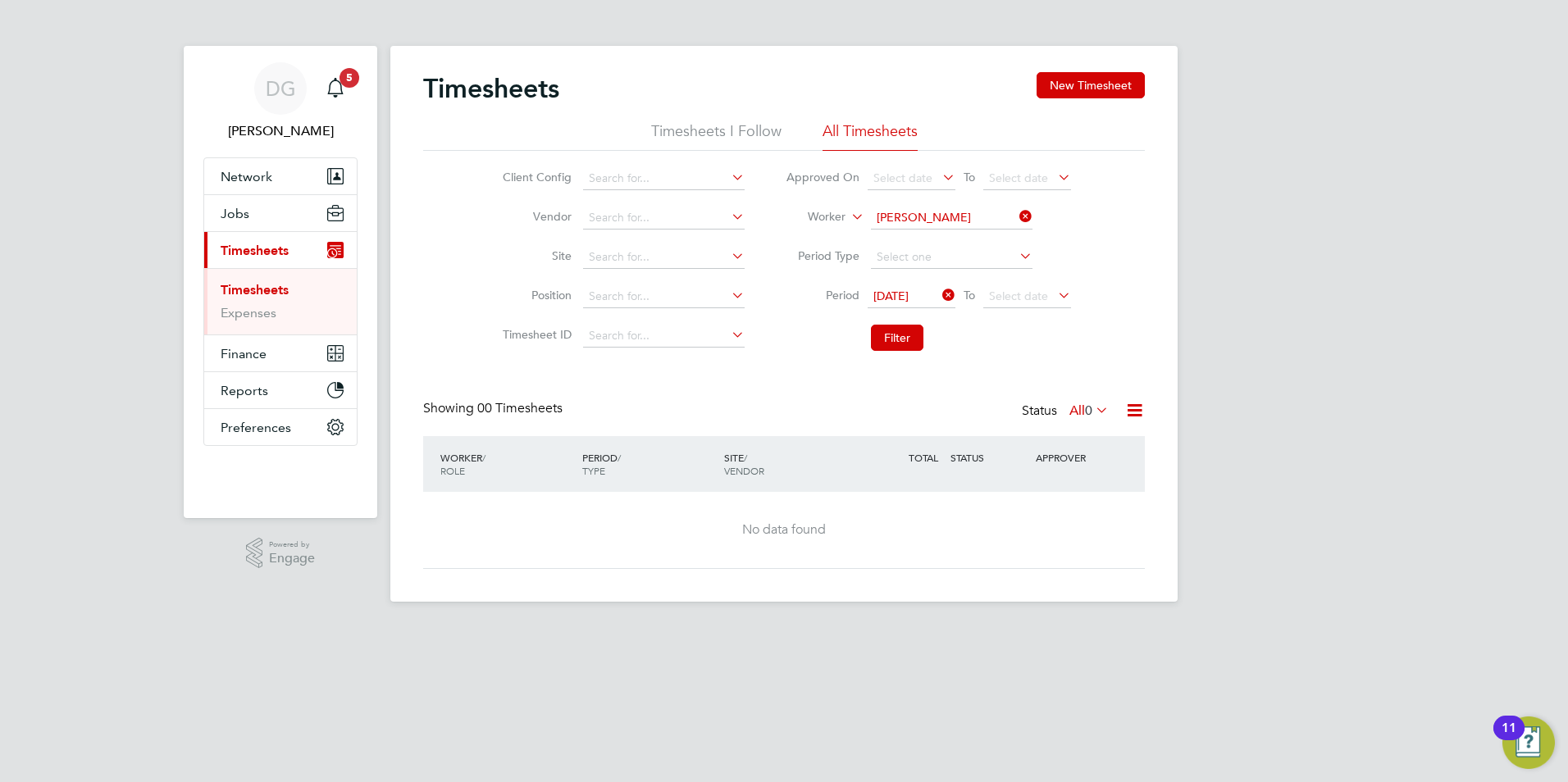
click at [1054, 289] on icon at bounding box center [1054, 295] width 0 height 23
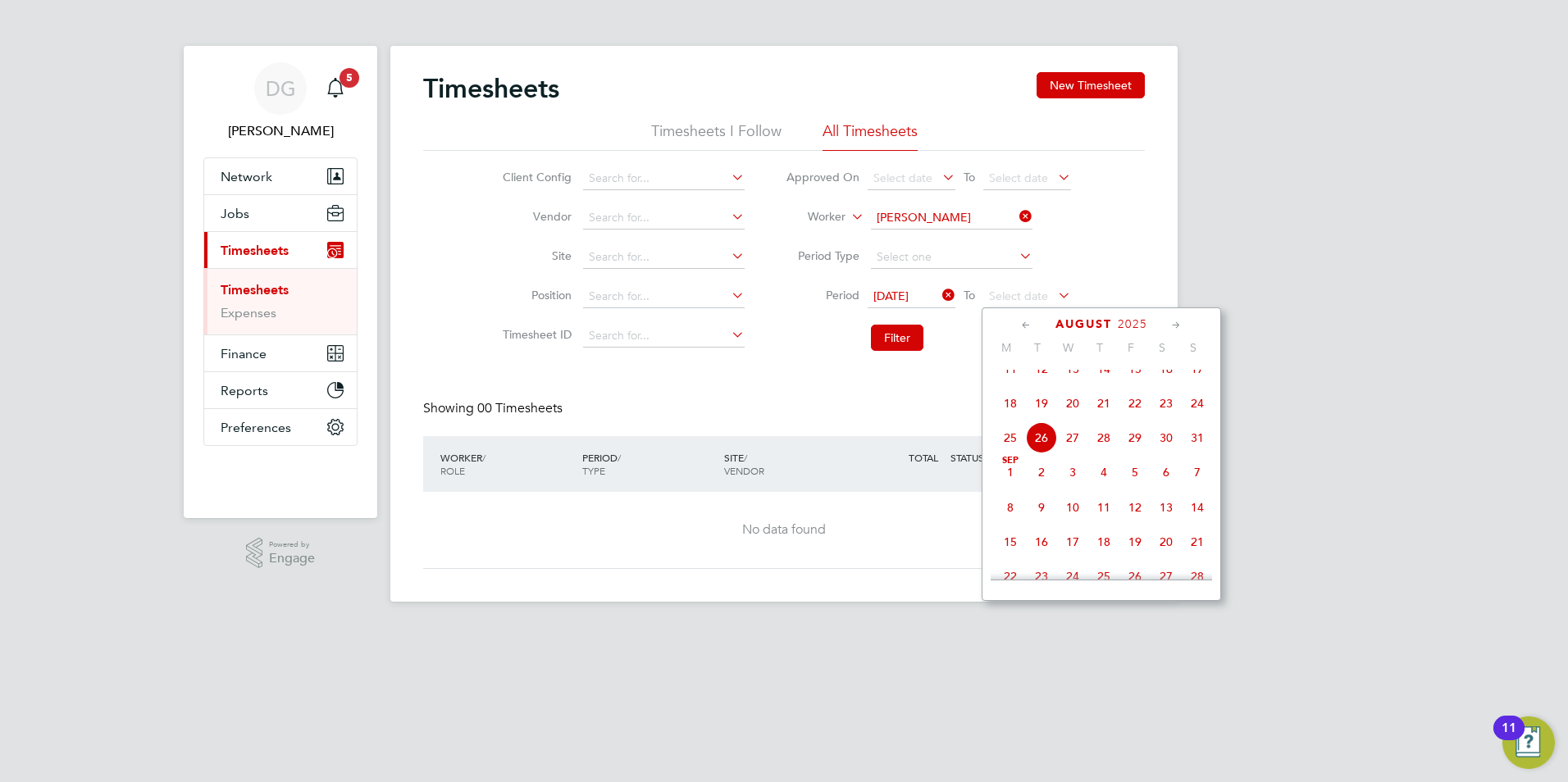
click at [1054, 296] on icon at bounding box center [1054, 295] width 0 height 23
click at [1140, 419] on span "22" at bounding box center [1134, 403] width 31 height 31
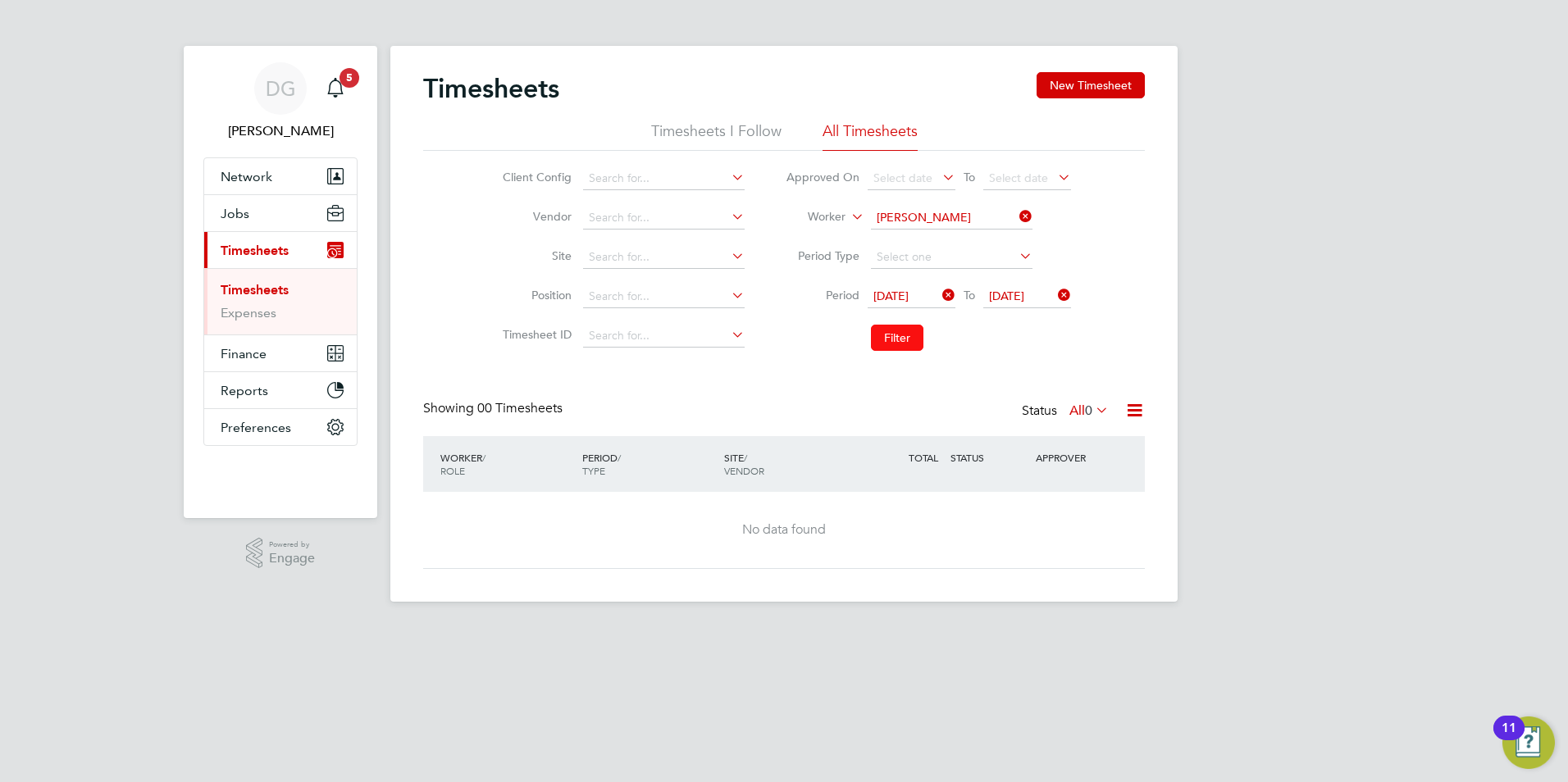
click at [906, 336] on button "Filter" at bounding box center [897, 338] width 53 height 26
click at [903, 336] on button "Filter" at bounding box center [897, 338] width 53 height 26
click at [907, 291] on span "[DATE]" at bounding box center [891, 296] width 35 height 15
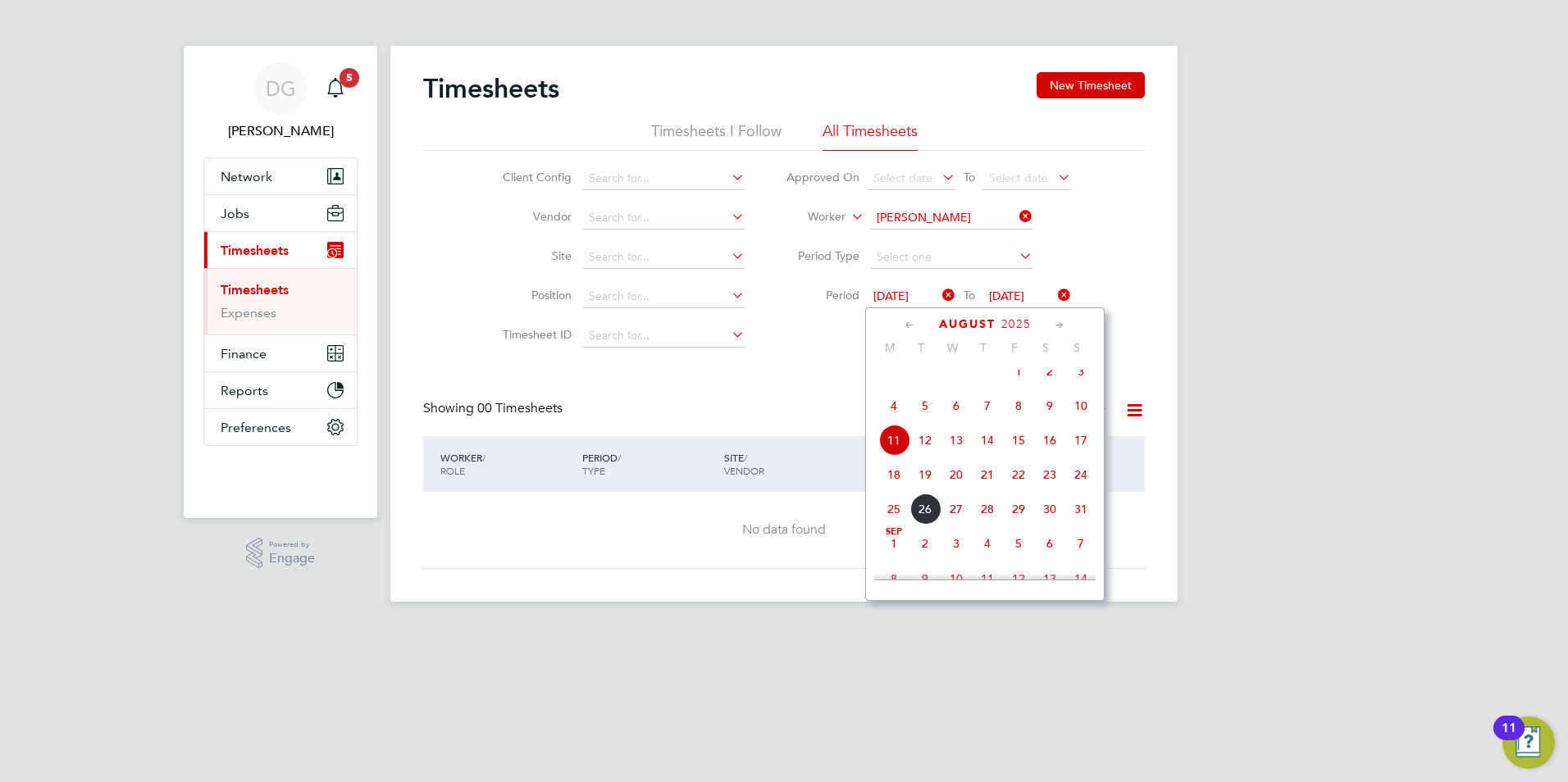
click at [895, 491] on span "18" at bounding box center [893, 474] width 31 height 31
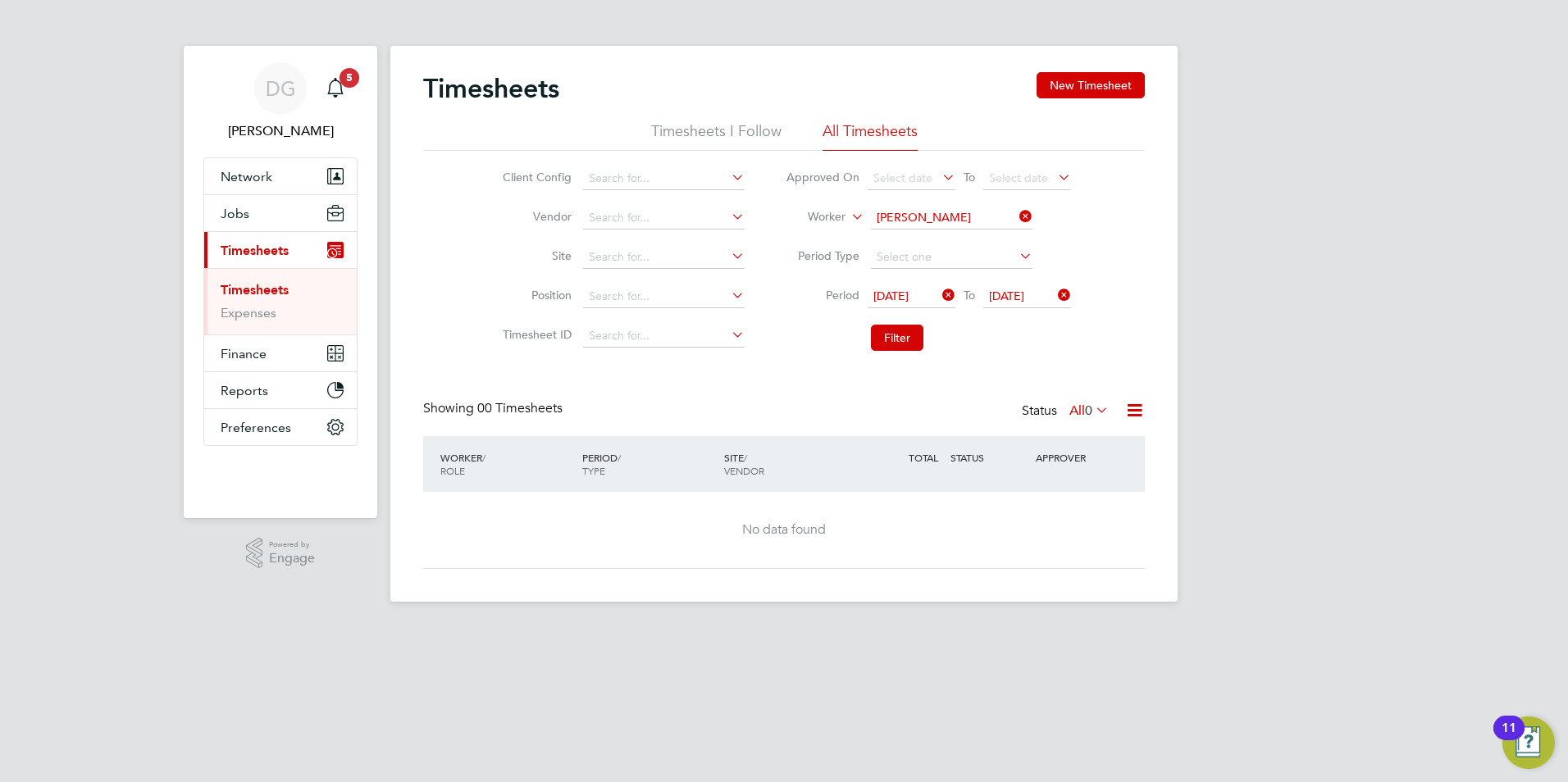
click at [1066, 71] on div "Timesheets New Timesheet Timesheets I Follow All Timesheets Client Config Vendo…" at bounding box center [784, 323] width 788 height 556
click at [1066, 83] on button "New Timesheet" at bounding box center [1090, 85] width 108 height 26
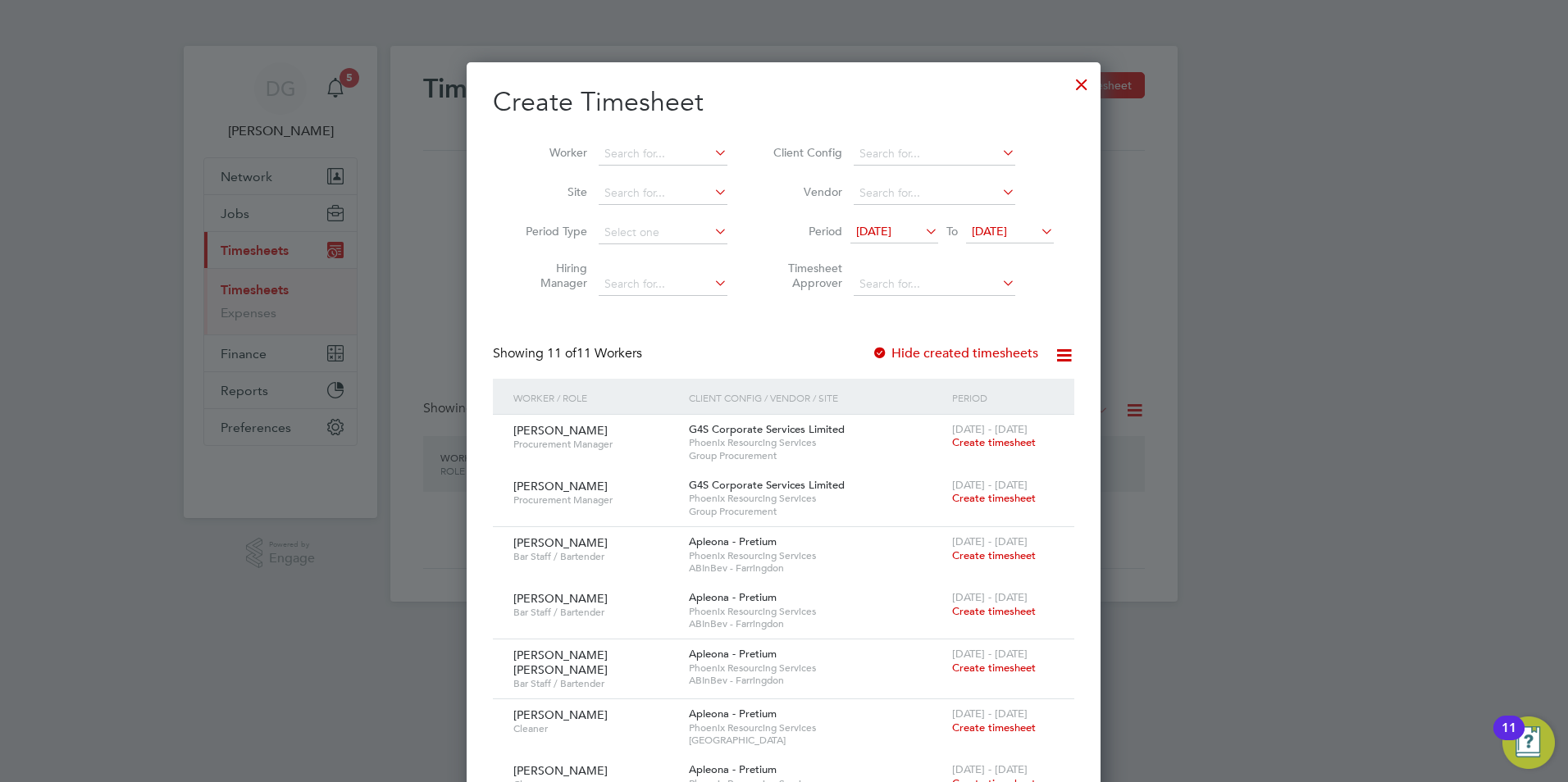
click at [891, 228] on span "12 Aug 2025" at bounding box center [874, 231] width 35 height 15
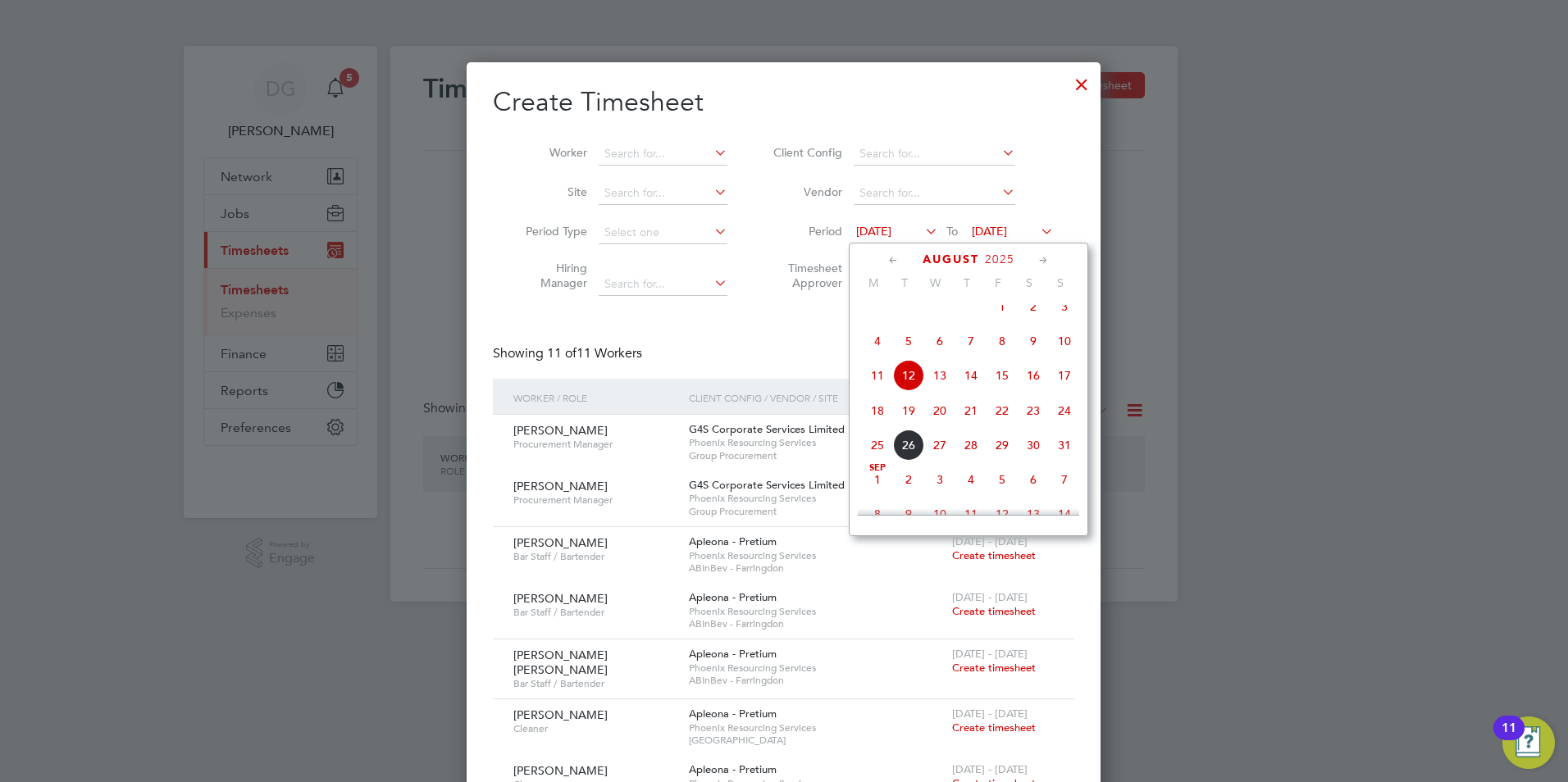
click at [878, 377] on span "11" at bounding box center [877, 375] width 31 height 31
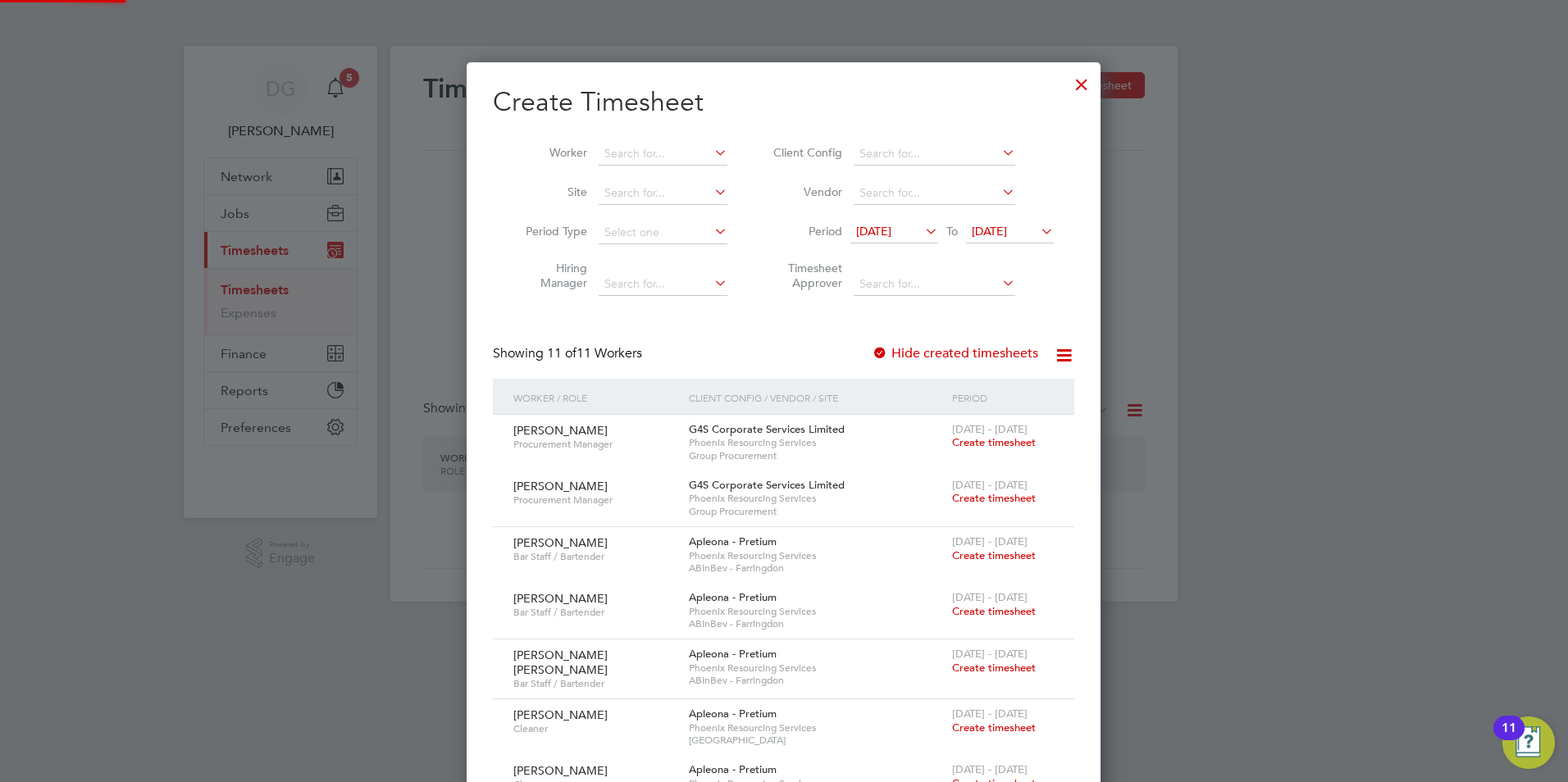
click at [1038, 229] on icon at bounding box center [1038, 231] width 0 height 23
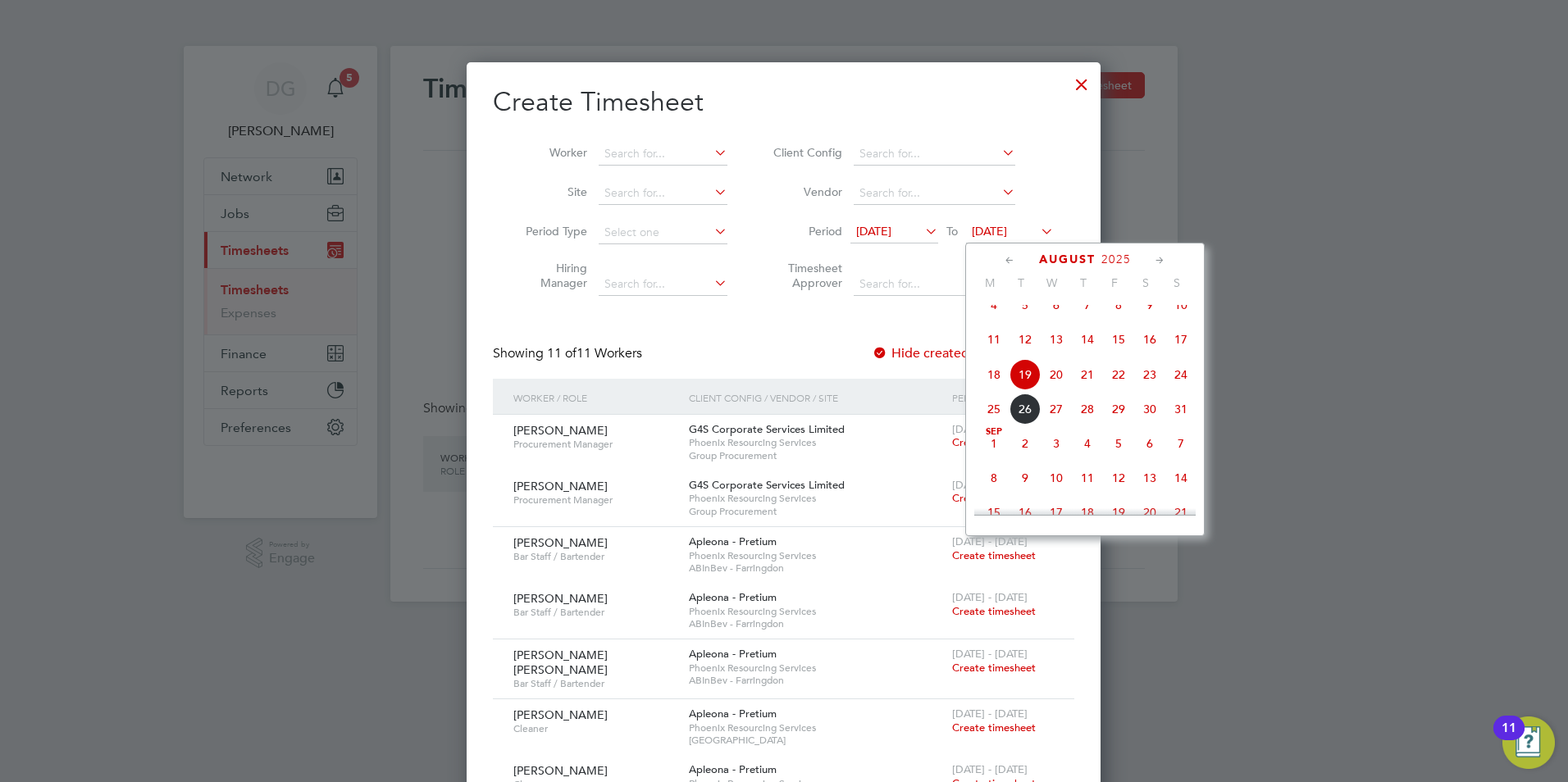
click at [1118, 425] on span "29" at bounding box center [1118, 408] width 31 height 31
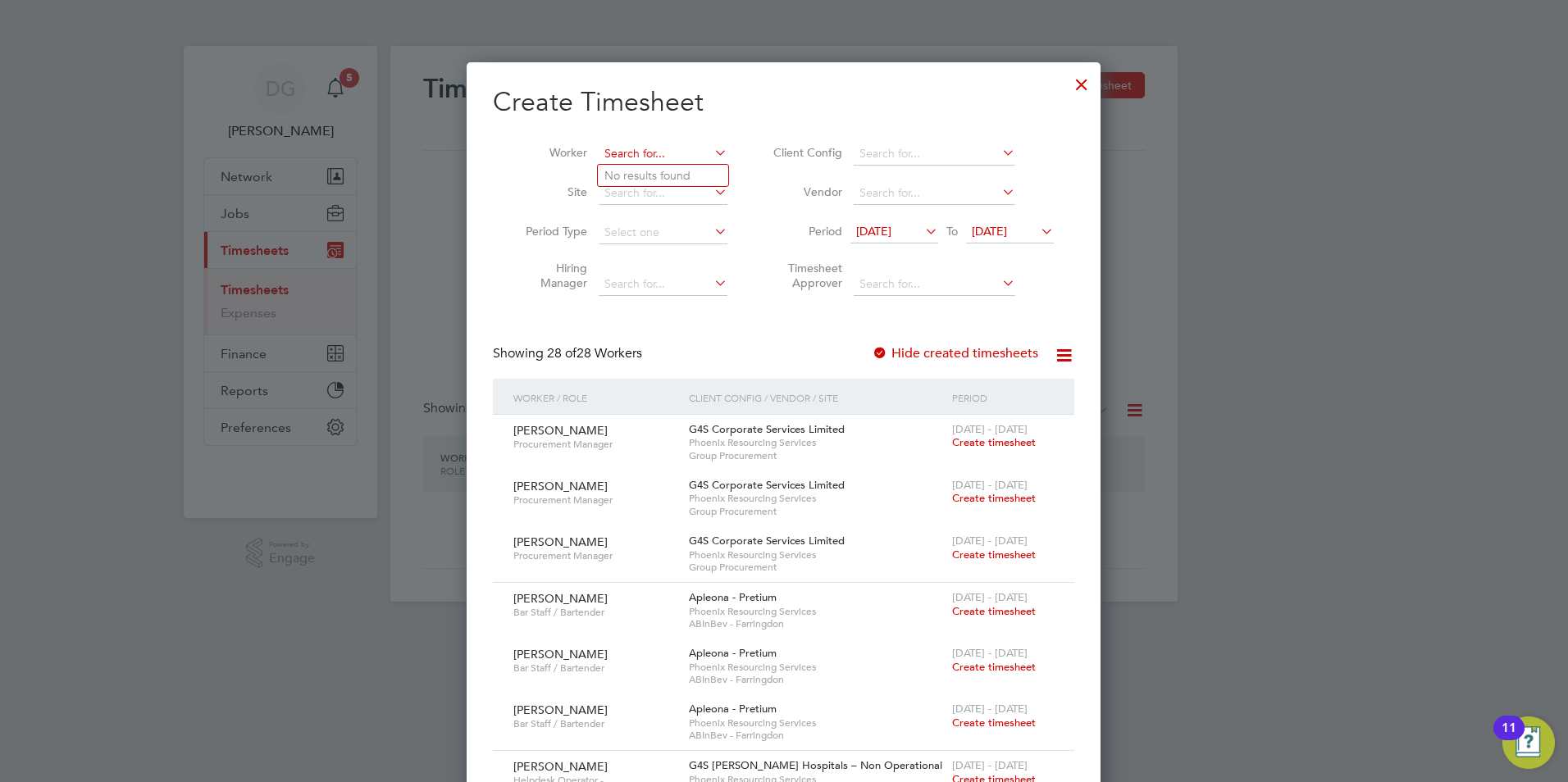
click at [654, 150] on input at bounding box center [663, 154] width 129 height 23
click at [652, 200] on li "Dimit ri Laptev" at bounding box center [746, 197] width 297 height 22
type input "Dimitri Laptev"
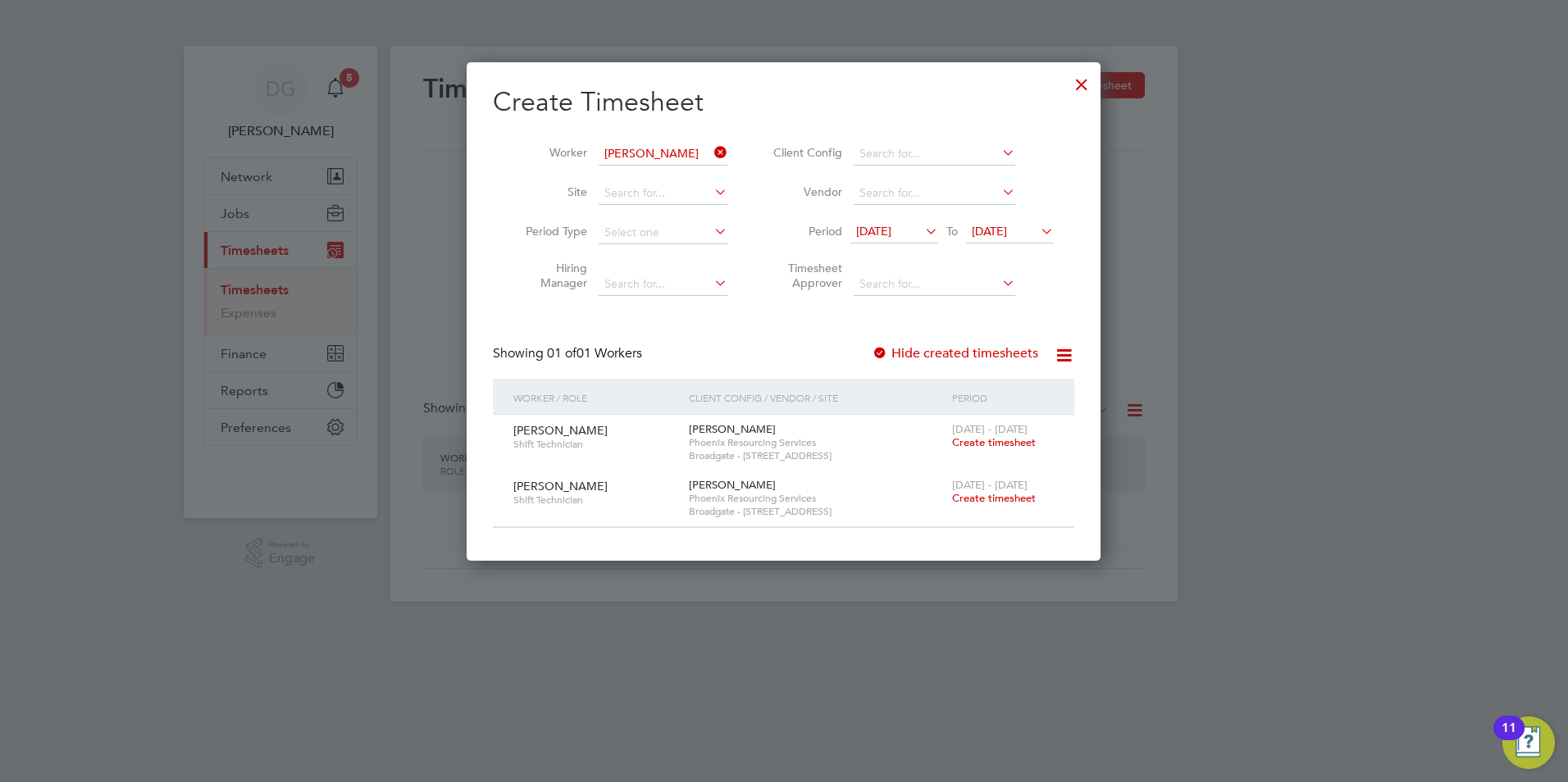
click at [976, 439] on span "Create timesheet" at bounding box center [994, 442] width 83 height 14
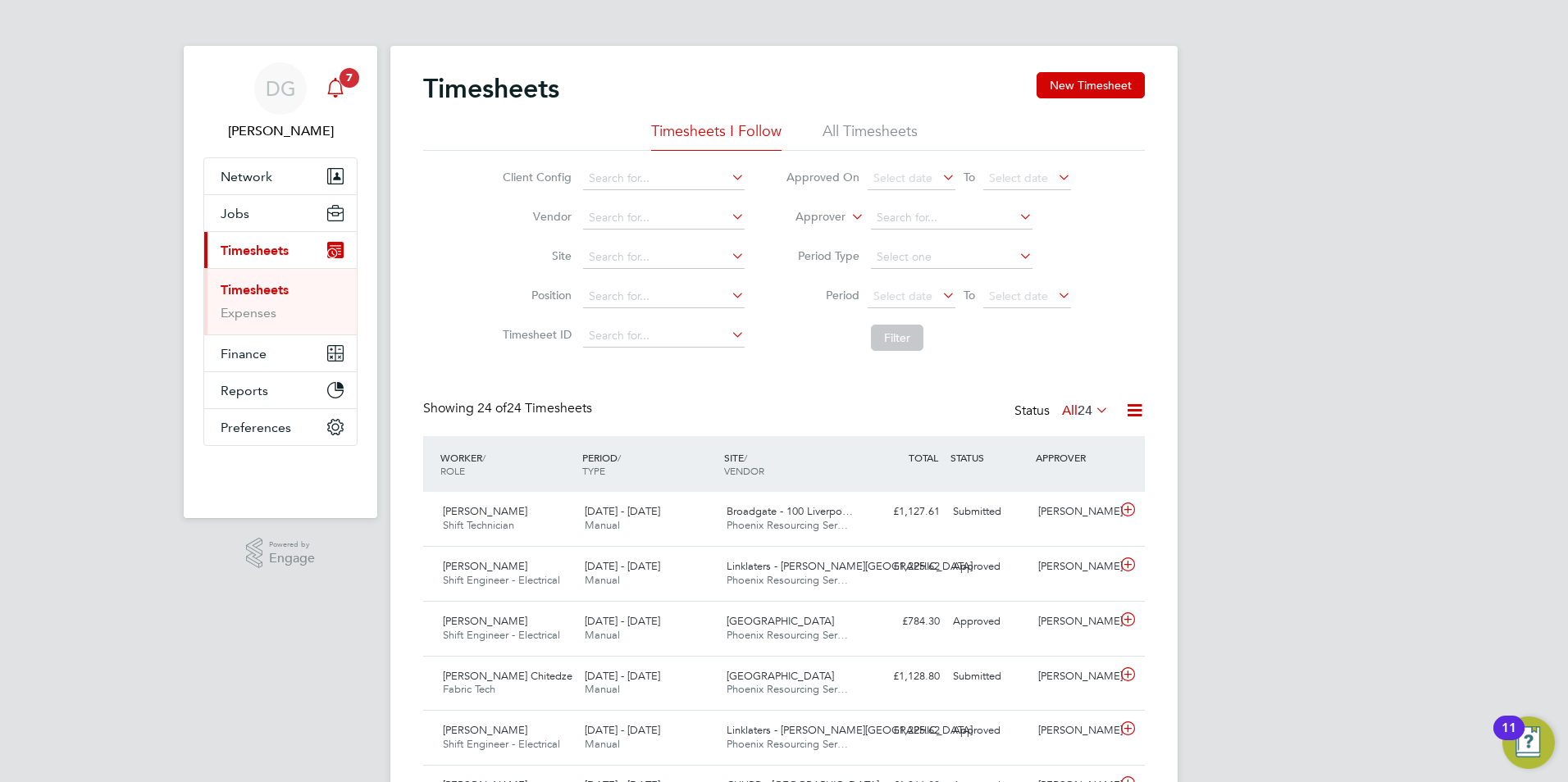
click at [334, 81] on icon "Main navigation" at bounding box center [335, 86] width 16 height 17
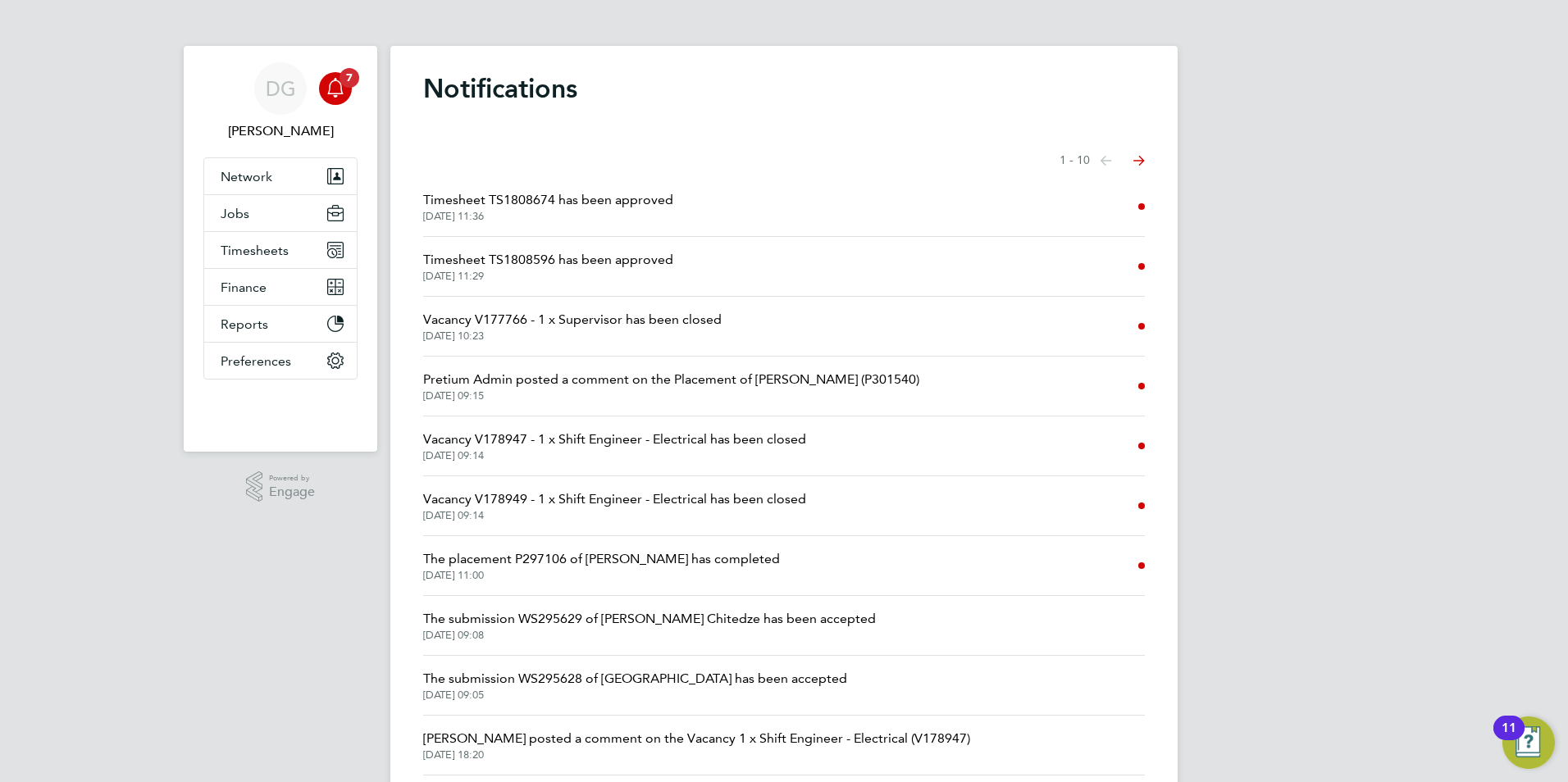
click at [995, 283] on li "Timesheet TS1808596 has been approved 26 Aug 2025, 11:29" at bounding box center [784, 267] width 722 height 60
click at [592, 252] on span "Timesheet TS1808596 has been approved" at bounding box center [548, 260] width 250 height 19
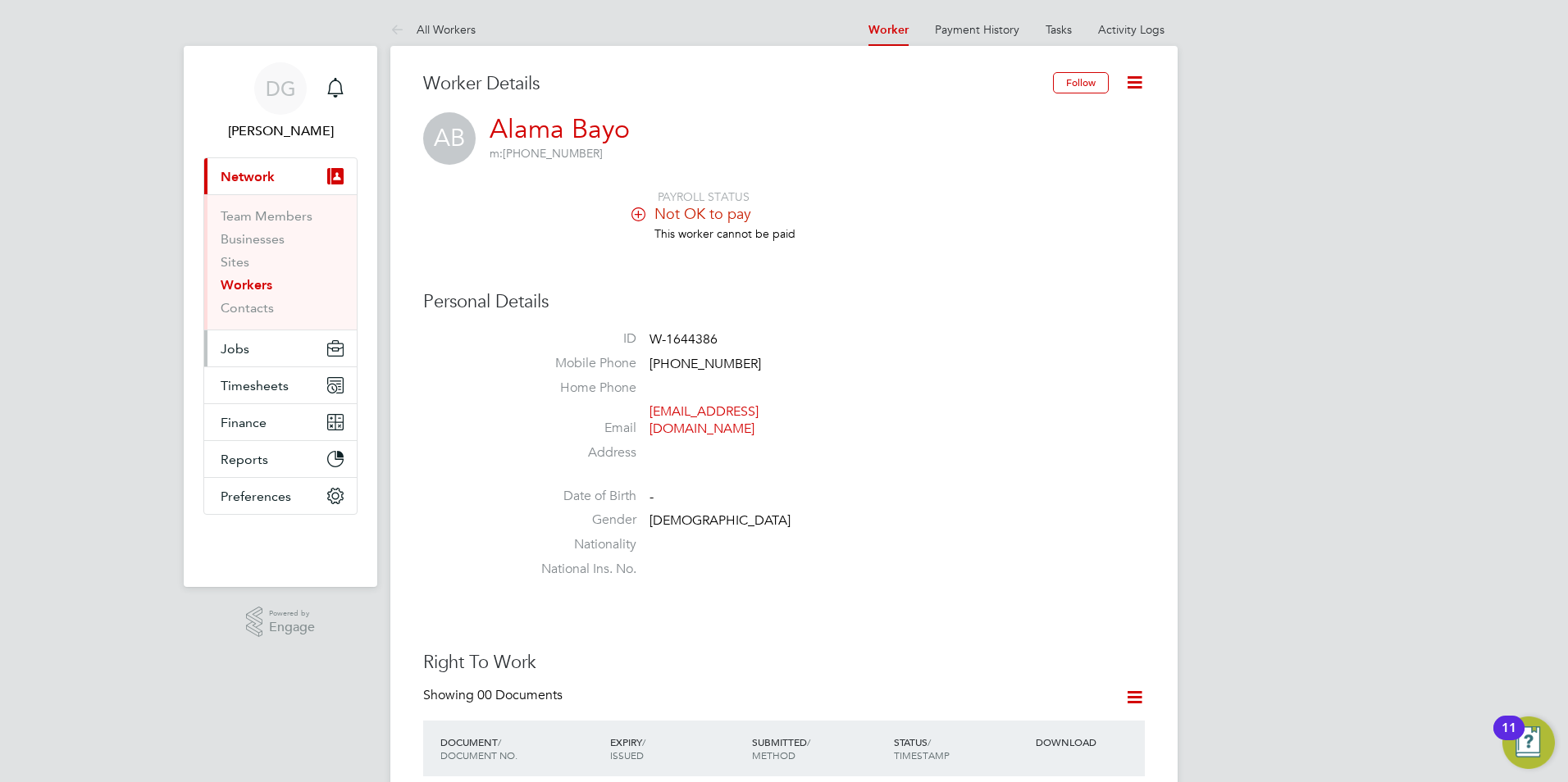
click at [243, 343] on span "Jobs" at bounding box center [234, 349] width 29 height 16
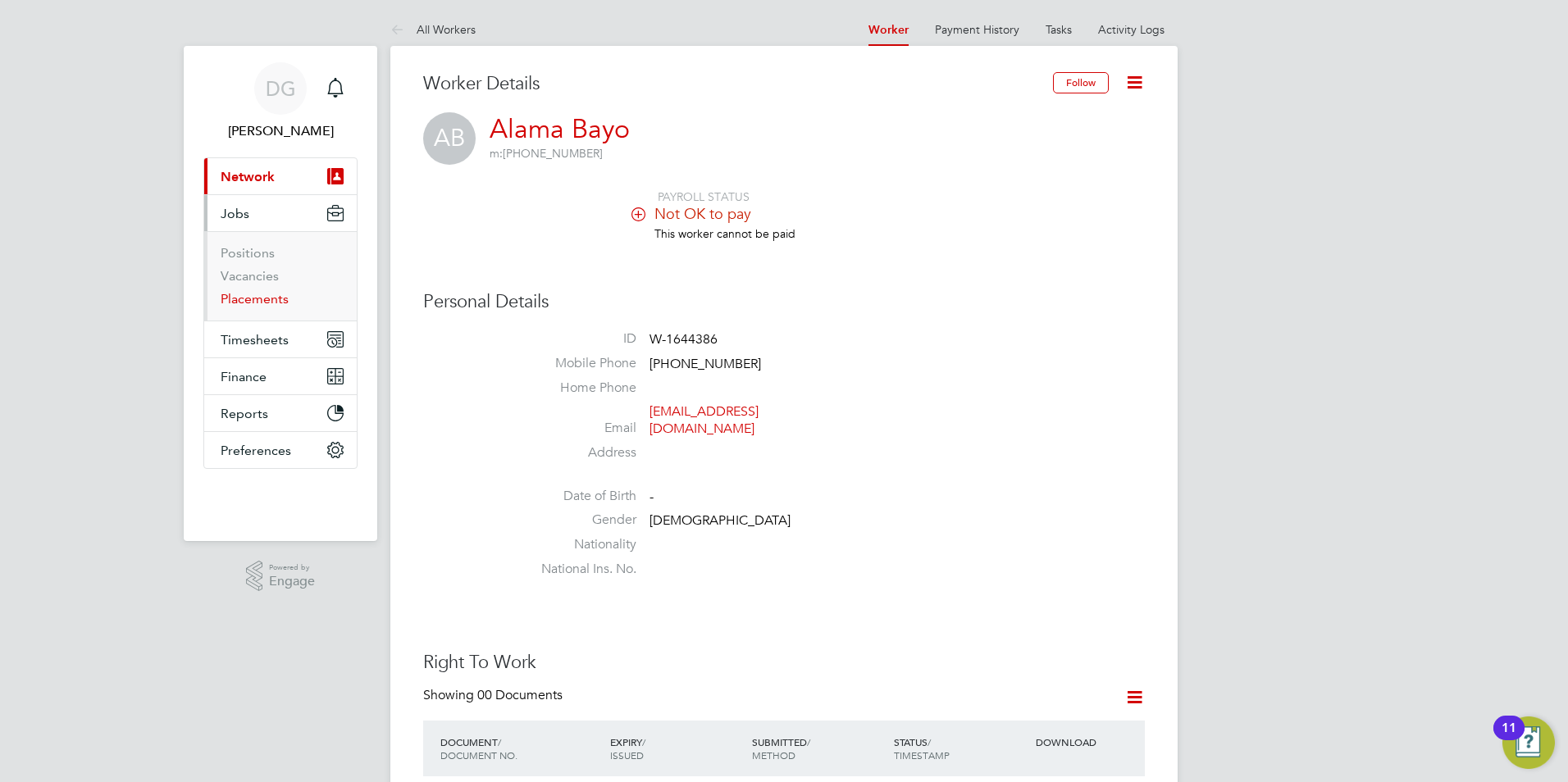
click at [265, 296] on link "Placements" at bounding box center [255, 299] width 68 height 16
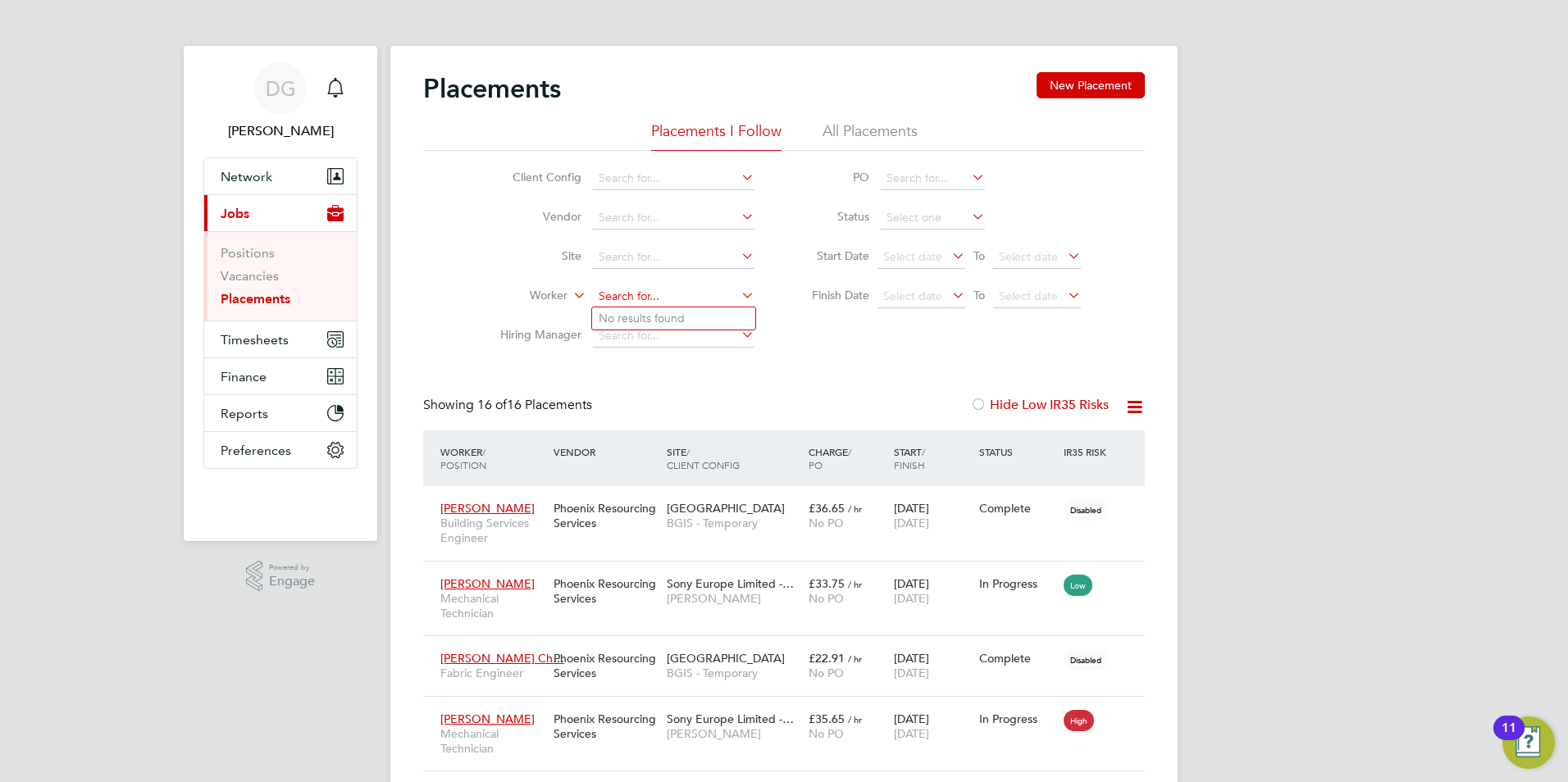
click at [648, 291] on input at bounding box center [673, 297] width 162 height 23
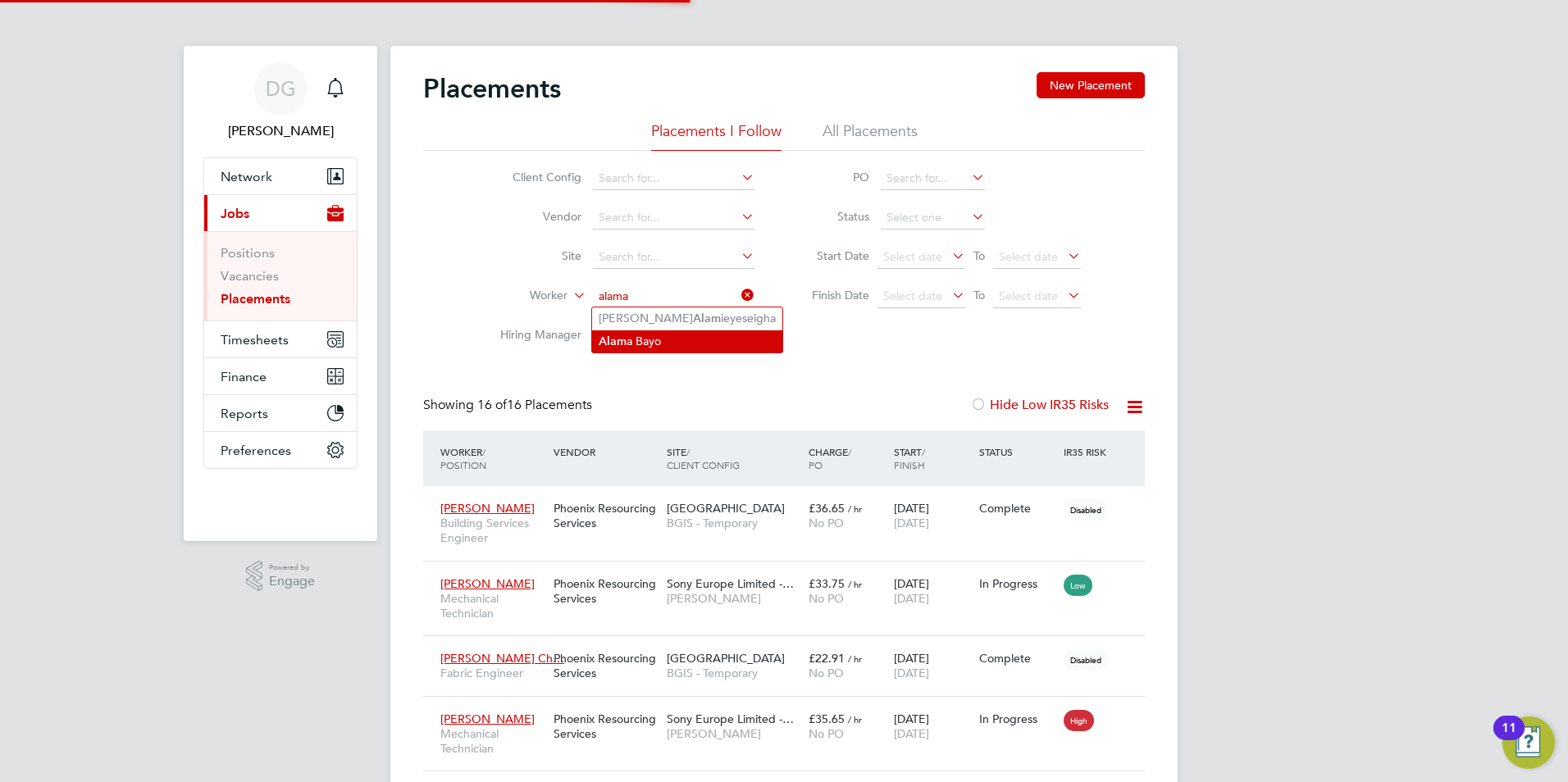
click at [656, 331] on li "Alam a Bayo" at bounding box center [687, 341] width 191 height 22
type input "Alama Bayo"
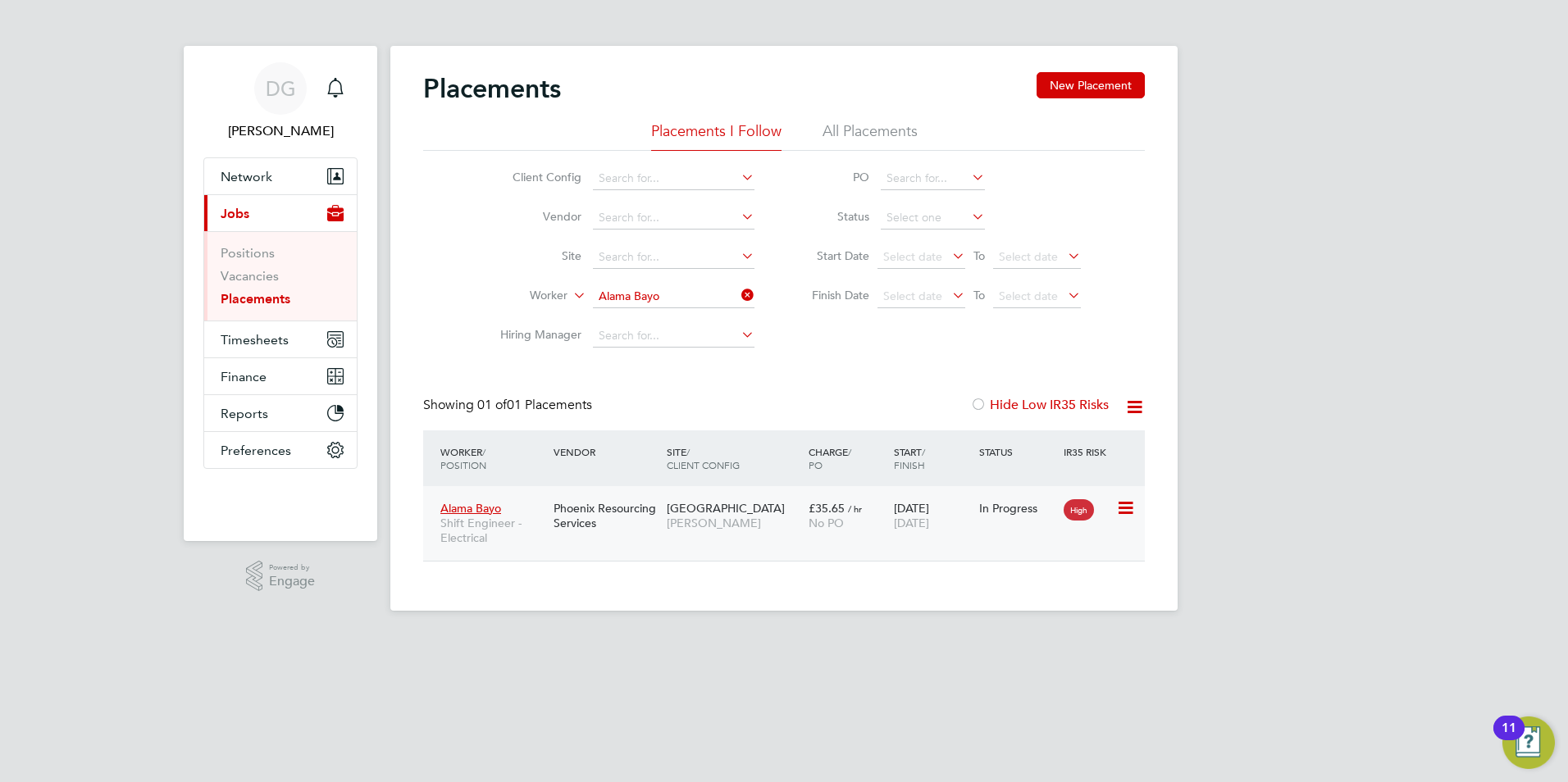
click at [757, 533] on div "[GEOGRAPHIC_DATA] [PERSON_NAME]" at bounding box center [734, 515] width 142 height 46
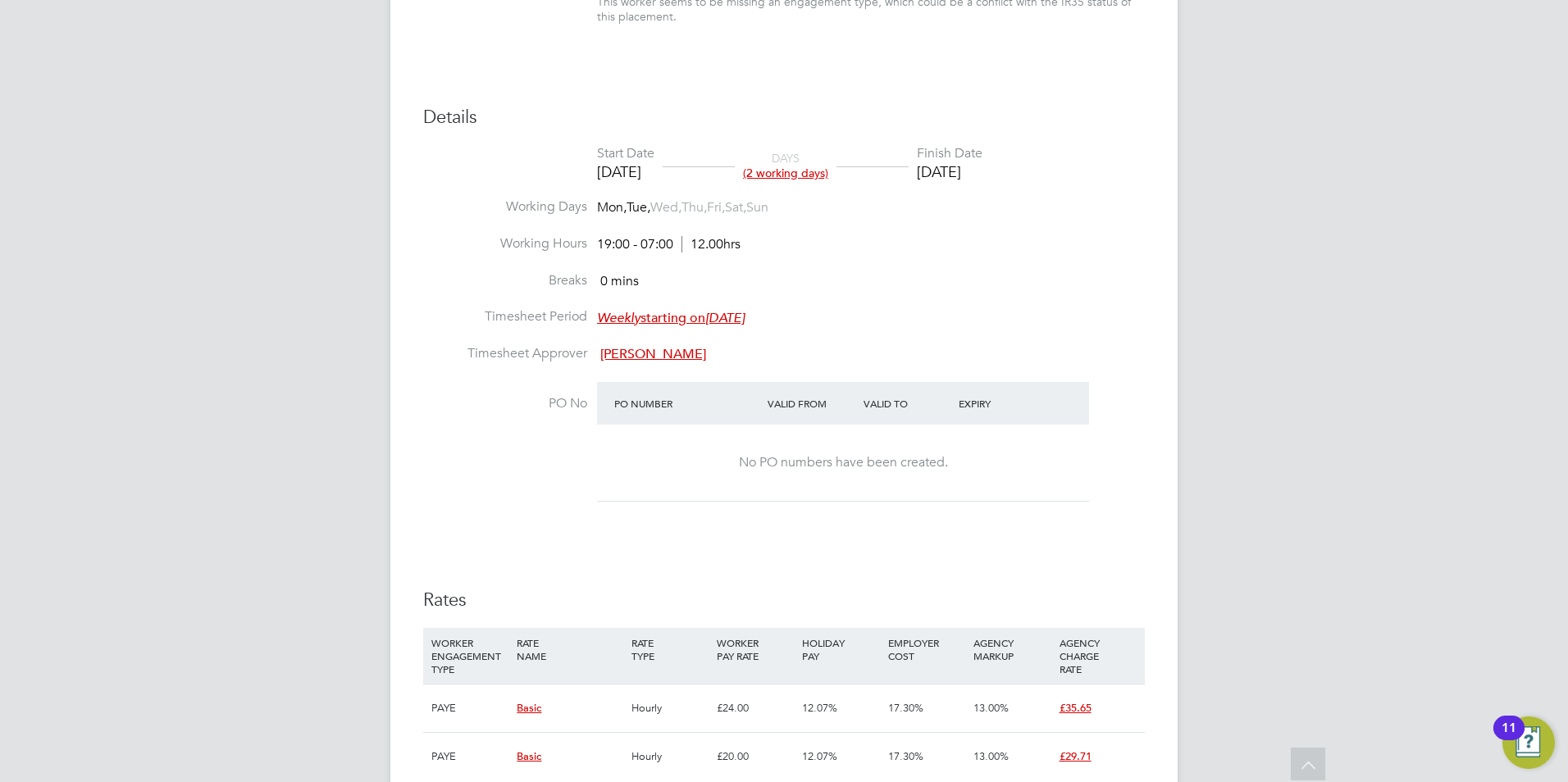
scroll to position [820, 0]
